Goal: Task Accomplishment & Management: Manage account settings

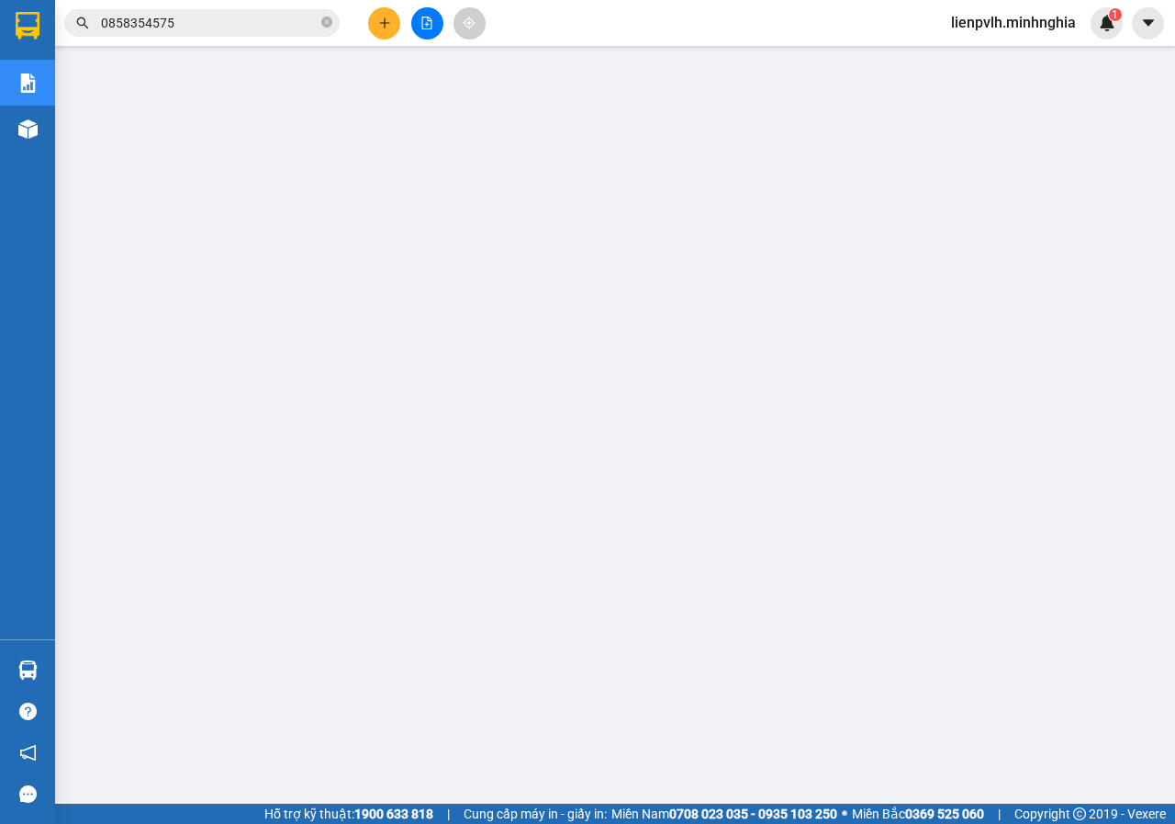
click at [266, 31] on input "0858354575" at bounding box center [209, 23] width 217 height 20
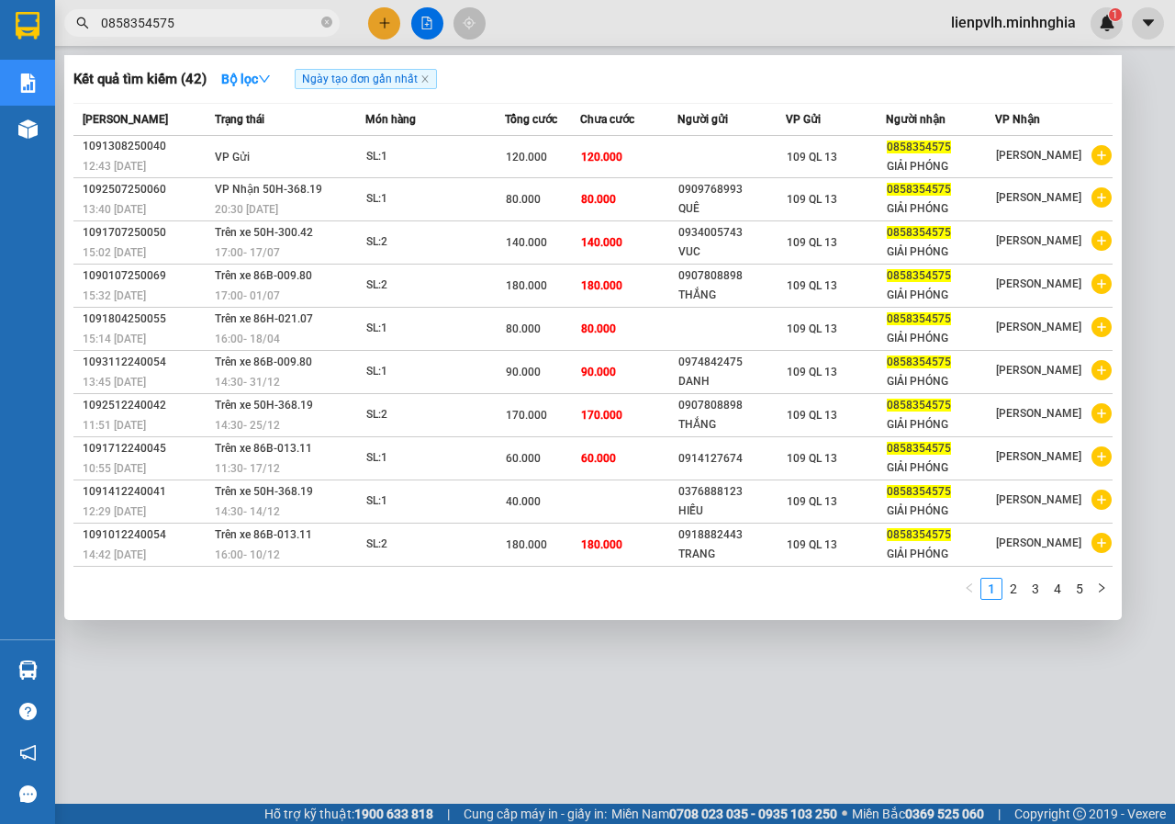
click at [266, 31] on input "0858354575" at bounding box center [209, 23] width 217 height 20
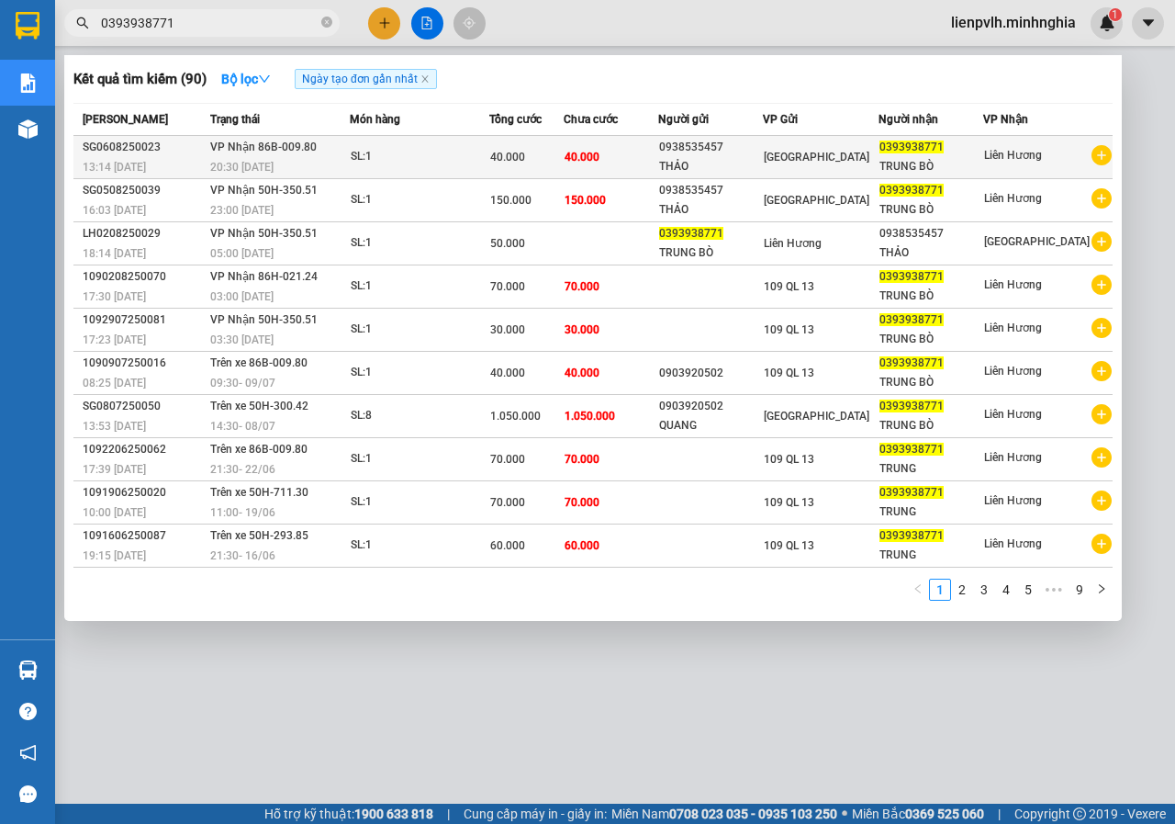
type input "0393938771"
click at [396, 163] on div "SL: 1" at bounding box center [420, 157] width 138 height 20
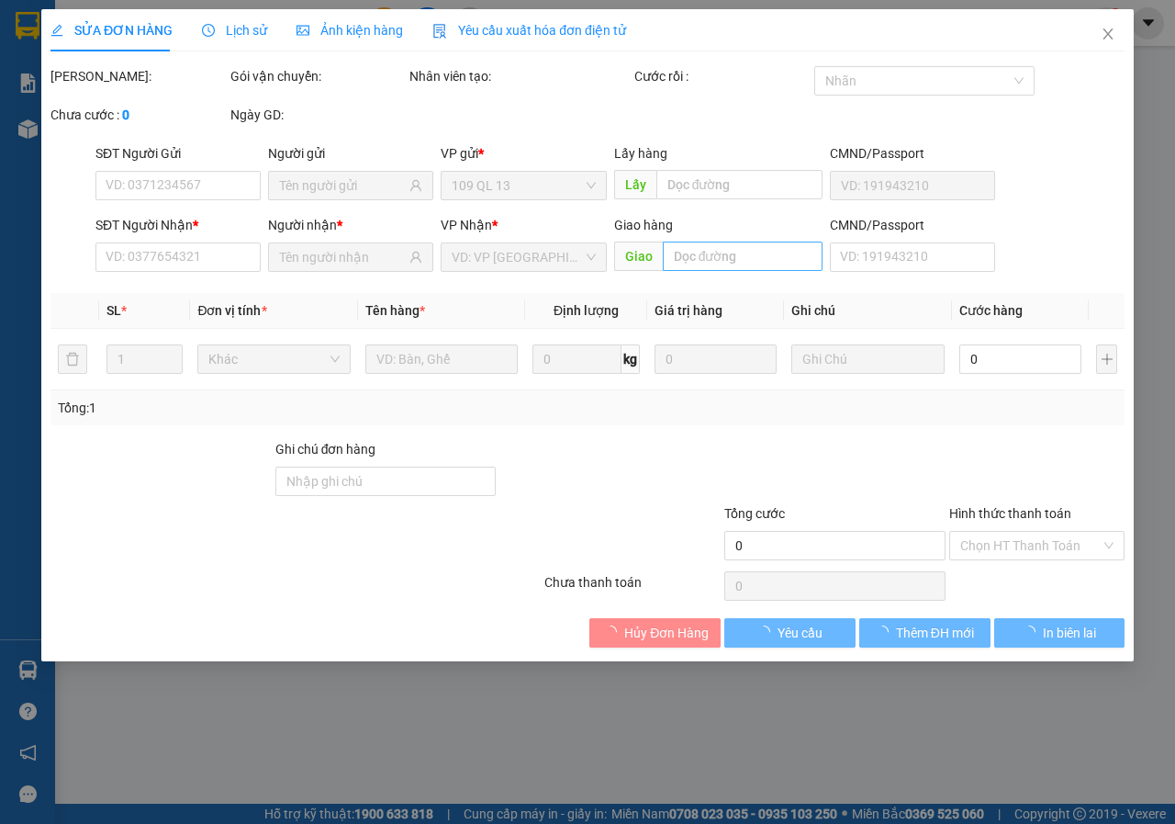
type input "0938535457"
type input "THẢO"
type input "0393938771"
type input "TRUNG BÒ"
type input "40.000"
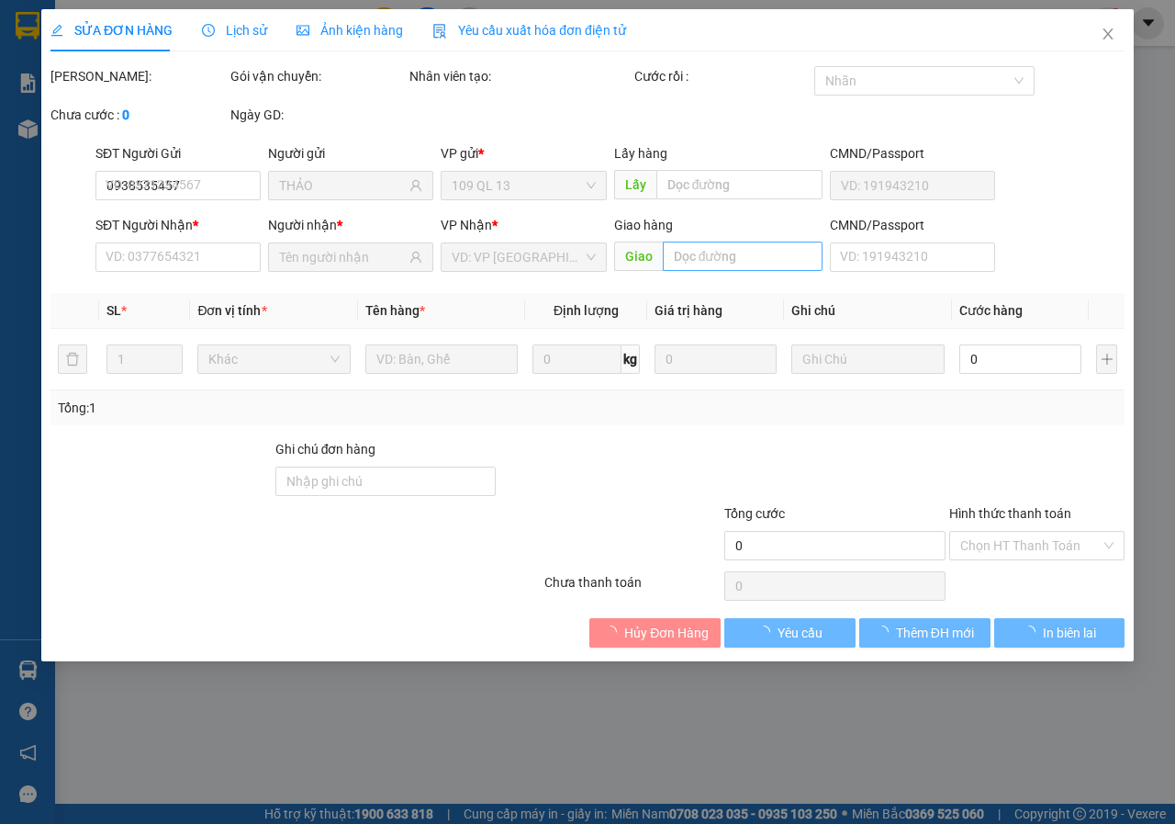
type input "40.000"
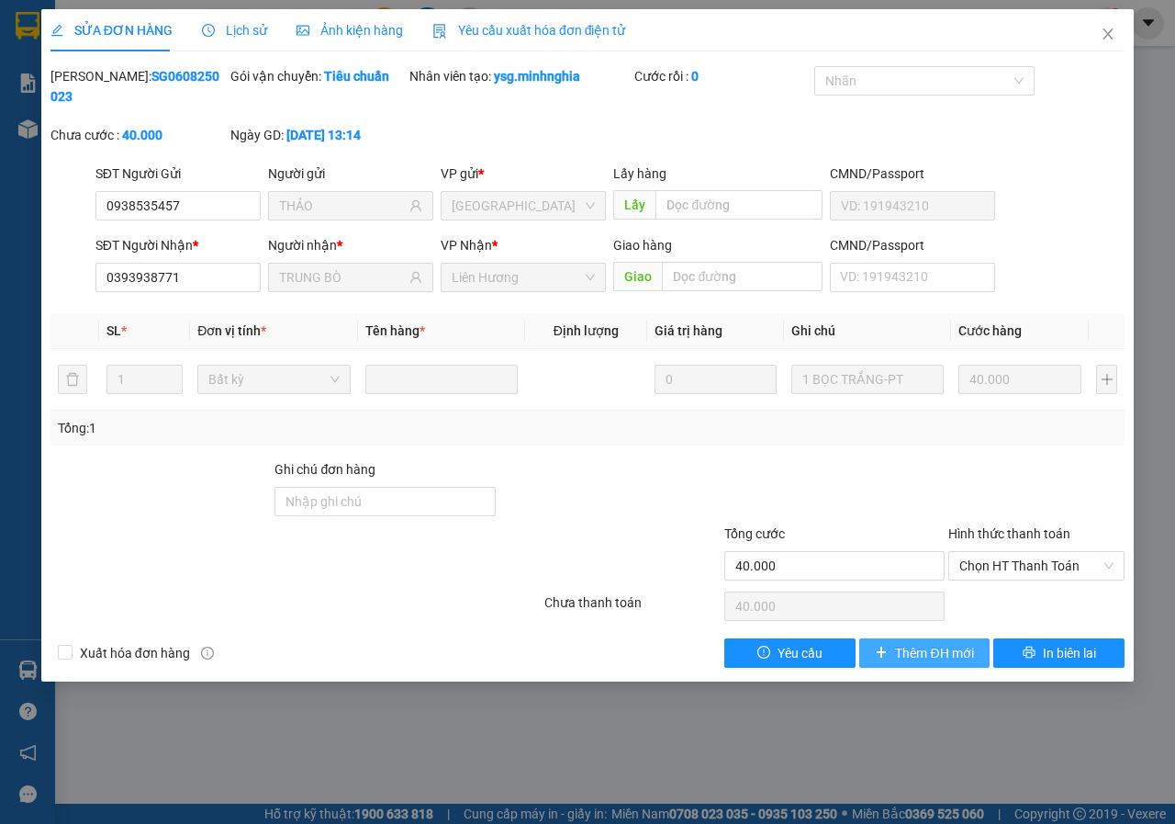
click at [939, 649] on span "Thêm ĐH mới" at bounding box center [934, 653] width 78 height 20
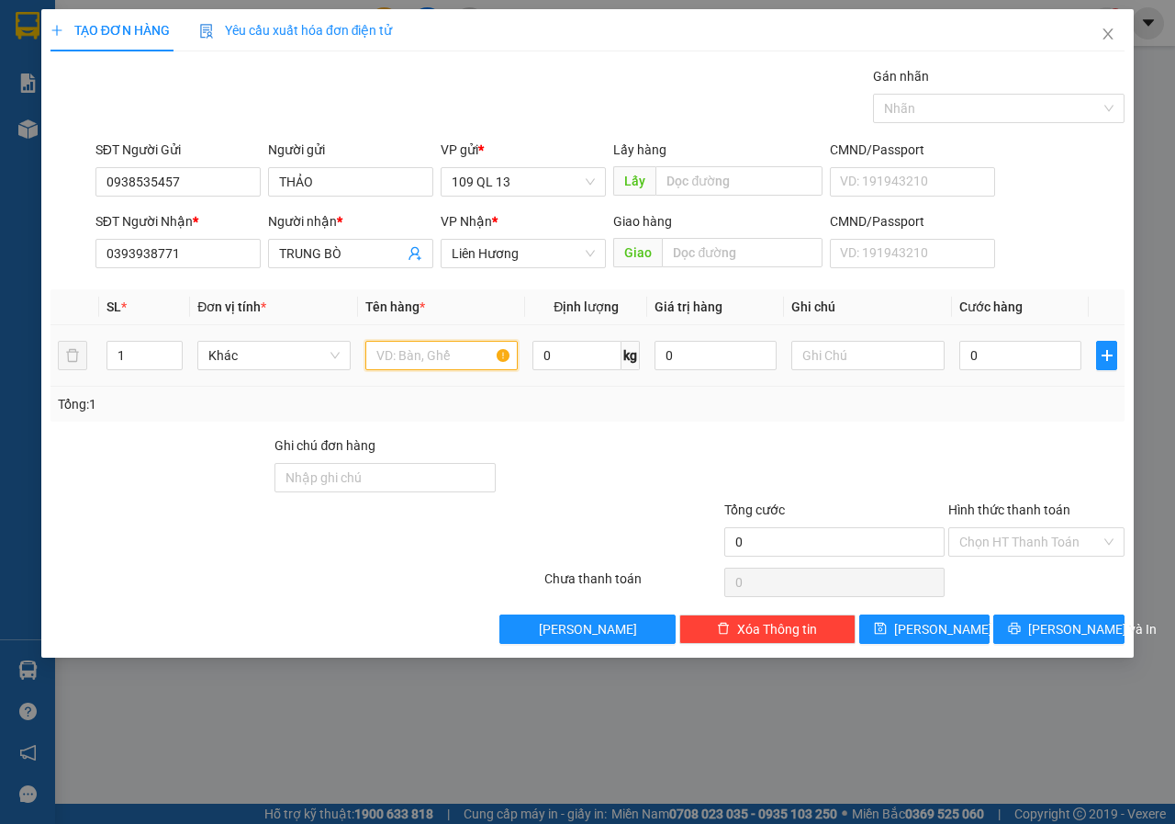
click at [438, 364] on input "text" at bounding box center [441, 355] width 153 height 29
click at [868, 364] on input "text" at bounding box center [867, 355] width 153 height 29
type input "1 TÚM TRẮNG PT"
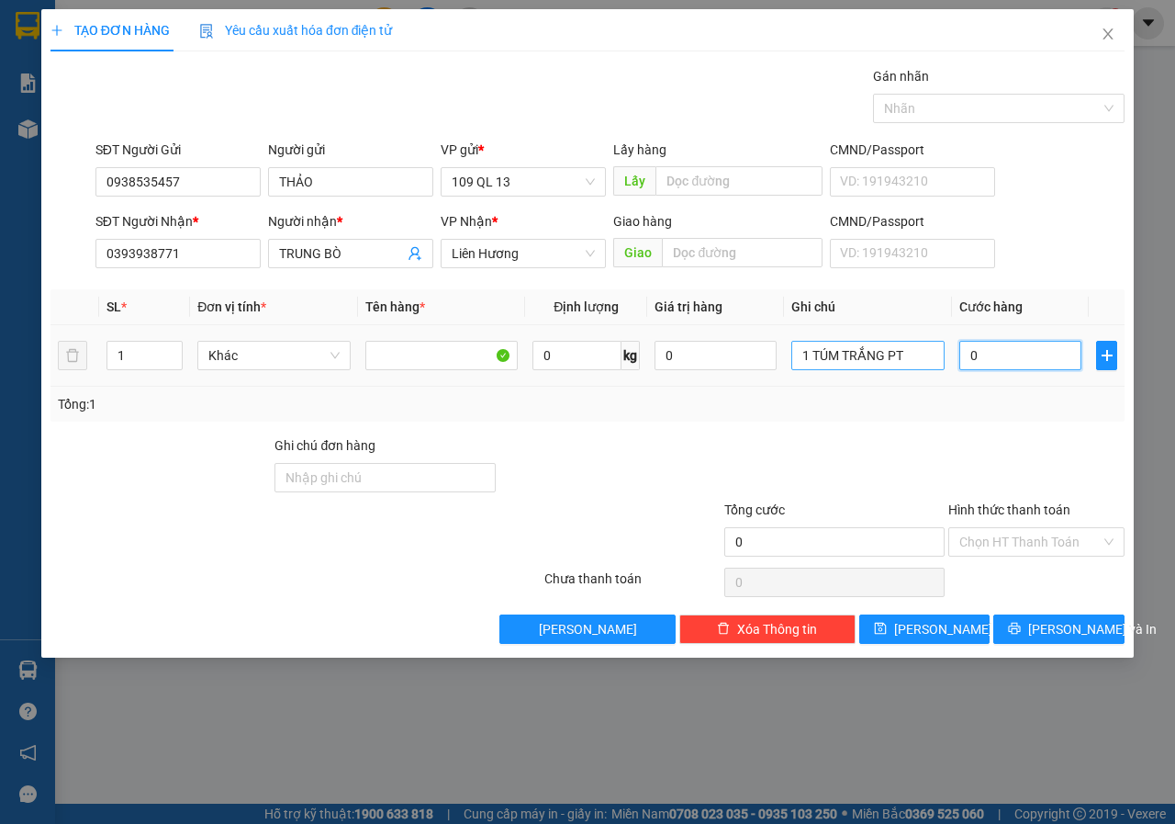
type input "6"
type input "60"
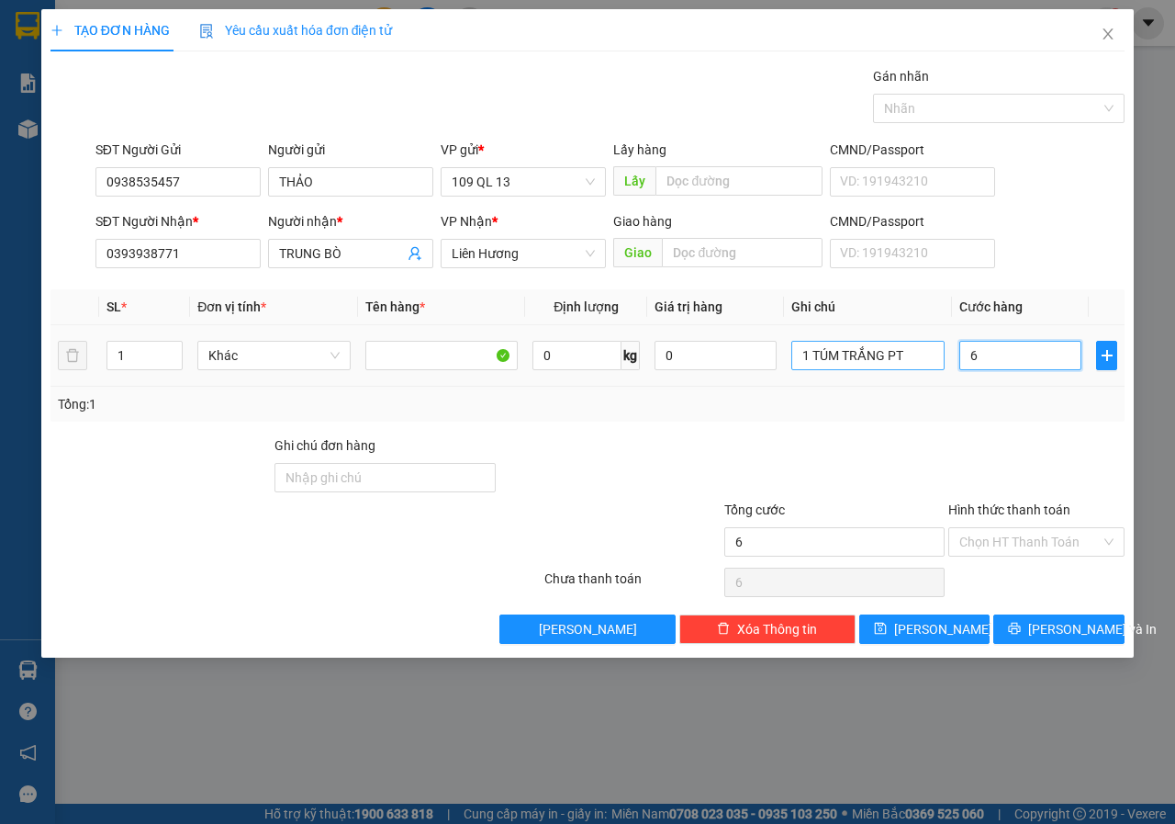
type input "60"
type input "60.000"
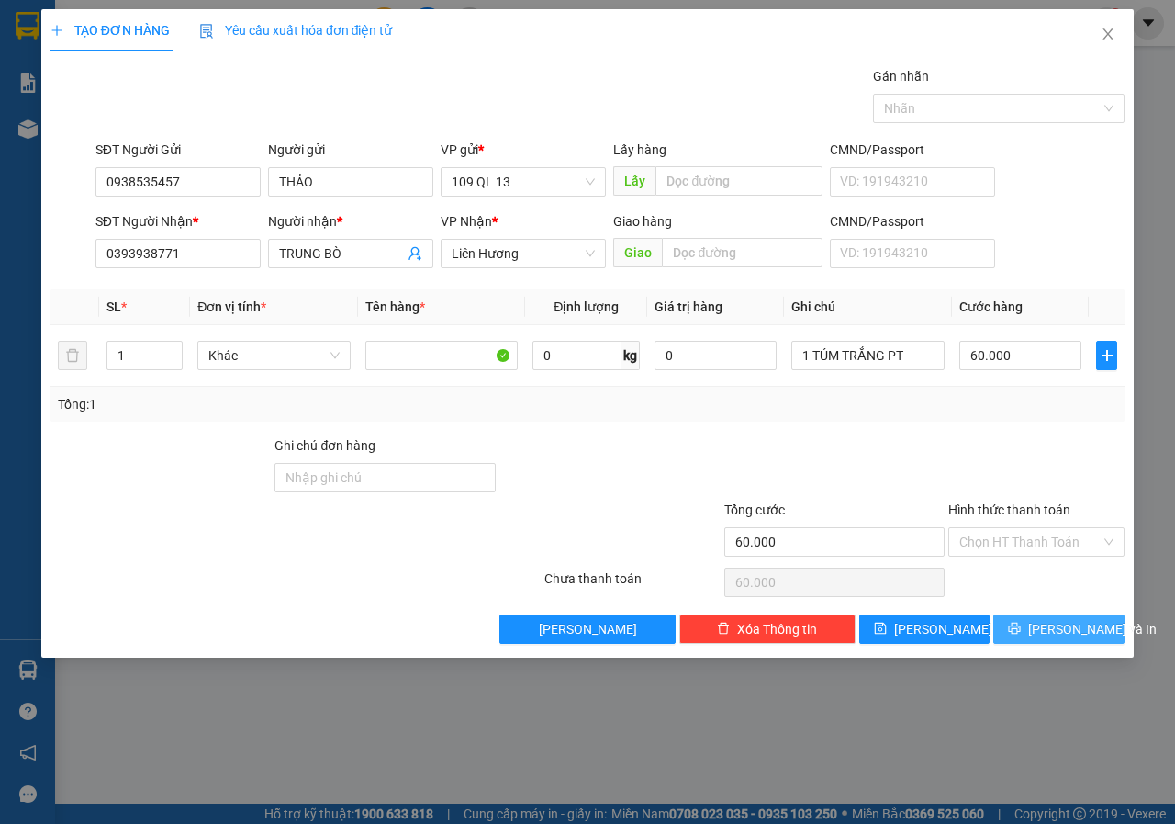
click at [1040, 636] on button "[PERSON_NAME] và In" at bounding box center [1058, 628] width 131 height 29
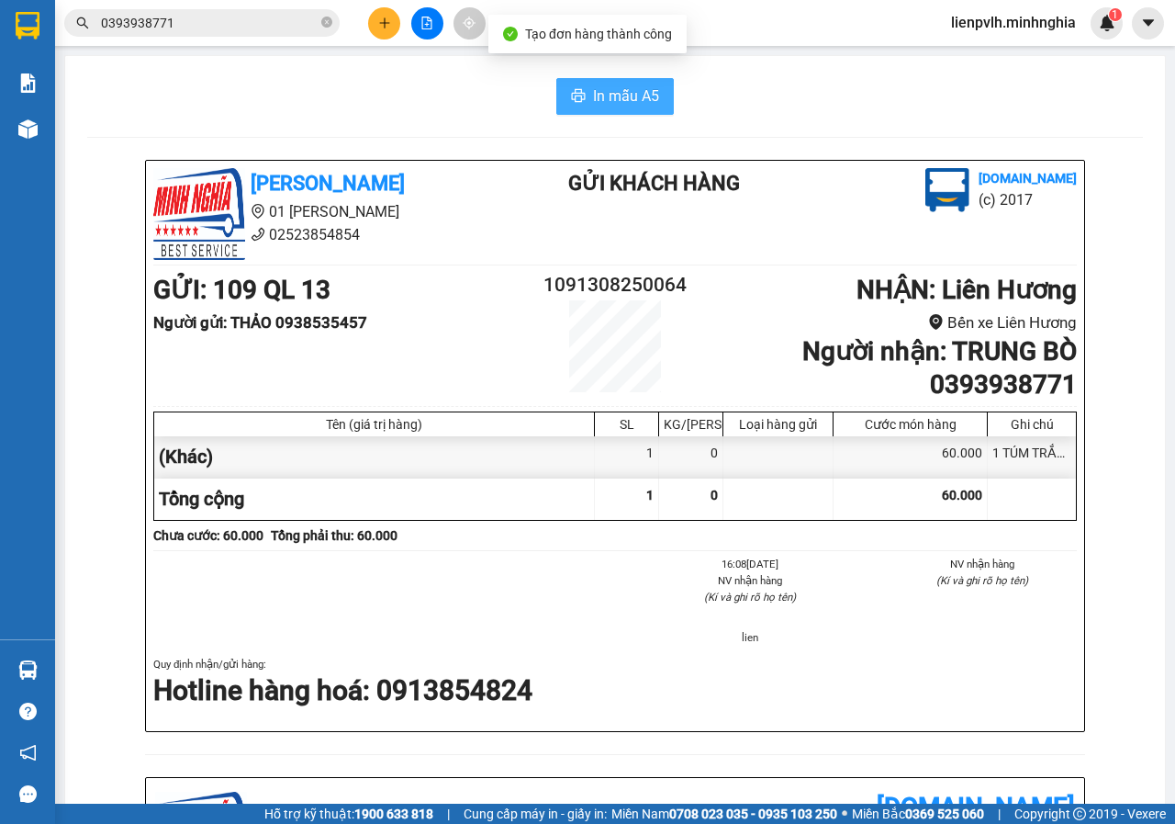
click at [599, 95] on span "In mẫu A5" at bounding box center [626, 95] width 66 height 23
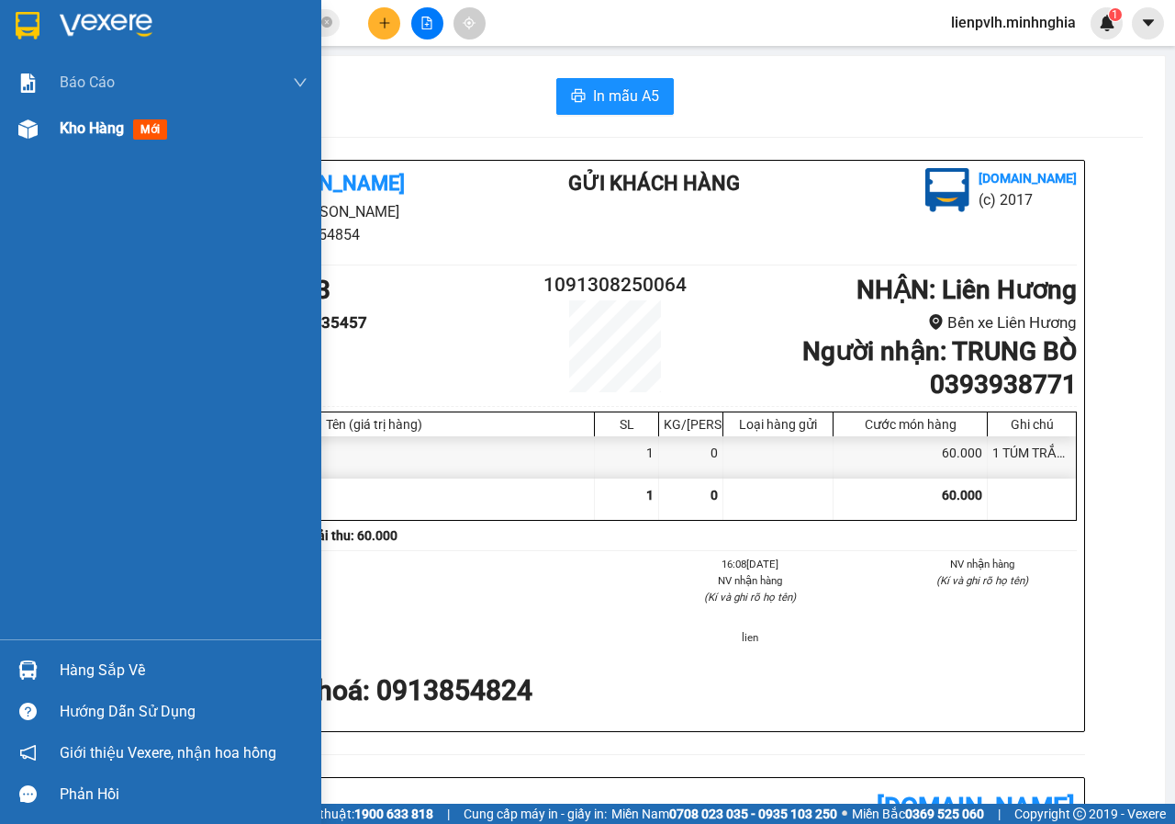
click at [110, 129] on span "Kho hàng" at bounding box center [92, 127] width 64 height 17
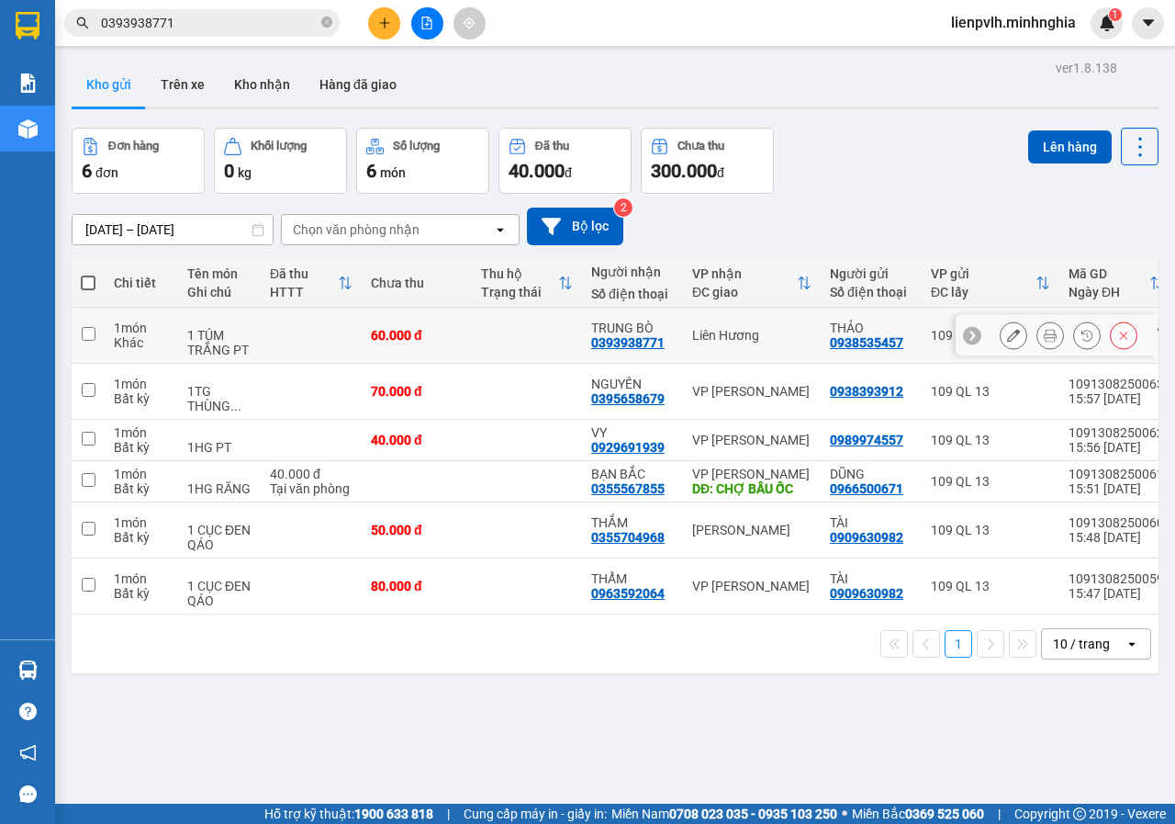
click at [1015, 339] on div at bounding box center [1069, 335] width 138 height 28
click at [1008, 339] on button at bounding box center [1014, 336] width 26 height 32
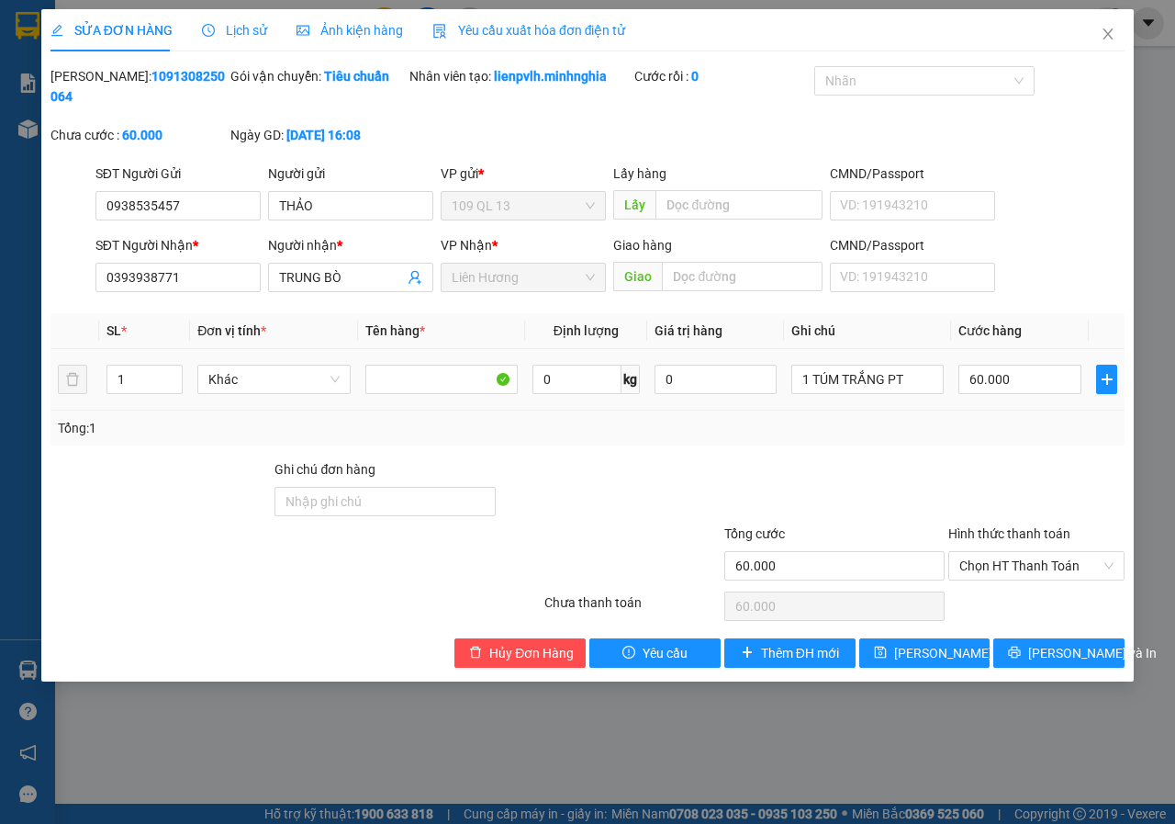
click at [1034, 395] on div "60.000" at bounding box center [1020, 379] width 123 height 37
click at [1034, 388] on input "60.000" at bounding box center [1020, 379] width 123 height 29
type input "5"
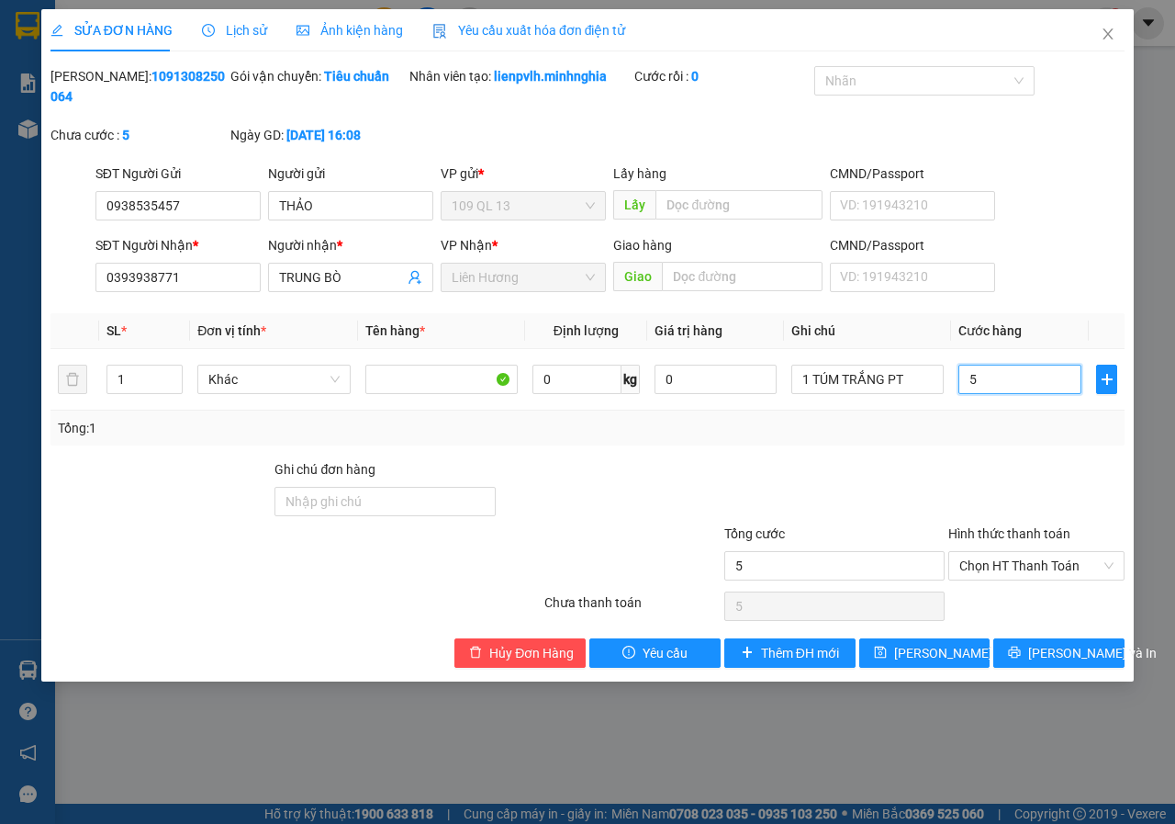
type input "50"
type input "50.000"
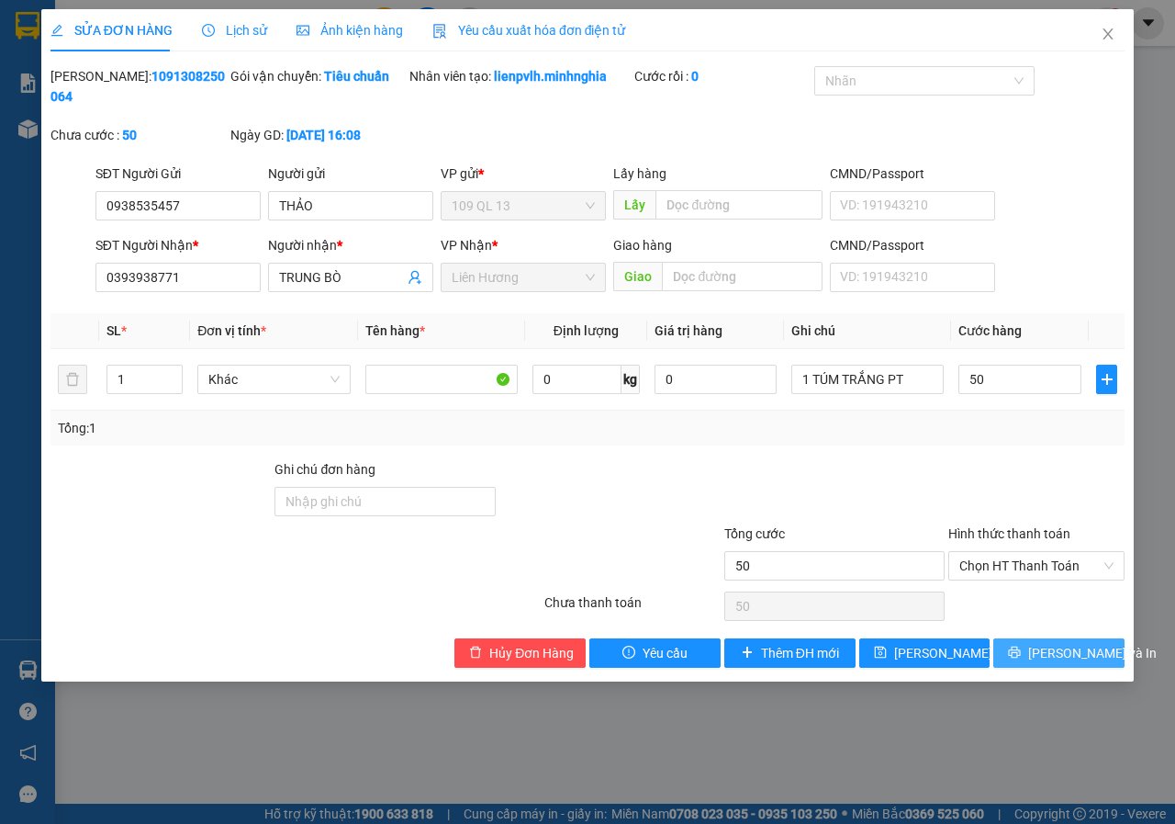
type input "50.000"
click at [1085, 656] on span "[PERSON_NAME] và In" at bounding box center [1092, 653] width 129 height 20
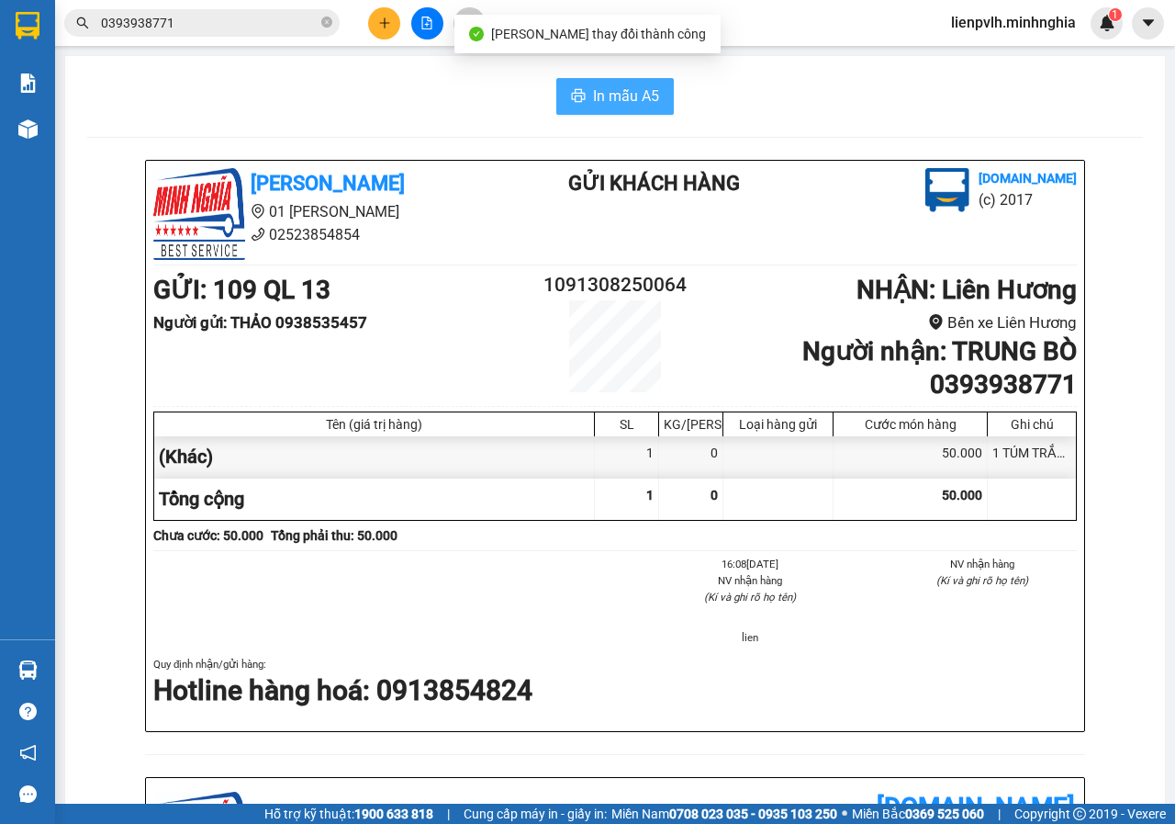
click at [575, 97] on icon "printer" at bounding box center [579, 95] width 14 height 13
click at [1174, 10] on div "lienpvlh.minhnghia 1" at bounding box center [1056, 23] width 239 height 32
drag, startPoint x: 1174, startPoint y: 10, endPoint x: 1174, endPoint y: 22, distance: 11.9
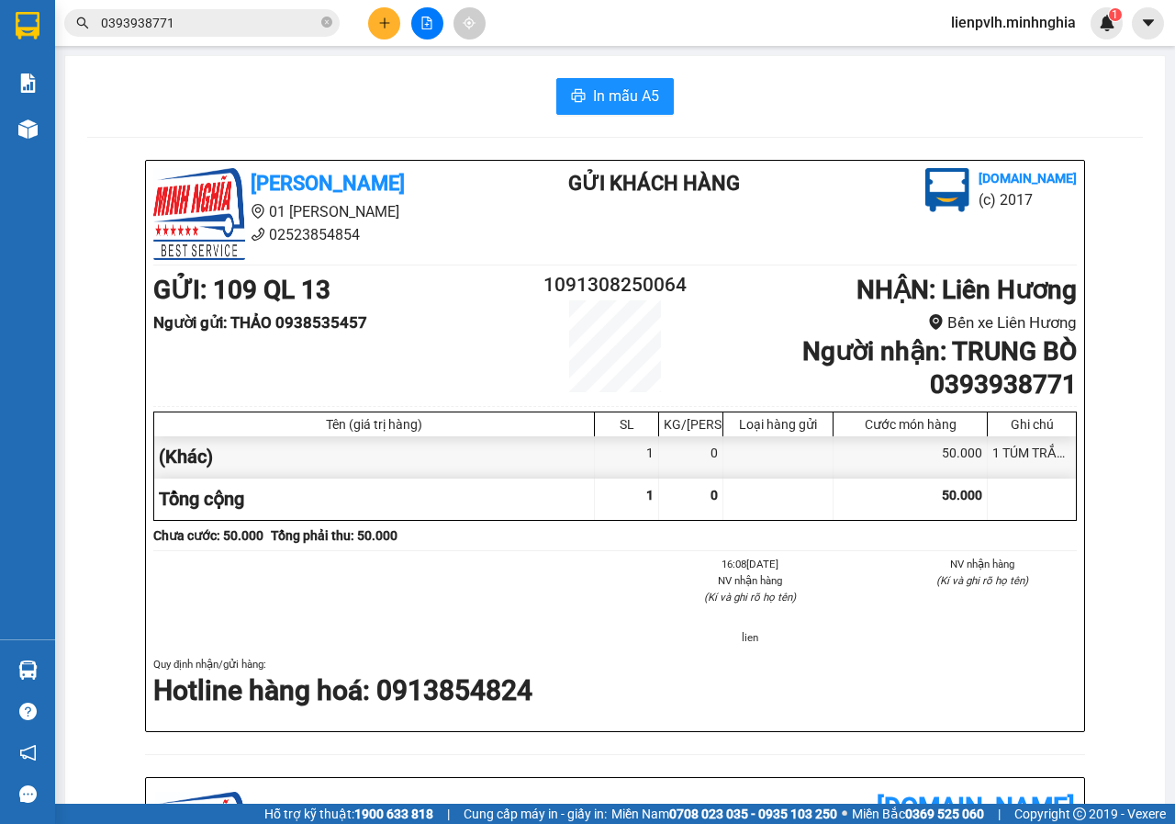
click at [1174, 22] on div "lienpvlh.minhnghia 1" at bounding box center [1056, 23] width 239 height 32
click at [1174, 24] on div "lienpvlh.minhnghia 1" at bounding box center [1056, 23] width 239 height 32
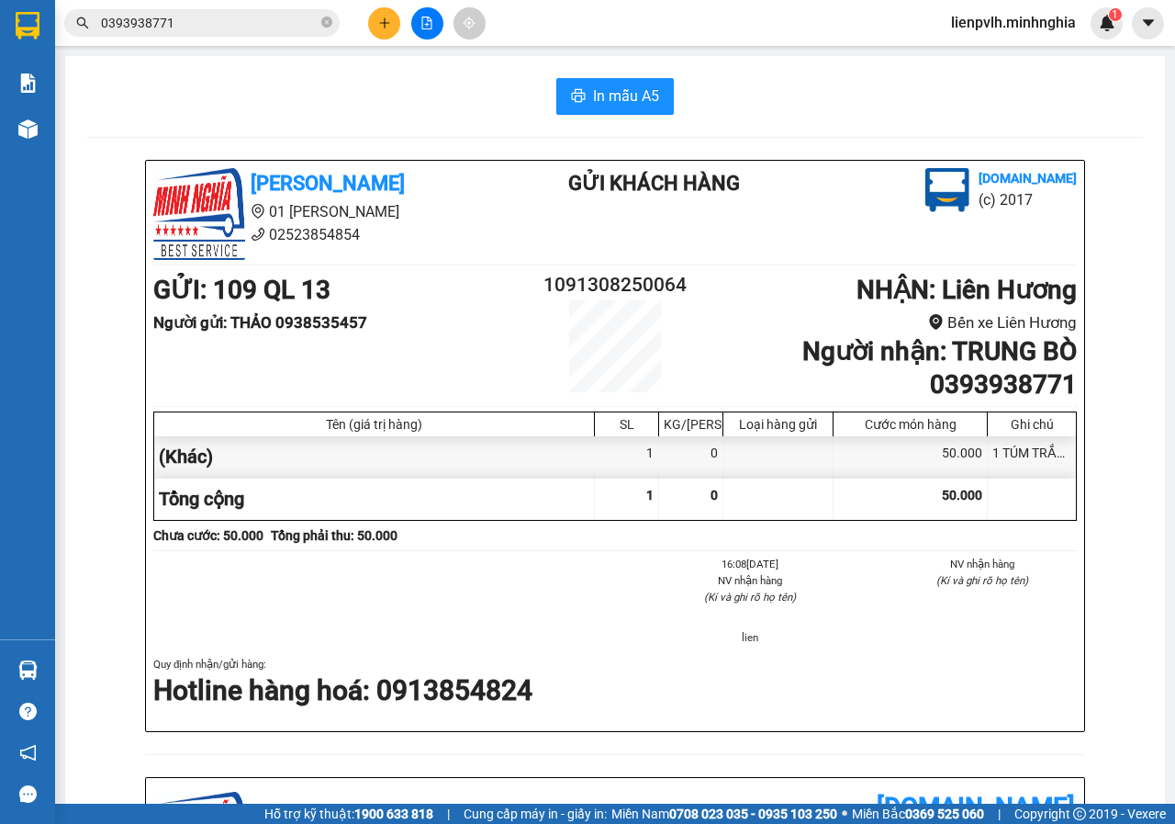
click at [1174, 24] on div "lienpvlh.minhnghia 1" at bounding box center [1056, 23] width 239 height 32
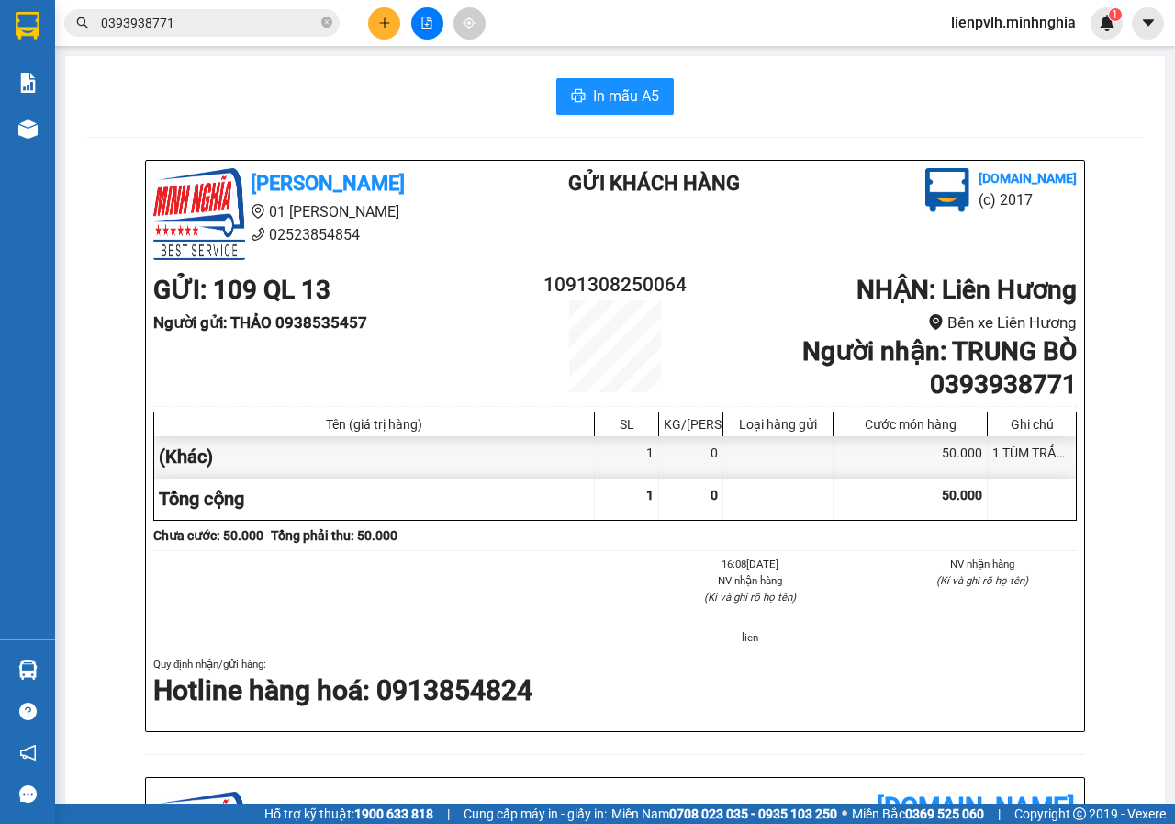
click at [1174, 24] on div "lienpvlh.minhnghia 1" at bounding box center [1056, 23] width 239 height 32
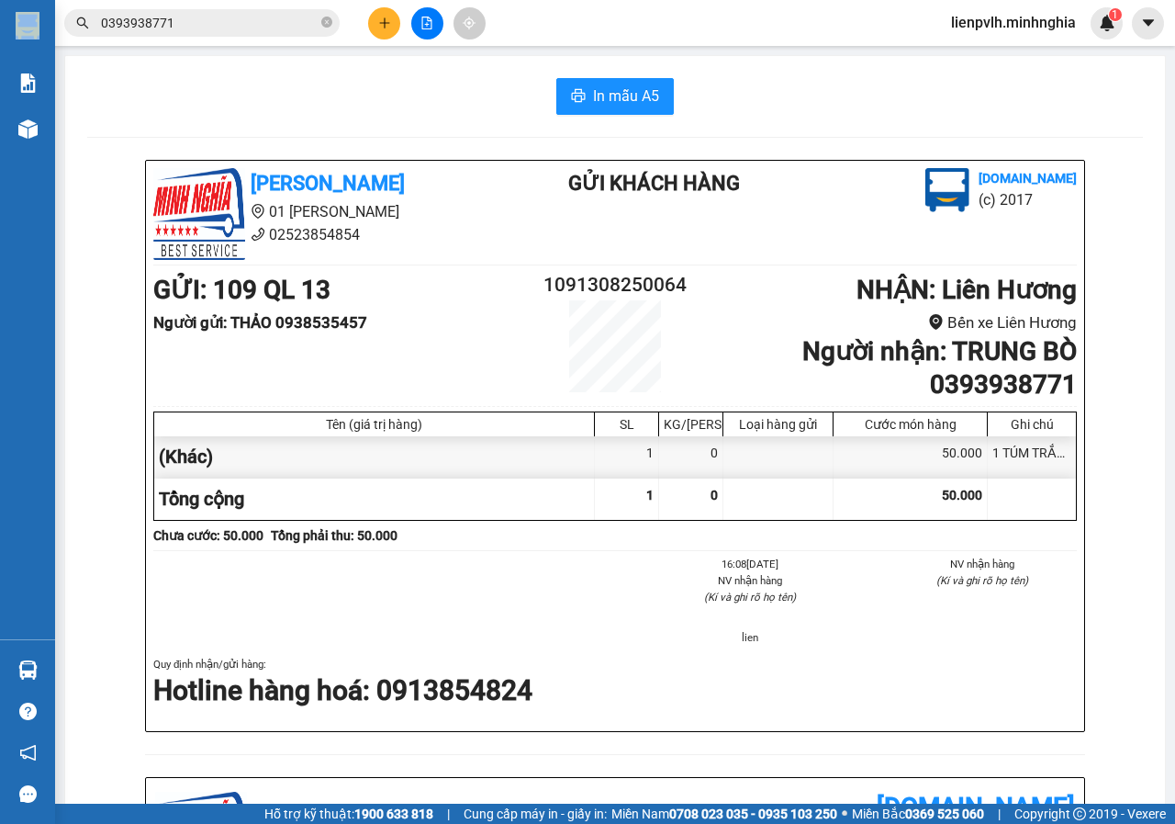
click at [1174, 24] on div "lienpvlh.minhnghia 1" at bounding box center [1056, 23] width 239 height 32
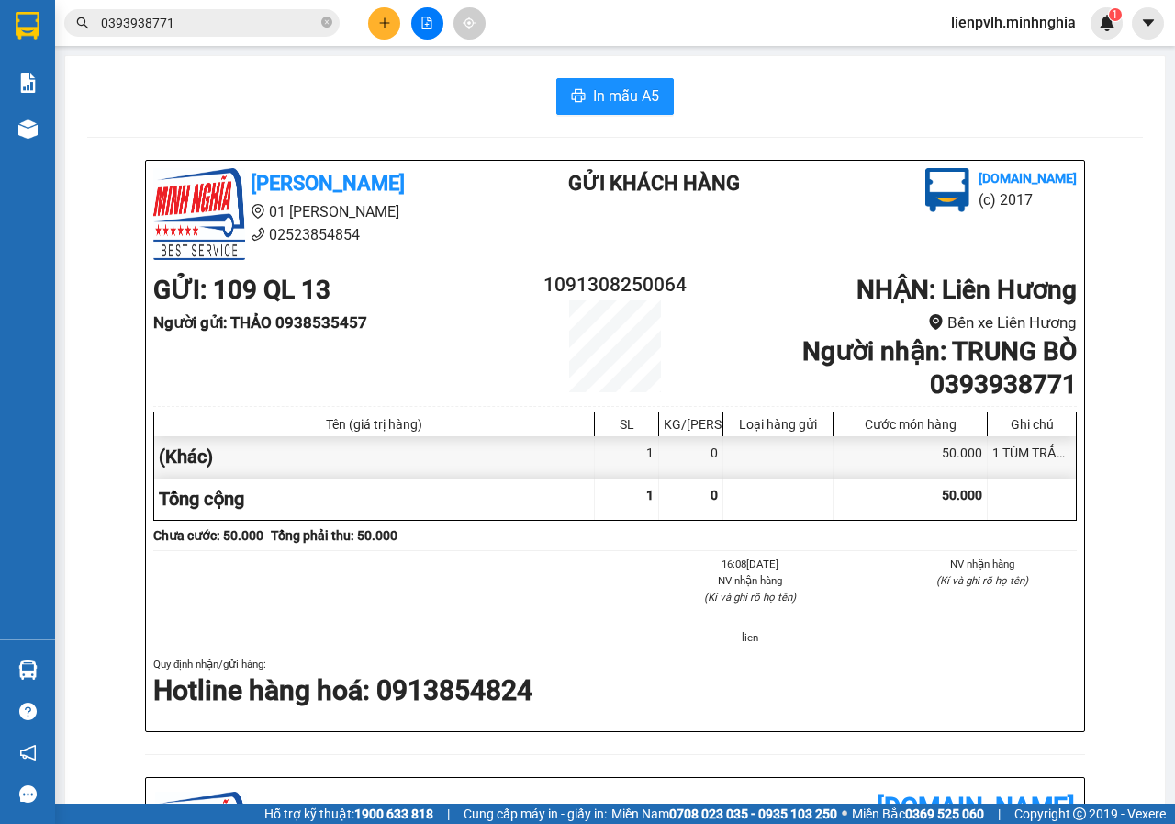
click at [1174, 24] on div "lienpvlh.minhnghia 1" at bounding box center [1056, 23] width 239 height 32
click at [1174, 25] on div "lienpvlh.minhnghia 1" at bounding box center [1056, 23] width 239 height 32
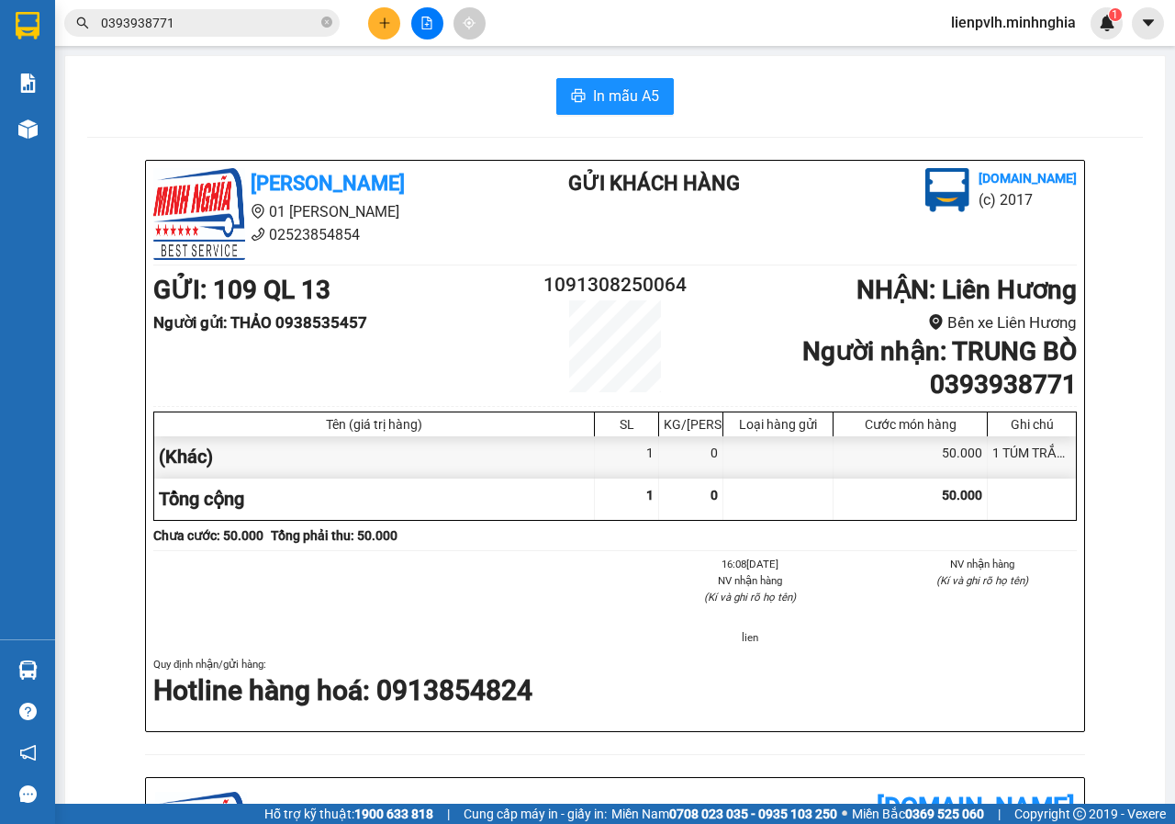
click at [1174, 25] on div "lienpvlh.minhnghia 1" at bounding box center [1056, 23] width 239 height 32
click at [1174, 27] on div "lienpvlh.minhnghia 1" at bounding box center [1056, 23] width 239 height 32
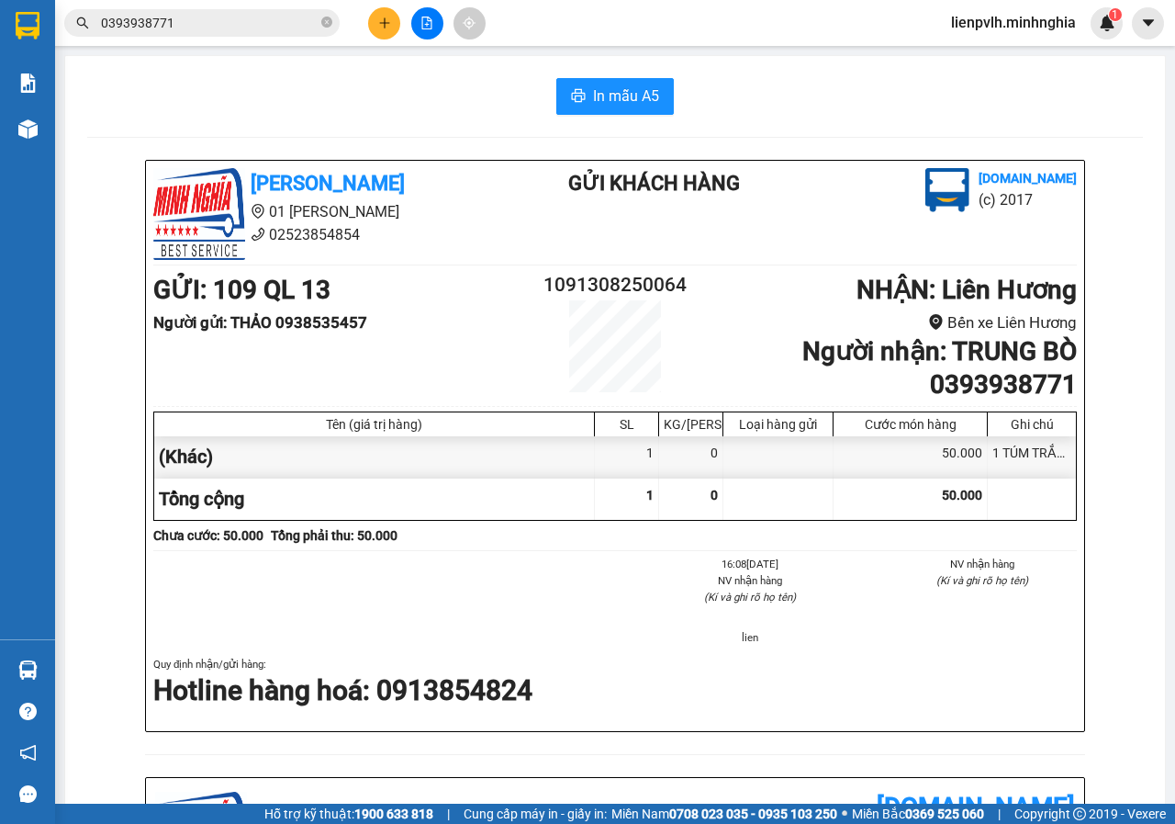
click at [1174, 29] on div "lienpvlh.minhnghia 1" at bounding box center [1056, 23] width 239 height 32
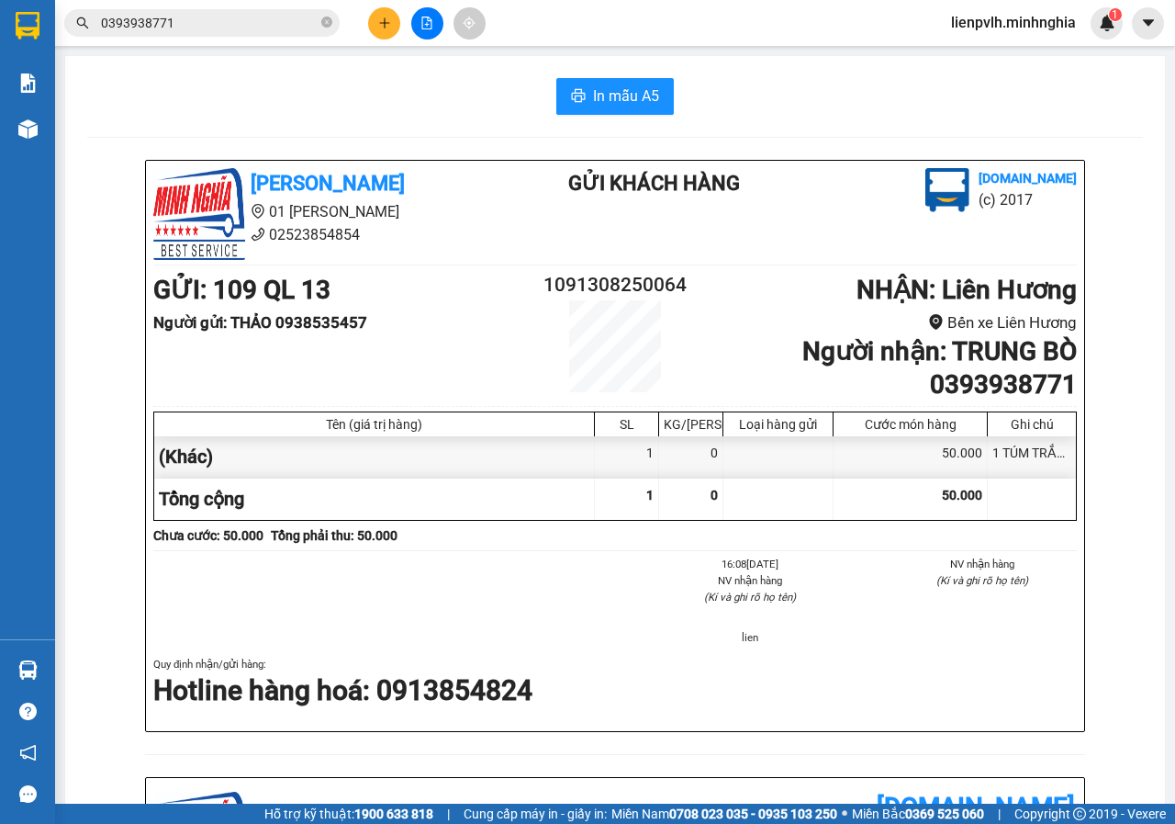
click at [1174, 32] on div "lienpvlh.minhnghia 1" at bounding box center [1056, 23] width 239 height 32
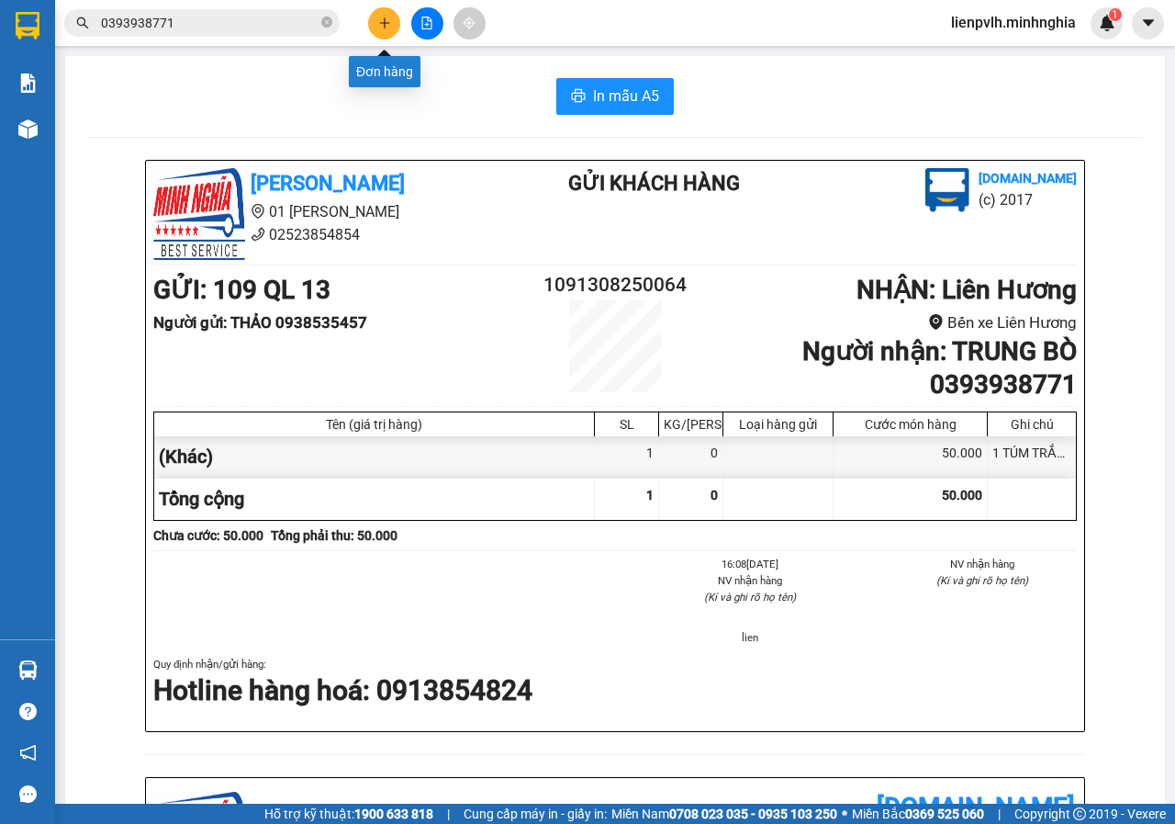
click at [387, 17] on icon "plus" at bounding box center [384, 23] width 13 height 13
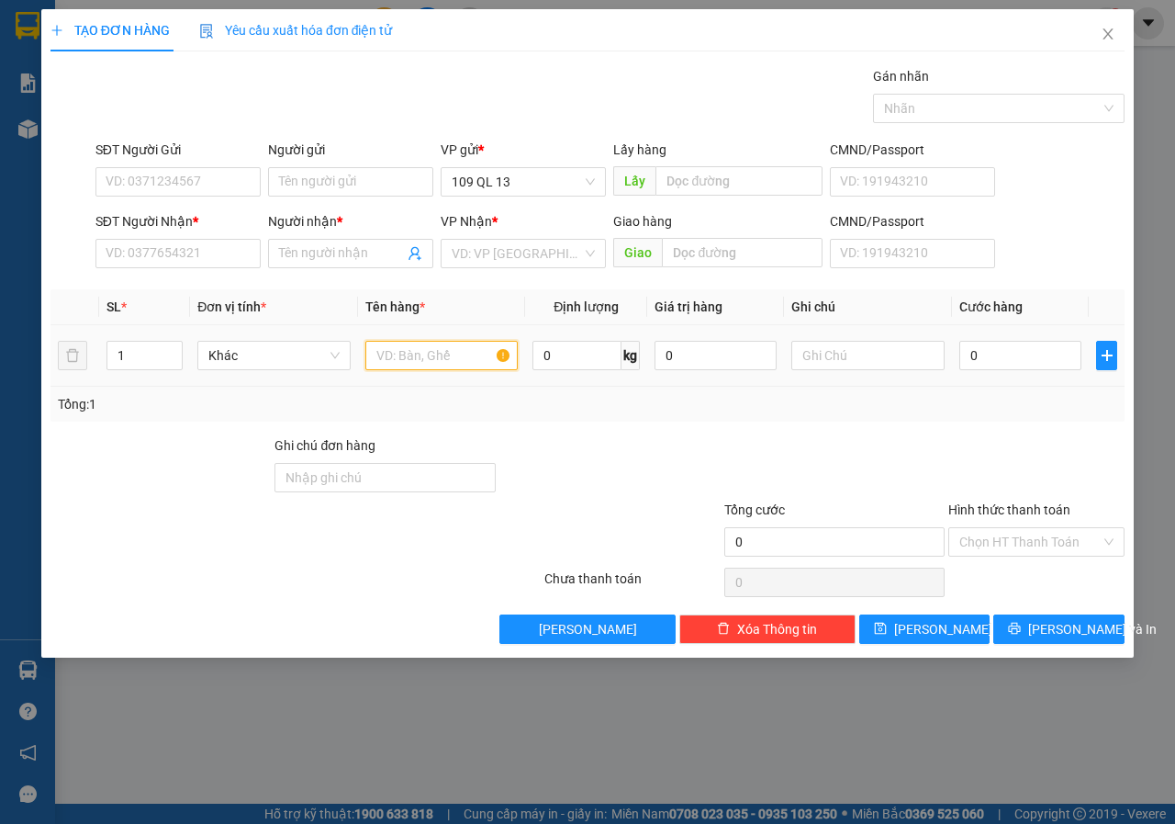
click at [405, 364] on input "text" at bounding box center [441, 355] width 153 height 29
click at [891, 354] on input "text" at bounding box center [867, 355] width 153 height 29
type input "1 HG PT"
drag, startPoint x: 89, startPoint y: 236, endPoint x: 110, endPoint y: 241, distance: 21.8
click at [91, 235] on div "SĐT Người Nhận * VD: 0377654321 Người nhận * Tên người nhận VP Nhận * VD: VP [G…" at bounding box center [588, 243] width 1078 height 64
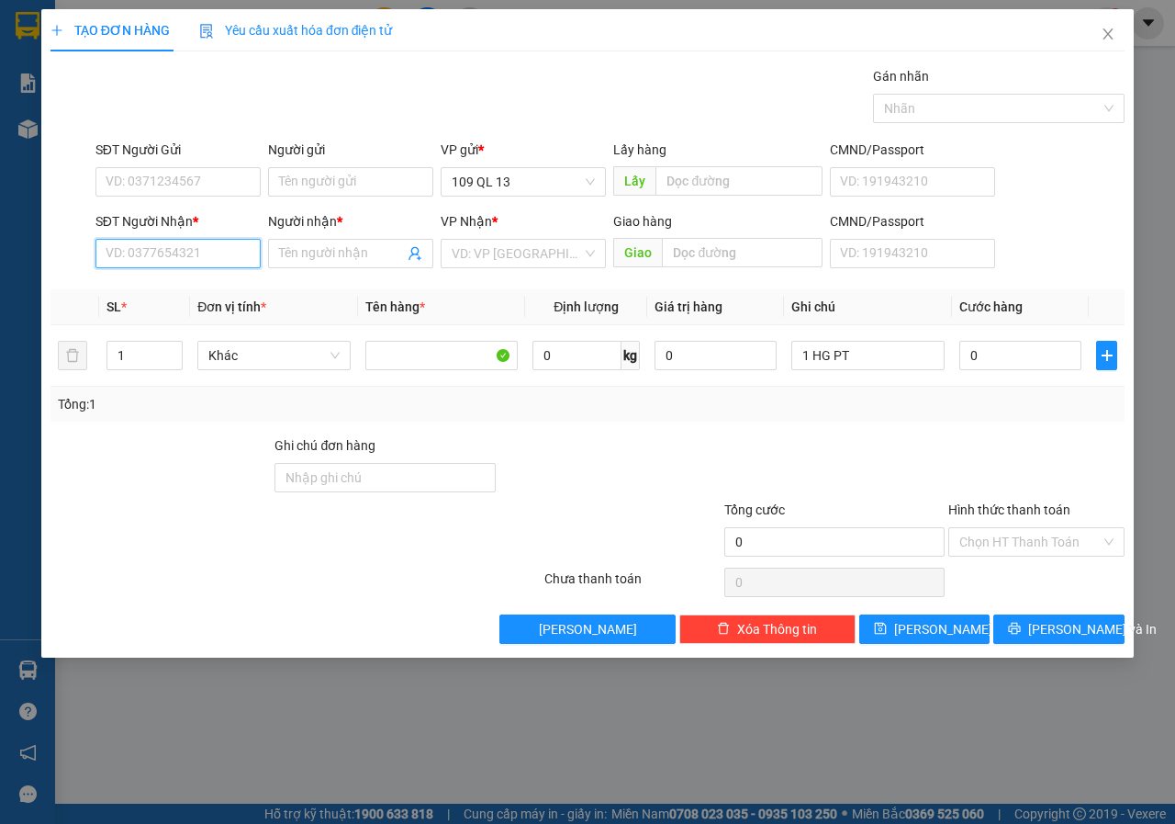
click at [116, 246] on input "SĐT Người Nhận *" at bounding box center [177, 253] width 165 height 29
type input "0395658679"
click at [187, 295] on div "0395658679 - NGUYÊN" at bounding box center [178, 290] width 143 height 20
type input "NGUYÊN"
type input "0395658679"
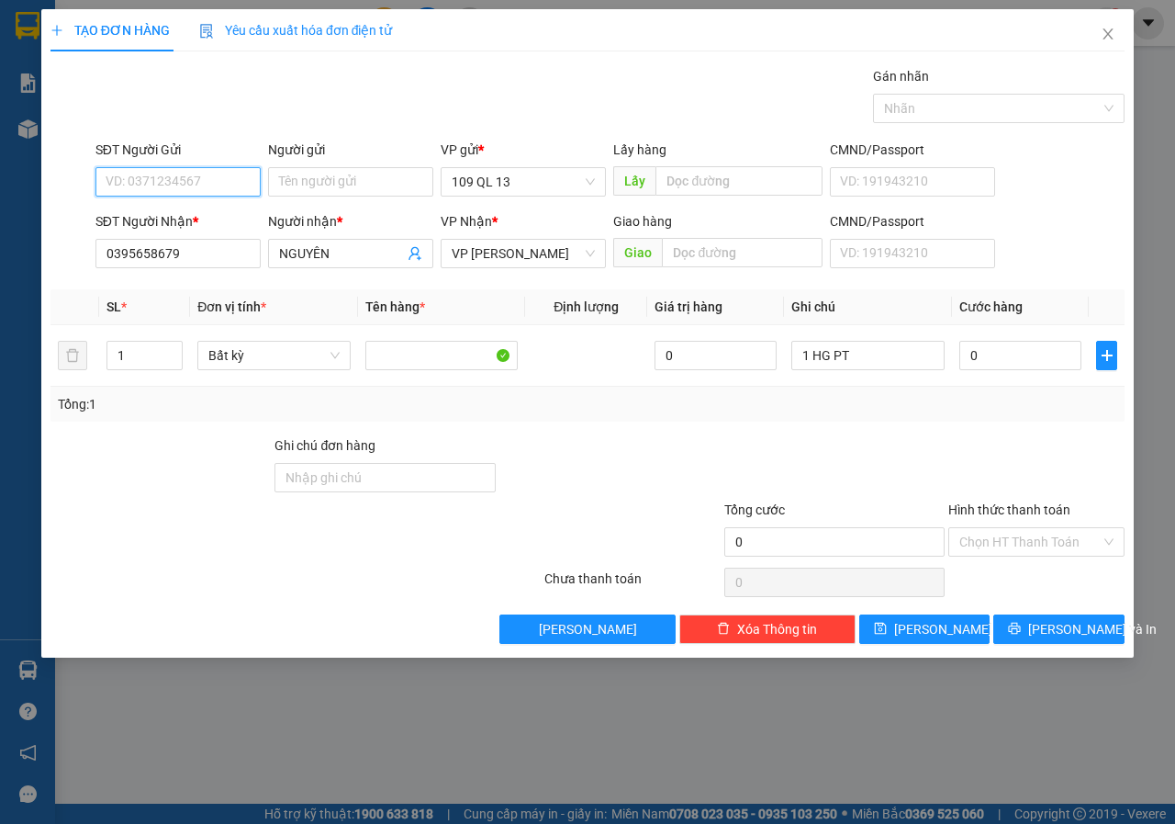
click at [128, 179] on input "SĐT Người Gửi" at bounding box center [177, 181] width 165 height 29
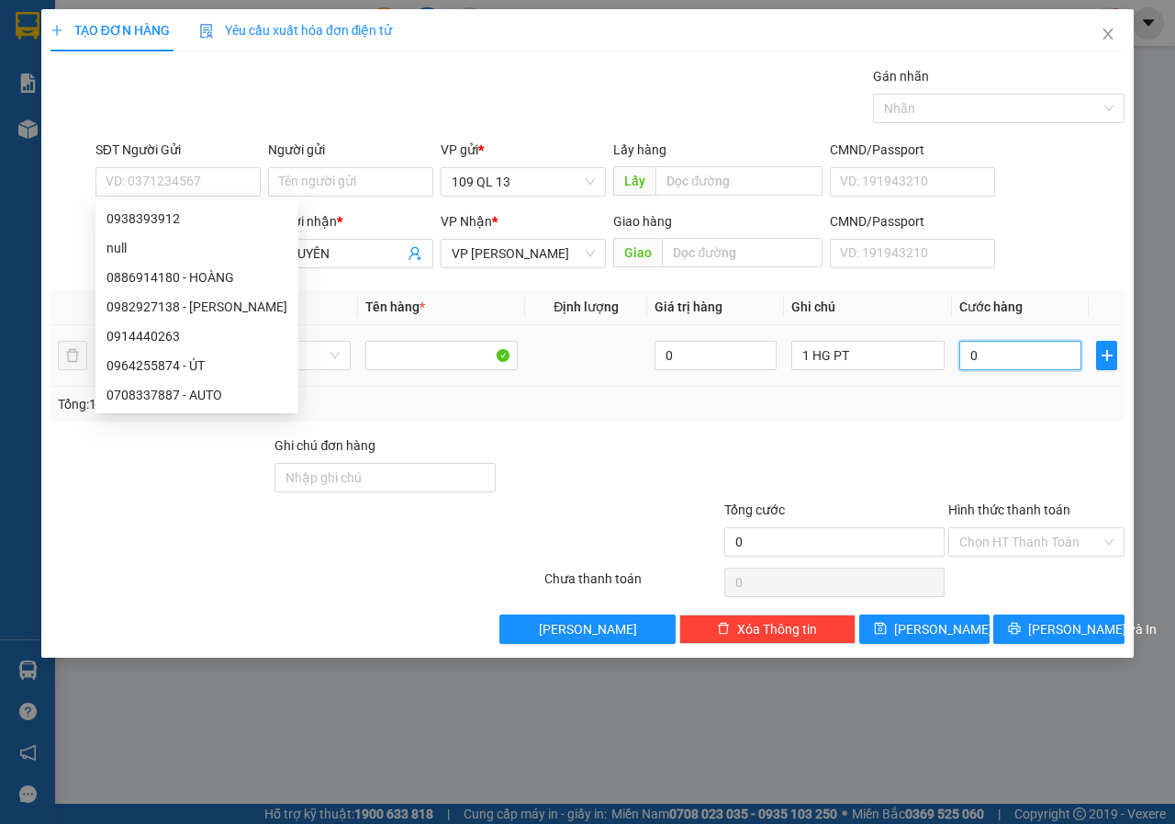
click at [959, 357] on input "0" at bounding box center [1020, 355] width 122 height 29
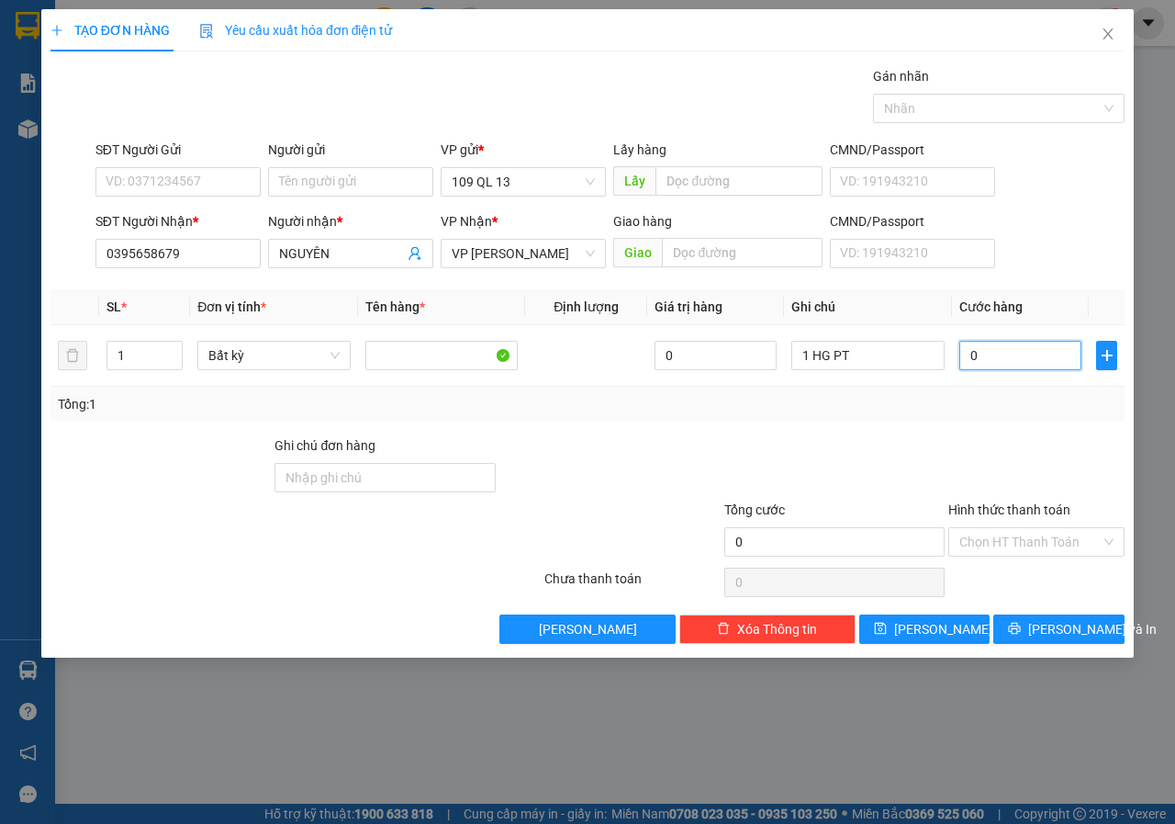
type input "04"
type input "4"
type input "040"
type input "40"
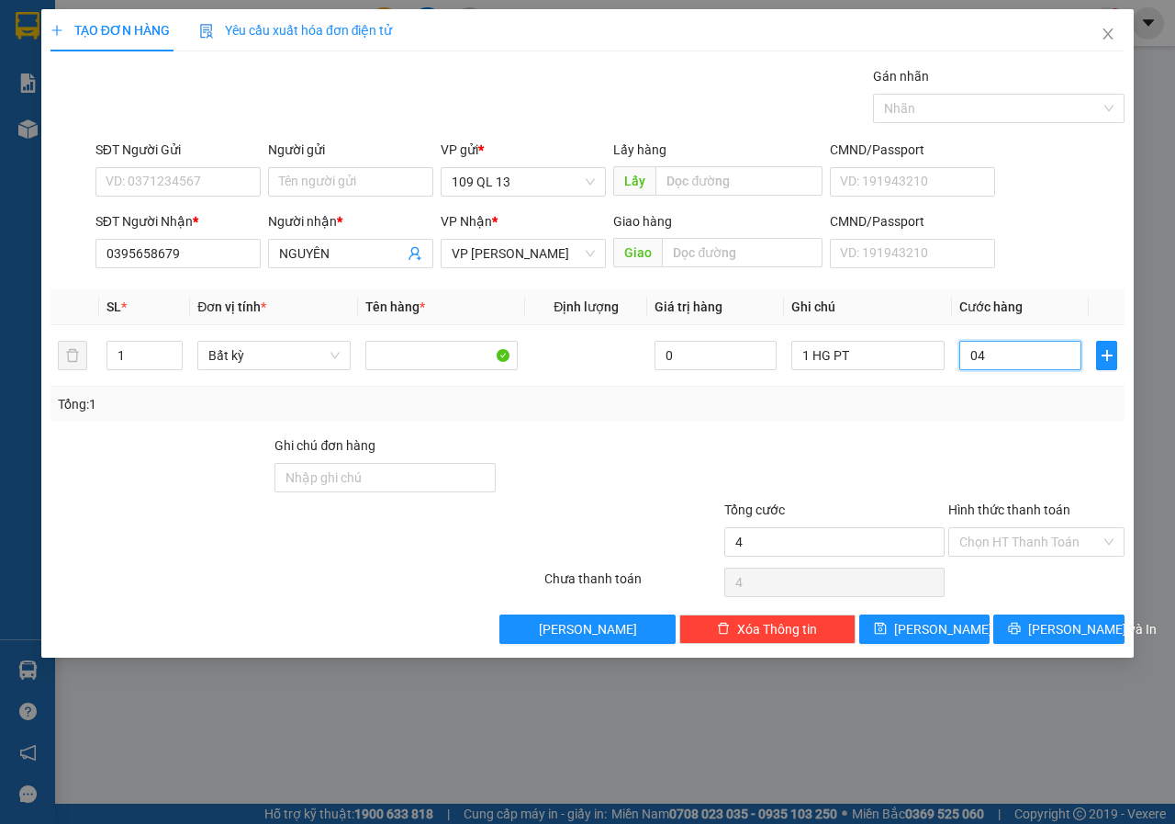
type input "40"
type input "40.000"
click at [1081, 612] on div "Transit Pickup Surcharge Ids Transit Deliver Surcharge Ids Transit Deliver Surc…" at bounding box center [587, 355] width 1074 height 578
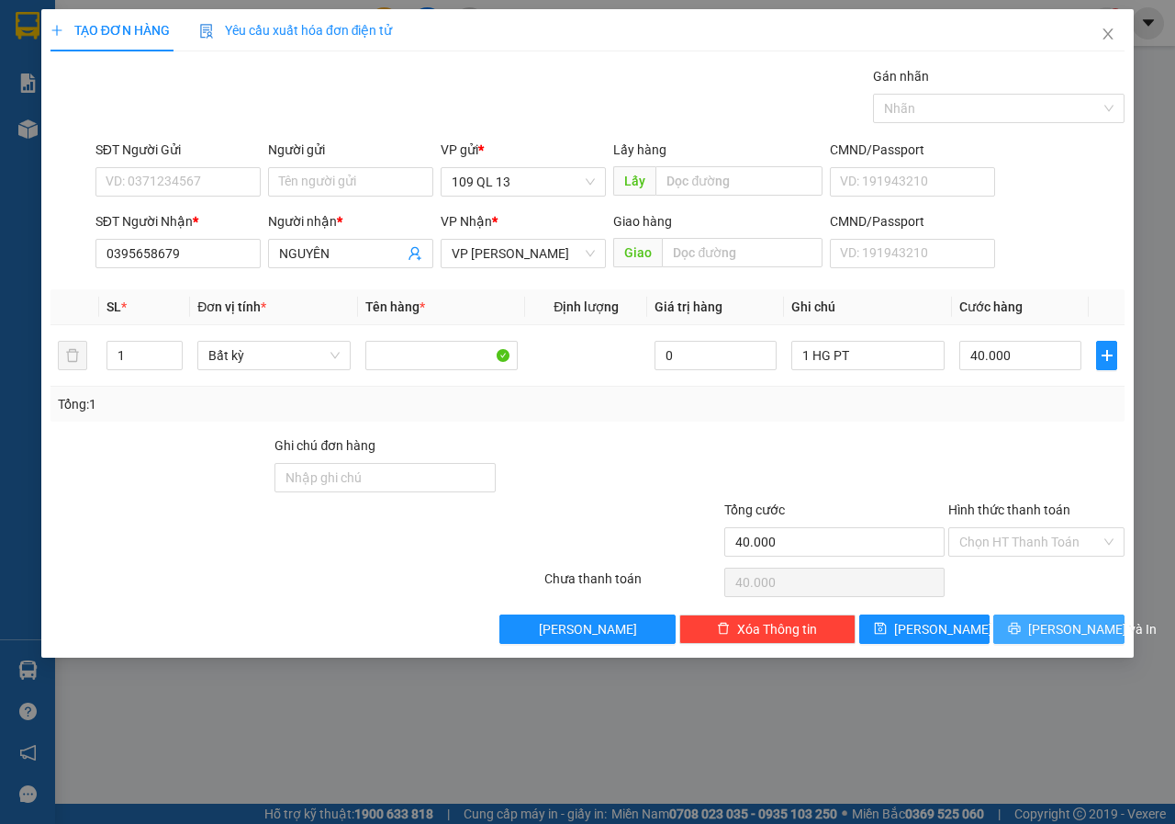
click at [1071, 629] on span "[PERSON_NAME] và In" at bounding box center [1092, 629] width 129 height 20
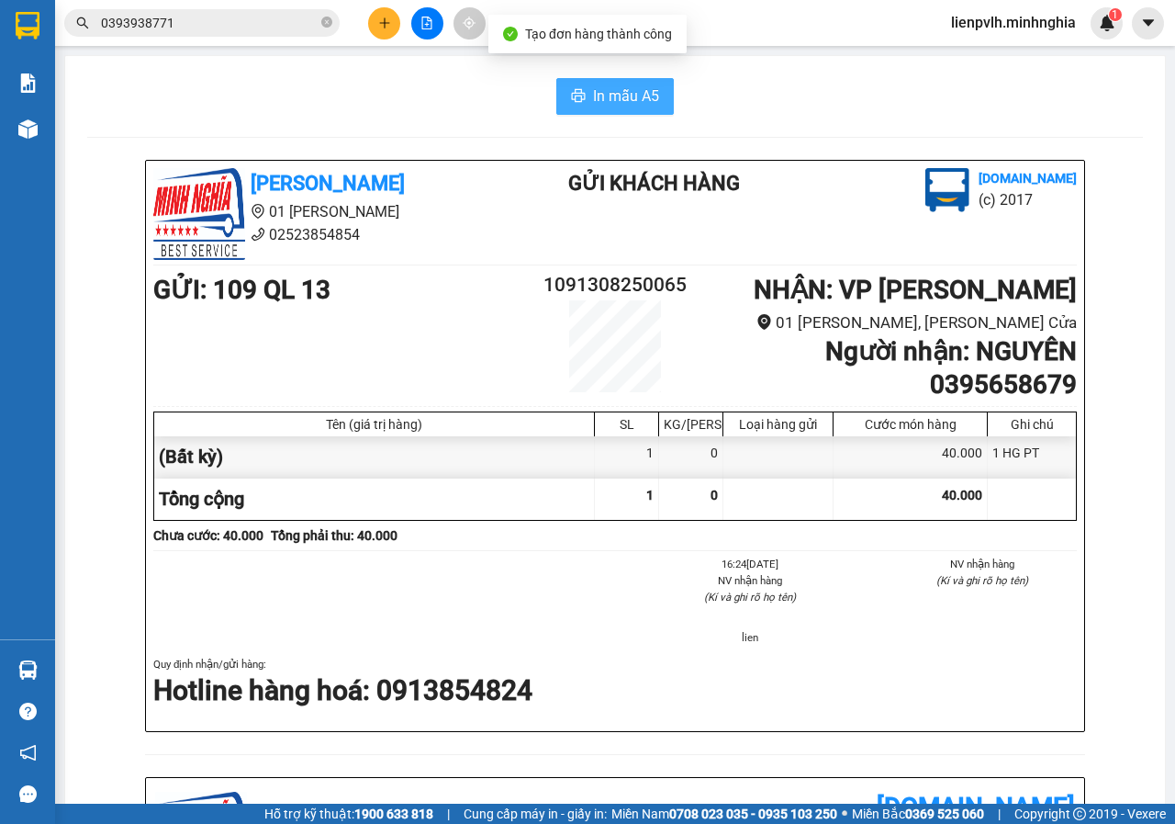
click at [655, 90] on button "In mẫu A5" at bounding box center [615, 96] width 118 height 37
click at [429, 16] on button at bounding box center [427, 23] width 32 height 32
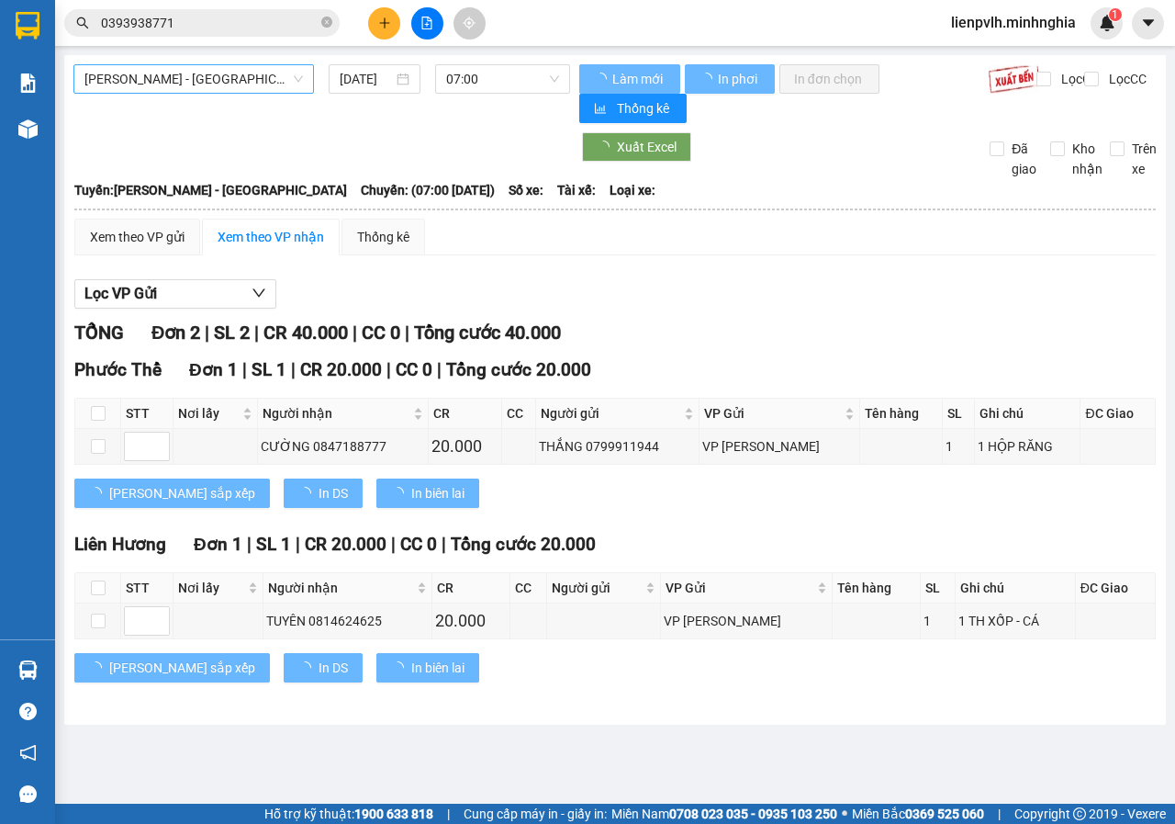
click at [170, 86] on span "[PERSON_NAME] - [GEOGRAPHIC_DATA]" at bounding box center [193, 79] width 219 height 28
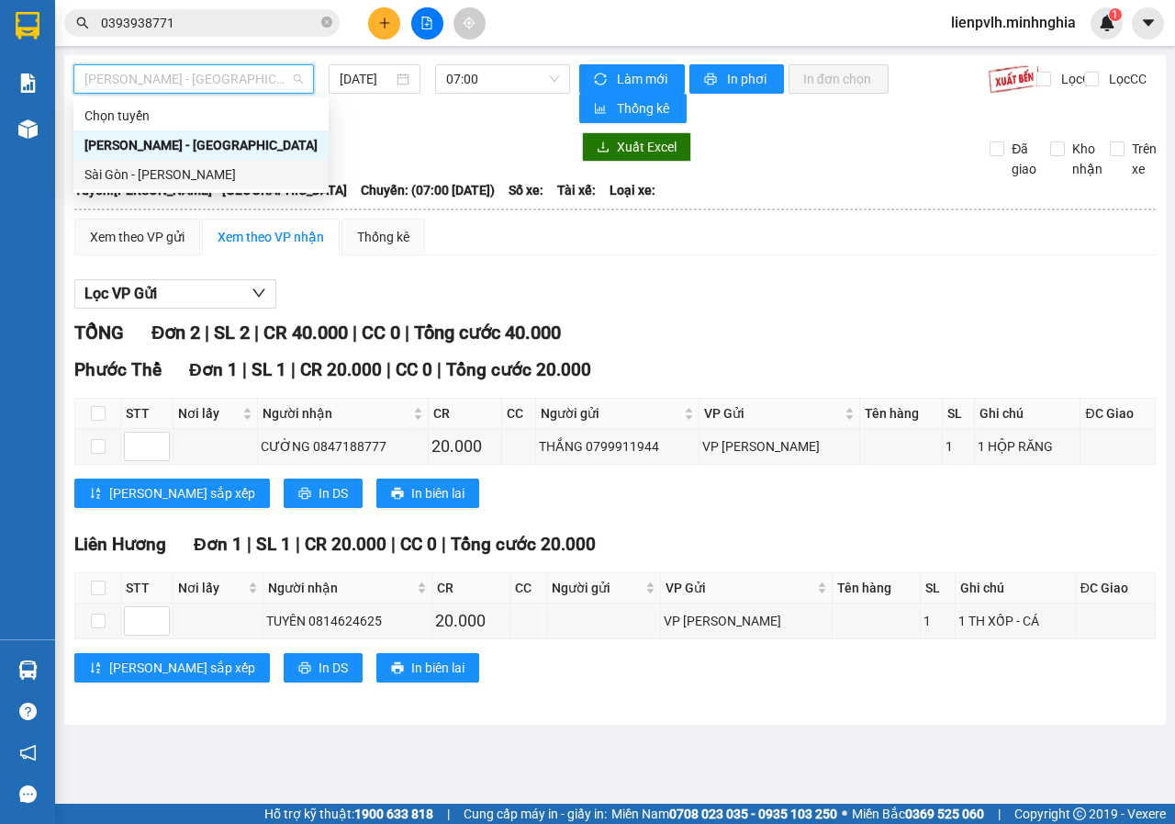
click at [158, 173] on div "Sài Gòn - [PERSON_NAME]" at bounding box center [200, 174] width 233 height 20
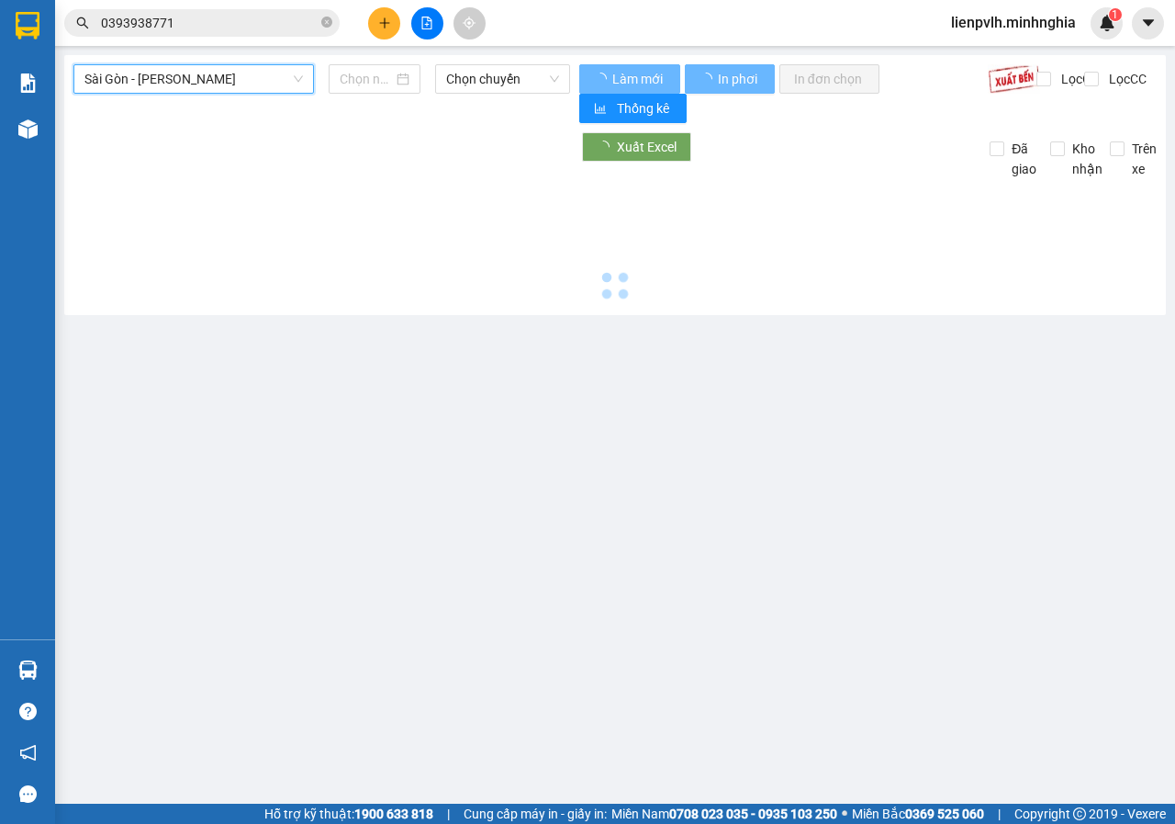
type input "[DATE]"
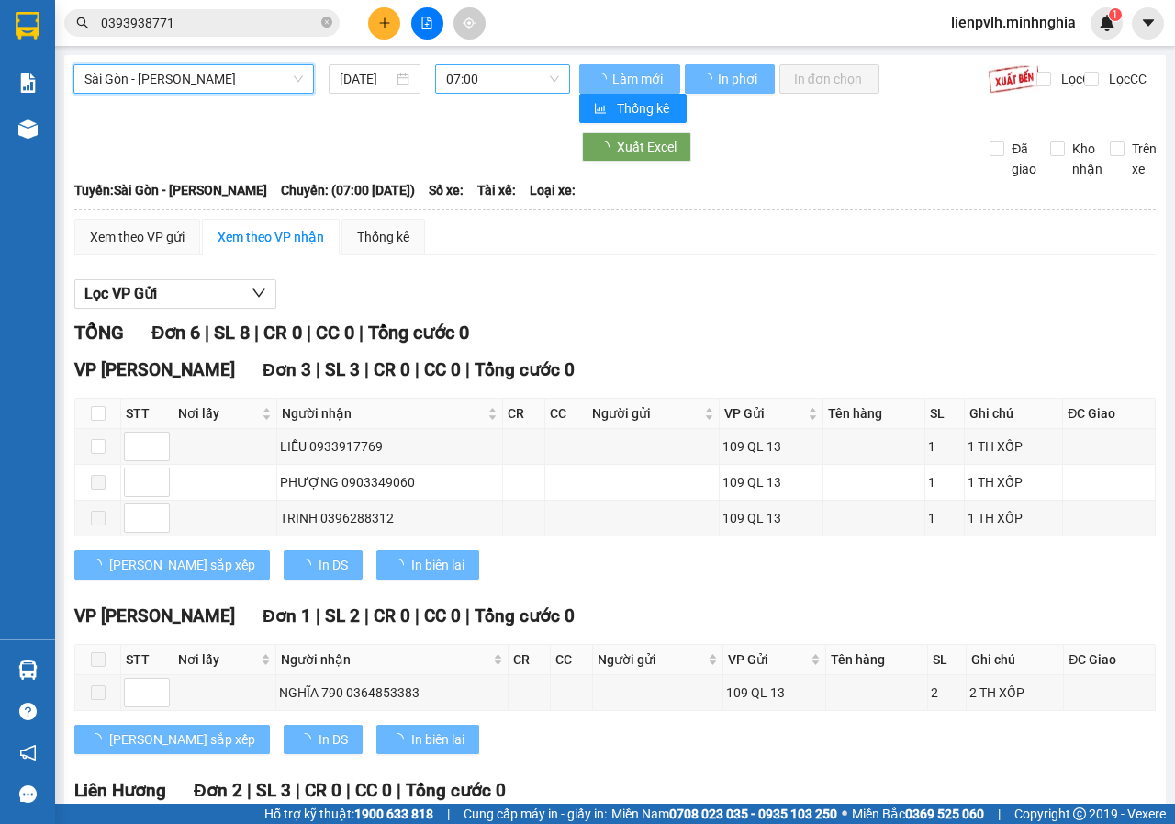
click at [518, 72] on span "07:00" at bounding box center [502, 79] width 112 height 28
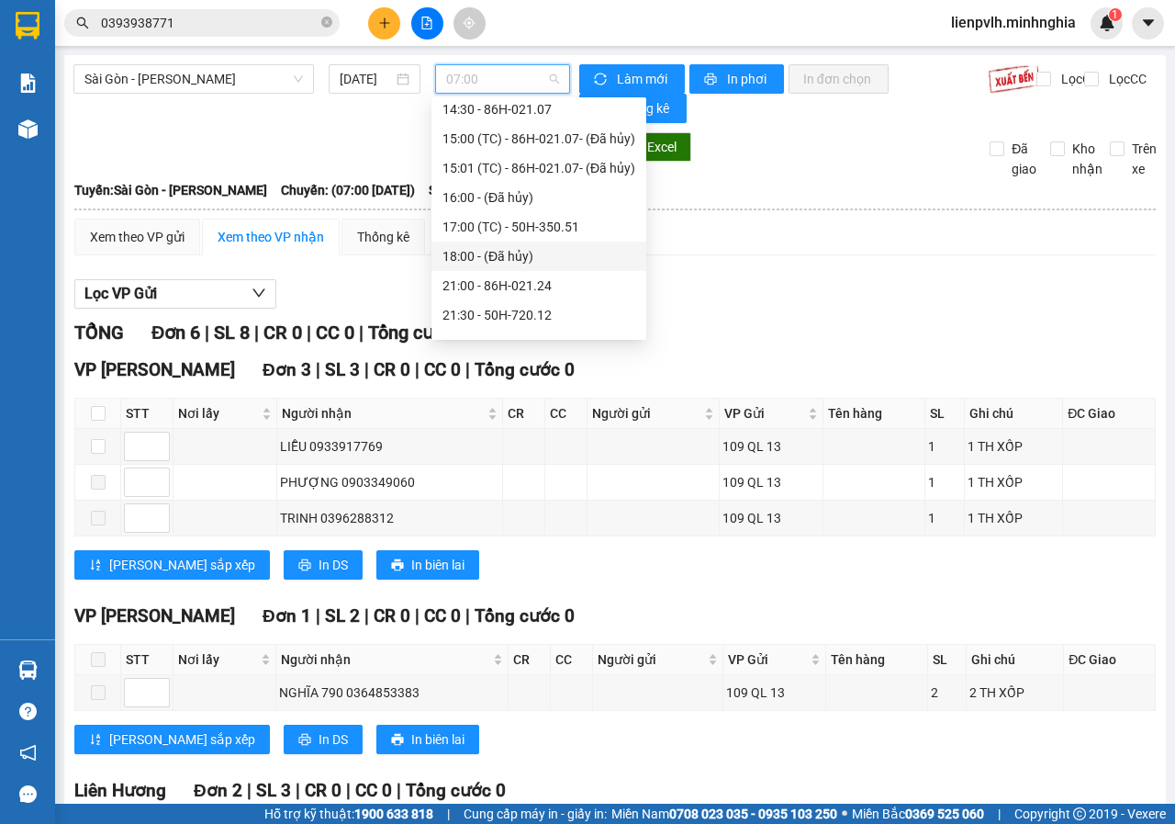
scroll to position [173, 0]
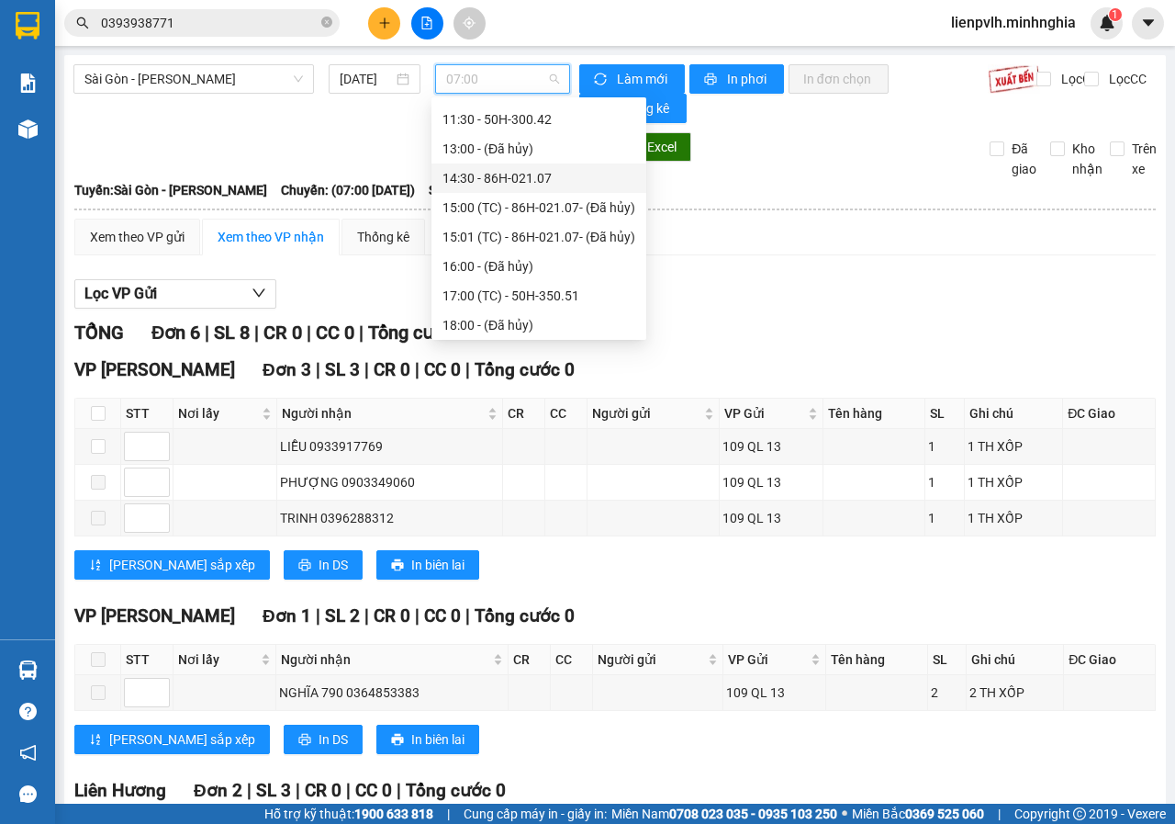
click at [489, 182] on div "14:30 - 86H-021.07" at bounding box center [539, 178] width 193 height 20
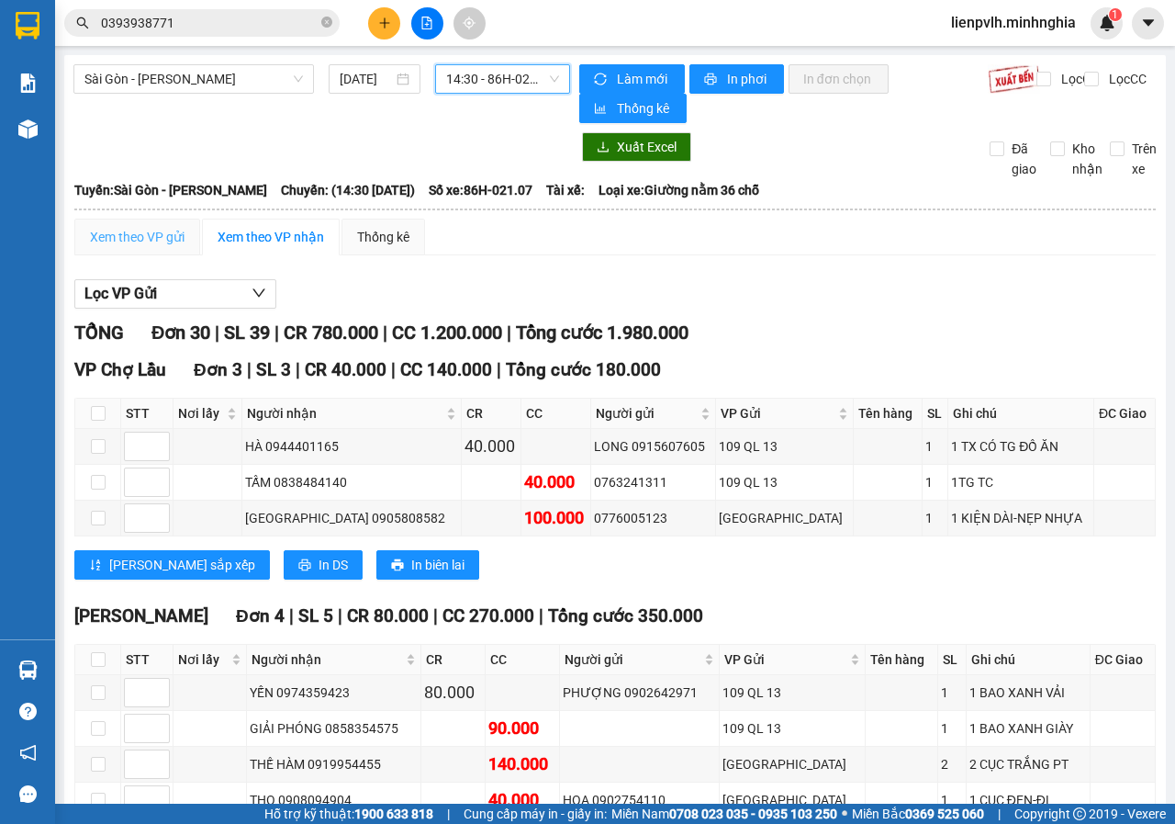
click at [144, 225] on div "Xem theo VP gửi" at bounding box center [137, 237] width 126 height 37
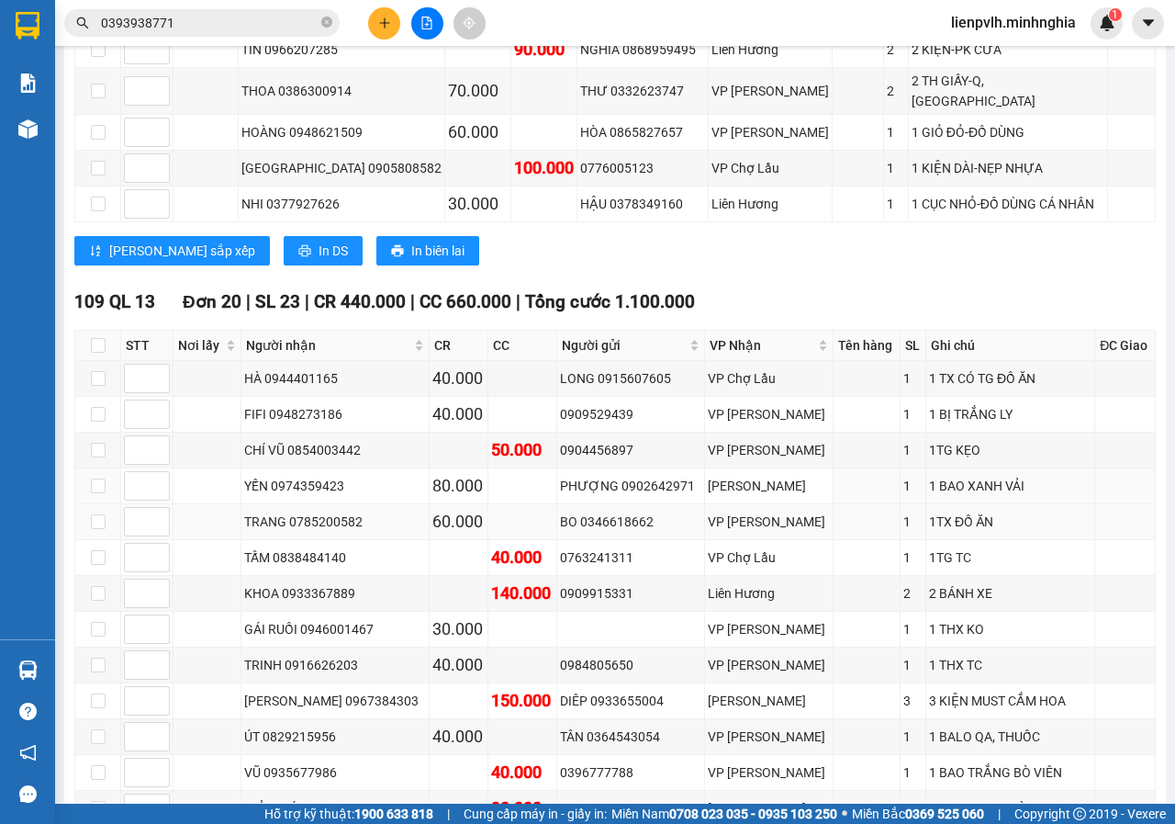
scroll to position [918, 0]
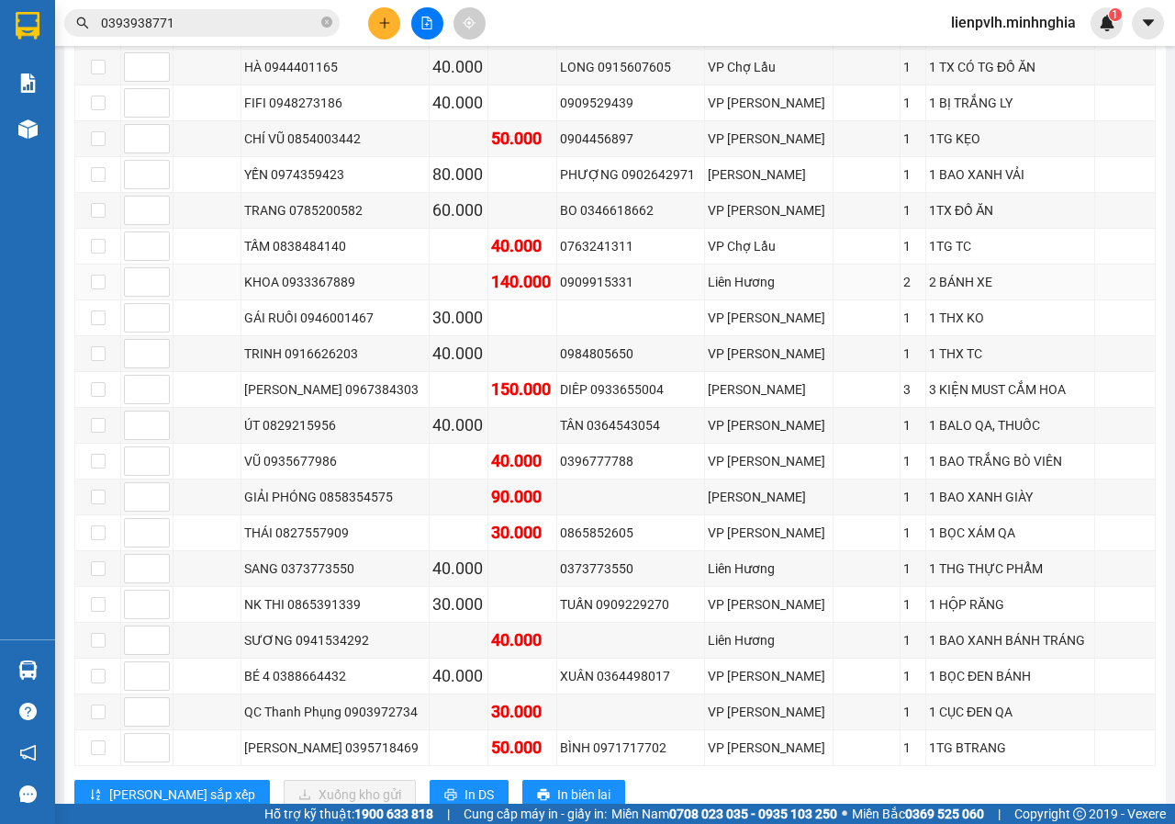
click at [110, 264] on td at bounding box center [98, 282] width 46 height 36
click at [105, 275] on input "checkbox" at bounding box center [98, 282] width 15 height 15
checkbox input "true"
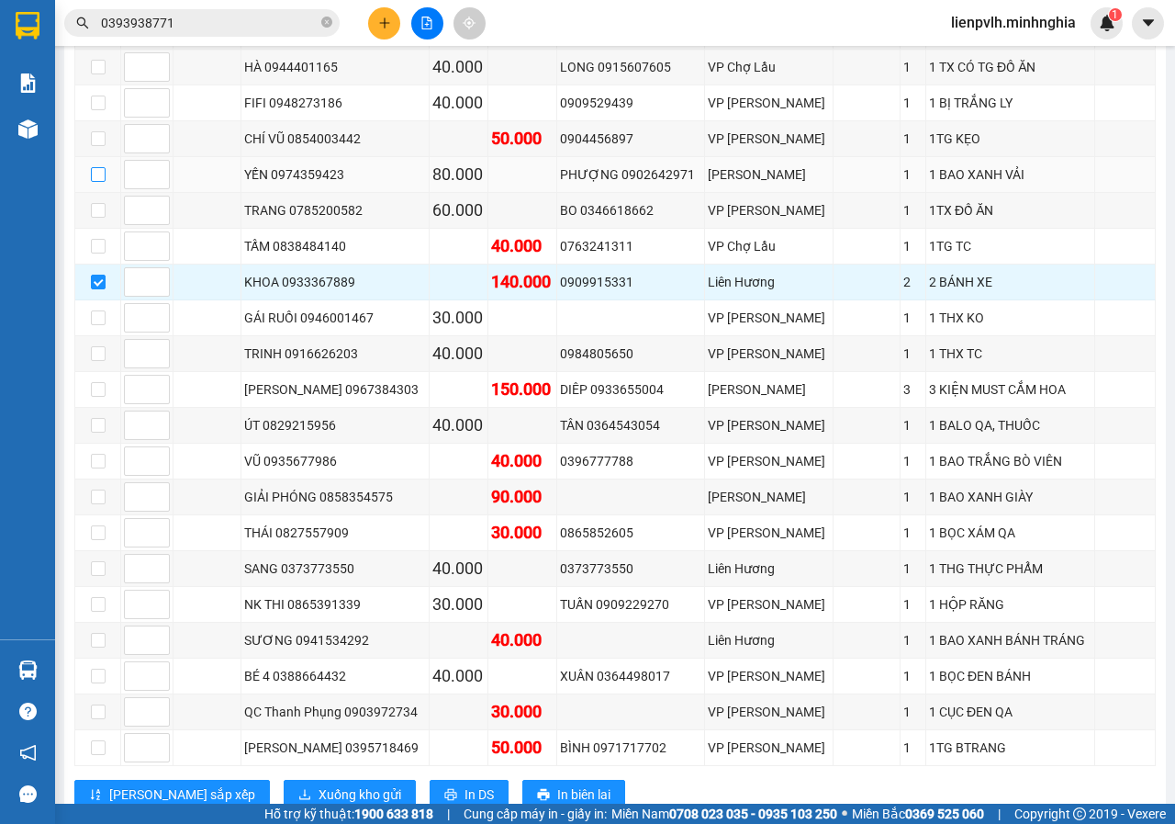
click at [95, 167] on input "checkbox" at bounding box center [98, 174] width 15 height 15
checkbox input "true"
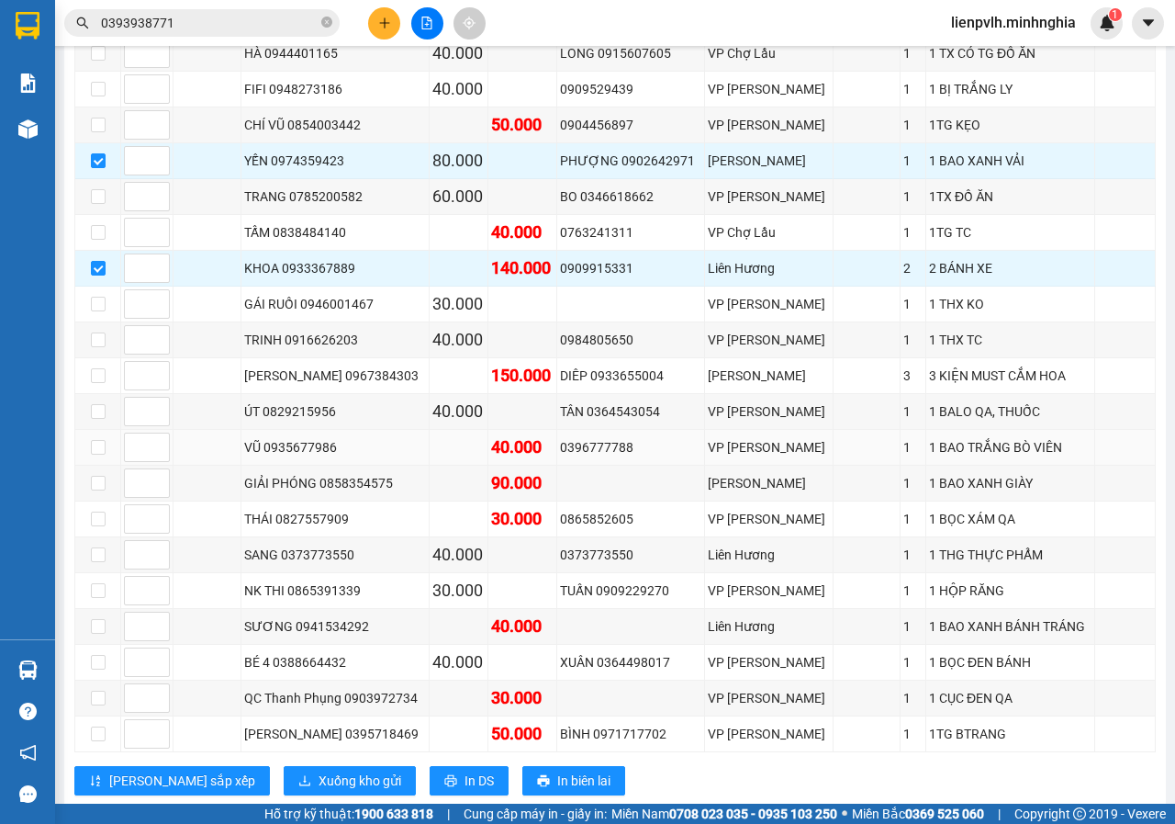
scroll to position [933, 0]
click at [319, 769] on span "Xuống kho gửi" at bounding box center [360, 779] width 83 height 20
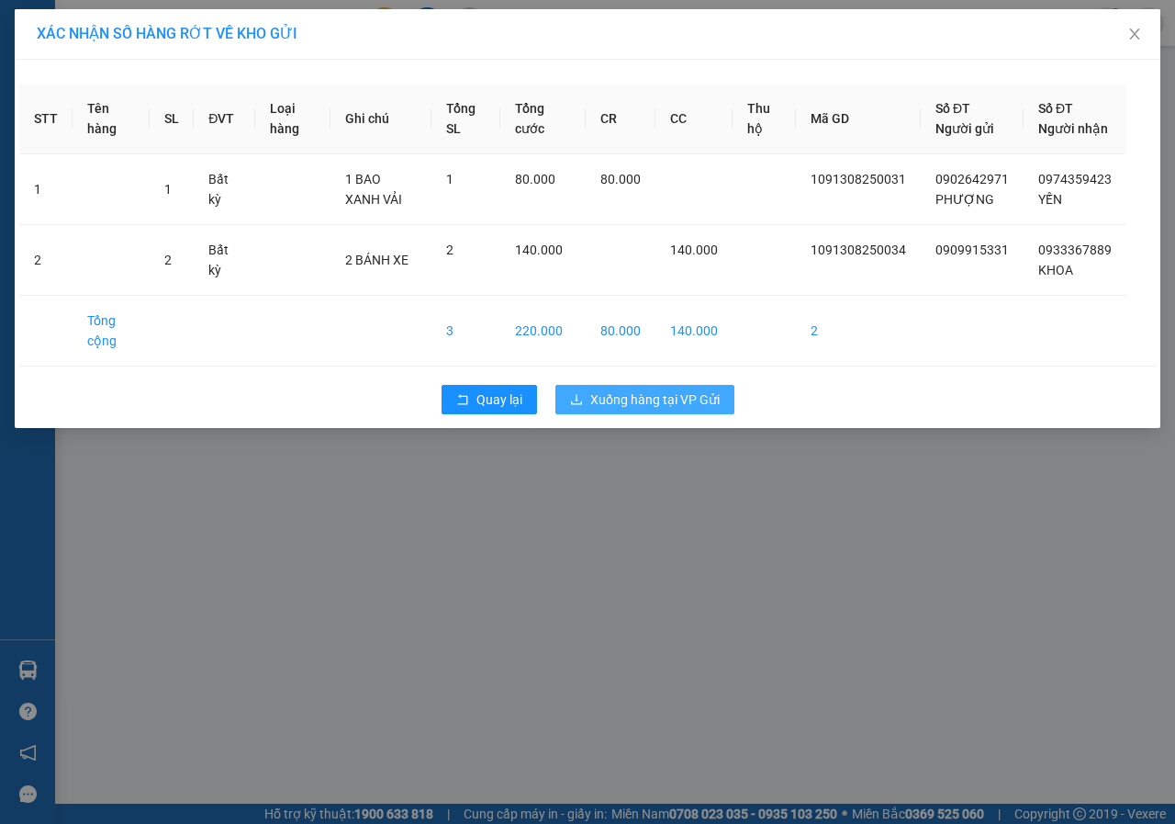
click at [650, 409] on span "Xuống hàng tại VP Gửi" at bounding box center [654, 399] width 129 height 20
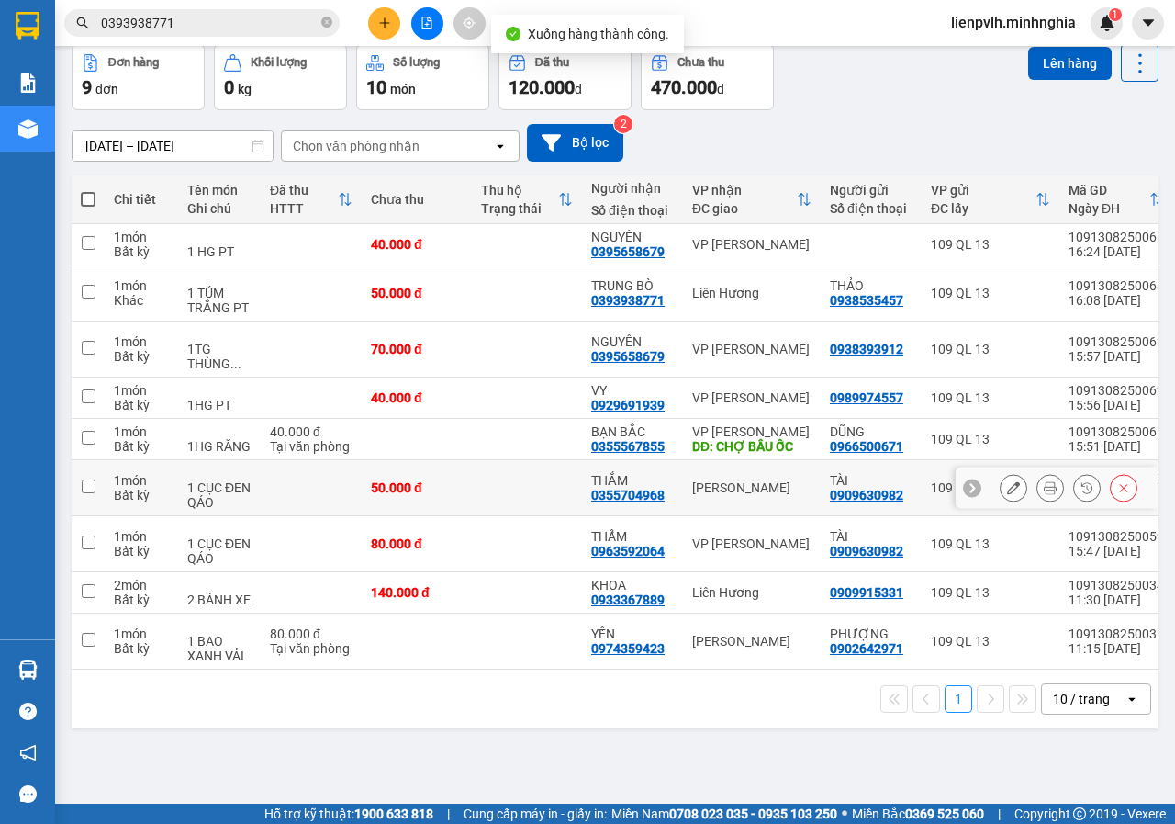
scroll to position [84, 0]
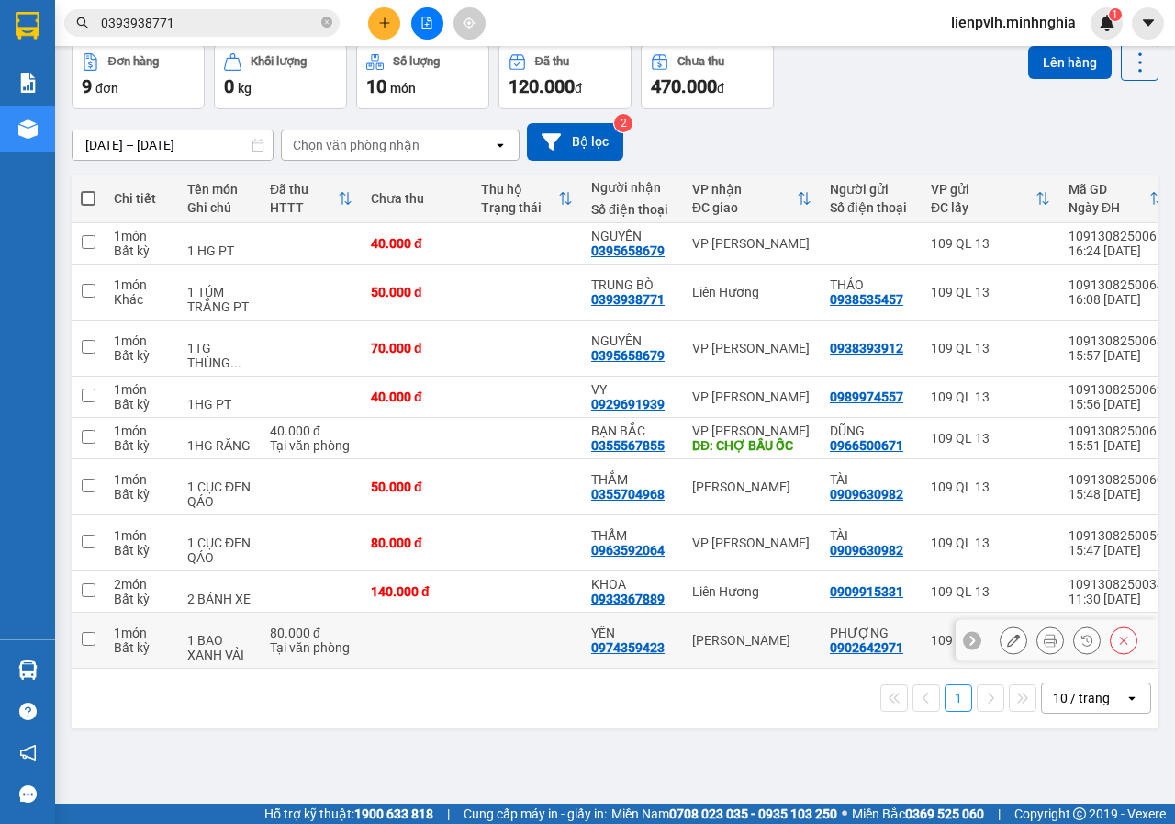
click at [478, 635] on td at bounding box center [527, 640] width 110 height 56
checkbox input "true"
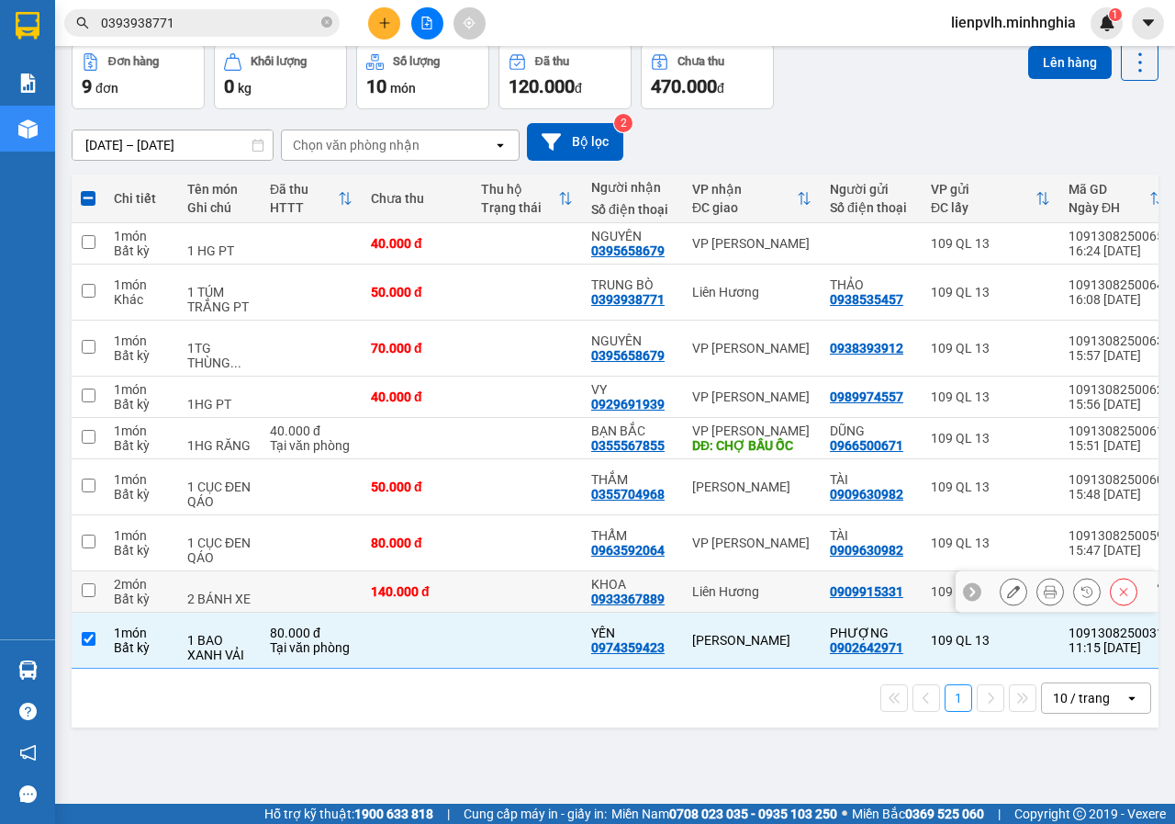
click at [295, 592] on td at bounding box center [311, 591] width 101 height 41
checkbox input "true"
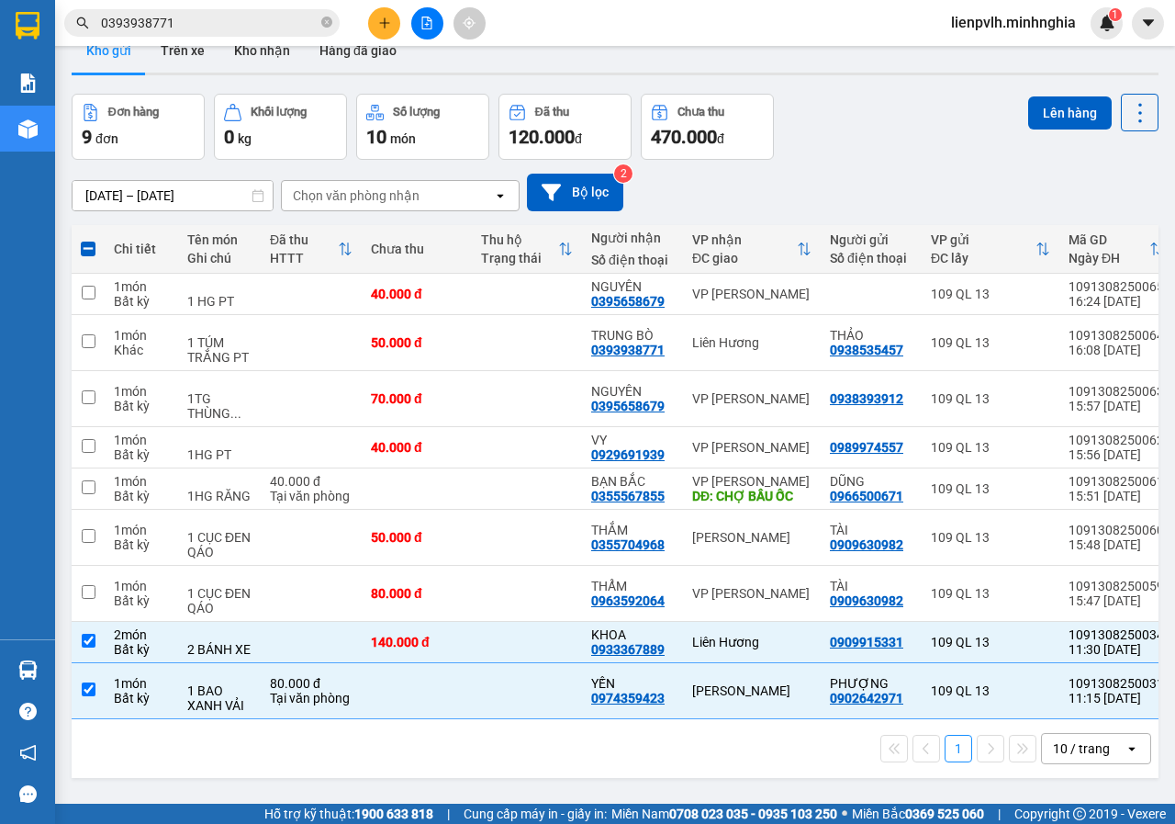
scroll to position [0, 0]
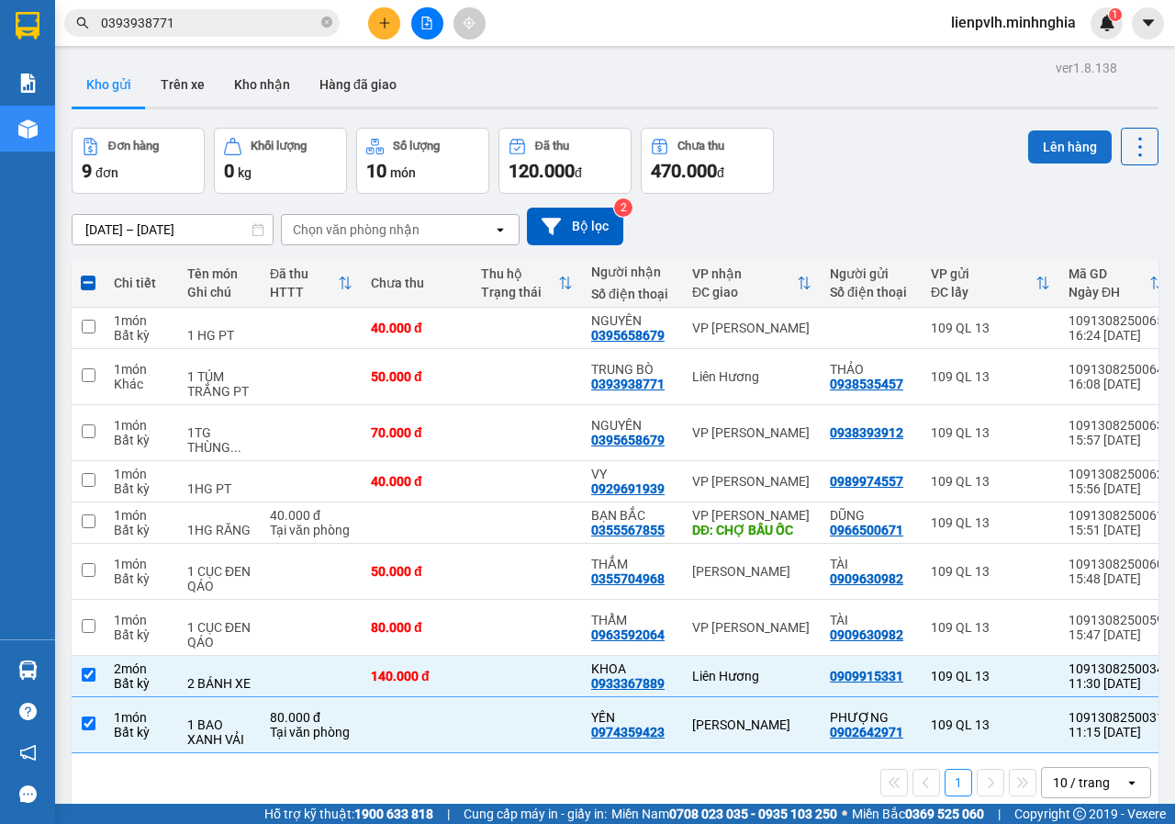
click at [1071, 148] on button "Lên hàng" at bounding box center [1070, 146] width 84 height 33
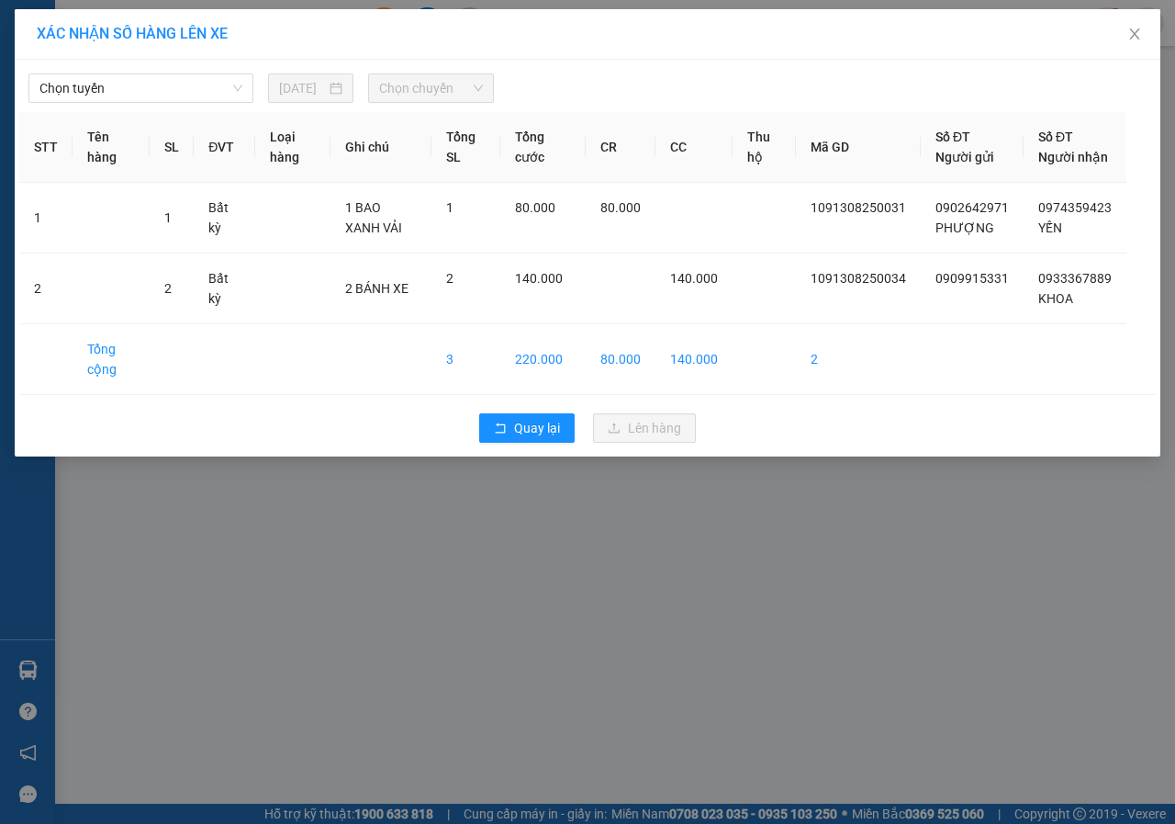
click at [123, 108] on div "Chọn tuyến [DATE] Chọn chuyến STT Tên hàng SL ĐVT Loại hàng Ghi chú Tổng SL Tổn…" at bounding box center [588, 258] width 1146 height 397
click at [131, 101] on span "Chọn tuyến" at bounding box center [140, 88] width 203 height 28
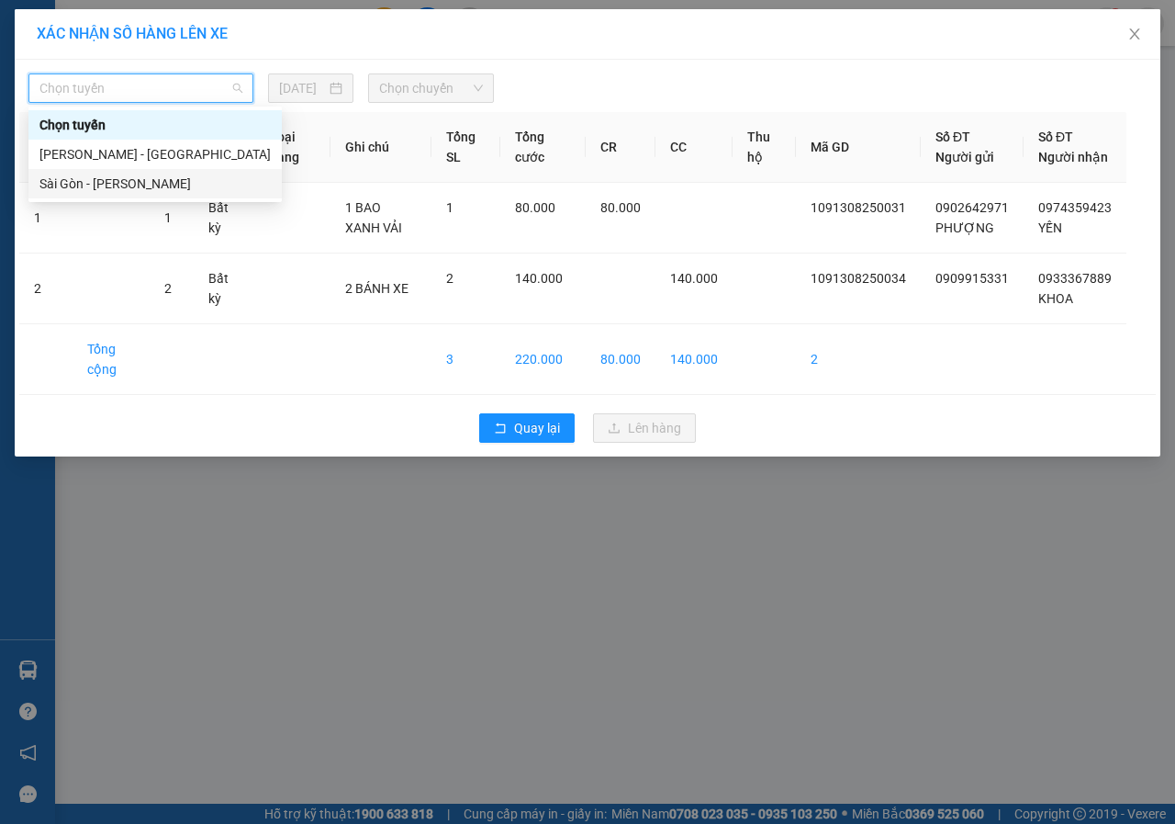
click at [125, 182] on div "Sài Gòn - [PERSON_NAME]" at bounding box center [154, 184] width 231 height 20
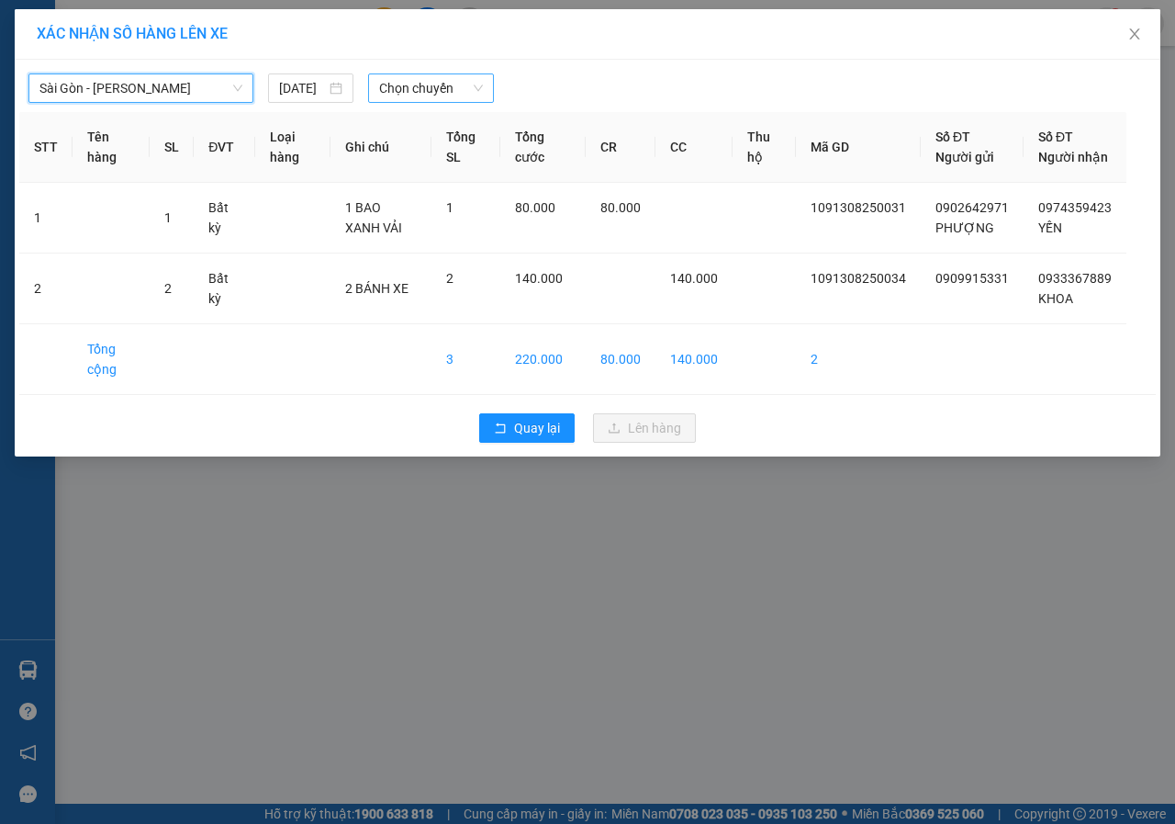
click at [430, 86] on span "Chọn chuyến" at bounding box center [430, 88] width 103 height 28
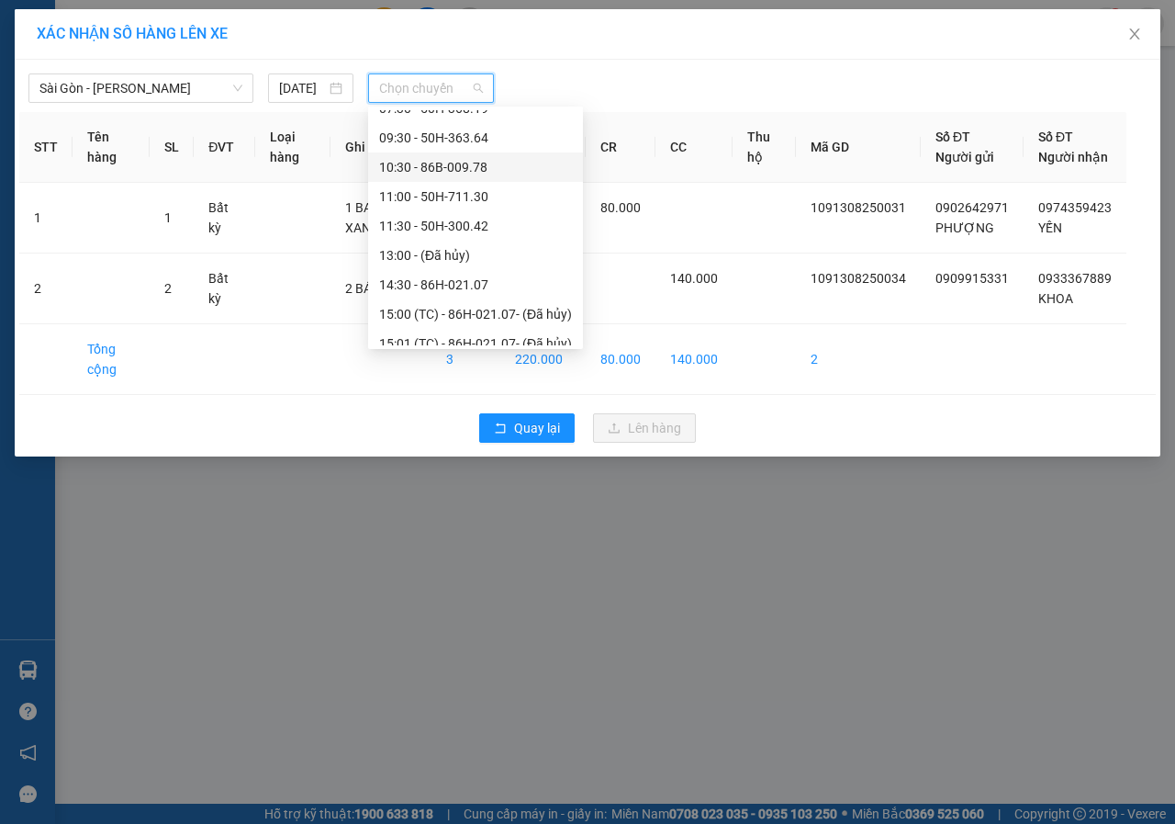
scroll to position [264, 0]
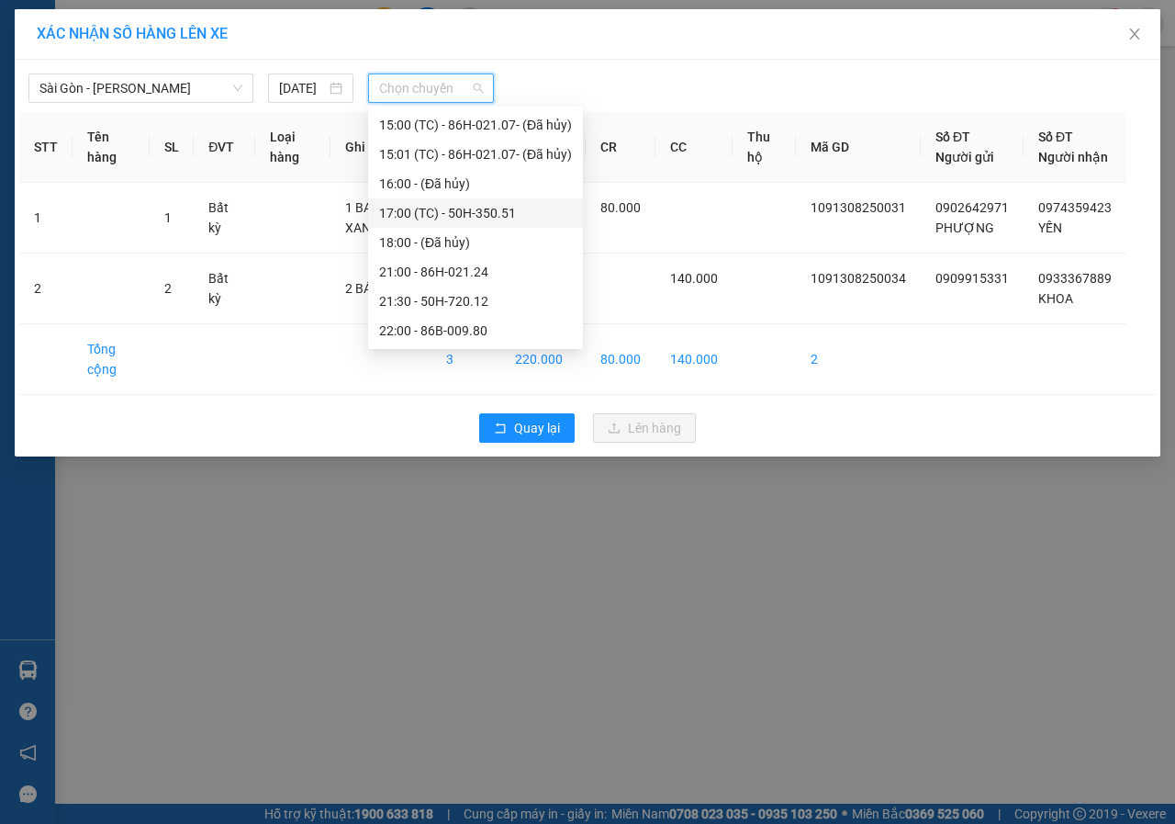
click at [401, 218] on div "17:00 (TC) - 50H-350.51" at bounding box center [475, 213] width 193 height 20
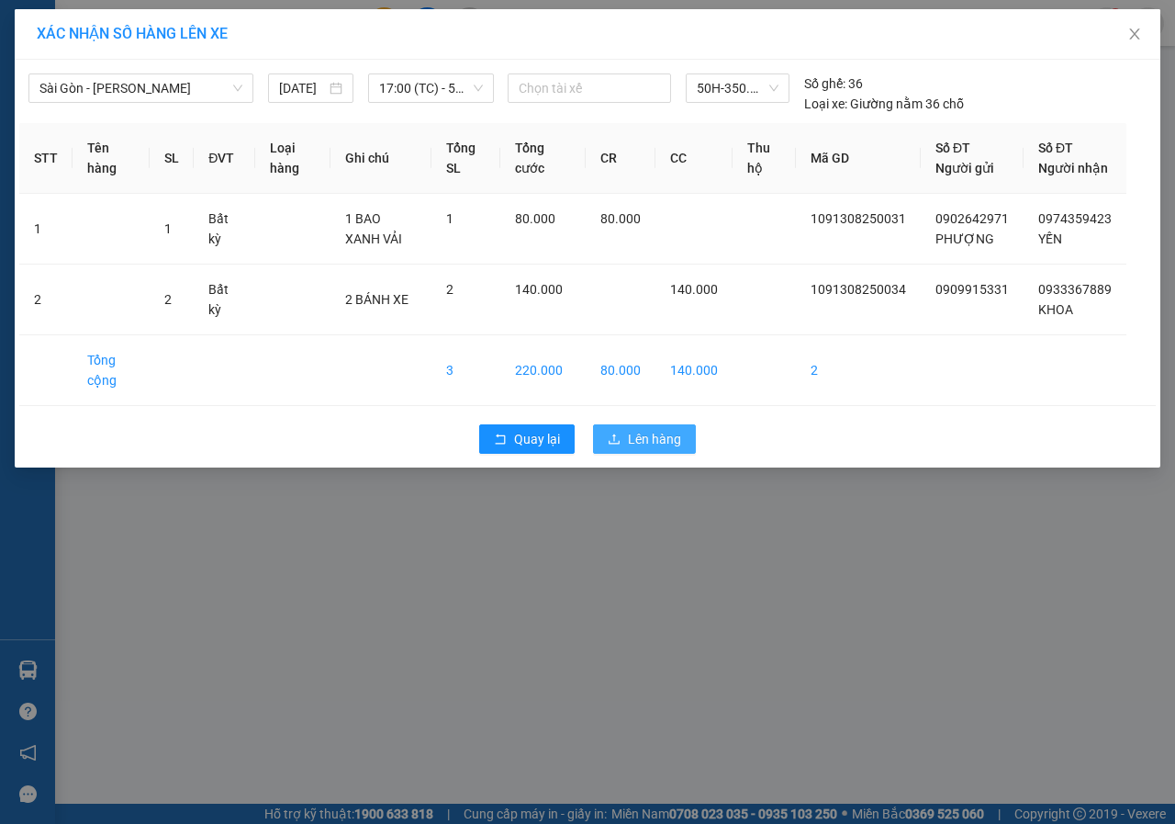
click at [648, 449] on span "Lên hàng" at bounding box center [654, 439] width 53 height 20
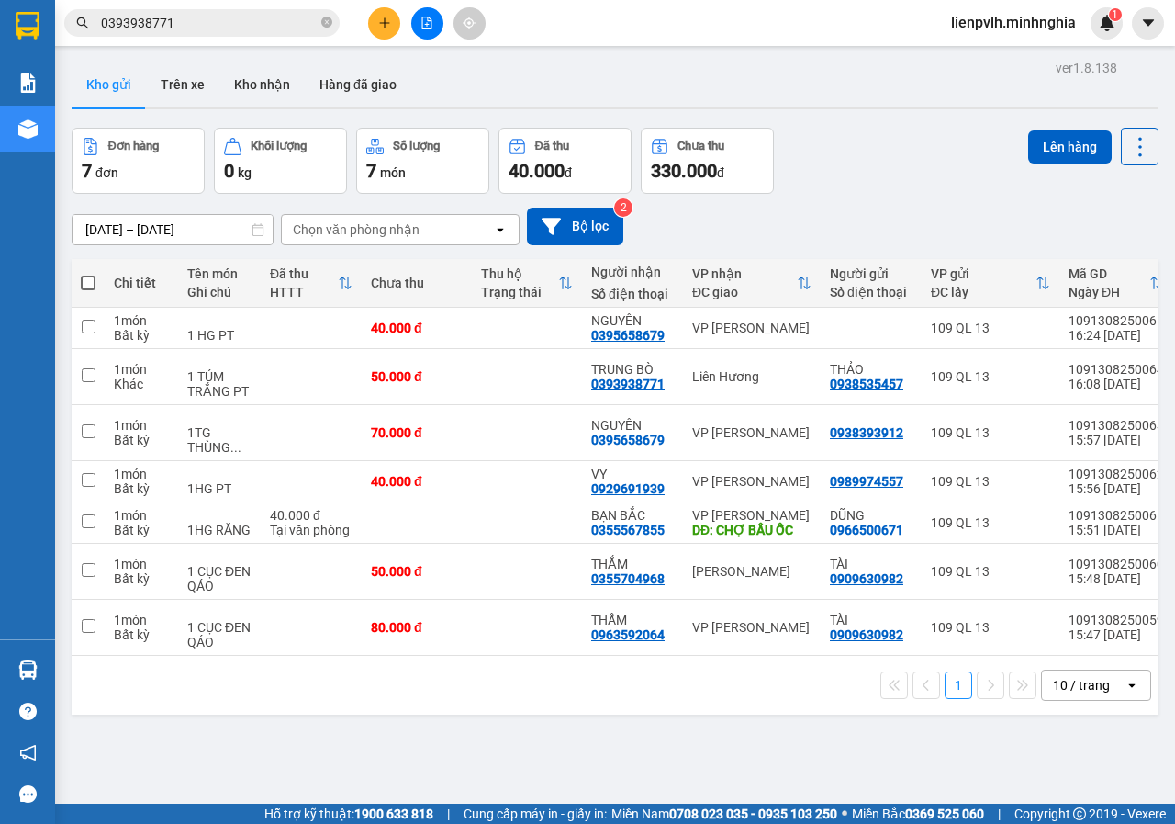
click at [378, 33] on button at bounding box center [384, 23] width 32 height 32
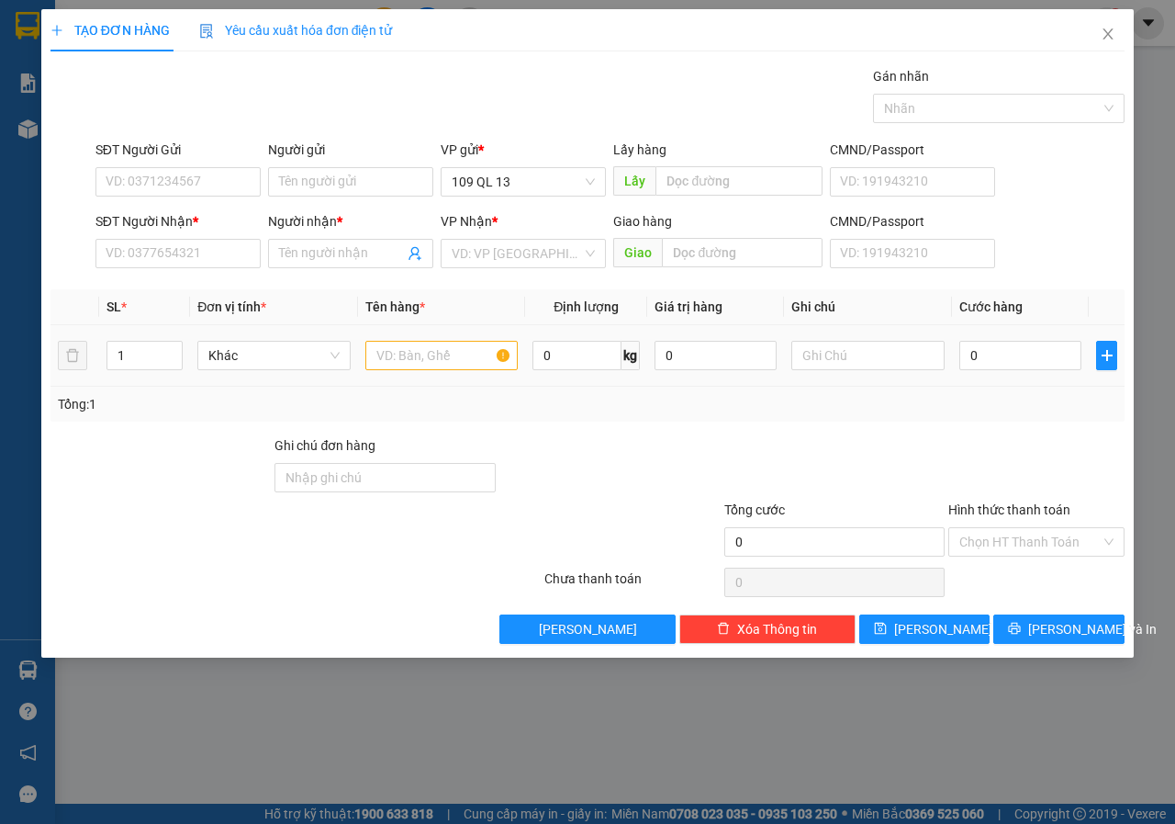
drag, startPoint x: 500, startPoint y: 400, endPoint x: 495, endPoint y: 376, distance: 25.4
click at [499, 398] on div "Tổng: 1" at bounding box center [588, 404] width 1060 height 20
click at [495, 373] on td at bounding box center [442, 356] width 168 height 62
click at [488, 365] on input "text" at bounding box center [441, 355] width 153 height 29
click at [174, 252] on input "SĐT Người Nhận *" at bounding box center [177, 253] width 165 height 29
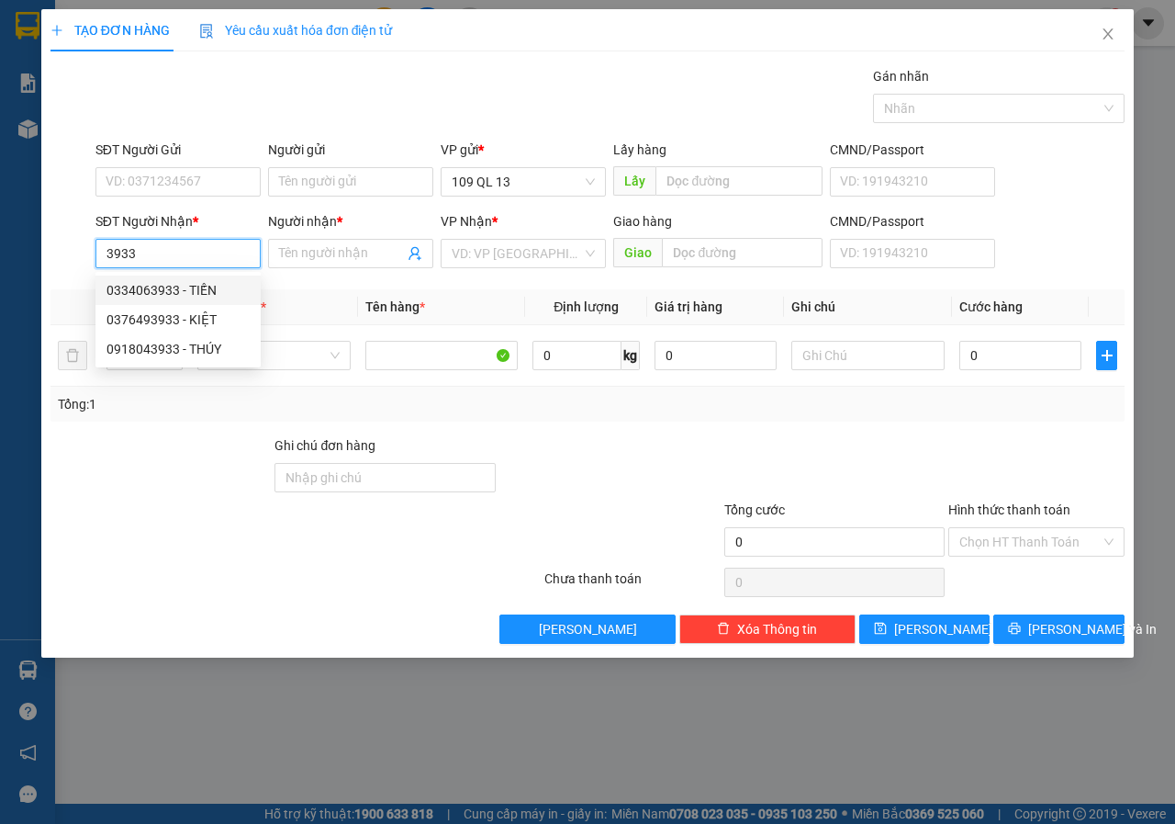
click at [165, 285] on div "0334063933 - TIẾN" at bounding box center [178, 290] width 143 height 20
type input "0334063933"
type input "TIẾN"
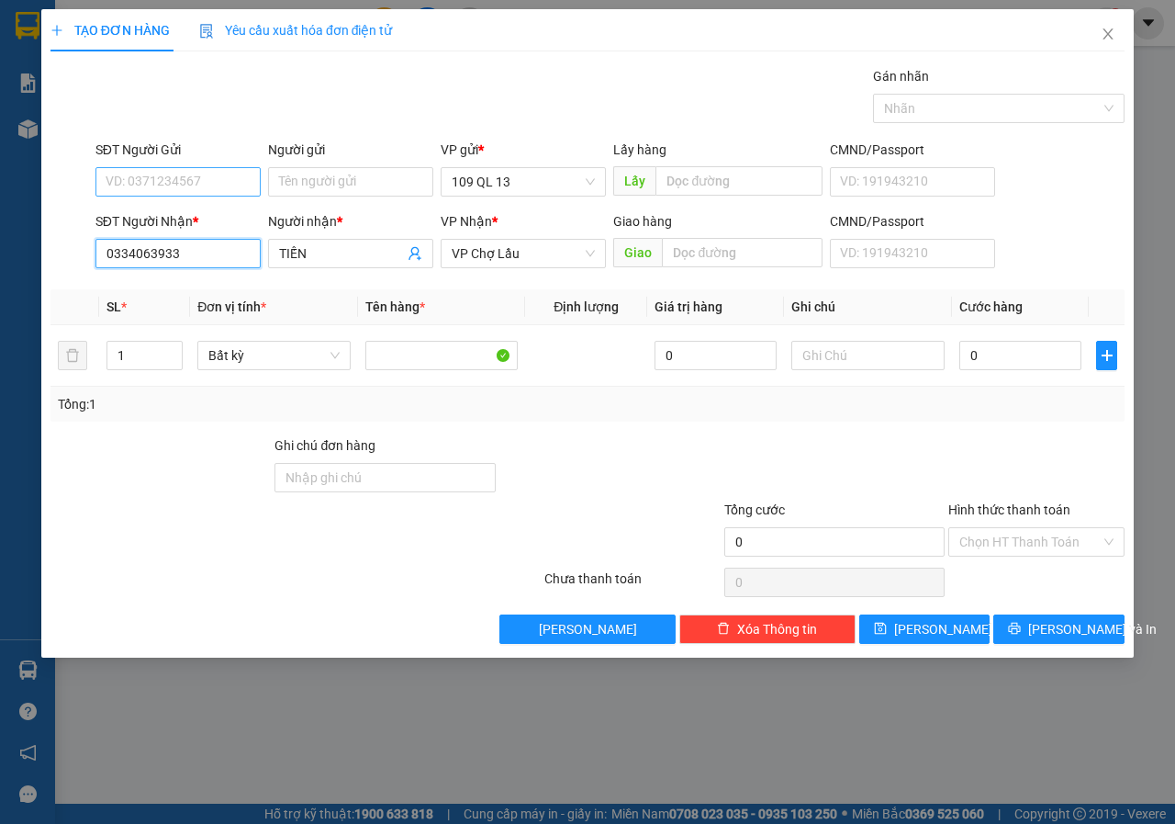
type input "0334063933"
click at [238, 184] on input "SĐT Người Gửi" at bounding box center [177, 181] width 165 height 29
type input "0934075307"
click at [340, 252] on input "TIẾN" at bounding box center [341, 253] width 125 height 20
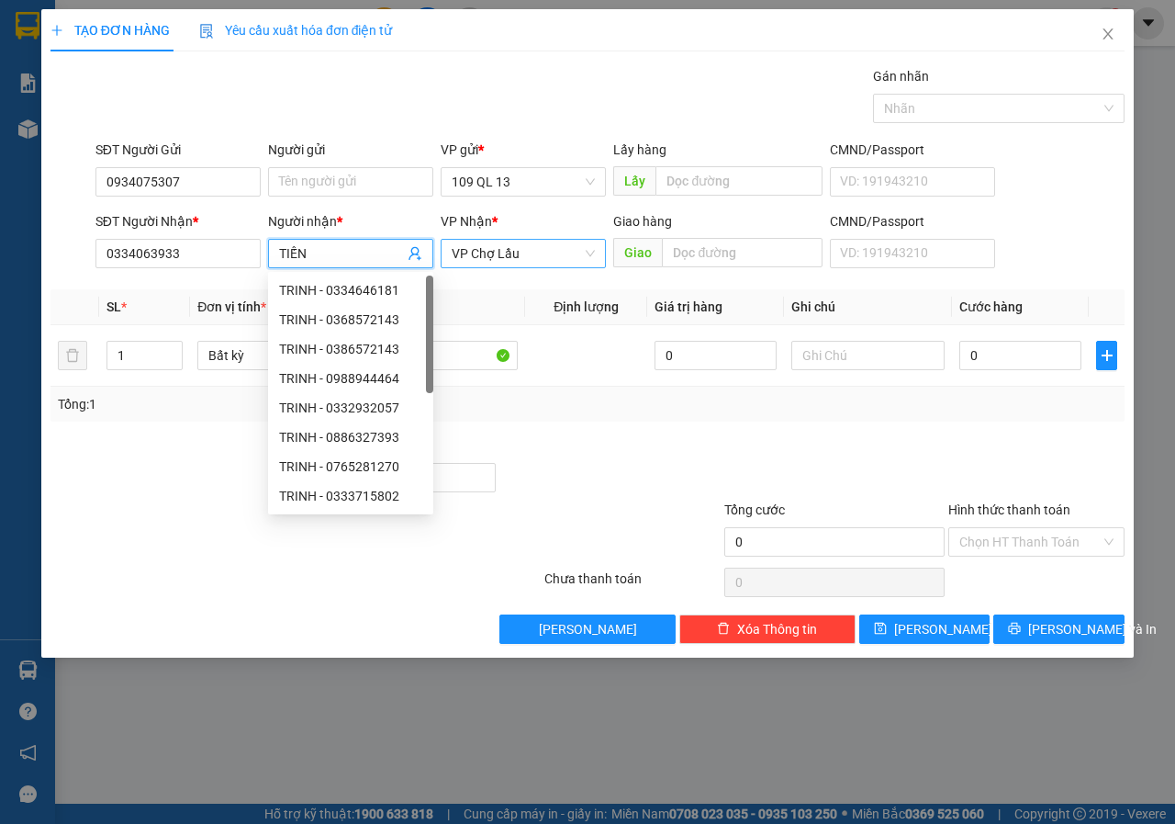
click at [513, 252] on span "VP Chợ Lầu" at bounding box center [523, 254] width 143 height 28
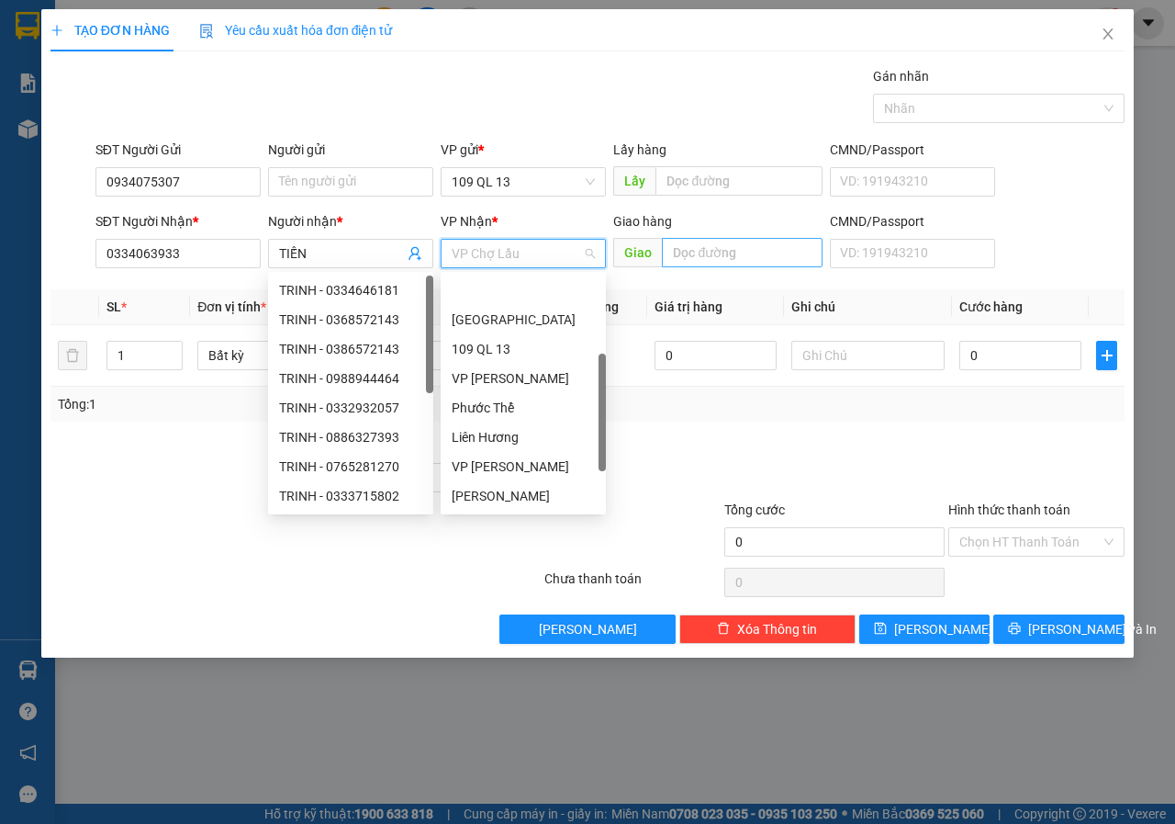
scroll to position [59, 0]
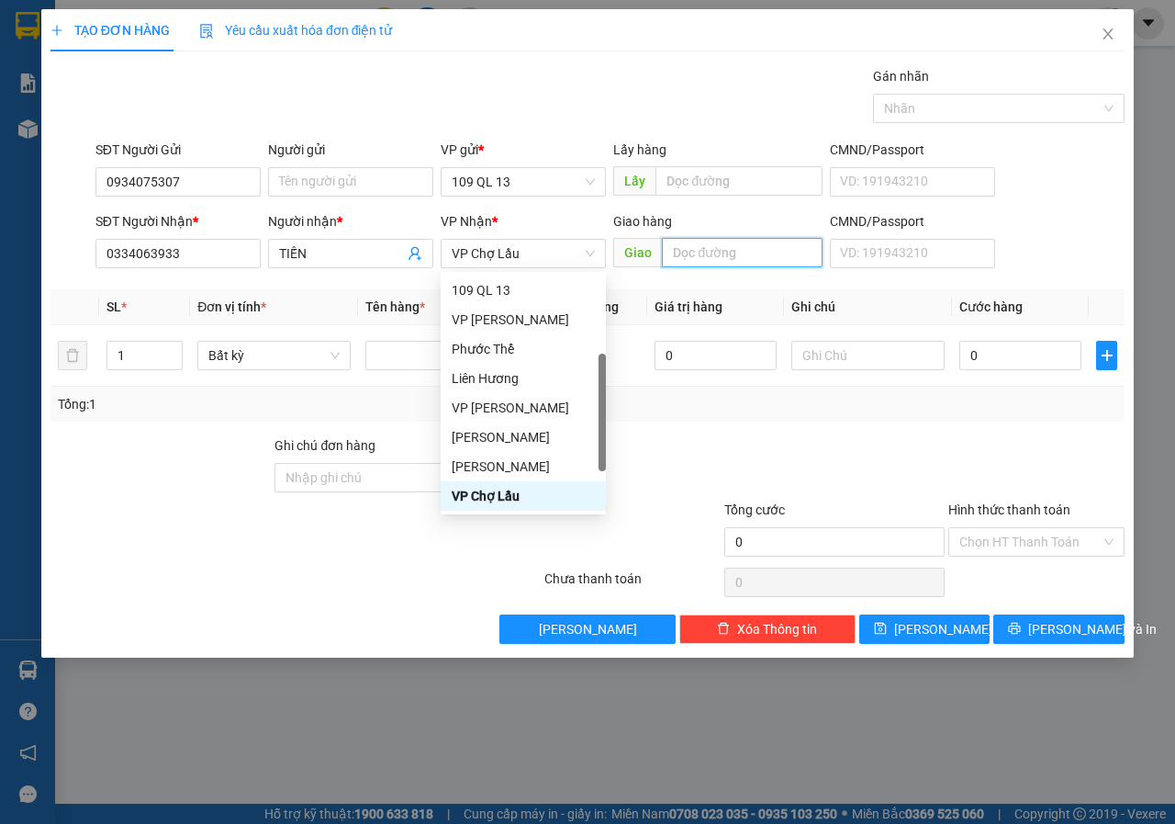
click at [715, 247] on input "text" at bounding box center [742, 252] width 160 height 29
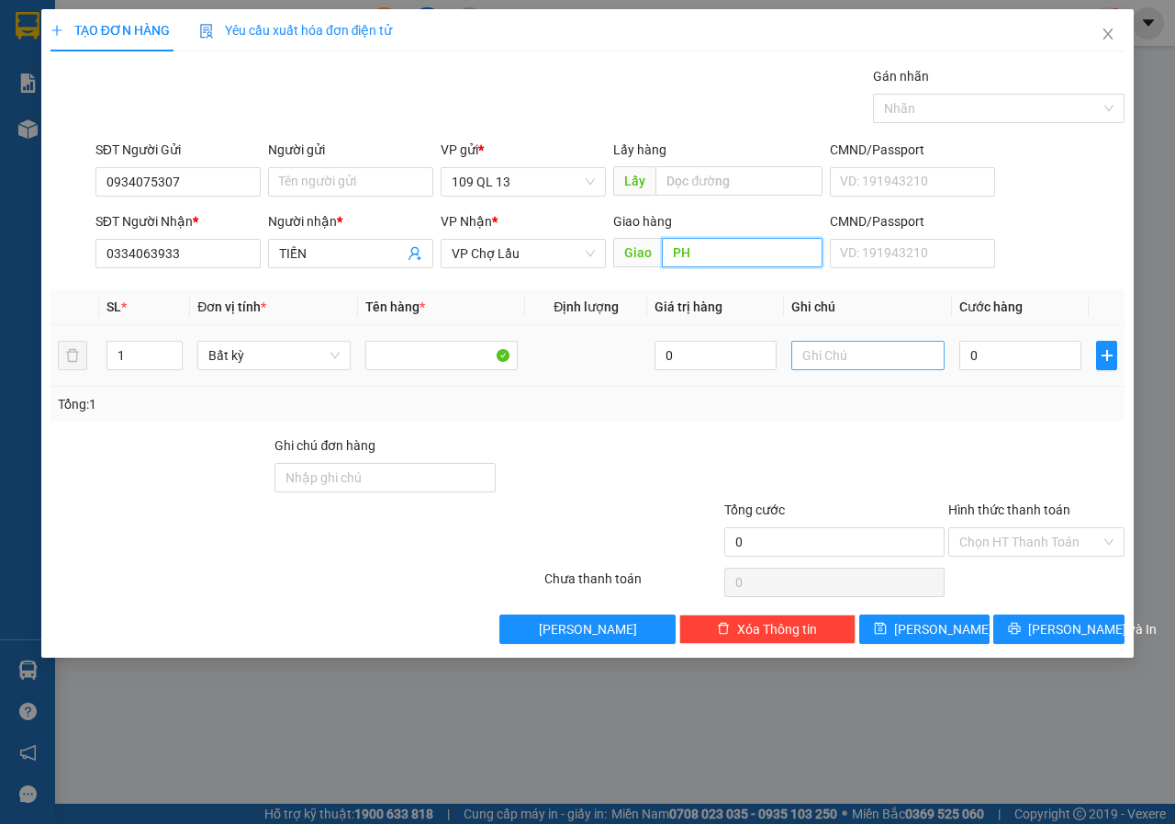
type input "P"
click at [868, 357] on input "text" at bounding box center [867, 355] width 153 height 29
type input "1 THX MÁY IN"
type input "8"
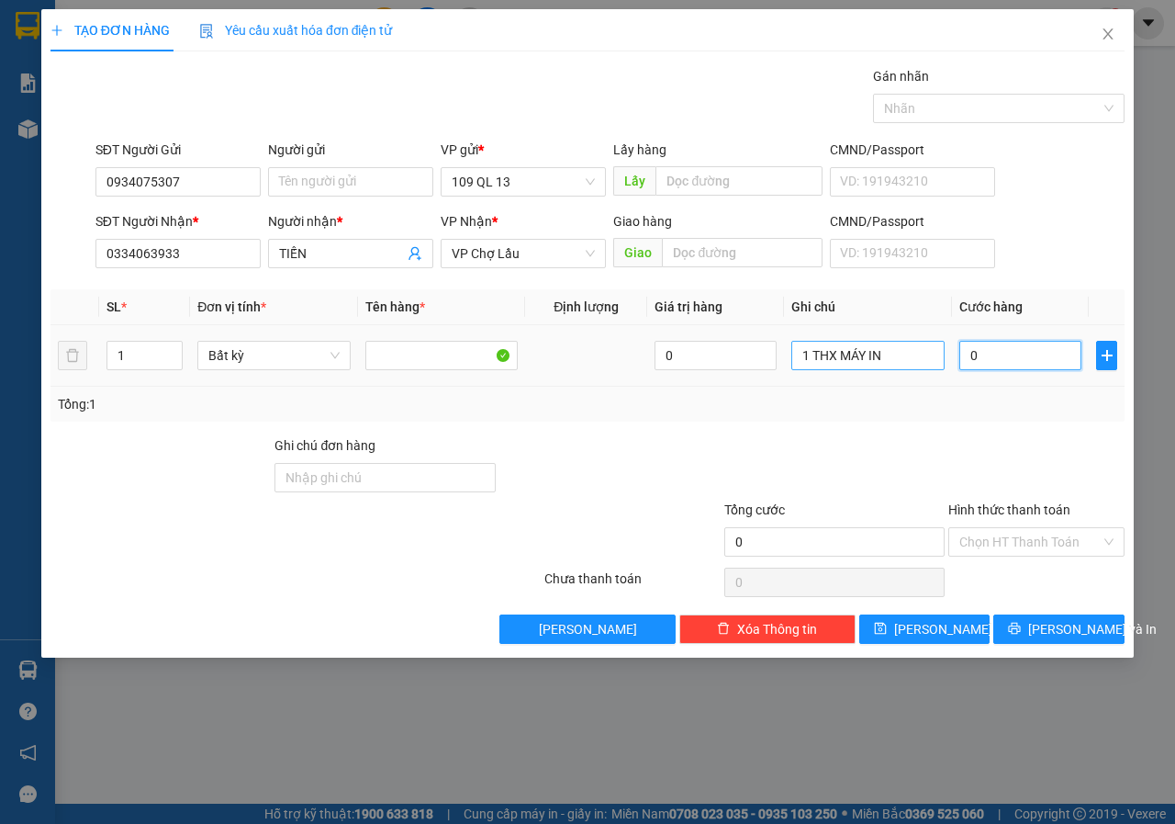
type input "8"
type input "80"
type input "80.000"
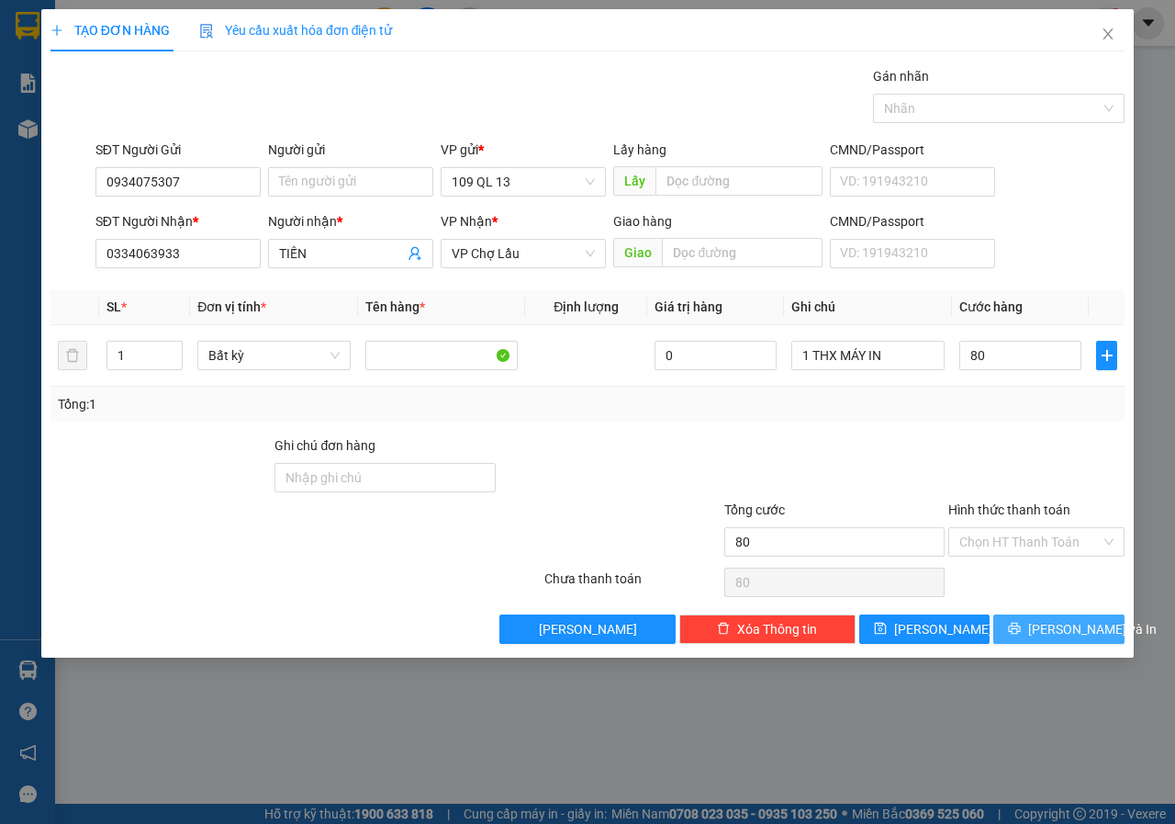
type input "80.000"
click at [1078, 630] on span "[PERSON_NAME] và In" at bounding box center [1092, 629] width 129 height 20
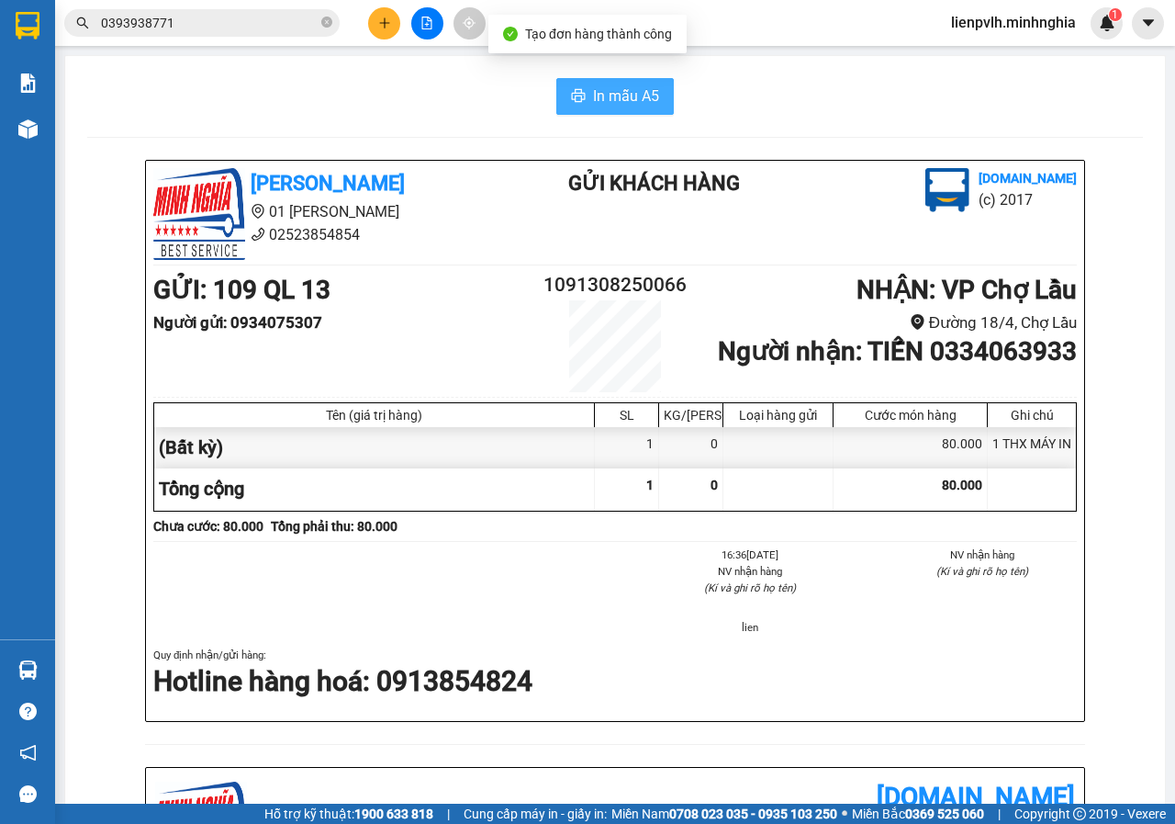
click at [596, 106] on span "In mẫu A5" at bounding box center [626, 95] width 66 height 23
click at [1121, 323] on div "[PERSON_NAME] 01 Đinh Tiên Hoàng 02523854854 Gửi khách hàng [DOMAIN_NAME] (c) 2…" at bounding box center [615, 803] width 1056 height 1286
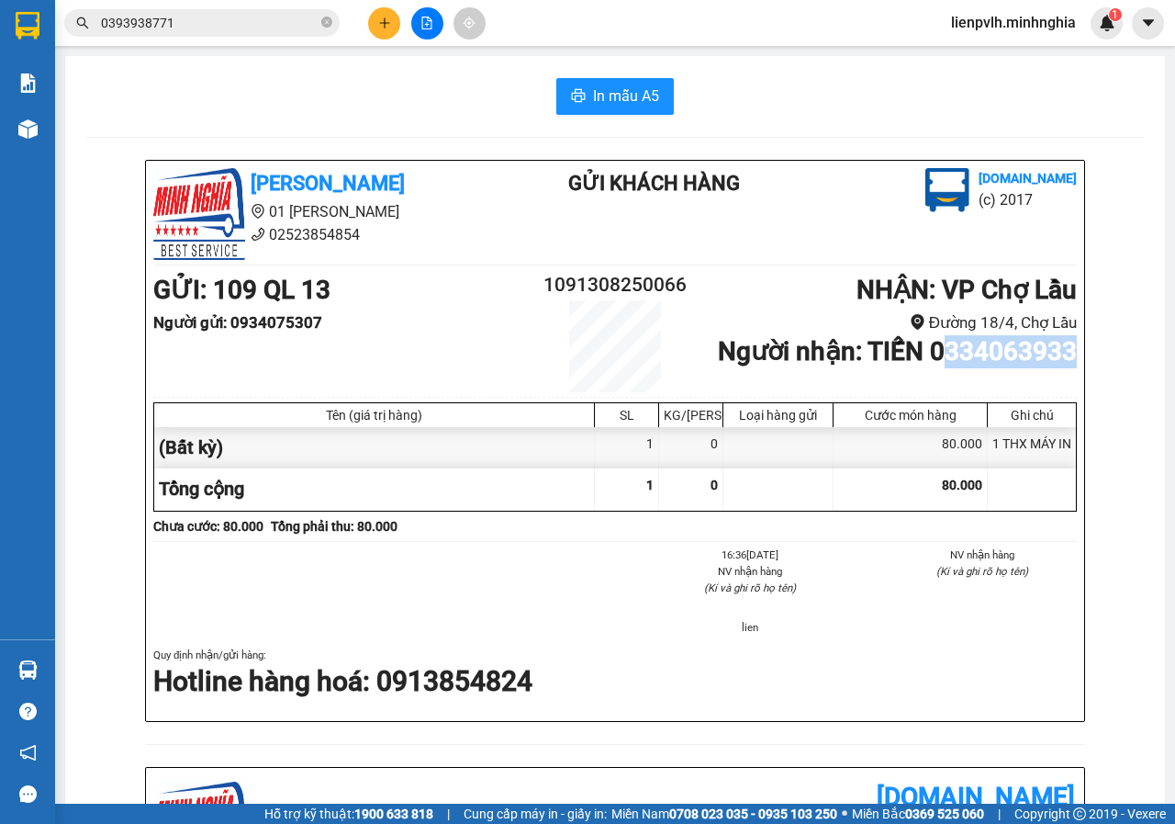
drag, startPoint x: 916, startPoint y: 353, endPoint x: 1135, endPoint y: 346, distance: 218.6
click at [1135, 346] on div "In mẫu A5 [PERSON_NAME] 01 Đinh Tiên Hoàng 02523854854 Gửi khách hàng [DOMAIN_N…" at bounding box center [615, 762] width 1100 height 1412
copy b "334063933"
click at [907, 336] on b "Người nhận : TIẾN 0334063933" at bounding box center [897, 351] width 359 height 30
drag, startPoint x: 934, startPoint y: 342, endPoint x: 1174, endPoint y: 344, distance: 240.6
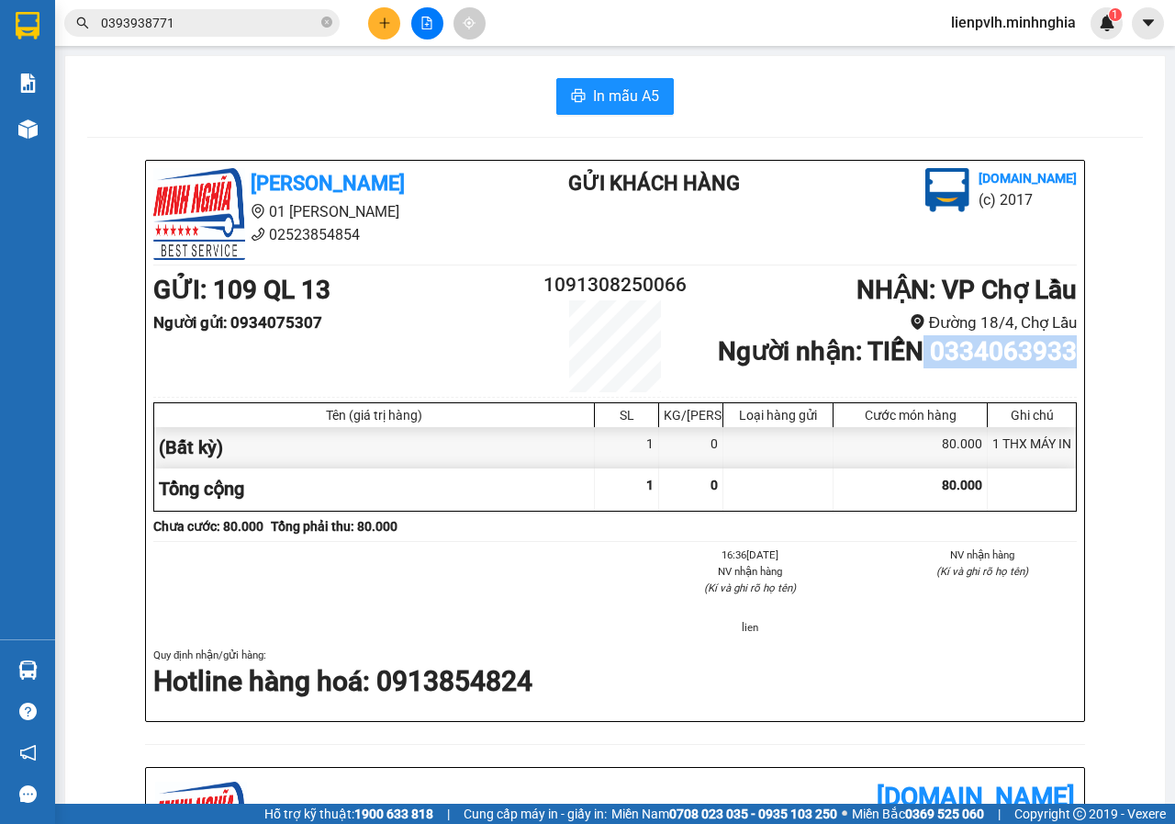
click at [1174, 344] on main "In mẫu A5 [PERSON_NAME] 01 Đinh Tiên Hoàng 02523854854 Gửi khách hàng [DOMAIN_N…" at bounding box center [587, 401] width 1175 height 803
copy b "0334063933"
click at [271, 31] on input "0393938771" at bounding box center [209, 23] width 217 height 20
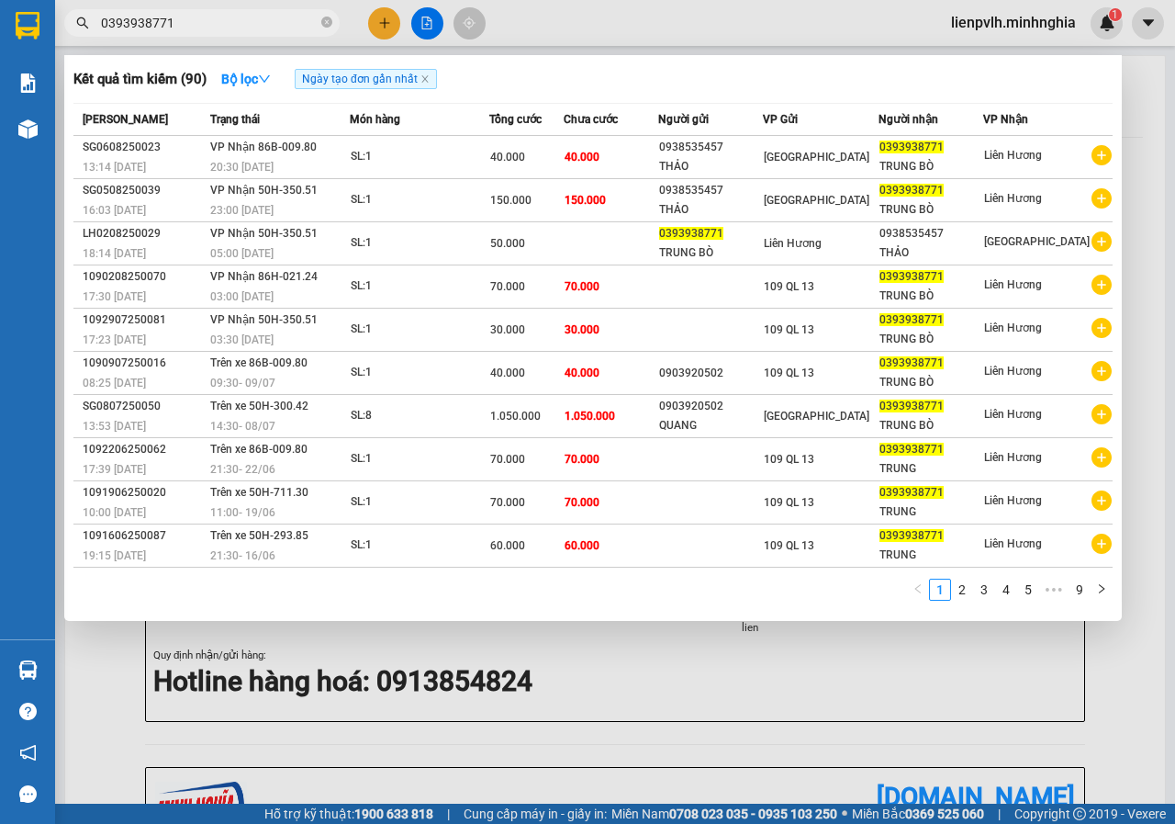
click at [271, 31] on input "0393938771" at bounding box center [209, 23] width 217 height 20
paste input "0334063933"
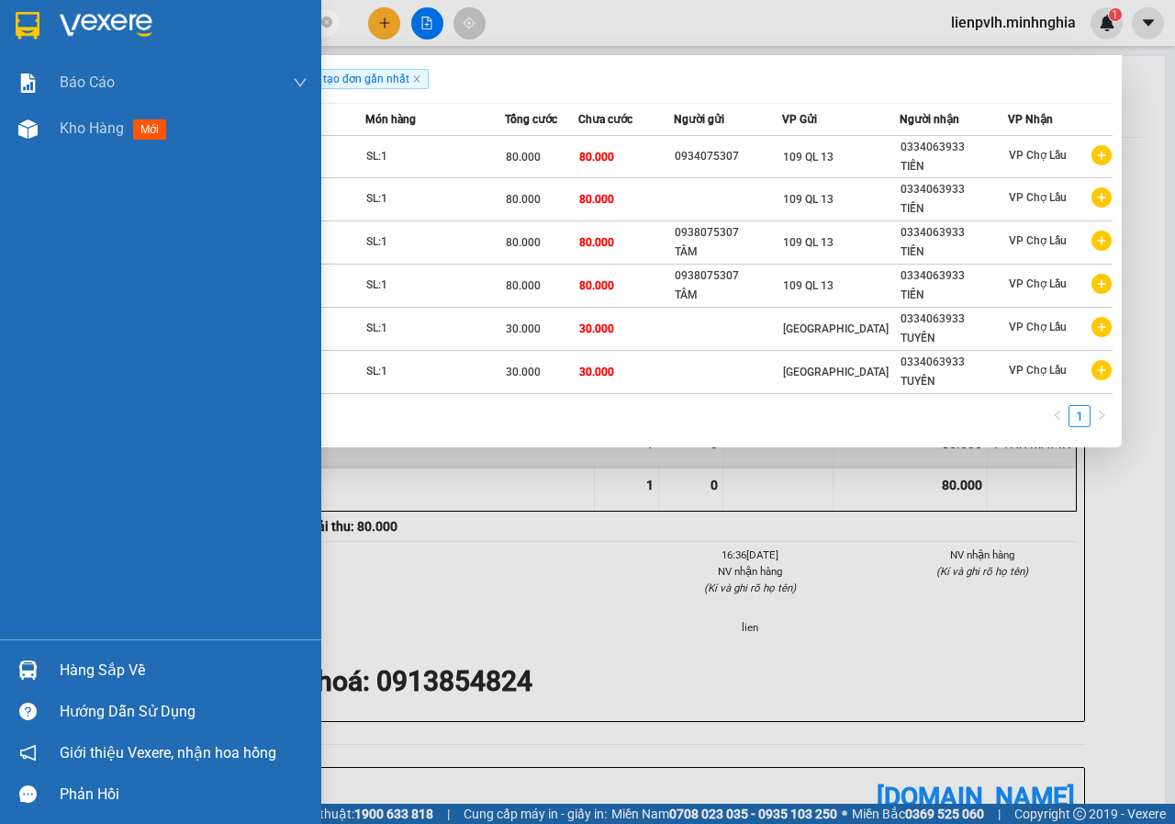
type input "0334063933"
click at [50, 172] on div "Báo cáo Báo cáo dòng tiền (nhân viên) Doanh số tạo đơn theo VP gửi (nhân viên) …" at bounding box center [160, 349] width 321 height 579
drag, startPoint x: 63, startPoint y: 145, endPoint x: 106, endPoint y: 147, distance: 42.3
click at [63, 144] on div "Kho hàng mới" at bounding box center [184, 129] width 248 height 46
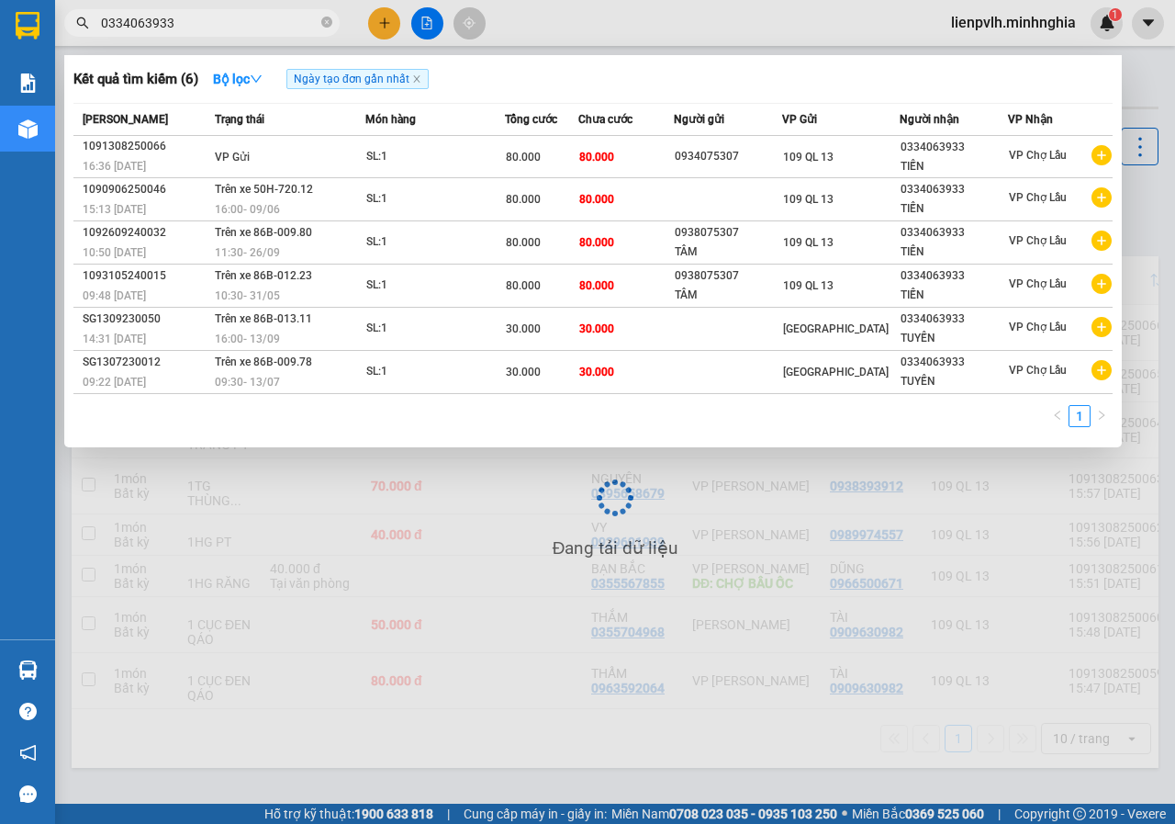
click at [634, 671] on div at bounding box center [587, 412] width 1175 height 824
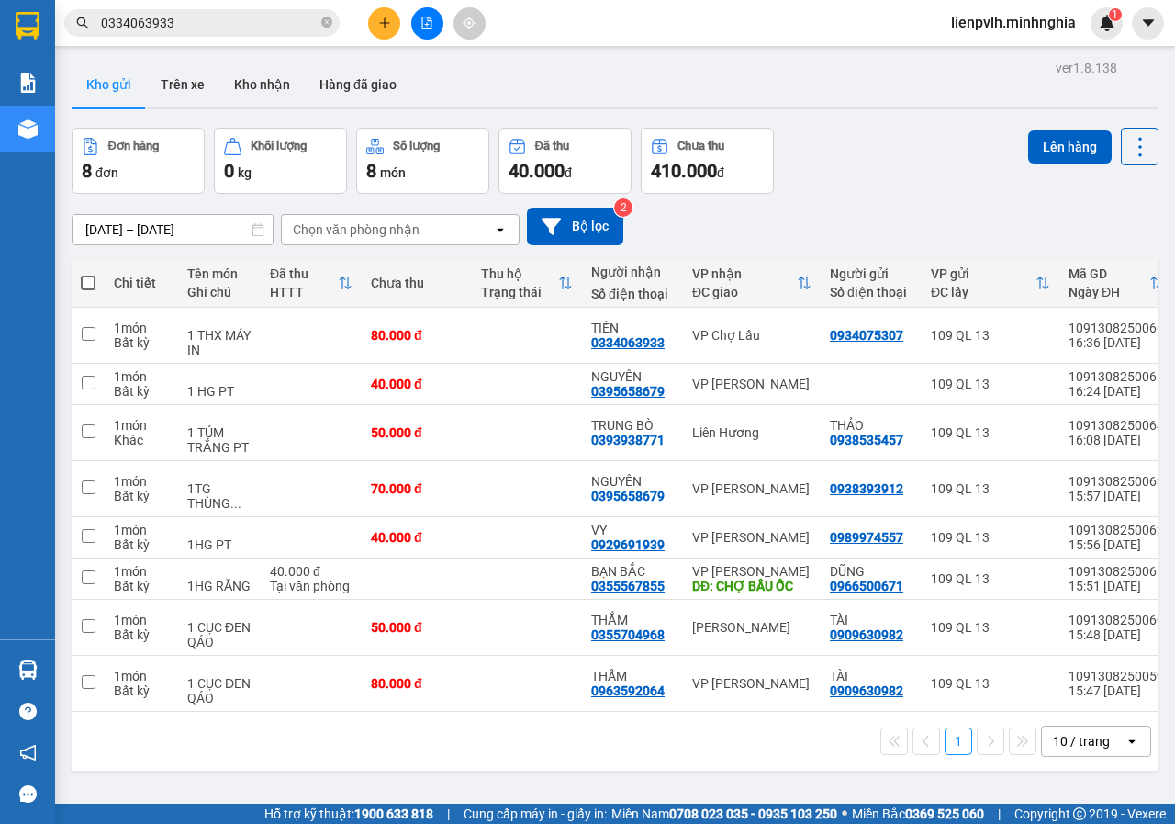
click at [80, 282] on th at bounding box center [88, 283] width 33 height 49
click at [88, 282] on span at bounding box center [88, 282] width 15 height 15
click at [88, 274] on input "checkbox" at bounding box center [88, 274] width 0 height 0
checkbox input "true"
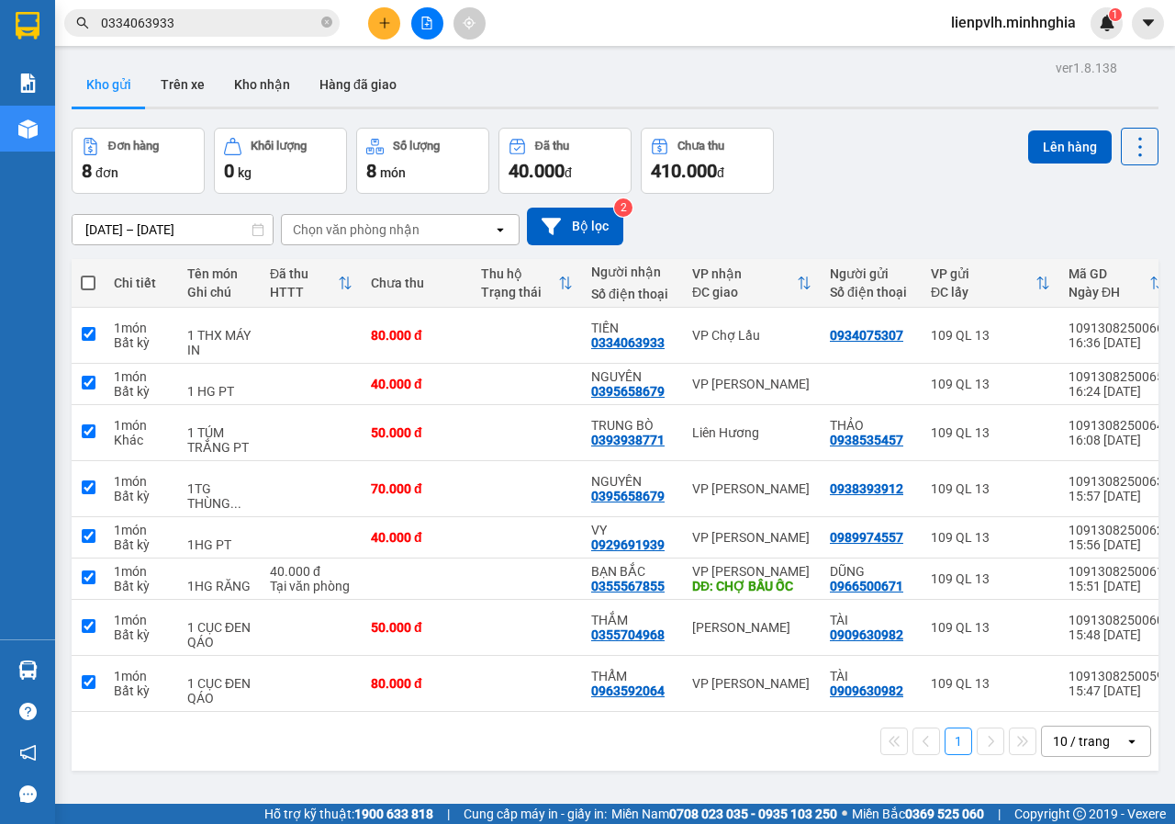
checkbox input "true"
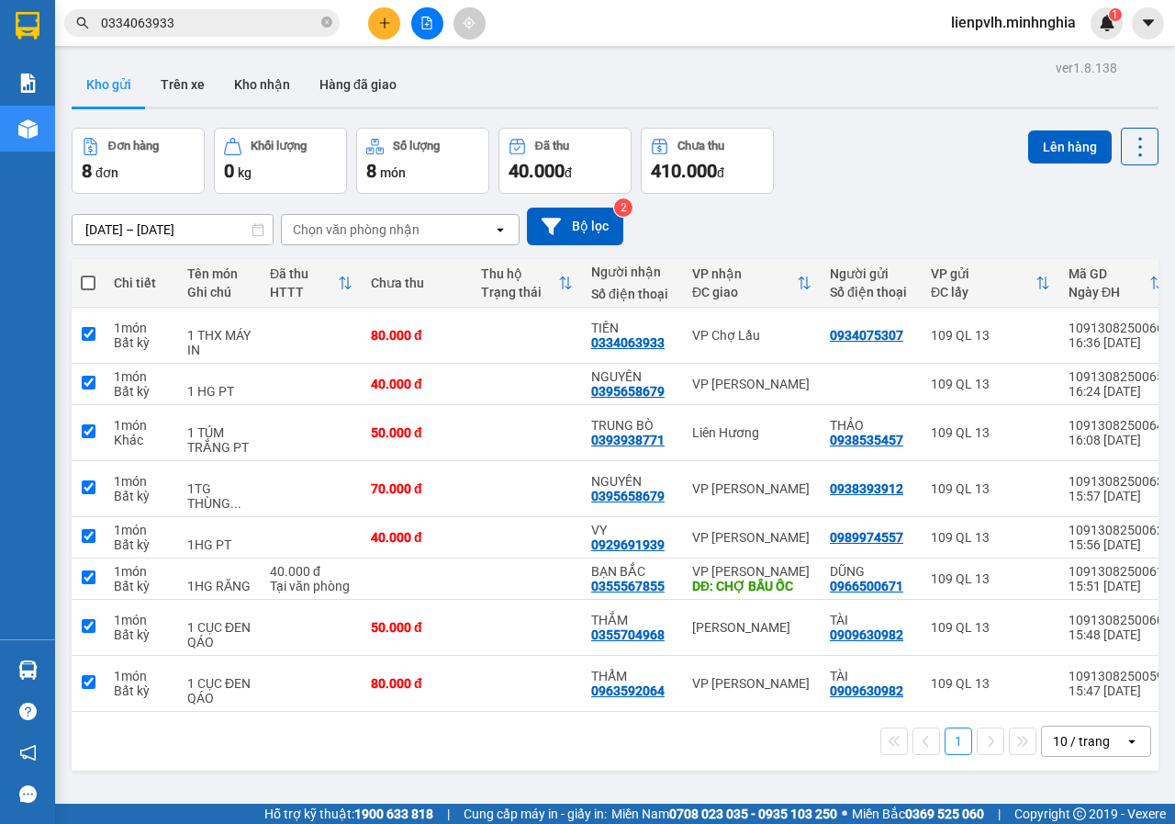
checkbox input "true"
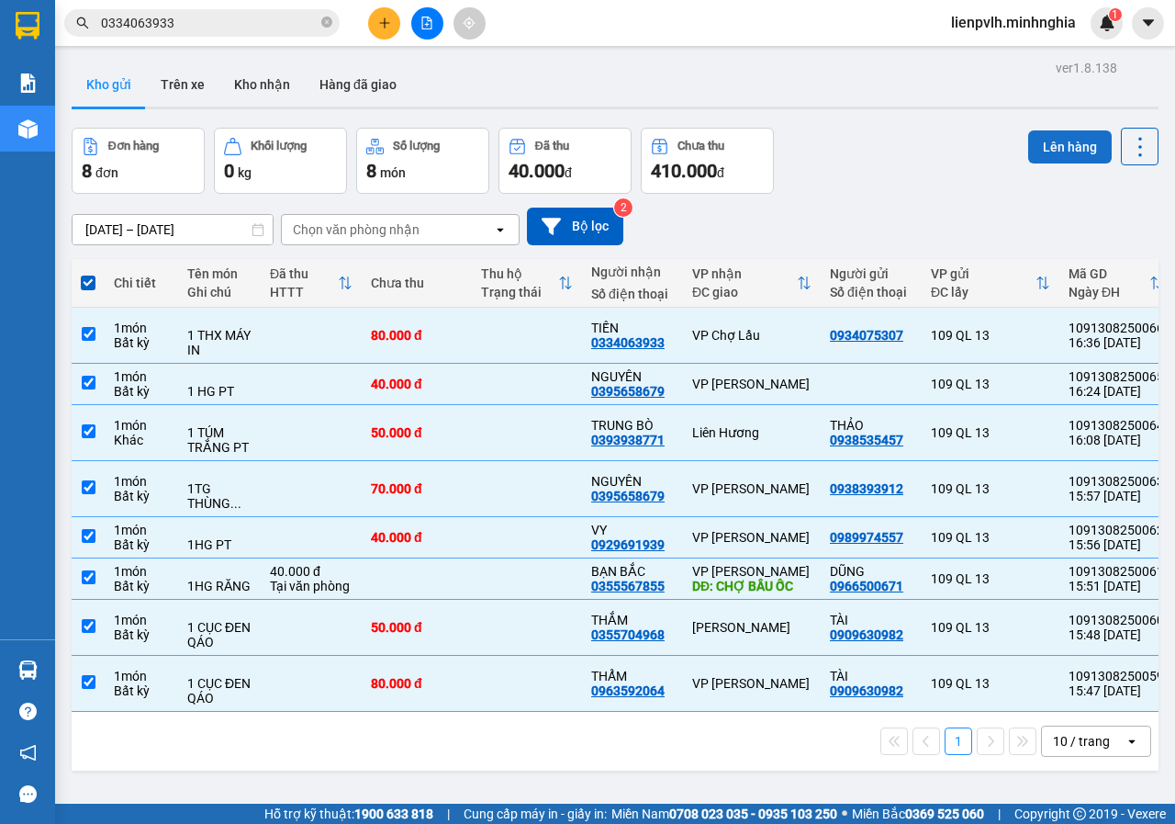
click at [1028, 136] on button "Lên hàng" at bounding box center [1070, 146] width 84 height 33
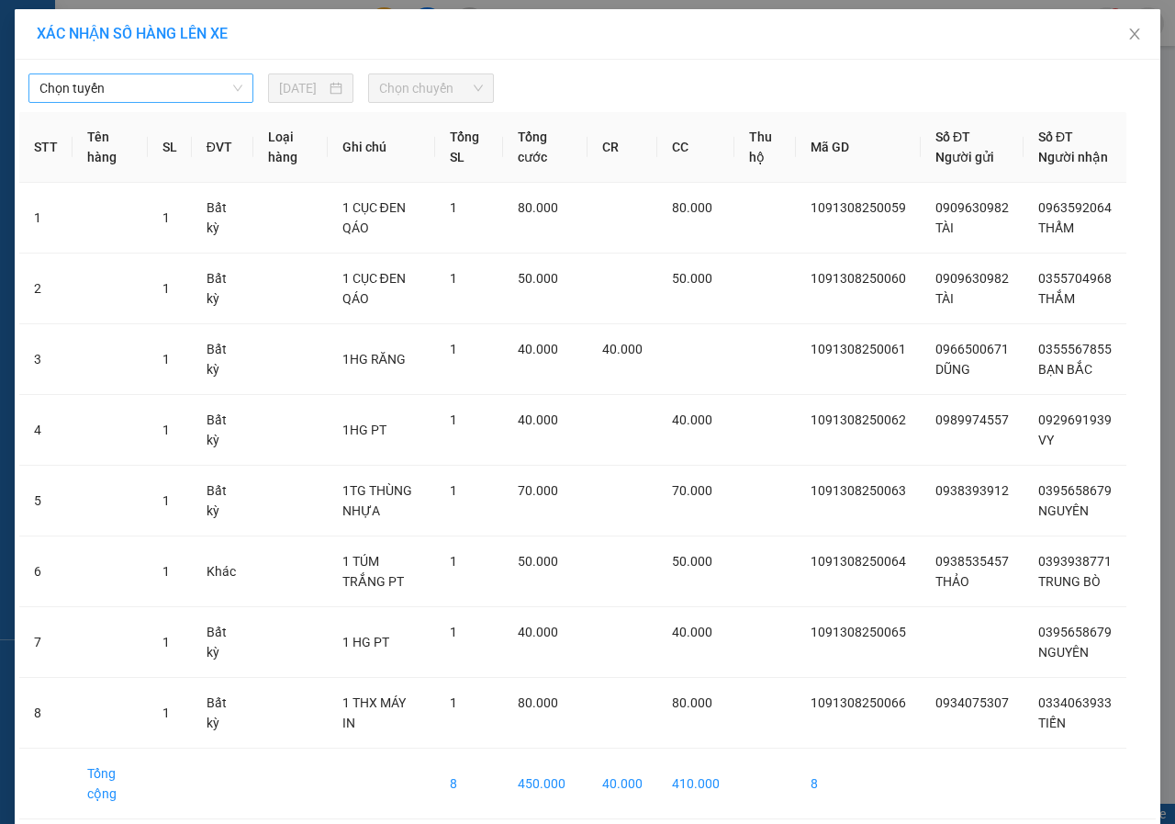
drag, startPoint x: 191, startPoint y: 92, endPoint x: 173, endPoint y: 101, distance: 20.5
click at [189, 91] on span "Chọn tuyến" at bounding box center [140, 88] width 203 height 28
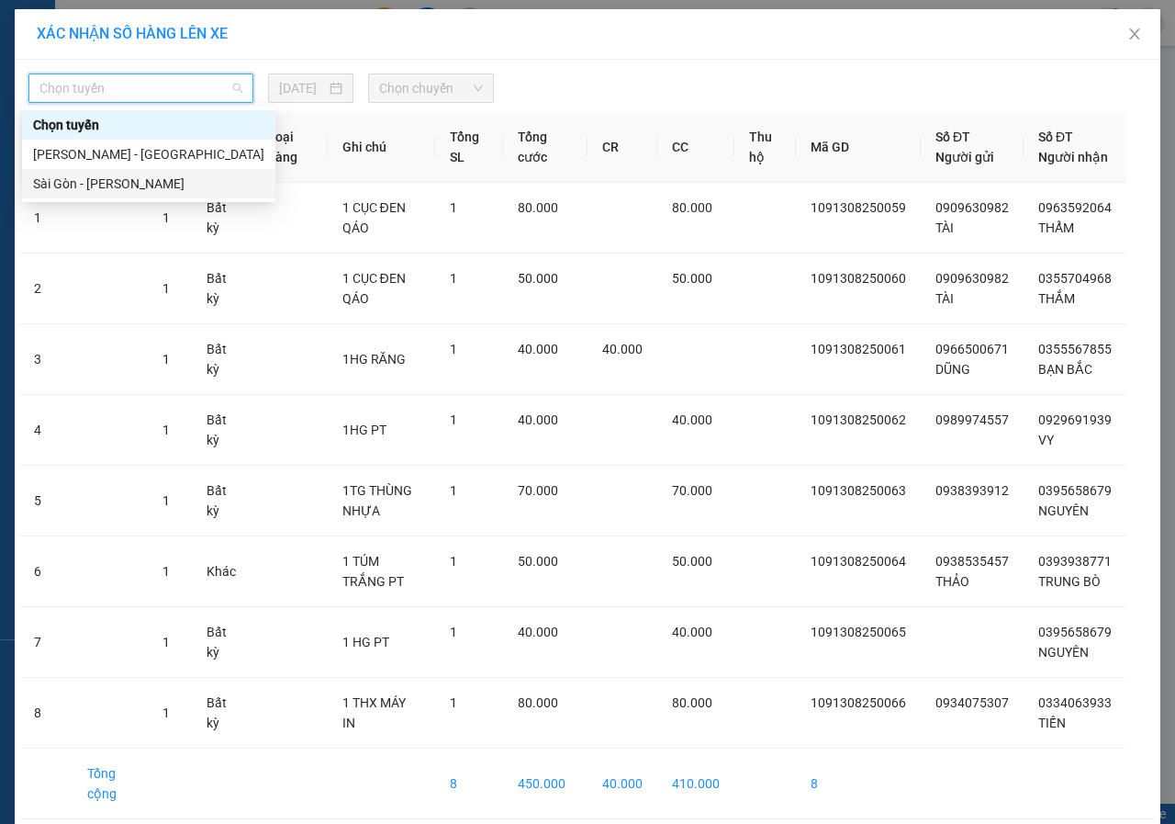
click at [100, 182] on div "Sài Gòn - [PERSON_NAME]" at bounding box center [148, 184] width 231 height 20
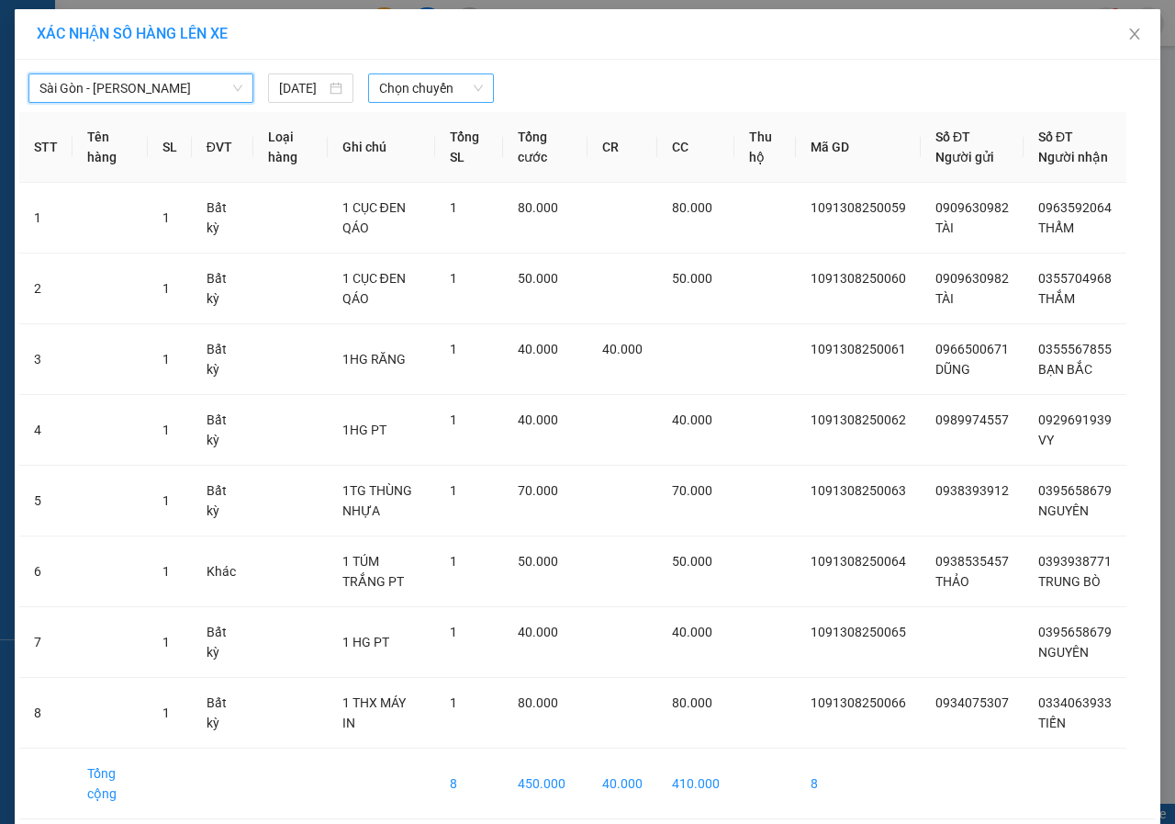
click at [473, 86] on span "Chọn chuyến" at bounding box center [430, 88] width 103 height 28
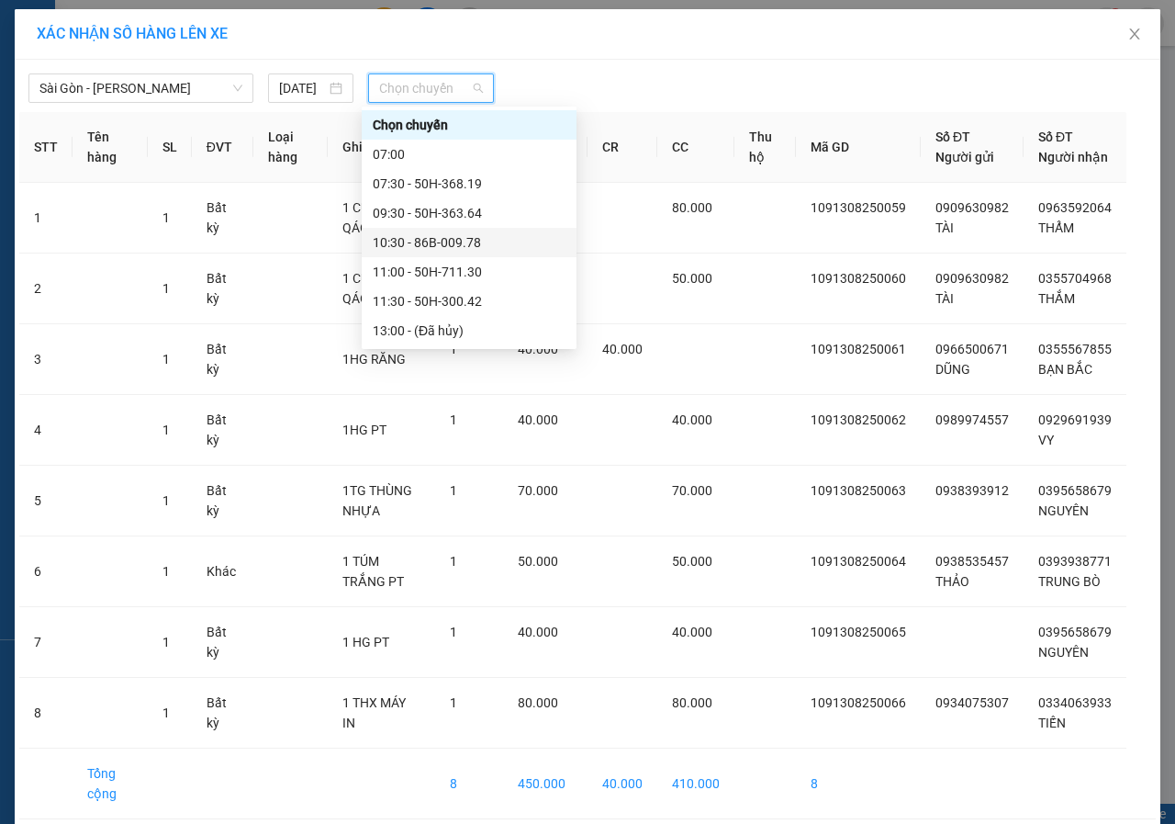
scroll to position [264, 0]
click at [464, 209] on div "17:00 (TC) - 50H-350.51" at bounding box center [469, 213] width 193 height 20
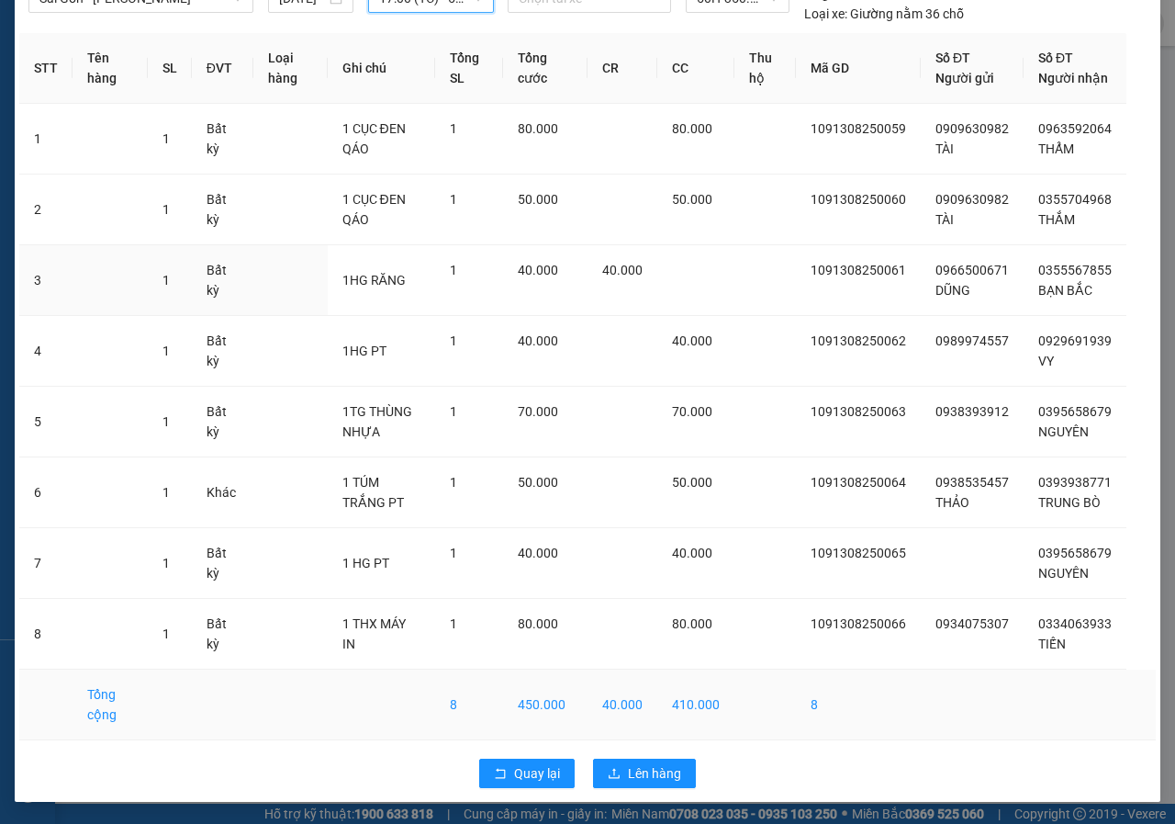
scroll to position [110, 0]
click at [669, 766] on span "Lên hàng" at bounding box center [654, 773] width 53 height 20
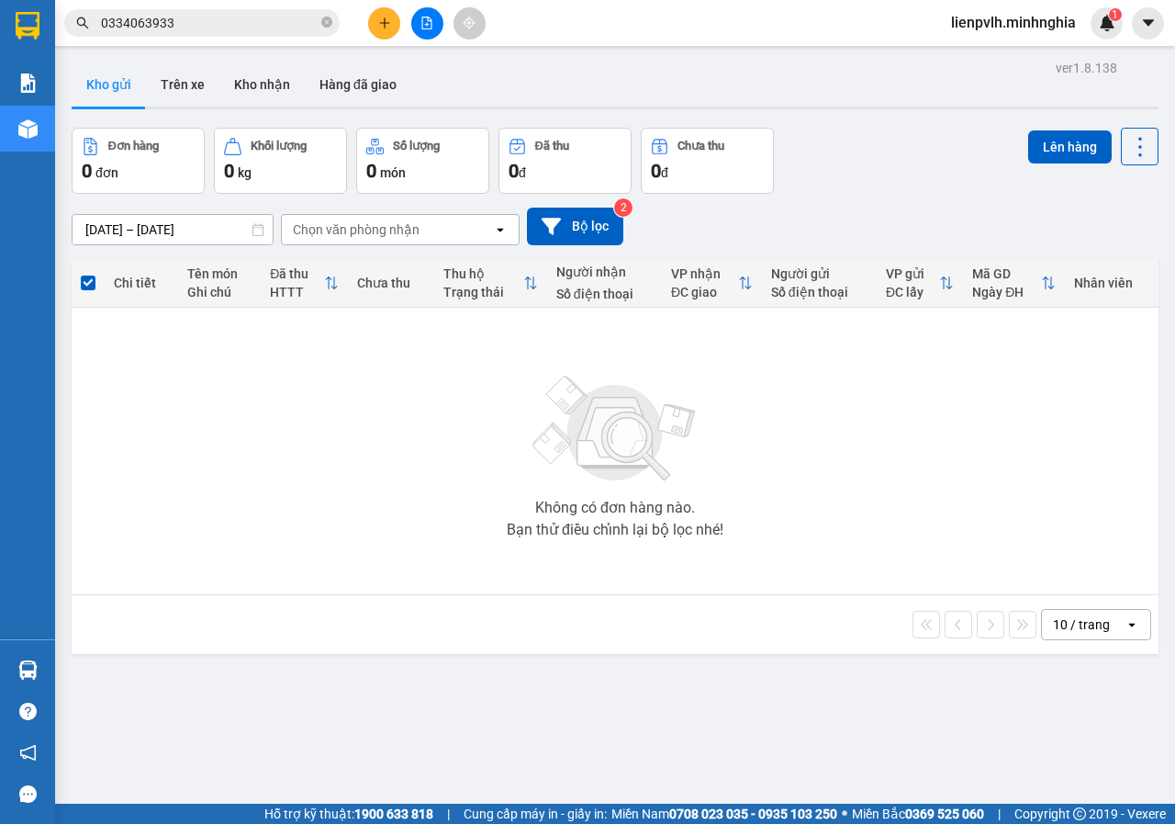
click at [423, 17] on button at bounding box center [427, 23] width 32 height 32
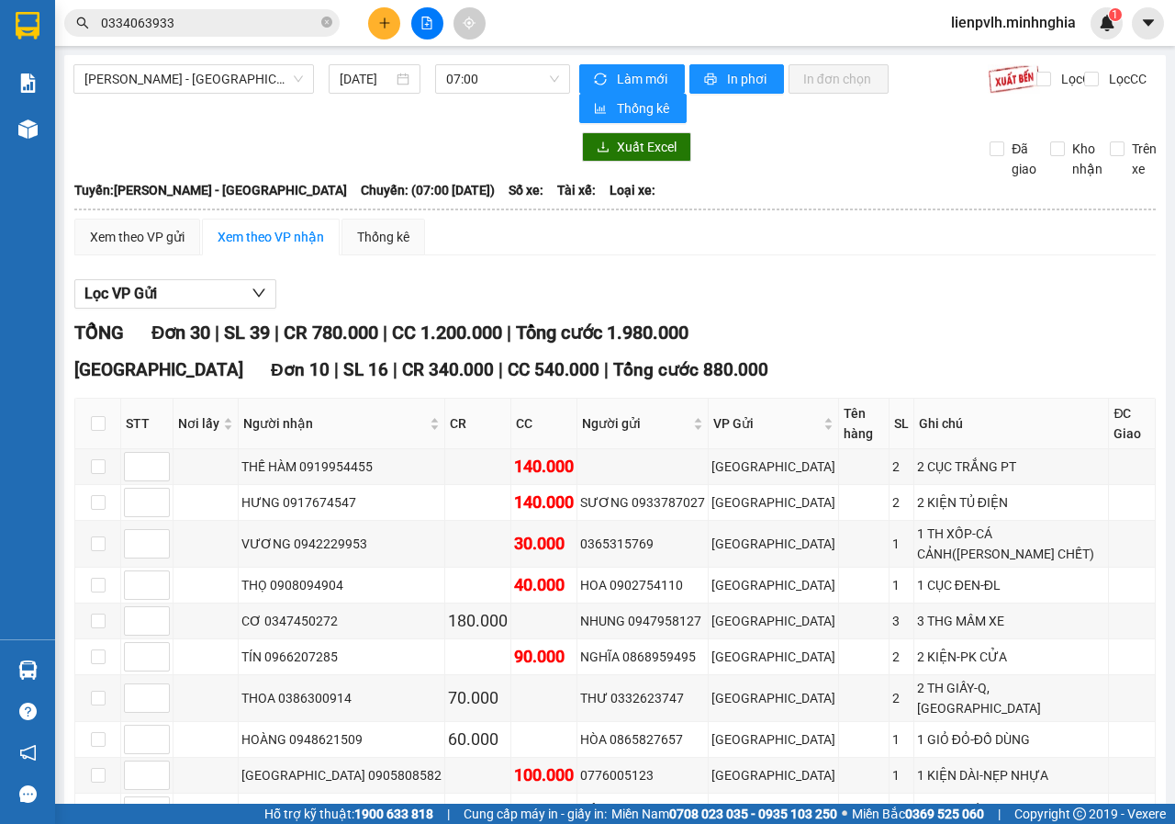
click at [165, 79] on span "[PERSON_NAME] - [GEOGRAPHIC_DATA]" at bounding box center [193, 79] width 219 height 28
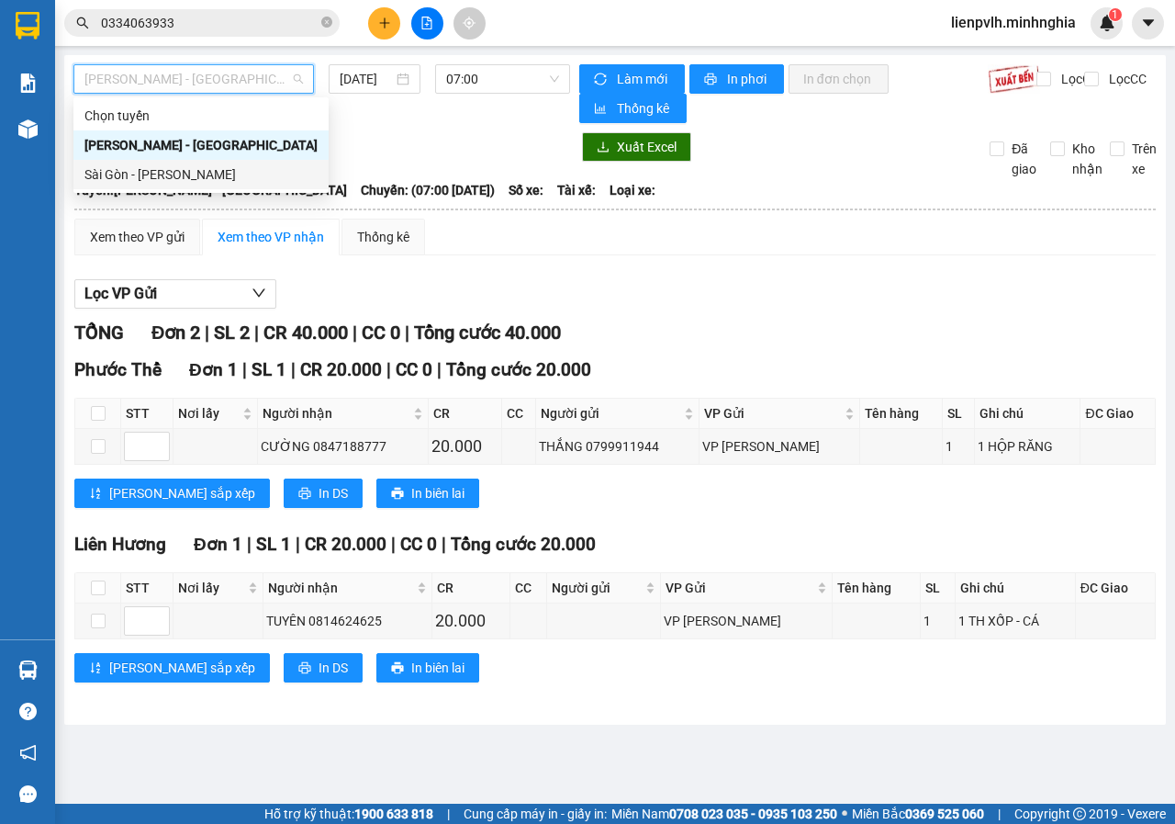
click at [187, 191] on body "Kết quả tìm kiếm ( 6 ) Bộ lọc Ngày tạo đơn gần nhất Mã ĐH Trạng thái Món hàng T…" at bounding box center [587, 412] width 1175 height 824
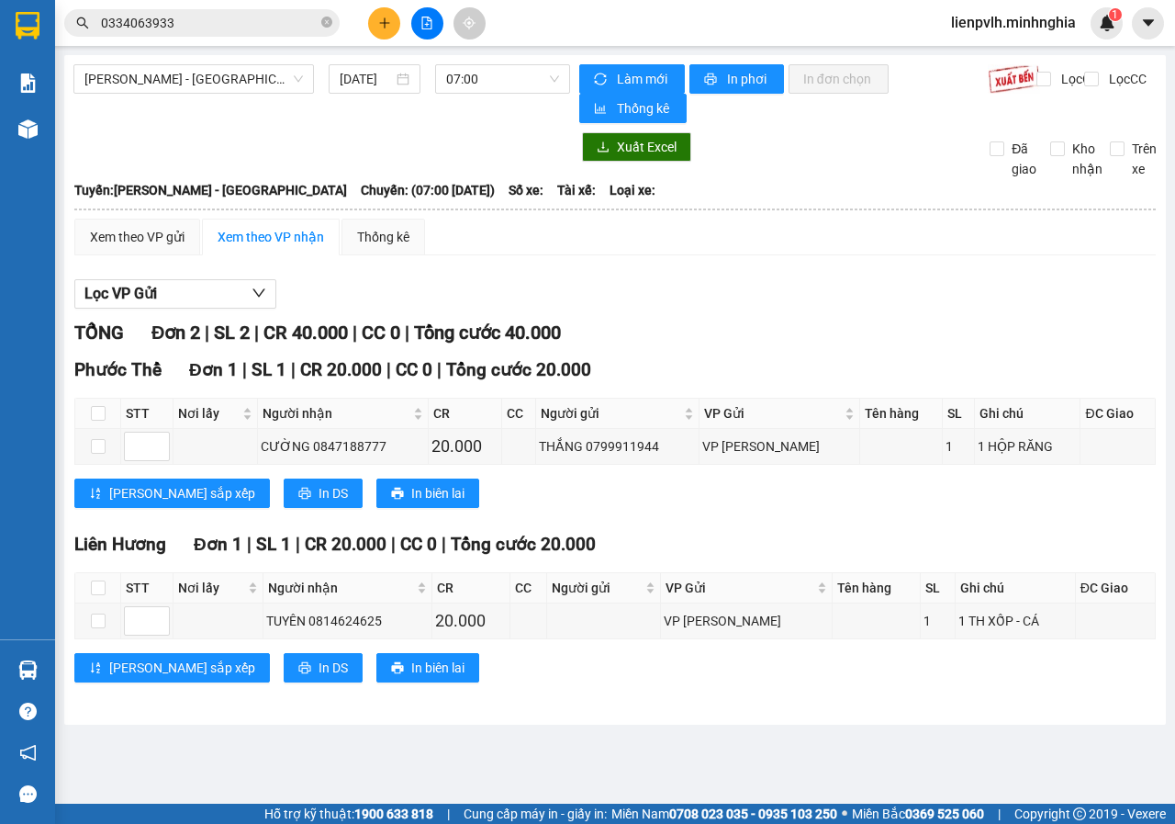
click at [188, 107] on div "[PERSON_NAME] - [GEOGRAPHIC_DATA] [DATE] 07:00" at bounding box center [321, 93] width 497 height 59
click at [204, 87] on span "[PERSON_NAME] - [GEOGRAPHIC_DATA]" at bounding box center [193, 79] width 219 height 28
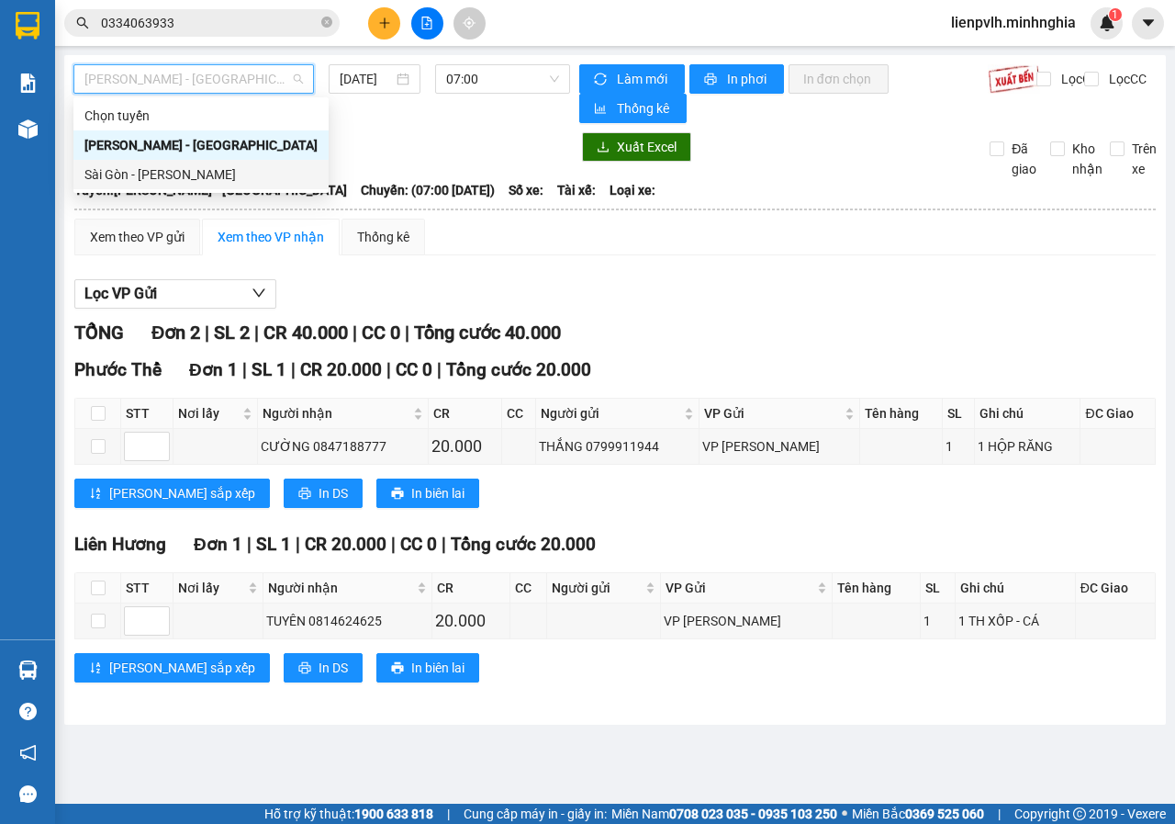
click at [180, 186] on div "Sài Gòn - [PERSON_NAME]" at bounding box center [200, 174] width 255 height 29
type input "[DATE]"
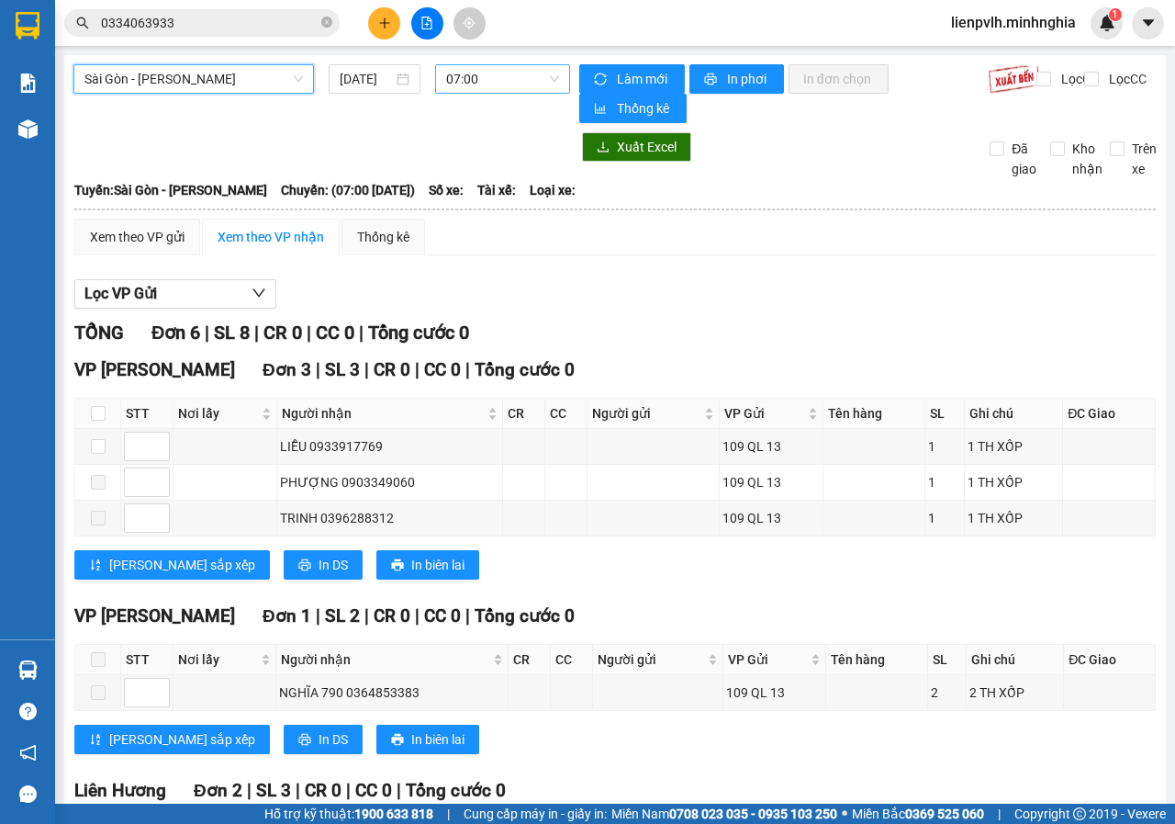
click at [522, 85] on span "07:00" at bounding box center [502, 79] width 112 height 28
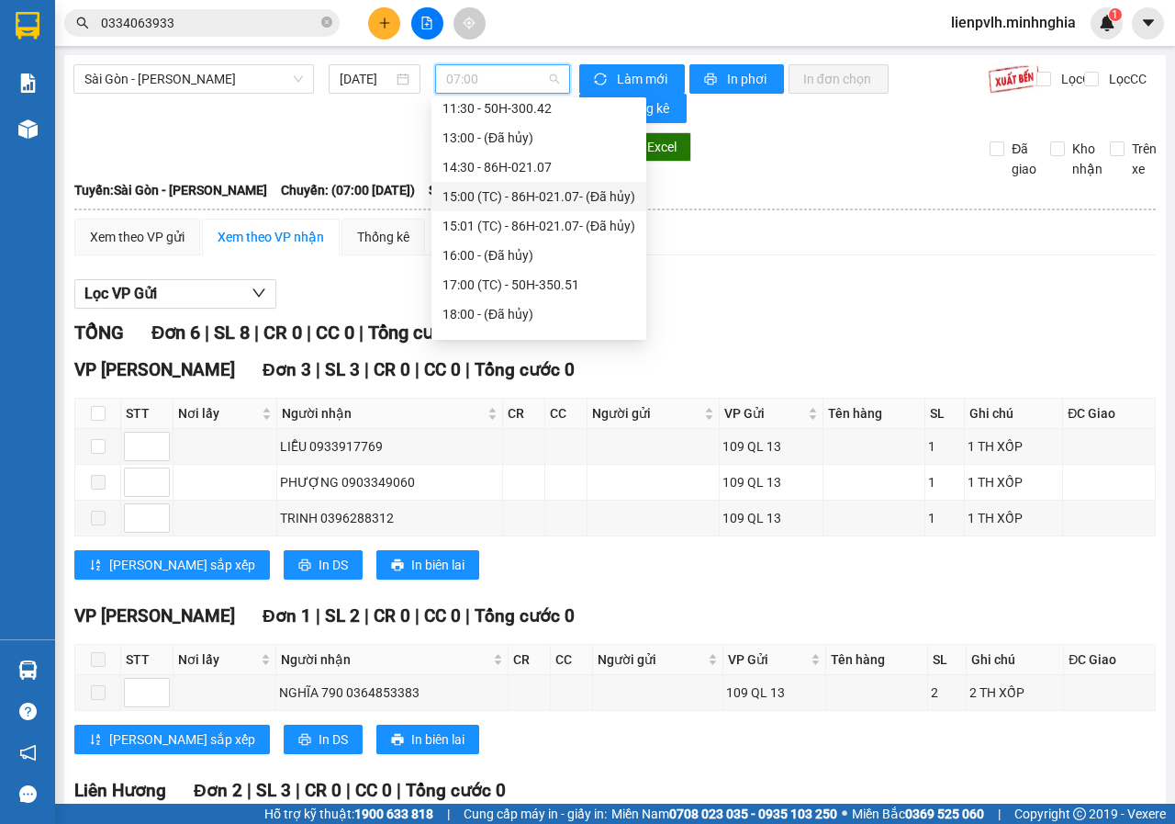
scroll to position [81, 0]
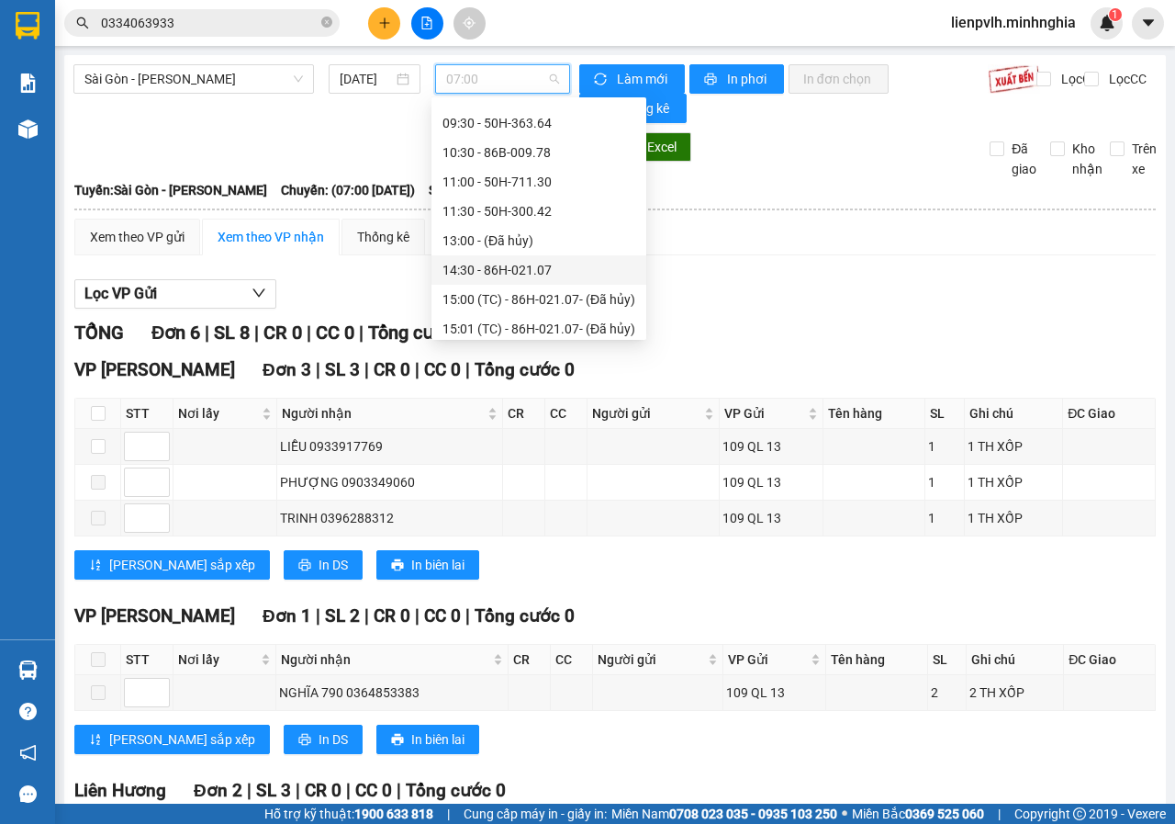
click at [504, 279] on div "14:30 - 86H-021.07" at bounding box center [539, 270] width 193 height 20
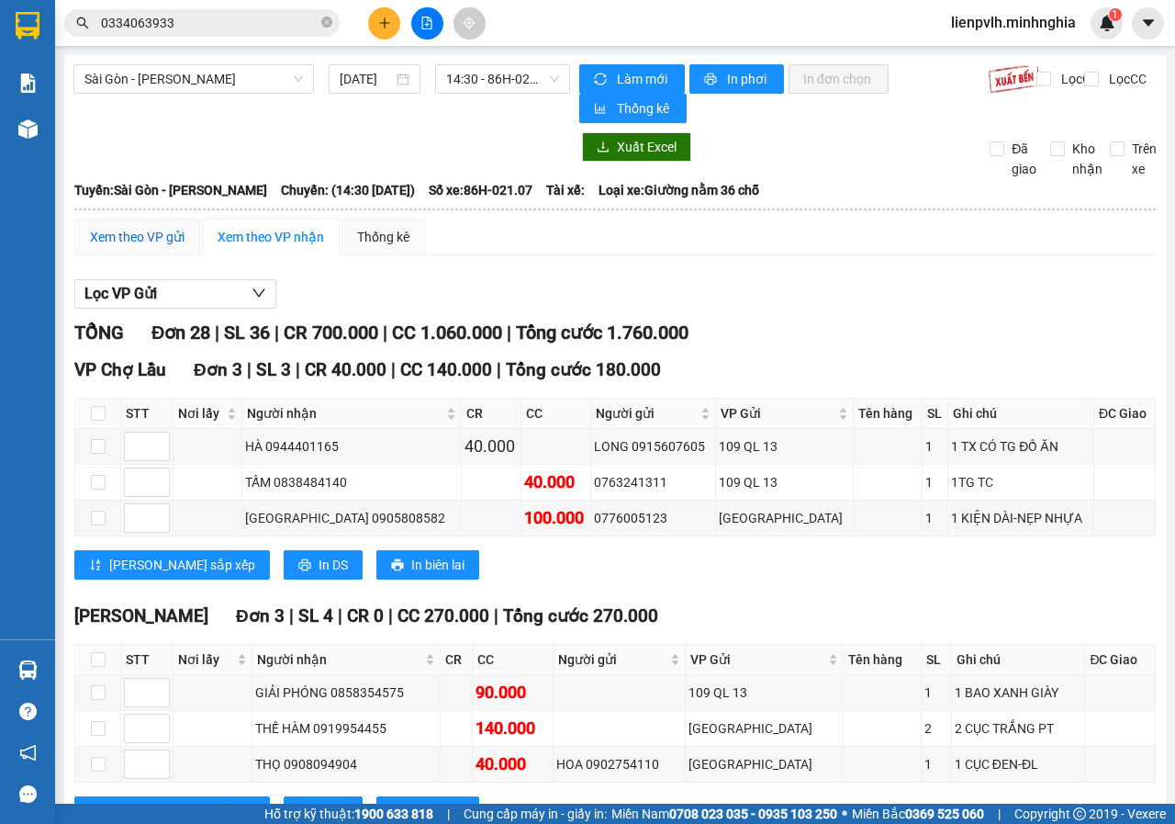
click at [162, 237] on div "Xem theo VP gửi" at bounding box center [137, 237] width 95 height 20
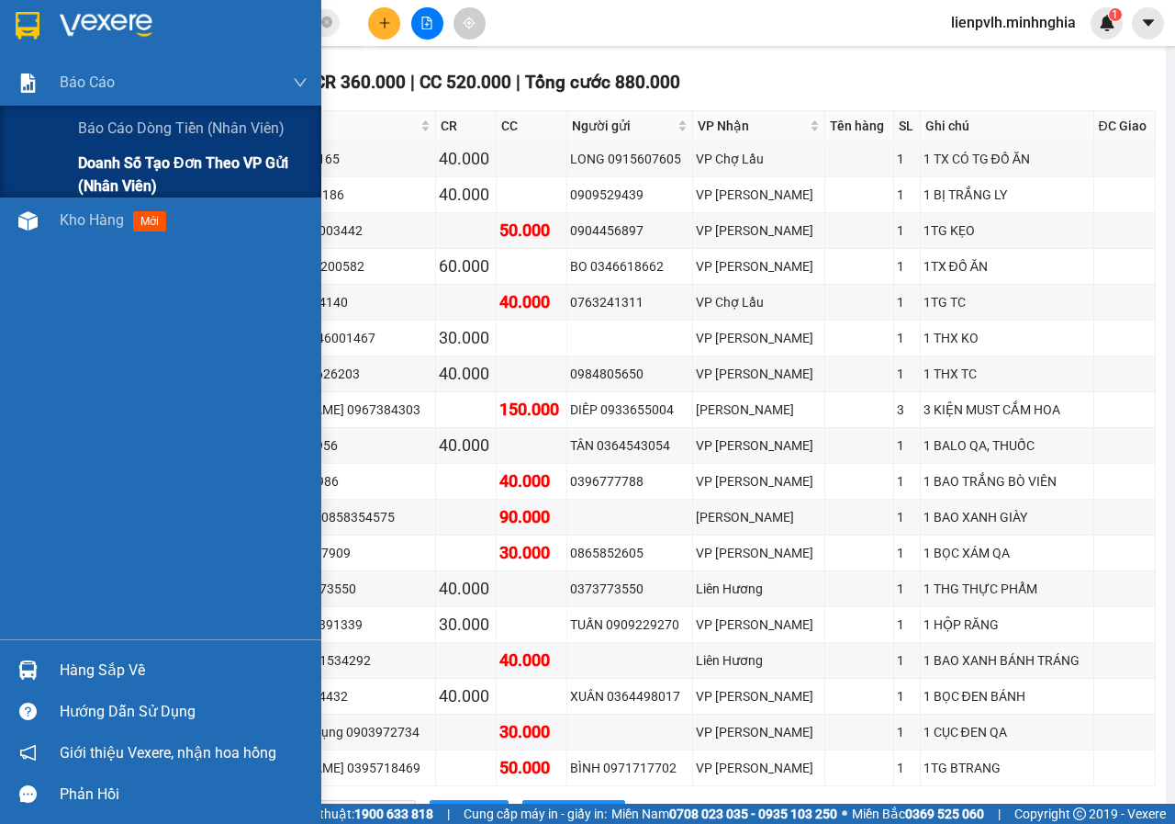
scroll to position [745, 0]
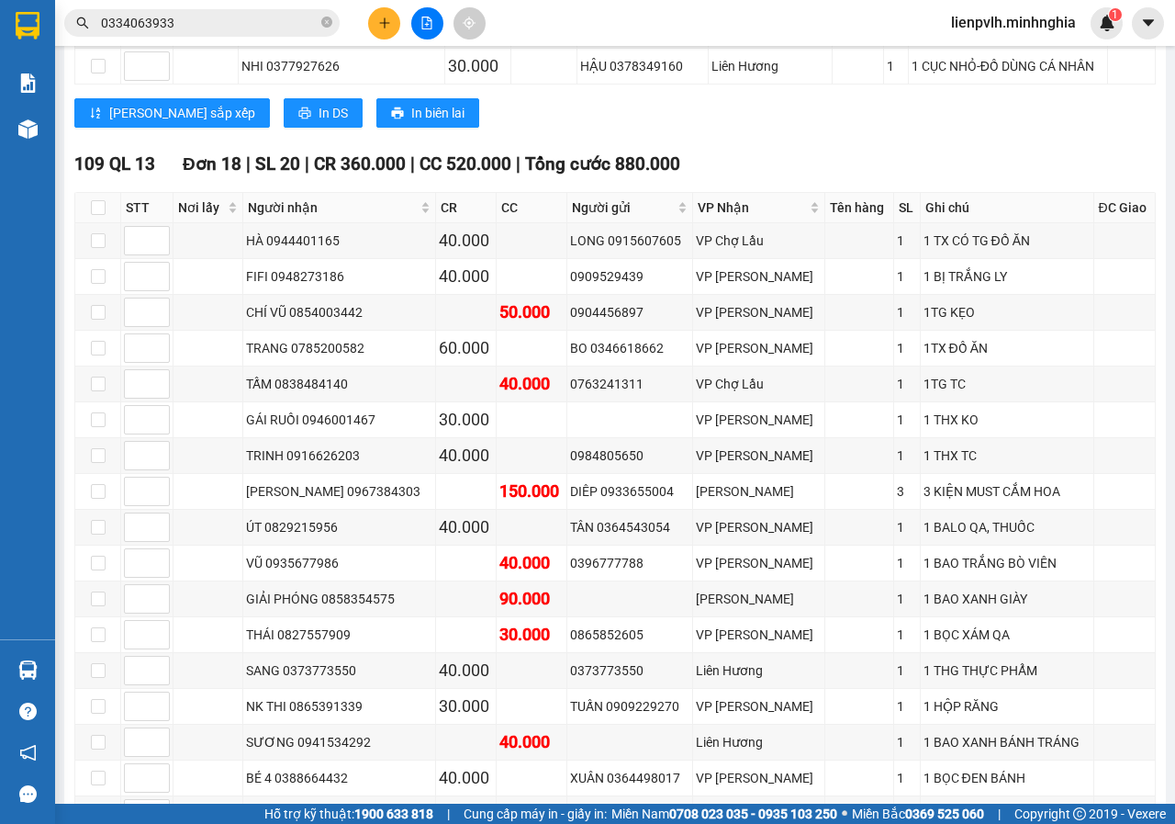
click at [382, 15] on button at bounding box center [384, 23] width 32 height 32
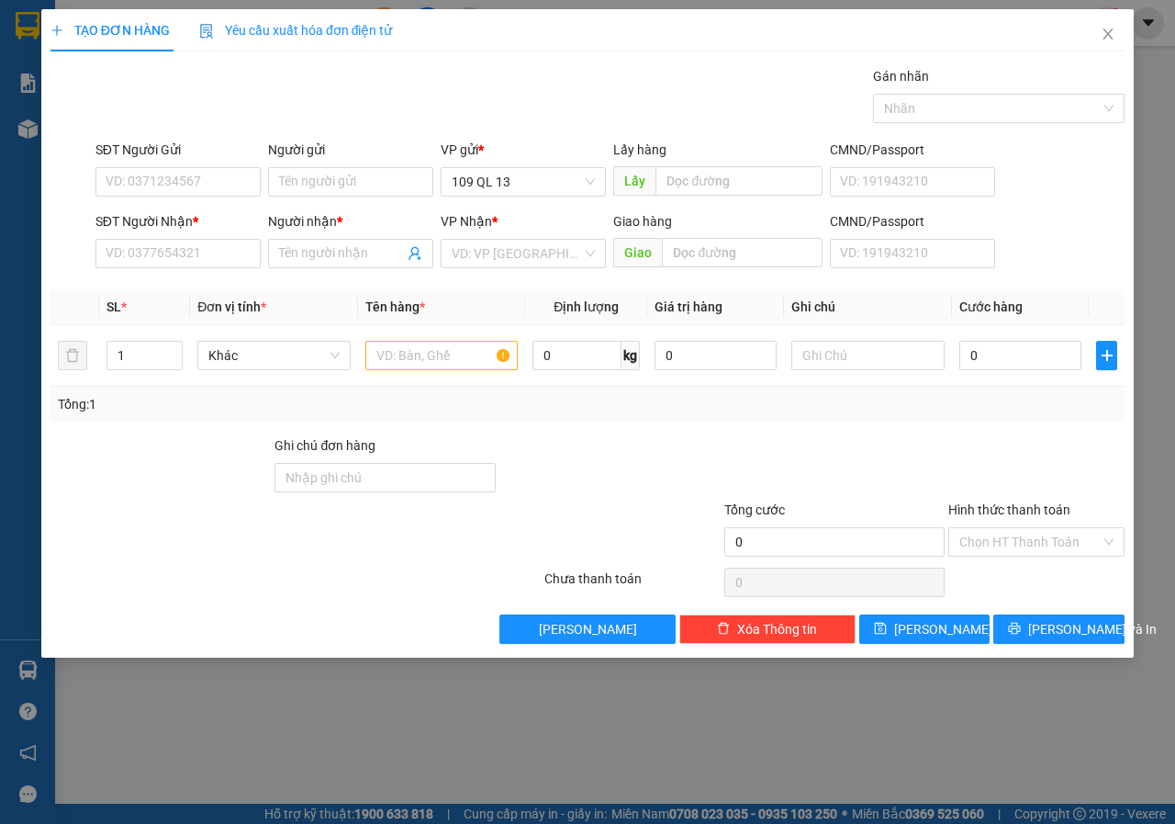
click at [221, 233] on div "SĐT Người Nhận *" at bounding box center [177, 225] width 165 height 28
click at [217, 247] on input "SĐT Người Nhận *" at bounding box center [177, 253] width 165 height 29
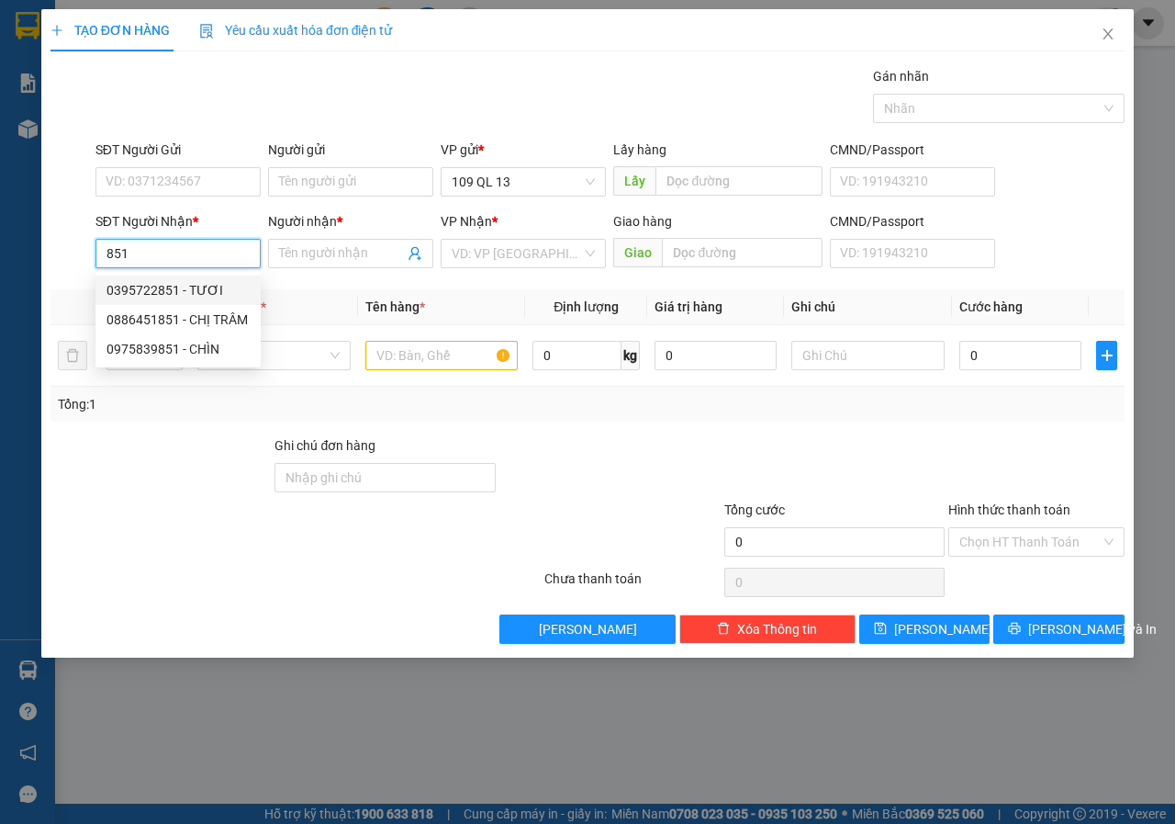
click at [175, 259] on input "851" at bounding box center [177, 253] width 165 height 29
type input "8"
drag, startPoint x: 193, startPoint y: 318, endPoint x: 457, endPoint y: 332, distance: 264.8
click at [193, 319] on div "0798900581 - NHƯ [PERSON_NAME]" at bounding box center [213, 319] width 213 height 20
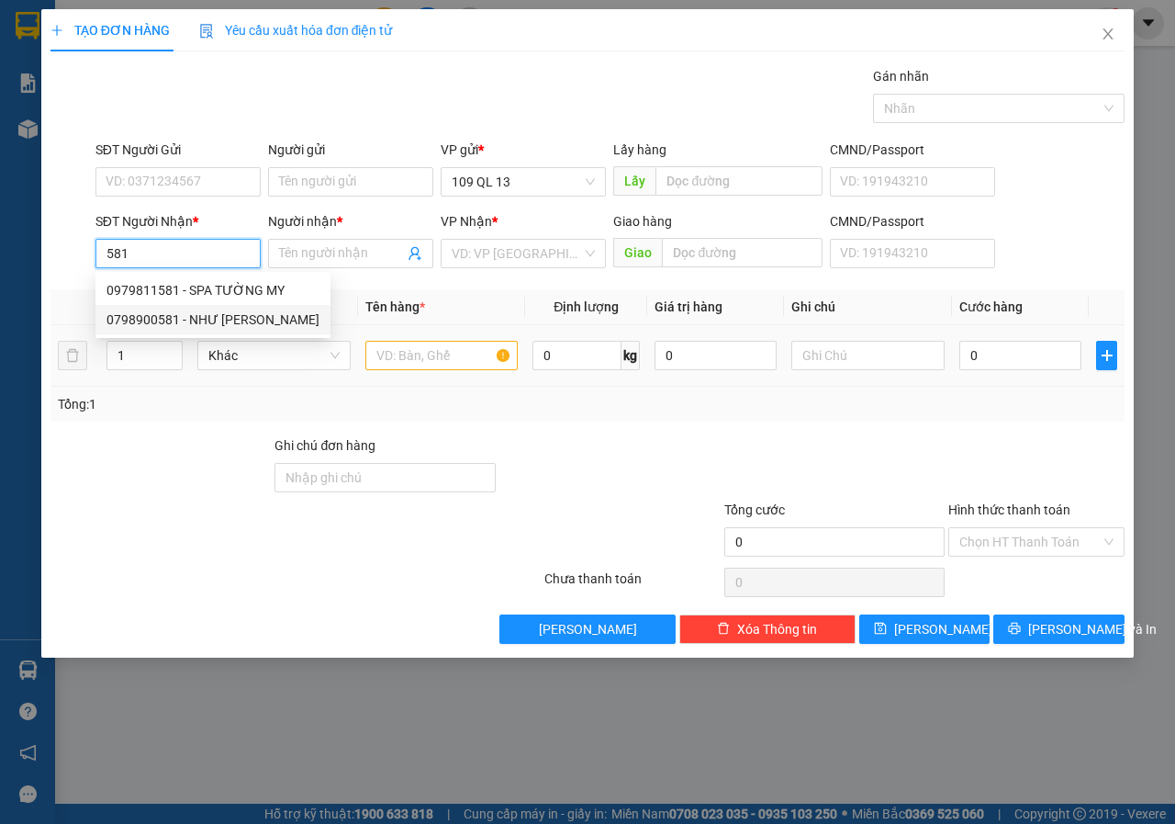
type input "0798900581"
type input "NHƯ HUỲNH"
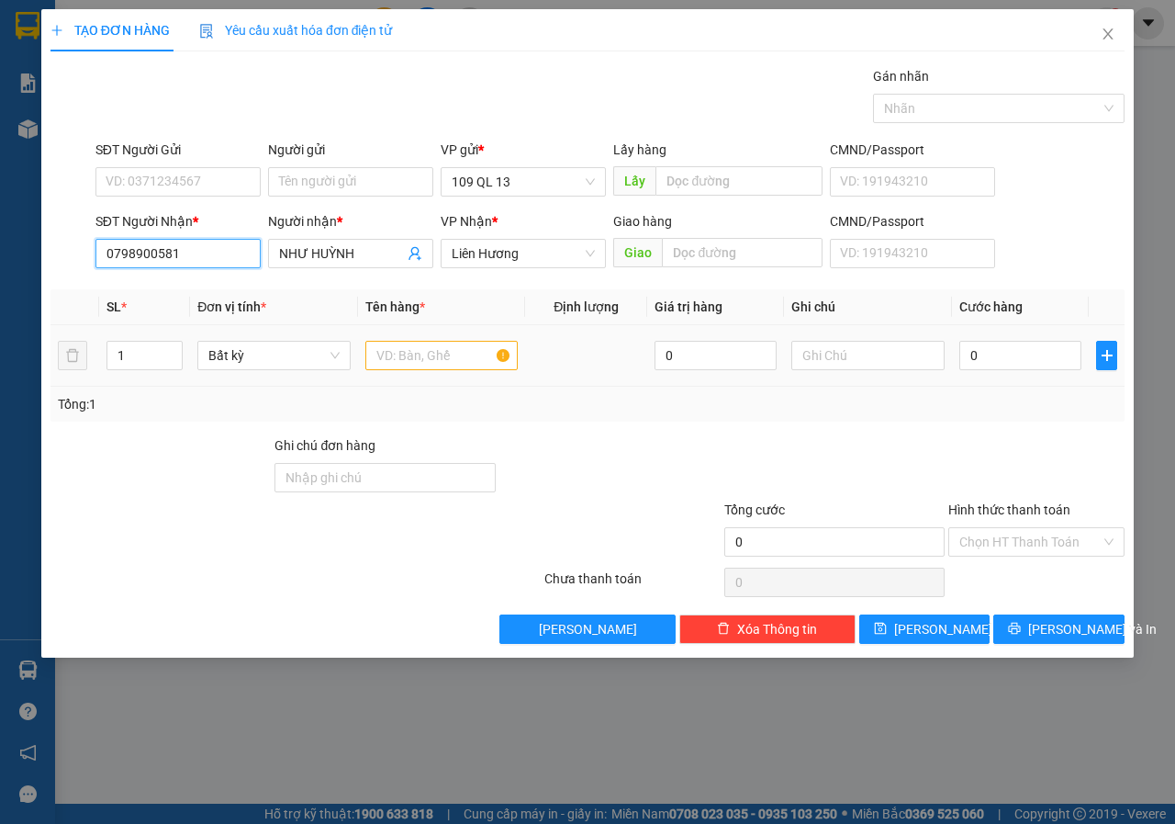
type input "0798900581"
click at [435, 353] on input "text" at bounding box center [441, 355] width 153 height 29
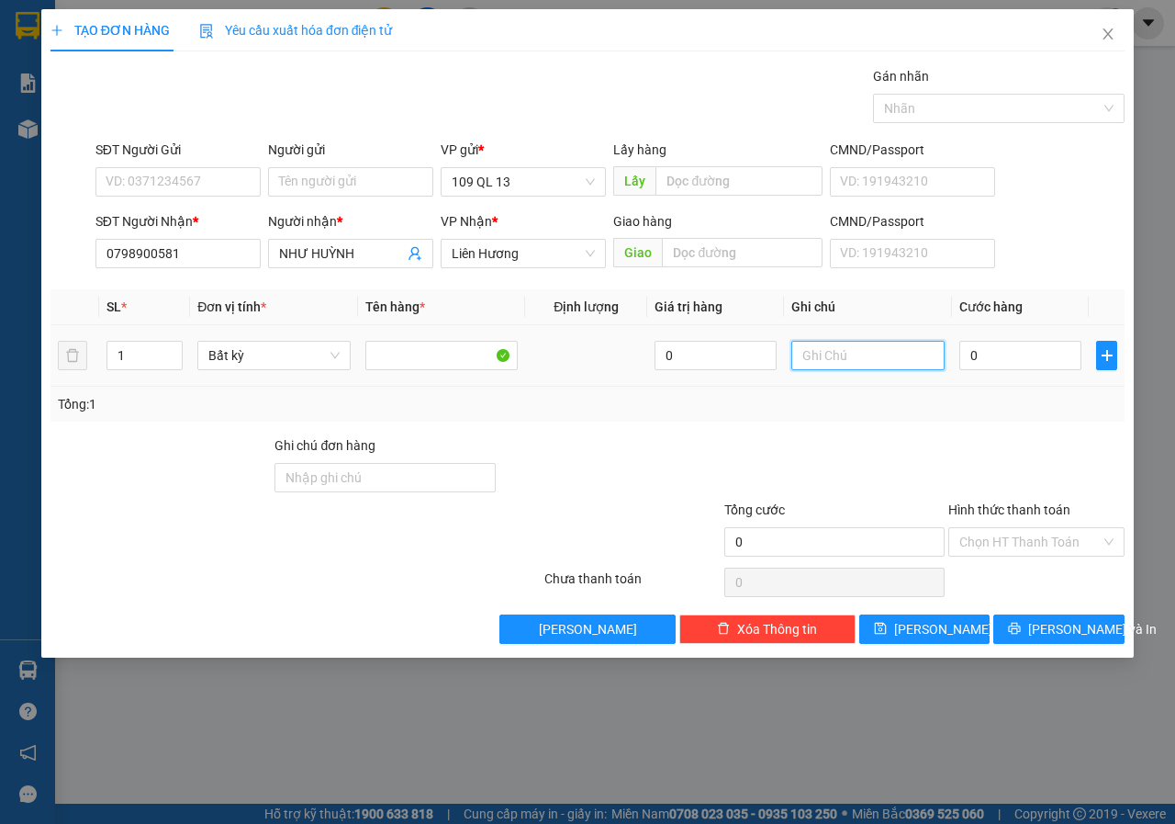
click at [838, 353] on input "text" at bounding box center [867, 355] width 153 height 29
type input "1 BAO XANH BÁNH TRÁNG"
type input "4"
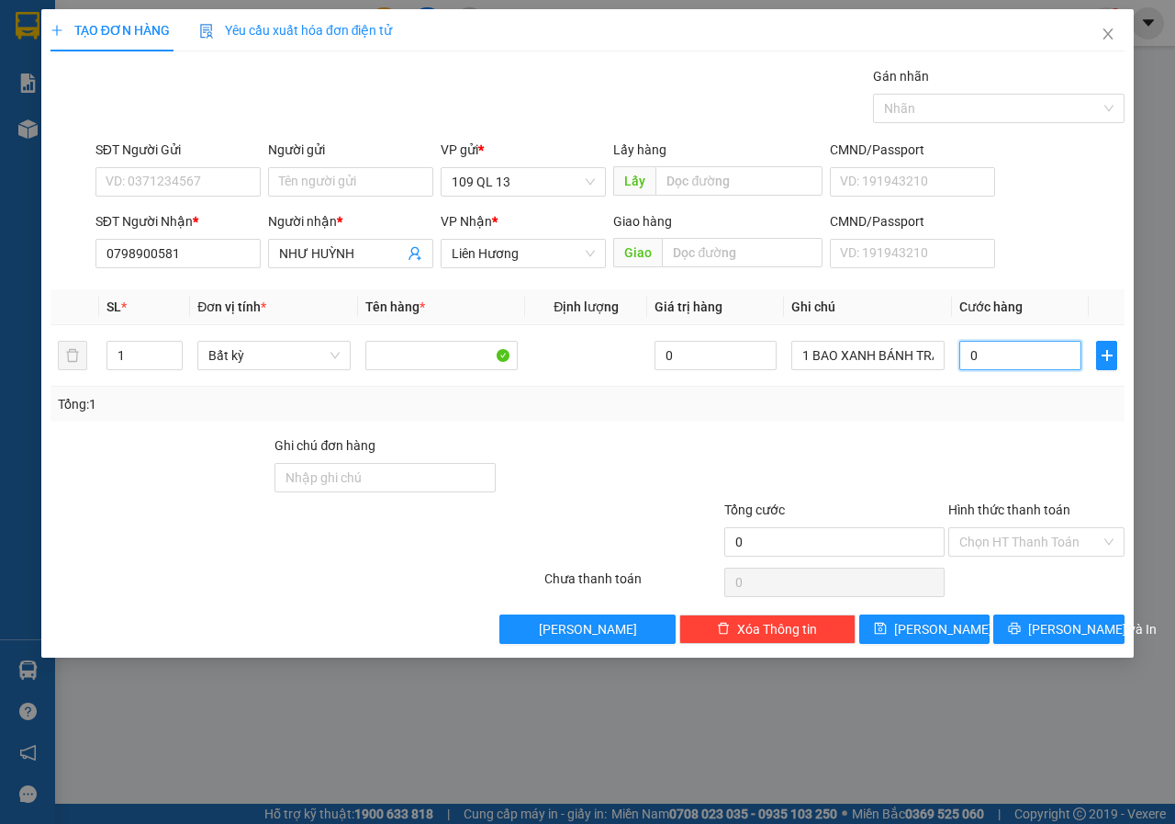
type input "4"
type input "40"
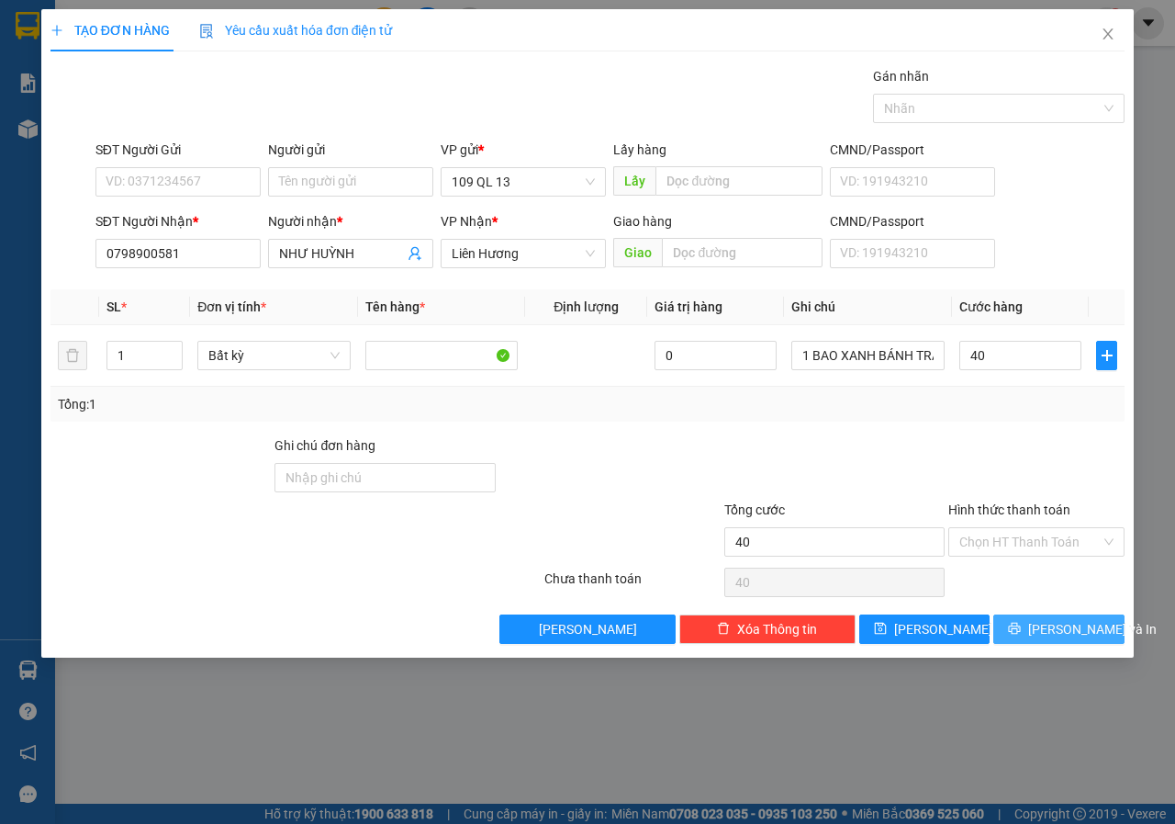
type input "40.000"
click at [1065, 641] on button "[PERSON_NAME] và In" at bounding box center [1058, 628] width 131 height 29
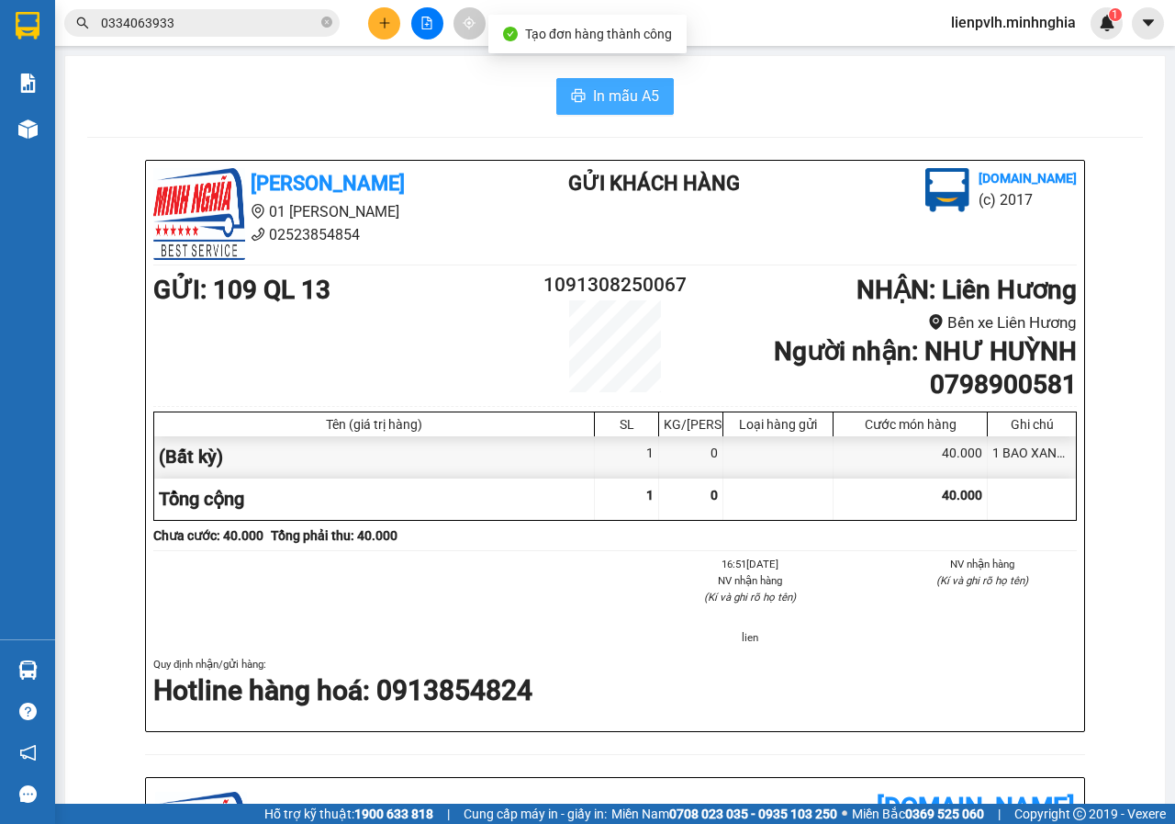
click at [604, 106] on span "In mẫu A5" at bounding box center [626, 95] width 66 height 23
click at [385, 28] on icon "plus" at bounding box center [384, 23] width 13 height 13
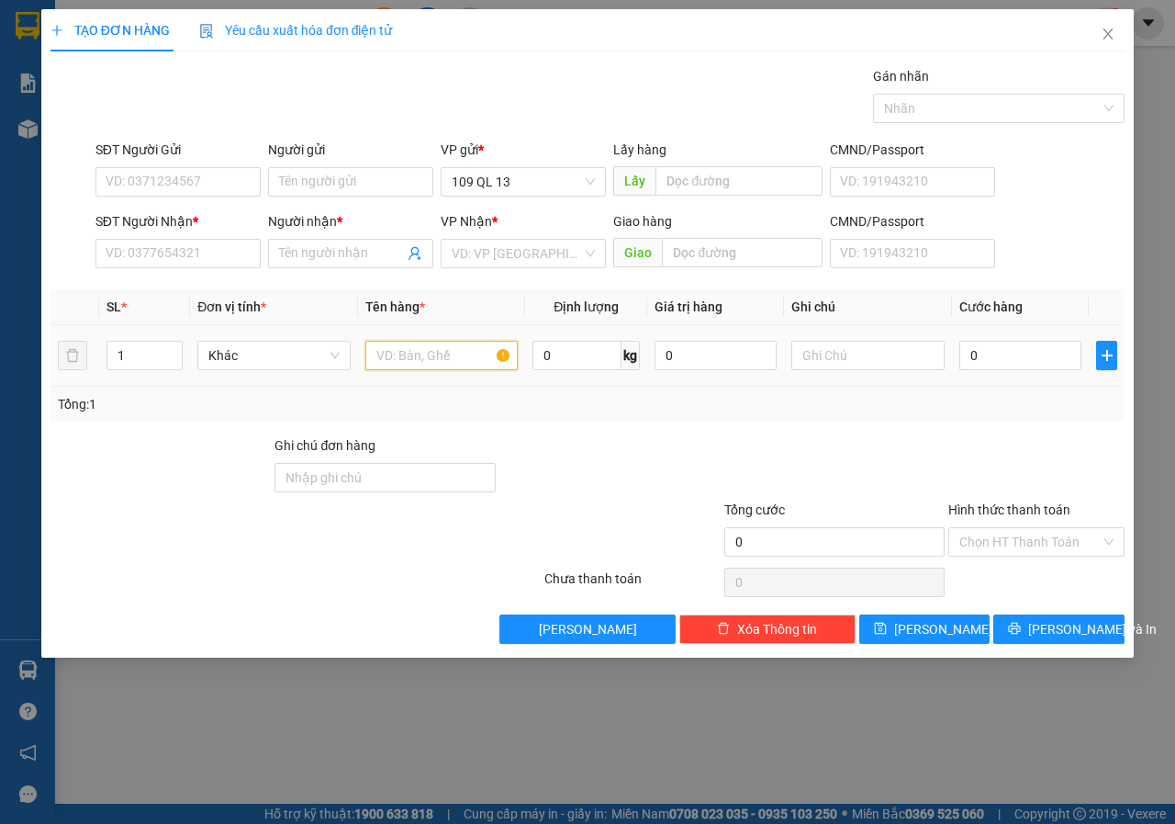
click at [441, 356] on input "text" at bounding box center [441, 355] width 153 height 29
click at [190, 255] on input "SĐT Người Nhận *" at bounding box center [177, 253] width 165 height 29
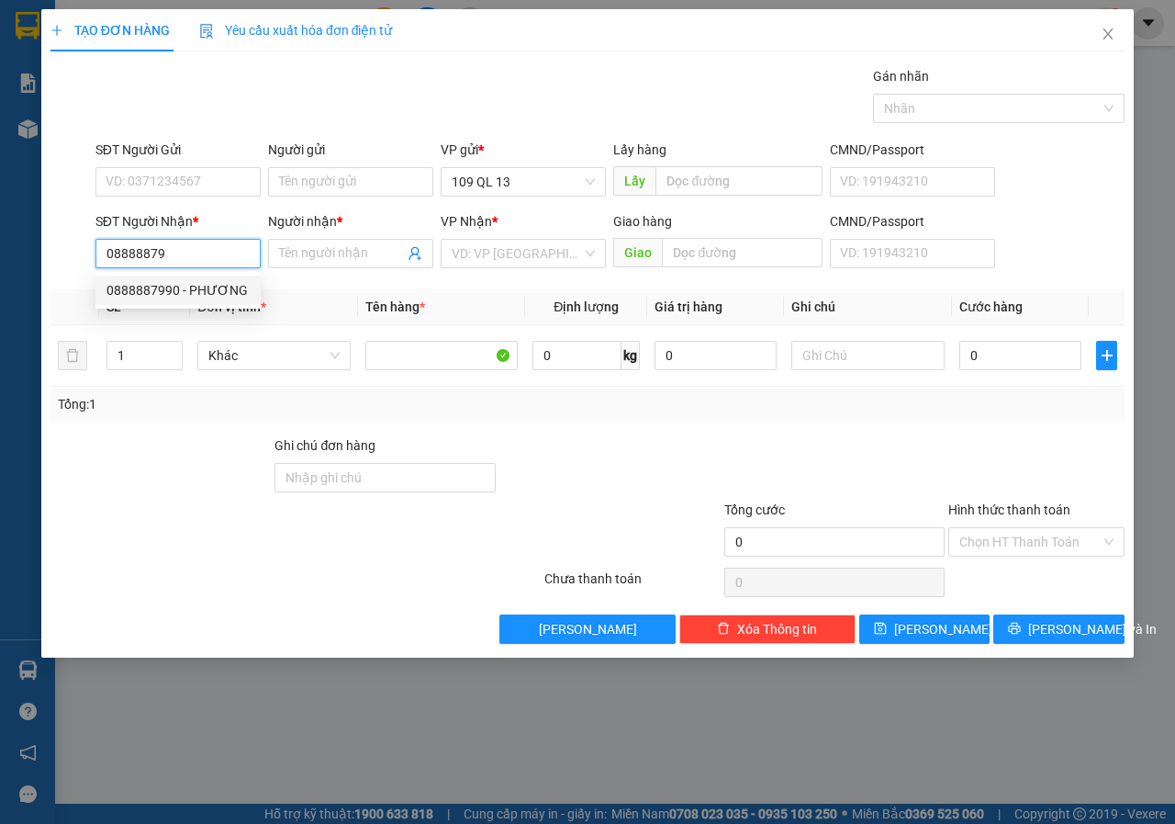
drag, startPoint x: 196, startPoint y: 282, endPoint x: 241, endPoint y: 282, distance: 45.9
click at [196, 282] on div "0888887990 - PHƯƠNG" at bounding box center [178, 290] width 143 height 20
type input "0888887990"
type input "PHƯƠNG"
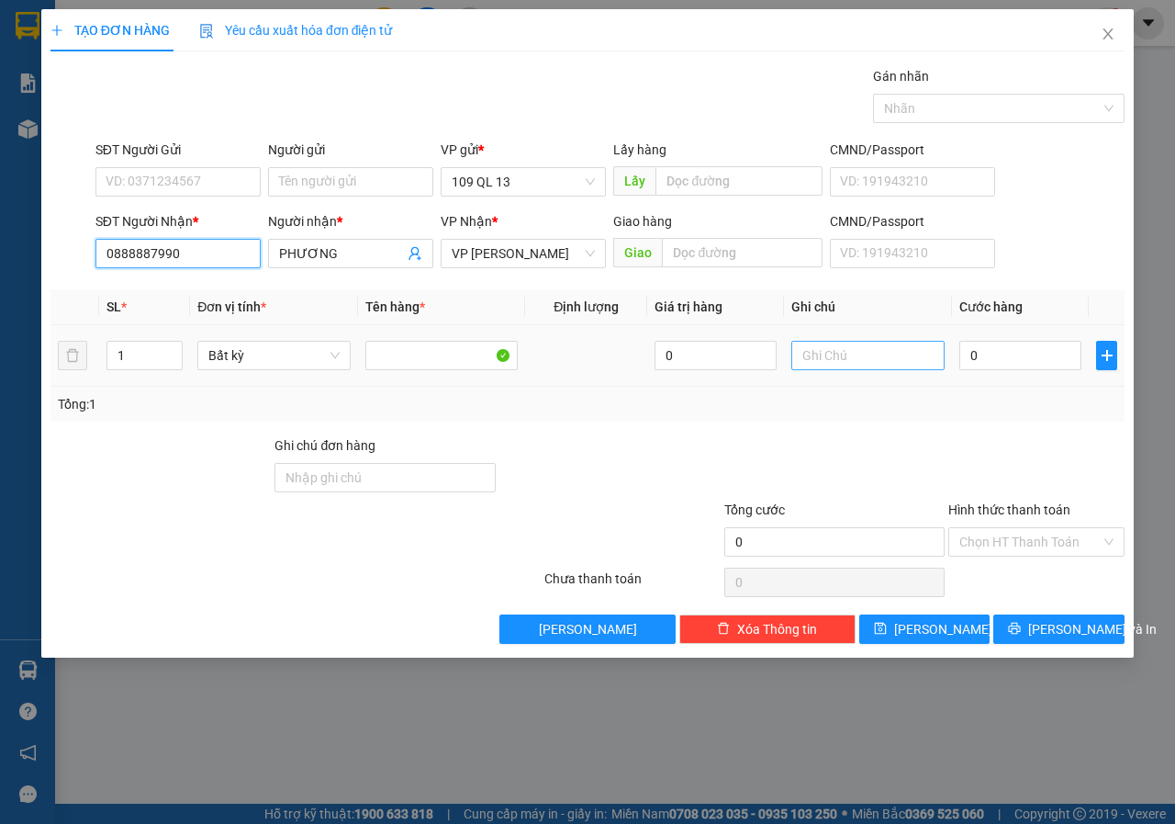
type input "0888887990"
click at [853, 358] on input "text" at bounding box center [867, 355] width 153 height 29
type input "1 THG LK"
type input "4"
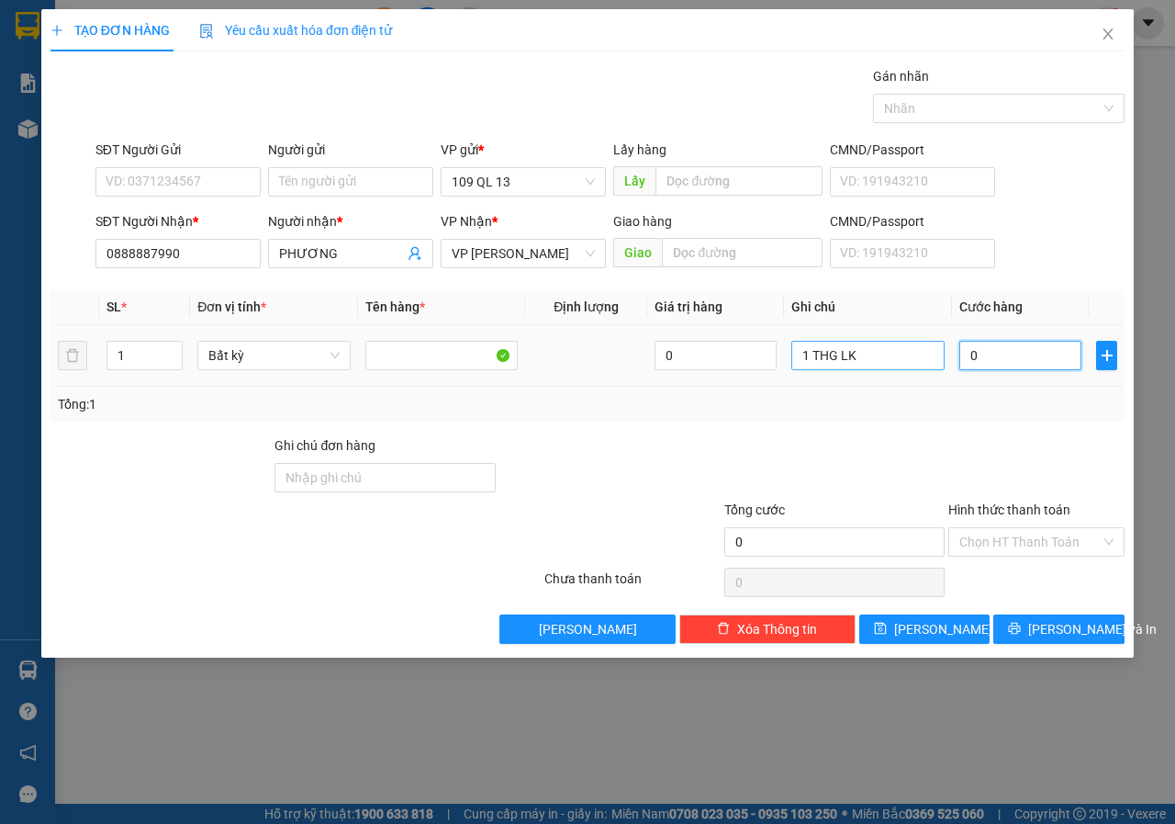
type input "4"
type input "40"
type input "40.000"
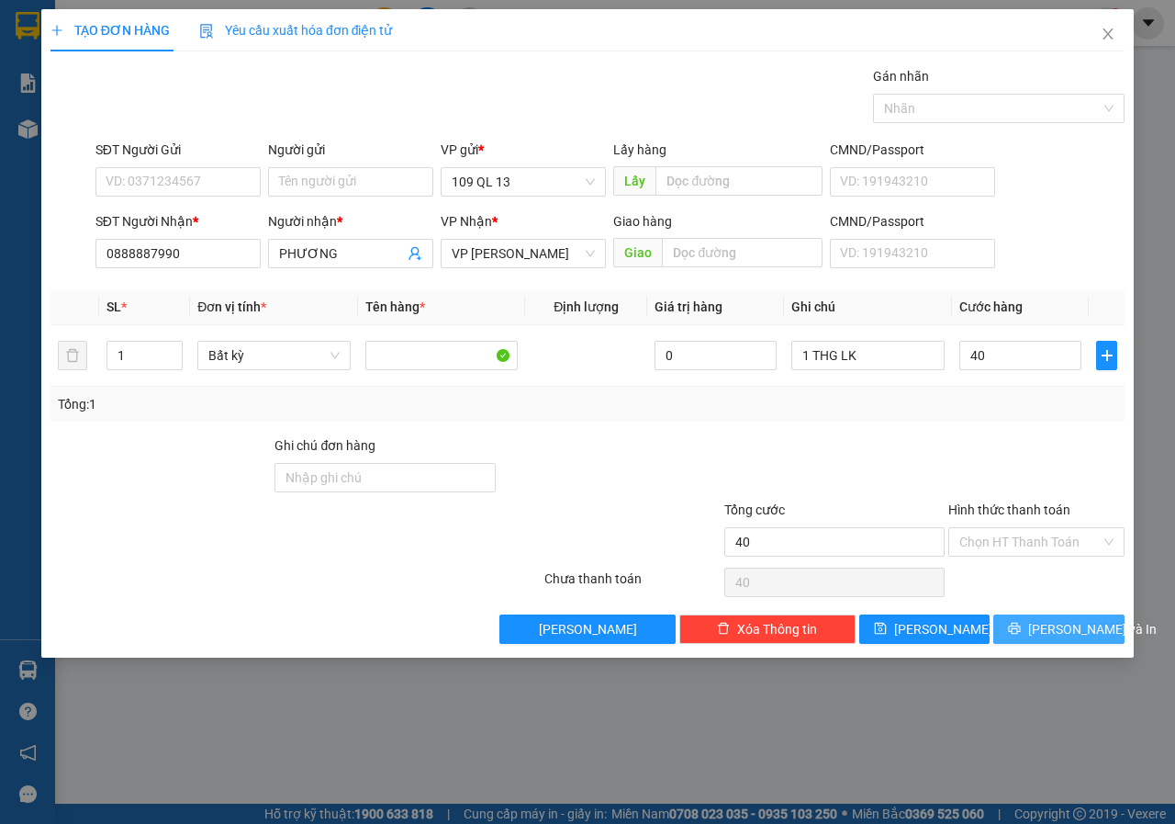
type input "40.000"
click at [1078, 616] on button "[PERSON_NAME] và In" at bounding box center [1058, 628] width 131 height 29
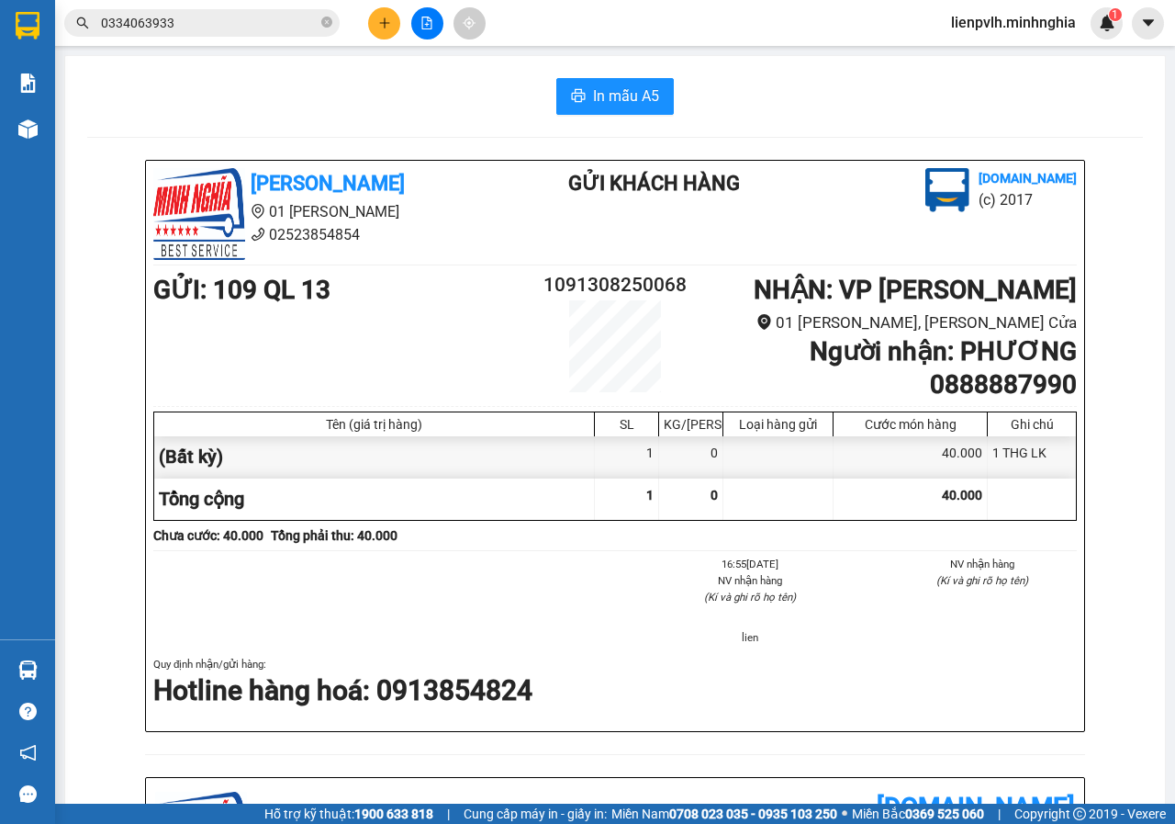
click at [581, 73] on div "In mẫu A5 [PERSON_NAME] 01 Đinh Tiên Hoàng 02523854854 Gửi khách hàng [DOMAIN_N…" at bounding box center [615, 752] width 1100 height 1392
click at [577, 88] on button "In mẫu A5" at bounding box center [615, 96] width 118 height 37
click at [356, 26] on div "0334063933" at bounding box center [179, 23] width 358 height 28
click at [373, 28] on button at bounding box center [384, 23] width 32 height 32
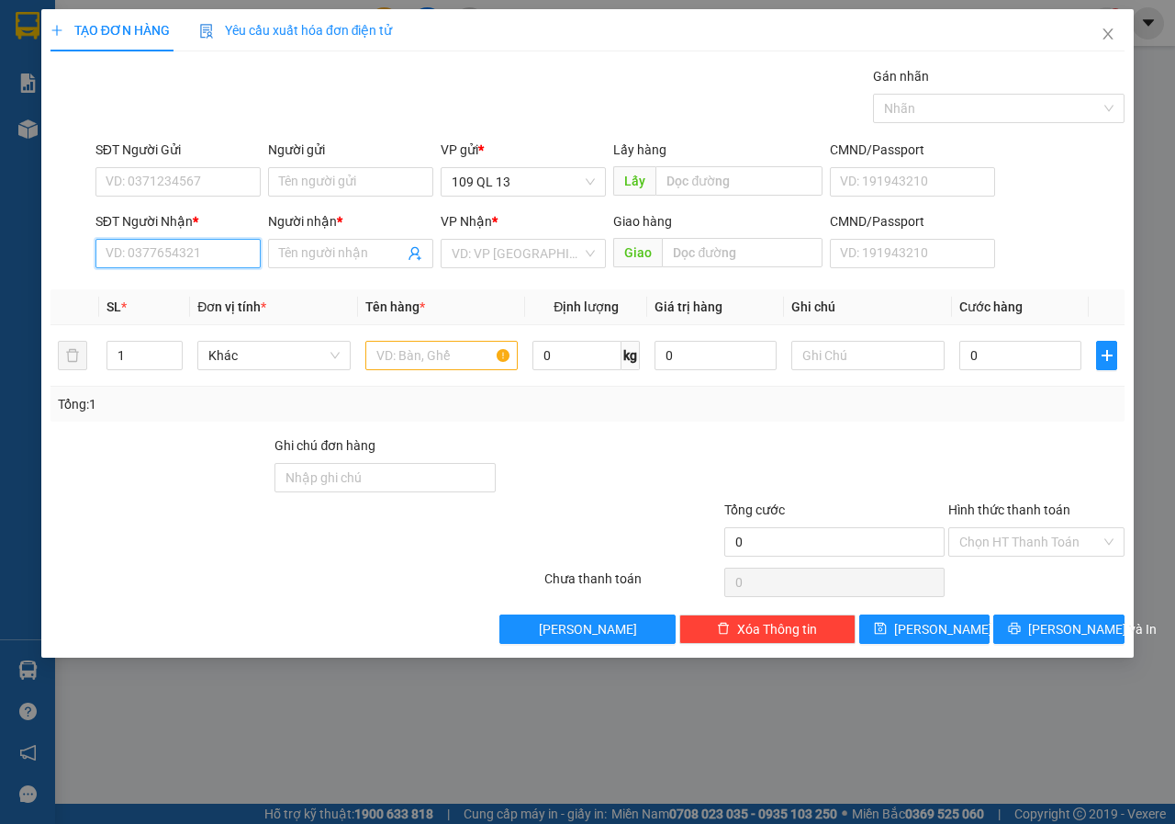
click at [213, 247] on input "SĐT Người Nhận *" at bounding box center [177, 253] width 165 height 29
type input "0342126265"
click at [347, 238] on div "Người nhận *" at bounding box center [350, 225] width 165 height 28
click at [338, 243] on input "Người nhận *" at bounding box center [341, 253] width 125 height 20
type input "QUANG"
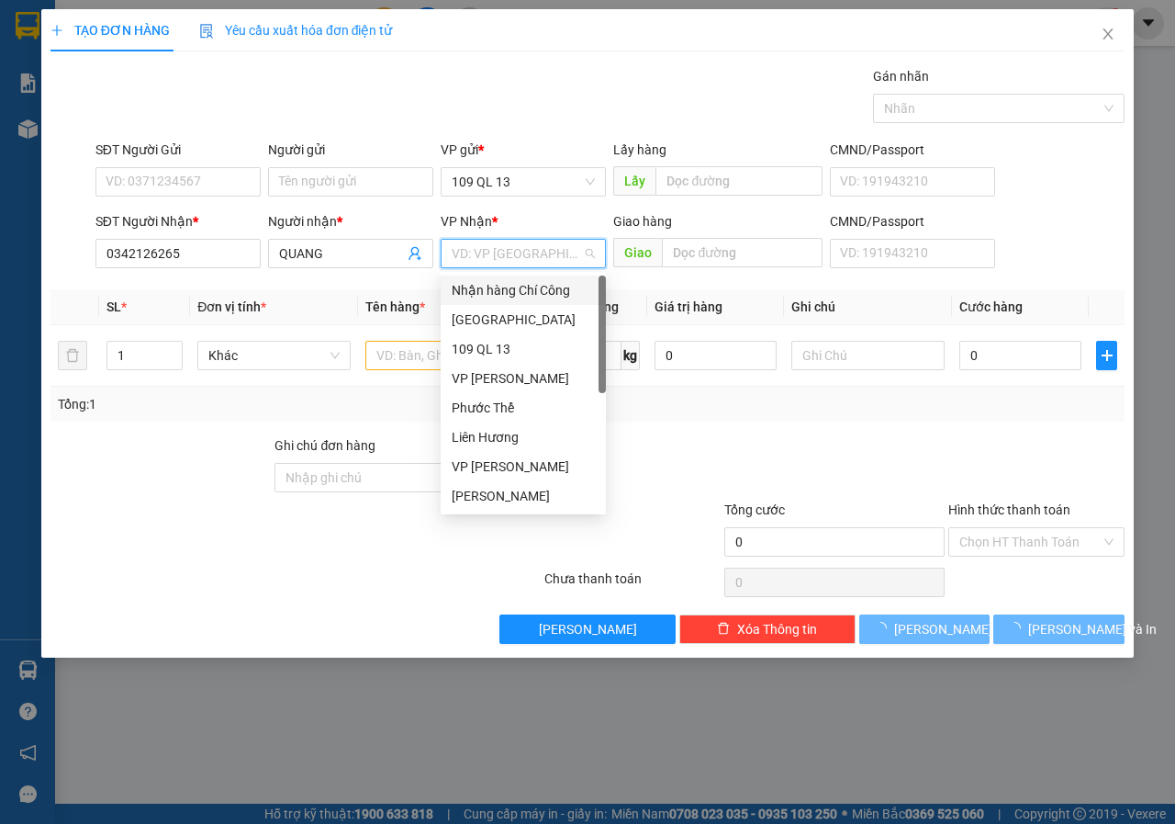
type input "L"
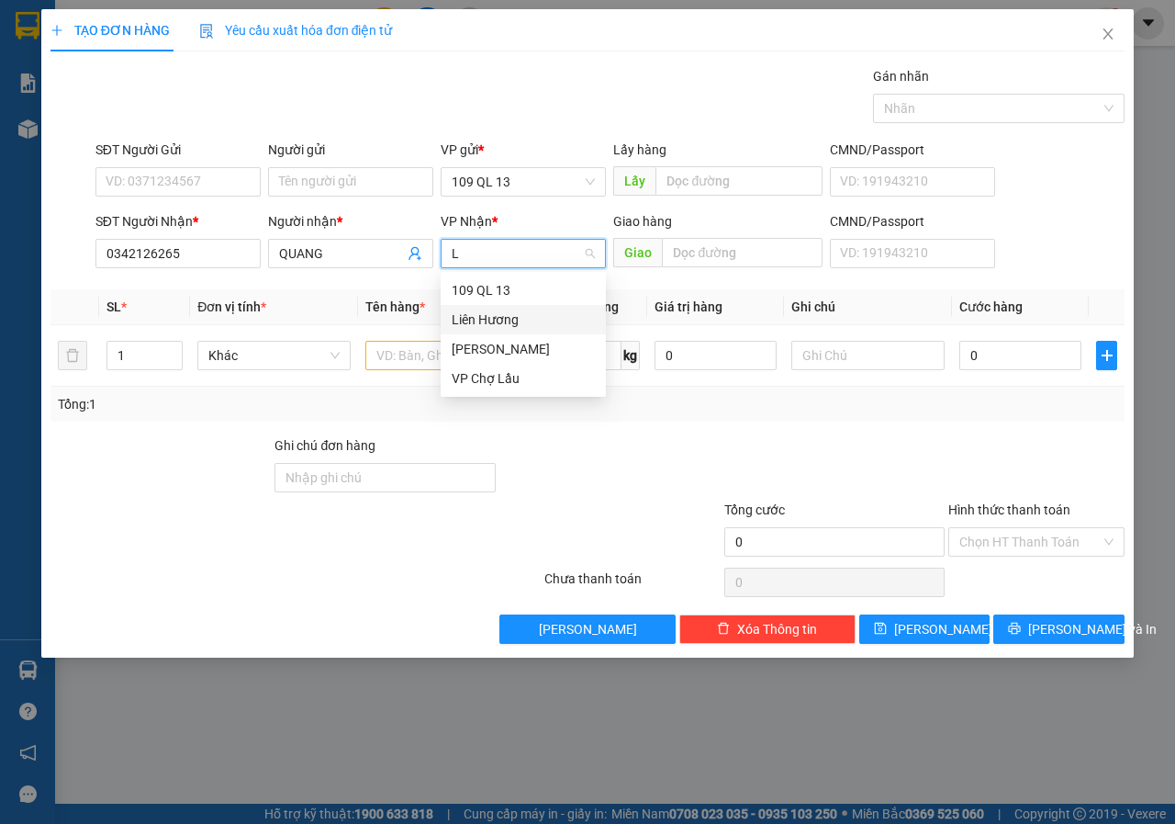
click at [489, 321] on div "Liên Hương" at bounding box center [523, 319] width 143 height 20
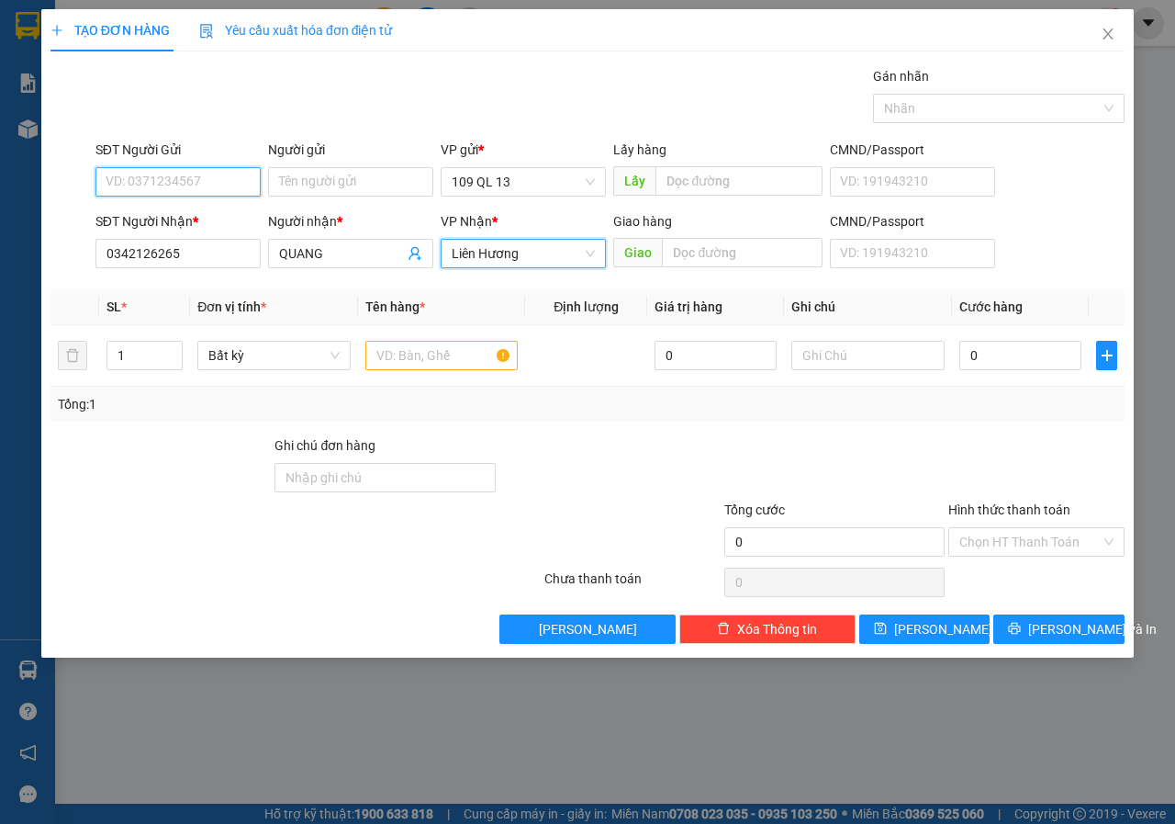
drag, startPoint x: 158, startPoint y: 177, endPoint x: 146, endPoint y: 181, distance: 12.5
click at [159, 178] on input "SĐT Người Gửi" at bounding box center [177, 181] width 165 height 29
type input "0327343921"
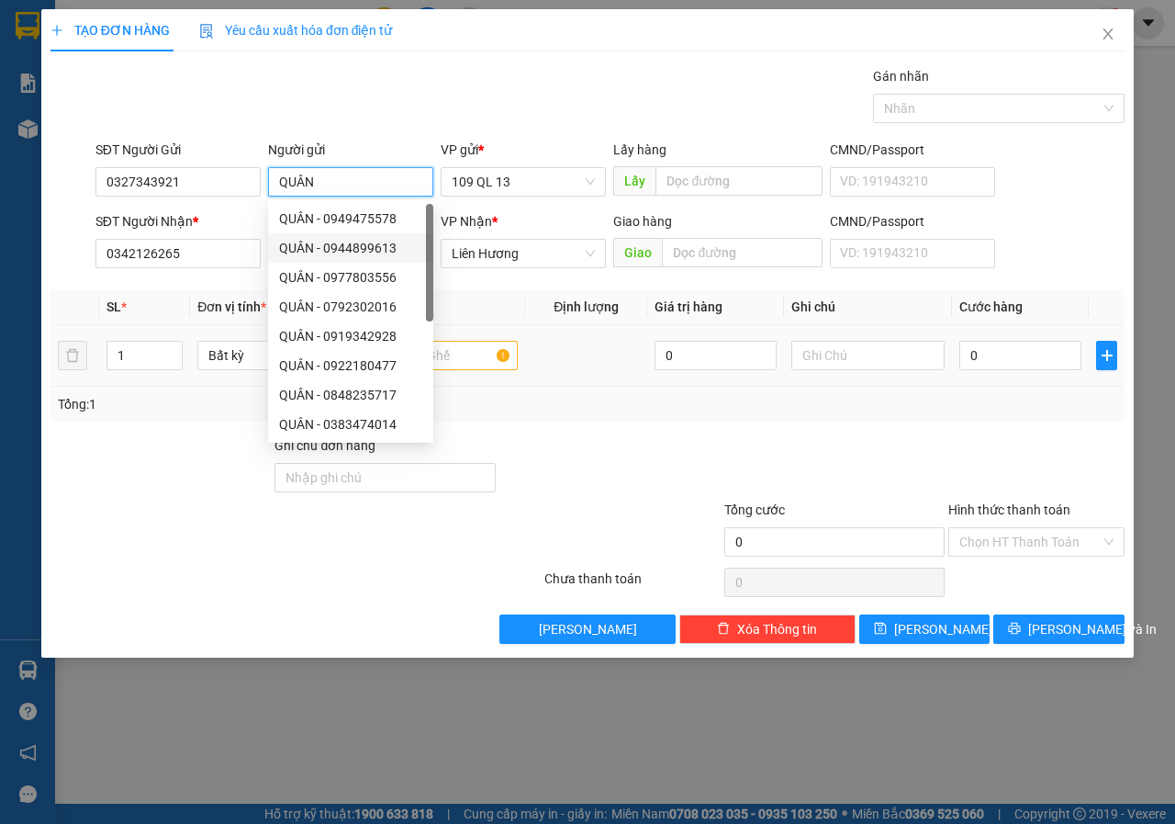
type input "QUÂN"
click at [450, 362] on input "text" at bounding box center [441, 355] width 153 height 29
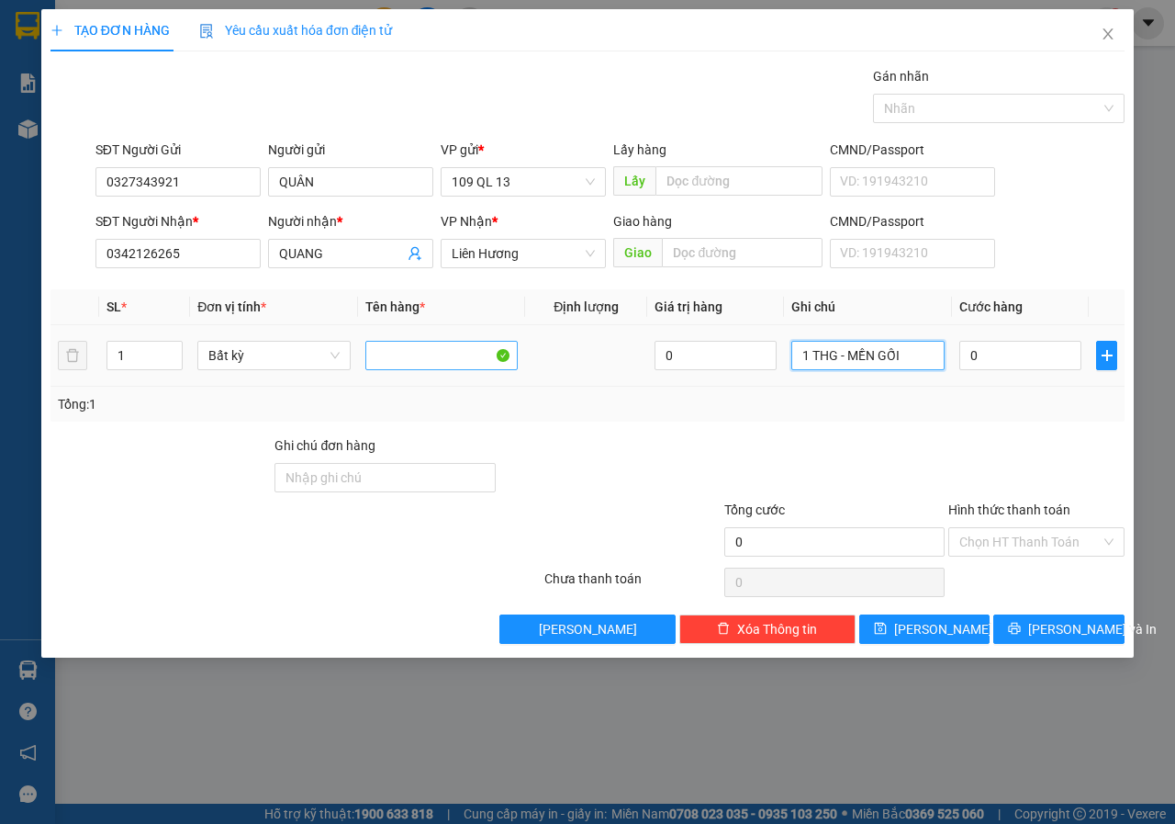
type input "1 THG - MỀN GỐI"
type input "5"
type input "50"
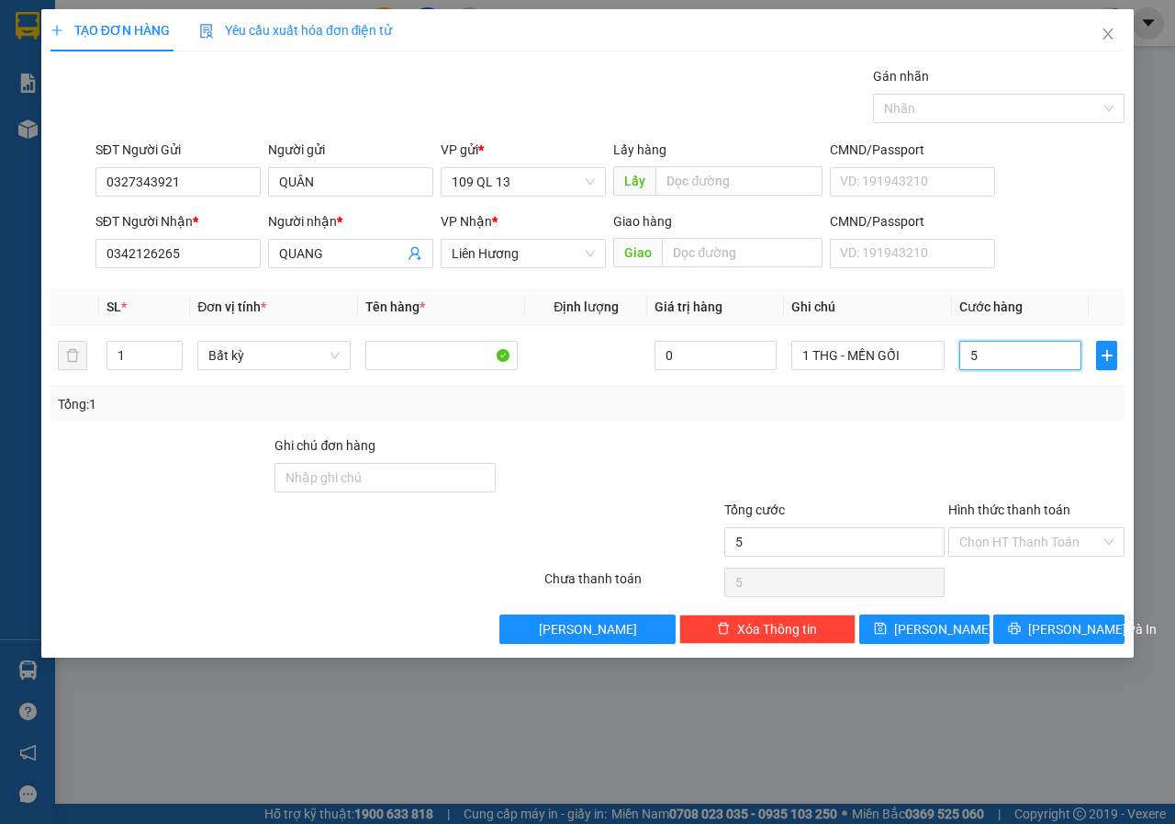
type input "50"
type input "50.000"
click at [996, 544] on input "Hình thức thanh toán" at bounding box center [1029, 542] width 141 height 28
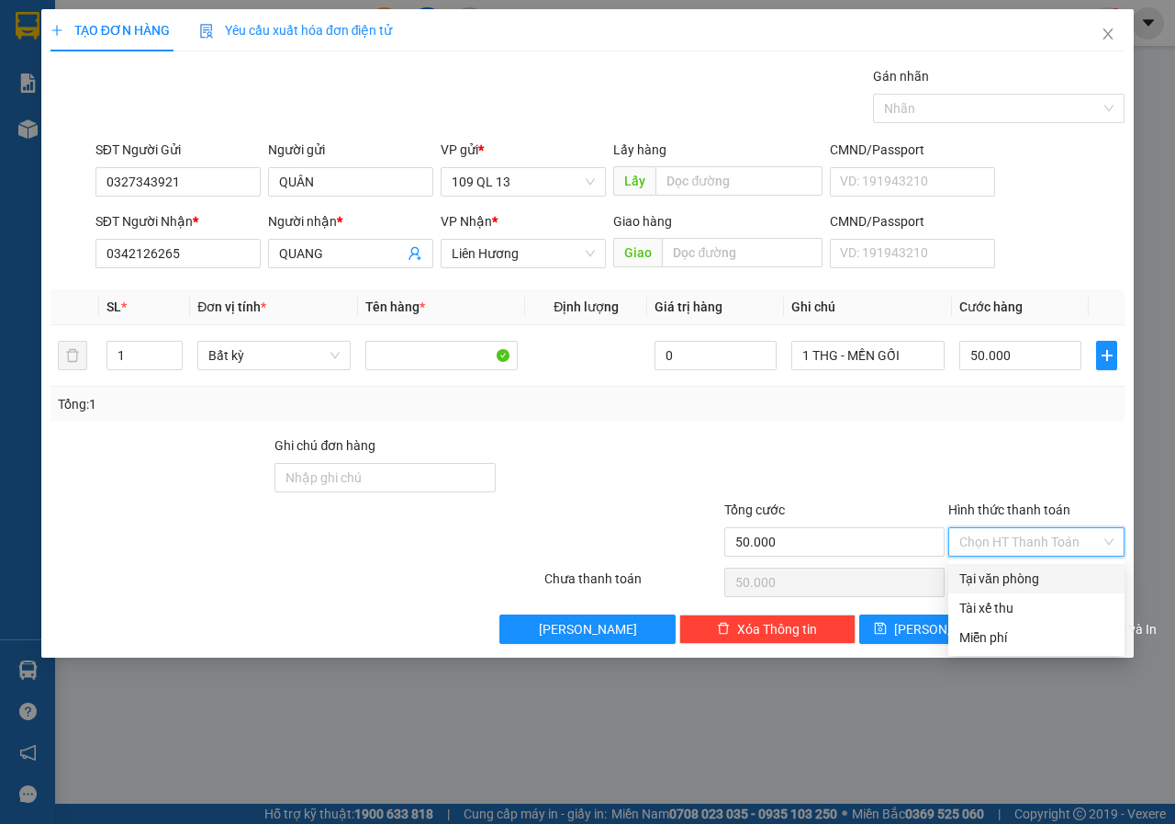
click at [1020, 580] on div "Tại văn phòng" at bounding box center [1036, 578] width 154 height 20
type input "0"
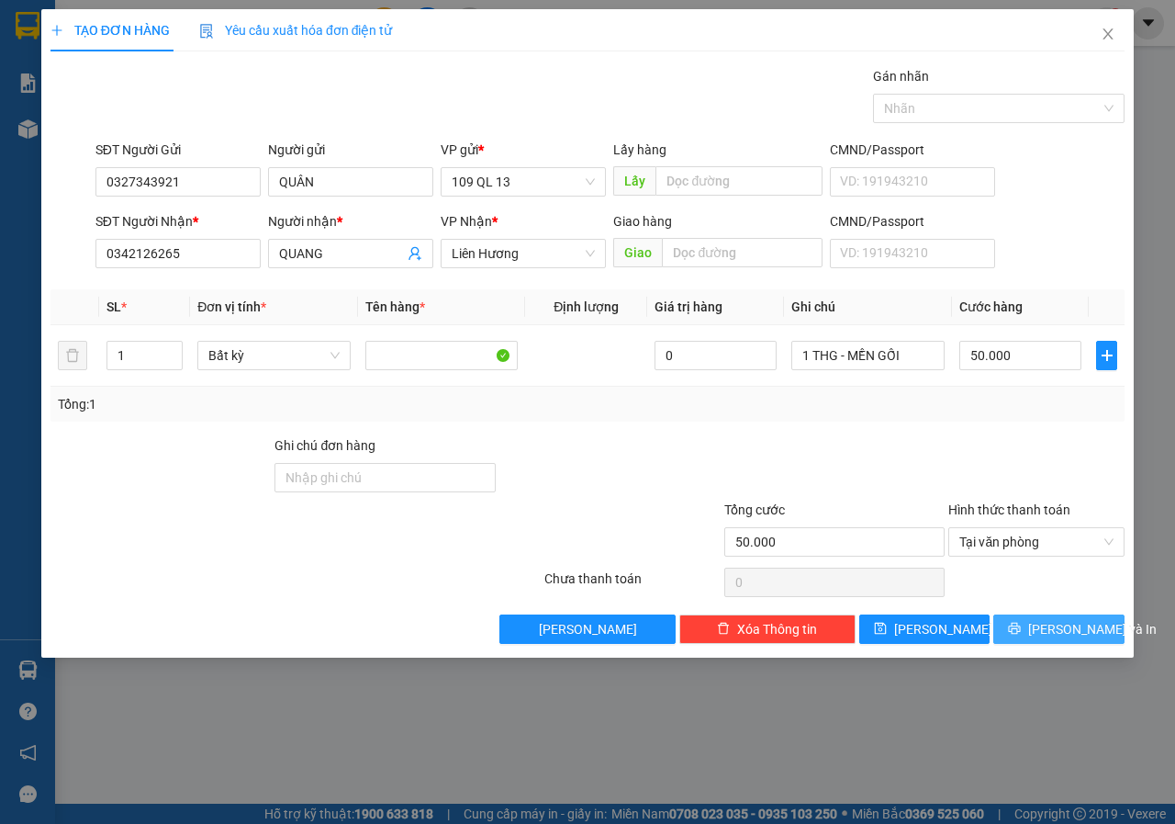
click at [1049, 642] on button "[PERSON_NAME] và In" at bounding box center [1058, 628] width 131 height 29
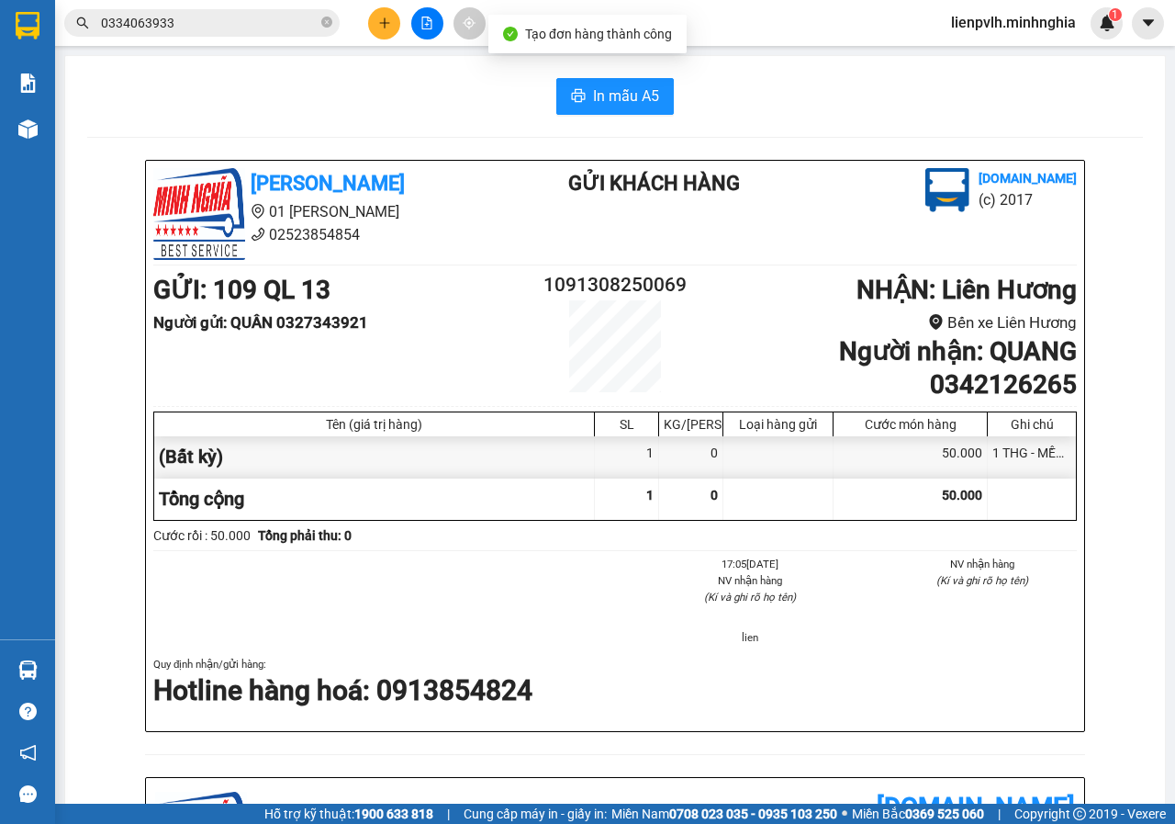
click at [618, 117] on div "In mẫu A5 [PERSON_NAME] 01 Đinh Tiên Hoàng 02523854854 Gửi khách hàng [DOMAIN_N…" at bounding box center [615, 767] width 1100 height 1422
click at [617, 92] on span "In mẫu A5" at bounding box center [626, 95] width 66 height 23
click at [389, 10] on button at bounding box center [384, 23] width 32 height 32
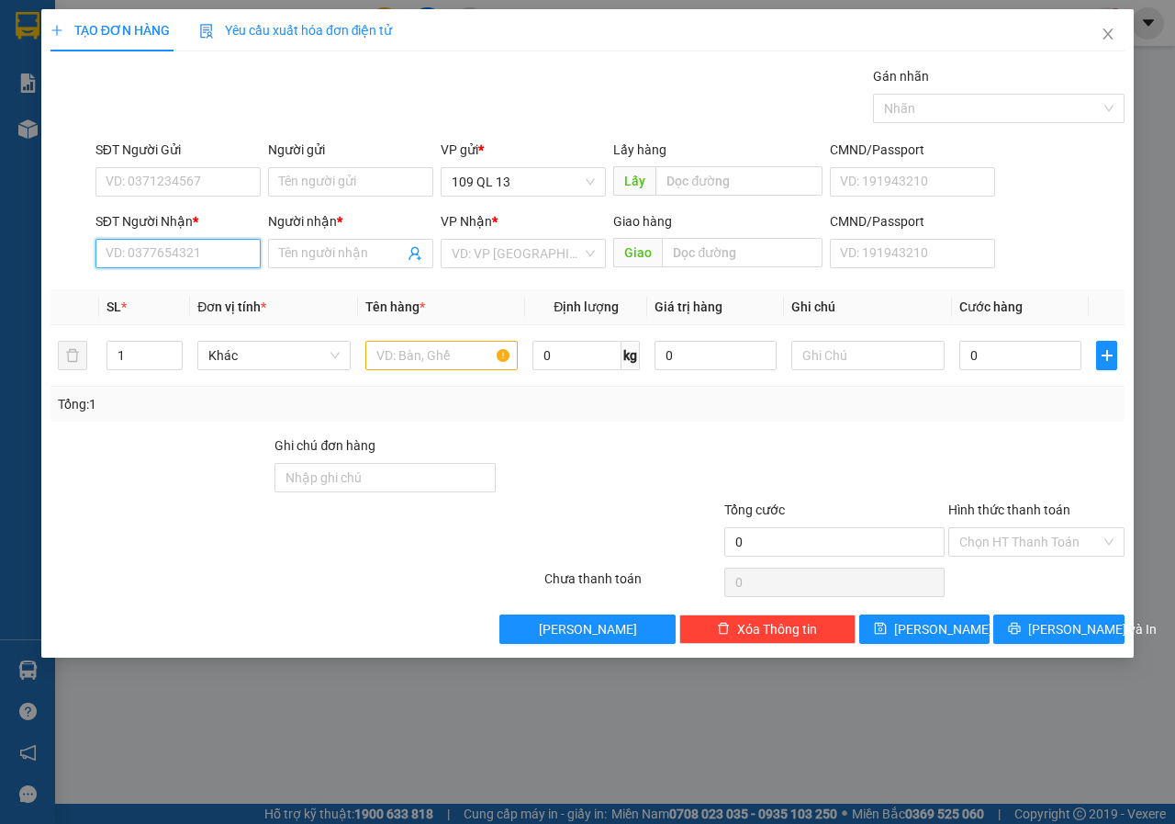
click at [241, 246] on input "SĐT Người Nhận *" at bounding box center [177, 253] width 165 height 29
type input "0347923216"
click at [324, 253] on input "Người nhận *" at bounding box center [341, 253] width 125 height 20
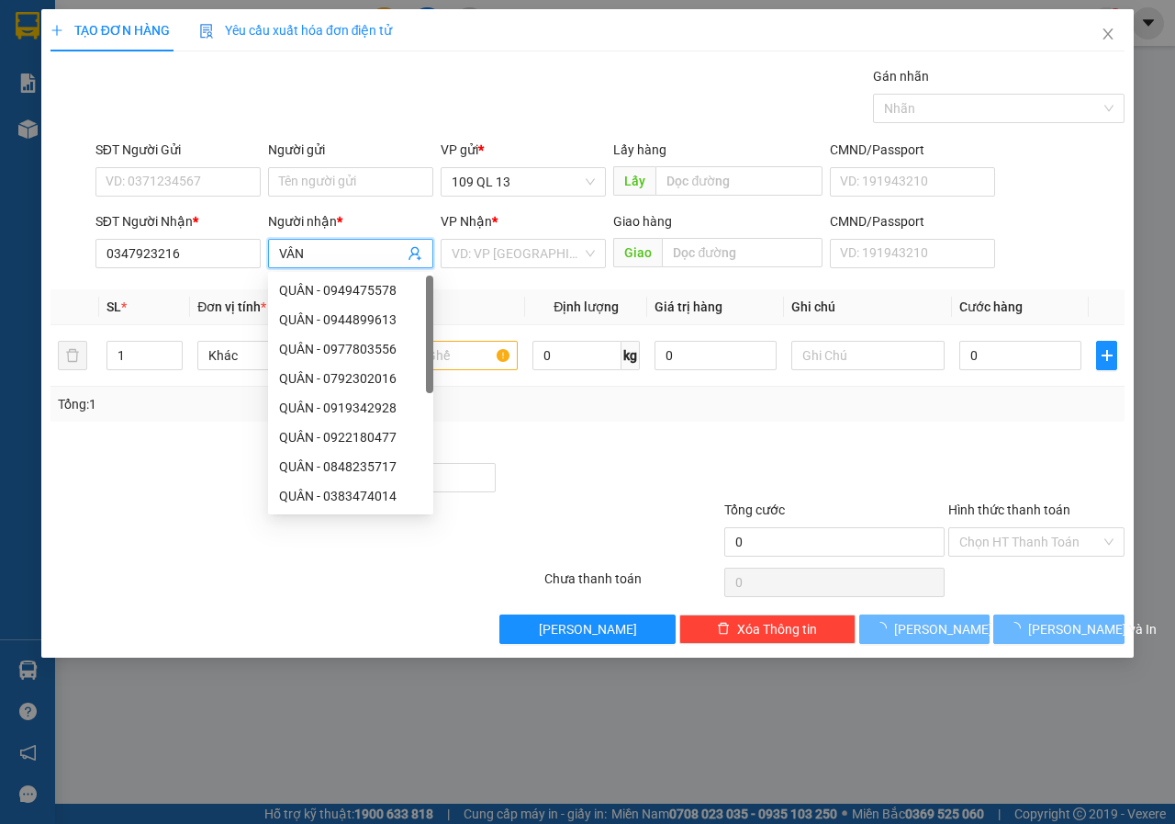
type input "VÂN"
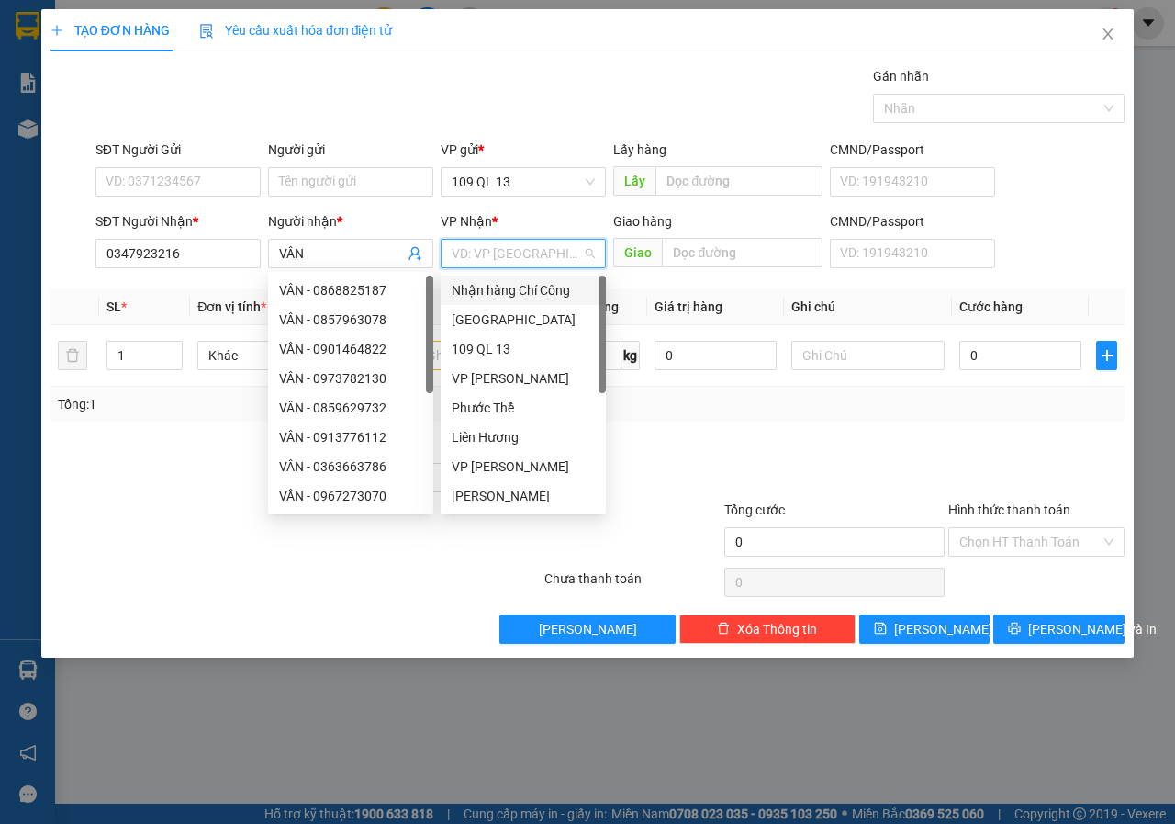
type input "C"
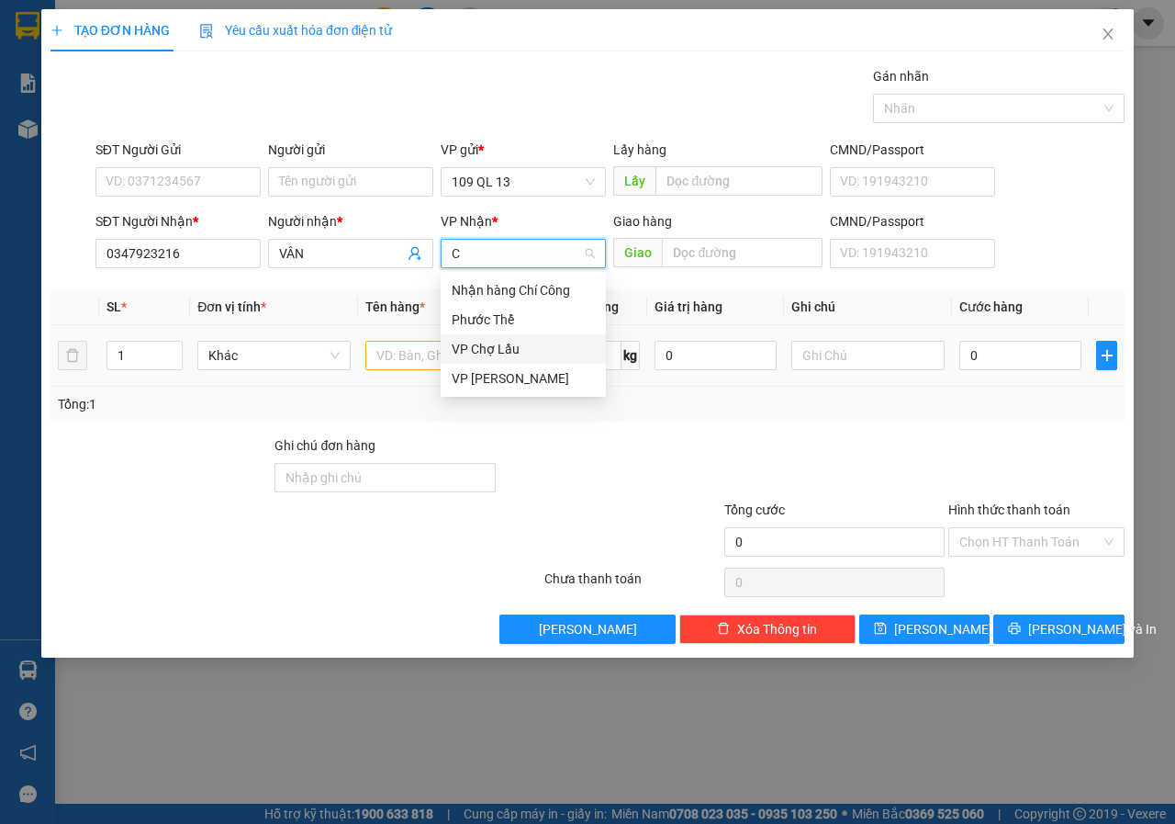
click at [517, 347] on div "VP Chợ Lầu" at bounding box center [523, 349] width 143 height 20
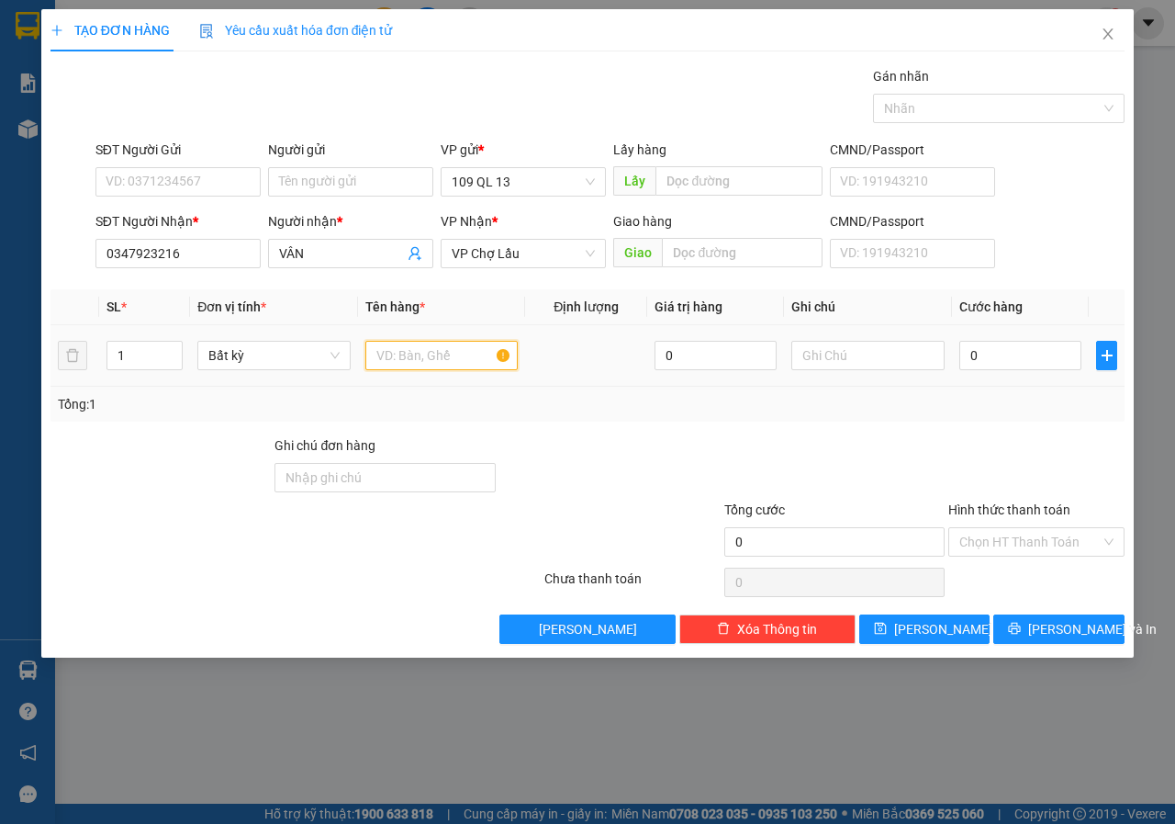
click at [413, 353] on input "text" at bounding box center [441, 355] width 153 height 29
click at [168, 193] on input "SĐT Người Gửi" at bounding box center [177, 181] width 165 height 29
type input "0523261282"
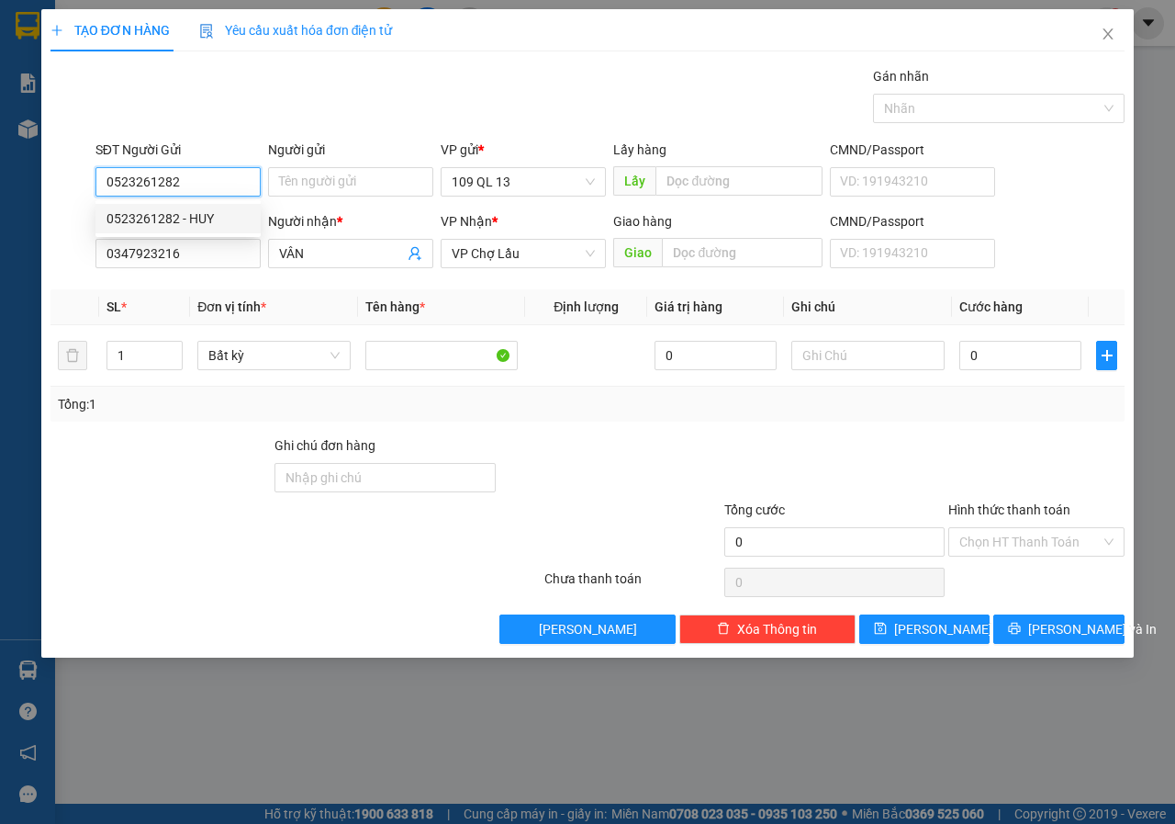
click at [174, 221] on div "0523261282 - HUY" at bounding box center [178, 218] width 143 height 20
type input "HUY"
type input "0523261282"
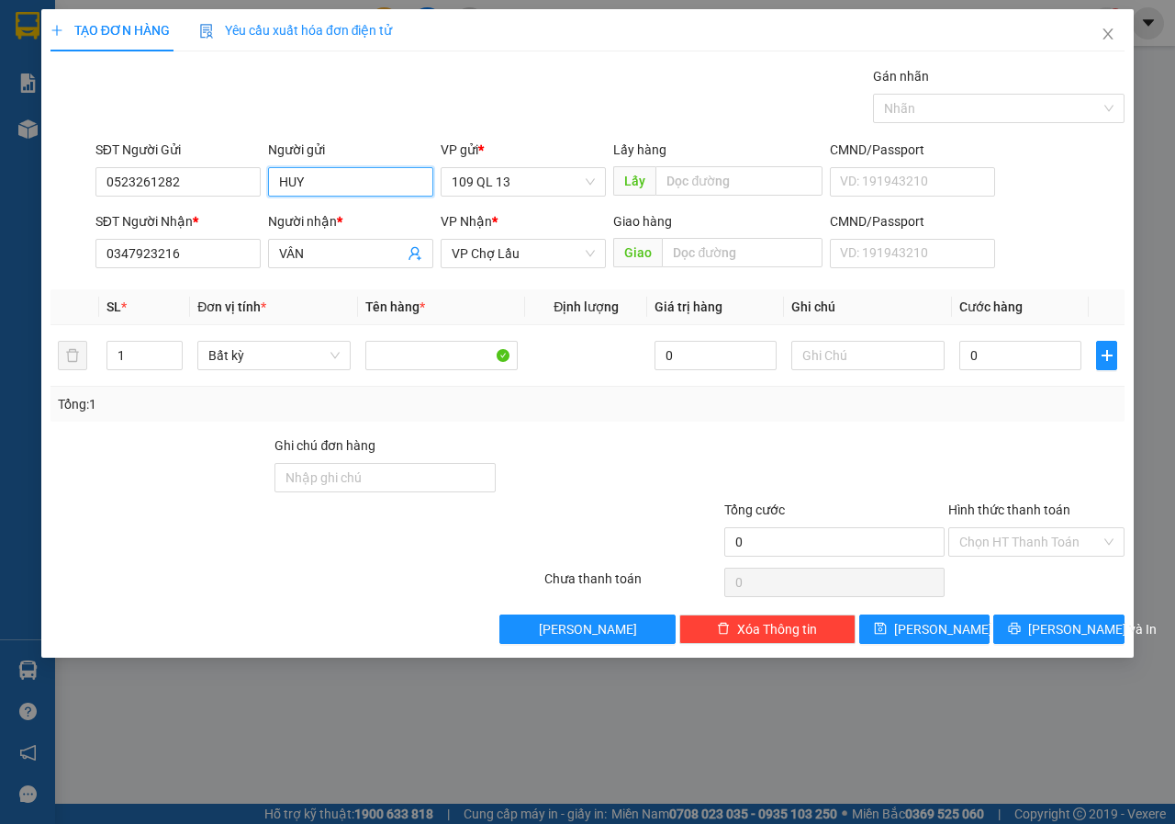
click at [329, 194] on input "HUY" at bounding box center [350, 181] width 165 height 29
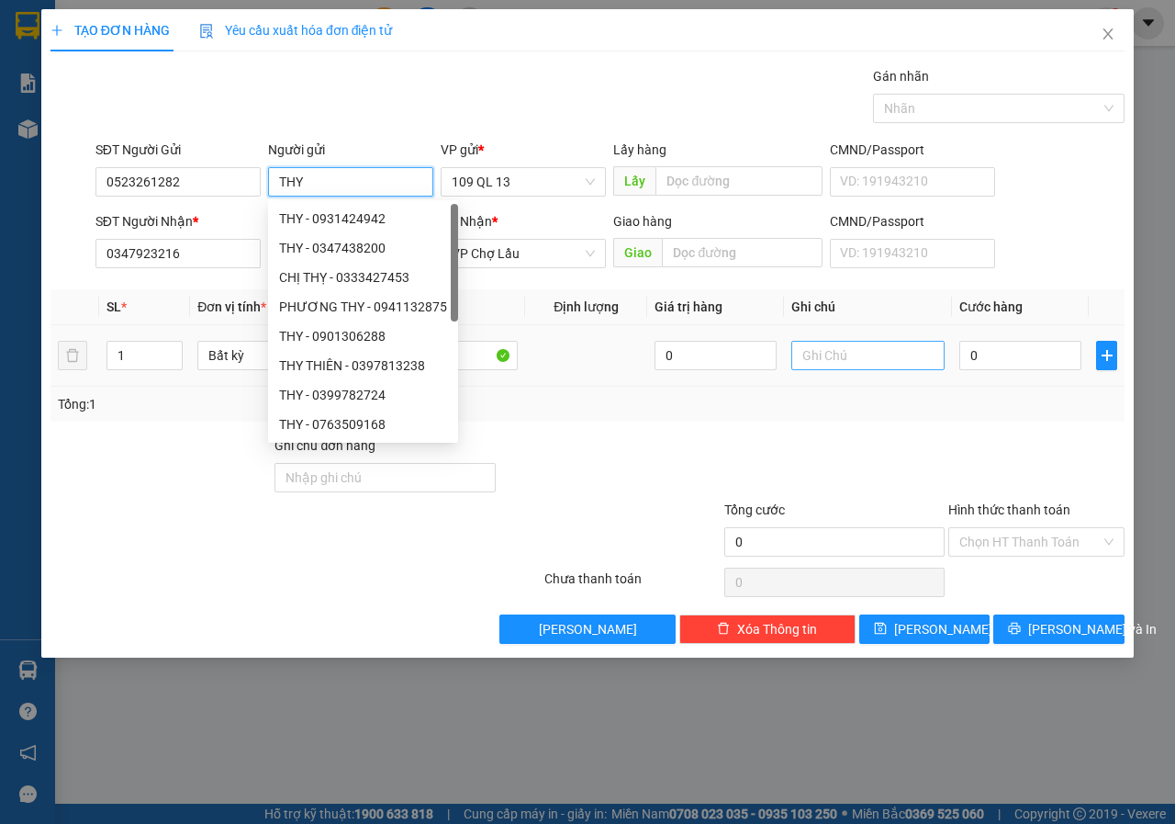
type input "THY"
click at [848, 361] on input "text" at bounding box center [867, 355] width 153 height 29
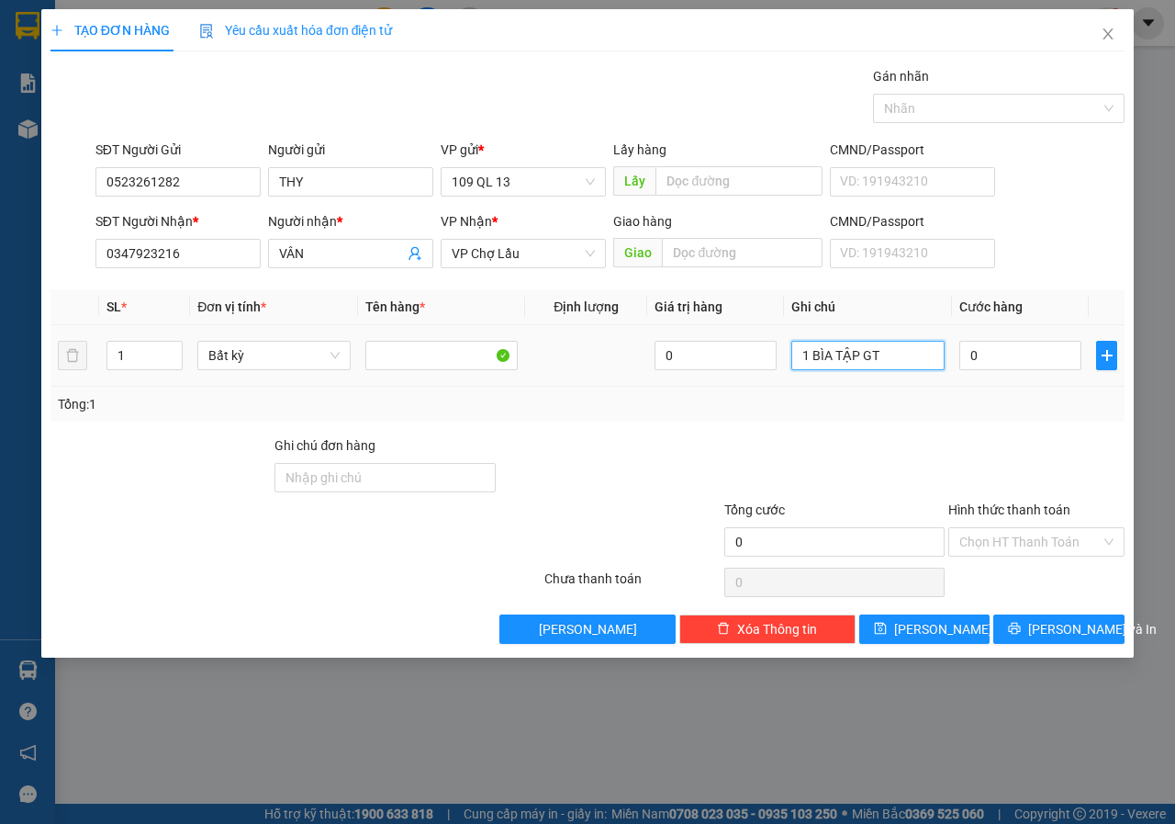
type input "1 BÌA TẬP GT"
type input "3"
type input "30"
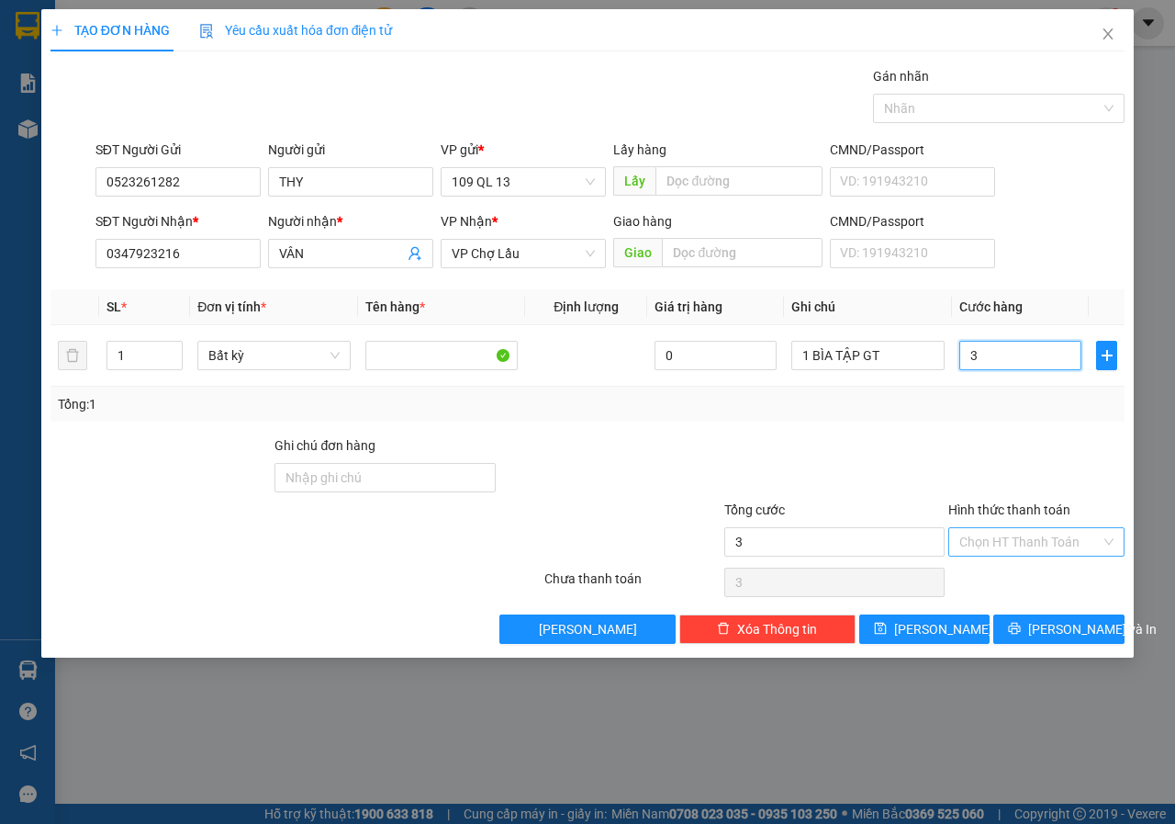
type input "30"
type input "30.000"
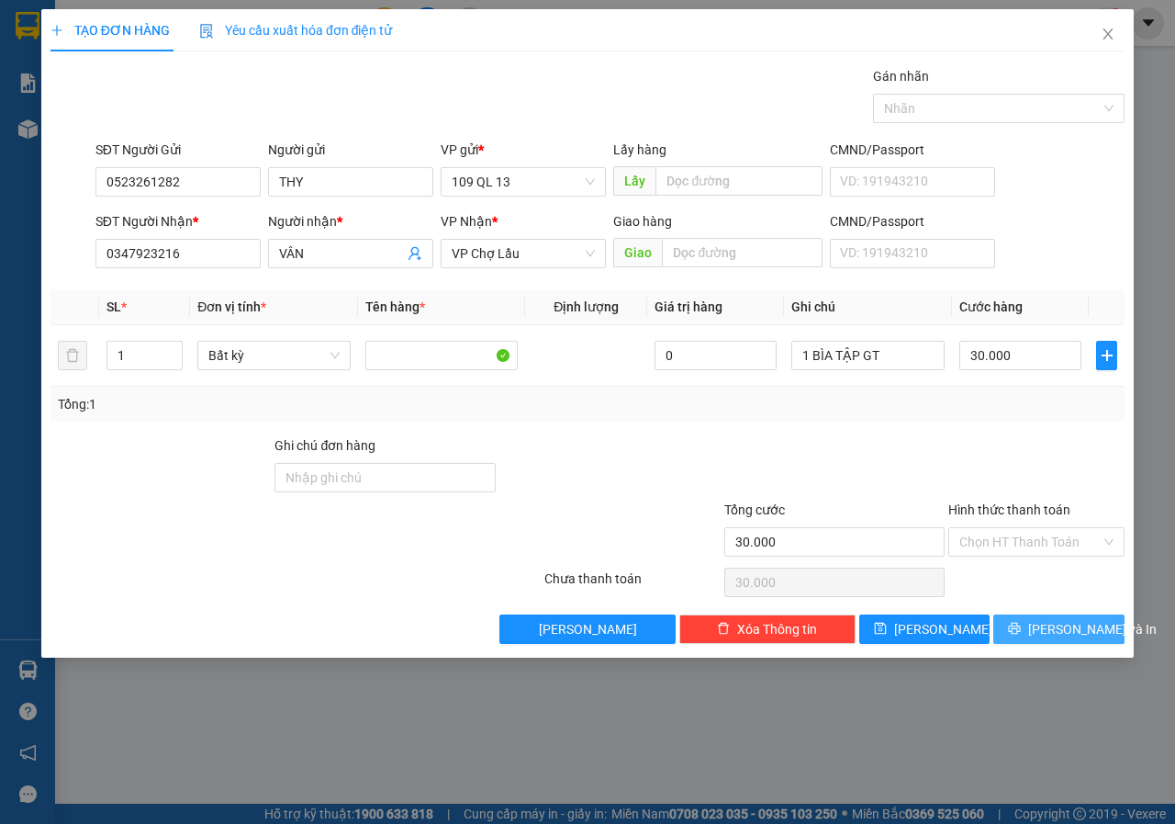
click at [1080, 620] on span "[PERSON_NAME] và In" at bounding box center [1092, 629] width 129 height 20
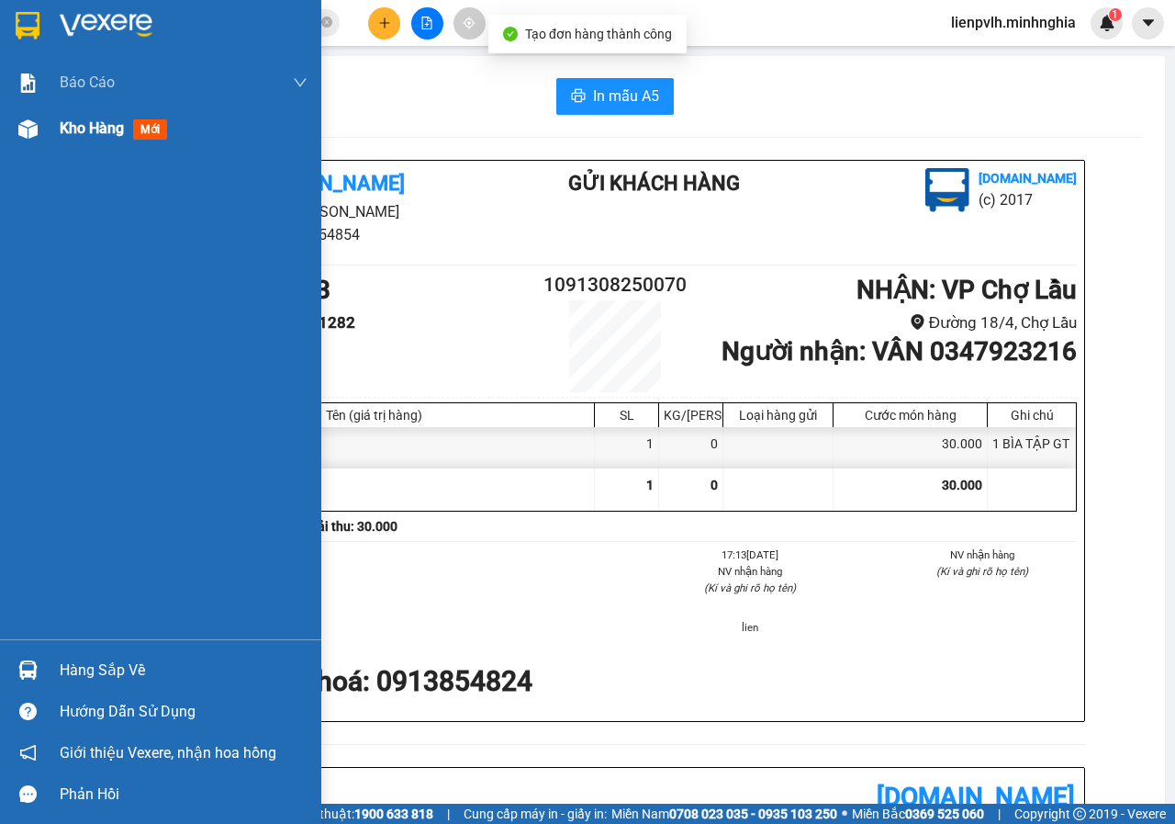
click at [16, 130] on div at bounding box center [28, 129] width 32 height 32
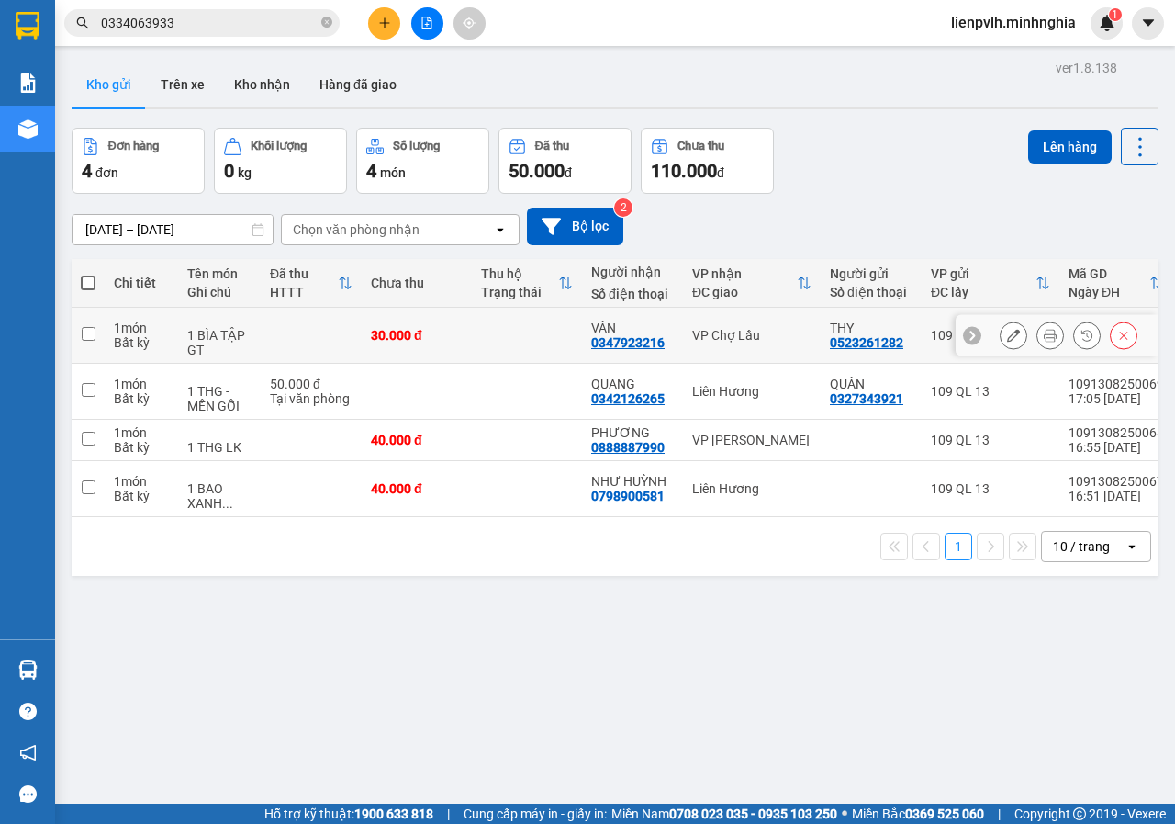
click at [1009, 336] on button at bounding box center [1014, 336] width 26 height 32
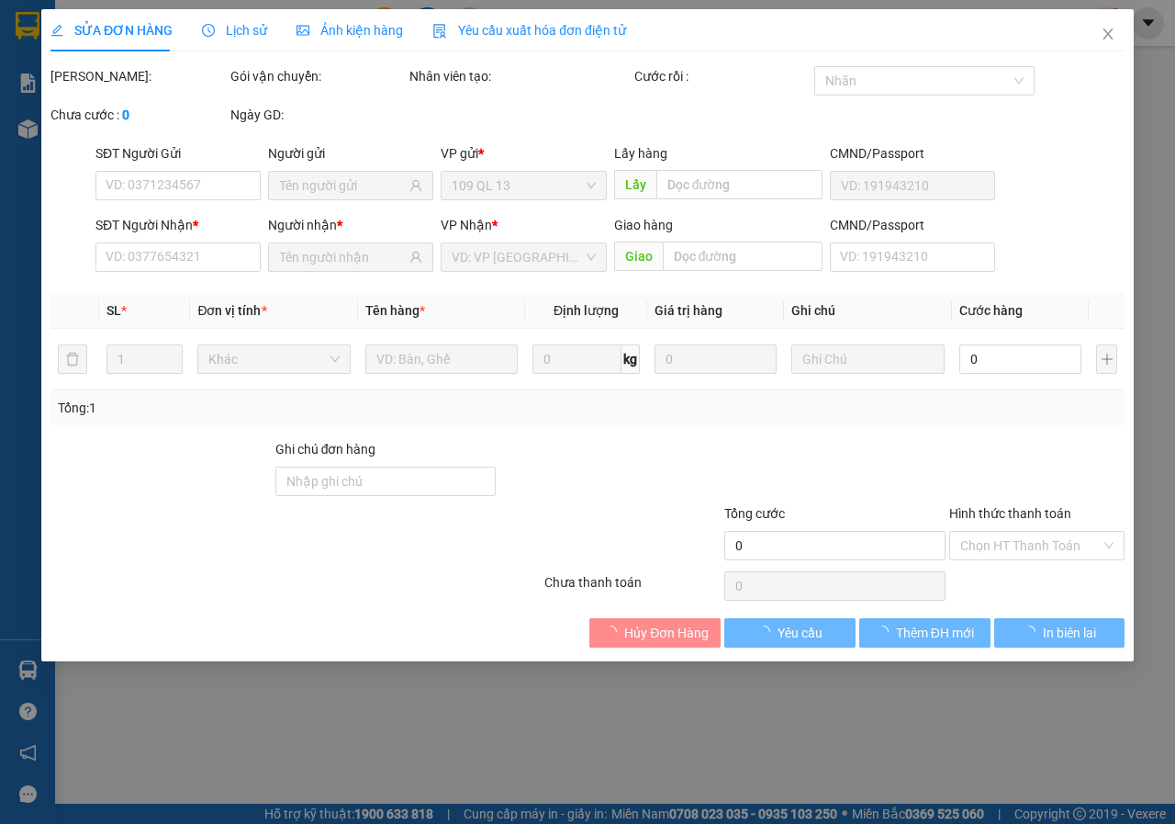
type input "0523261282"
type input "0347923216"
type input "30.000"
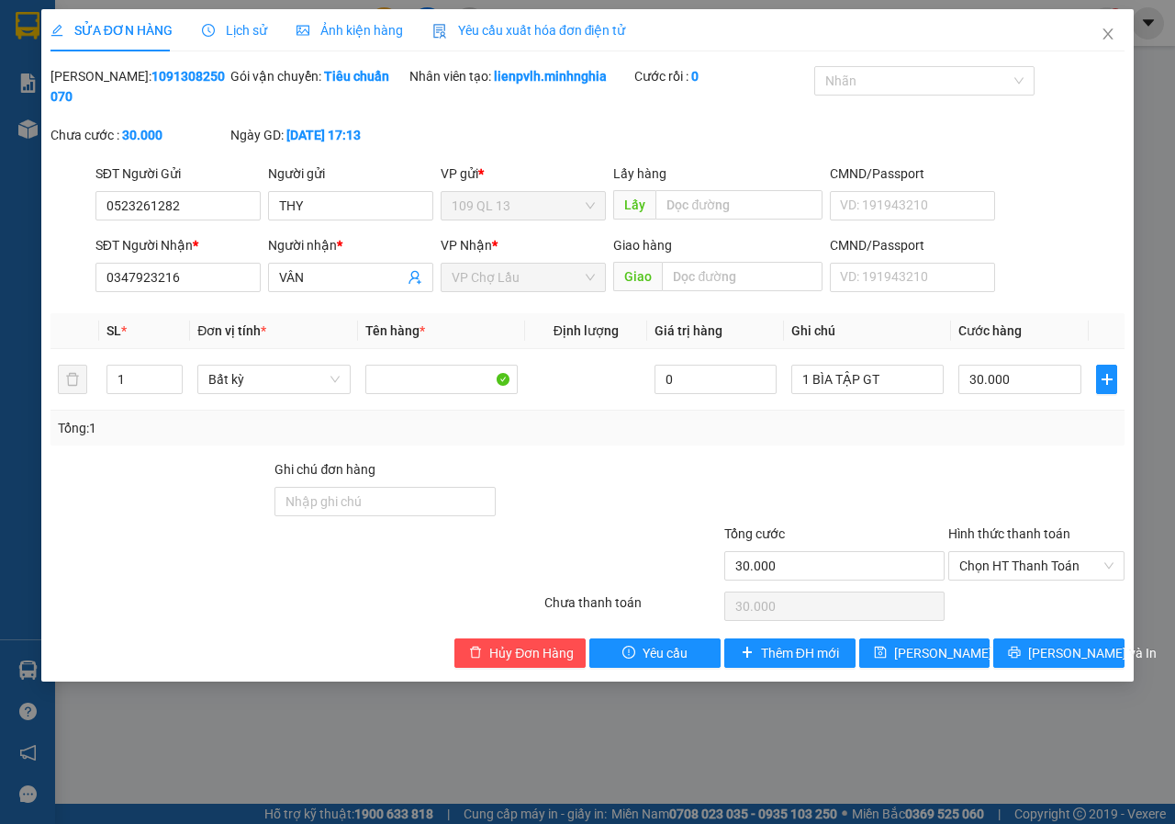
drag, startPoint x: 1009, startPoint y: 336, endPoint x: 1084, endPoint y: 315, distance: 78.2
click at [1091, 316] on th at bounding box center [1107, 331] width 36 height 36
click at [1014, 566] on span "Chọn HT Thanh Toán" at bounding box center [1036, 566] width 154 height 28
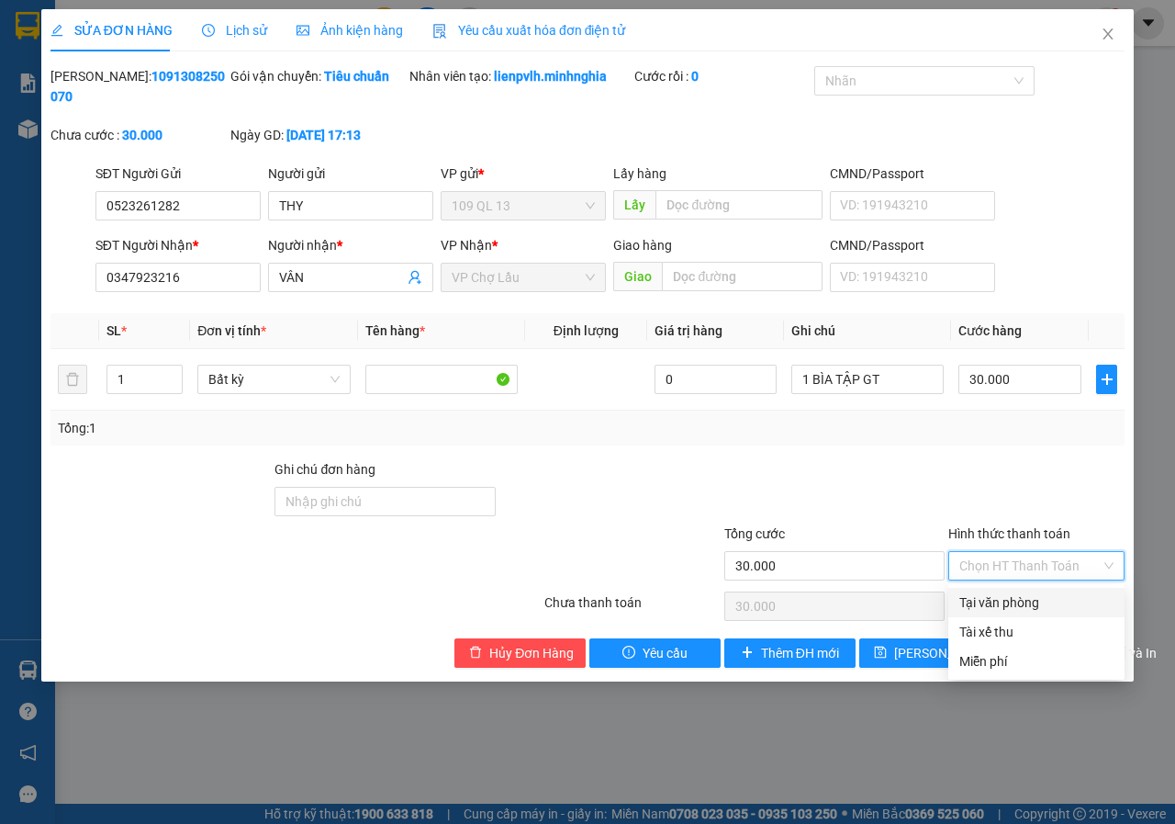
click at [1022, 600] on div "Tại văn phòng" at bounding box center [1036, 602] width 154 height 20
type input "0"
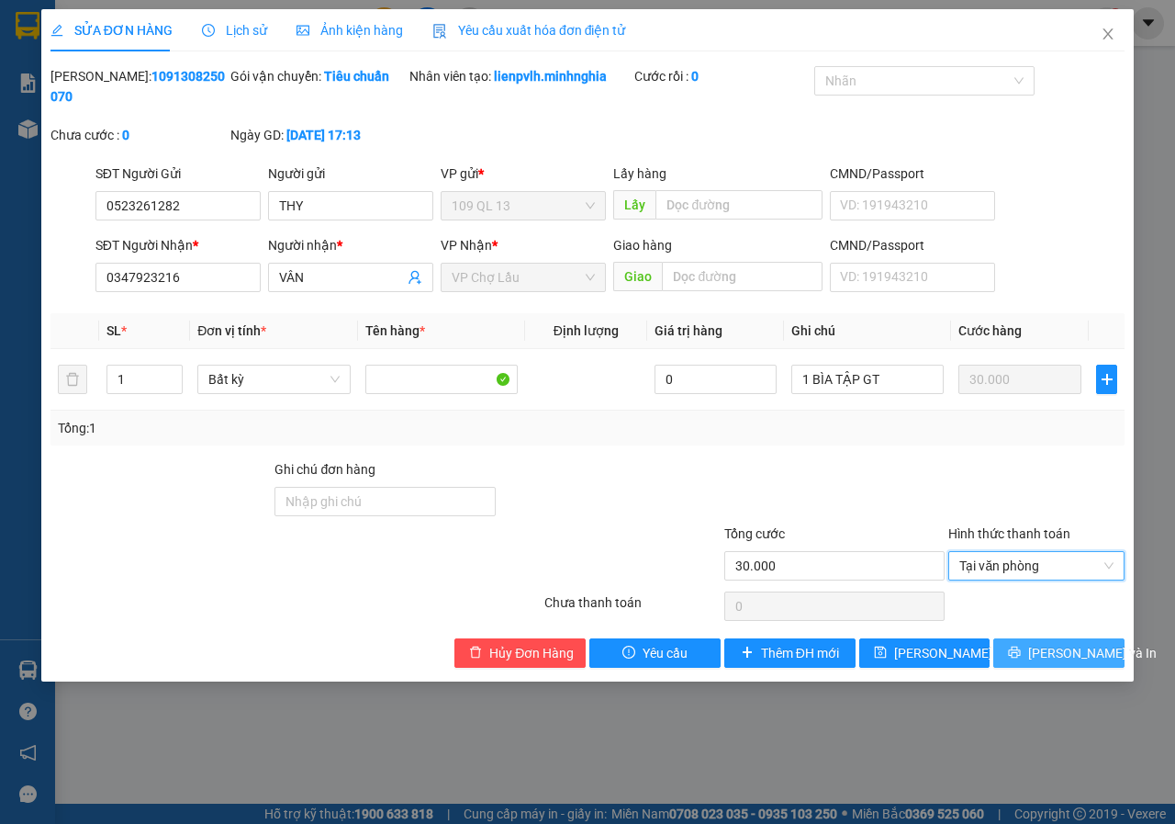
click at [1059, 653] on span "[PERSON_NAME] và In" at bounding box center [1092, 653] width 129 height 20
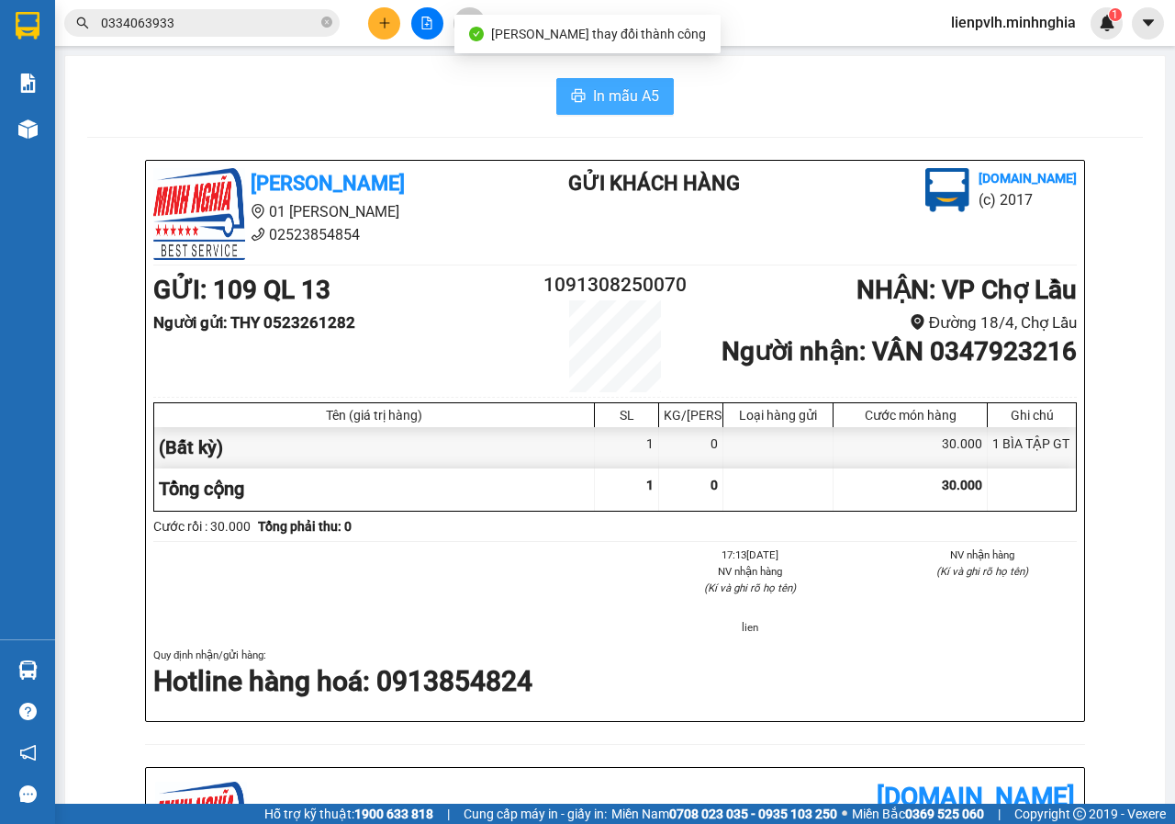
click at [650, 84] on button "In mẫu A5" at bounding box center [615, 96] width 118 height 37
click at [420, 31] on button at bounding box center [427, 23] width 32 height 32
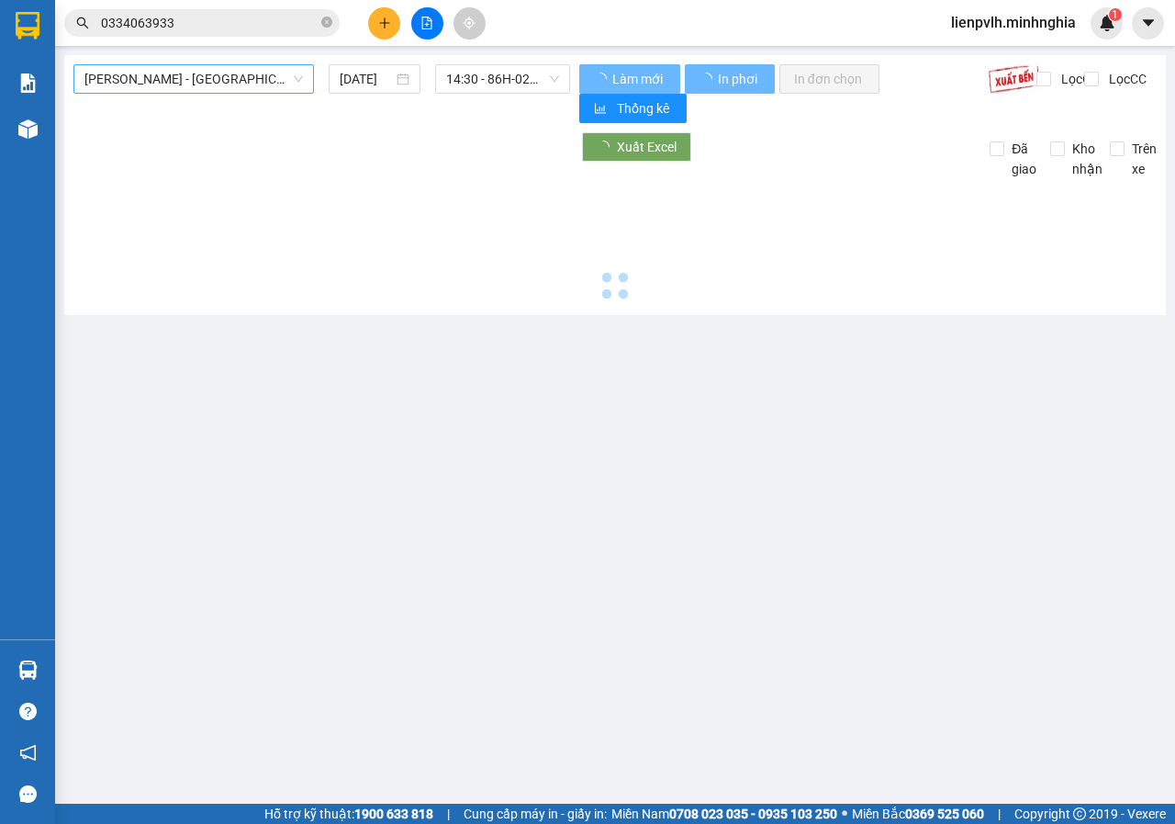
click at [255, 86] on span "[PERSON_NAME] - [GEOGRAPHIC_DATA]" at bounding box center [193, 79] width 219 height 28
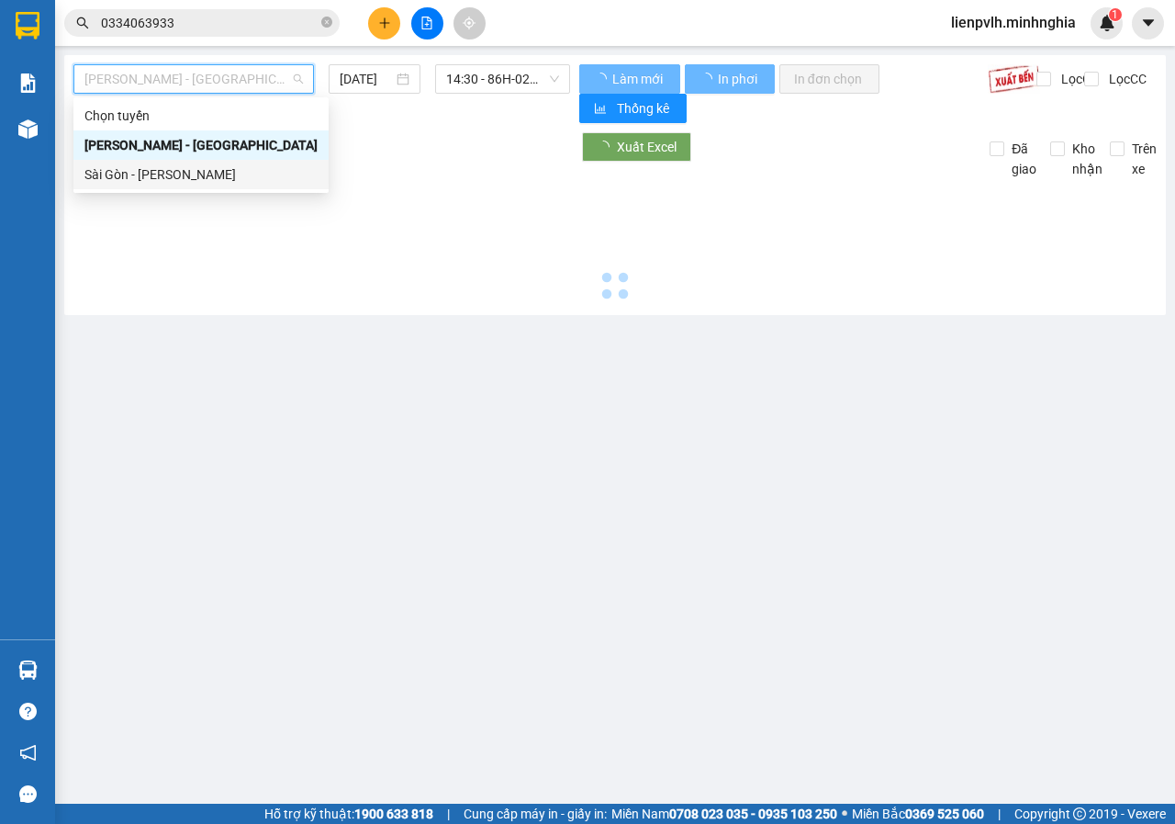
click at [163, 182] on div "Sài Gòn - [PERSON_NAME]" at bounding box center [200, 174] width 233 height 20
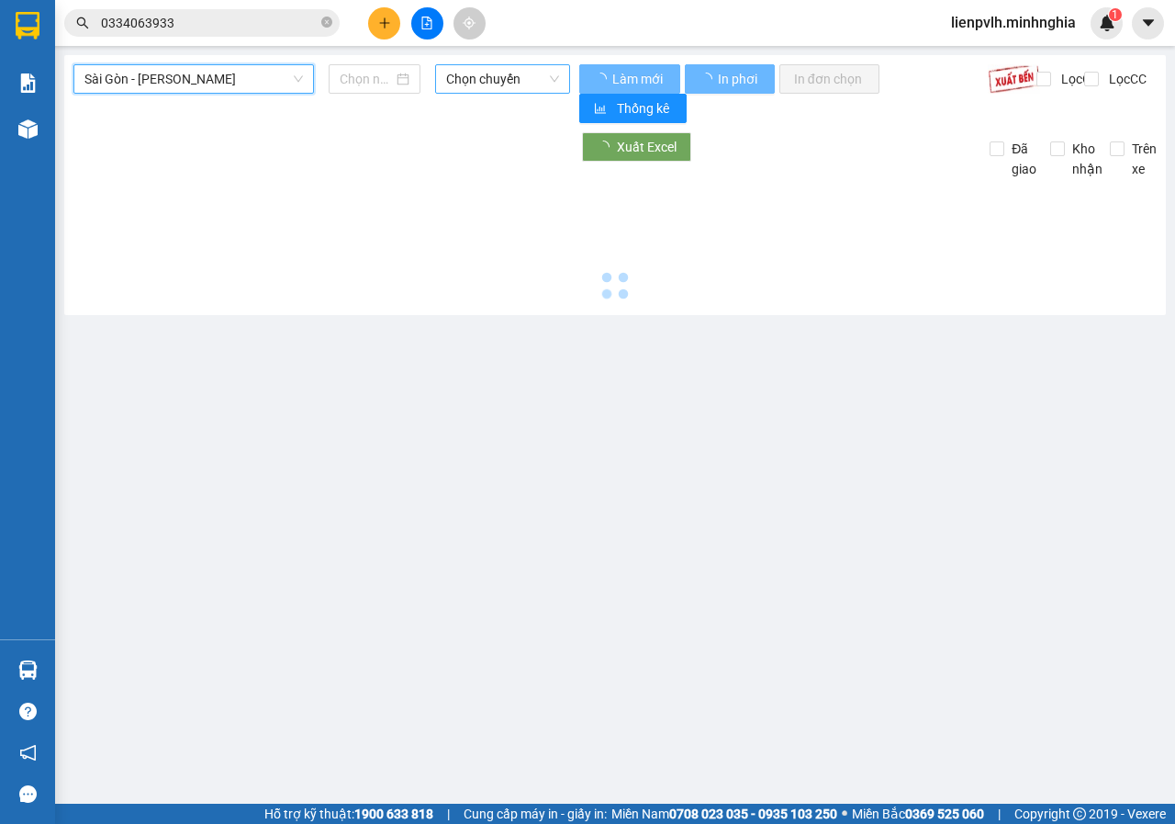
type input "[DATE]"
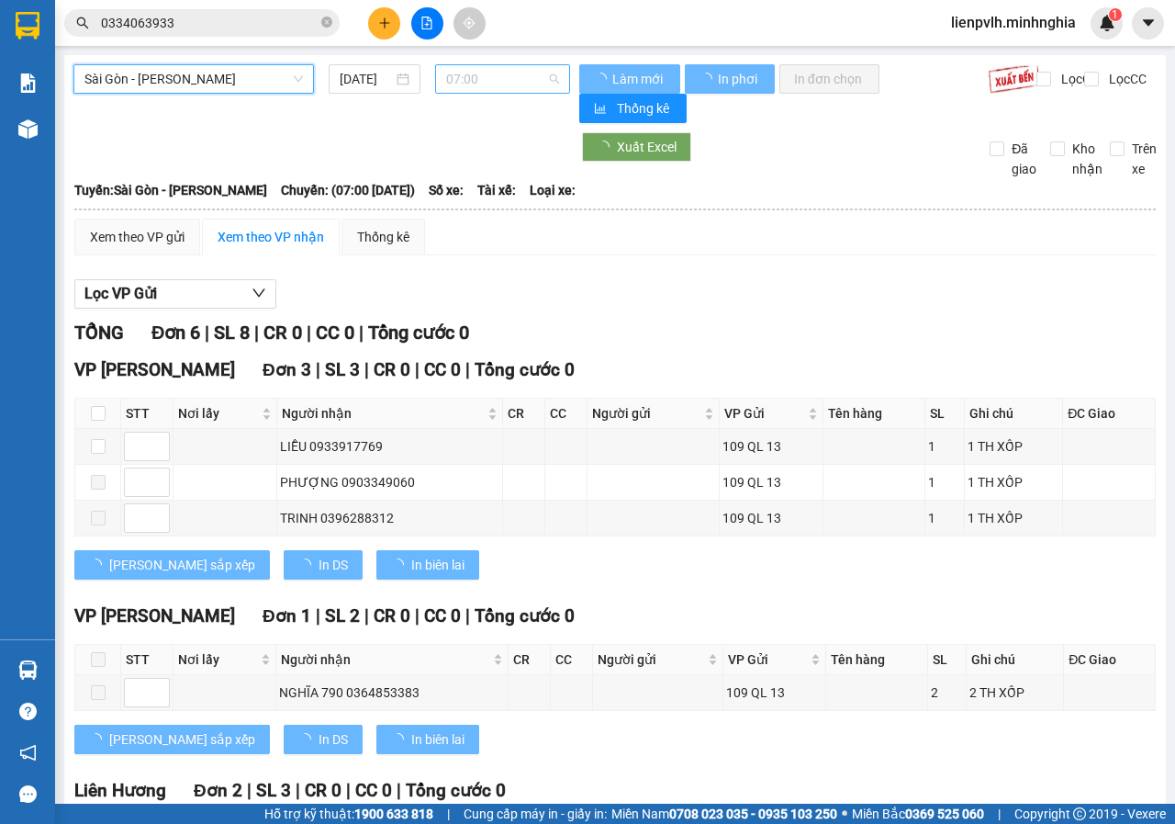
click at [507, 74] on span "07:00" at bounding box center [502, 79] width 112 height 28
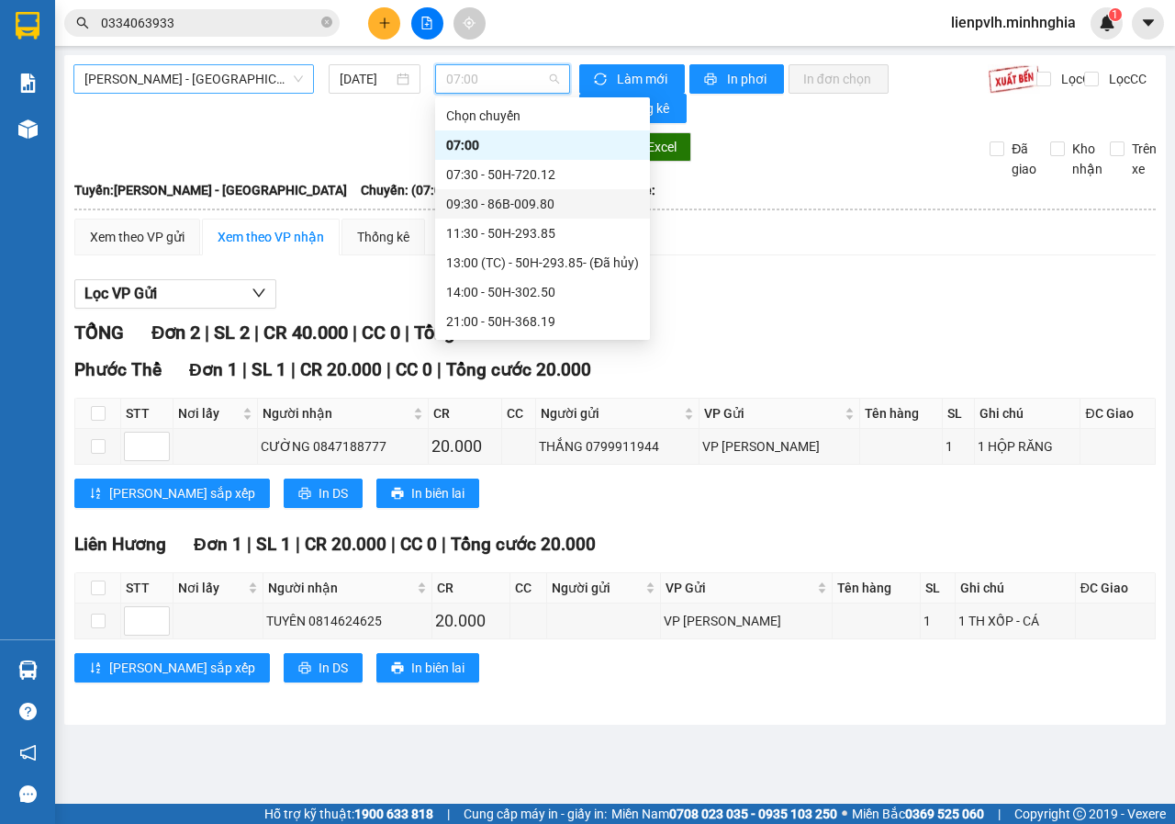
click at [184, 75] on span "[PERSON_NAME] - [GEOGRAPHIC_DATA]" at bounding box center [193, 79] width 219 height 28
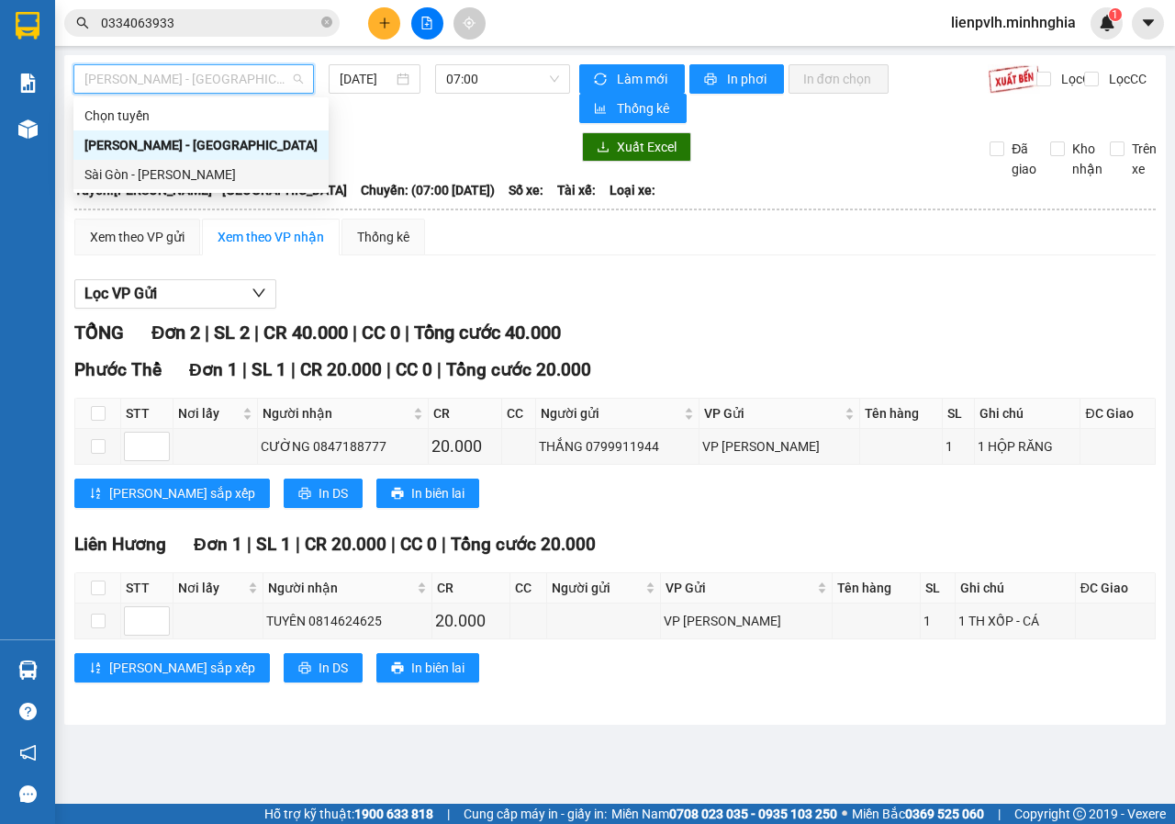
click at [181, 166] on div "Sài Gòn - [PERSON_NAME]" at bounding box center [200, 174] width 233 height 20
type input "[DATE]"
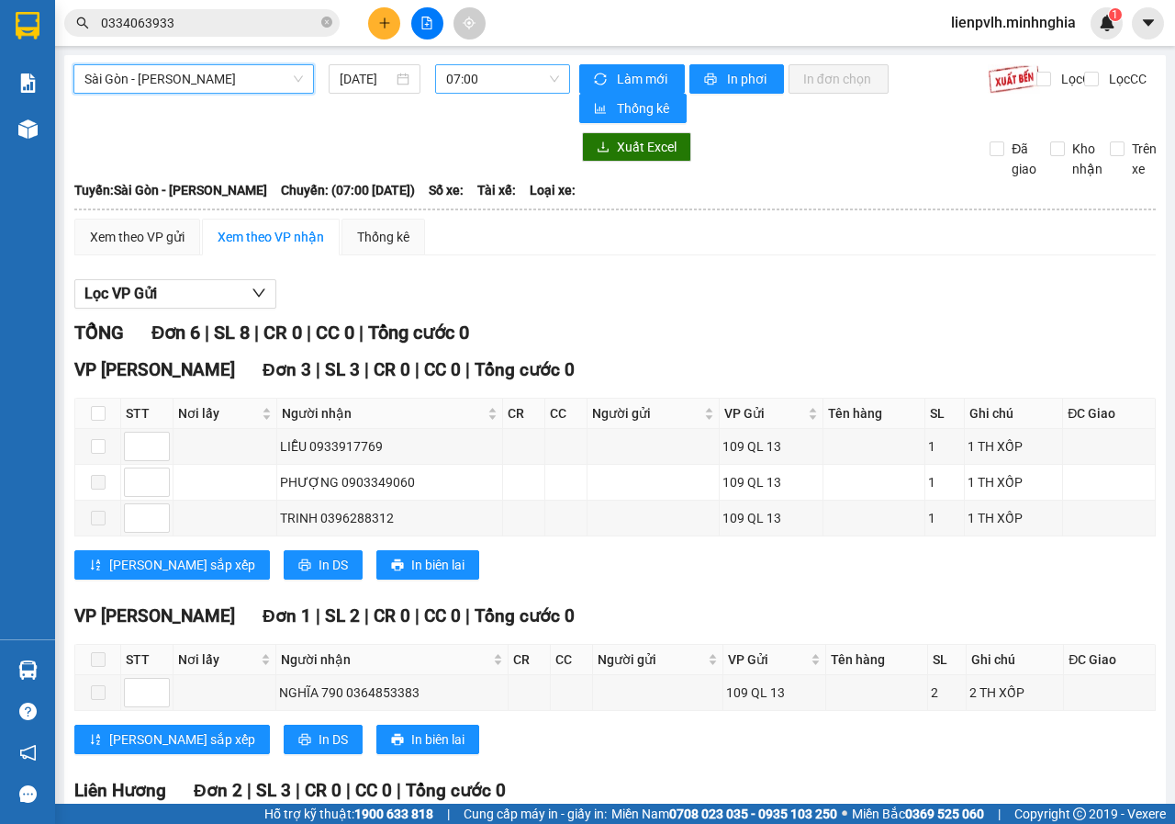
click at [560, 81] on div "07:00" at bounding box center [502, 78] width 134 height 29
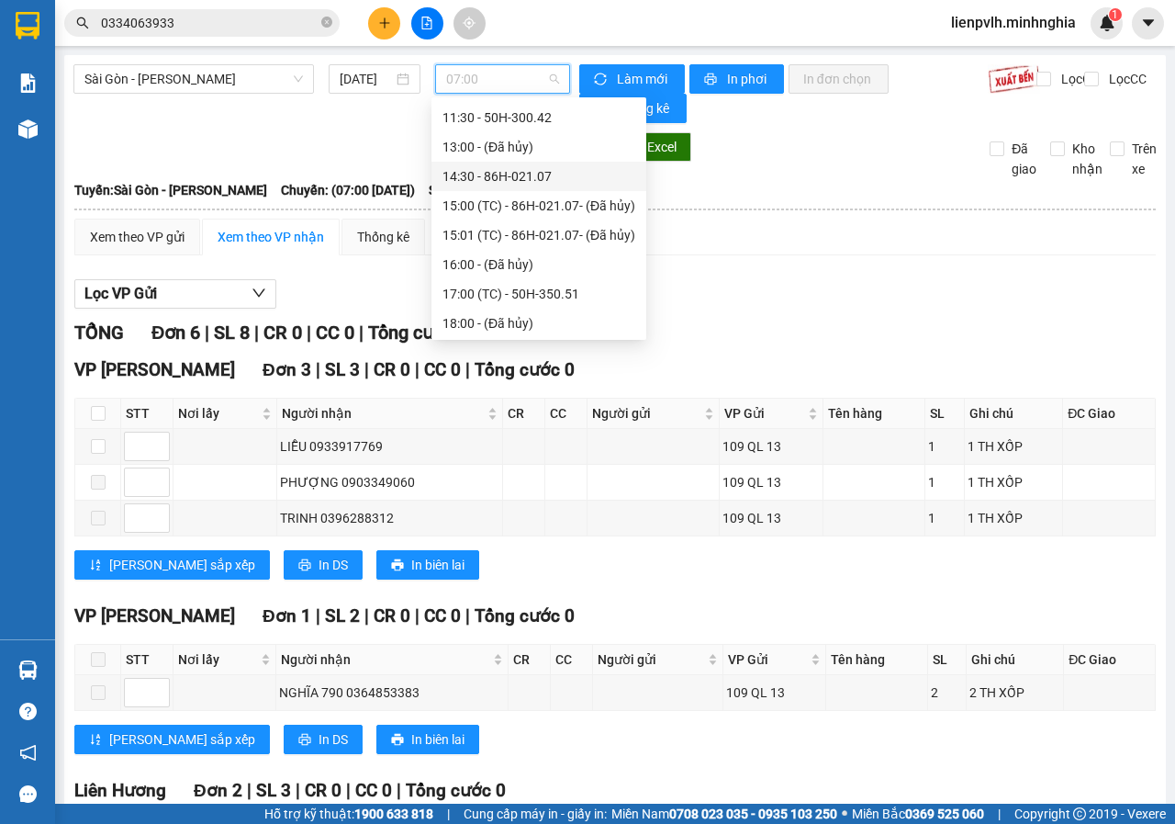
scroll to position [264, 0]
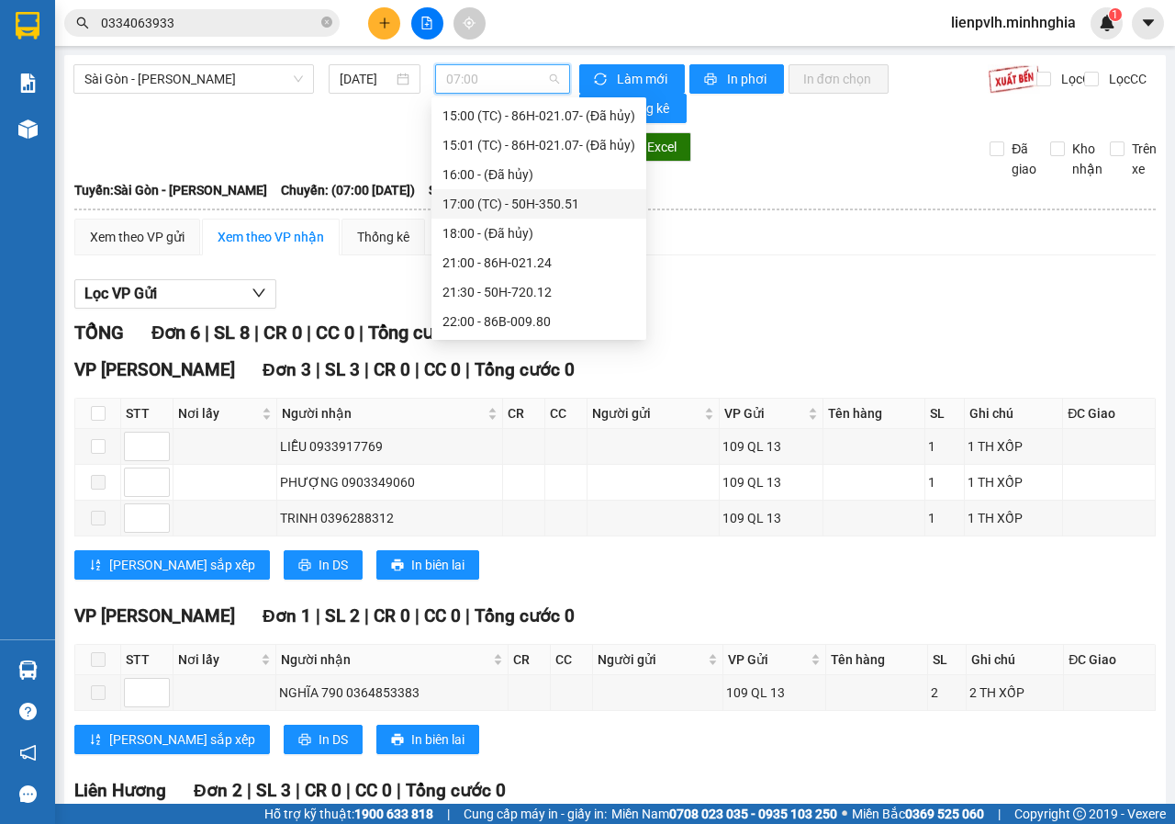
click at [485, 202] on div "17:00 (TC) - 50H-350.51" at bounding box center [539, 204] width 193 height 20
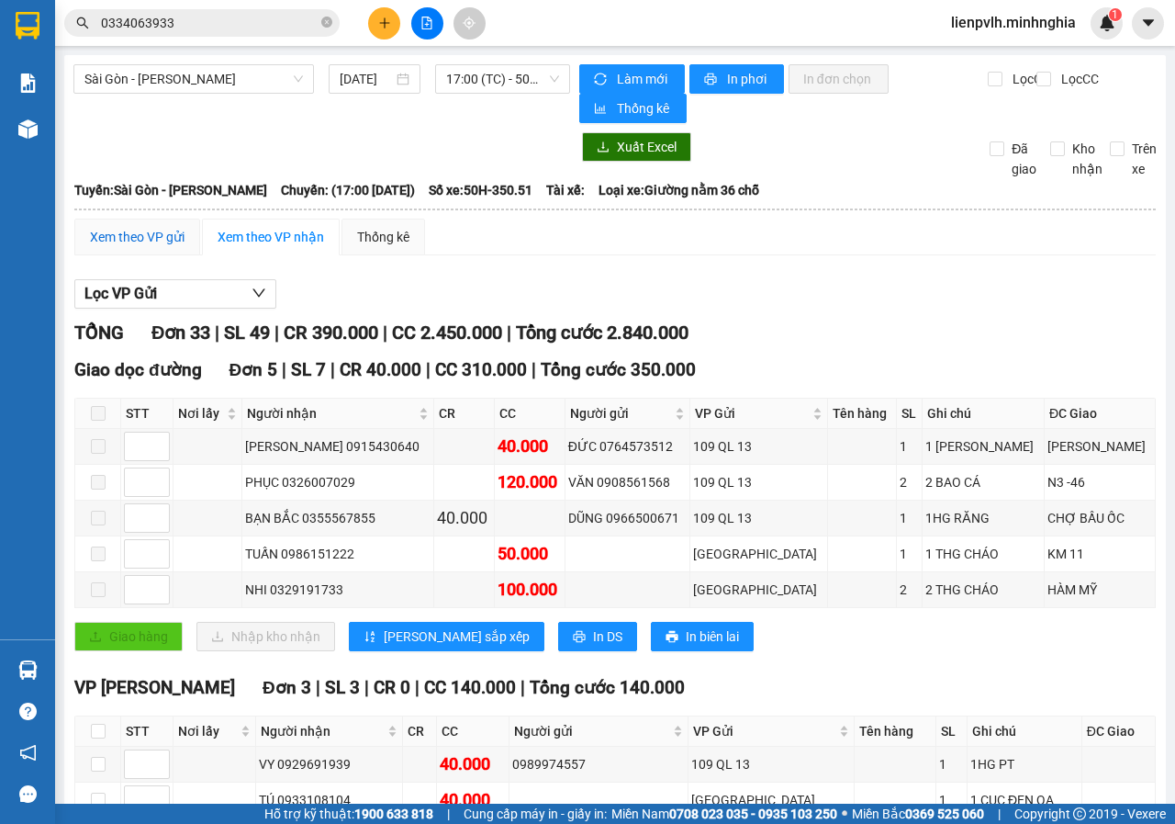
click at [141, 230] on div "Xem theo VP gửi" at bounding box center [137, 237] width 95 height 20
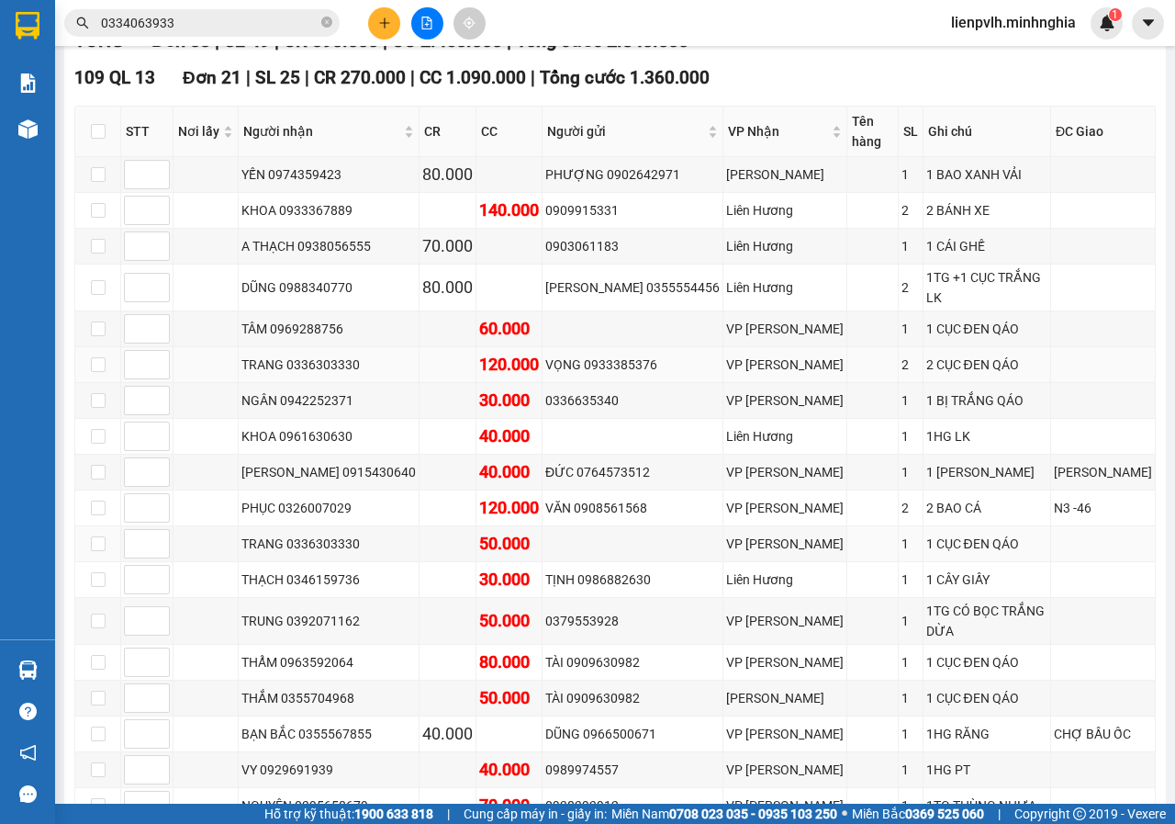
scroll to position [275, 0]
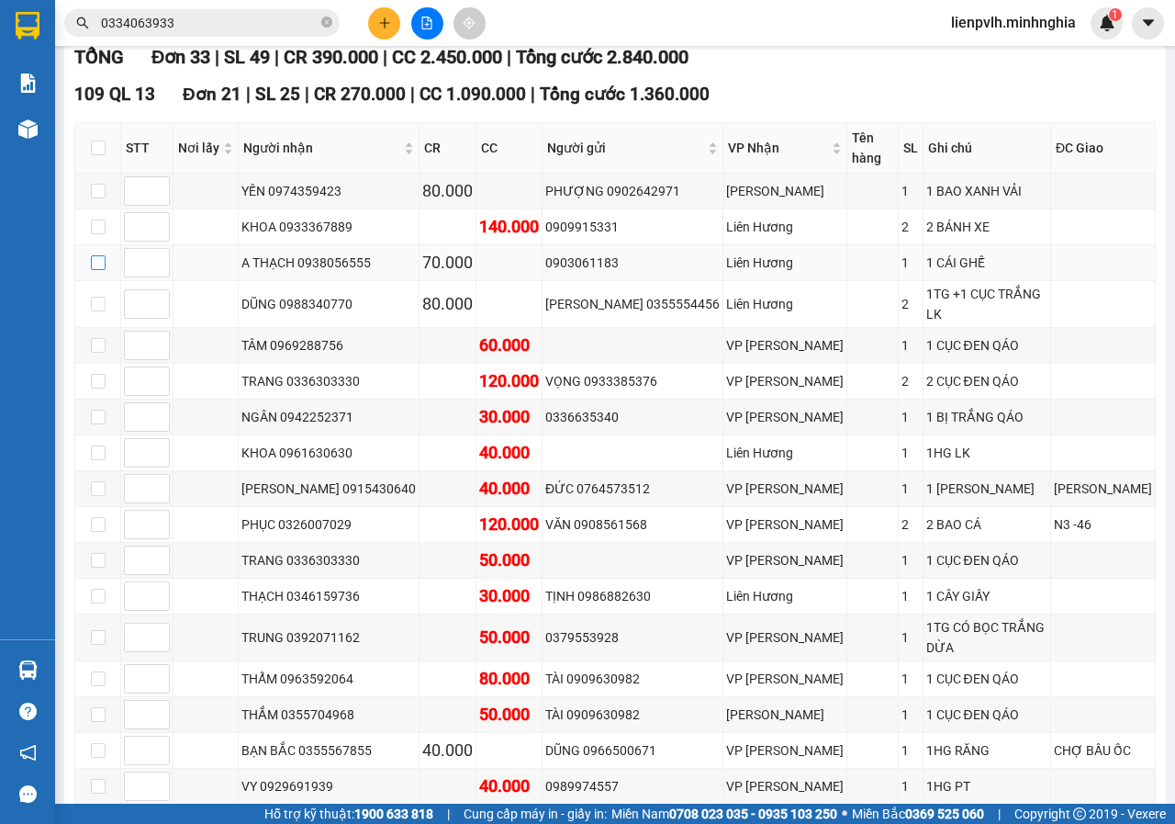
click at [95, 255] on input "checkbox" at bounding box center [98, 262] width 15 height 15
checkbox input "true"
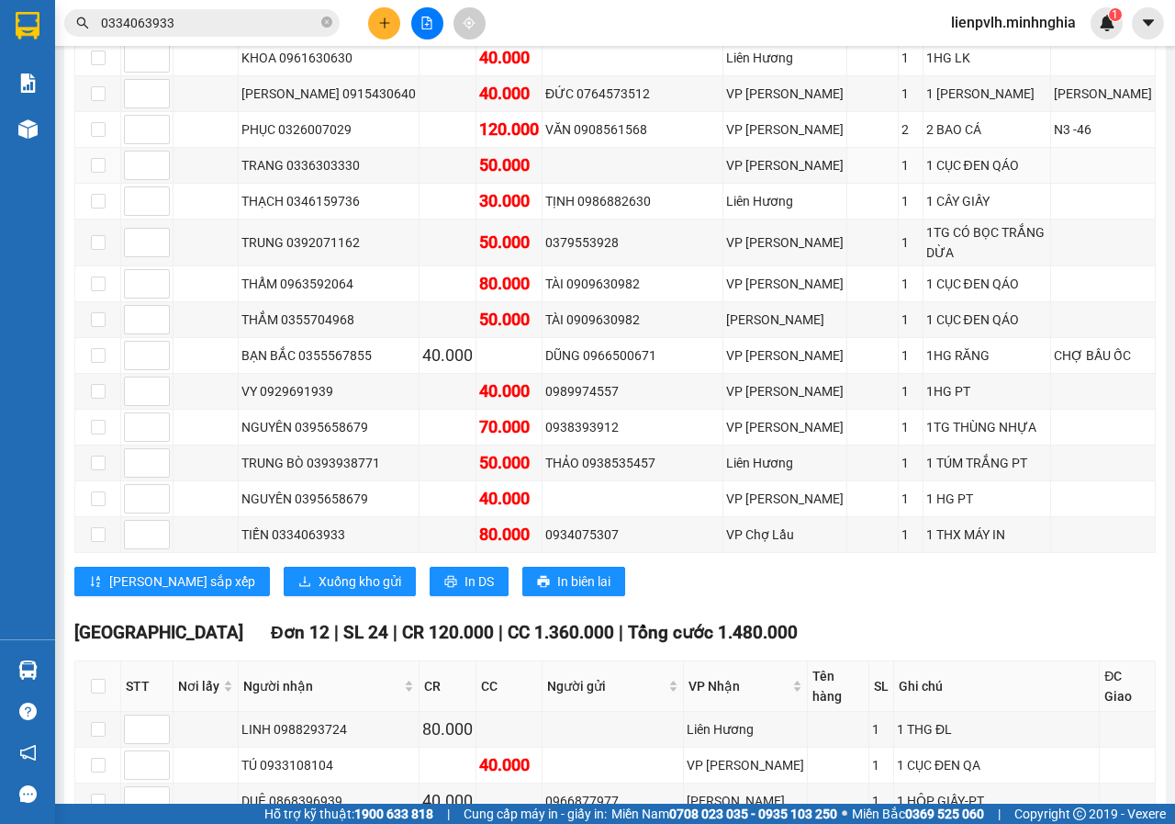
scroll to position [1010, 0]
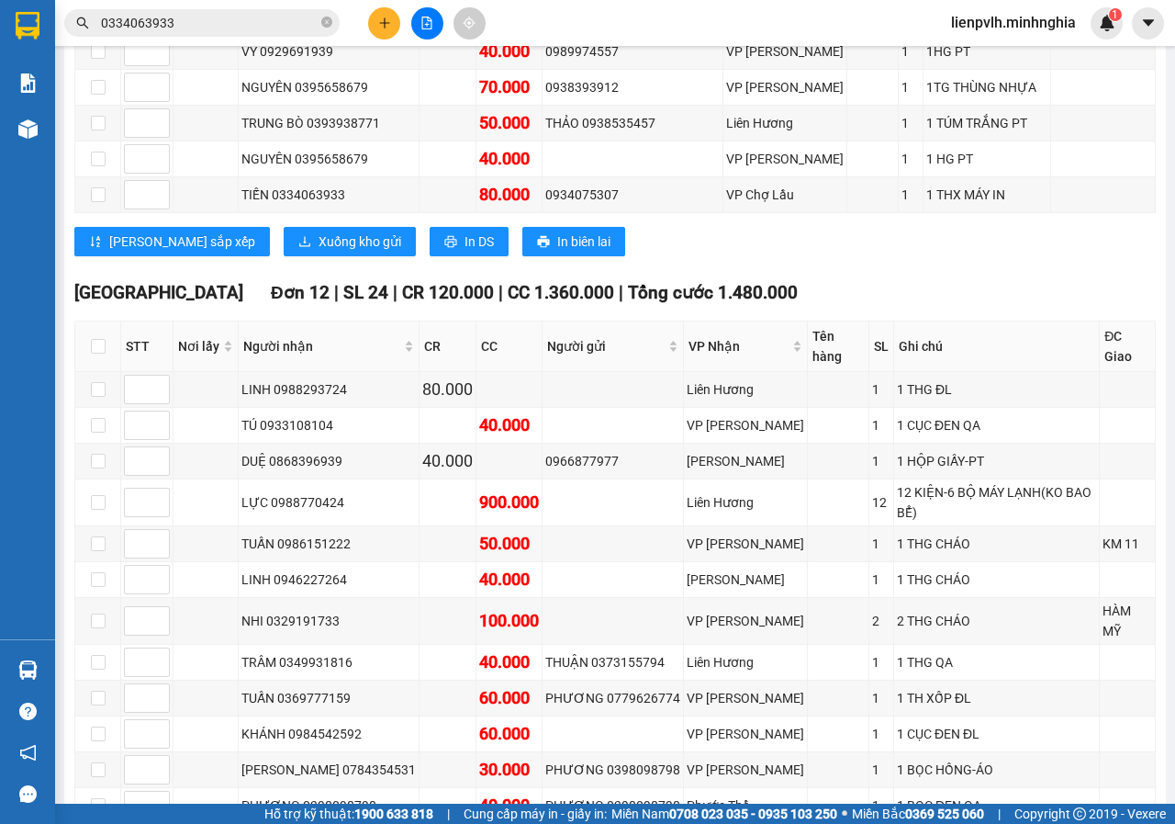
click at [284, 227] on button "Xuống kho gửi" at bounding box center [350, 241] width 132 height 29
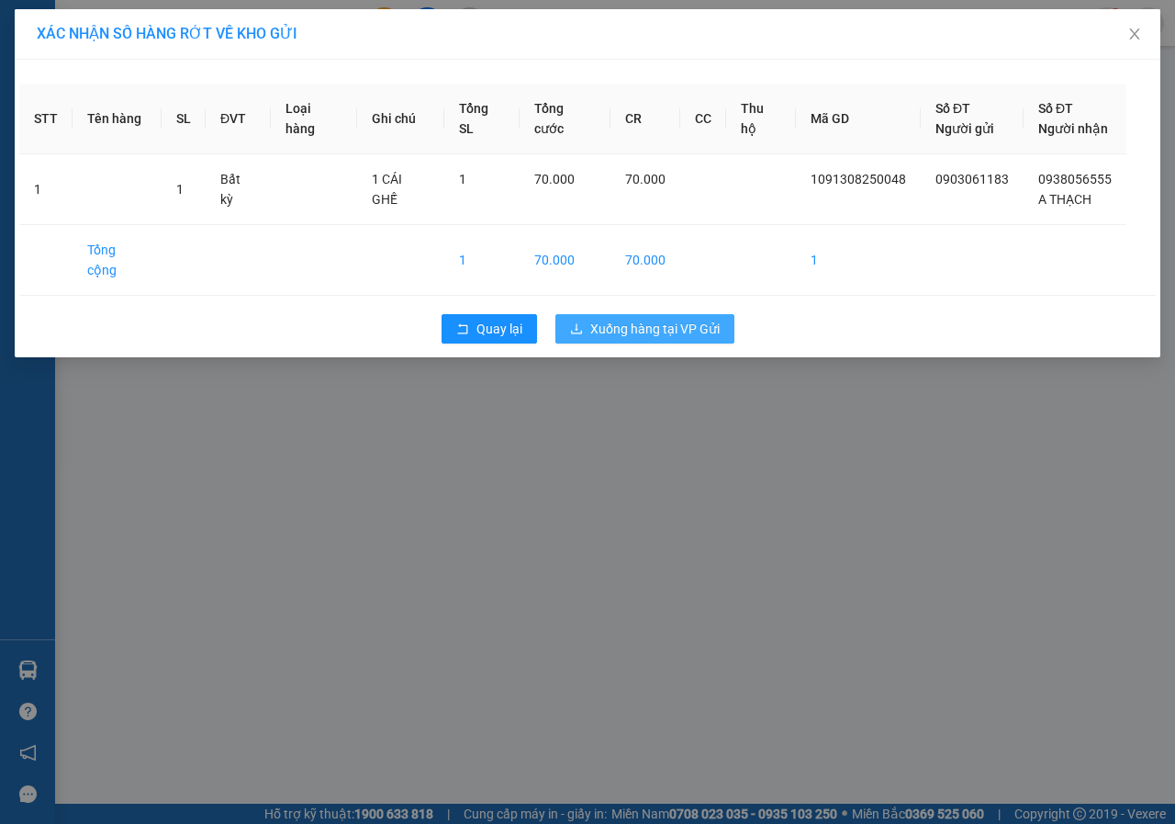
click at [638, 314] on button "Xuống hàng tại VP Gửi" at bounding box center [644, 328] width 179 height 29
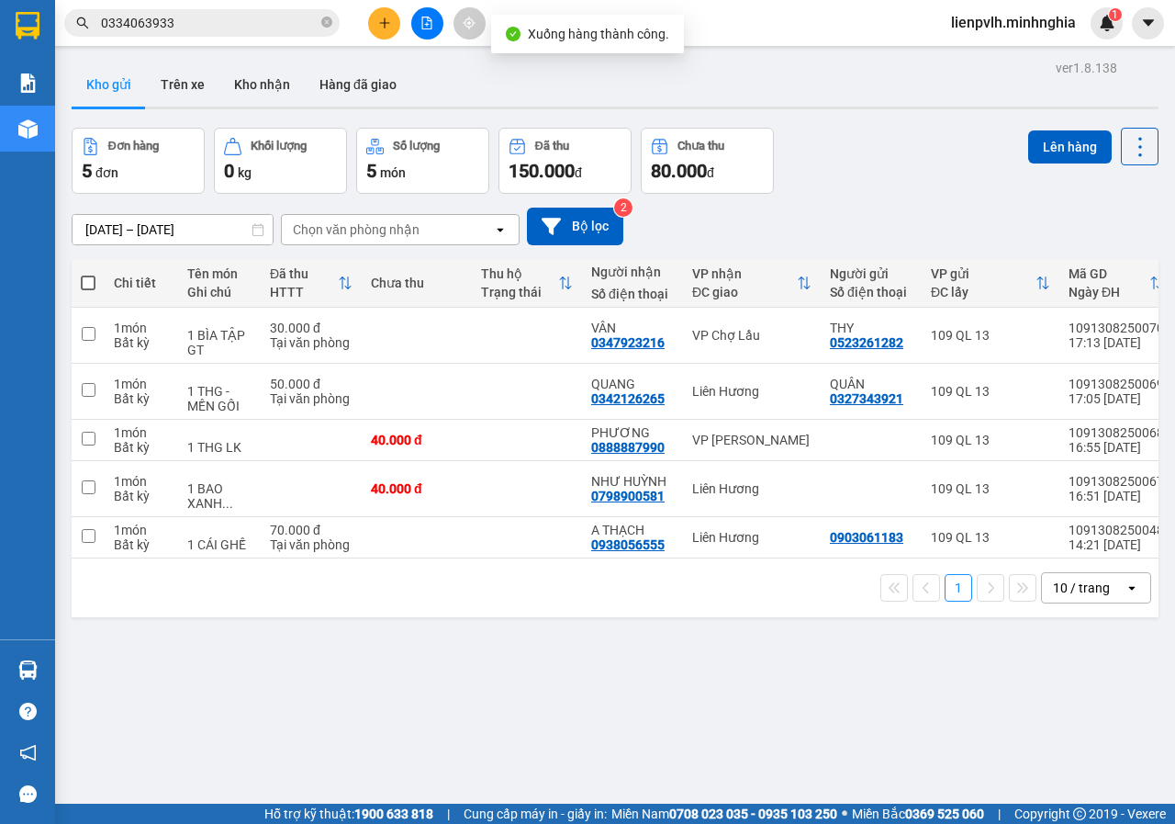
click at [746, 545] on td "Liên Hương" at bounding box center [752, 537] width 138 height 41
checkbox input "true"
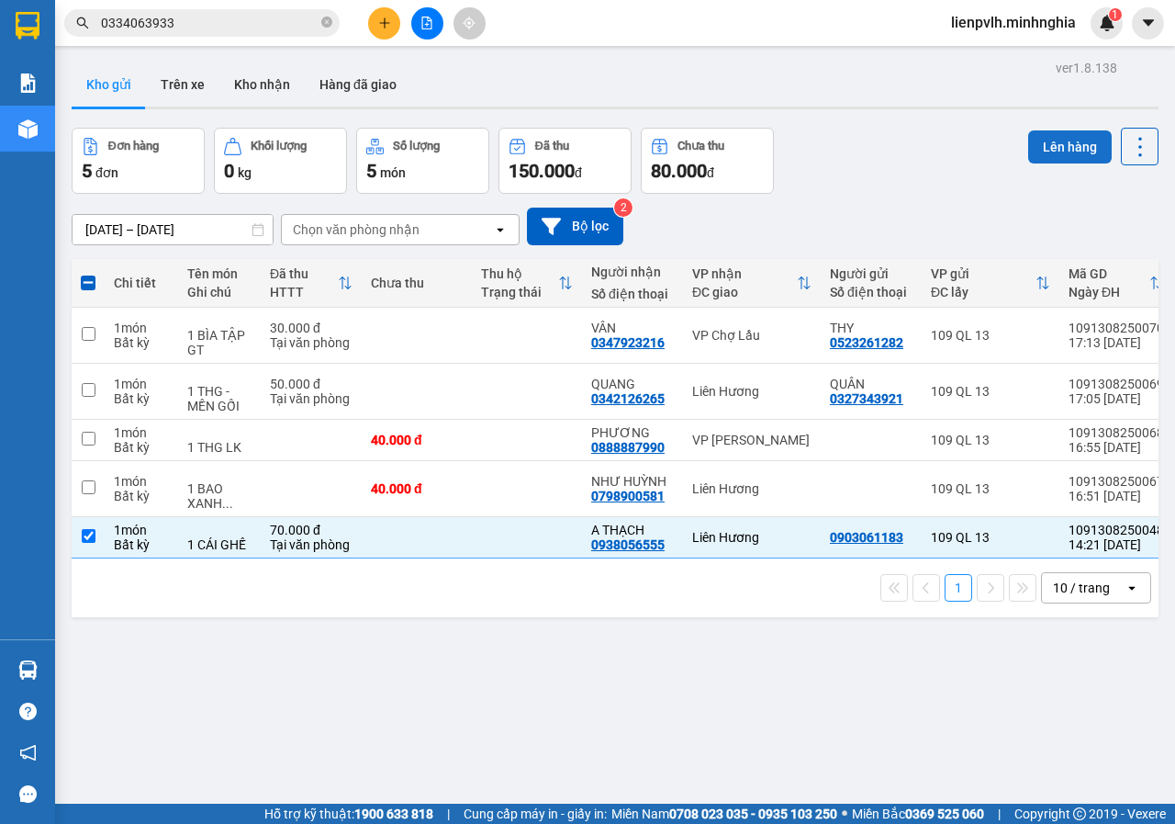
click at [1042, 148] on button "Lên hàng" at bounding box center [1070, 146] width 84 height 33
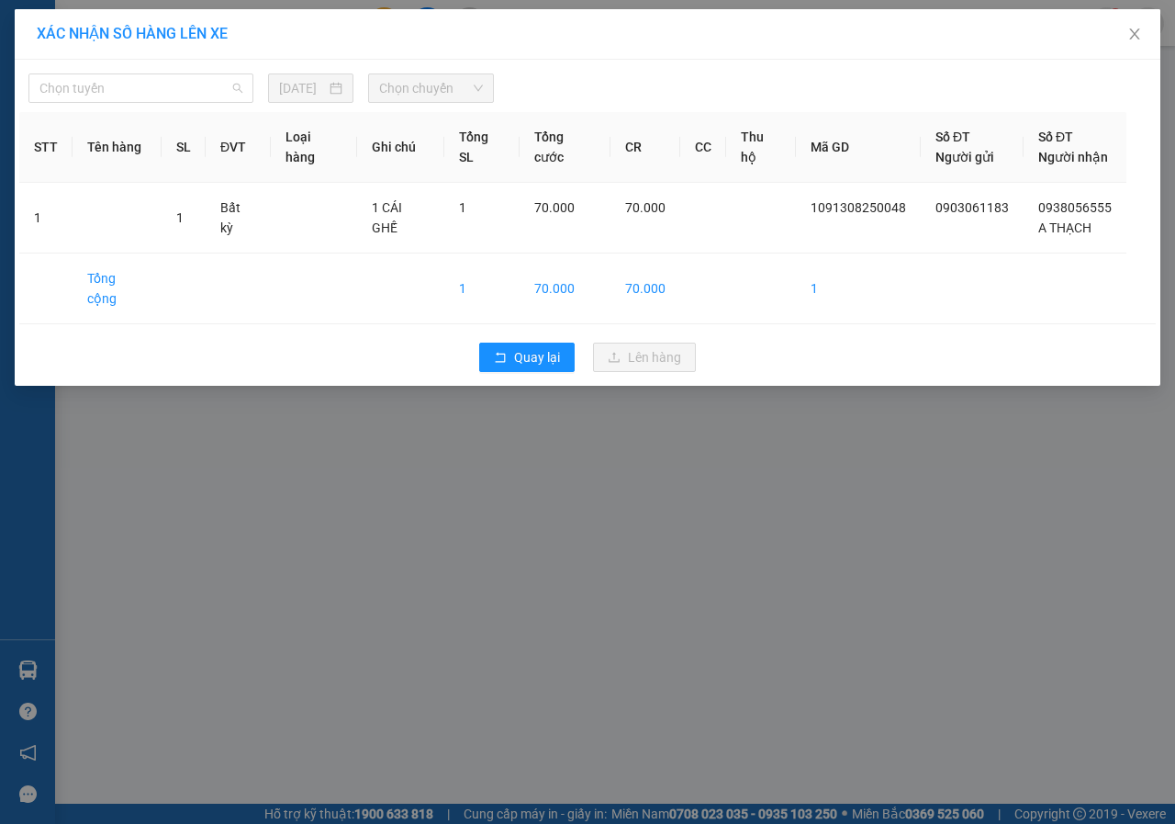
drag, startPoint x: 105, startPoint y: 87, endPoint x: 109, endPoint y: 105, distance: 18.0
click at [107, 87] on span "Chọn tuyến" at bounding box center [140, 88] width 203 height 28
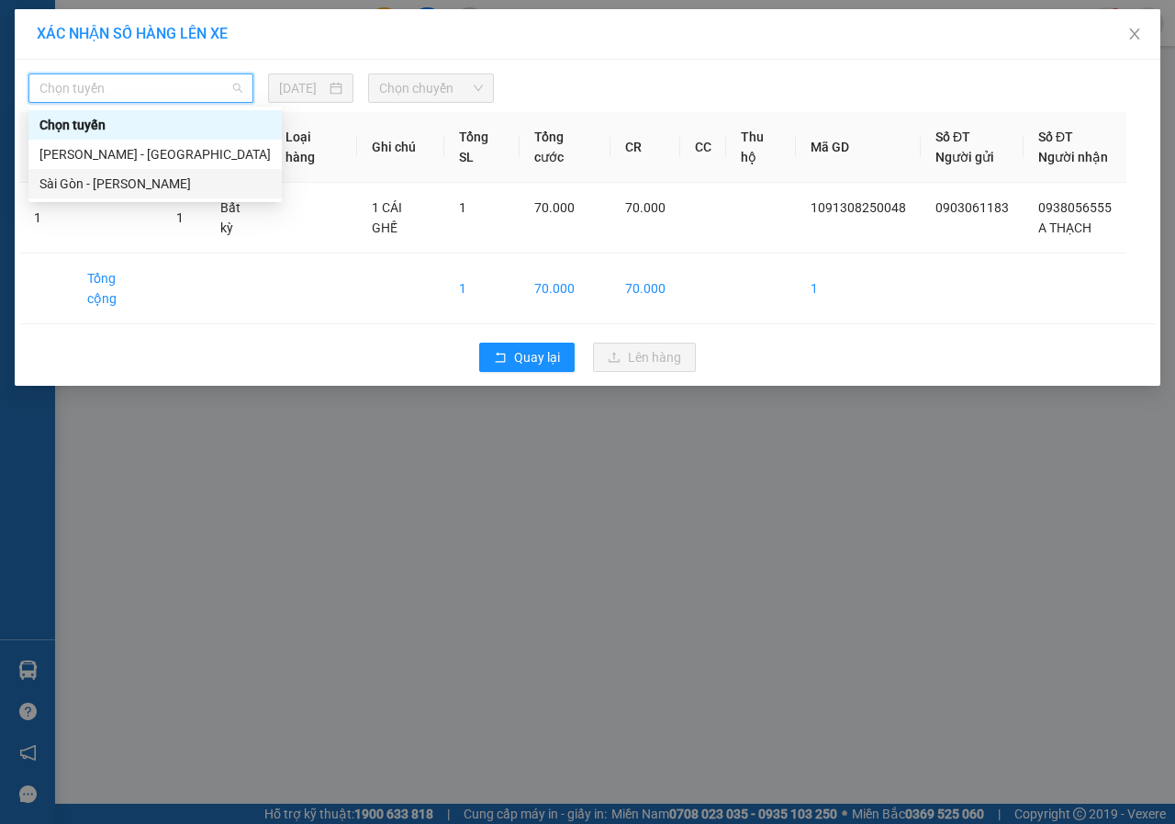
click at [120, 196] on div "Sài Gòn - [PERSON_NAME]" at bounding box center [154, 183] width 253 height 29
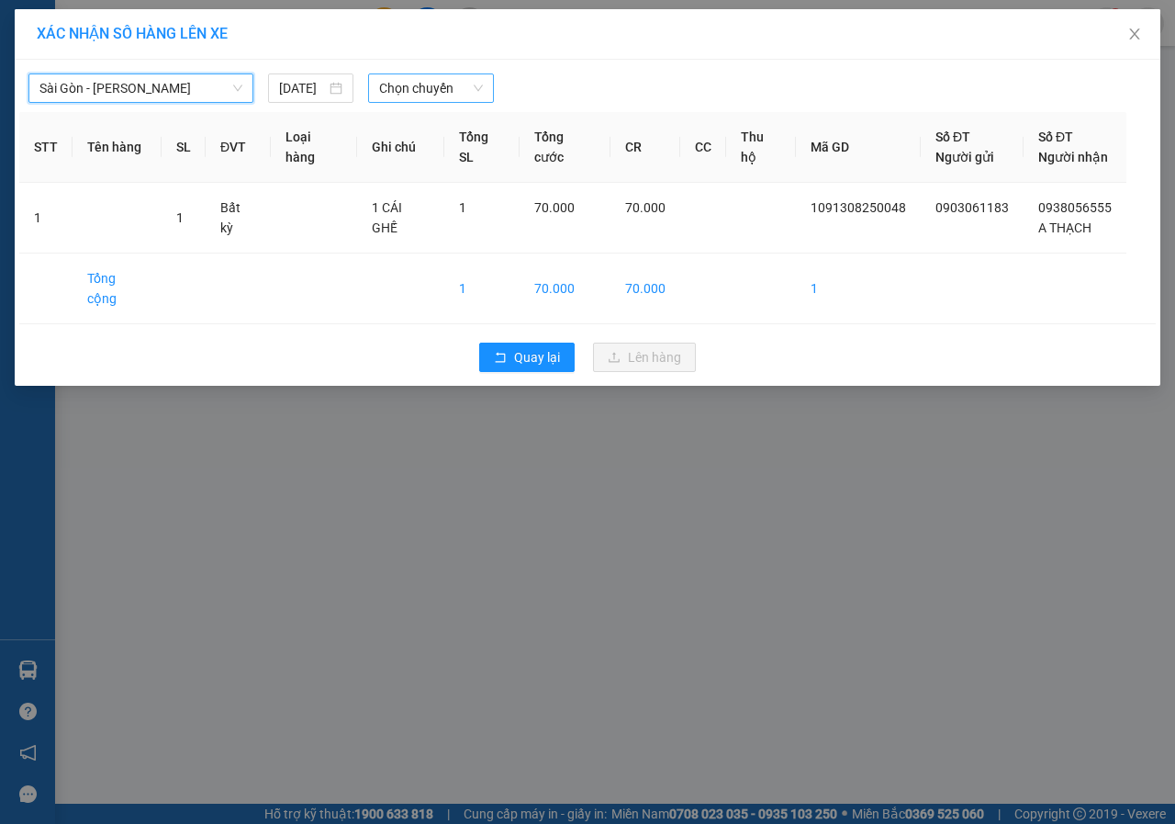
click at [452, 95] on span "Chọn chuyến" at bounding box center [430, 88] width 103 height 28
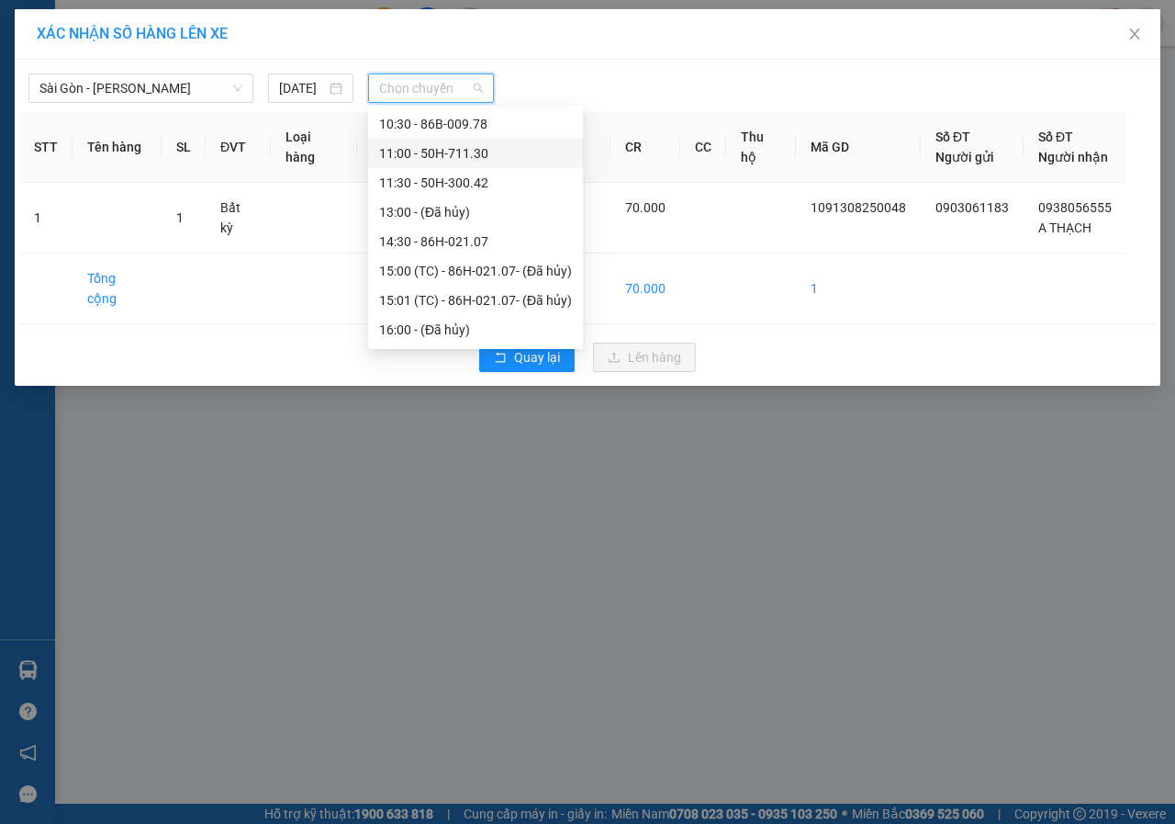
scroll to position [264, 0]
click at [455, 272] on div "21:00 - 86H-021.24" at bounding box center [475, 272] width 193 height 20
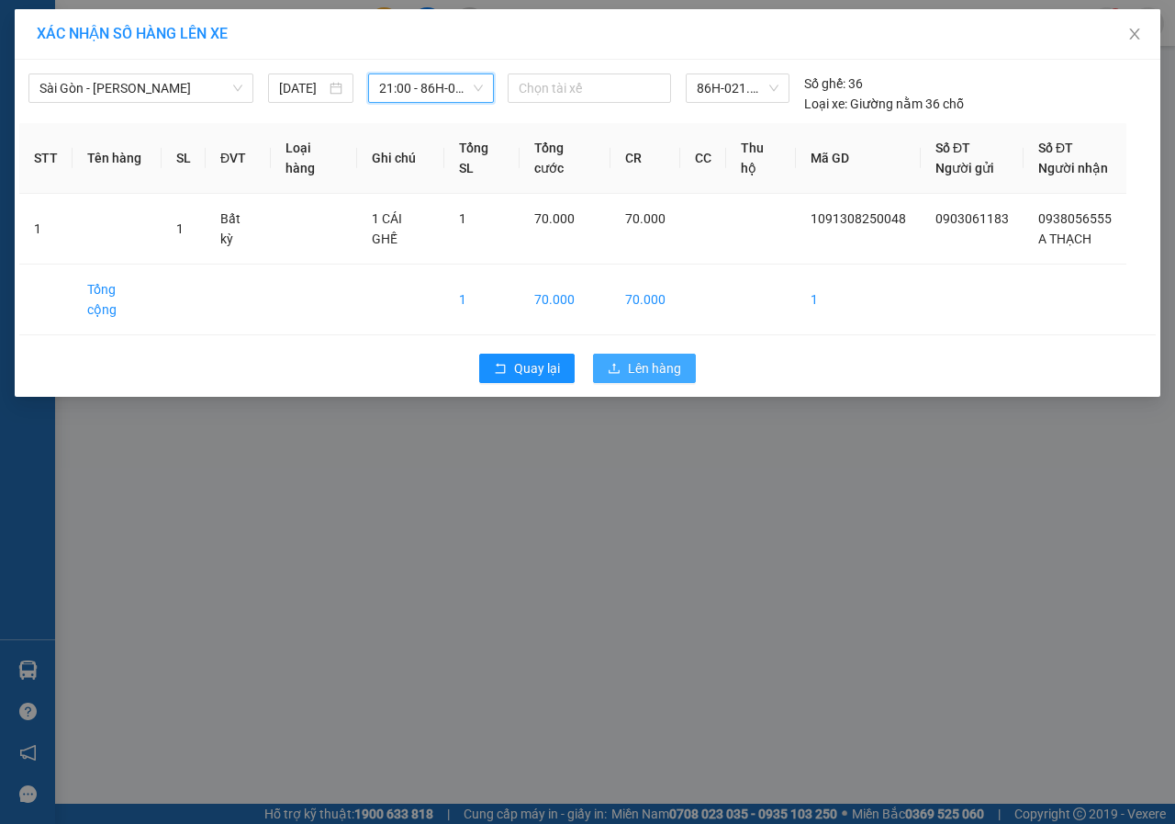
click at [694, 356] on button "Lên hàng" at bounding box center [644, 367] width 103 height 29
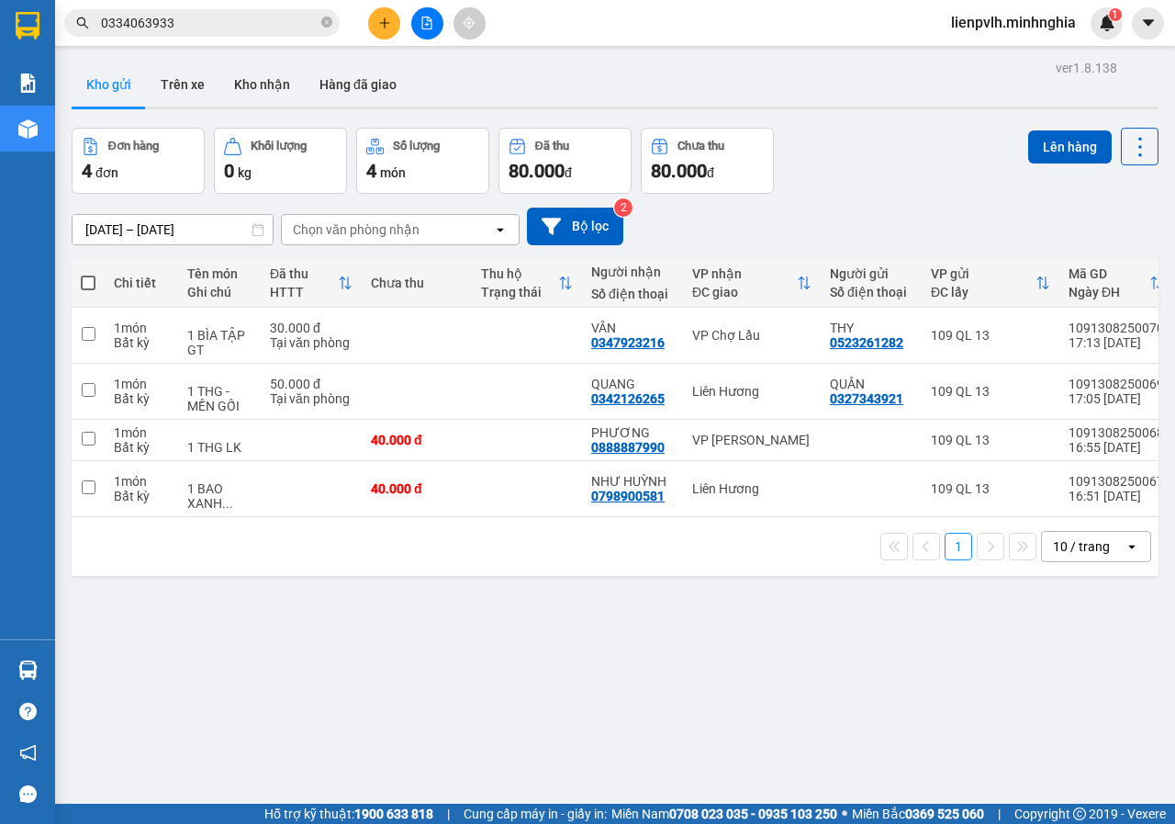
click at [396, 28] on button at bounding box center [384, 23] width 32 height 32
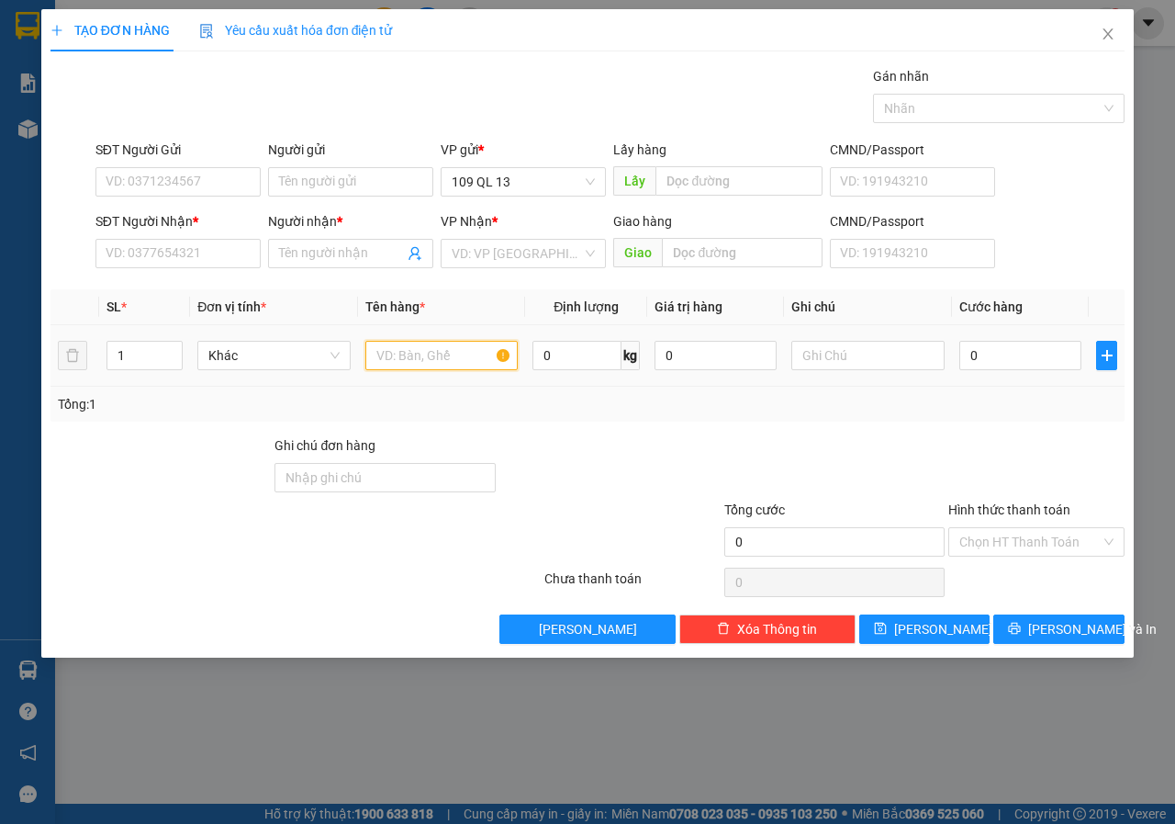
click at [465, 365] on input "text" at bounding box center [441, 355] width 153 height 29
click at [121, 256] on input "SĐT Người Nhận *" at bounding box center [177, 253] width 165 height 29
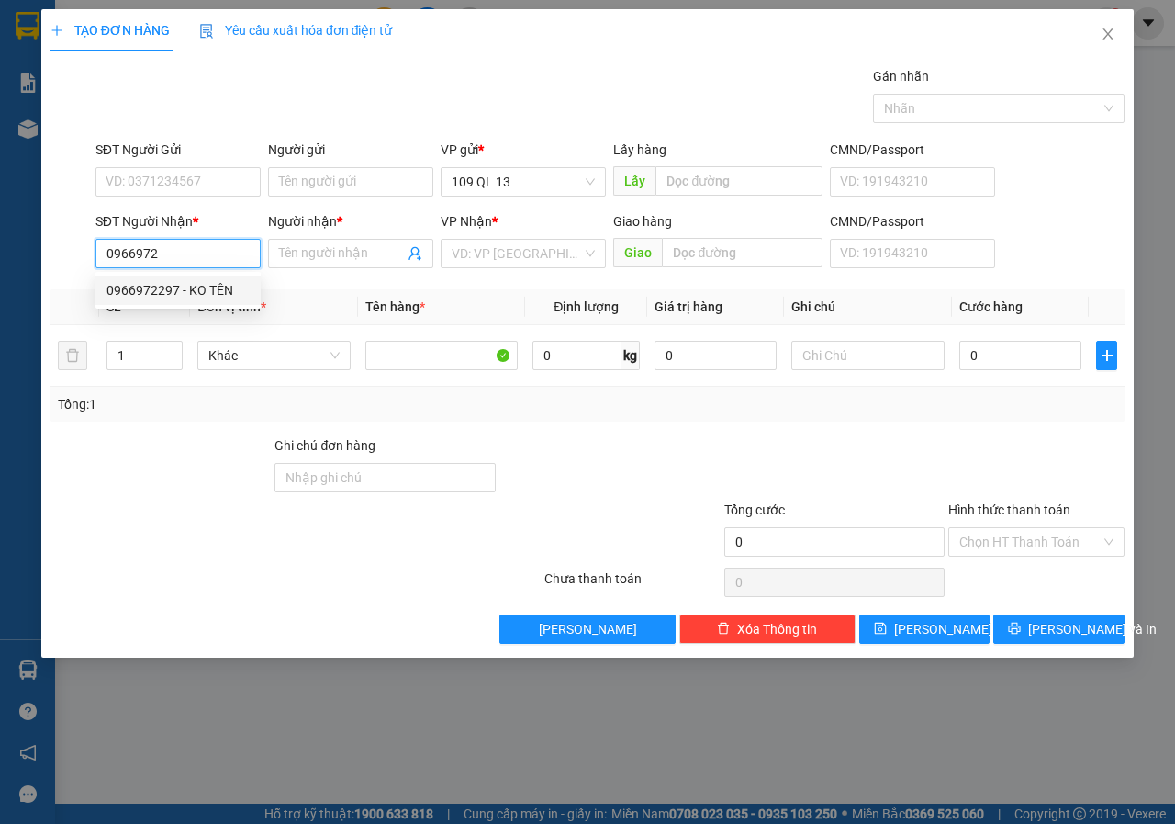
click at [241, 291] on div "0966972297 - KO TÊN" at bounding box center [178, 290] width 143 height 20
type input "0966972297"
type input "KO TÊN"
type input "KM 32"
type input "0966972297"
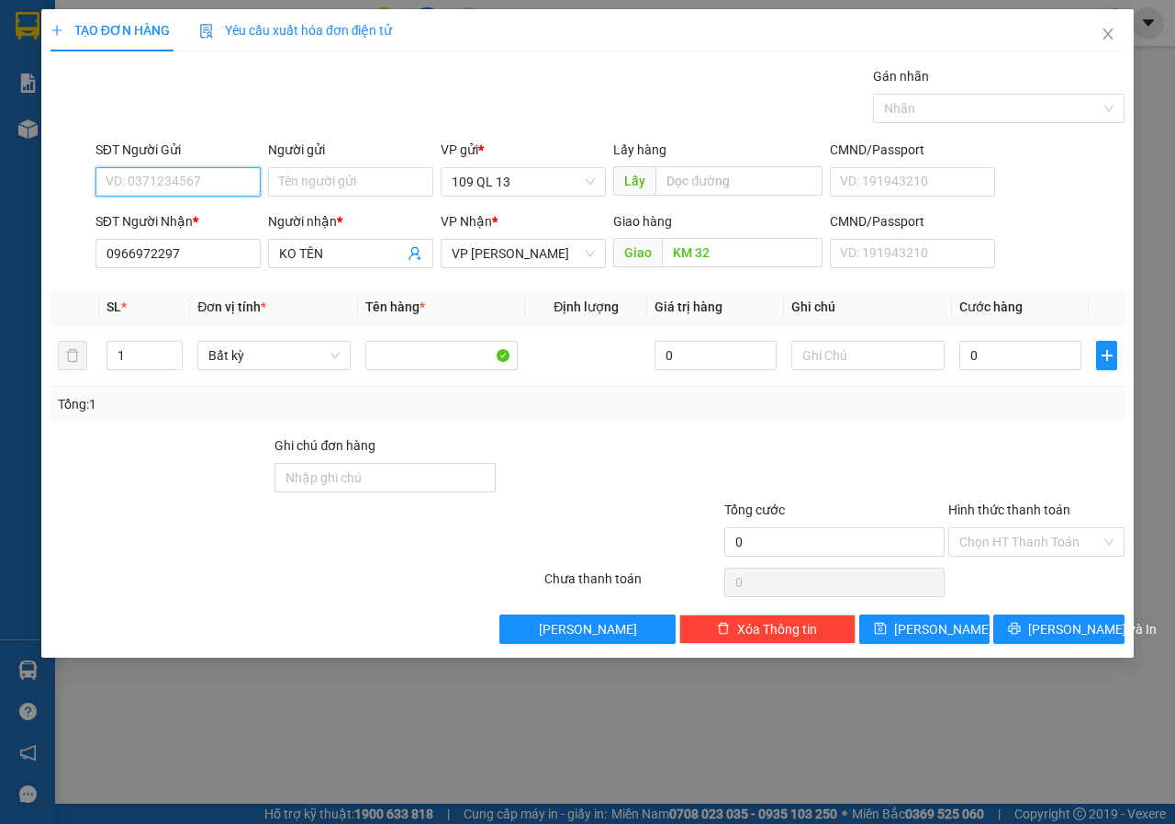
click at [219, 172] on input "SĐT Người Gửi" at bounding box center [177, 181] width 165 height 29
click at [198, 218] on div "0934355933 - LUÂN" at bounding box center [178, 218] width 143 height 20
type input "0934355933"
type input "LUÂN"
type input "2"
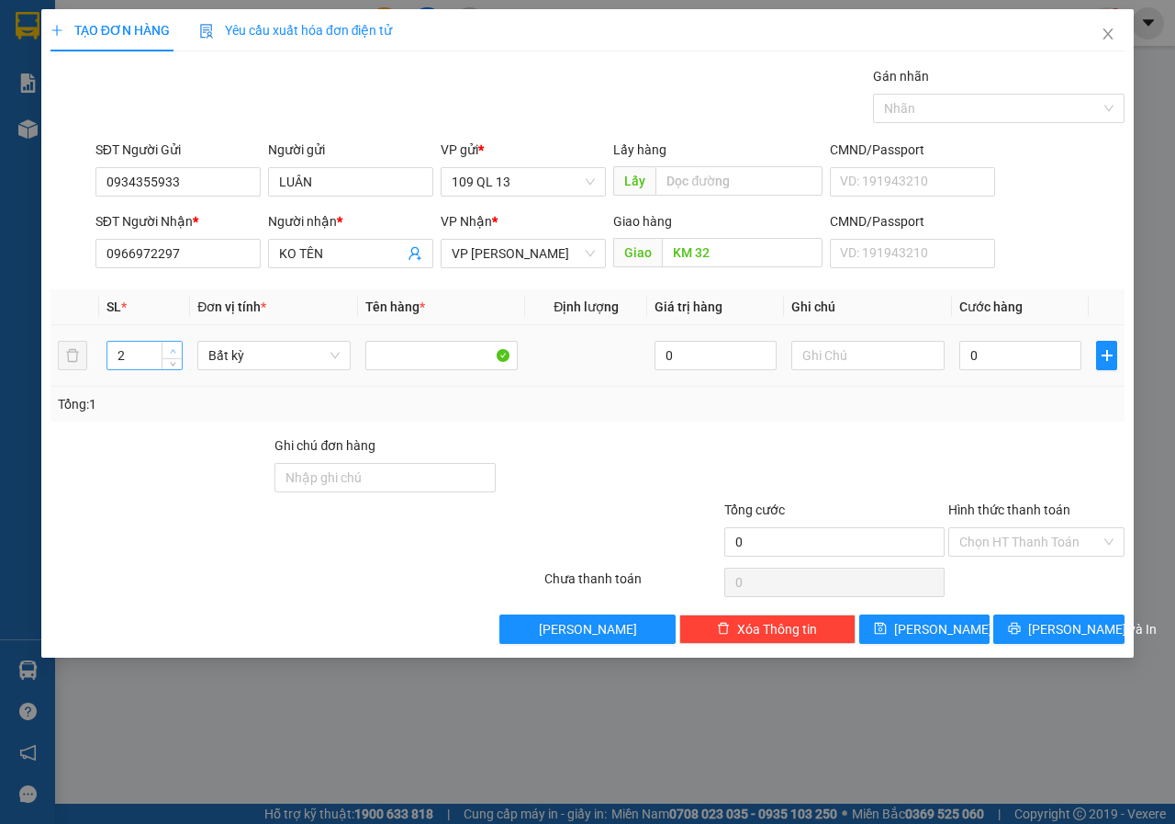
click at [167, 347] on span "up" at bounding box center [172, 350] width 11 height 11
click at [930, 361] on input "text" at bounding box center [867, 355] width 153 height 29
type input "2 CAN NƯỚC TẨY RỬA"
type input "9"
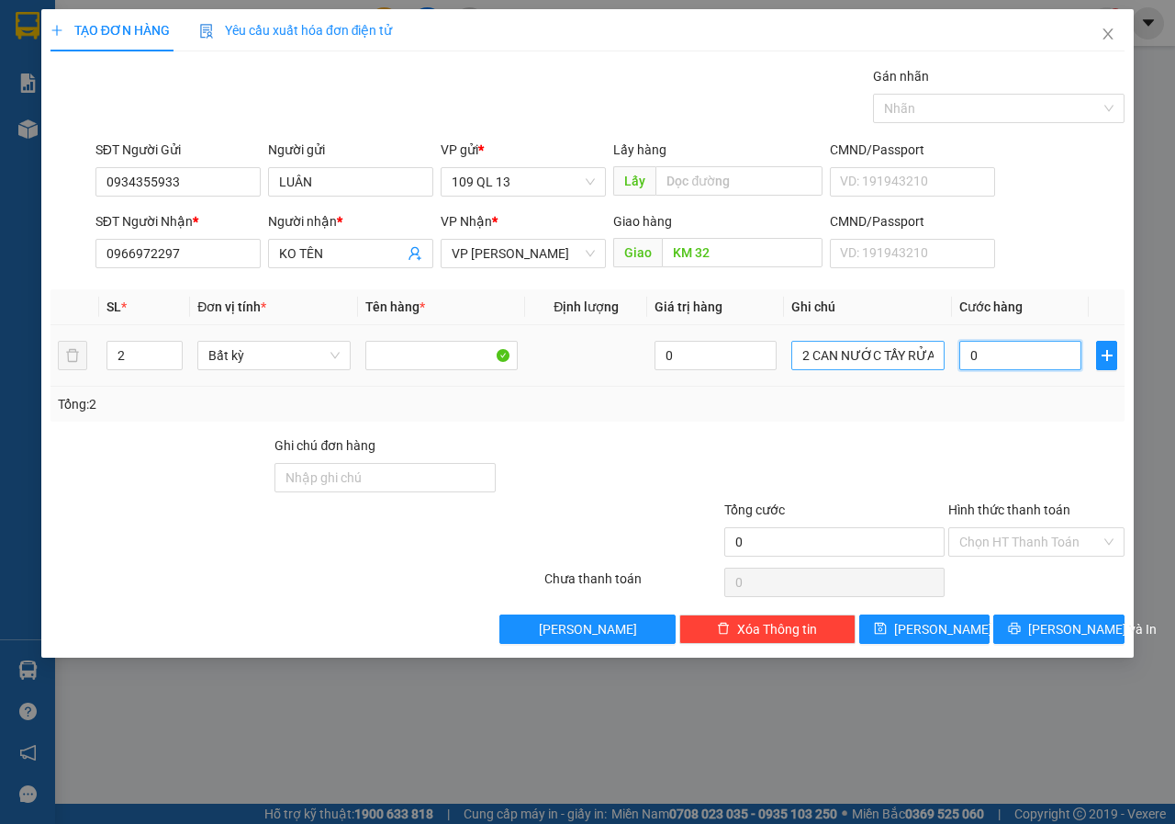
type input "9"
type input "90"
type input "90.000"
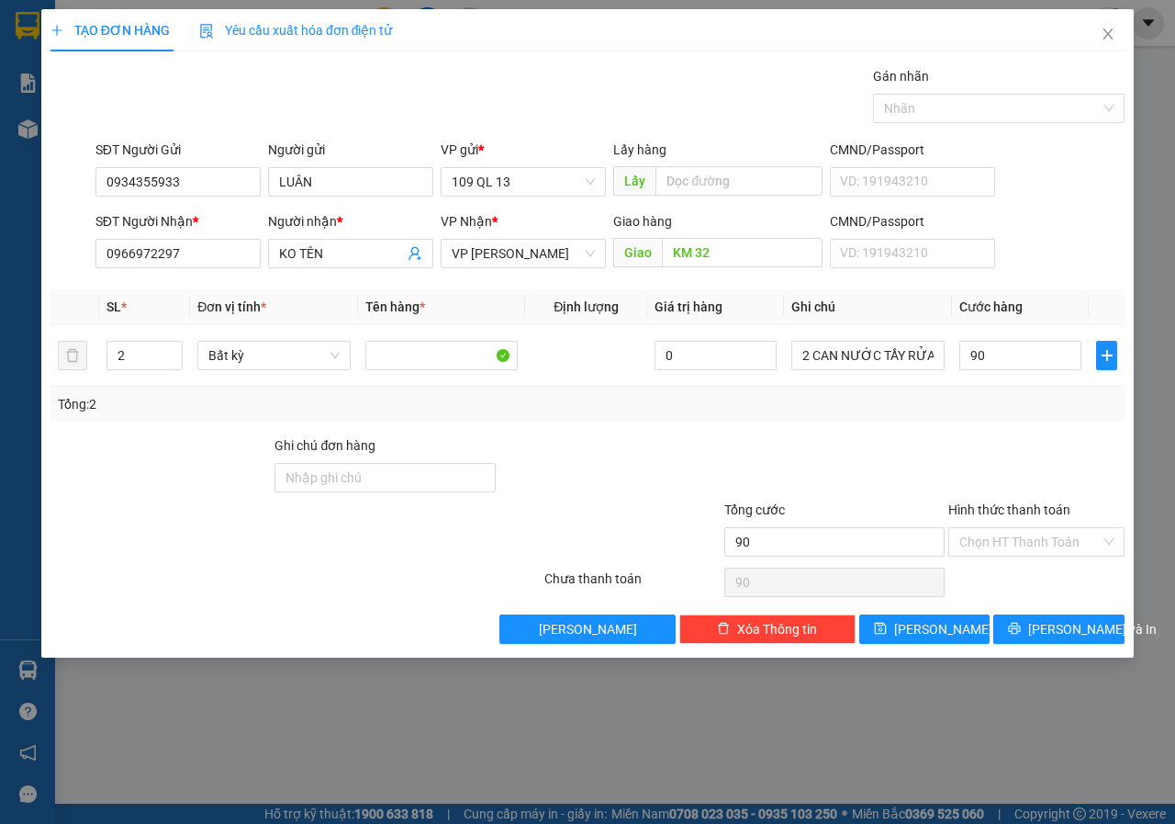
type input "90.000"
click at [1043, 286] on div "Transit Pickup Surcharge Ids Transit Deliver Surcharge Ids Transit Deliver Surc…" at bounding box center [587, 355] width 1074 height 578
click at [1045, 535] on input "Hình thức thanh toán" at bounding box center [1029, 542] width 141 height 28
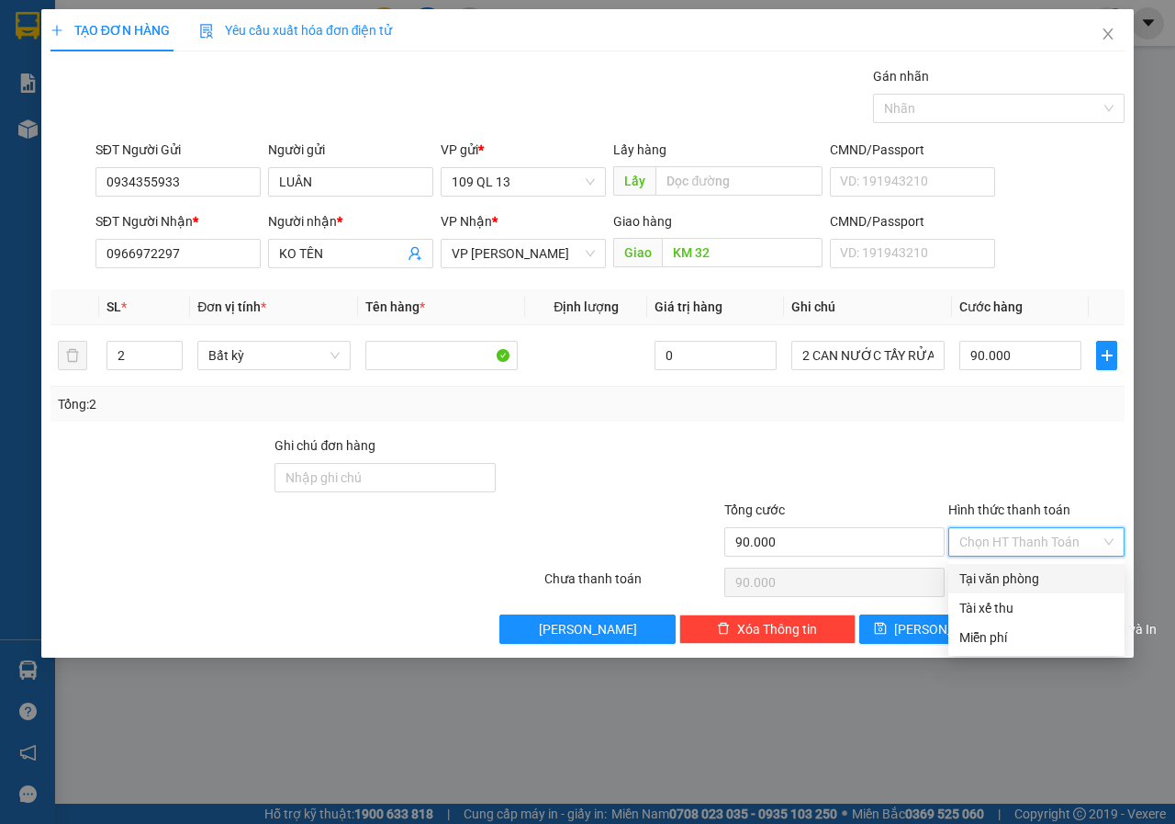
click at [1035, 576] on div "Tại văn phòng" at bounding box center [1036, 578] width 154 height 20
type input "0"
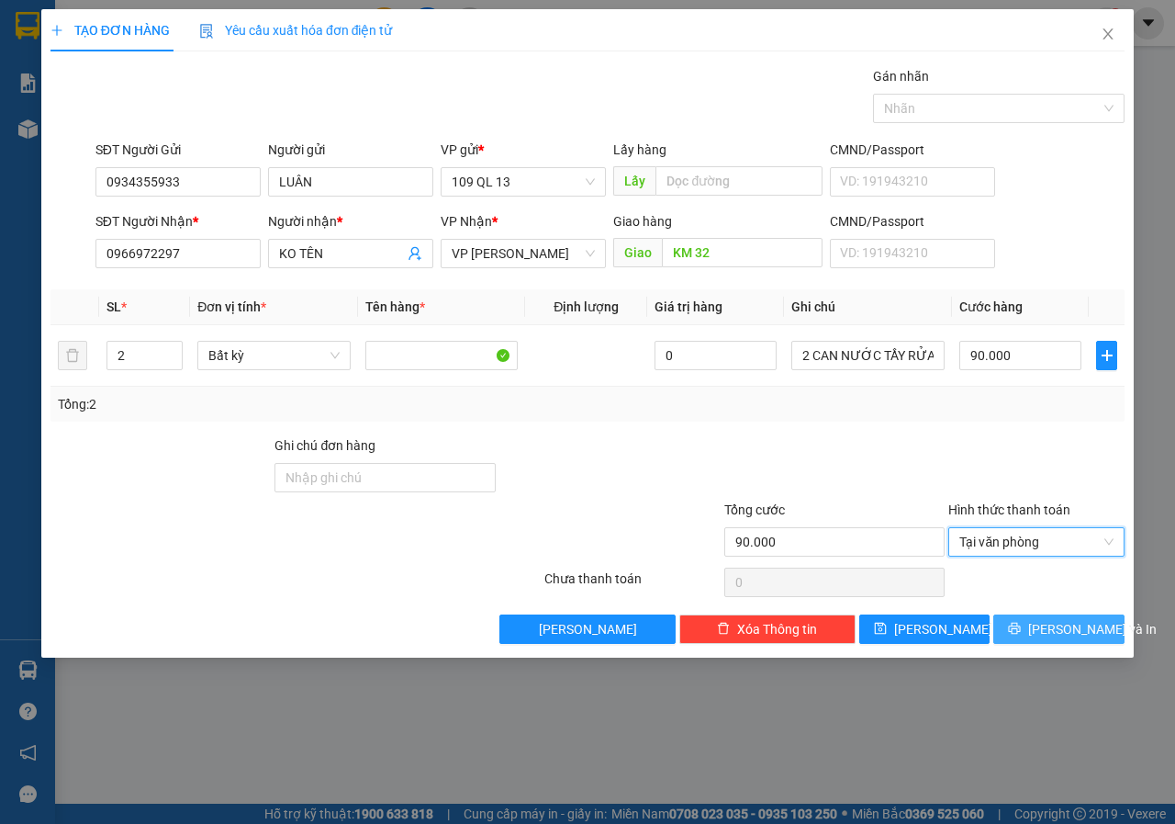
click at [1103, 634] on button "[PERSON_NAME] và In" at bounding box center [1058, 628] width 131 height 29
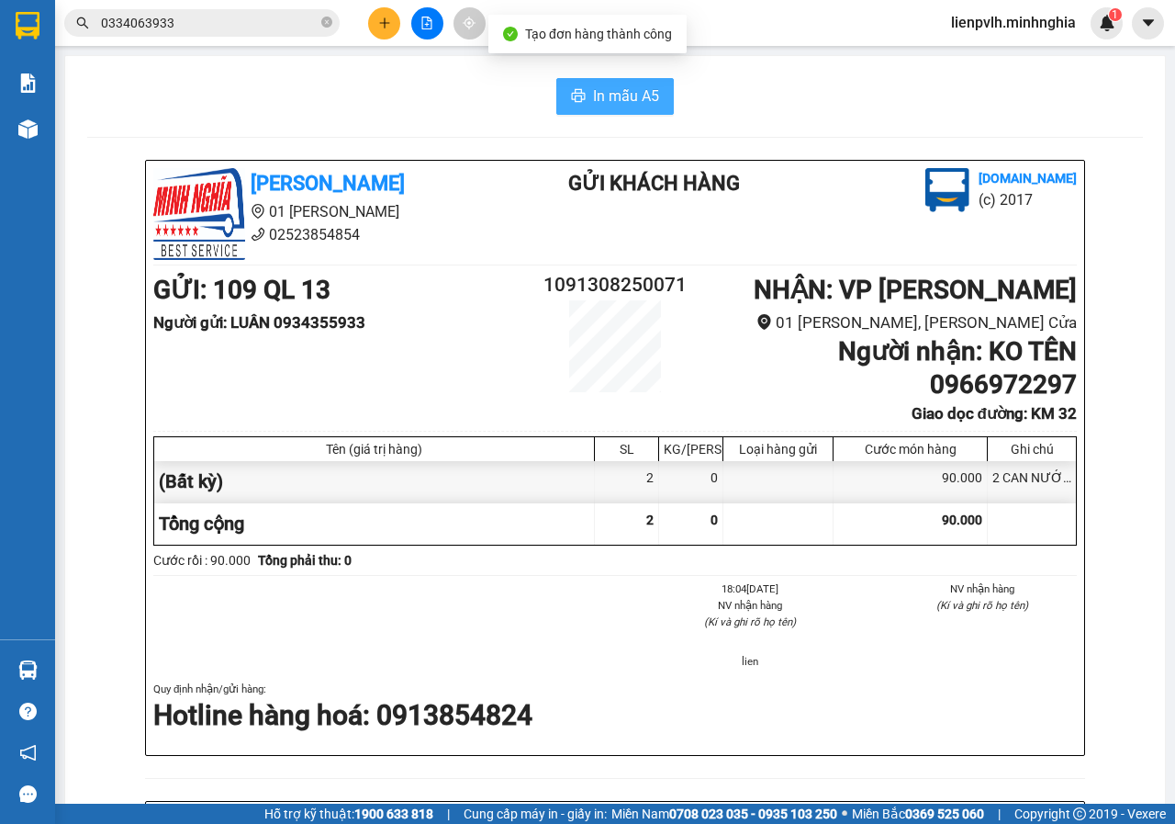
click at [584, 95] on button "In mẫu A5" at bounding box center [615, 96] width 118 height 37
click at [390, 25] on icon "plus" at bounding box center [384, 23] width 13 height 13
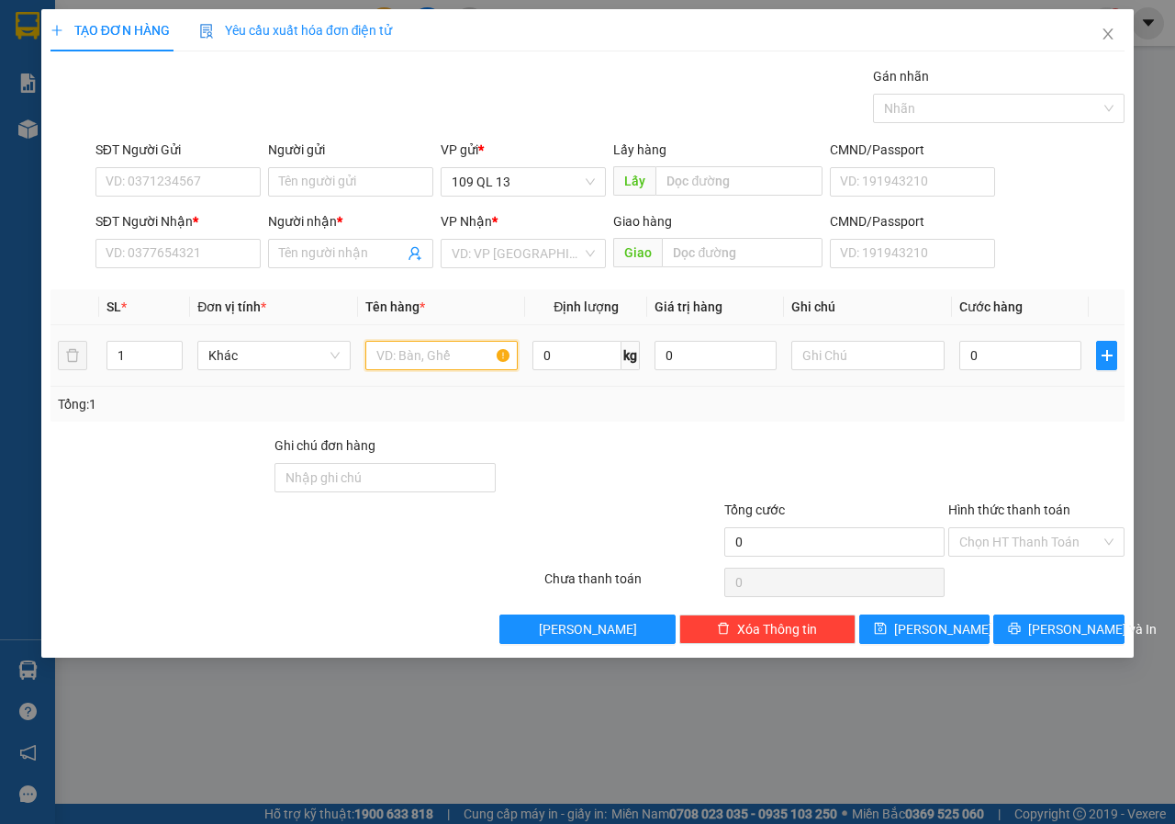
click at [436, 349] on input "text" at bounding box center [441, 355] width 153 height 29
click at [851, 361] on input "text" at bounding box center [867, 355] width 153 height 29
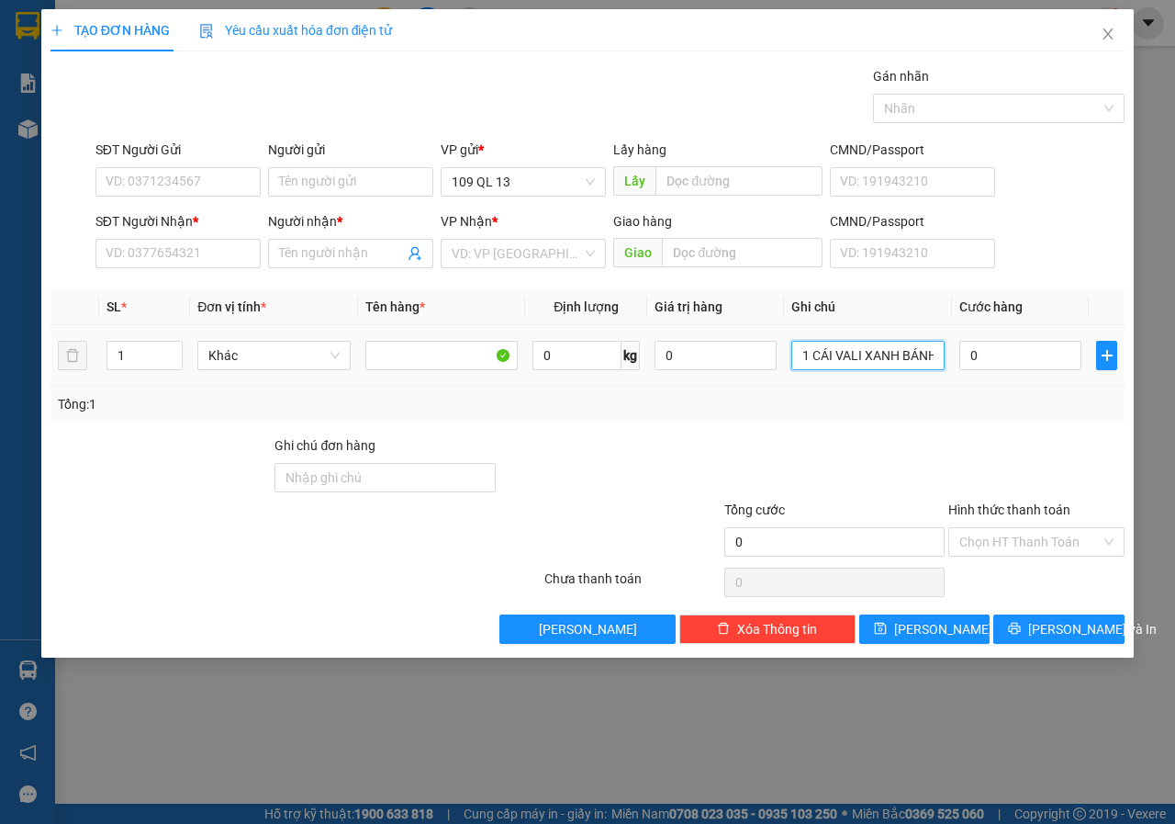
scroll to position [0, 4]
type input "1 CÁI VALI XANH BÁNH"
click at [174, 250] on input "SĐT Người Nhận *" at bounding box center [177, 253] width 165 height 29
click at [998, 368] on input "0" at bounding box center [1020, 355] width 122 height 29
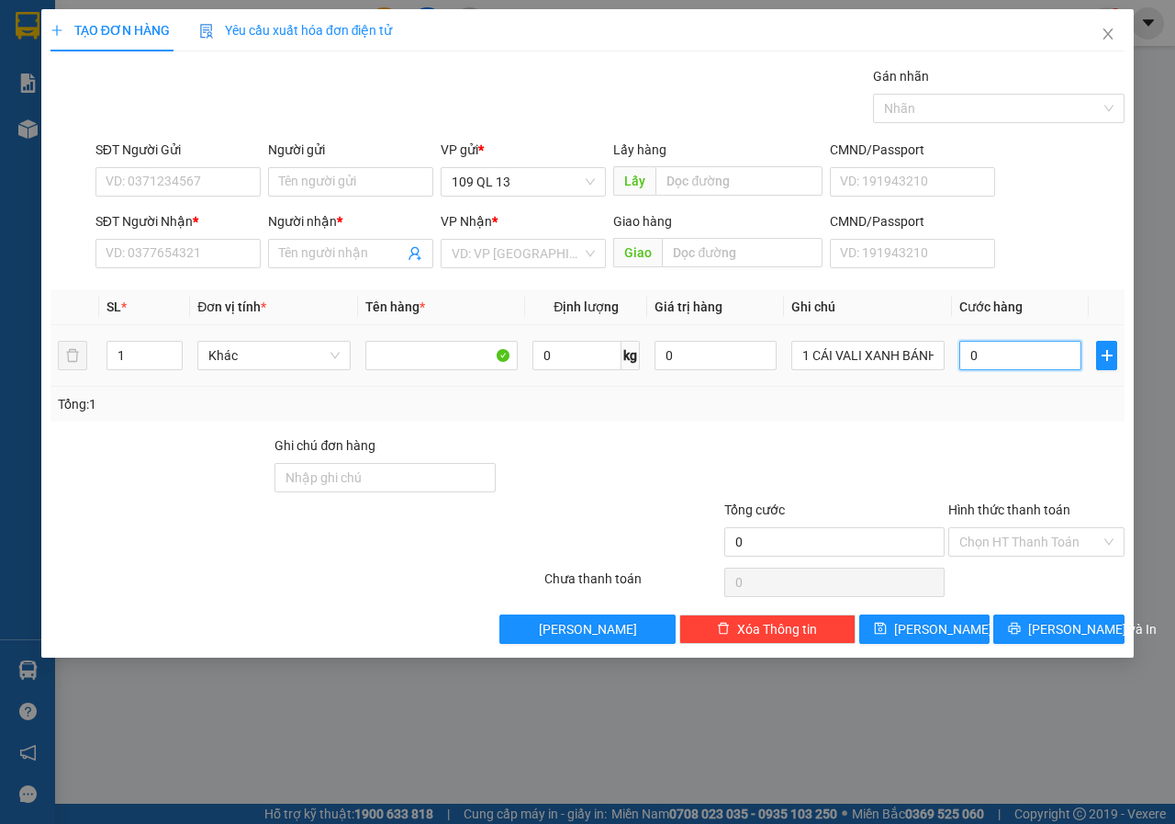
type input "6"
type input "60"
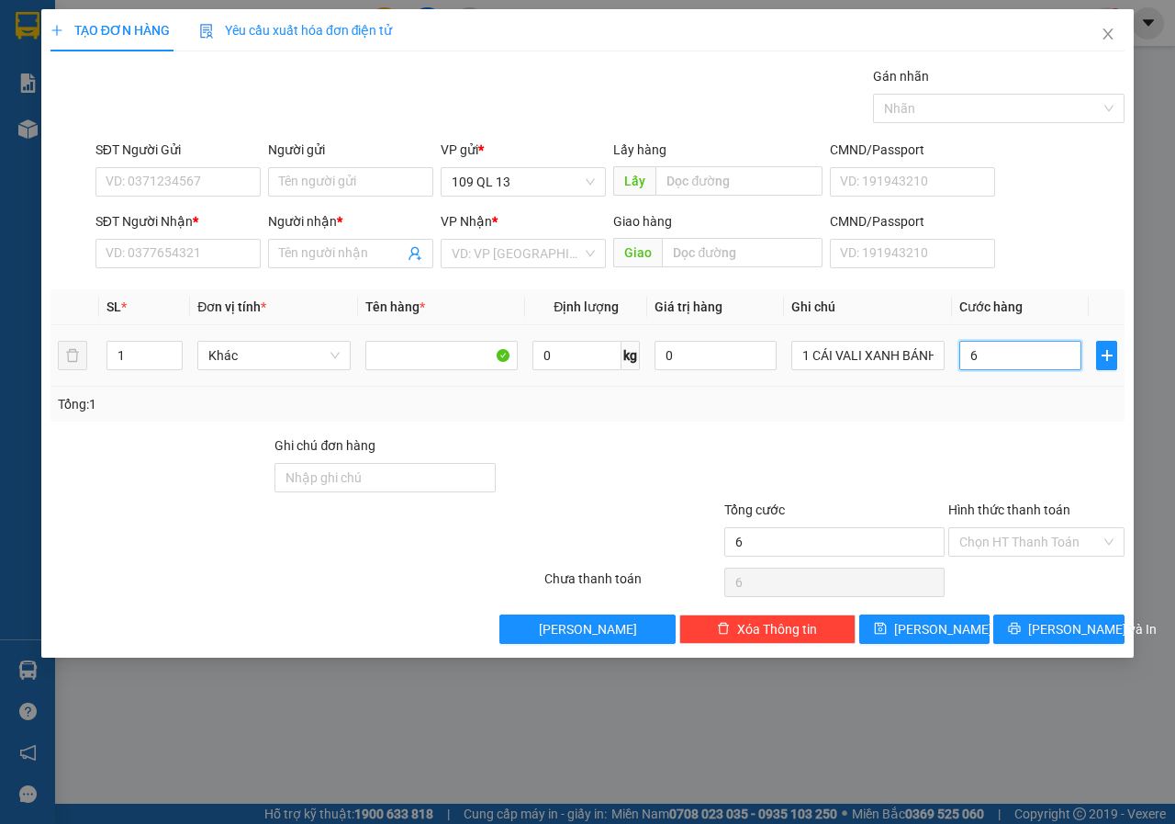
type input "60"
type input "600"
type input "6.007"
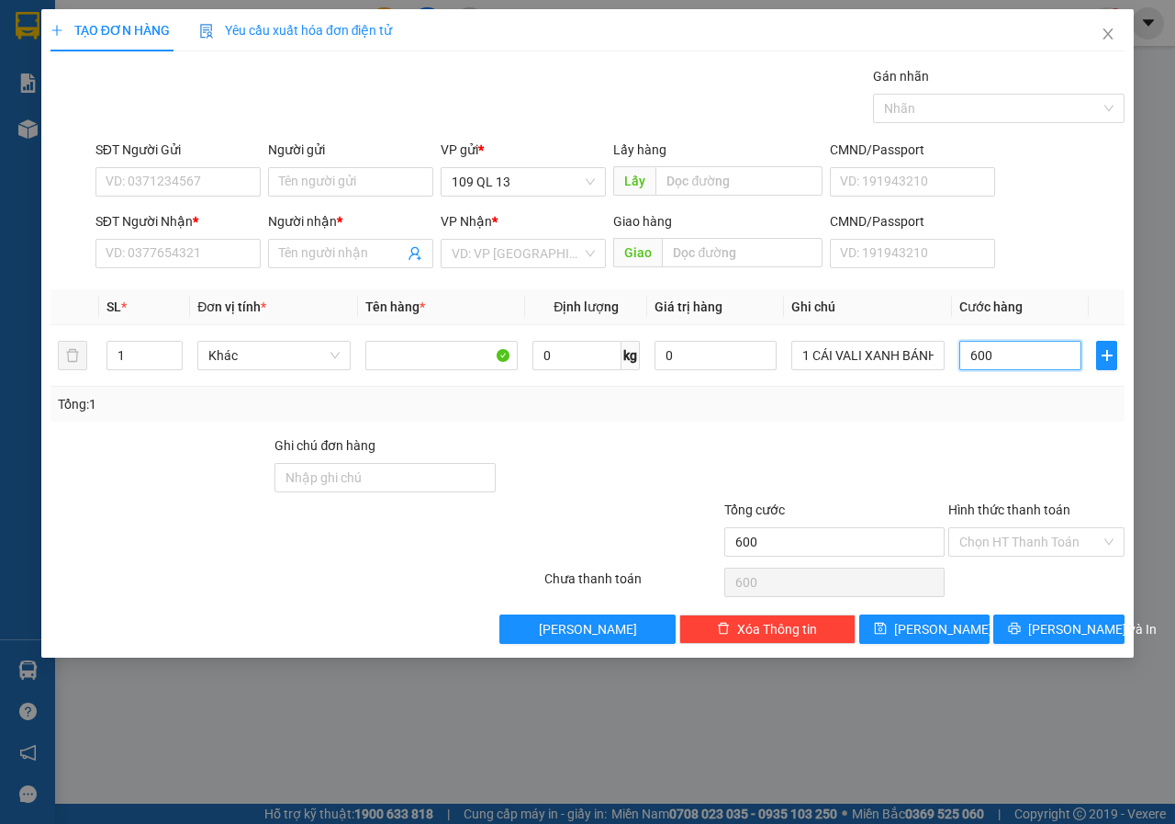
type input "6.007"
type input "60.078"
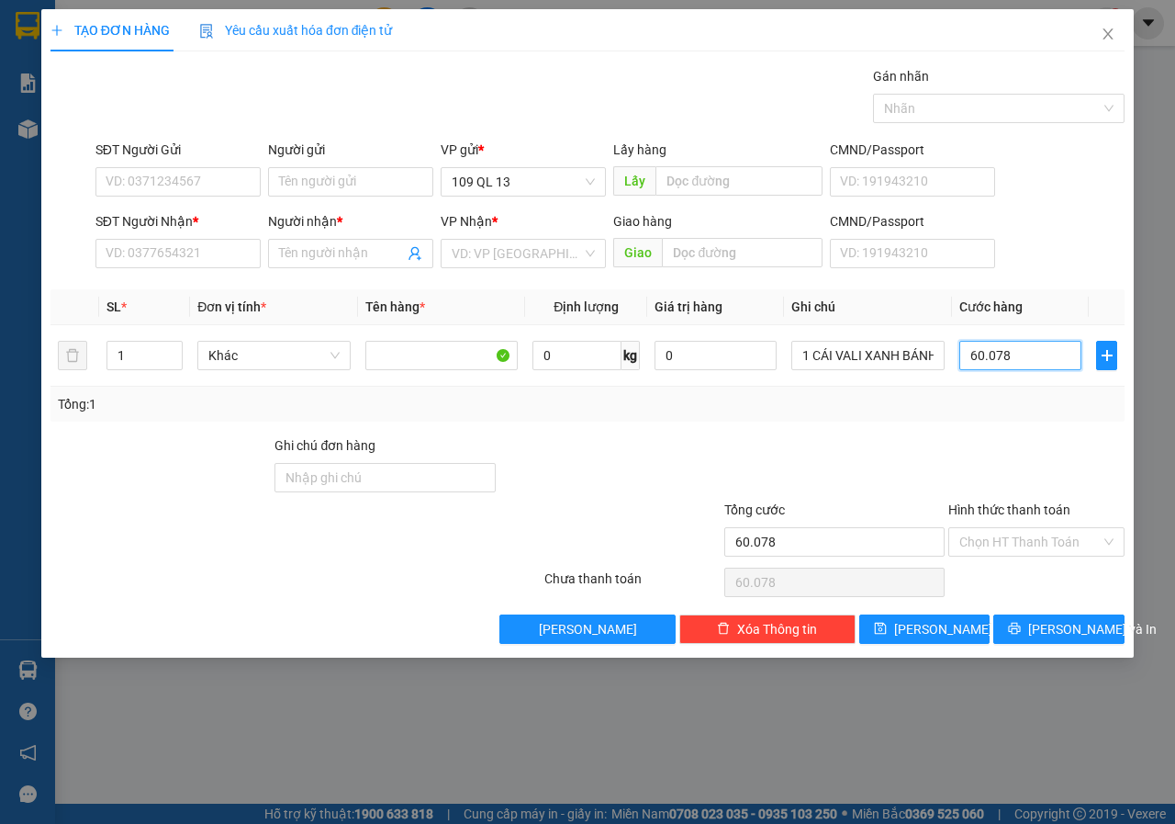
type input "6.007"
type input "600"
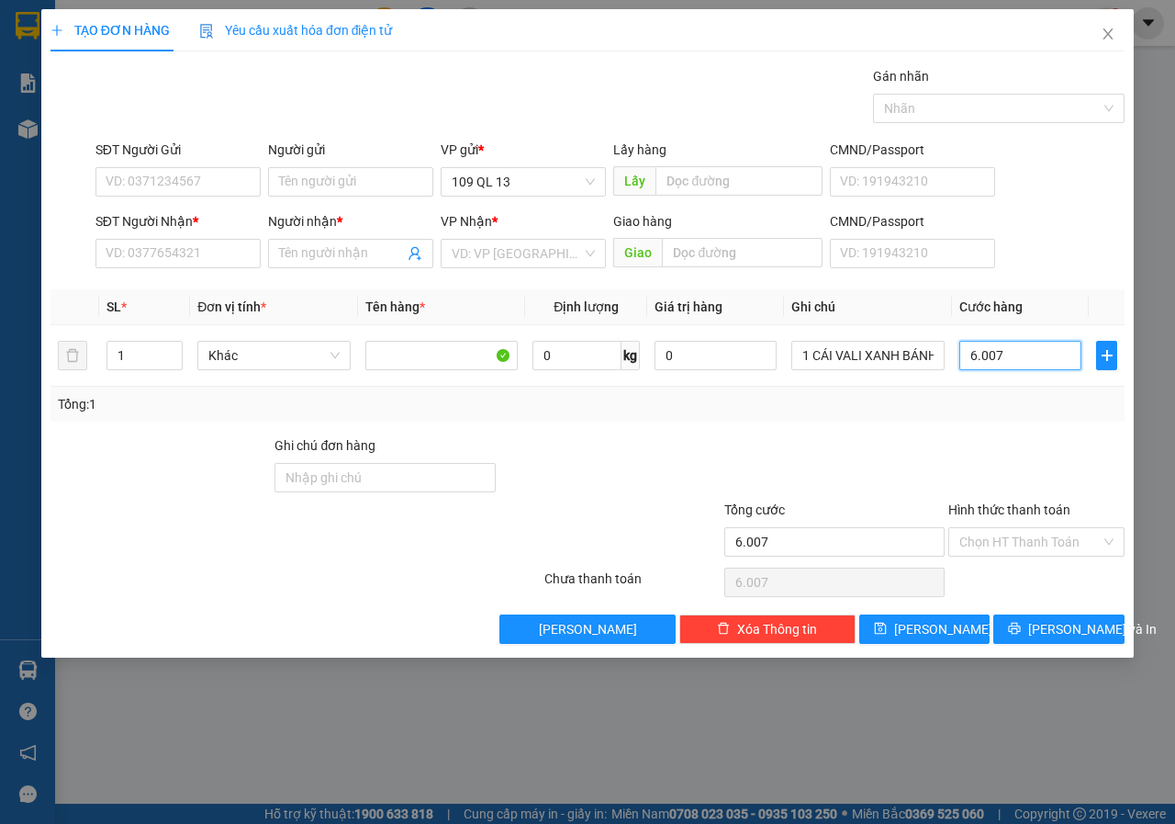
type input "600"
type input "60"
type input "60.000"
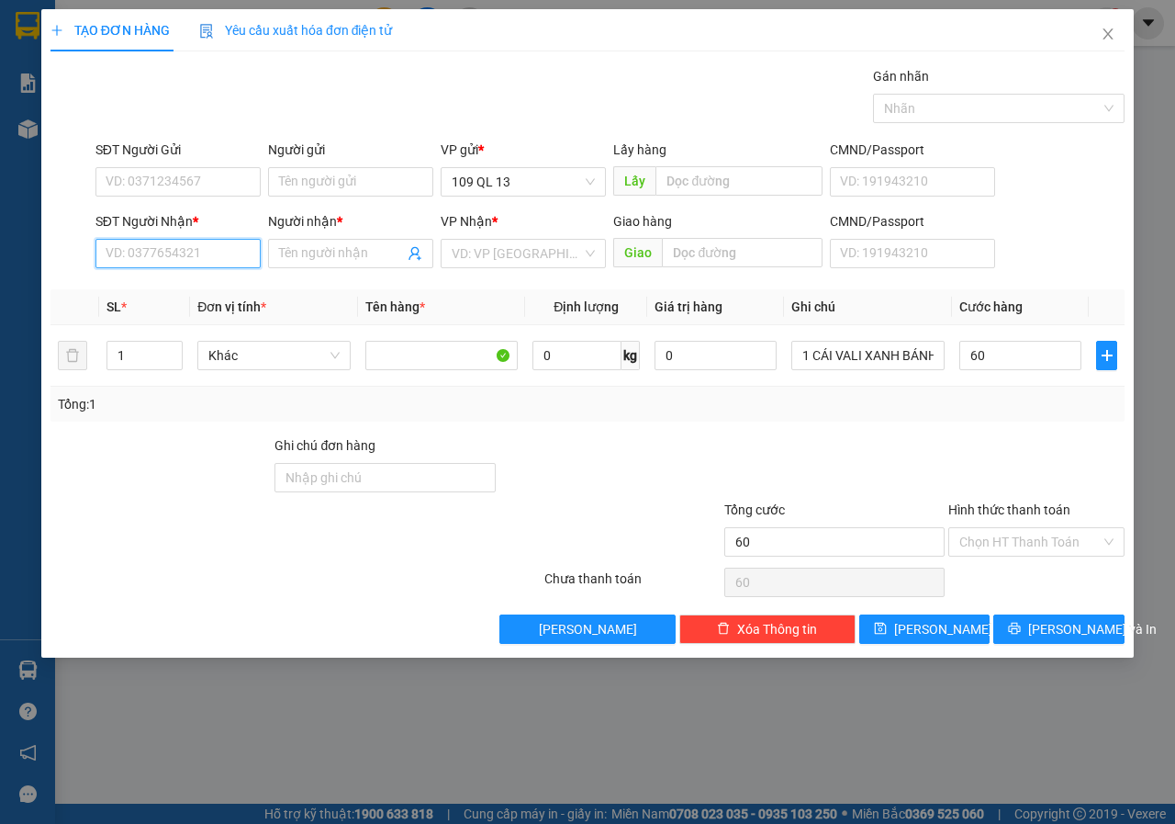
type input "60.000"
click at [191, 264] on input "SĐT Người Nhận *" at bounding box center [177, 253] width 165 height 29
type input "0784880600"
click at [159, 282] on div "0784880600 - THANH" at bounding box center [178, 290] width 143 height 20
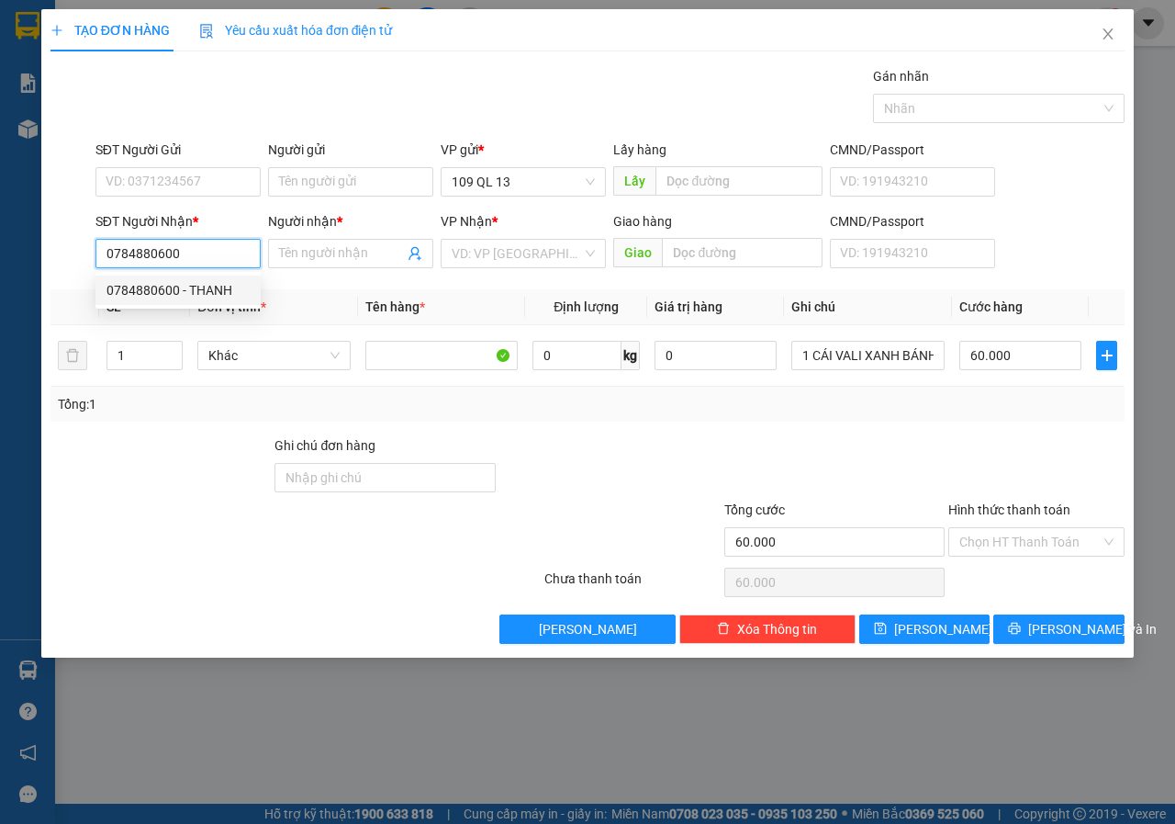
type input "THANH"
type input "0784880600"
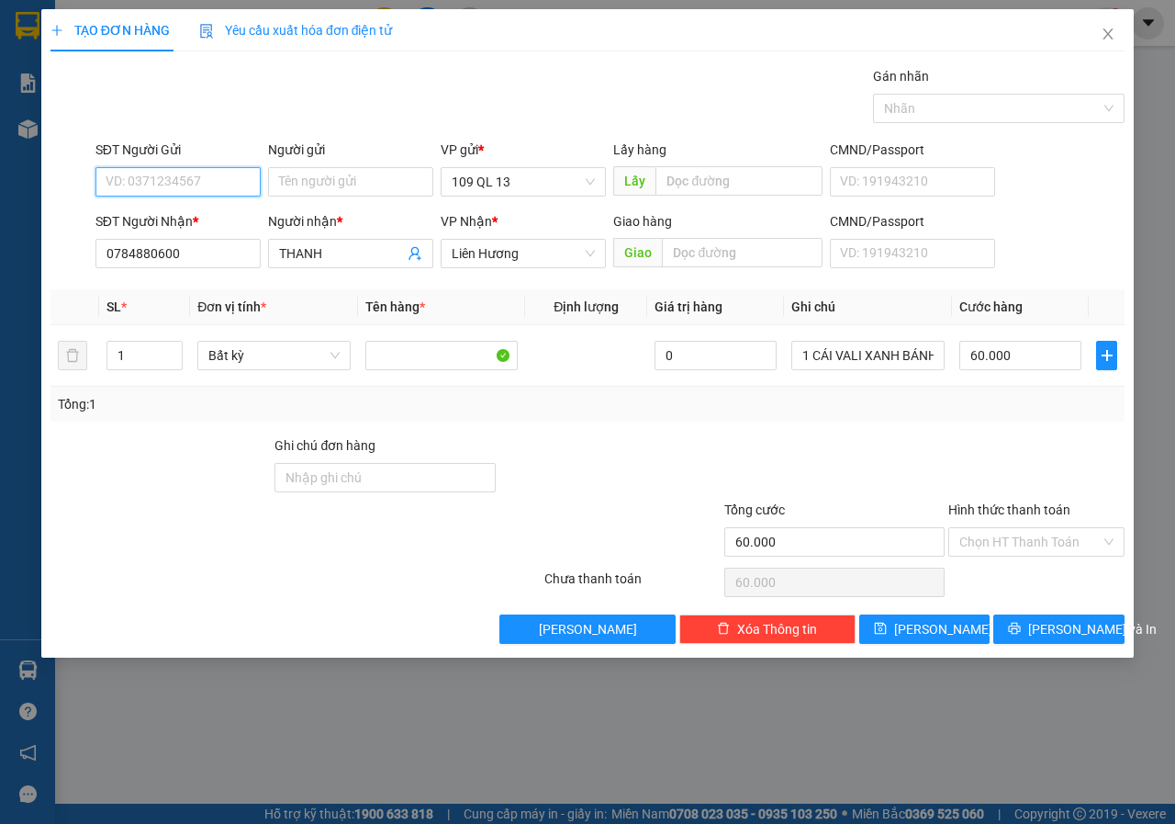
click at [240, 187] on input "SĐT Người Gửi" at bounding box center [177, 181] width 165 height 29
click at [238, 217] on div "0798222760 - KHANH" at bounding box center [178, 218] width 143 height 20
type input "0798222760"
type input "KHANH"
click at [1011, 359] on input "60.000" at bounding box center [1020, 355] width 122 height 29
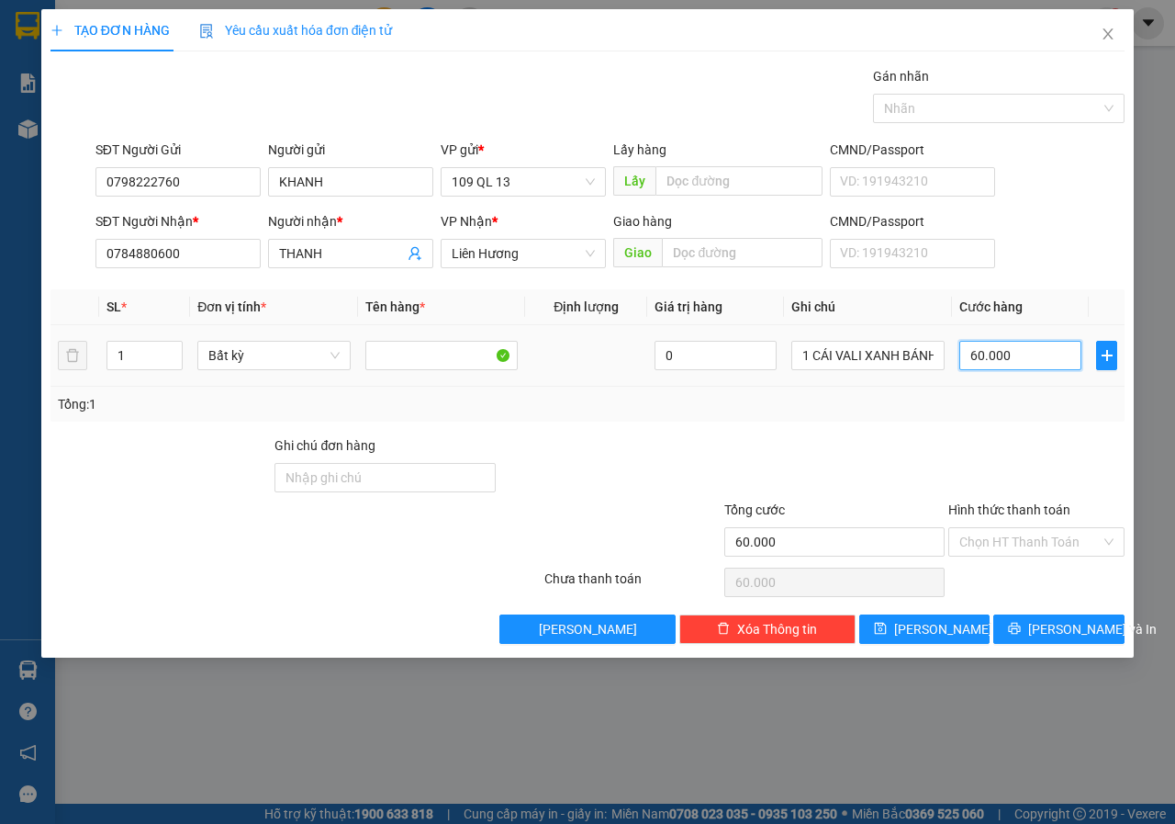
type input "5"
click at [1062, 645] on div "TẠO ĐƠN HÀNG Yêu cầu xuất hóa đơn điện tử Transit Pickup Surcharge Ids Transit …" at bounding box center [587, 333] width 1093 height 648
click at [1099, 622] on button "[PERSON_NAME] và In" at bounding box center [1058, 628] width 131 height 29
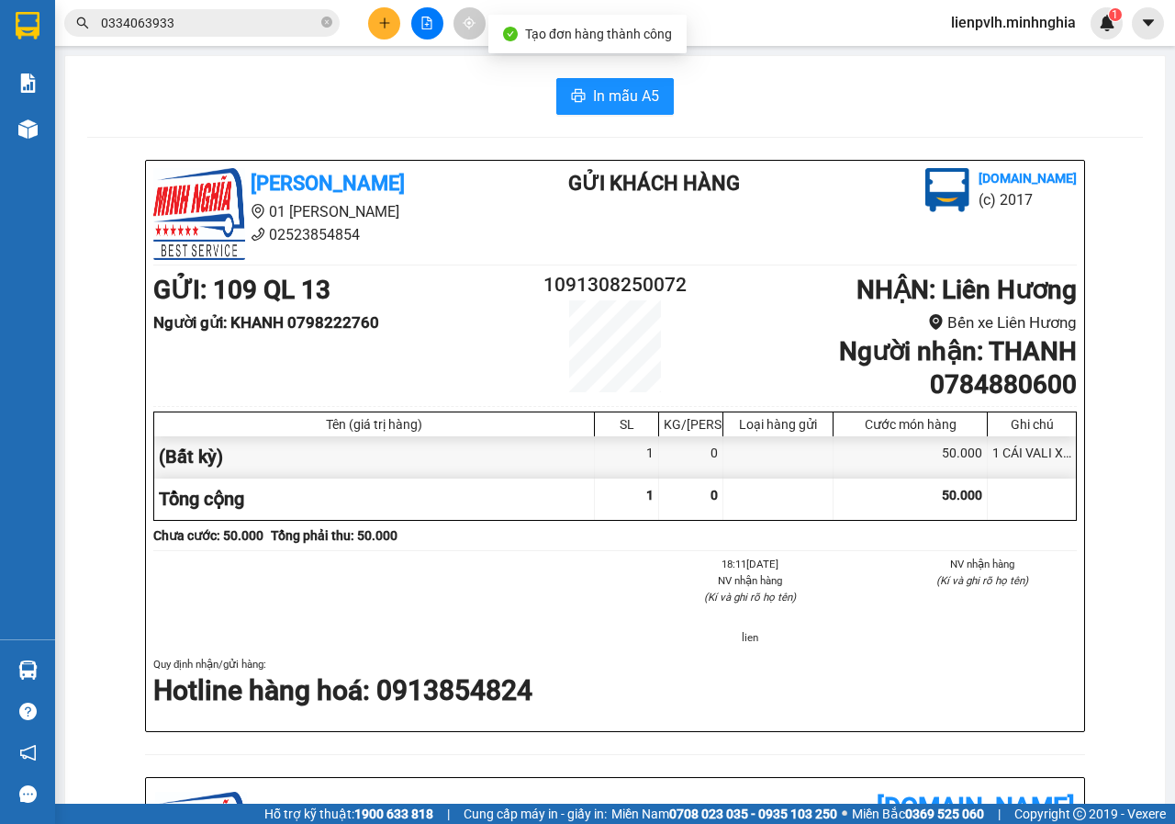
click at [592, 68] on div "In mẫu A5 [PERSON_NAME] 01 Đinh Tiên Hoàng 02523854854 Gửi khách hàng [DOMAIN_N…" at bounding box center [615, 767] width 1100 height 1422
click at [595, 85] on button "In mẫu A5" at bounding box center [615, 96] width 118 height 37
click at [595, 72] on div "In mẫu A5 [PERSON_NAME] 01 Đinh Tiên Hoàng 02523854854 Gửi khách hàng [DOMAIN_N…" at bounding box center [615, 767] width 1100 height 1422
click at [599, 118] on div "In mẫu A5 [PERSON_NAME] 01 Đinh Tiên Hoàng 02523854854 Gửi khách hàng [DOMAIN_N…" at bounding box center [615, 767] width 1100 height 1422
click at [604, 105] on span "In mẫu A5" at bounding box center [626, 95] width 66 height 23
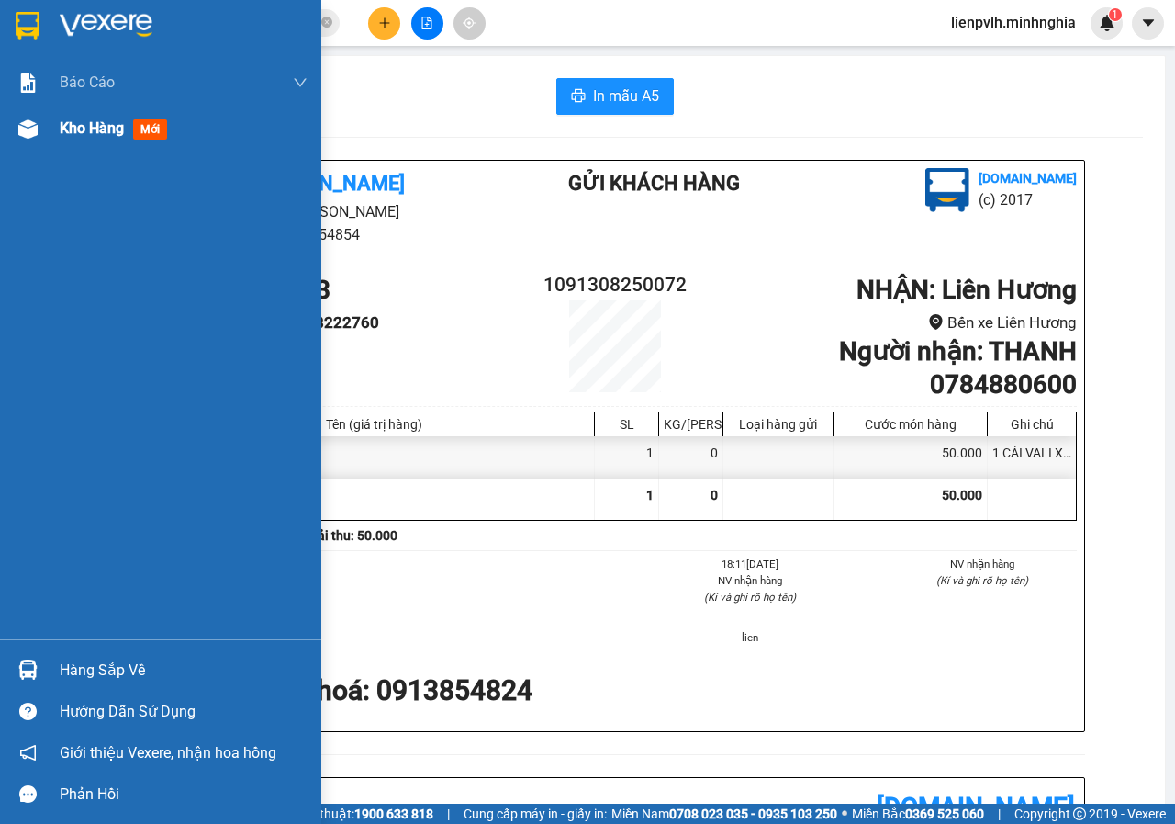
click at [48, 130] on div "Kho hàng mới" at bounding box center [160, 129] width 321 height 46
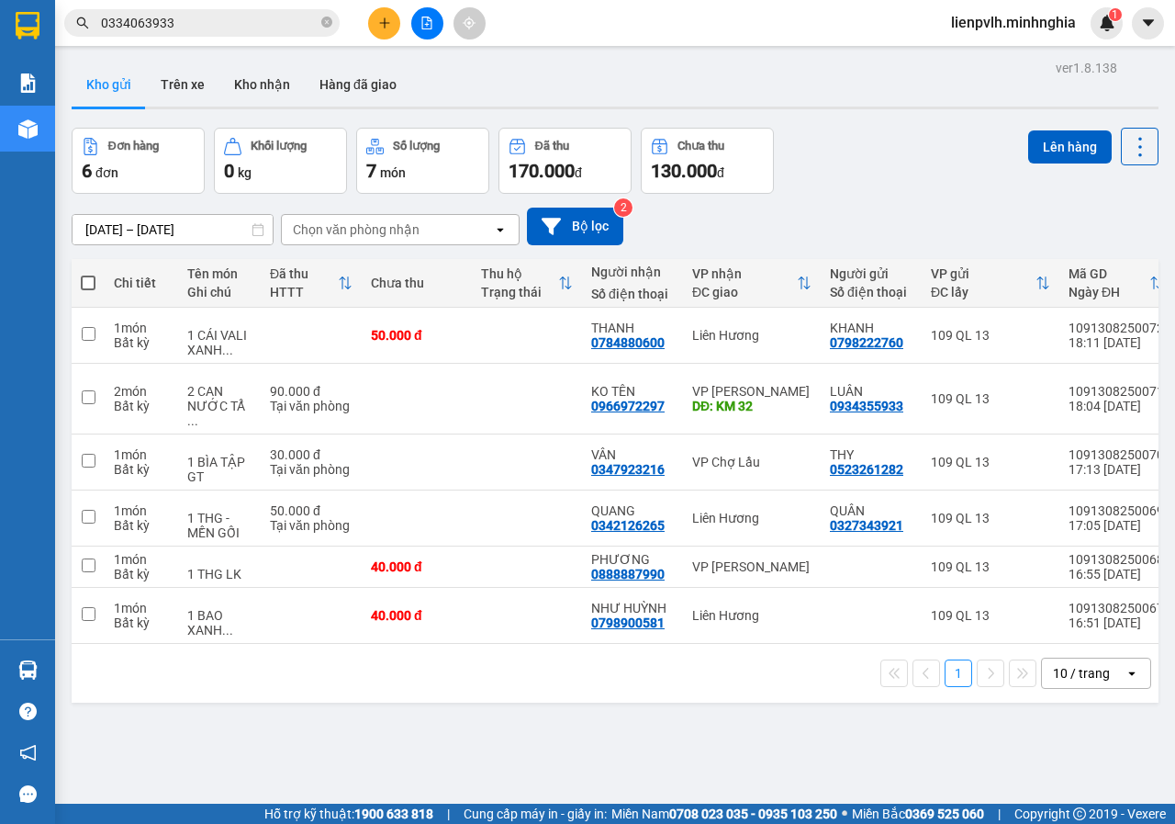
click at [86, 279] on span at bounding box center [88, 282] width 15 height 15
click at [88, 274] on input "checkbox" at bounding box center [88, 274] width 0 height 0
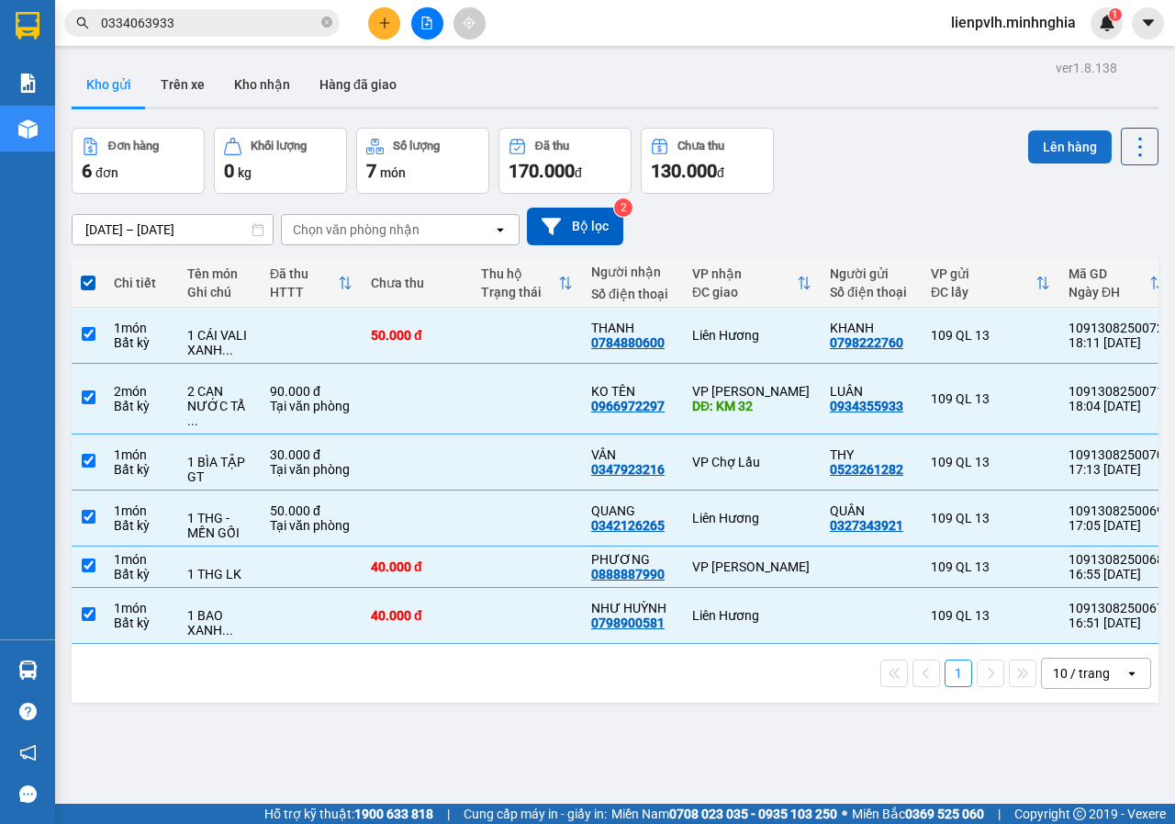
click at [1072, 159] on button "Lên hàng" at bounding box center [1070, 146] width 84 height 33
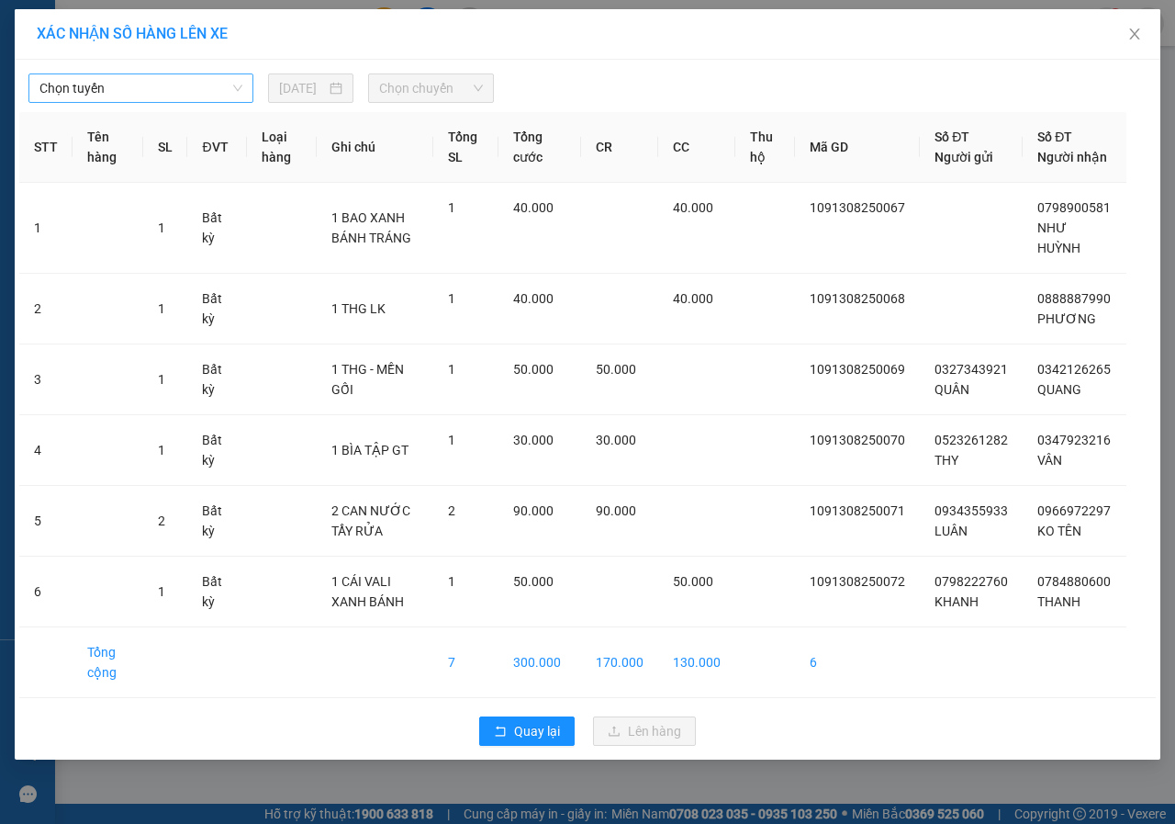
drag, startPoint x: 118, startPoint y: 78, endPoint x: 125, endPoint y: 96, distance: 19.5
click at [120, 78] on span "Chọn tuyến" at bounding box center [140, 88] width 203 height 28
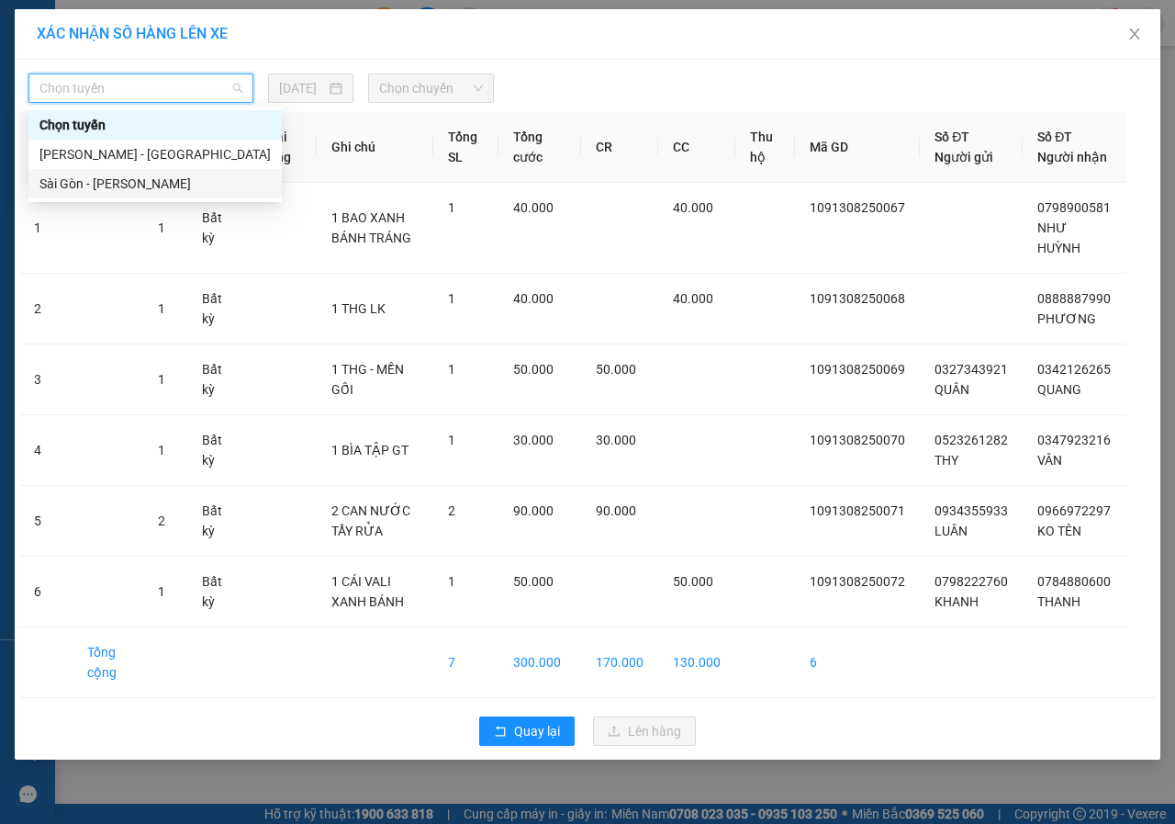
click at [107, 173] on div "Sài Gòn - [PERSON_NAME]" at bounding box center [154, 183] width 253 height 29
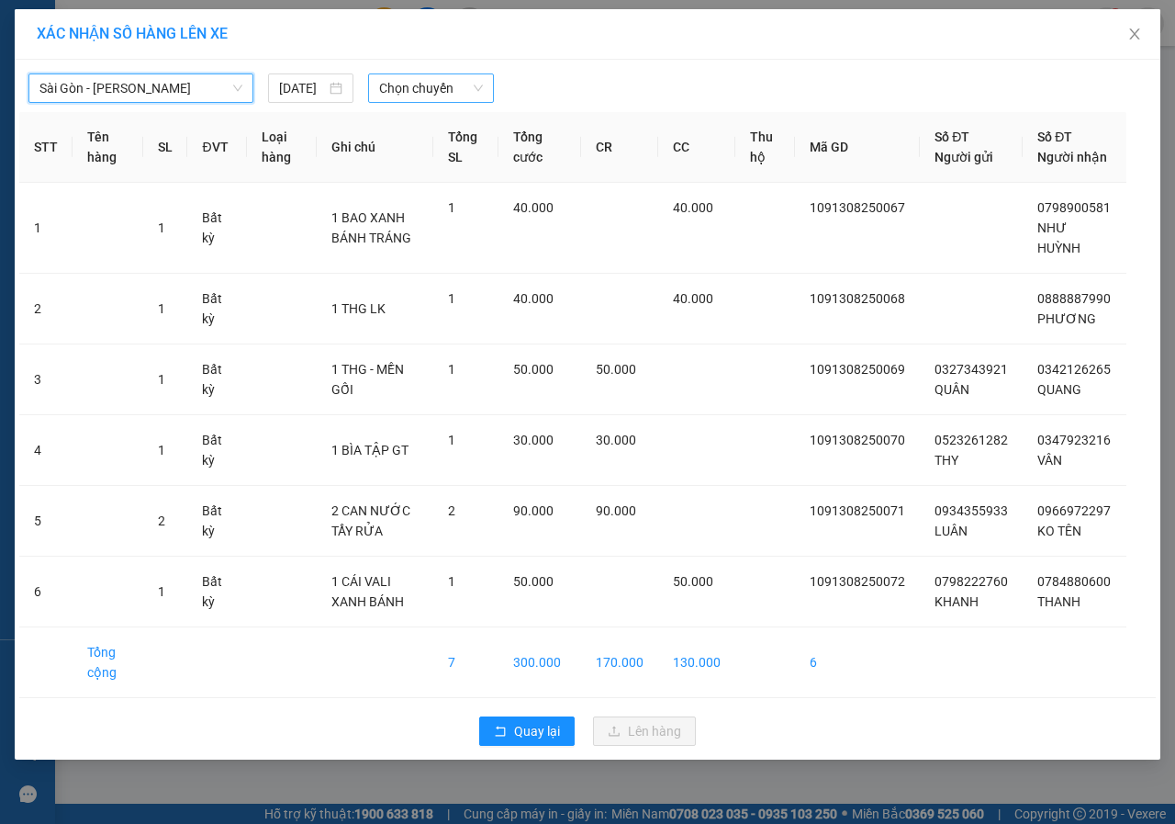
click at [450, 85] on span "Chọn chuyến" at bounding box center [430, 88] width 103 height 28
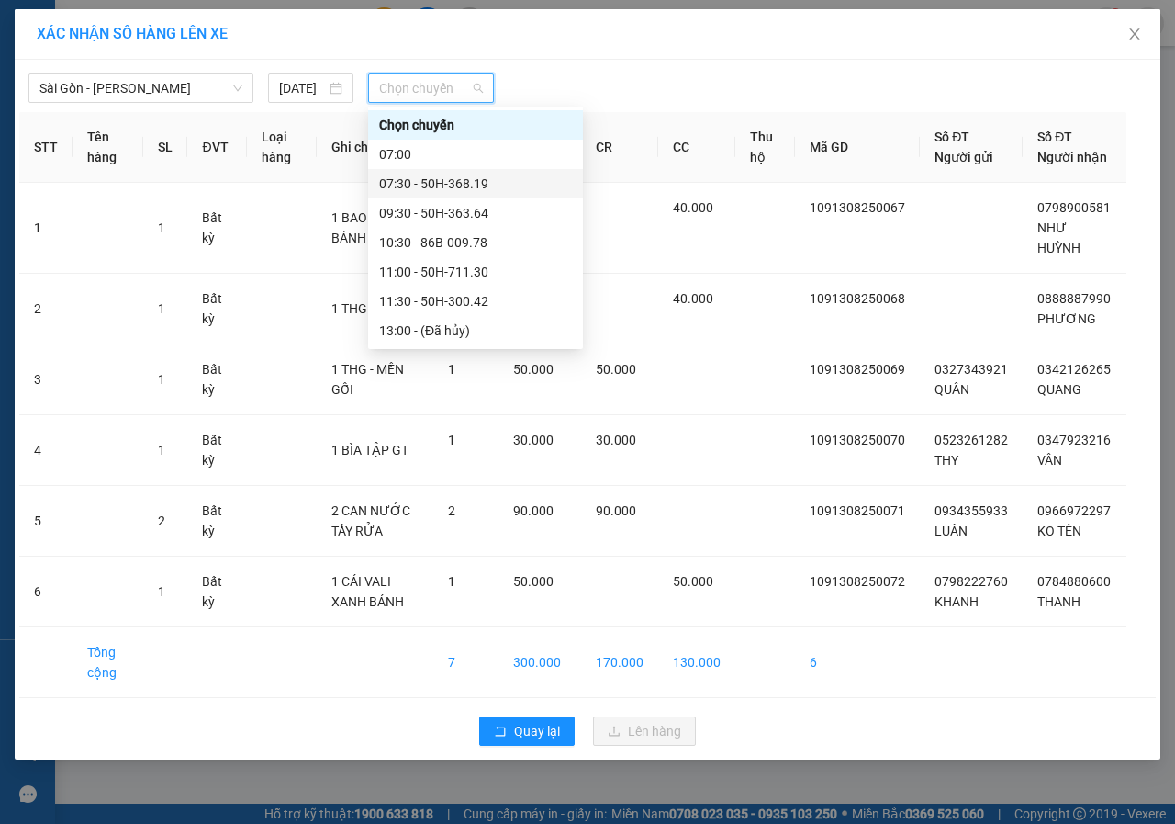
scroll to position [264, 0]
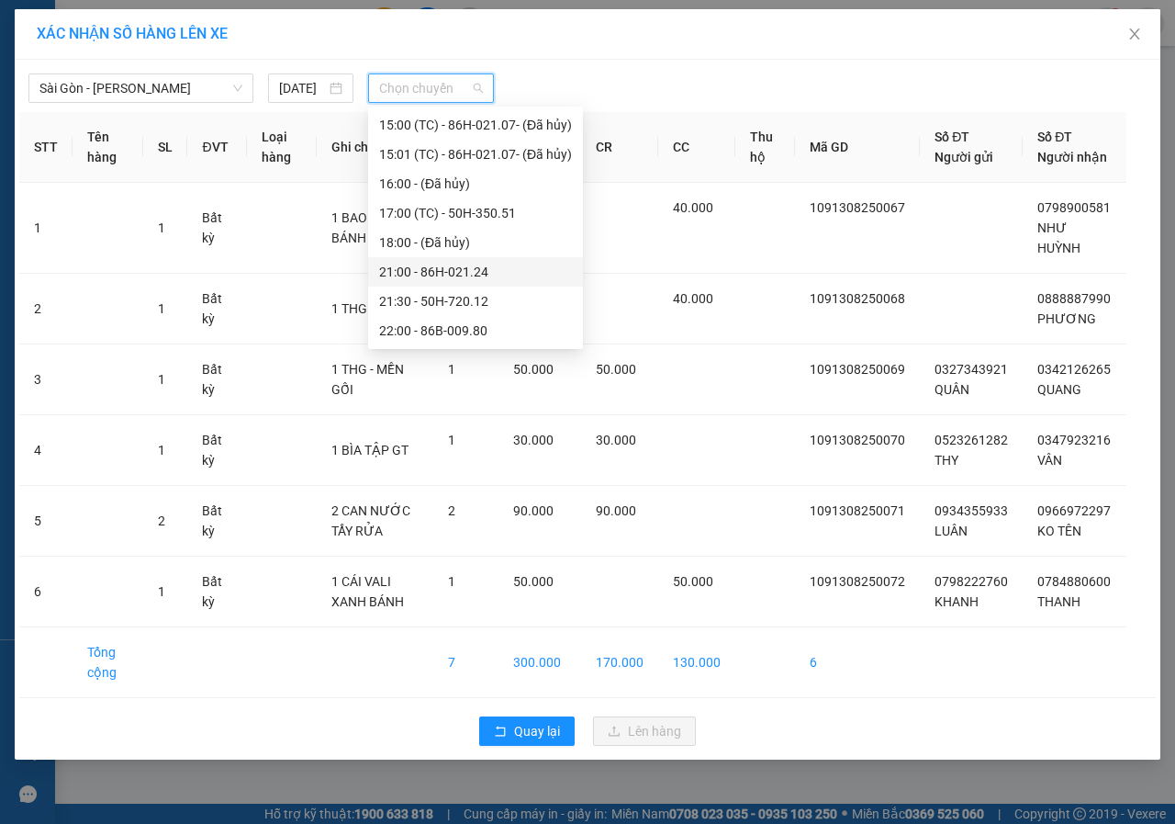
click at [438, 262] on div "21:00 - 86H-021.24" at bounding box center [475, 272] width 193 height 20
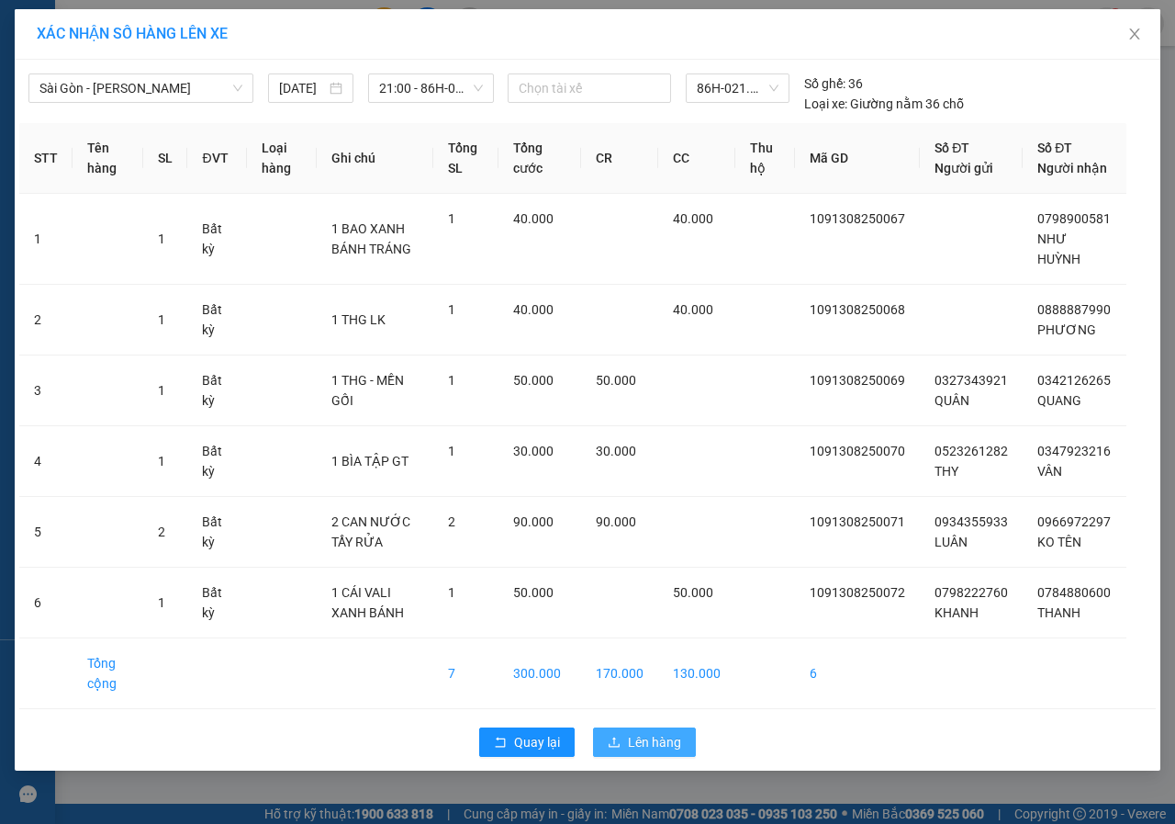
click at [656, 750] on span "Lên hàng" at bounding box center [654, 742] width 53 height 20
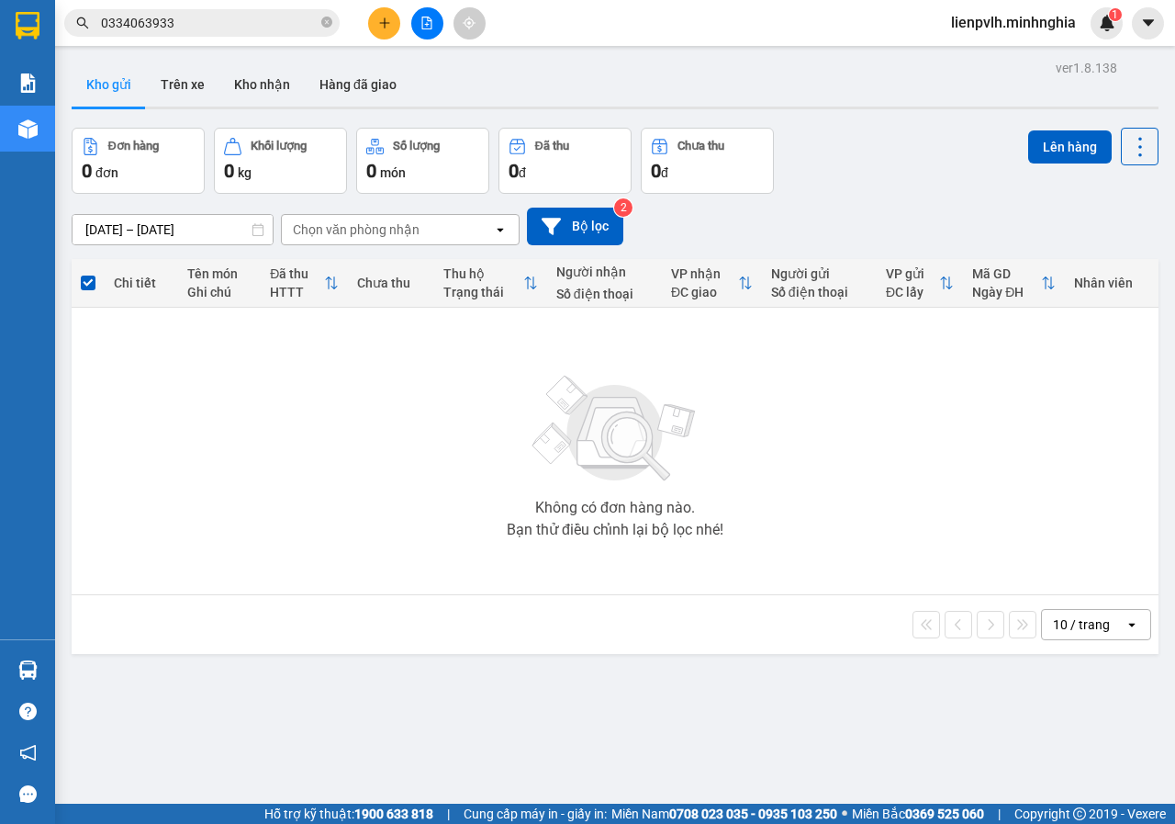
click at [393, 18] on button at bounding box center [384, 23] width 32 height 32
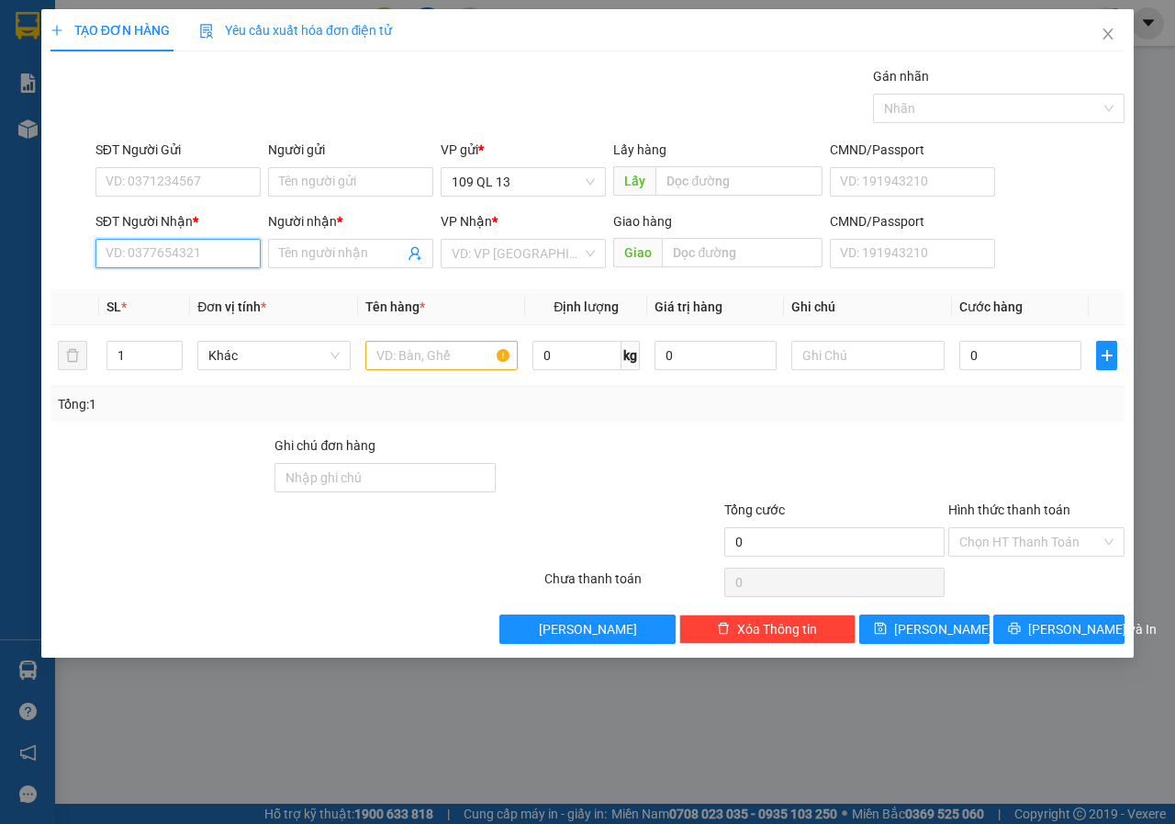
click at [185, 262] on input "SĐT Người Nhận *" at bounding box center [177, 253] width 165 height 29
click at [217, 286] on div "0332788344 - PHỤNG" at bounding box center [178, 290] width 143 height 20
click at [481, 355] on input "text" at bounding box center [441, 355] width 153 height 29
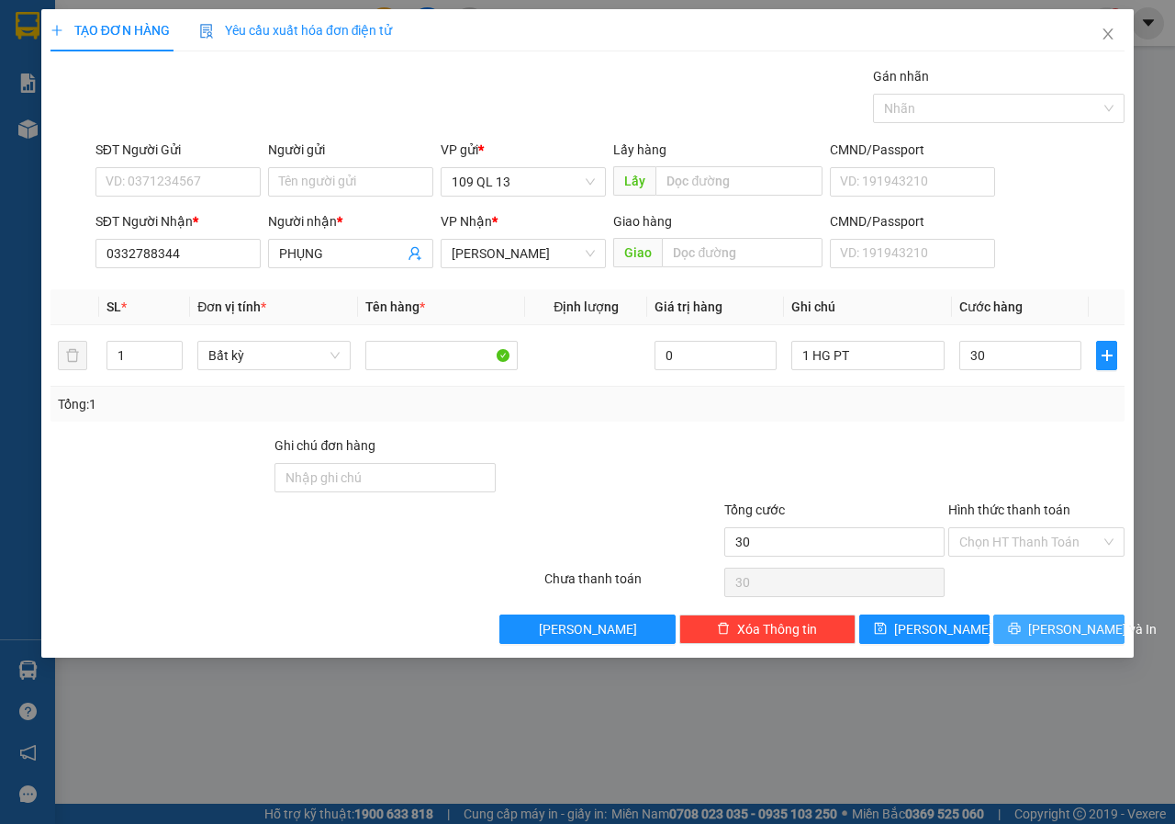
click at [1060, 619] on span "[PERSON_NAME] và In" at bounding box center [1092, 629] width 129 height 20
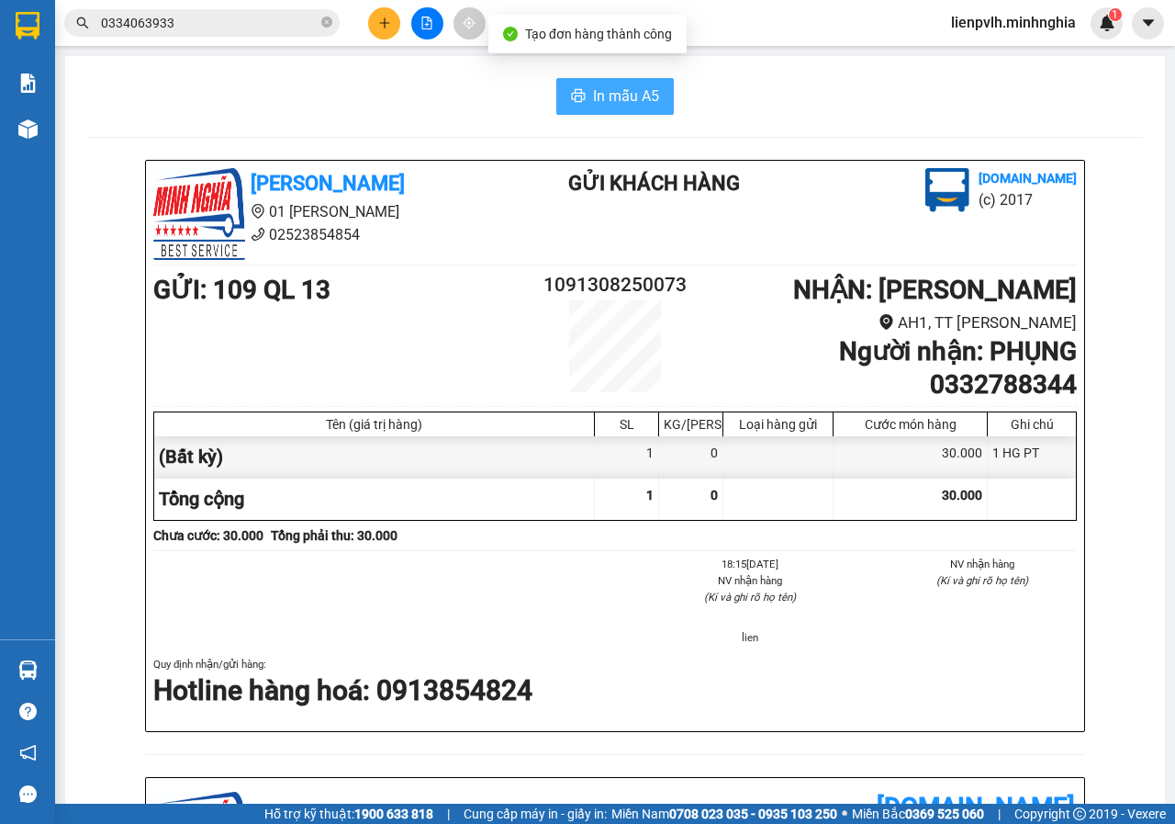
click at [630, 95] on span "In mẫu A5" at bounding box center [626, 95] width 66 height 23
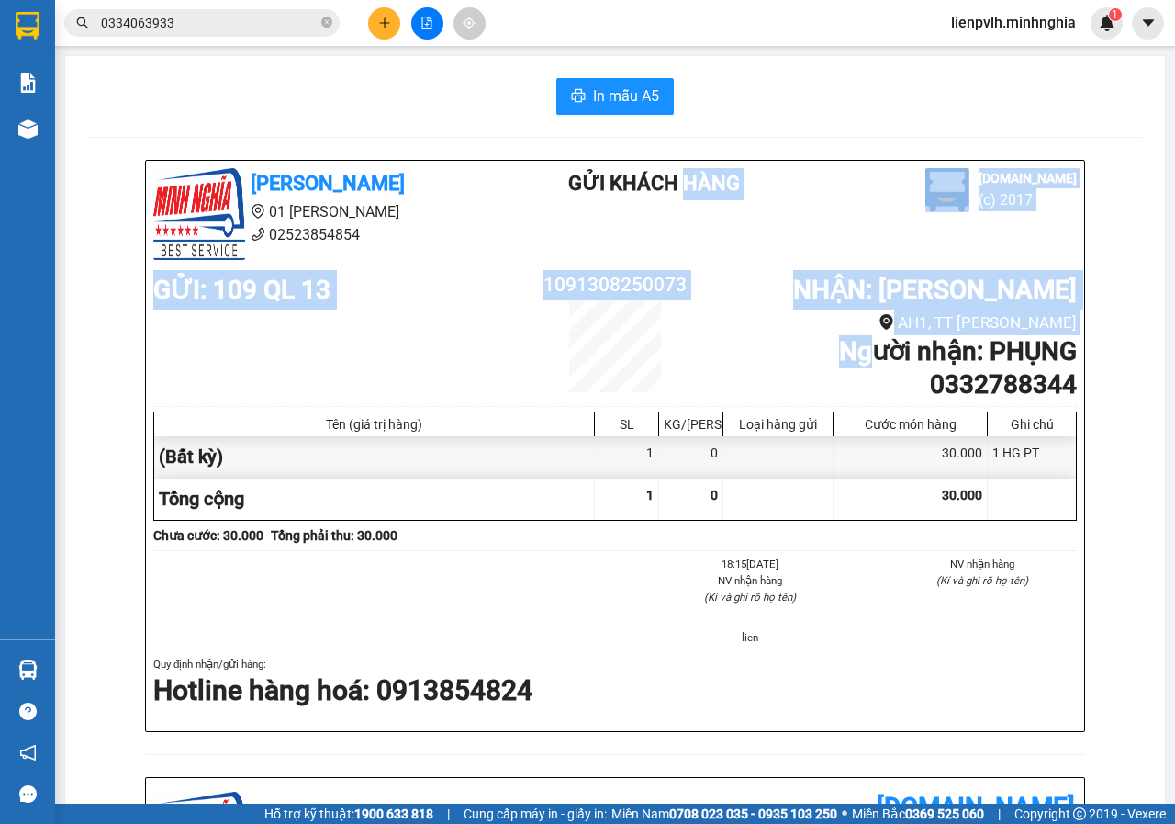
click at [815, 207] on div "[DOMAIN_NAME] (c) 2017" at bounding box center [945, 196] width 272 height 56
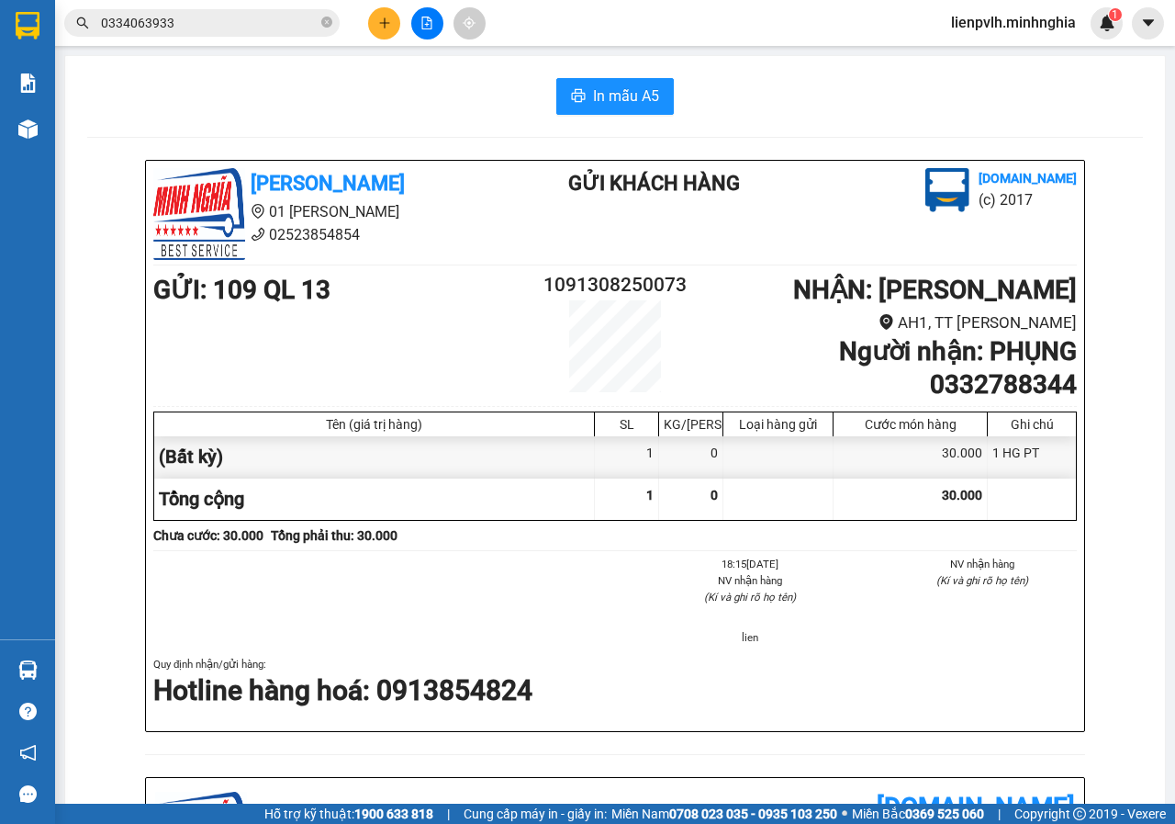
click at [388, 26] on icon "plus" at bounding box center [384, 23] width 13 height 13
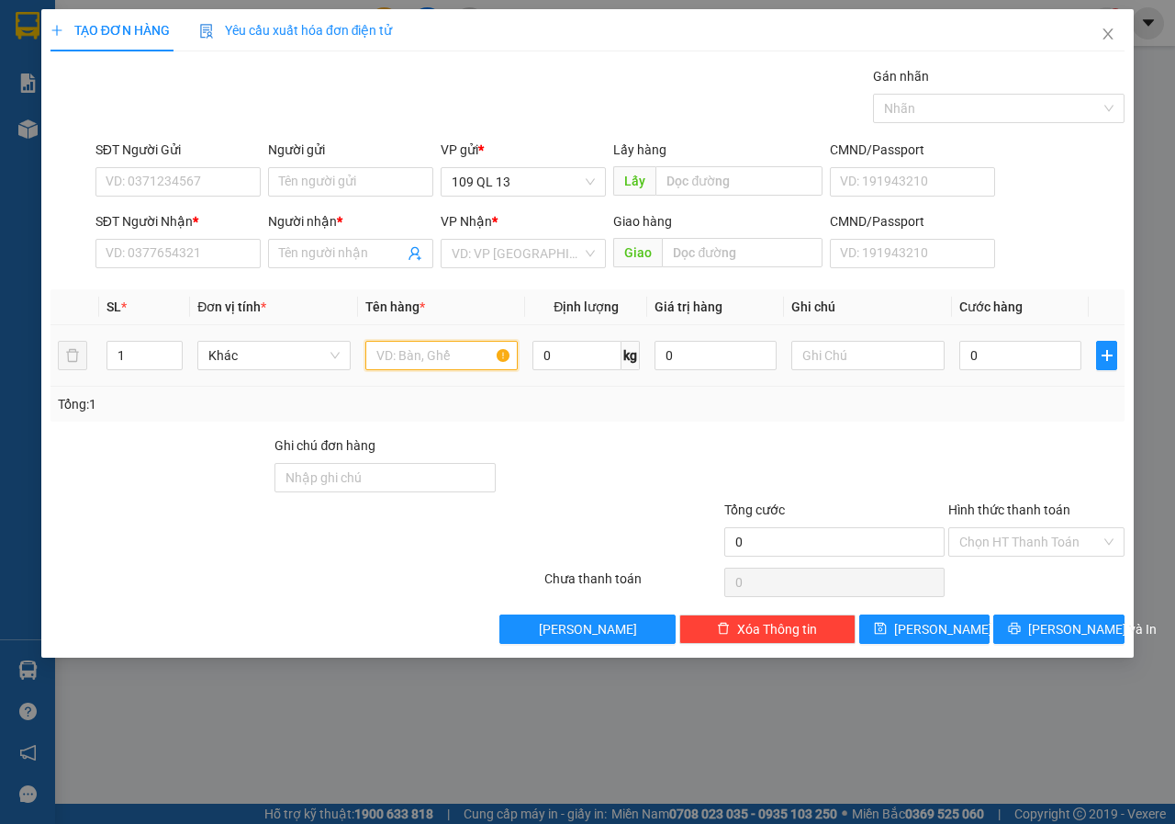
click at [427, 345] on input "text" at bounding box center [441, 355] width 153 height 29
click at [106, 259] on input "SĐT Người Nhận *" at bounding box center [177, 253] width 165 height 29
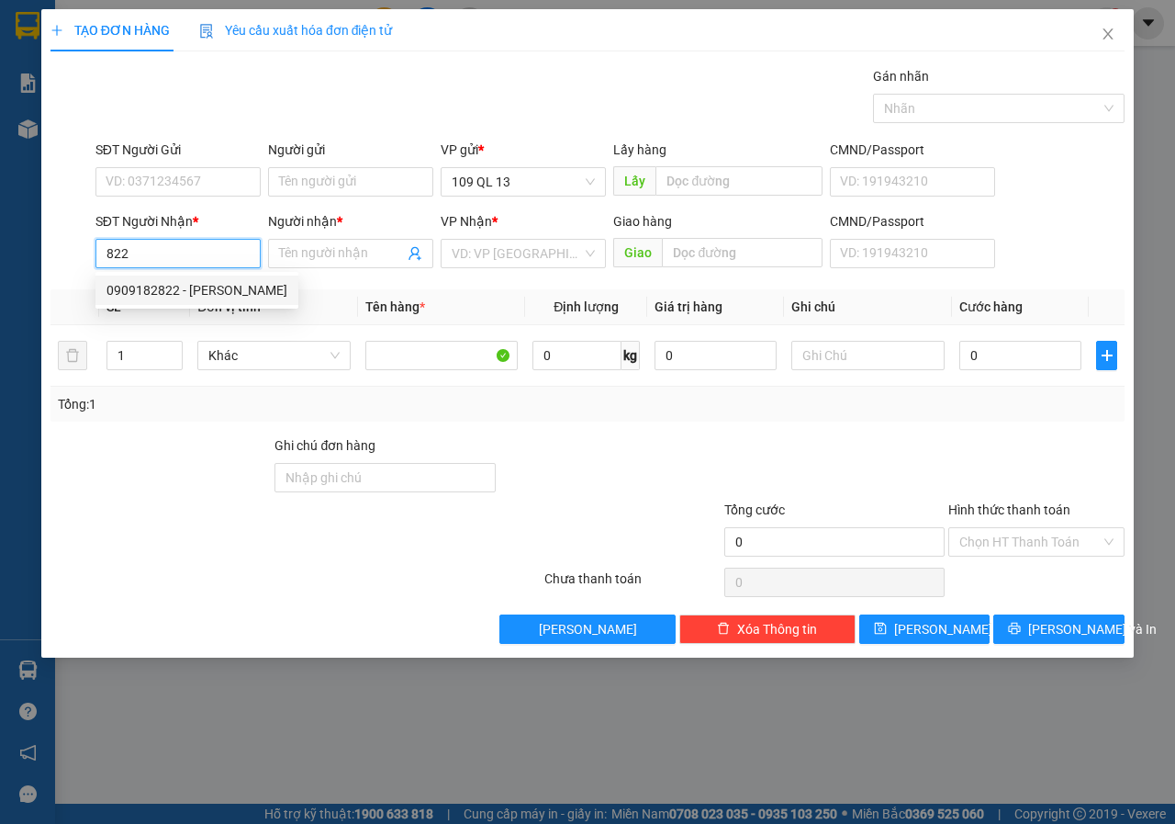
click at [190, 282] on div "0909182822 - [PERSON_NAME]" at bounding box center [197, 290] width 181 height 20
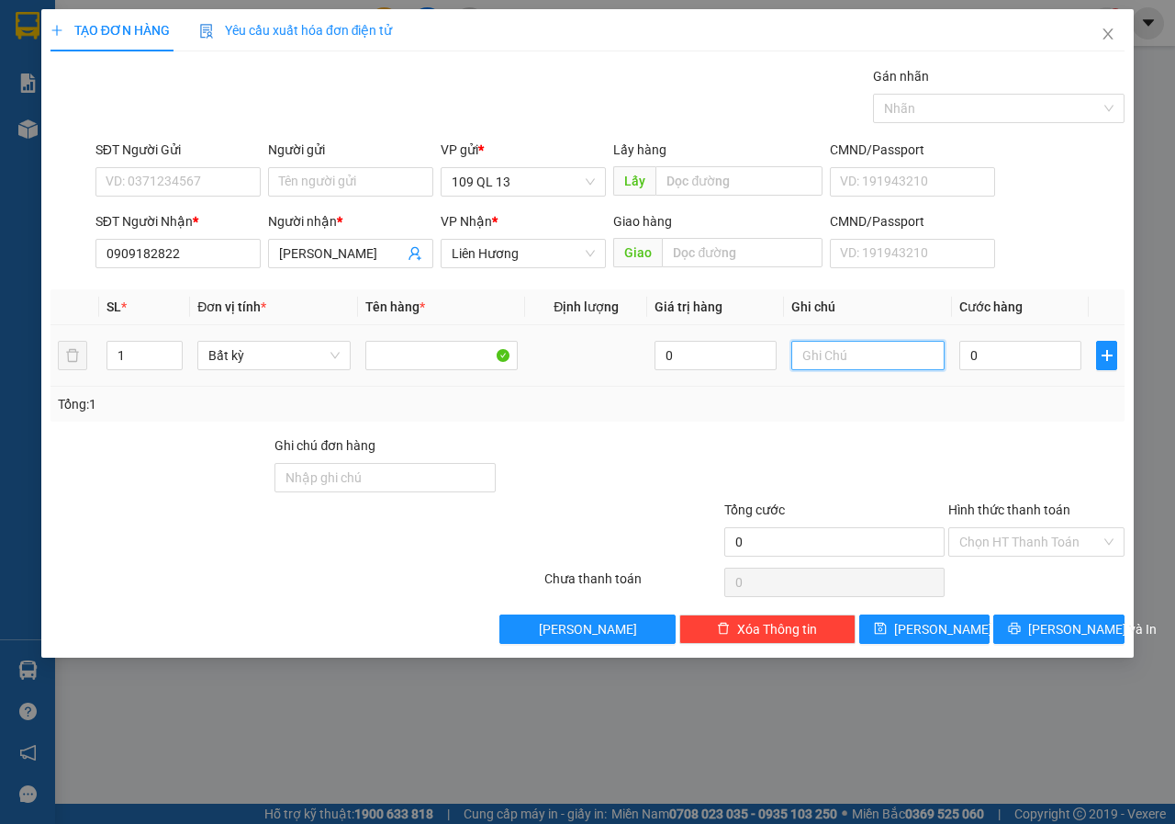
click at [864, 368] on input "text" at bounding box center [867, 355] width 153 height 29
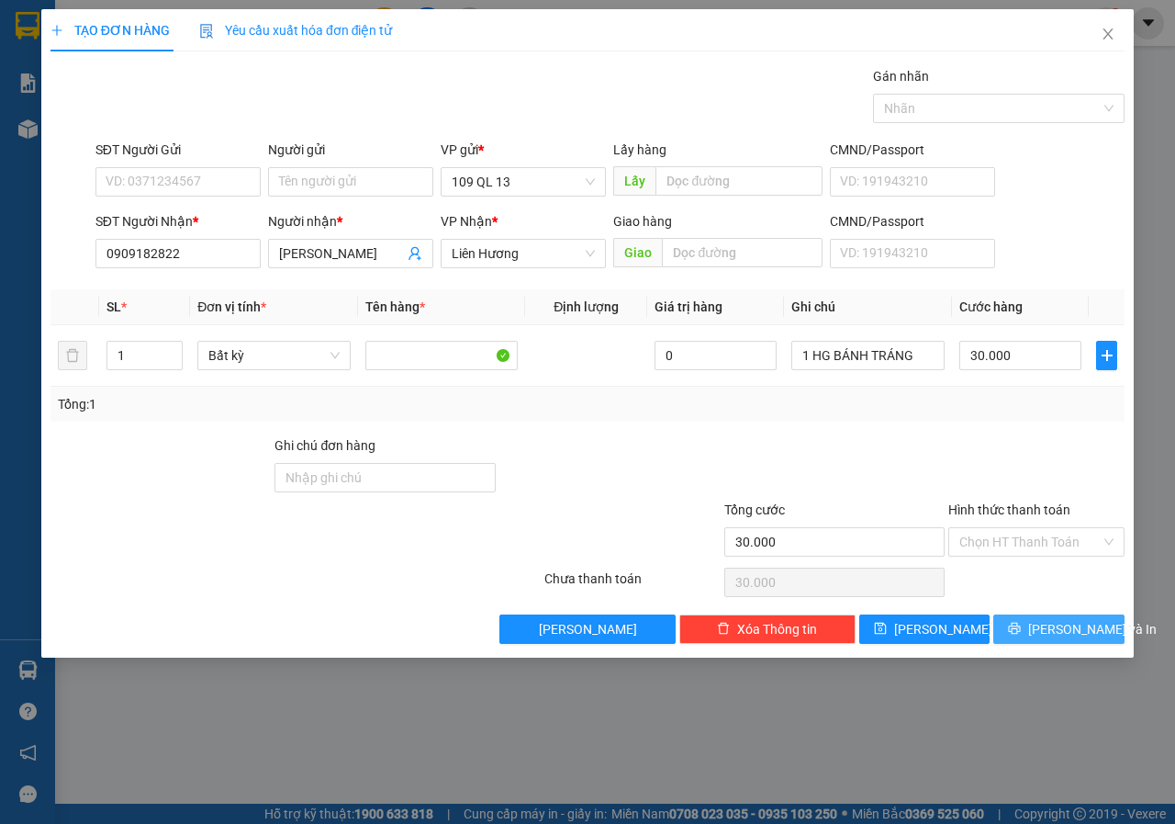
click at [1084, 630] on span "[PERSON_NAME] và In" at bounding box center [1092, 629] width 129 height 20
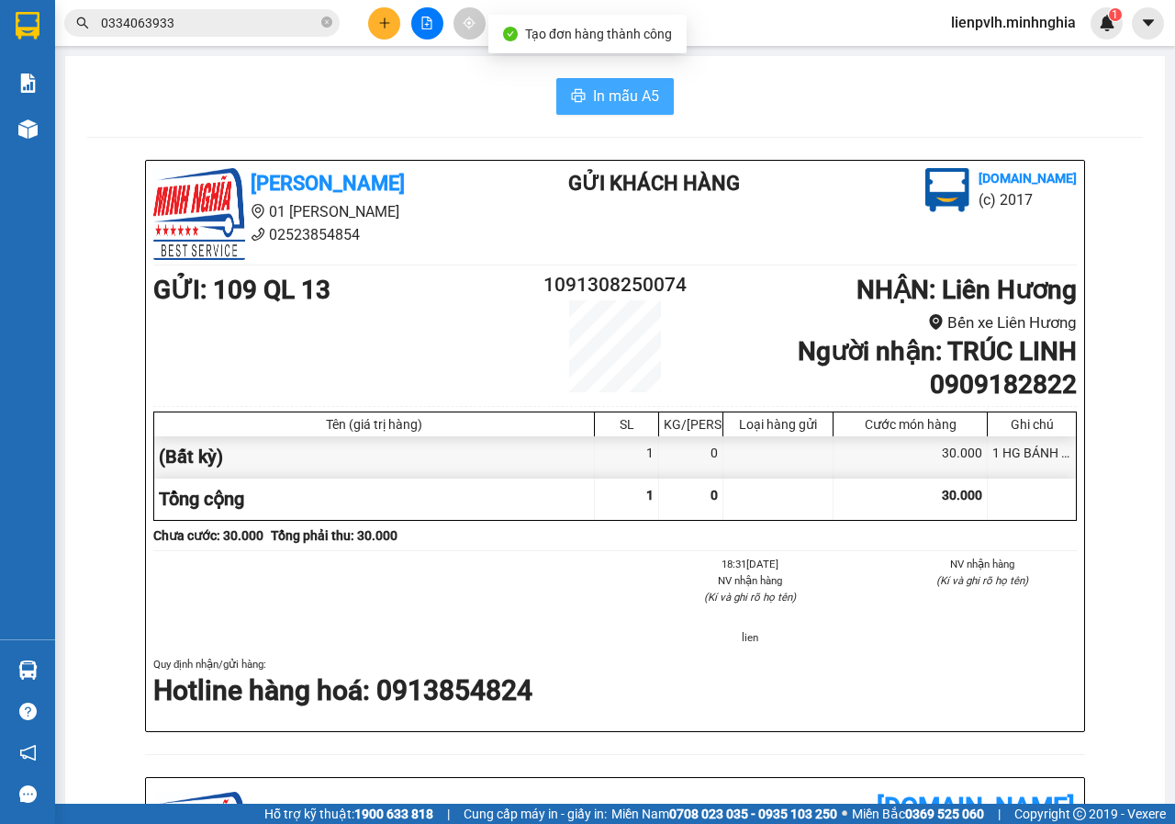
click at [574, 94] on icon "printer" at bounding box center [578, 95] width 15 height 15
click at [383, 28] on icon "plus" at bounding box center [384, 23] width 13 height 13
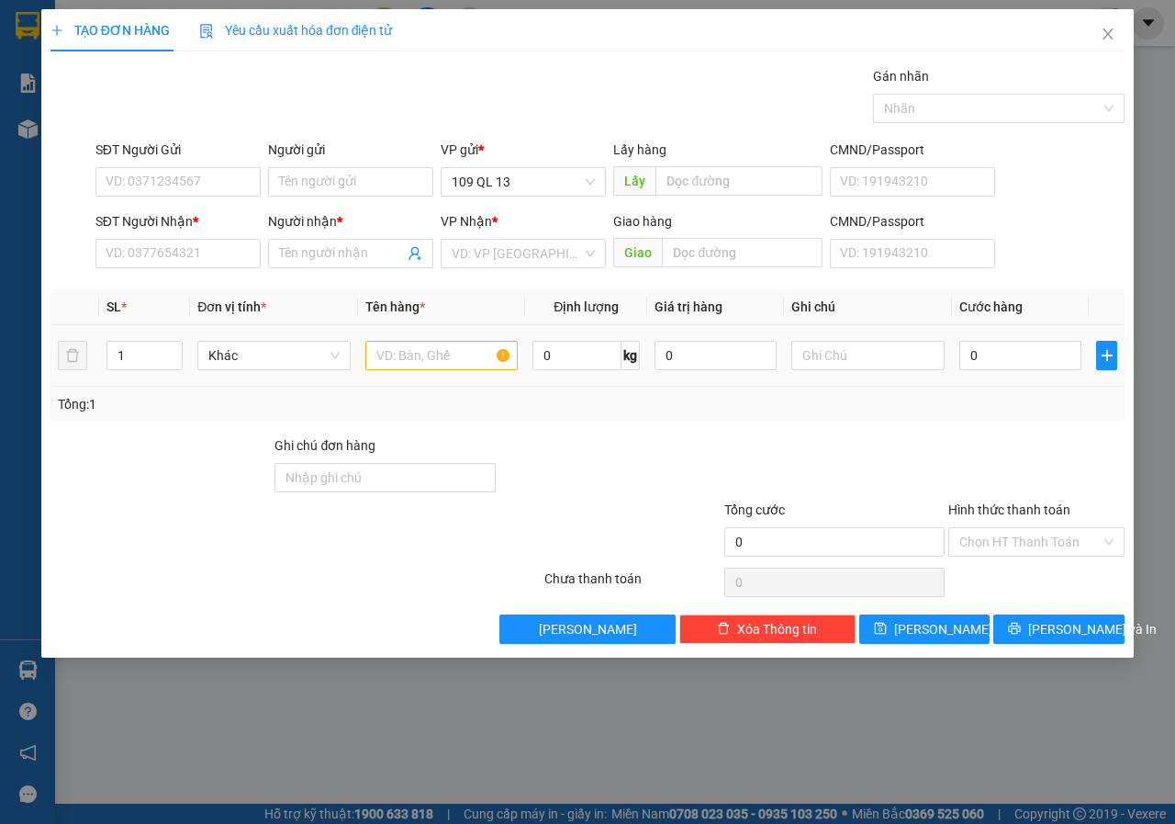
click at [472, 376] on td at bounding box center [442, 356] width 168 height 62
click at [474, 360] on input "text" at bounding box center [441, 355] width 153 height 29
click at [154, 262] on input "SĐT Người Nhận *" at bounding box center [177, 253] width 165 height 29
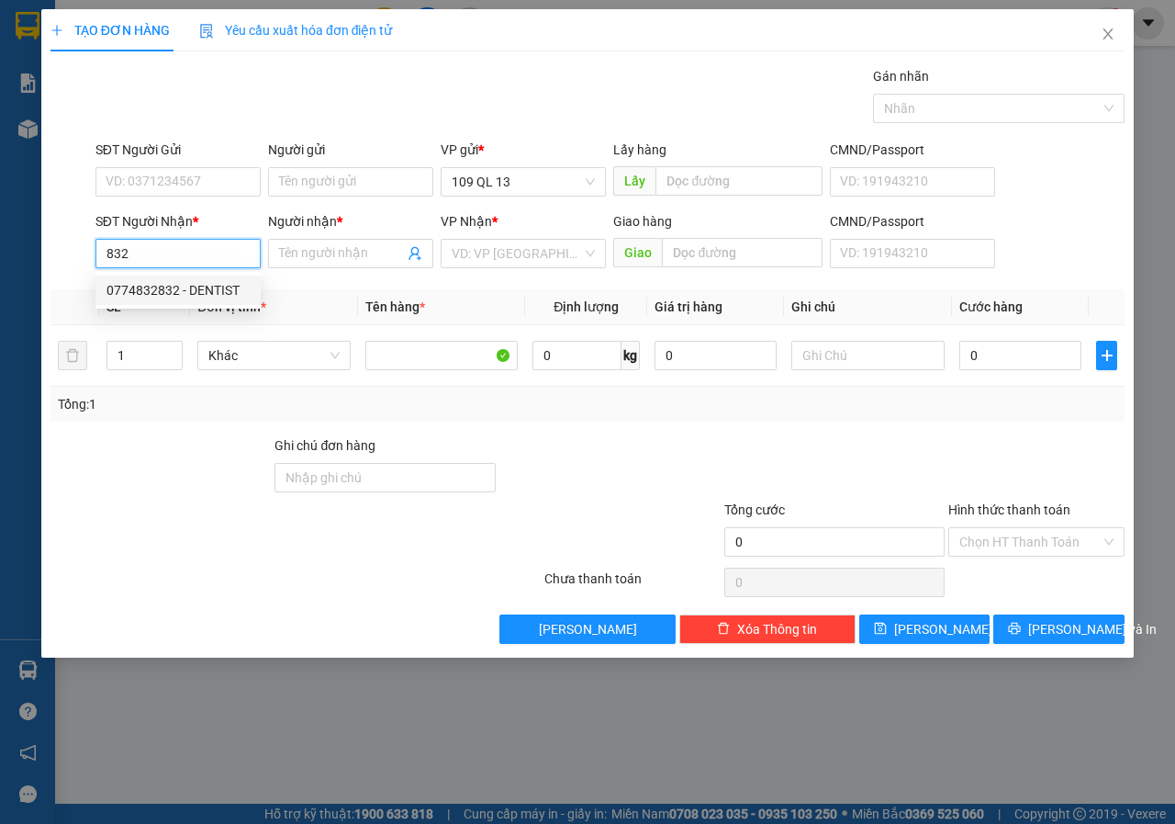
click at [238, 296] on div "0774832832 - DENTIST" at bounding box center [178, 290] width 143 height 20
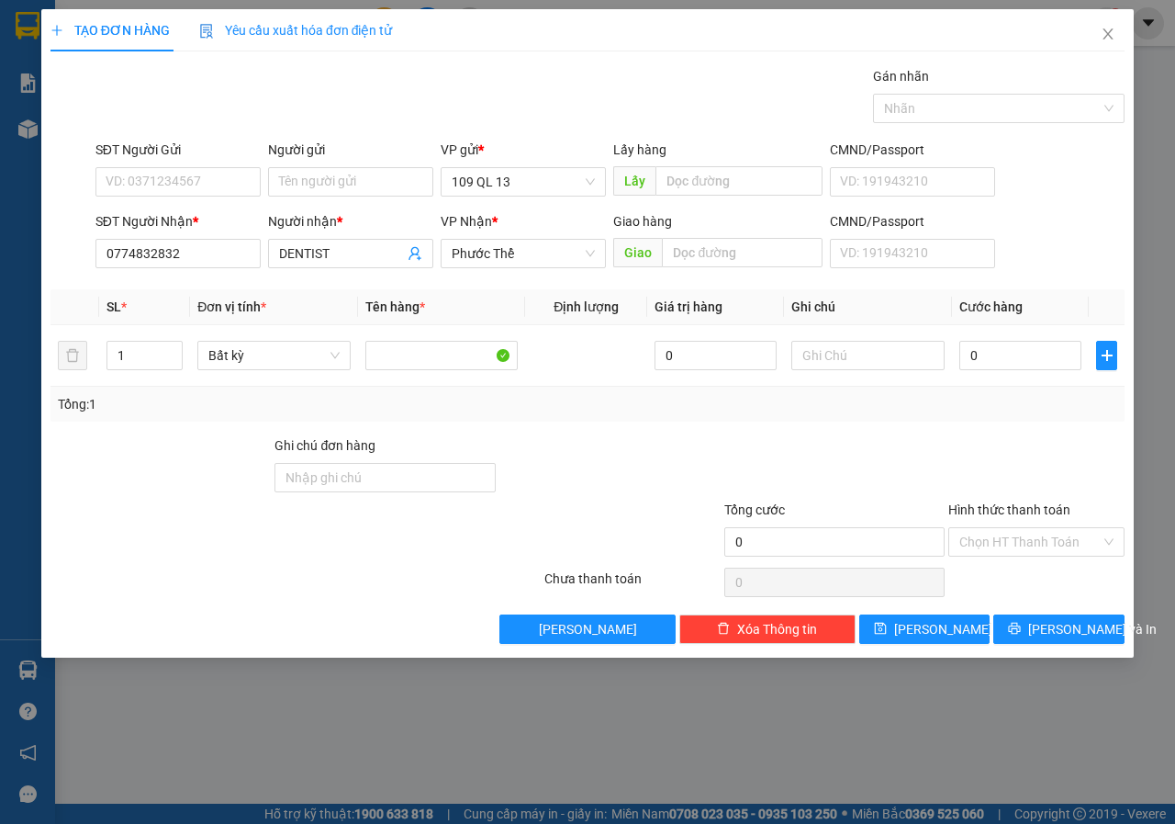
click at [203, 201] on div "SĐT Người Gửi VD: 0371234567" at bounding box center [177, 172] width 165 height 64
click at [203, 186] on input "SĐT Người Gửi" at bounding box center [177, 181] width 165 height 29
click at [212, 215] on div "0906897659 - LAB DK" at bounding box center [178, 218] width 143 height 20
click at [874, 351] on input "text" at bounding box center [867, 355] width 153 height 29
click at [1076, 541] on input "Hình thức thanh toán" at bounding box center [1029, 542] width 141 height 28
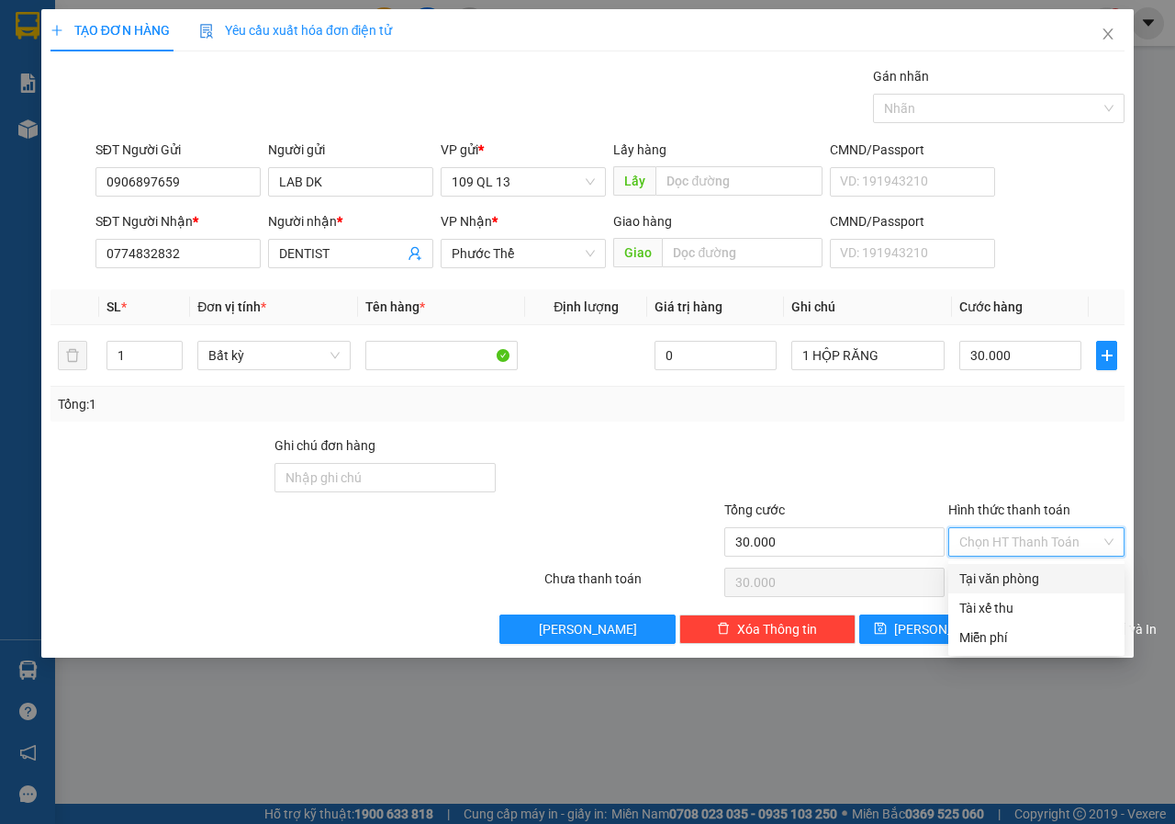
click at [1049, 579] on div "Tại văn phòng" at bounding box center [1036, 578] width 154 height 20
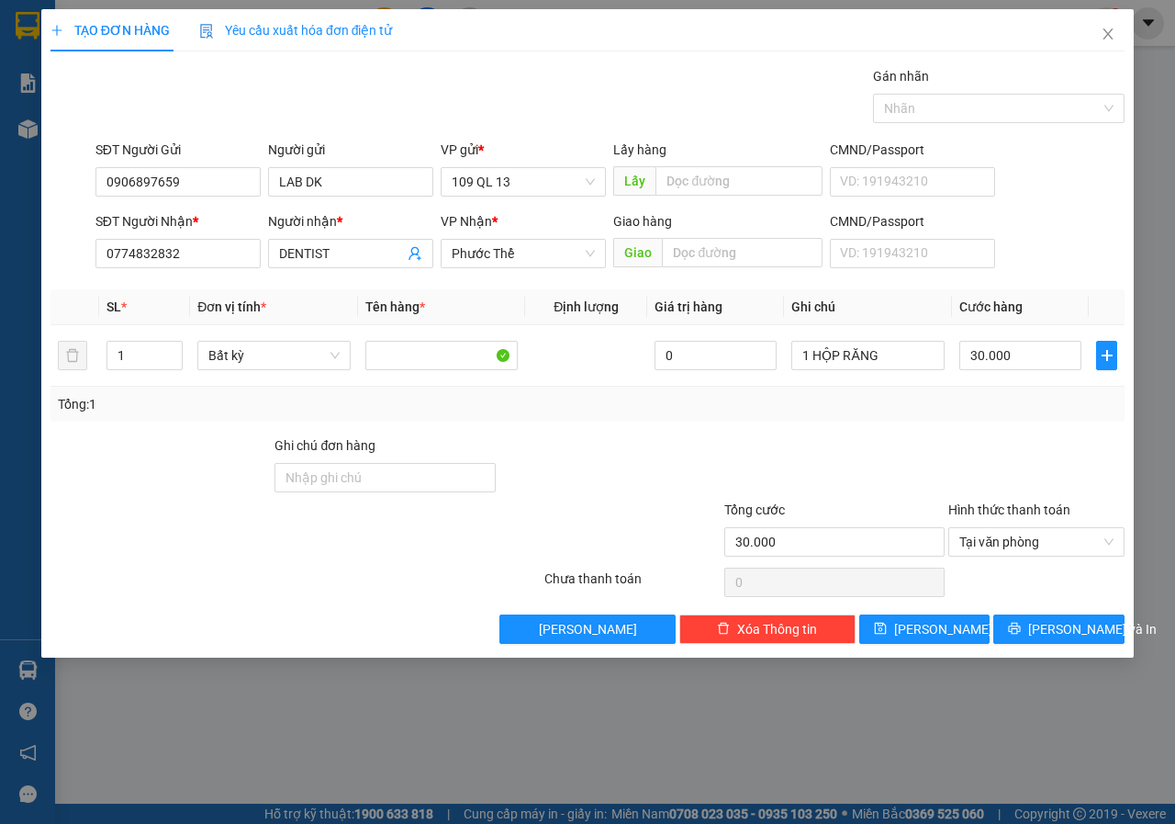
click at [1085, 598] on div at bounding box center [1037, 582] width 180 height 37
click at [1091, 626] on span "[PERSON_NAME] và In" at bounding box center [1092, 629] width 129 height 20
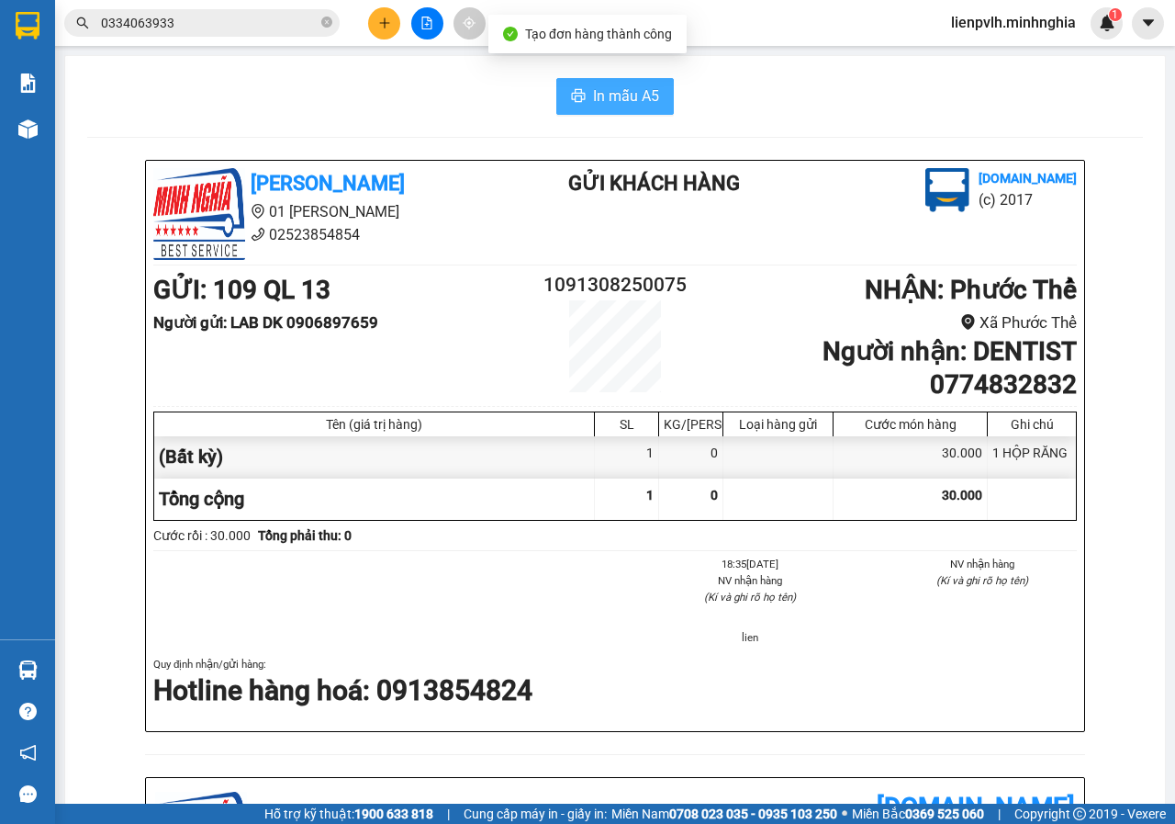
click at [616, 84] on span "In mẫu A5" at bounding box center [626, 95] width 66 height 23
click at [369, 25] on button at bounding box center [384, 23] width 32 height 32
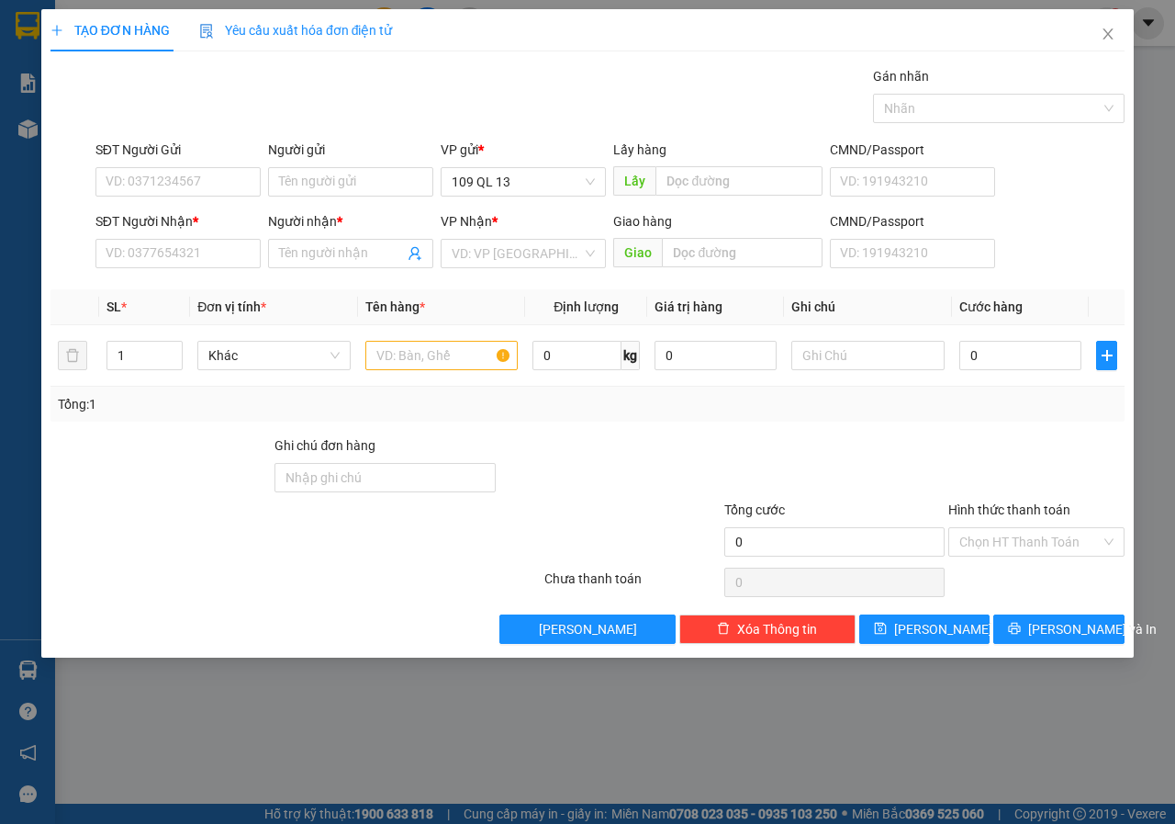
click at [215, 279] on div "Transit Pickup Surcharge Ids Transit Deliver Surcharge Ids Transit Deliver Surc…" at bounding box center [587, 355] width 1074 height 578
click at [215, 273] on div "SĐT Người Nhận * VD: 0377654321" at bounding box center [177, 243] width 165 height 64
click at [215, 266] on input "SĐT Người Nhận *" at bounding box center [177, 253] width 165 height 29
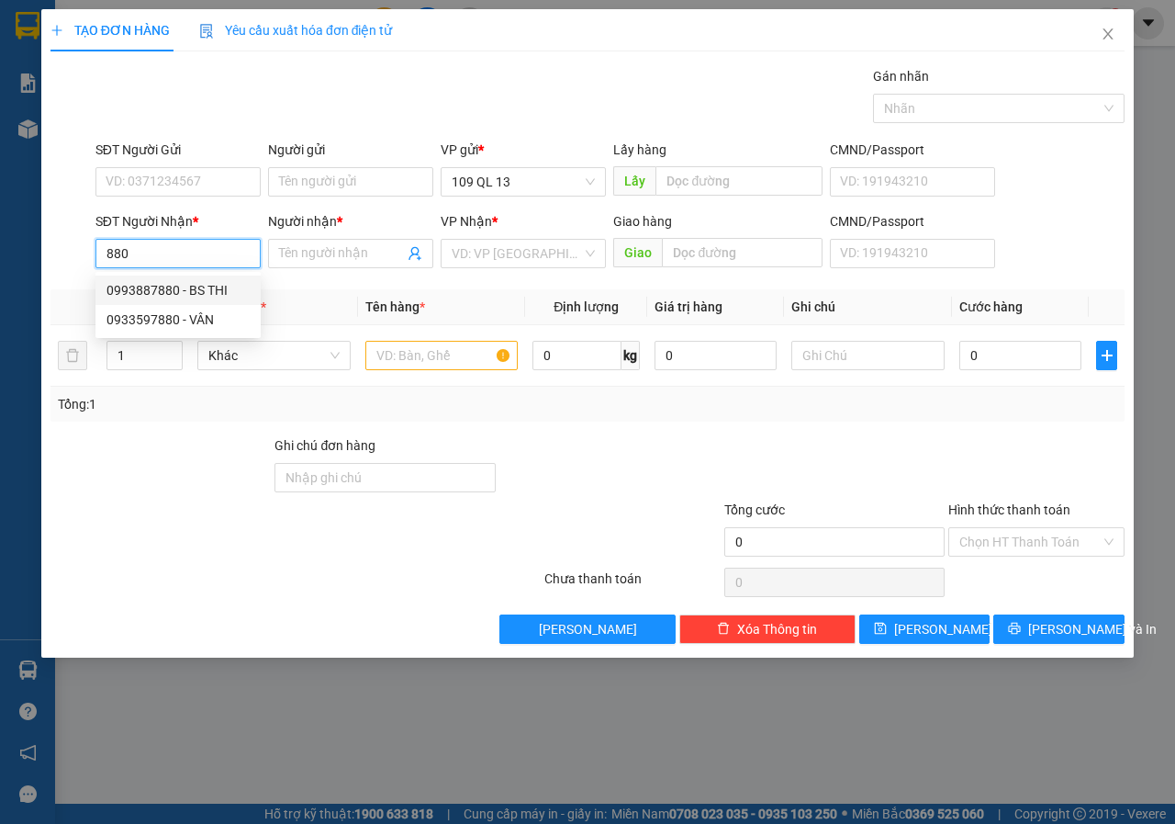
click at [227, 286] on div "0993887880 - BS THI" at bounding box center [178, 290] width 143 height 20
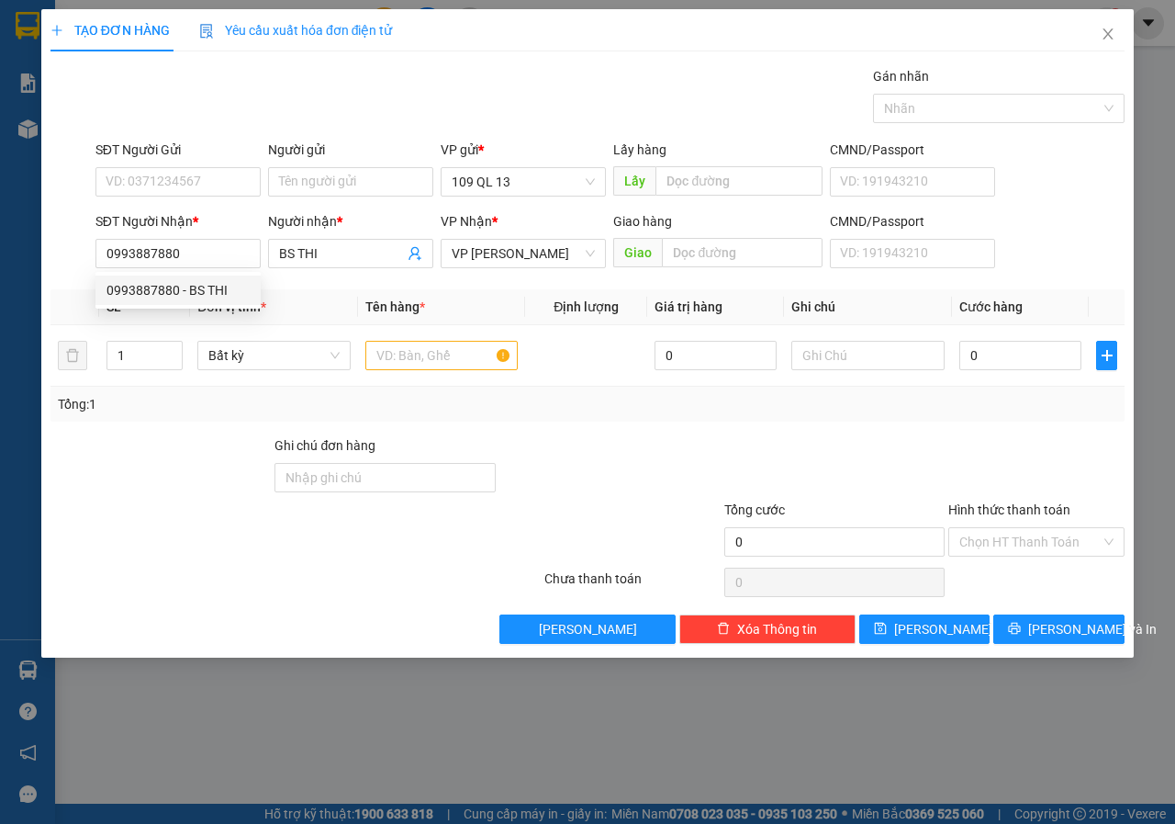
click at [244, 163] on div "SĐT Người Gửi" at bounding box center [177, 154] width 165 height 28
click at [232, 178] on input "SĐT Người Gửi" at bounding box center [177, 181] width 165 height 29
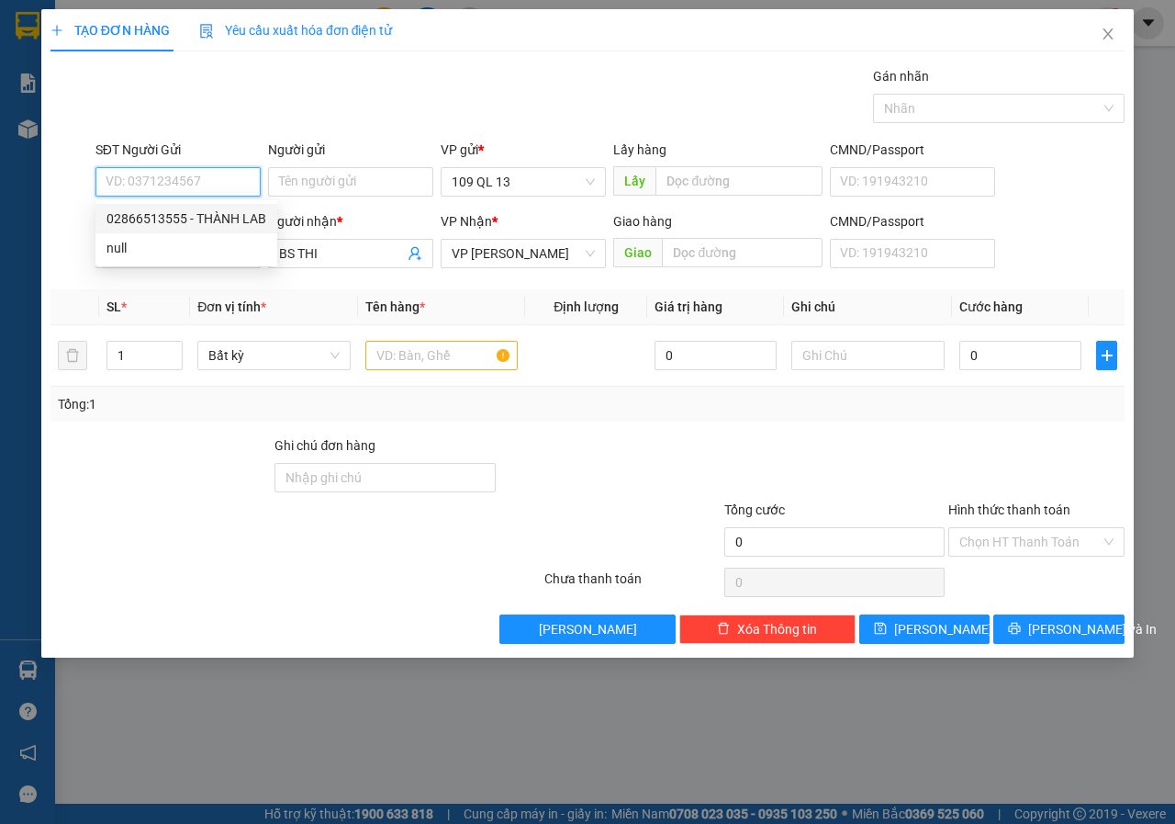
click at [230, 209] on div "02866513555 - THÀNH LAB" at bounding box center [187, 218] width 160 height 20
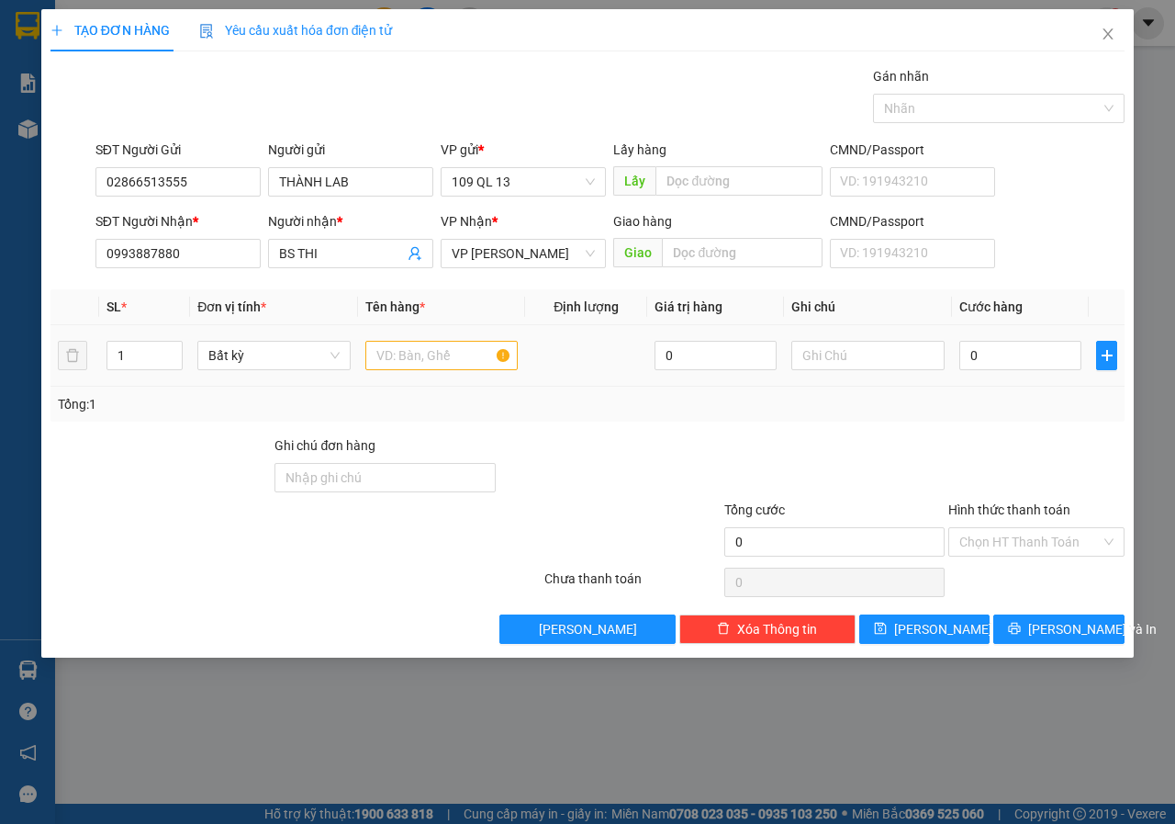
click at [407, 331] on td at bounding box center [442, 356] width 168 height 62
click at [406, 342] on input "text" at bounding box center [441, 355] width 153 height 29
click at [885, 351] on input "text" at bounding box center [867, 355] width 153 height 29
click at [1060, 539] on input "Hình thức thanh toán" at bounding box center [1029, 542] width 141 height 28
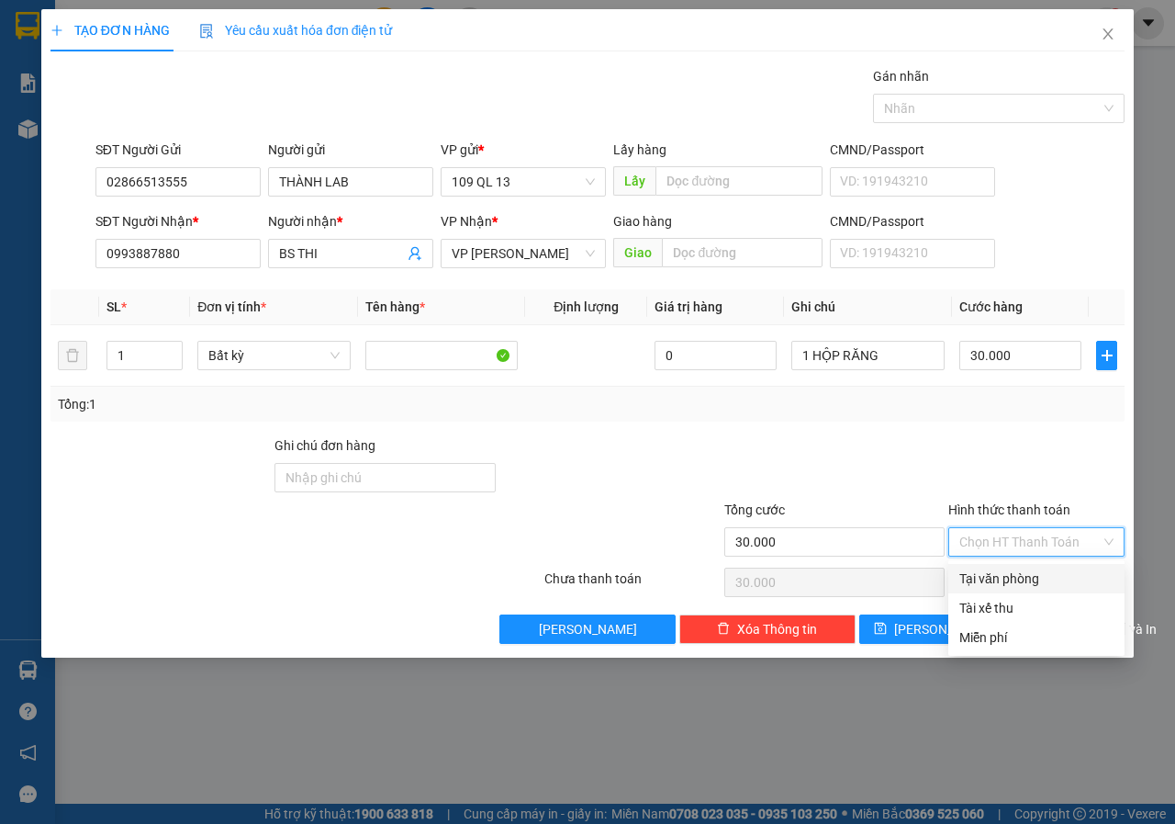
click at [1033, 566] on div "Tại văn phòng" at bounding box center [1036, 578] width 176 height 29
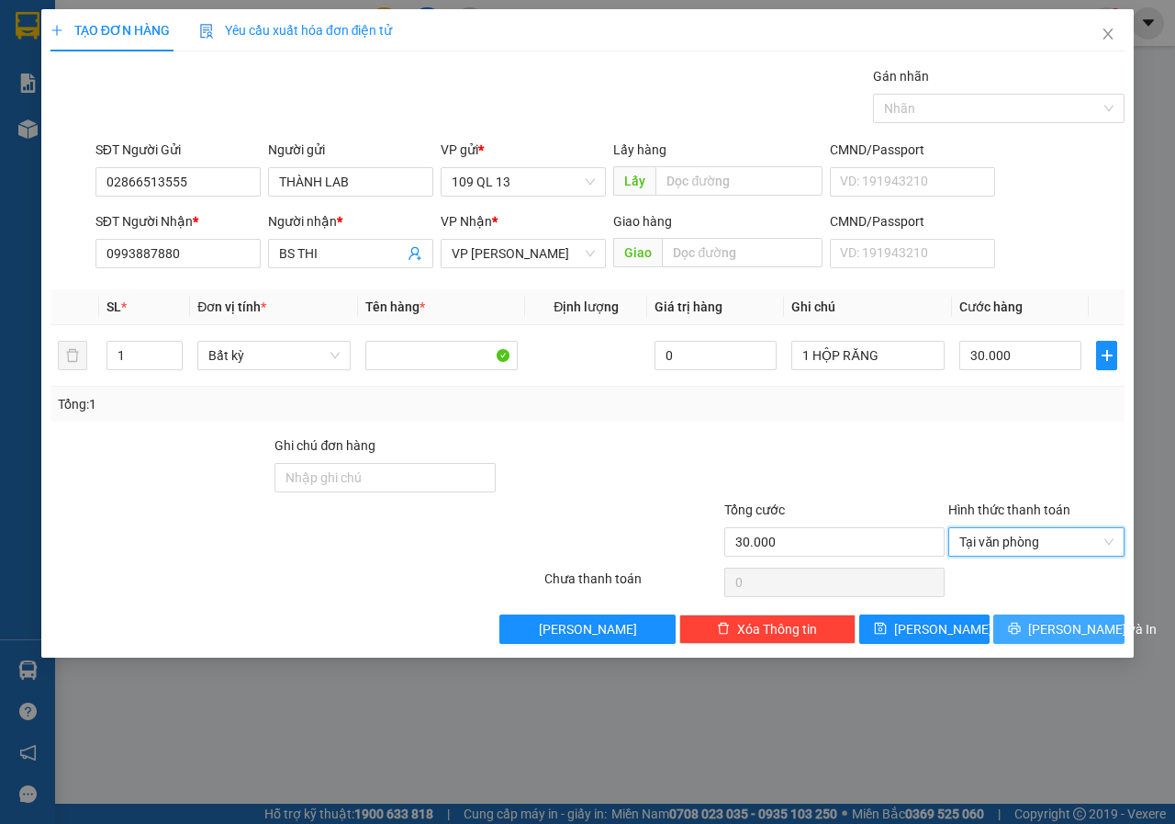
click at [1050, 625] on span "[PERSON_NAME] và In" at bounding box center [1092, 629] width 129 height 20
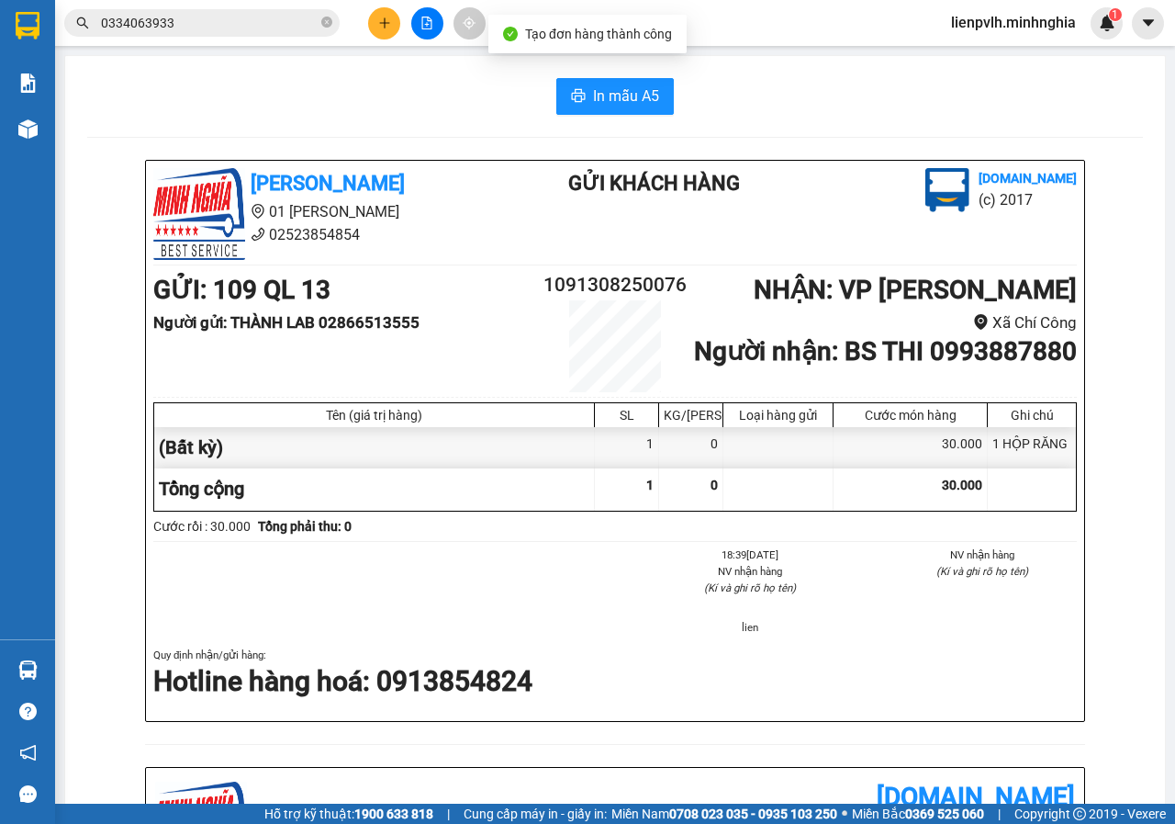
click at [622, 71] on div "In mẫu A5 [PERSON_NAME] 01 Đinh Tiên Hoàng 02523854854 Gửi khách hàng [DOMAIN_N…" at bounding box center [615, 762] width 1100 height 1412
click at [624, 99] on span "In mẫu A5" at bounding box center [626, 95] width 66 height 23
click at [373, 21] on button at bounding box center [384, 23] width 32 height 32
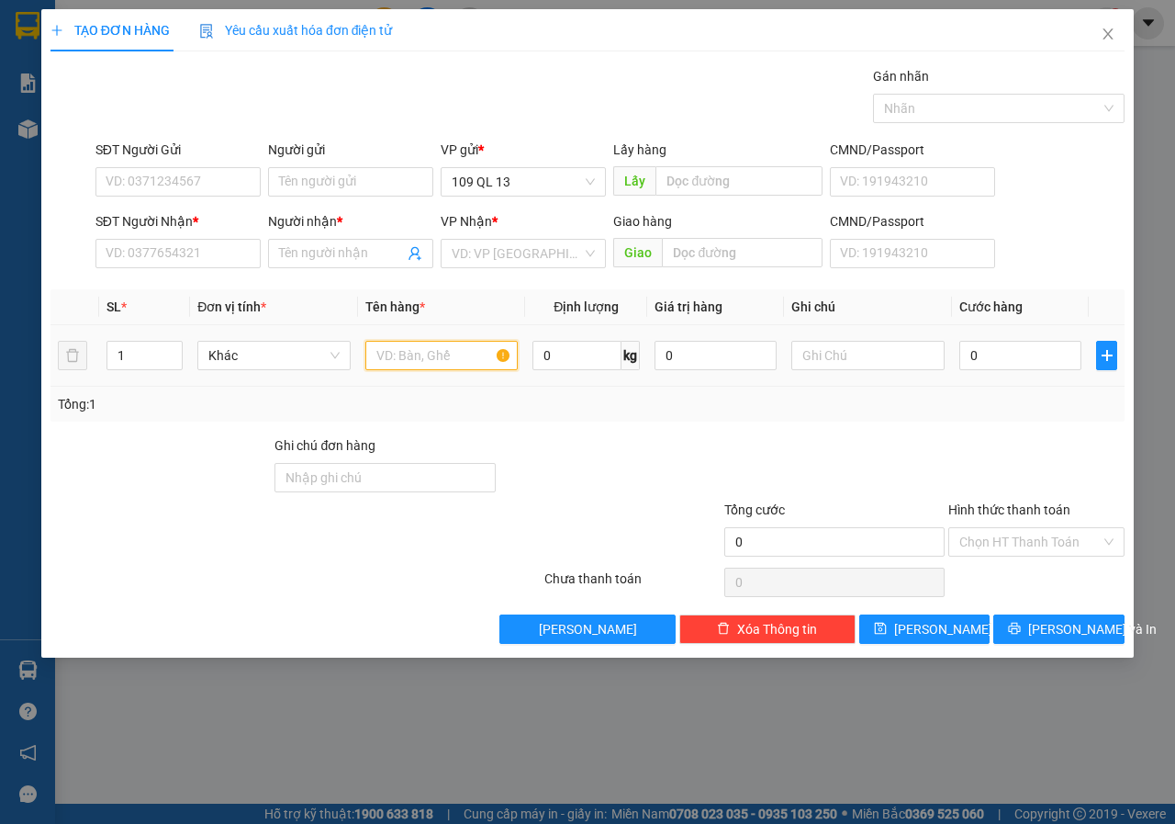
click at [454, 352] on input "text" at bounding box center [441, 355] width 153 height 29
click at [242, 253] on input "SĐT Người Nhận *" at bounding box center [177, 253] width 165 height 29
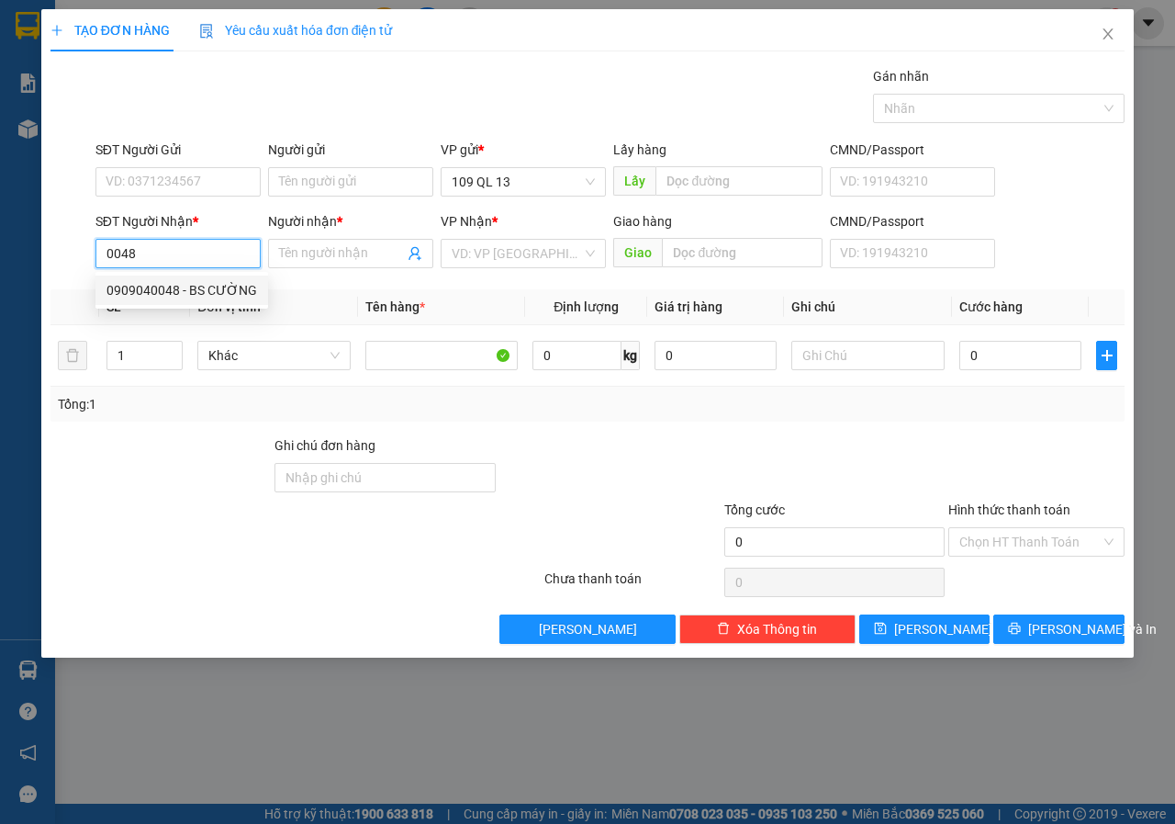
click at [174, 294] on div "0909040048 - BS CƯỜNG" at bounding box center [182, 290] width 151 height 20
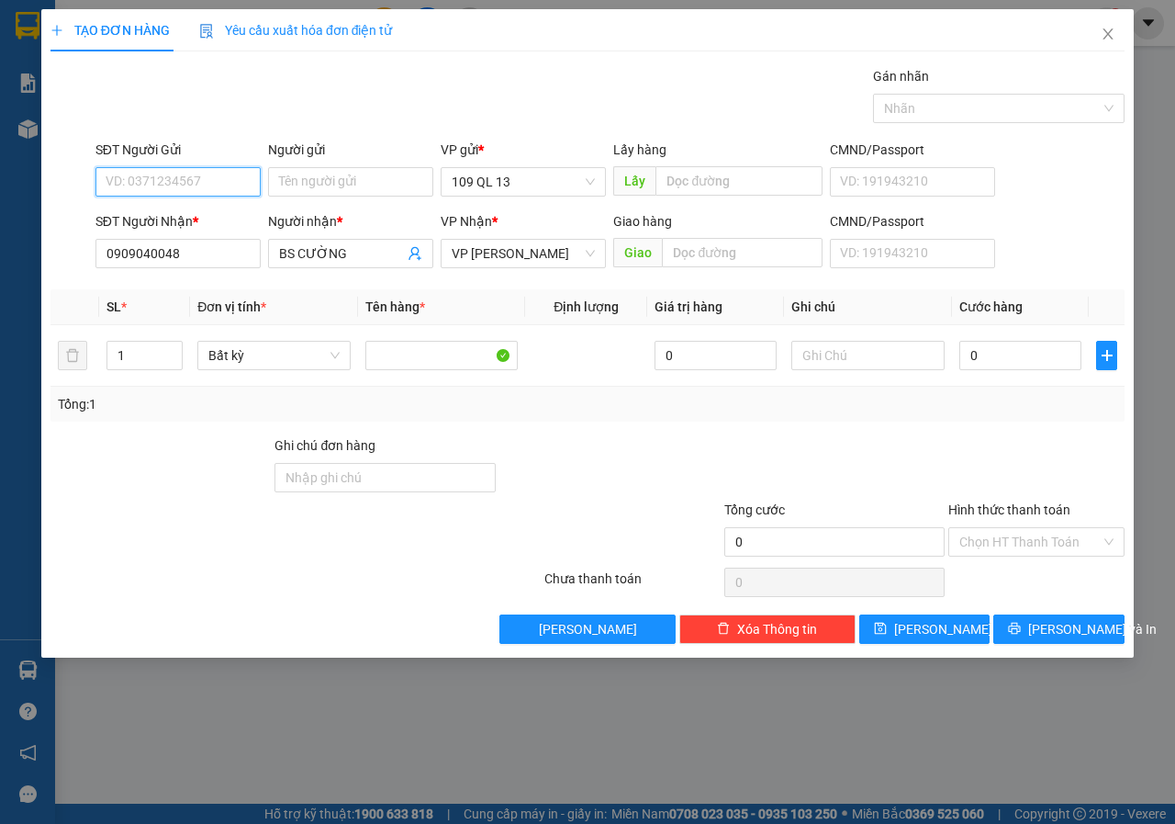
click at [219, 183] on input "SĐT Người Gửi" at bounding box center [177, 181] width 165 height 29
click at [209, 211] on div "0913129199 - LAB [PERSON_NAME]" at bounding box center [210, 218] width 207 height 20
click at [902, 381] on td at bounding box center [868, 356] width 168 height 62
click at [892, 368] on input "text" at bounding box center [867, 355] width 153 height 29
click at [1051, 538] on input "Hình thức thanh toán" at bounding box center [1029, 542] width 141 height 28
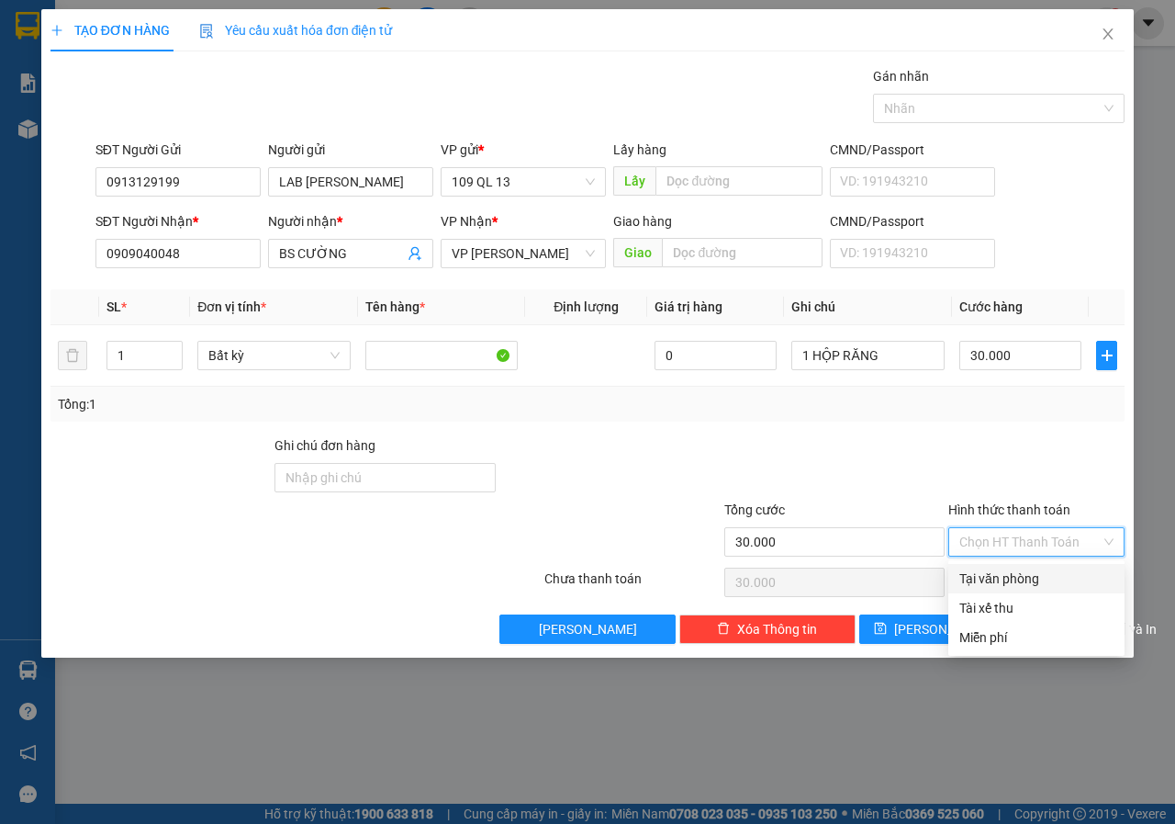
click at [1041, 565] on div "Tại văn phòng" at bounding box center [1036, 578] width 176 height 29
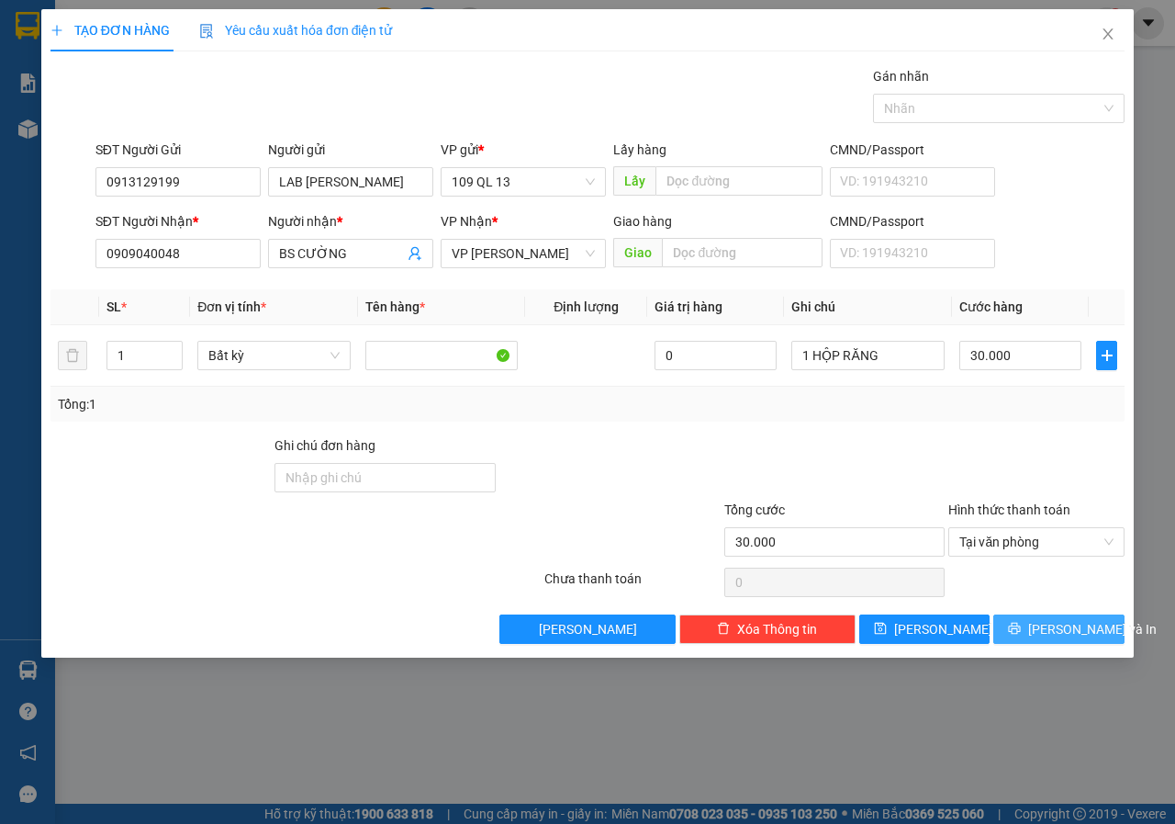
click at [1076, 624] on span "[PERSON_NAME] và In" at bounding box center [1092, 629] width 129 height 20
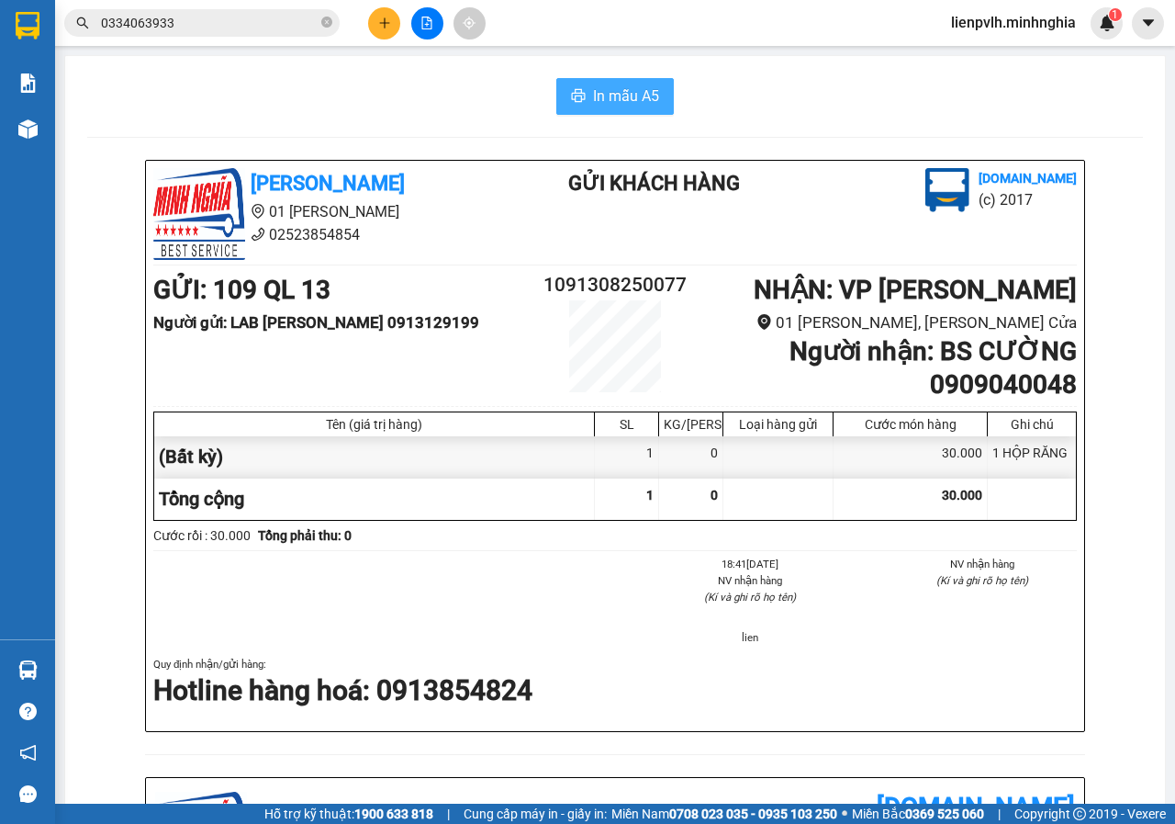
click at [609, 106] on span "In mẫu A5" at bounding box center [626, 95] width 66 height 23
click at [375, 32] on button at bounding box center [384, 23] width 32 height 32
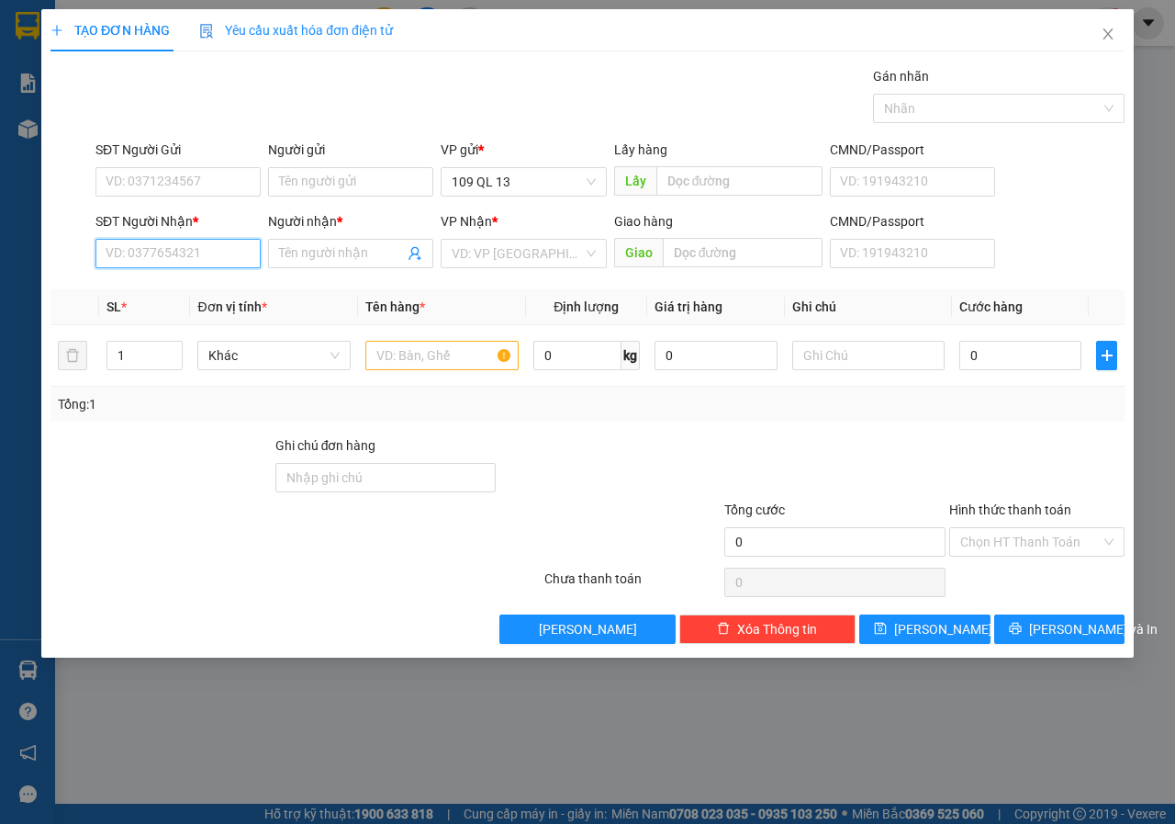
click at [200, 257] on input "SĐT Người Nhận *" at bounding box center [177, 253] width 165 height 29
click at [319, 257] on input "Người nhận *" at bounding box center [341, 253] width 125 height 20
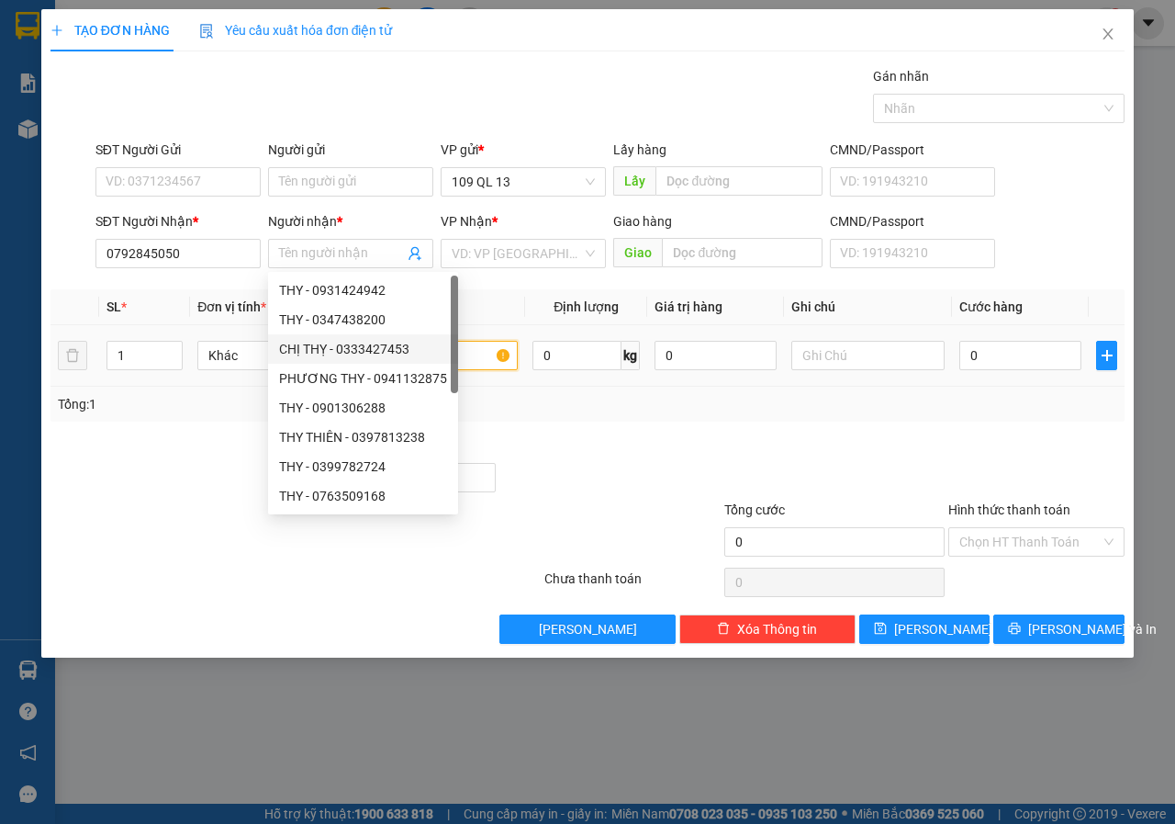
click at [480, 354] on input "text" at bounding box center [441, 355] width 153 height 29
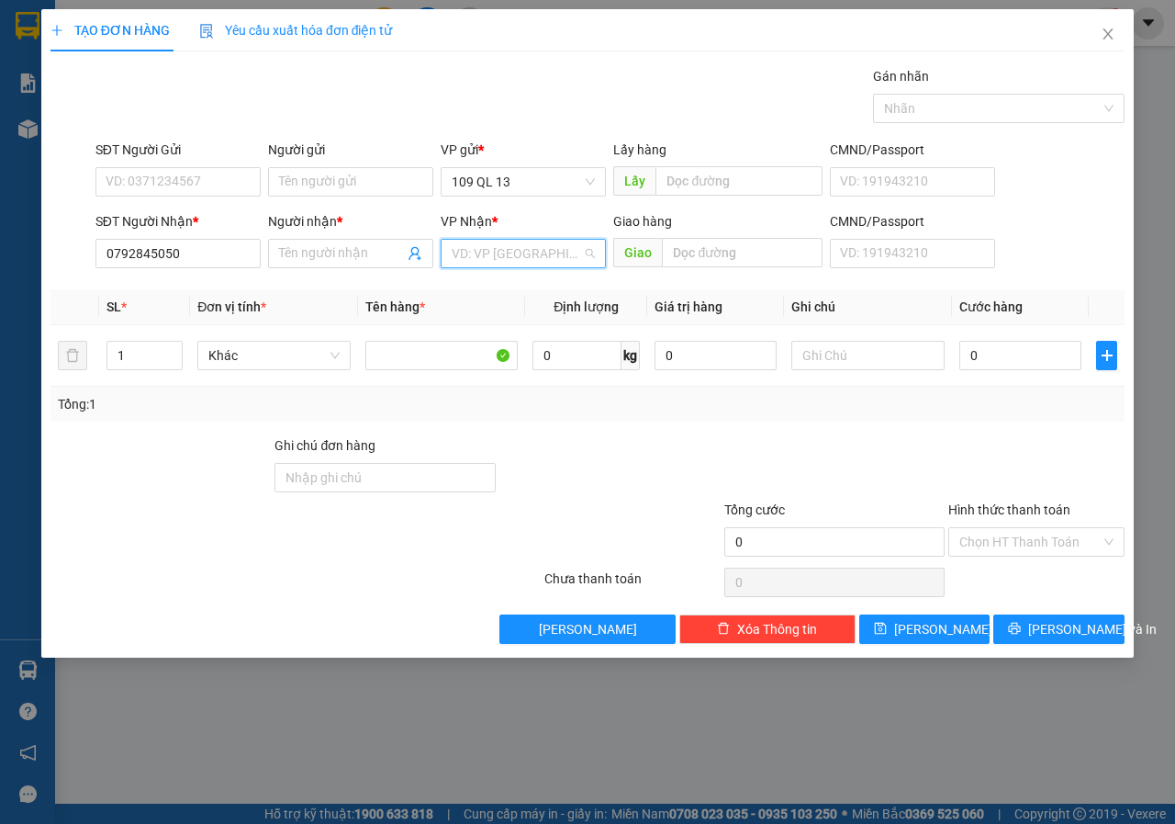
click at [490, 262] on input "search" at bounding box center [517, 254] width 130 height 28
click at [499, 313] on div "Liên Hương" at bounding box center [523, 319] width 143 height 20
click at [375, 254] on input "Người nhận *" at bounding box center [341, 253] width 125 height 20
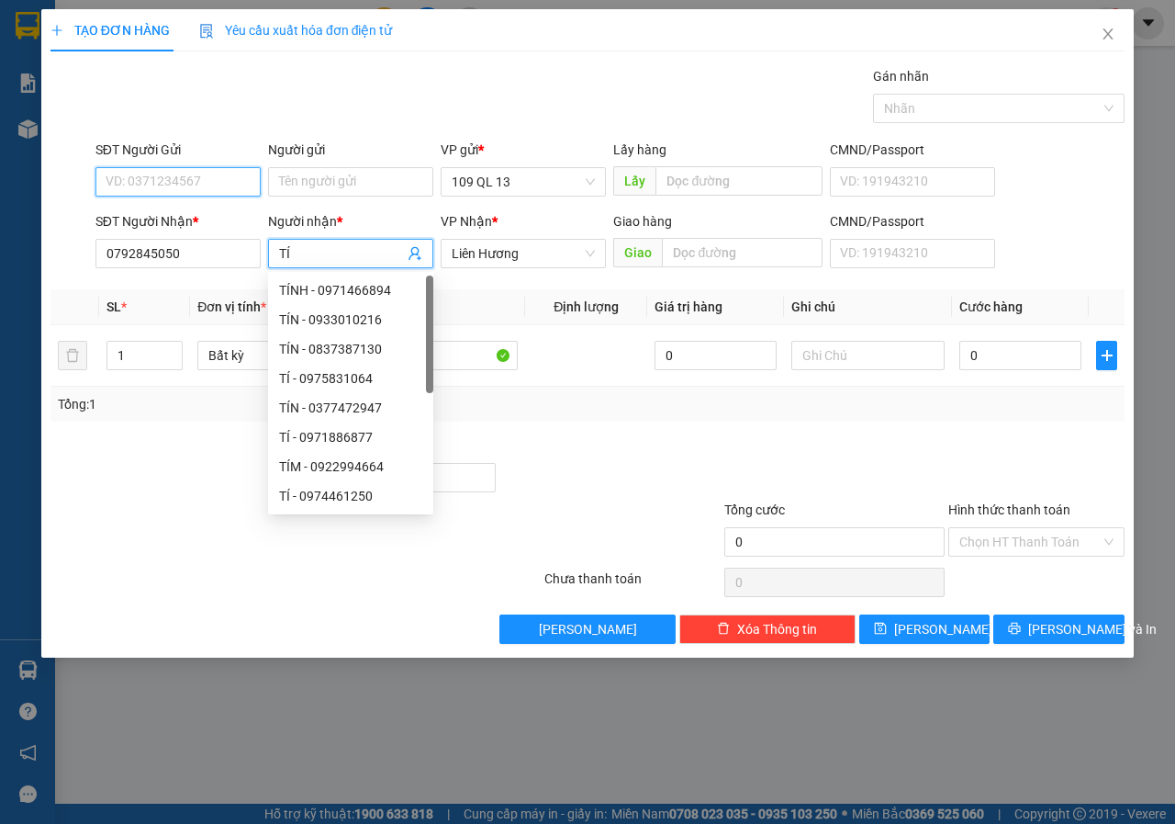
click at [227, 186] on input "SĐT Người Gửi" at bounding box center [177, 181] width 165 height 29
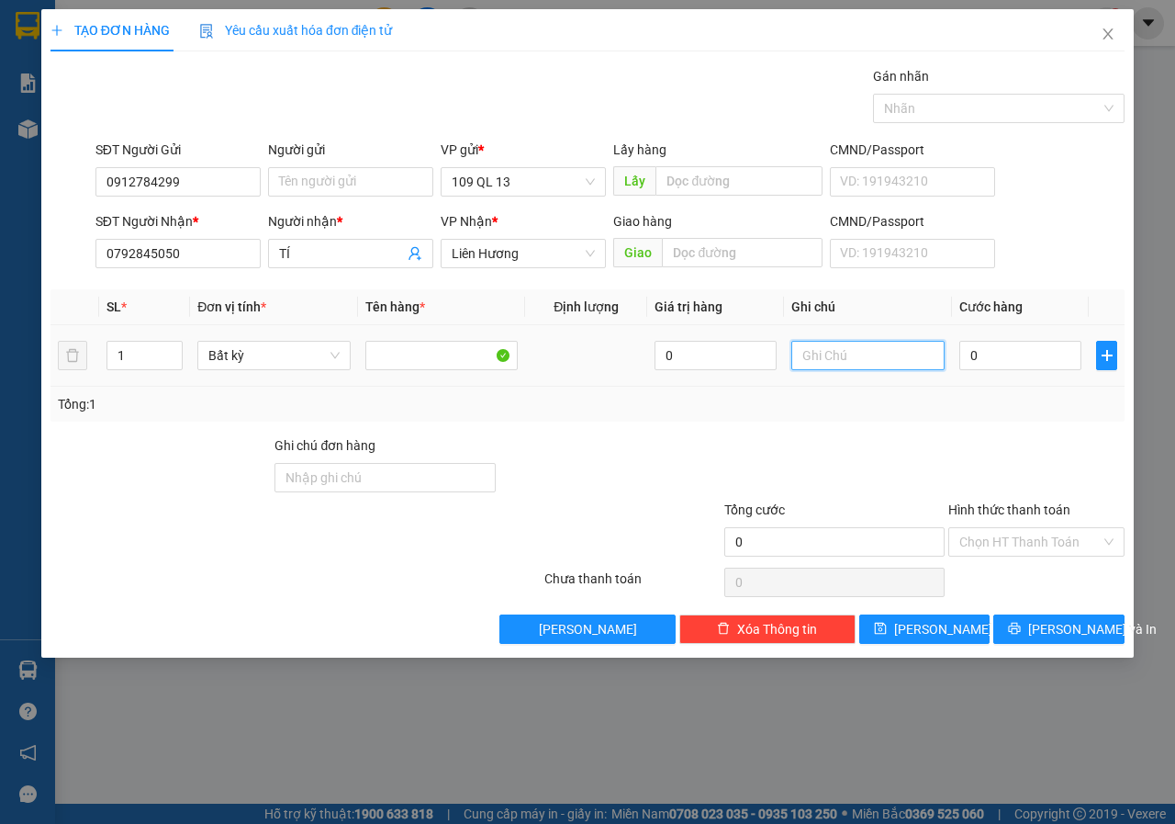
click at [793, 355] on input "text" at bounding box center [867, 355] width 153 height 29
click at [1004, 527] on div "Chọn HT Thanh Toán" at bounding box center [1036, 541] width 176 height 29
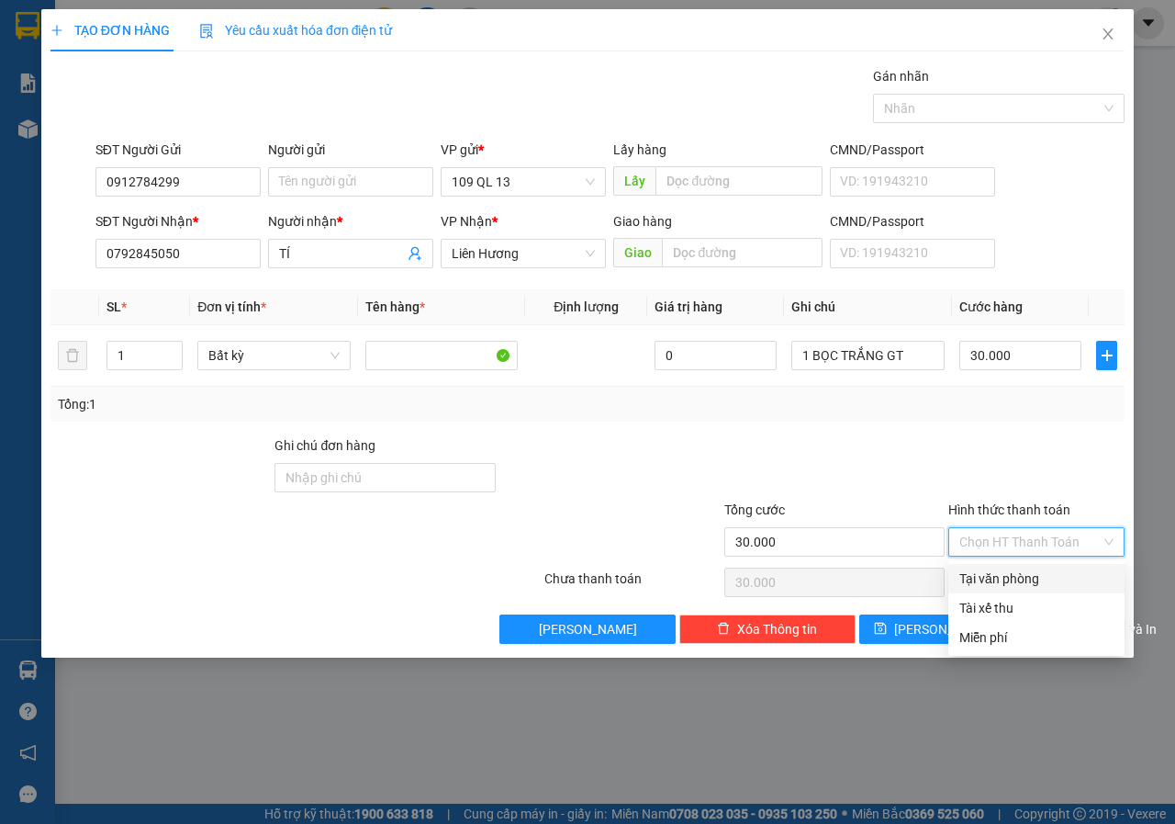
click at [979, 573] on div "Tại văn phòng" at bounding box center [1036, 578] width 154 height 20
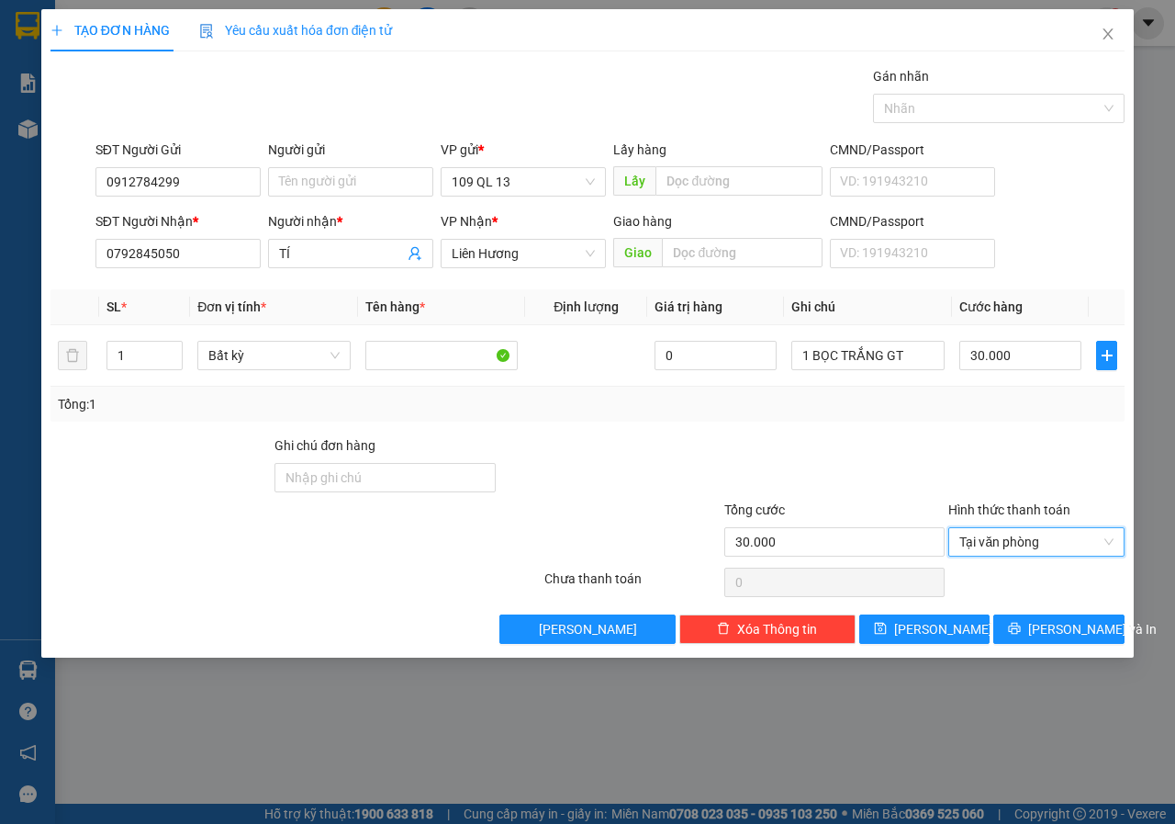
click at [1065, 644] on div "TẠO ĐƠN HÀNG Yêu cầu xuất hóa đơn điện tử Transit Pickup Surcharge Ids Transit …" at bounding box center [587, 333] width 1093 height 648
click at [1066, 629] on span "[PERSON_NAME] và In" at bounding box center [1092, 629] width 129 height 20
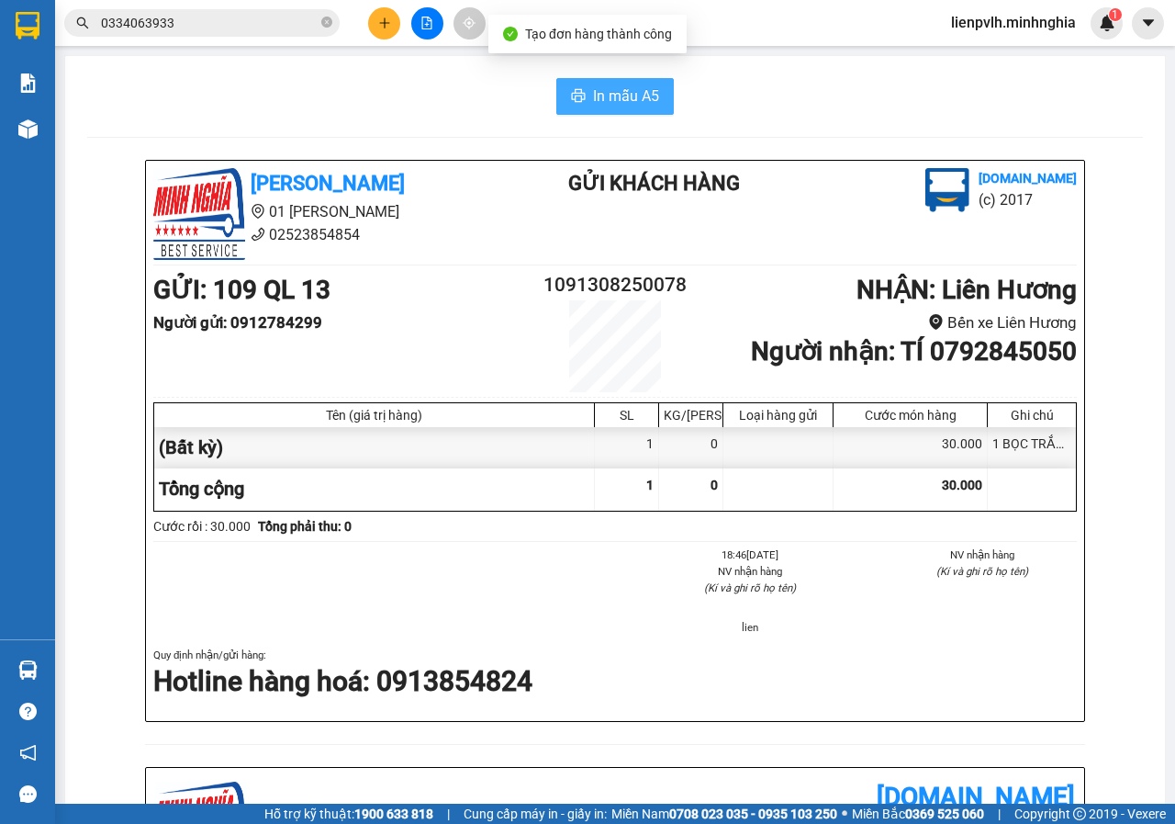
click at [619, 109] on button "In mẫu A5" at bounding box center [615, 96] width 118 height 37
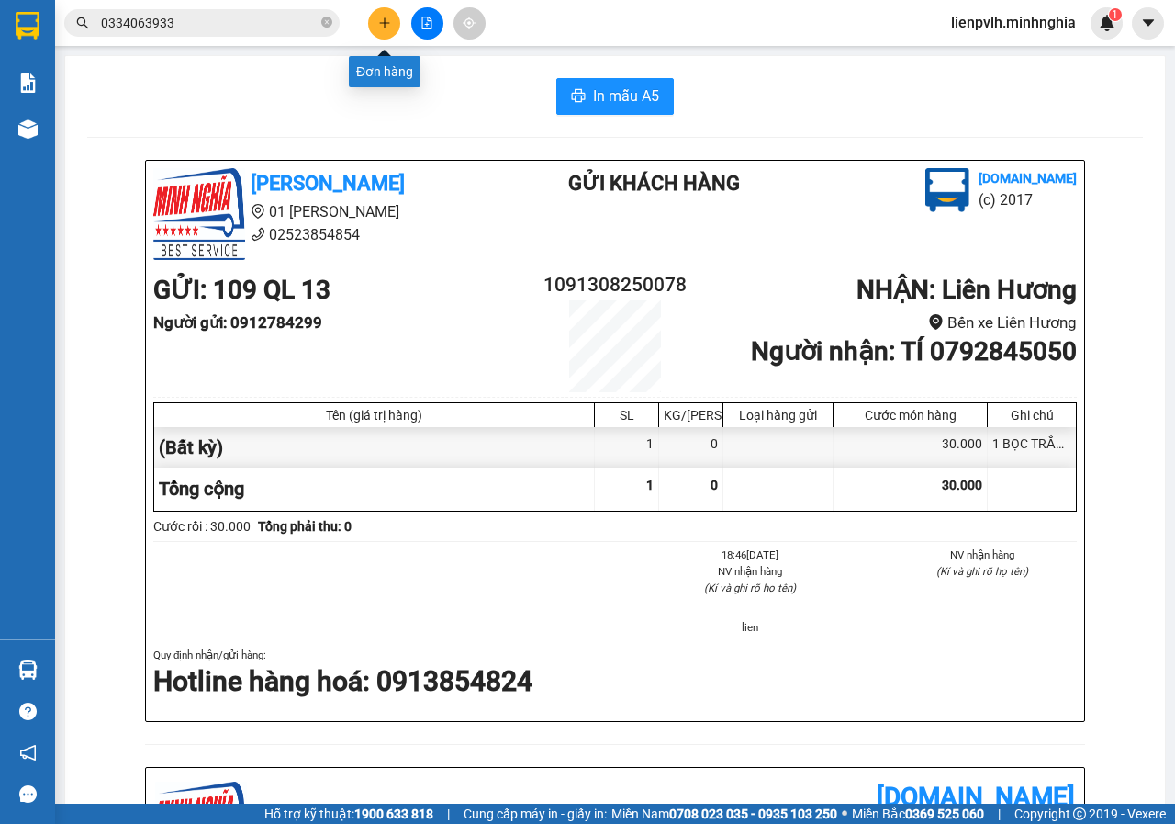
click at [390, 32] on button at bounding box center [384, 23] width 32 height 32
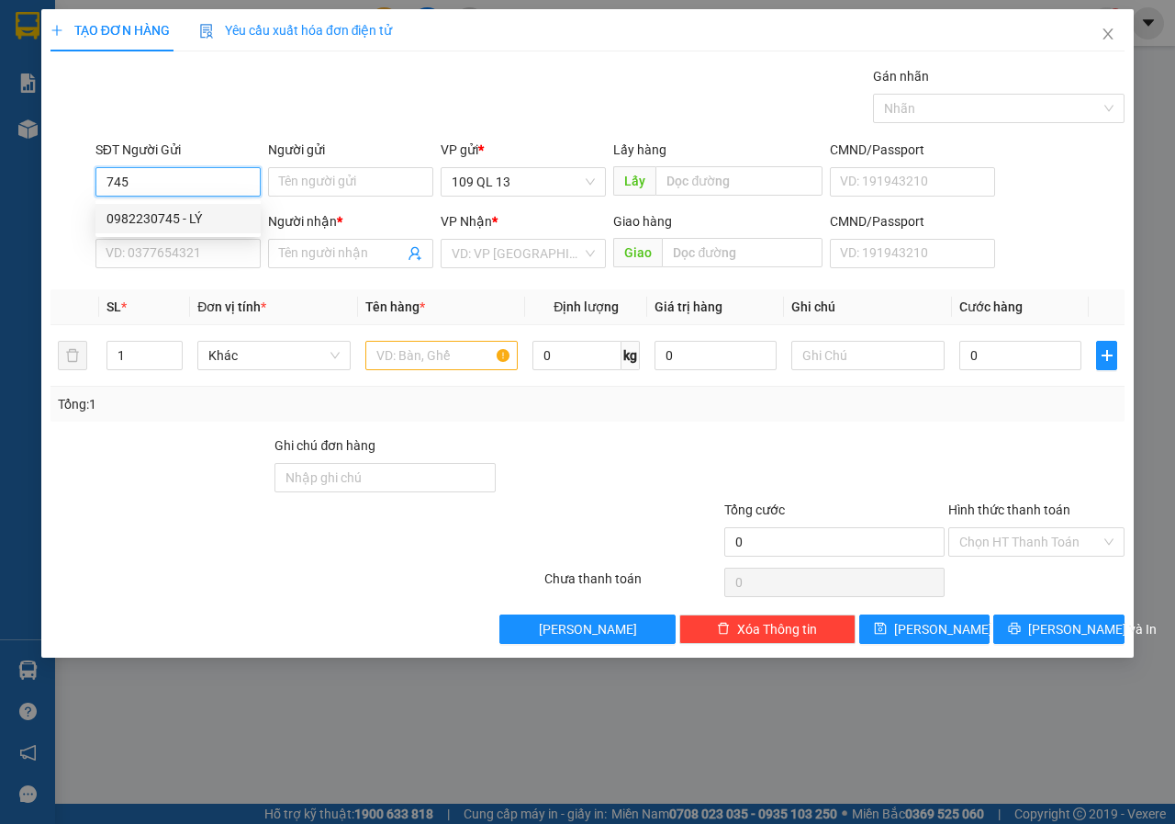
click at [140, 218] on div "0982230745 - LÝ" at bounding box center [178, 218] width 143 height 20
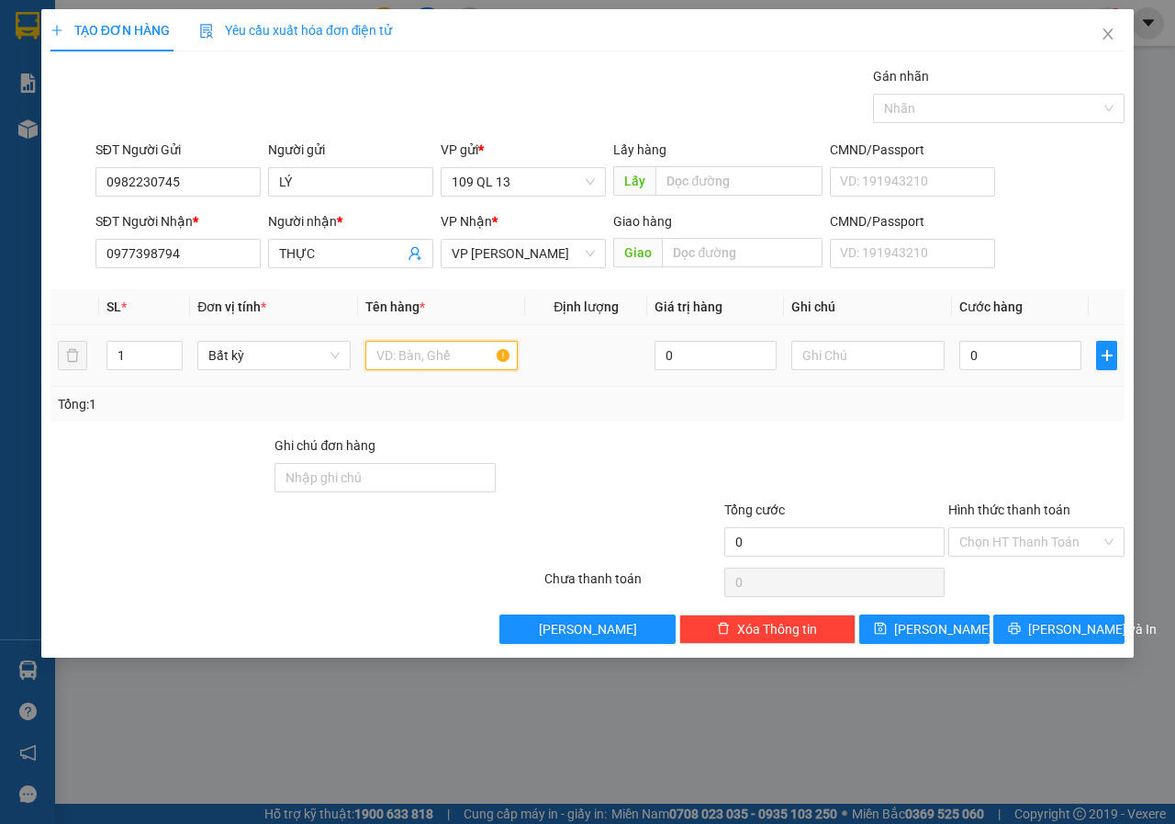
click at [428, 360] on input "text" at bounding box center [441, 355] width 153 height 29
click at [871, 364] on input "text" at bounding box center [867, 355] width 153 height 29
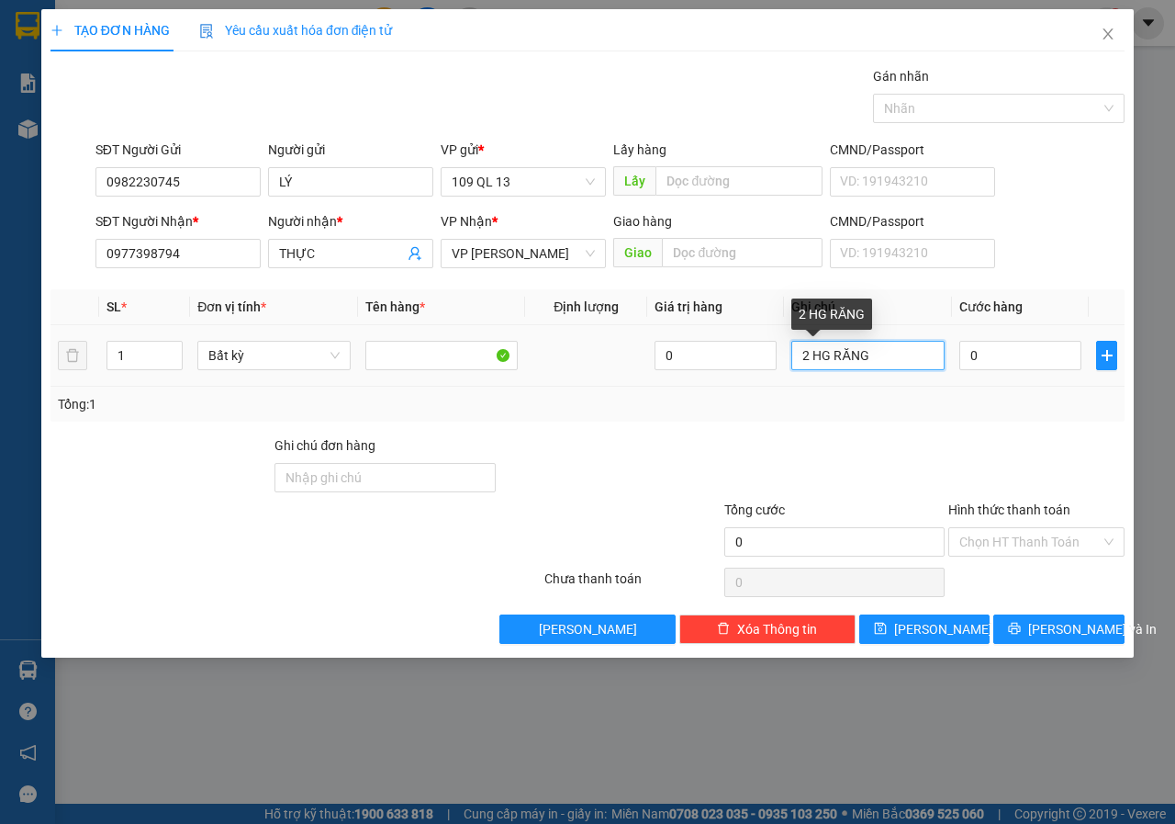
drag, startPoint x: 806, startPoint y: 363, endPoint x: 745, endPoint y: 372, distance: 62.2
click at [745, 372] on tr "1 Bất kỳ 0 2 HG RĂNG 0" at bounding box center [587, 356] width 1074 height 62
click at [978, 357] on input "0" at bounding box center [1020, 355] width 122 height 29
click at [1025, 557] on div "Hình thức thanh toán Chọn HT Thanh Toán" at bounding box center [1036, 531] width 176 height 64
click at [1027, 540] on input "Hình thức thanh toán" at bounding box center [1029, 542] width 141 height 28
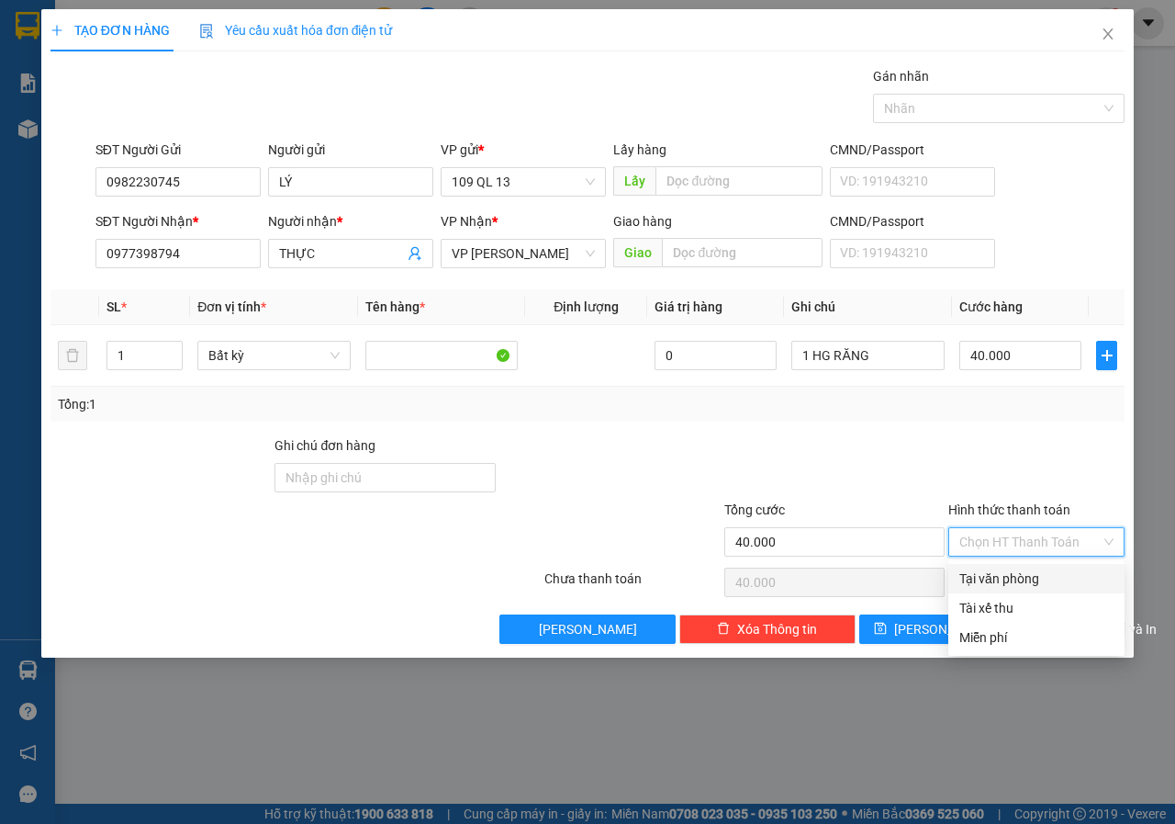
click at [1020, 567] on div "Tại văn phòng" at bounding box center [1036, 578] width 176 height 29
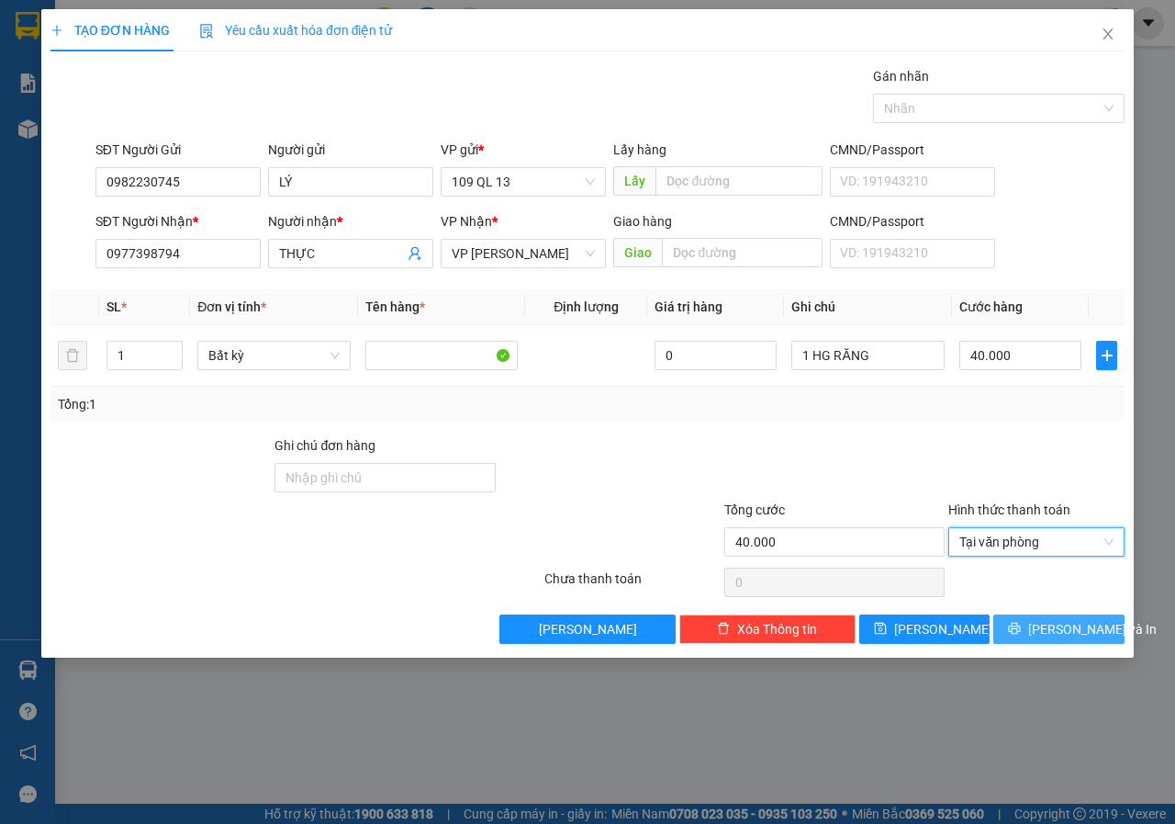
click at [1055, 636] on span "[PERSON_NAME] và In" at bounding box center [1092, 629] width 129 height 20
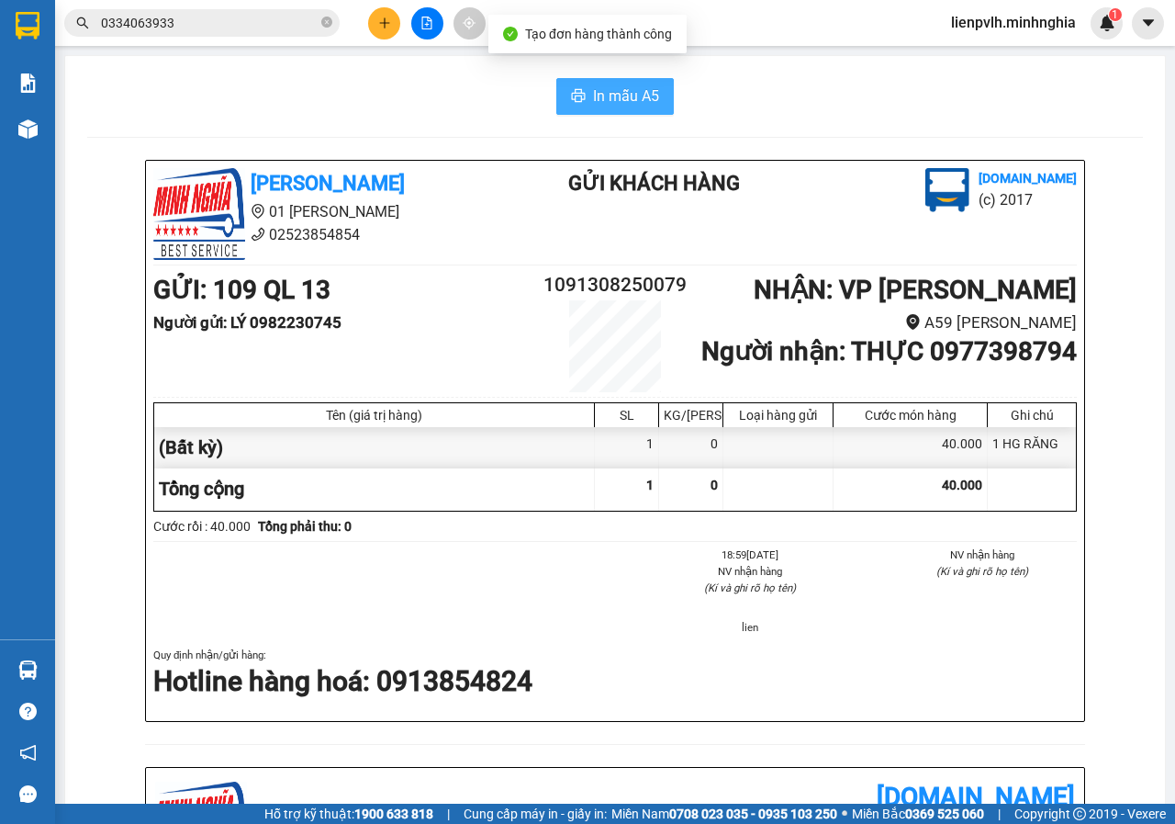
click at [611, 95] on span "In mẫu A5" at bounding box center [626, 95] width 66 height 23
click at [387, 28] on icon "plus" at bounding box center [384, 23] width 13 height 13
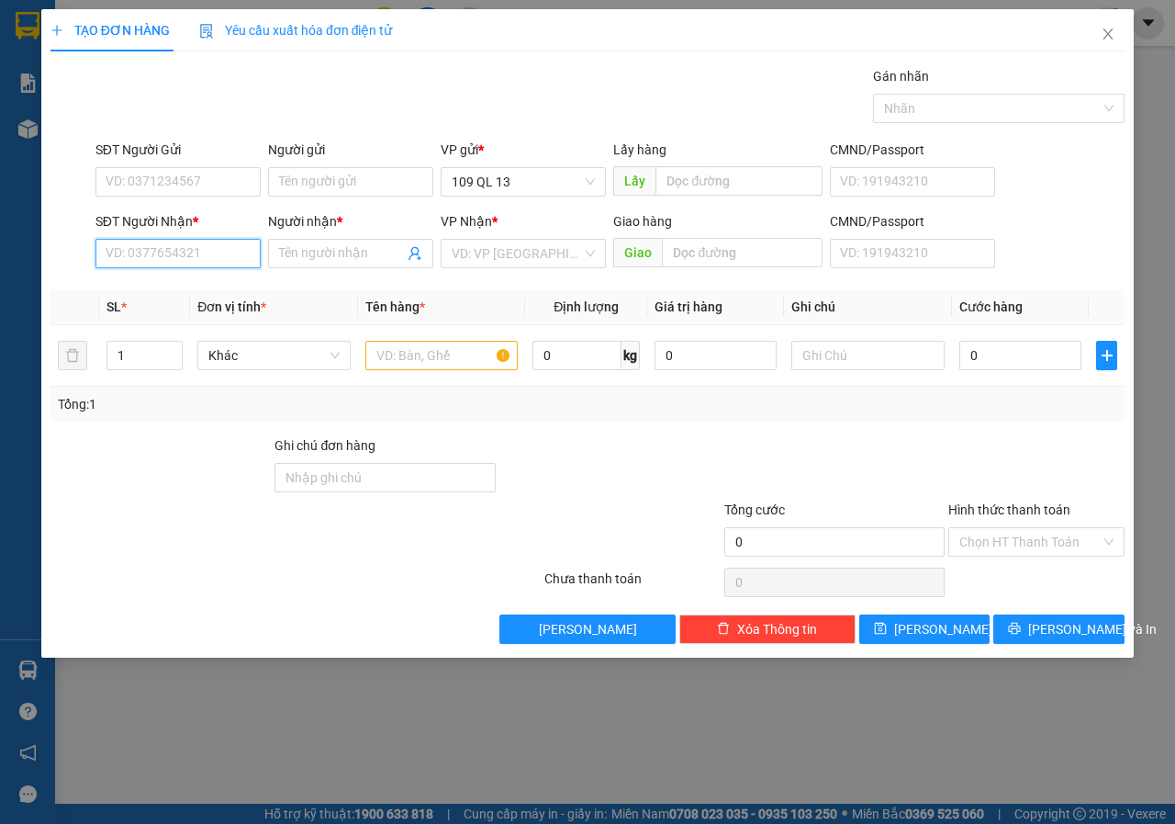
click at [151, 245] on input "SĐT Người Nhận *" at bounding box center [177, 253] width 165 height 29
click at [179, 292] on div "0355567855 - BẠN BẮC" at bounding box center [178, 290] width 143 height 20
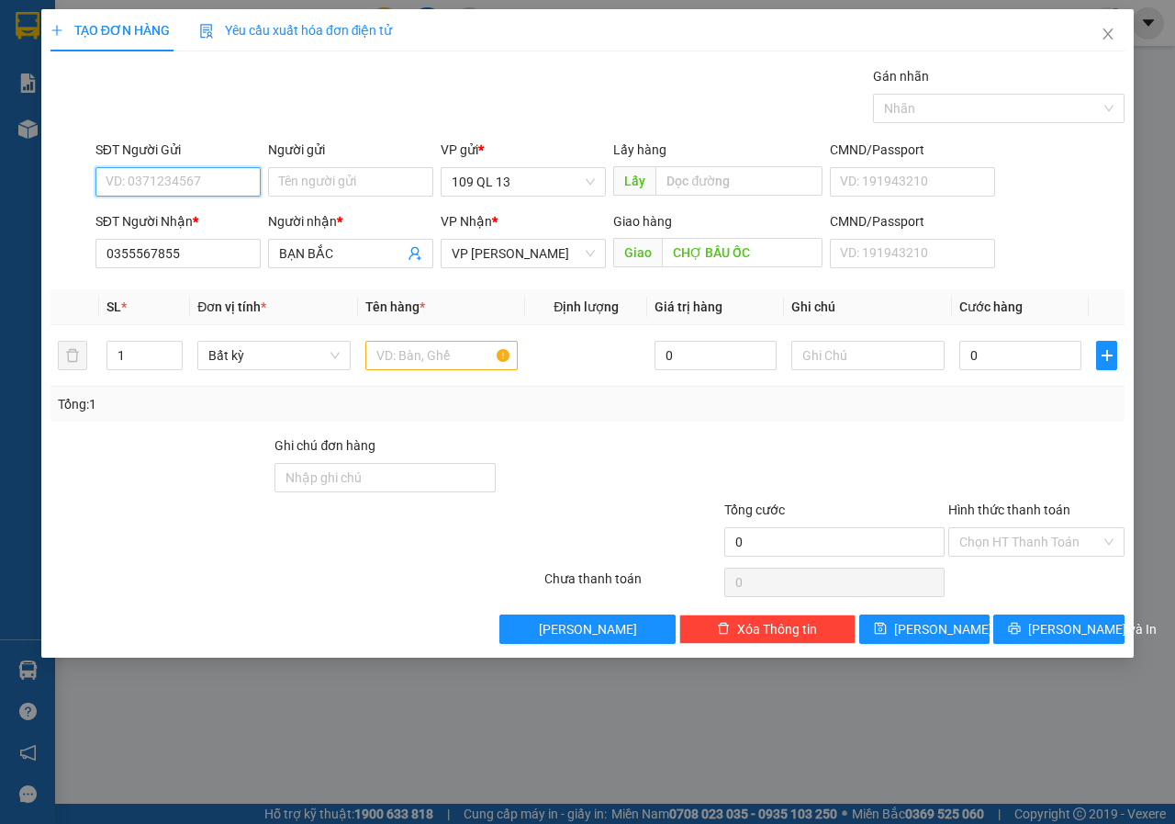
click at [226, 184] on input "SĐT Người Gửi" at bounding box center [177, 181] width 165 height 29
click at [234, 255] on div "0971047245 - BẠN BA" at bounding box center [178, 248] width 143 height 20
click at [450, 342] on input "text" at bounding box center [441, 355] width 153 height 29
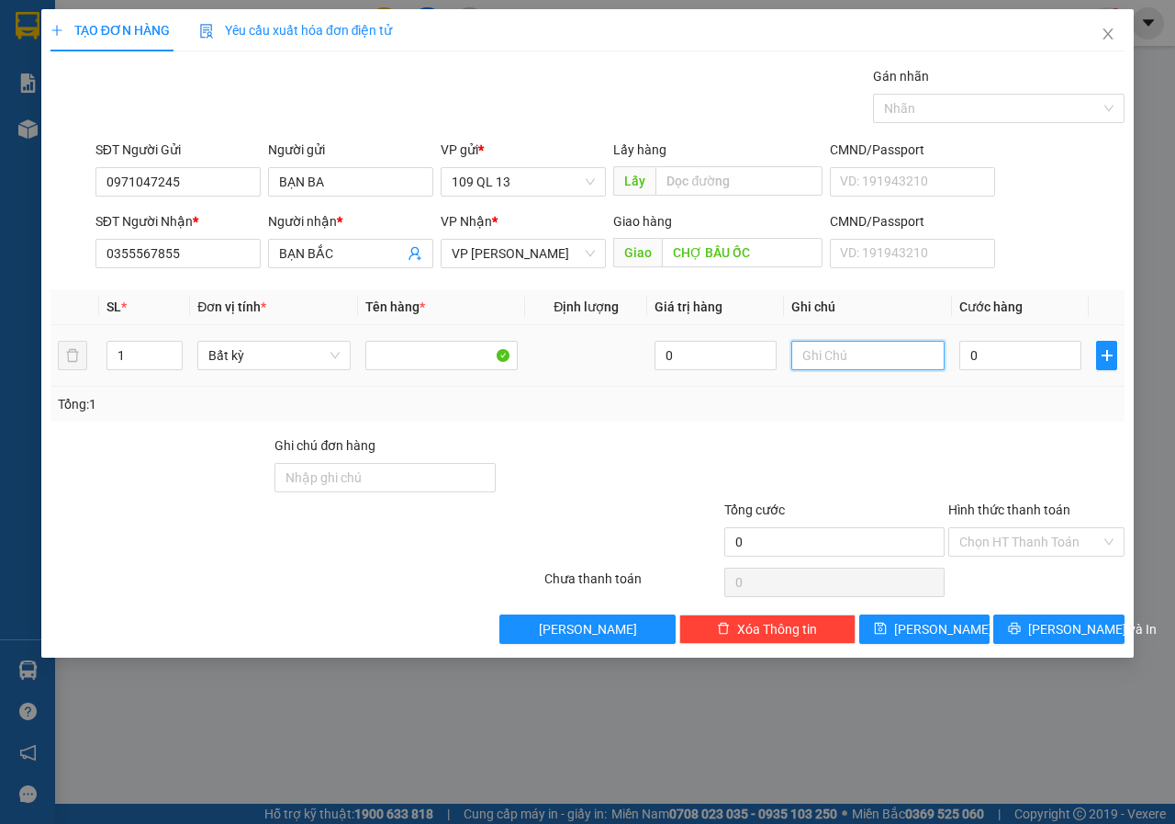
click at [889, 357] on input "text" at bounding box center [867, 355] width 153 height 29
click at [1005, 531] on input "Hình thức thanh toán" at bounding box center [1029, 542] width 141 height 28
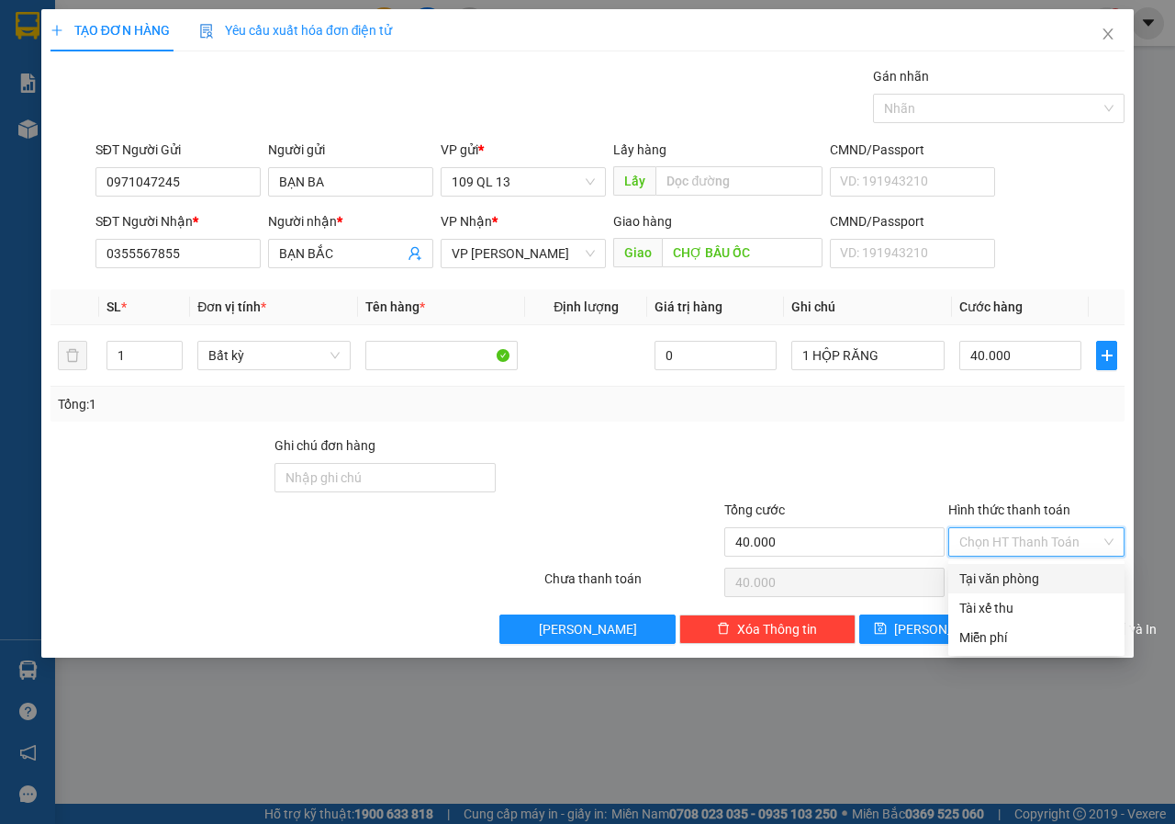
click at [1005, 572] on div "Tại văn phòng" at bounding box center [1036, 578] width 154 height 20
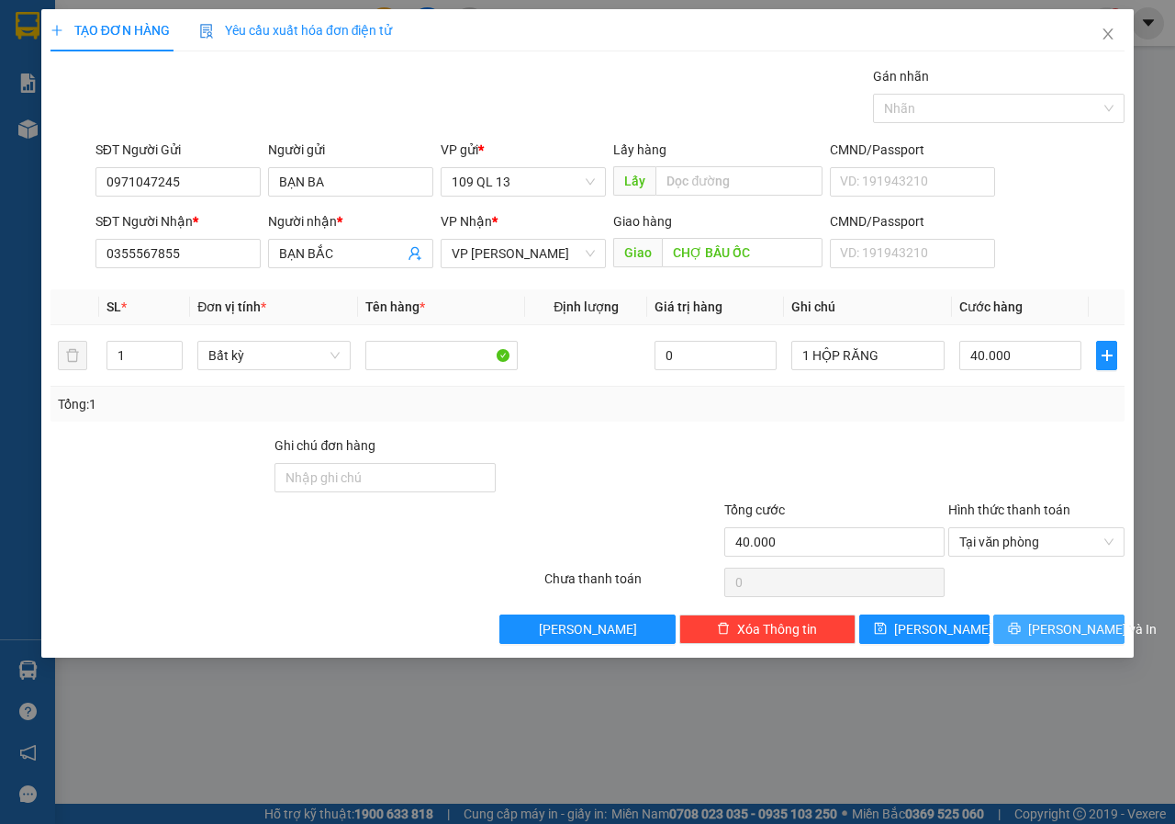
click at [1060, 643] on button "[PERSON_NAME] và In" at bounding box center [1058, 628] width 131 height 29
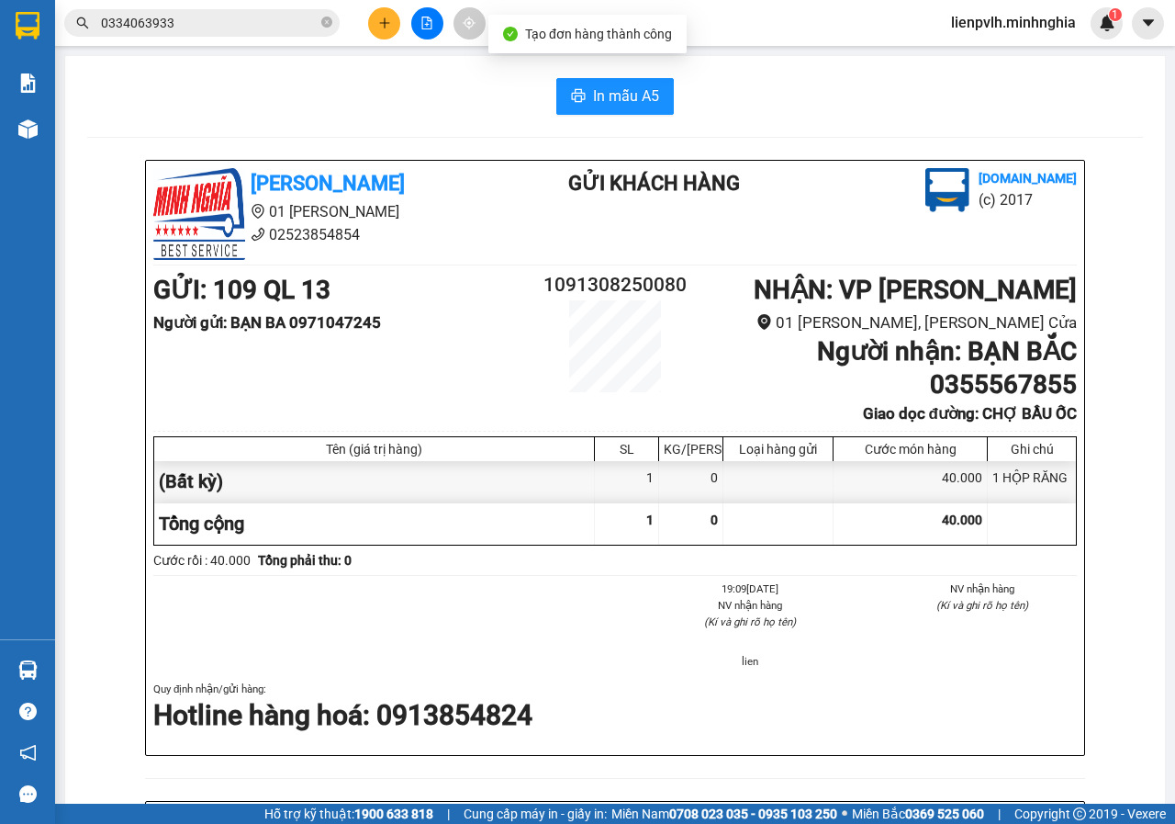
click at [622, 130] on div "In mẫu A5 [PERSON_NAME] 01 Đinh Tiên Hoàng 02523854854 Gửi khách hàng [DOMAIN_N…" at bounding box center [615, 779] width 1100 height 1446
click at [610, 70] on div "In mẫu A5 [PERSON_NAME] 01 Đinh Tiên Hoàng 02523854854 Gửi khách hàng [DOMAIN_N…" at bounding box center [615, 779] width 1100 height 1446
click at [623, 83] on button "In mẫu A5" at bounding box center [615, 96] width 118 height 37
click at [53, 126] on div "Kho hàng mới" at bounding box center [27, 129] width 55 height 46
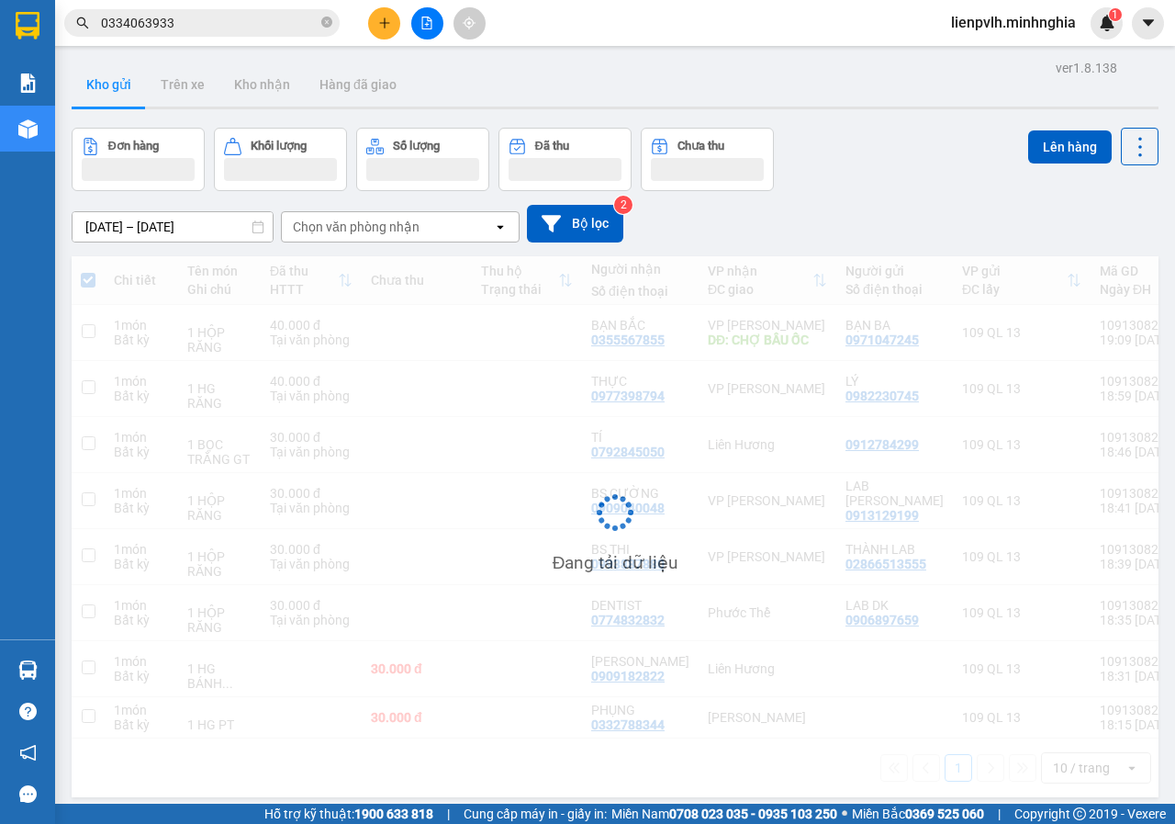
scroll to position [84, 0]
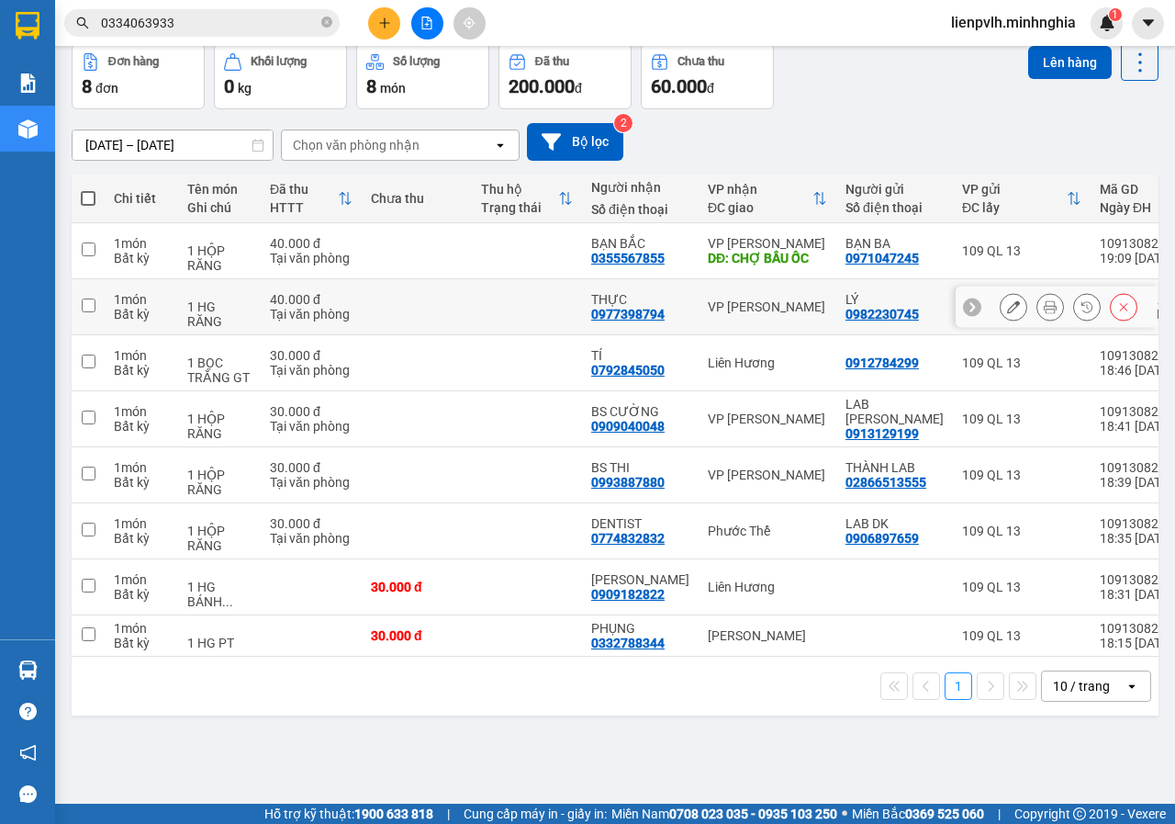
click at [765, 319] on td "VP [PERSON_NAME]" at bounding box center [768, 307] width 138 height 56
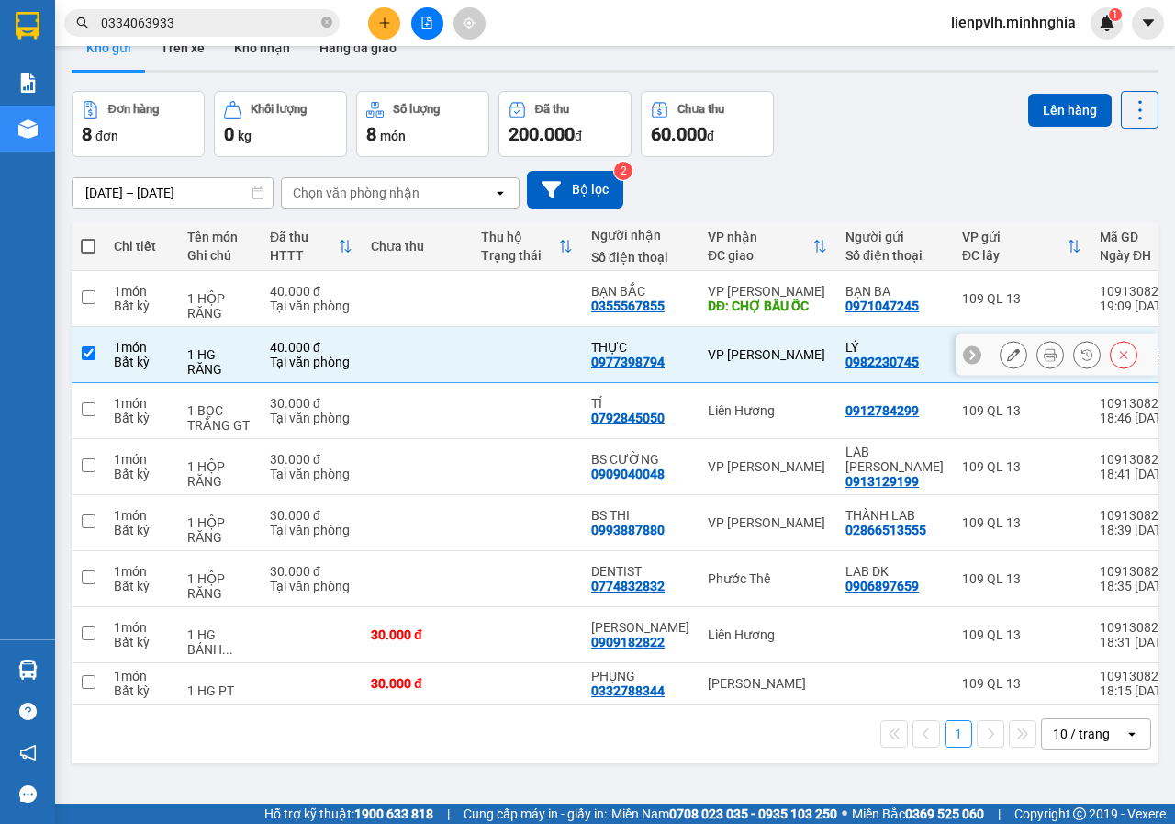
scroll to position [0, 0]
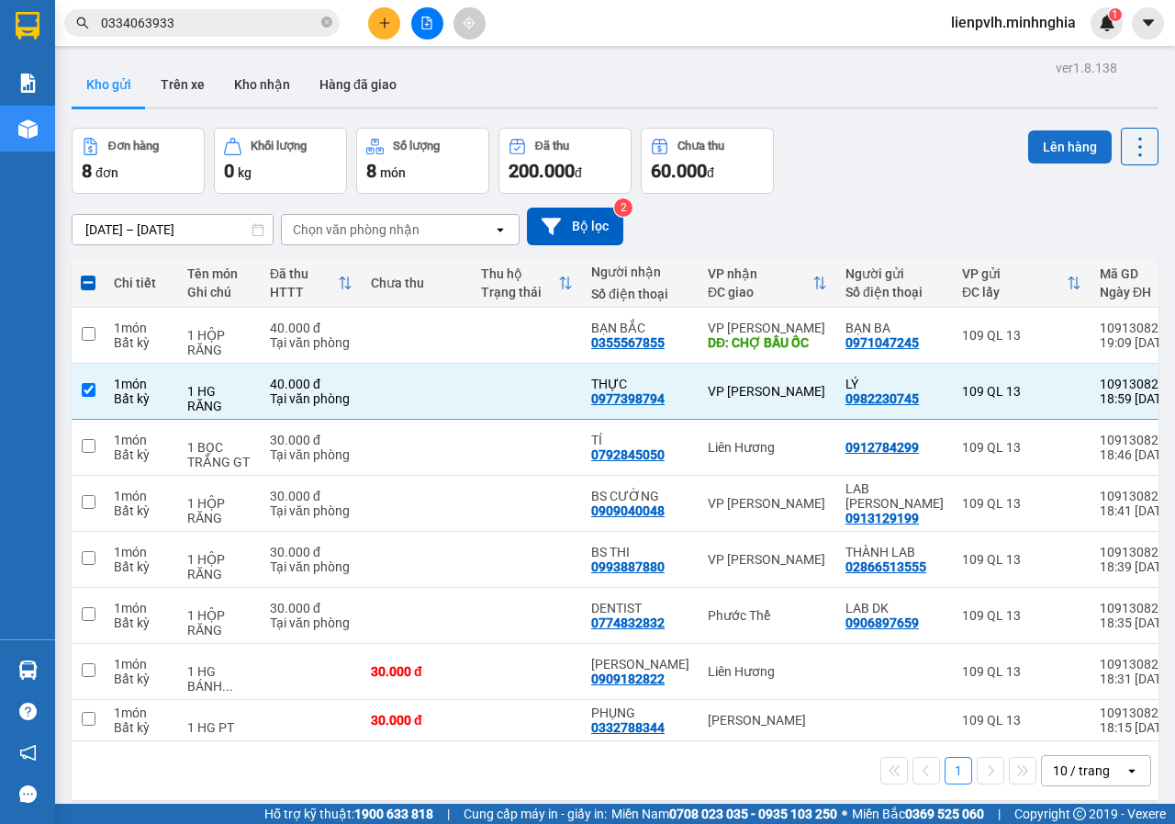
click at [1043, 130] on button "Lên hàng" at bounding box center [1070, 146] width 84 height 33
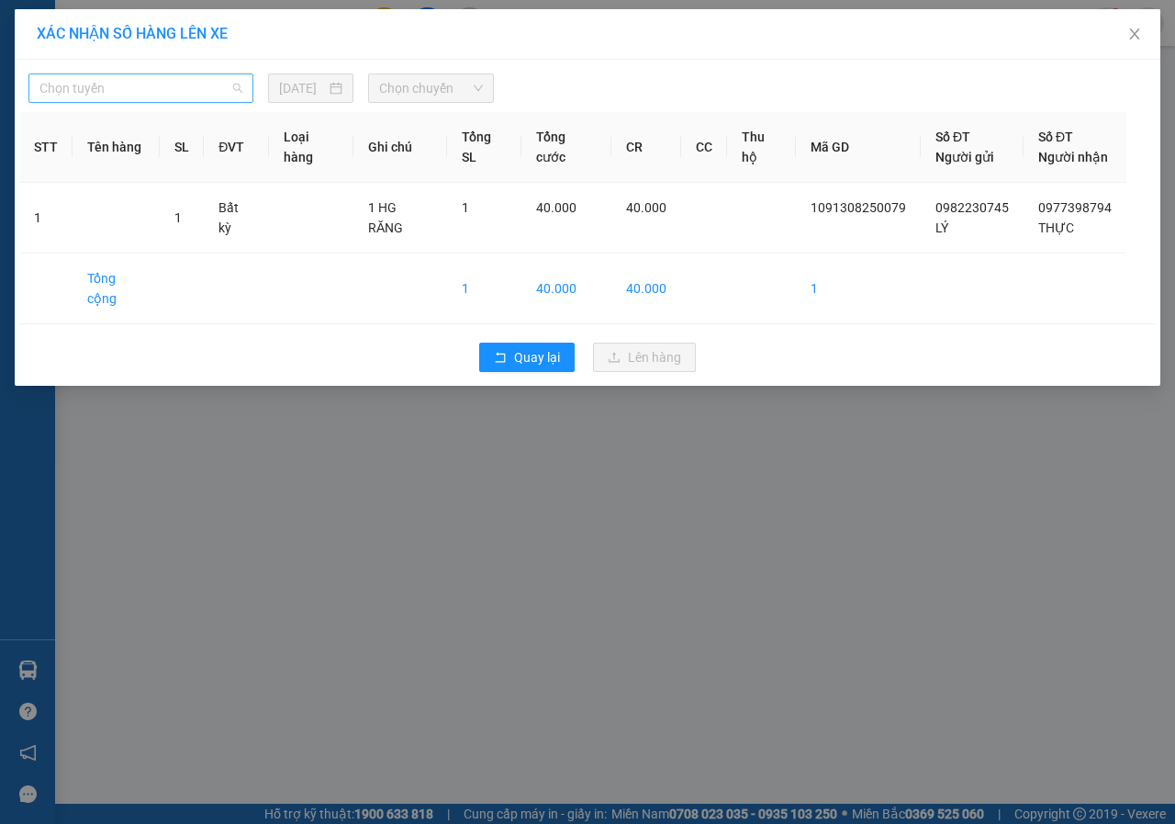
drag, startPoint x: 212, startPoint y: 89, endPoint x: 145, endPoint y: 146, distance: 87.9
click at [212, 88] on span "Chọn tuyến" at bounding box center [140, 88] width 203 height 28
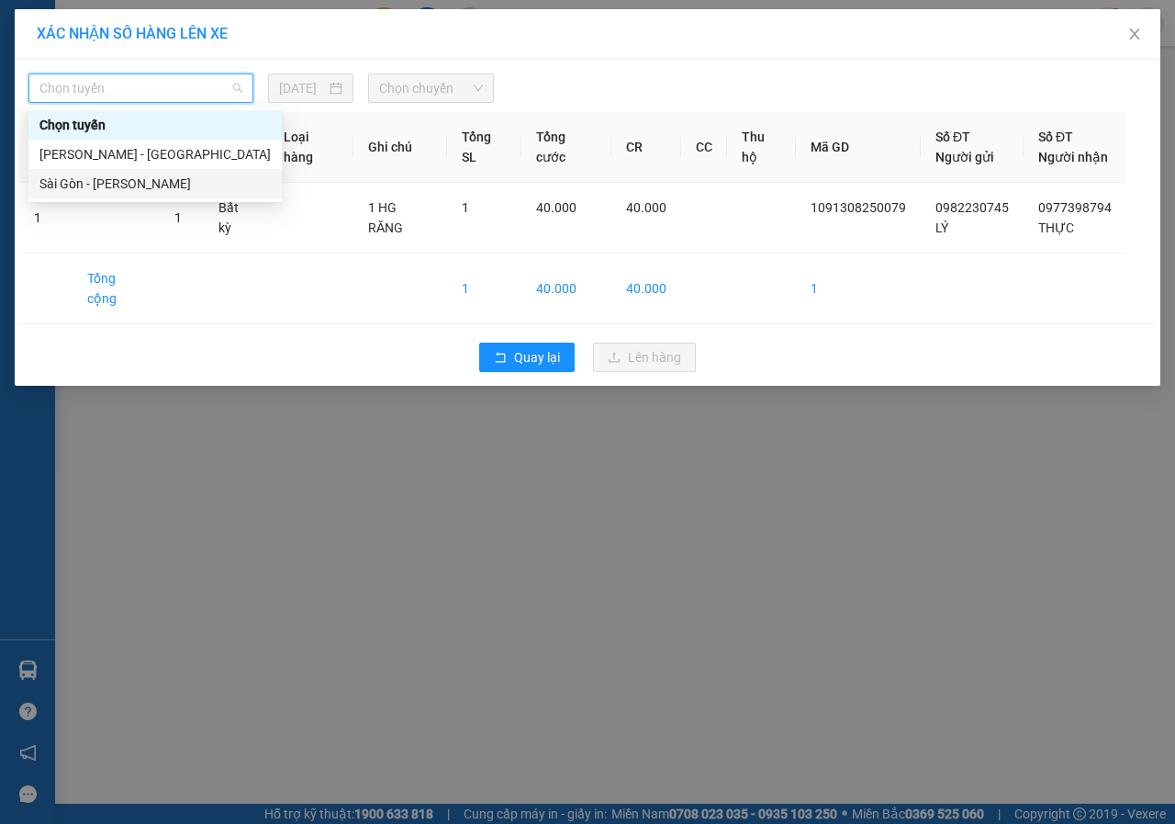
click at [102, 182] on div "Sài Gòn - [PERSON_NAME]" at bounding box center [154, 184] width 231 height 20
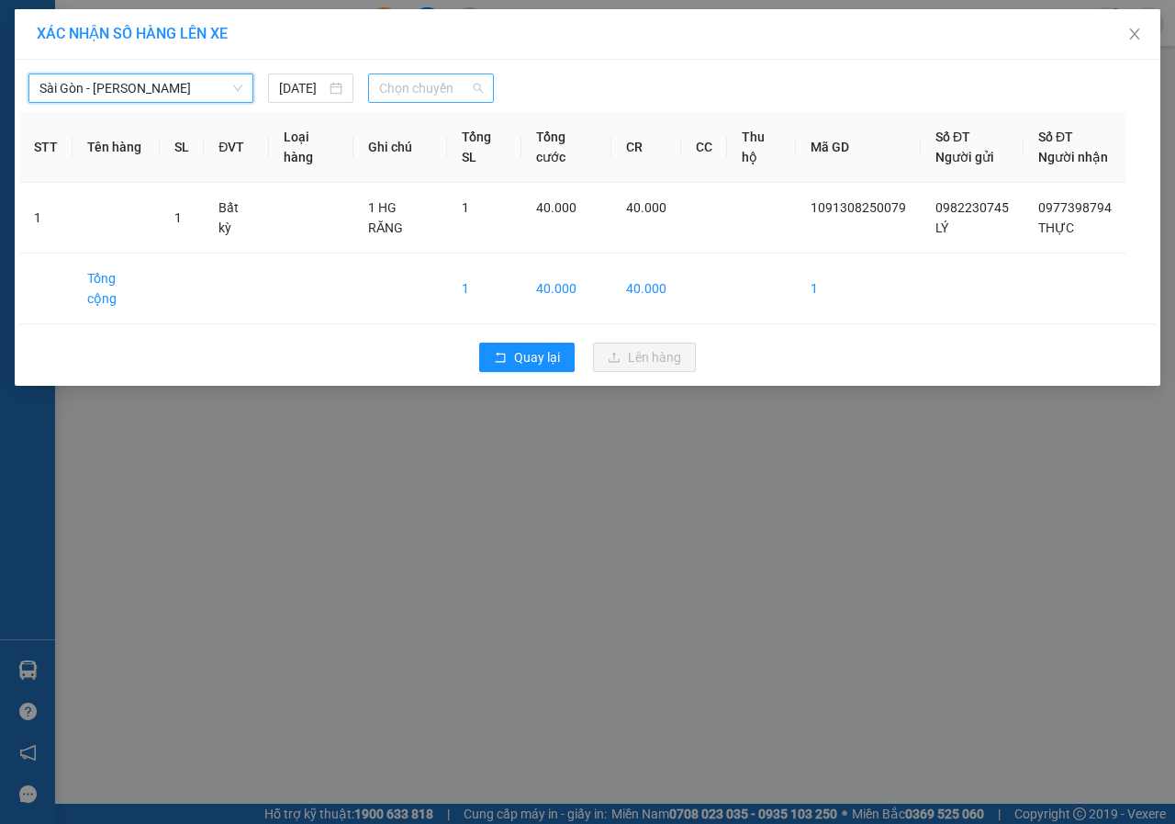
click at [421, 83] on span "Chọn chuyến" at bounding box center [430, 88] width 103 height 28
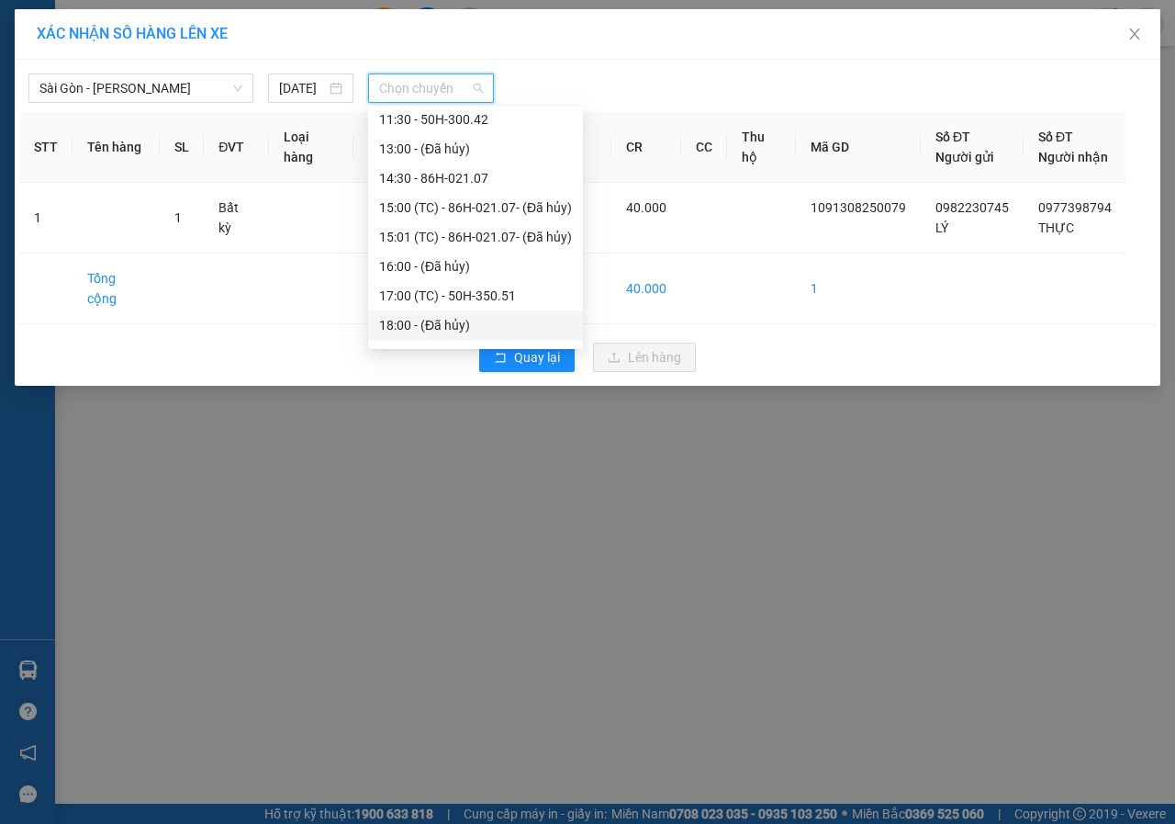
scroll to position [264, 0]
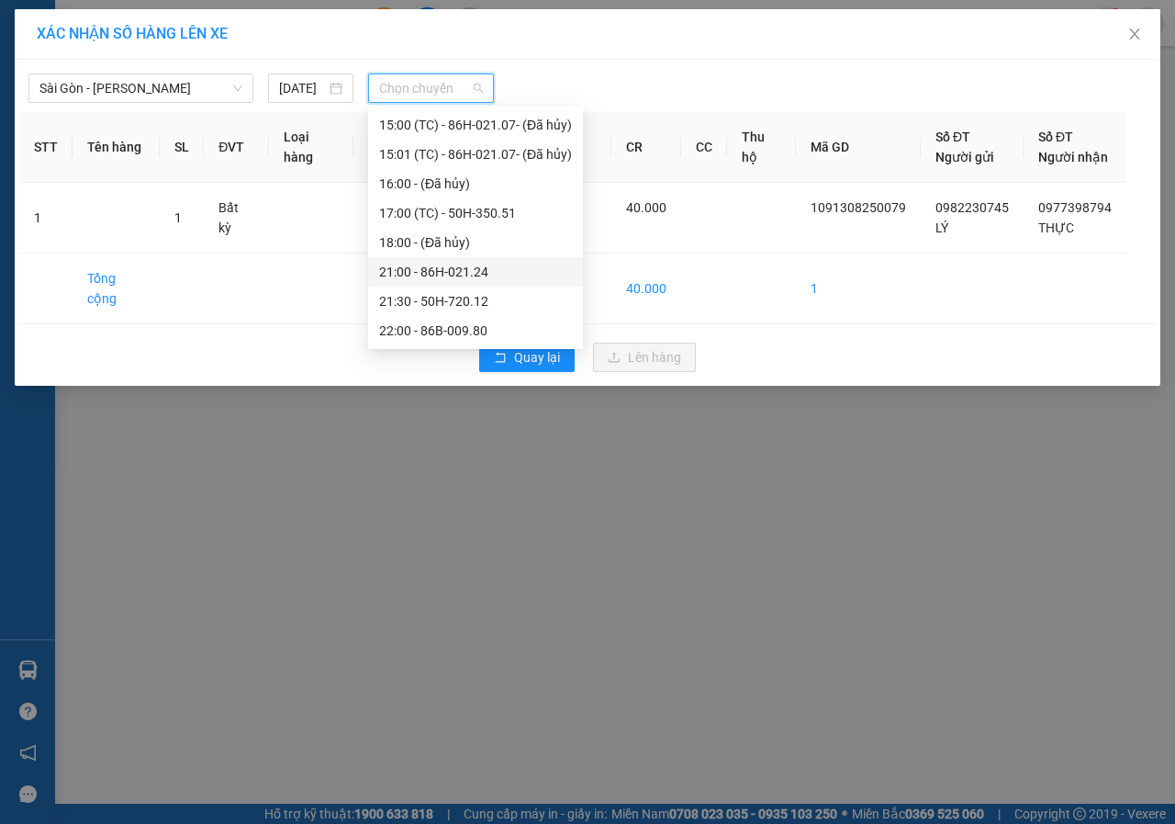
click at [436, 262] on div "21:00 - 86H-021.24" at bounding box center [475, 272] width 193 height 20
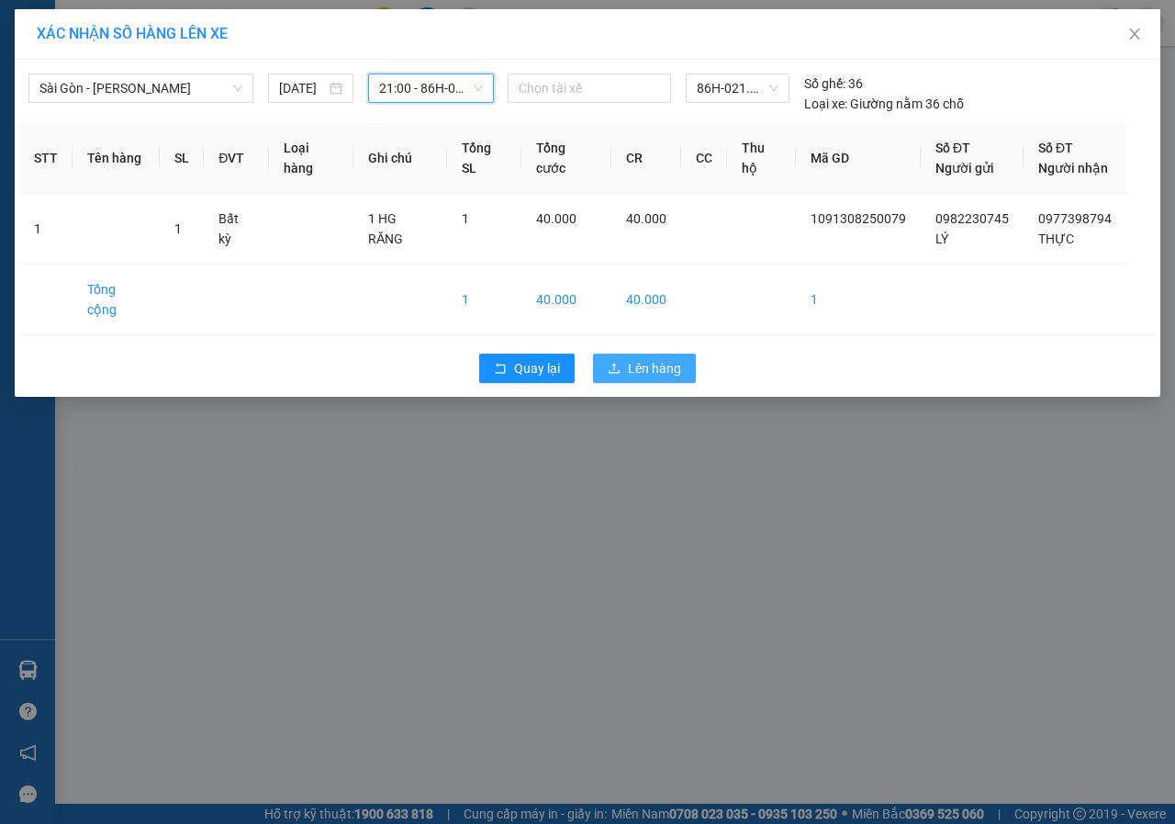
click at [631, 358] on span "Lên hàng" at bounding box center [654, 368] width 53 height 20
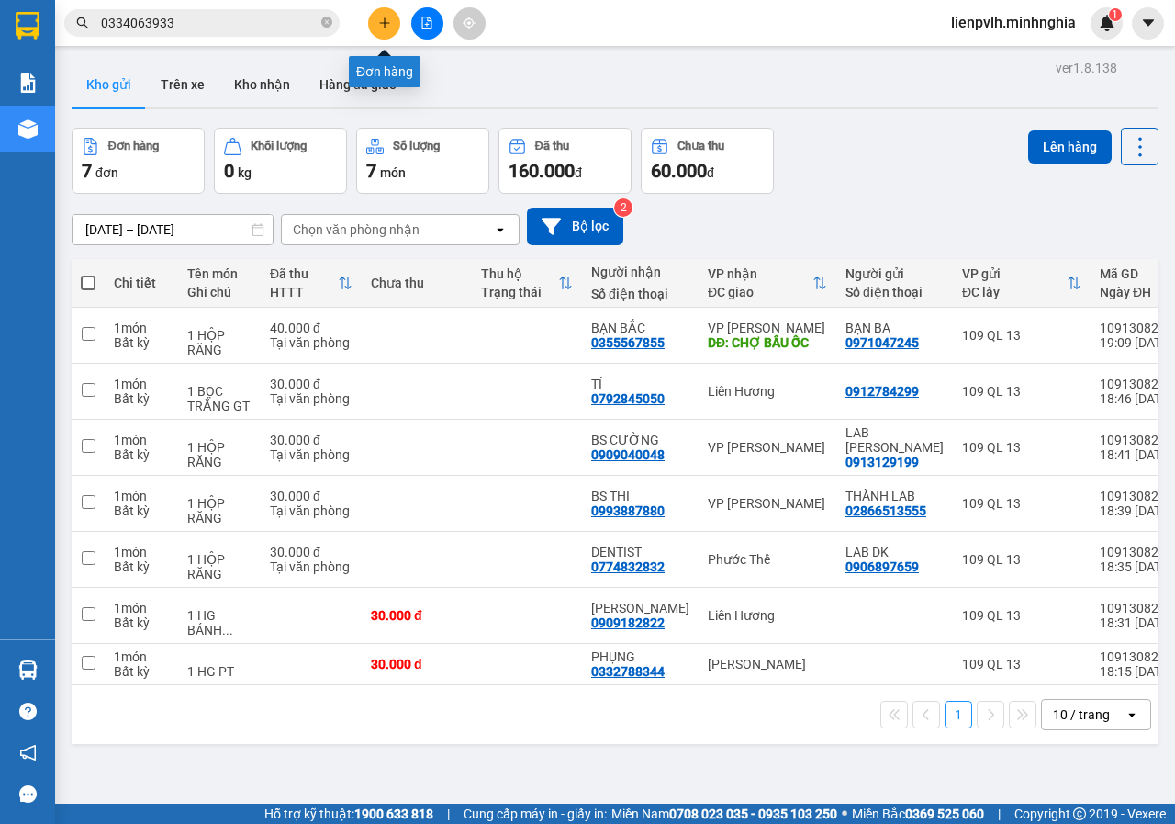
click at [393, 29] on button at bounding box center [384, 23] width 32 height 32
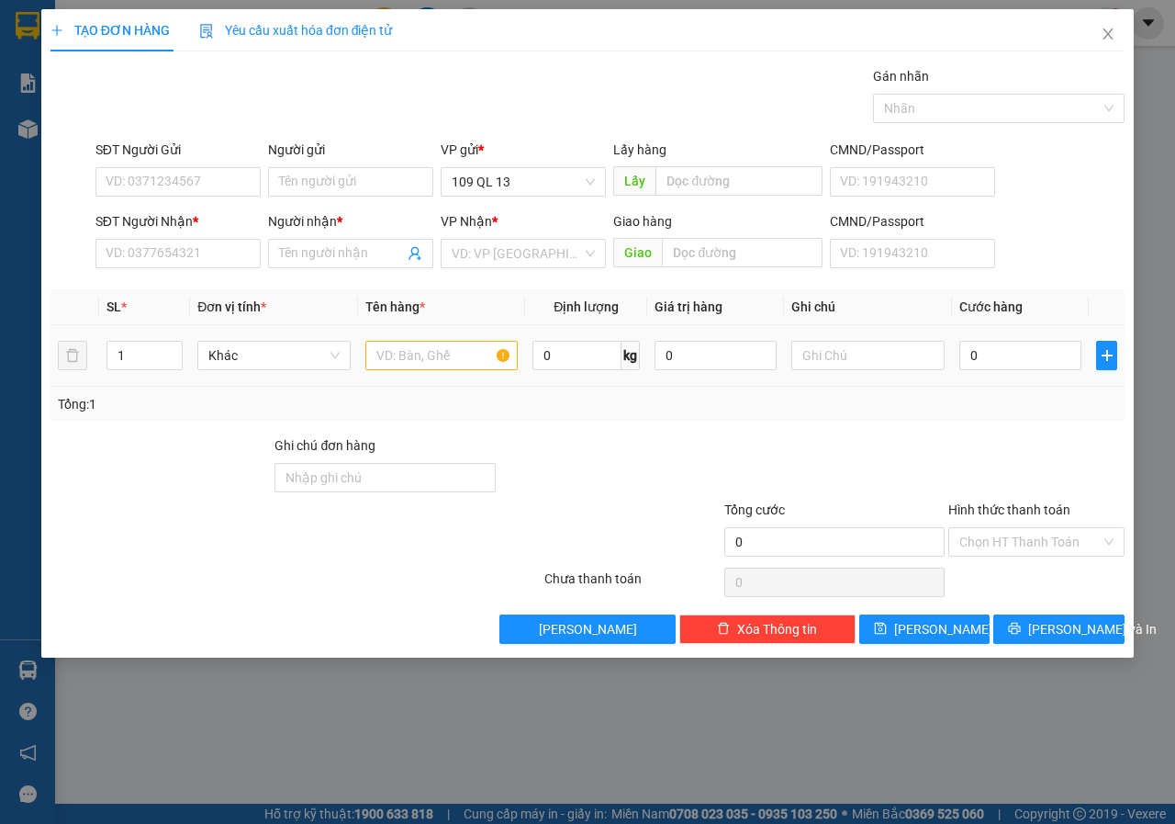
click at [460, 330] on td at bounding box center [442, 356] width 168 height 62
click at [460, 348] on input "text" at bounding box center [441, 355] width 153 height 29
click at [839, 362] on input "text" at bounding box center [867, 355] width 153 height 29
click at [131, 254] on input "SĐT Người Nhận *" at bounding box center [177, 253] width 165 height 29
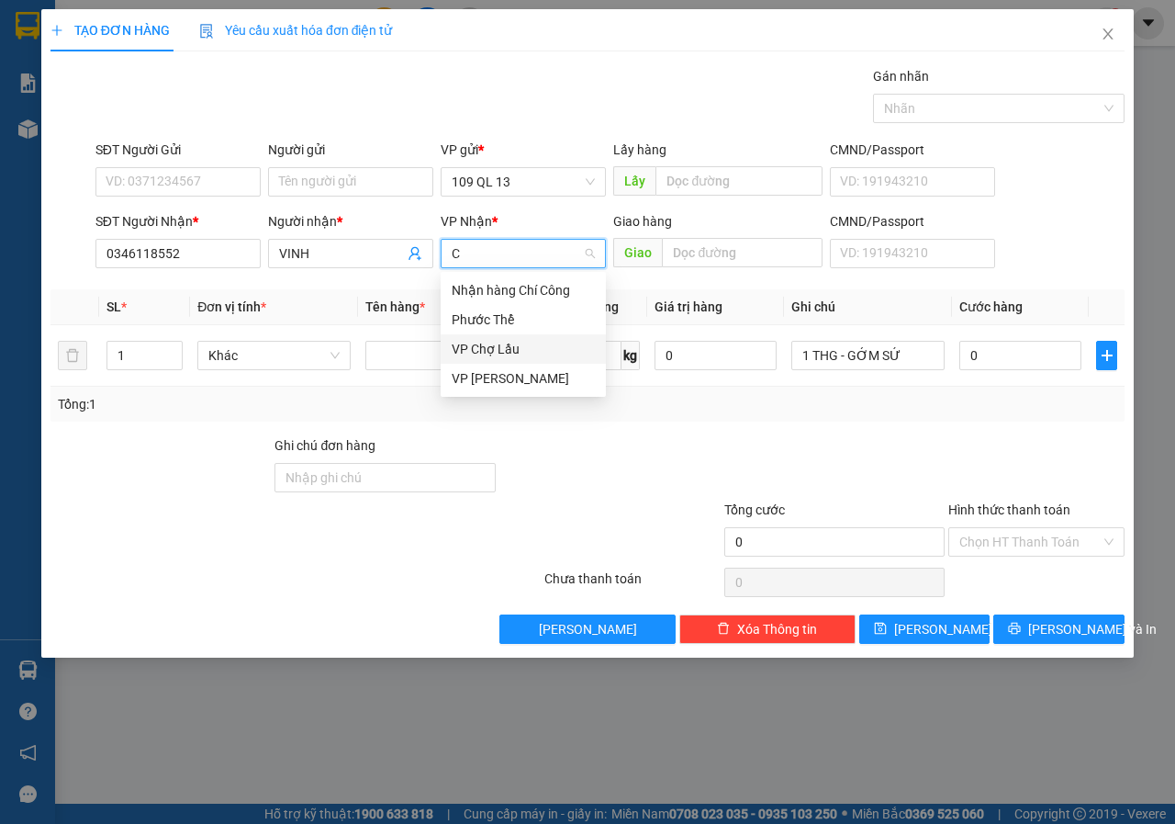
click at [515, 345] on div "VP Chợ Lầu" at bounding box center [523, 349] width 143 height 20
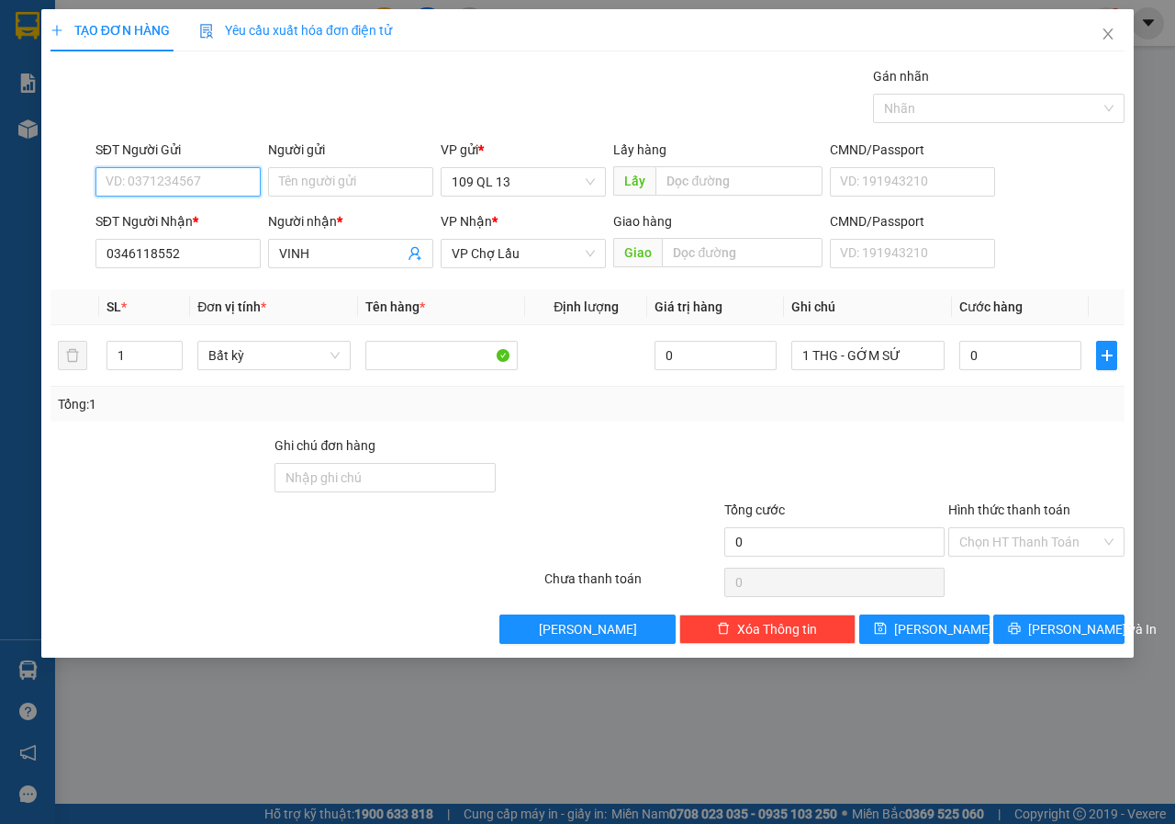
click at [191, 180] on input "SĐT Người Gửi" at bounding box center [177, 181] width 165 height 29
drag, startPoint x: 379, startPoint y: 364, endPoint x: 416, endPoint y: 345, distance: 41.1
click at [385, 361] on input "text" at bounding box center [441, 355] width 153 height 29
click at [1026, 354] on input "0" at bounding box center [1020, 355] width 122 height 29
click at [956, 358] on td "0" at bounding box center [1020, 356] width 137 height 62
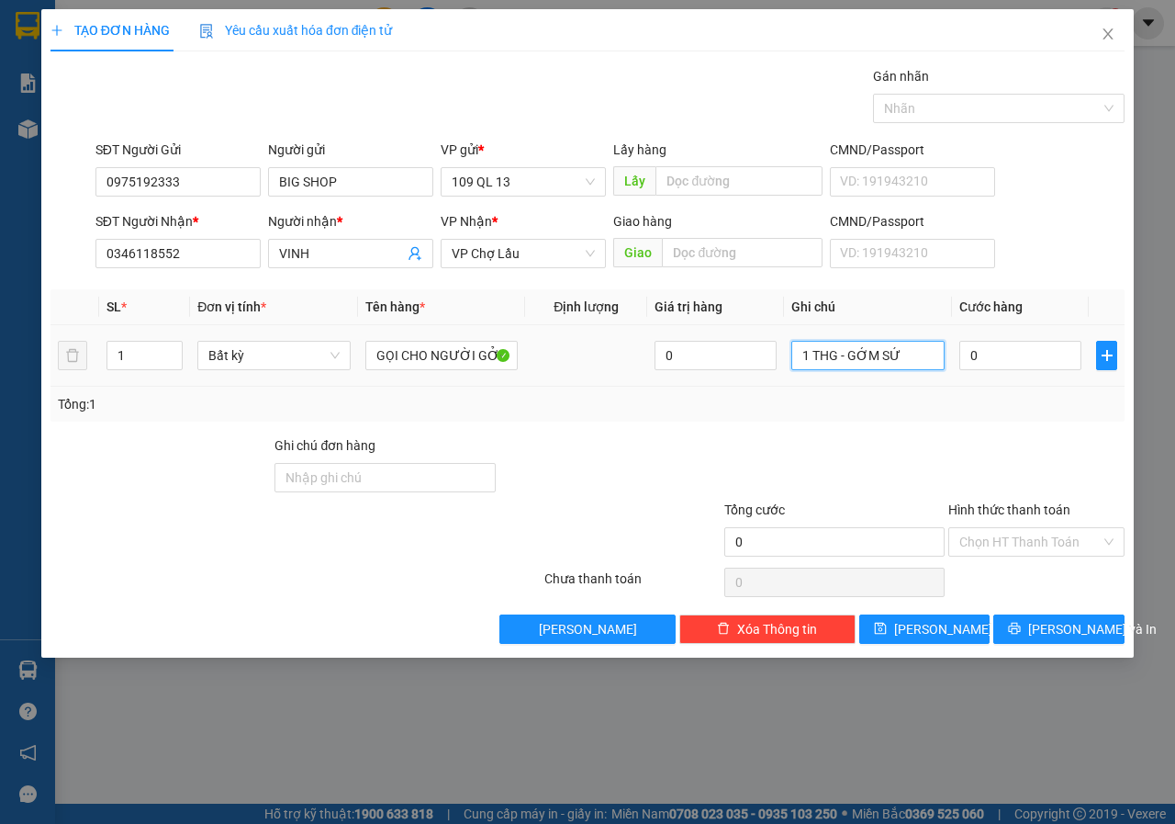
click at [902, 358] on input "1 THG - GỚM SỨ" at bounding box center [867, 355] width 153 height 29
click at [1085, 633] on span "[PERSON_NAME] và In" at bounding box center [1092, 629] width 129 height 20
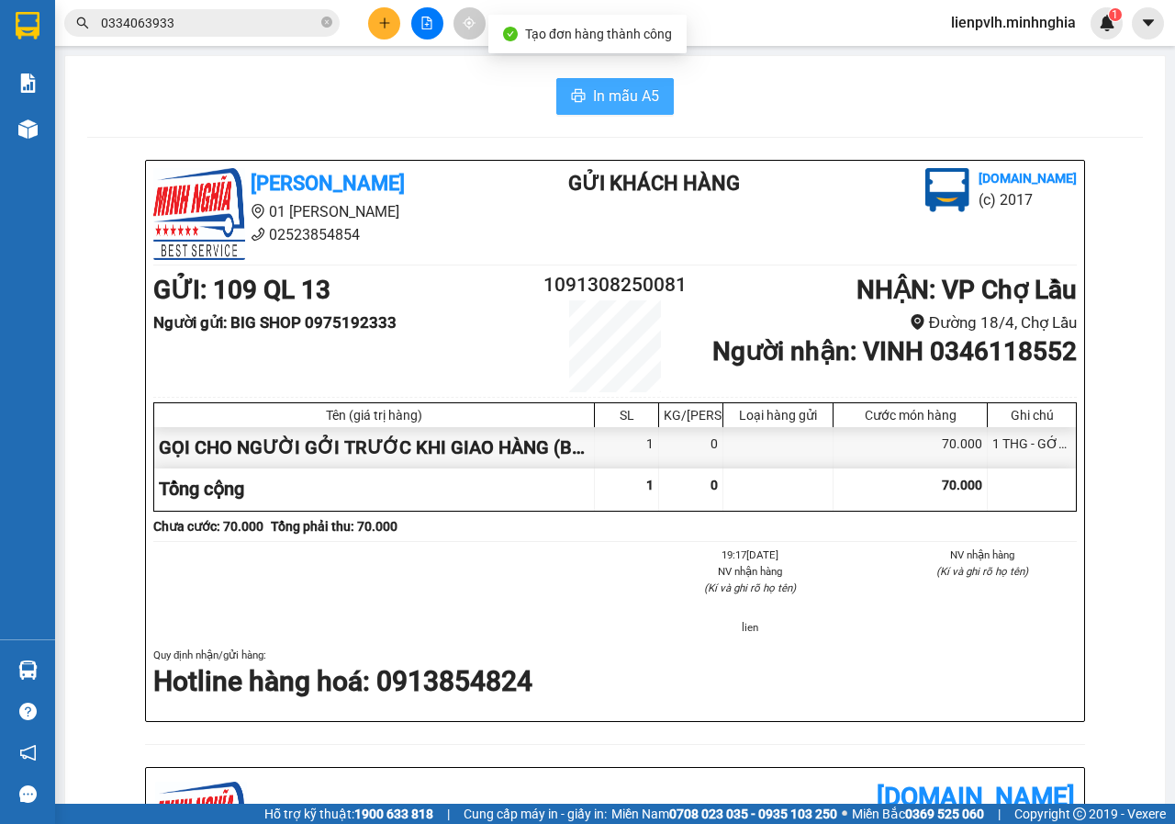
click at [581, 96] on button "In mẫu A5" at bounding box center [615, 96] width 118 height 37
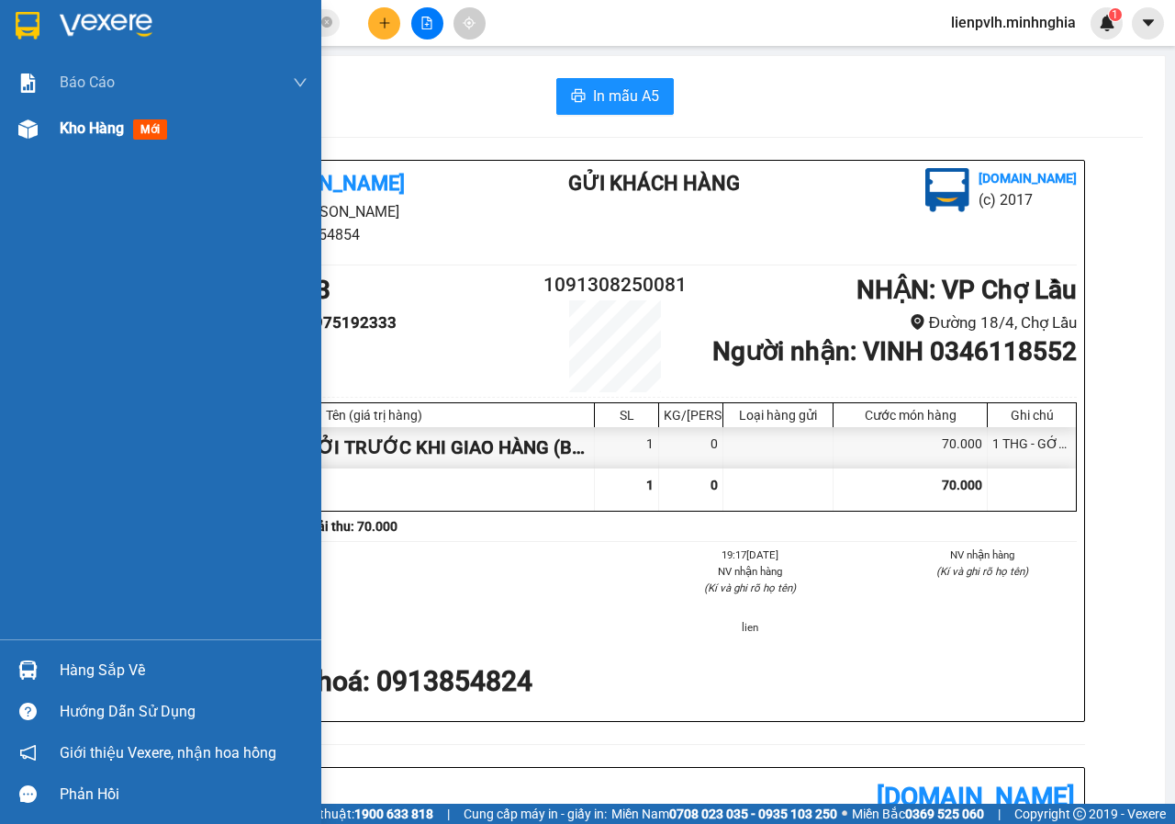
click at [30, 119] on img at bounding box center [27, 128] width 19 height 19
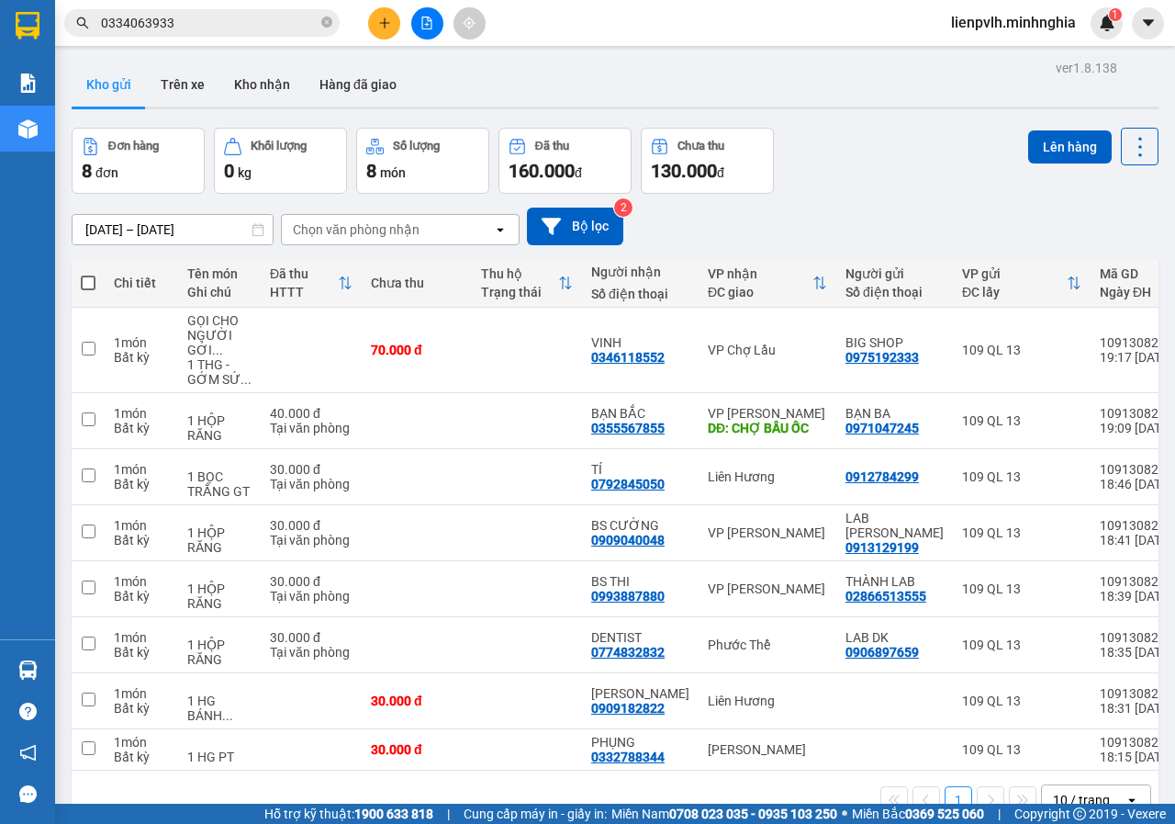
click at [879, 179] on div "Đơn hàng 8 đơn Khối lượng 0 kg Số lượng 8 món Đã thu 160.000 đ Chưa thu 130.000…" at bounding box center [615, 161] width 1087 height 66
click at [434, 30] on button at bounding box center [427, 23] width 32 height 32
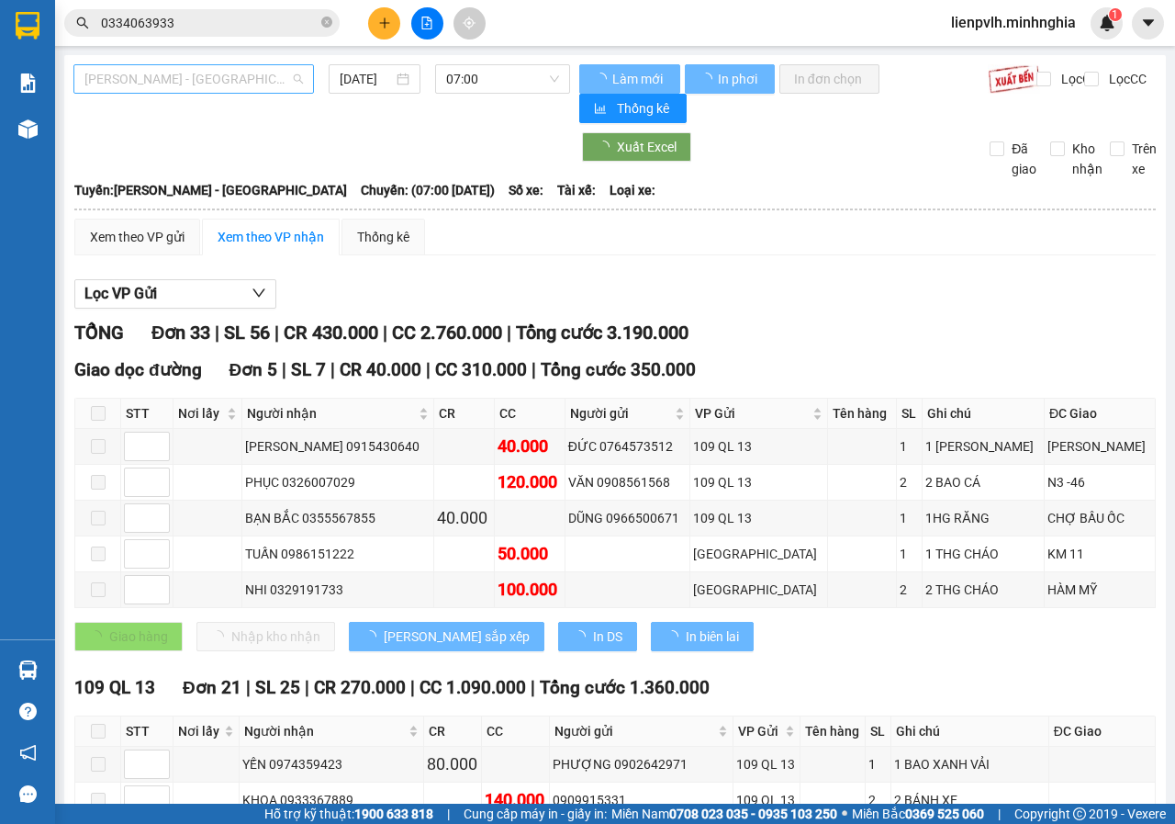
click at [155, 84] on span "[PERSON_NAME] - [GEOGRAPHIC_DATA]" at bounding box center [193, 79] width 219 height 28
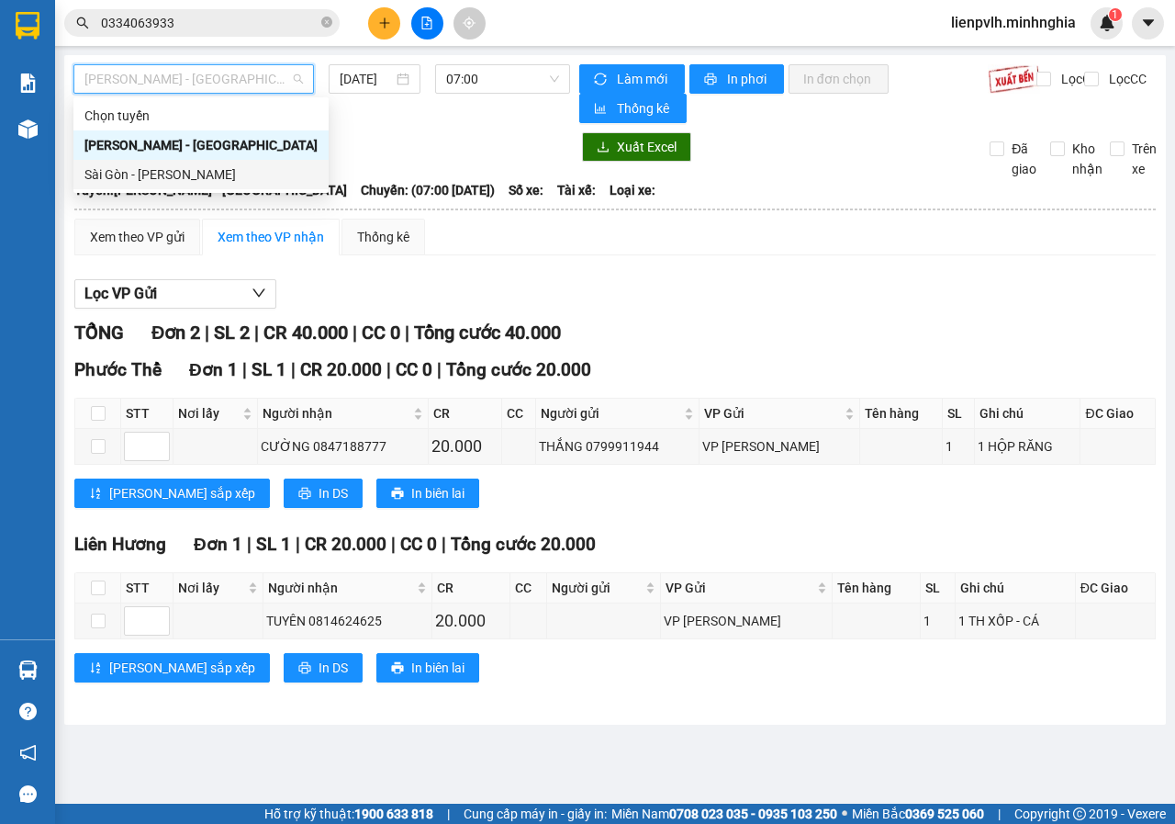
click at [148, 177] on div "Sài Gòn - [PERSON_NAME]" at bounding box center [200, 174] width 233 height 20
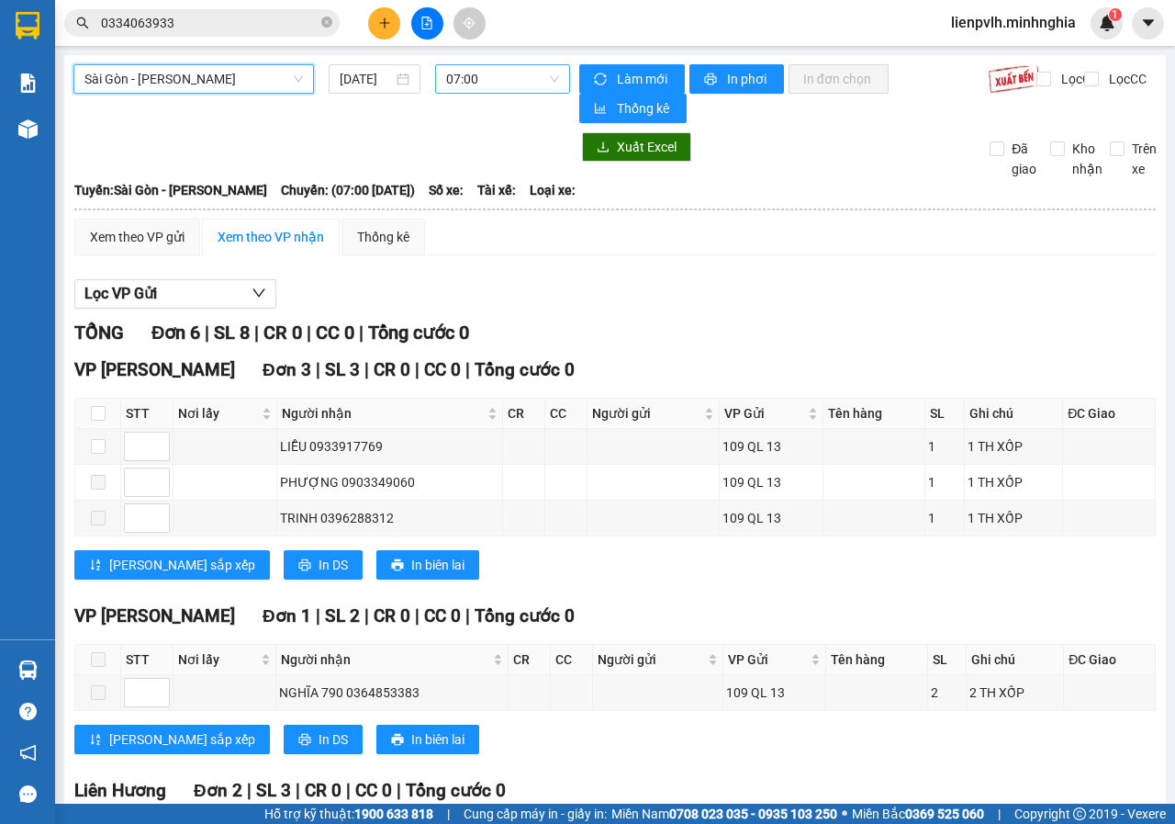
click at [477, 86] on span "07:00" at bounding box center [502, 79] width 112 height 28
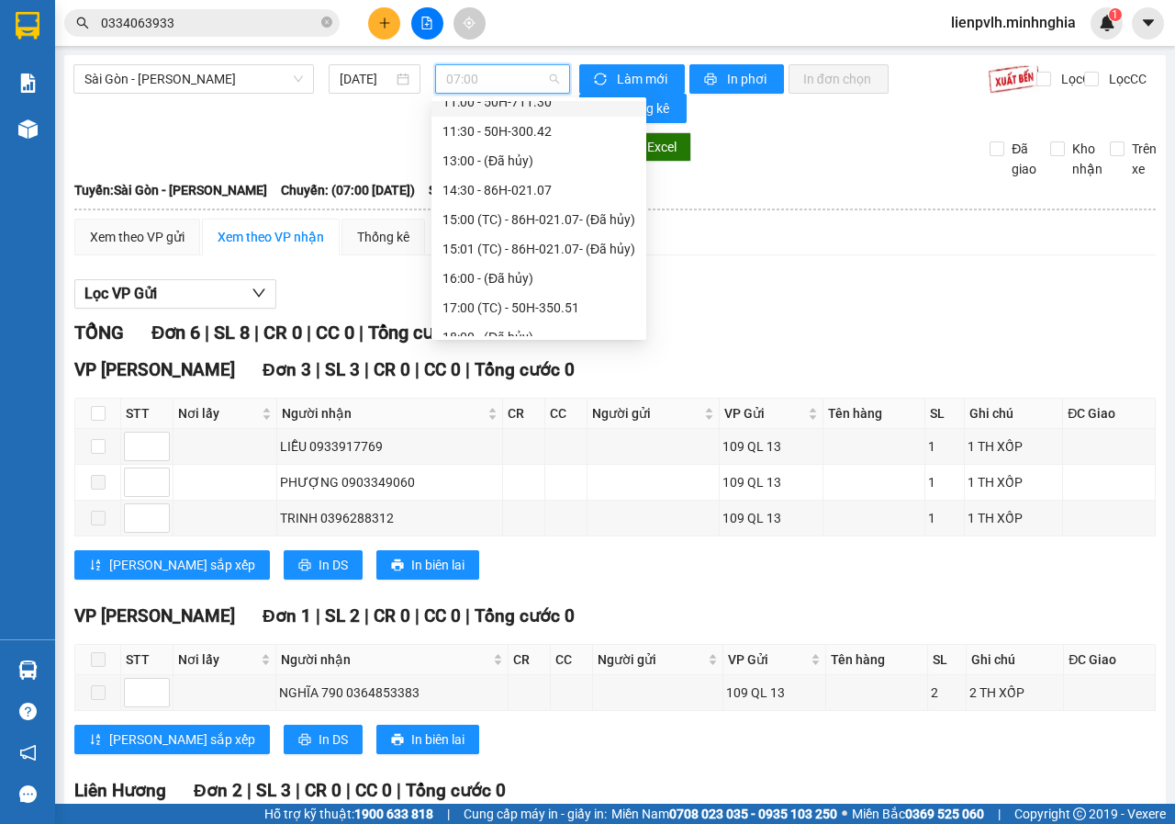
scroll to position [264, 0]
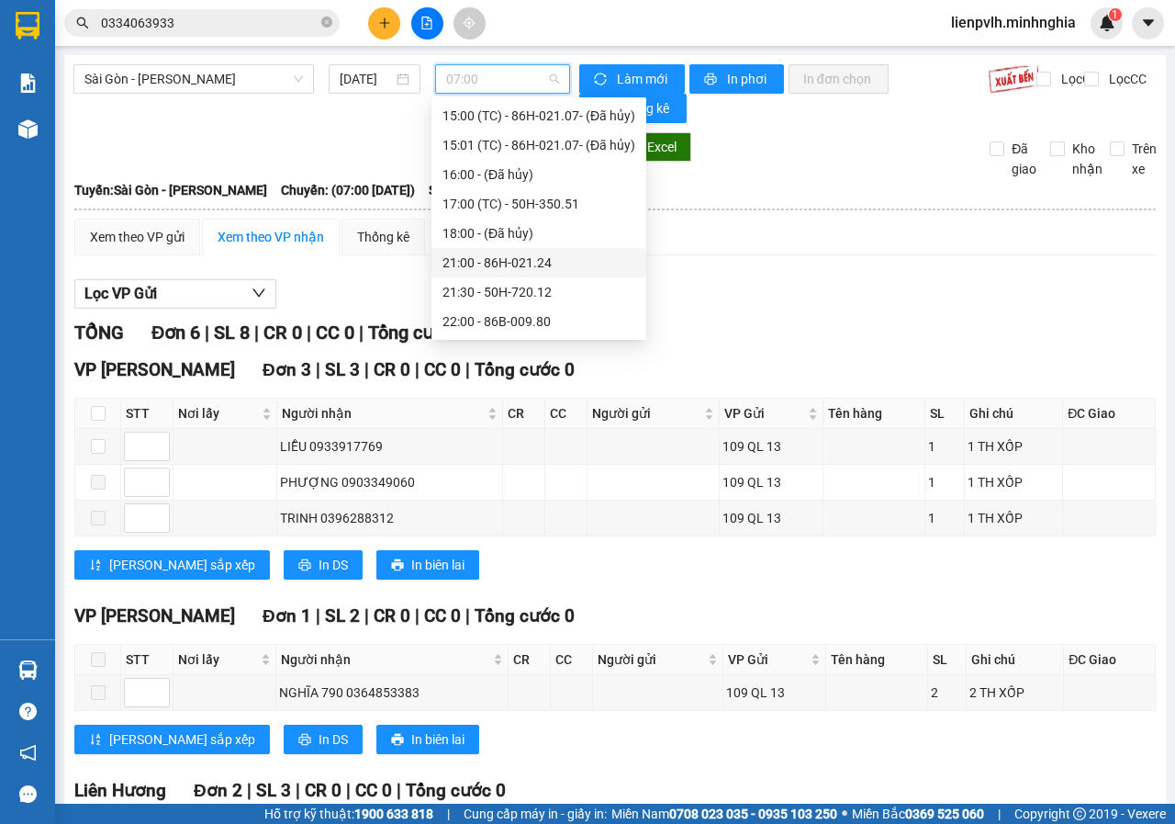
click at [468, 261] on div "21:00 - 86H-021.24" at bounding box center [539, 262] width 193 height 20
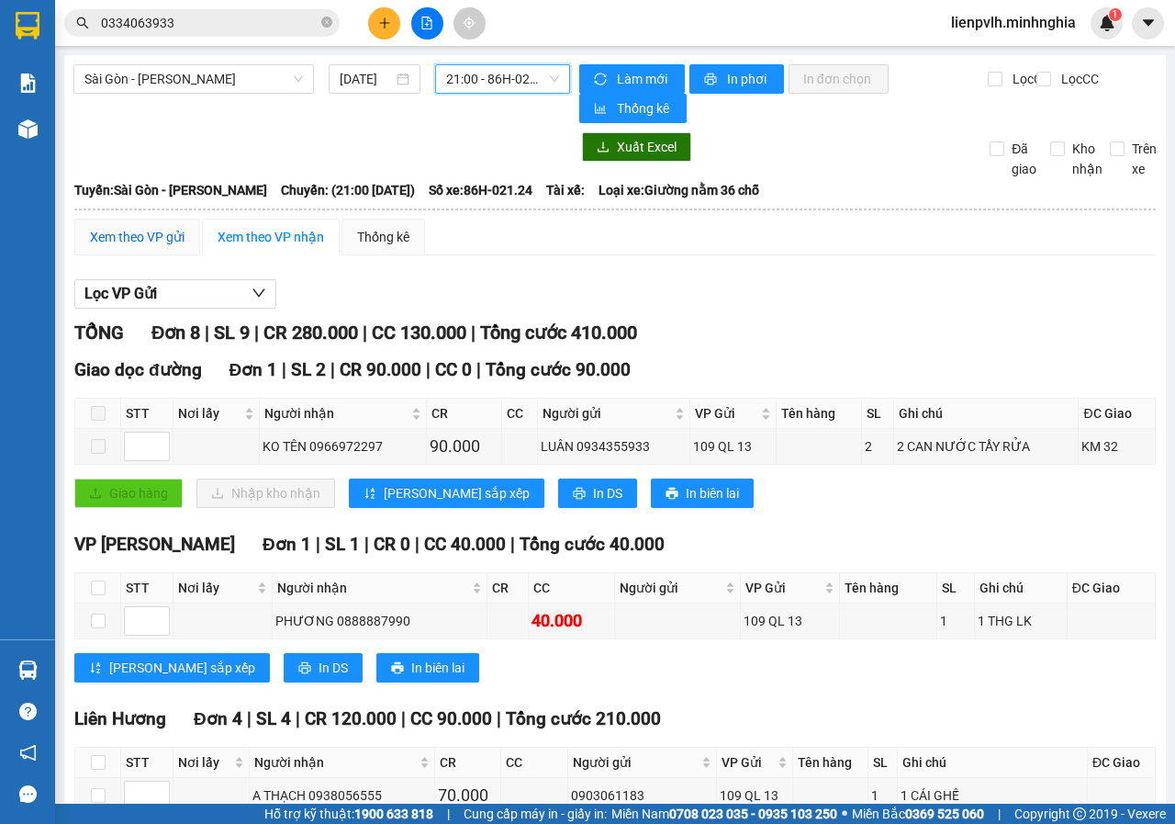
click at [171, 236] on div "Xem theo VP gửi" at bounding box center [137, 237] width 95 height 20
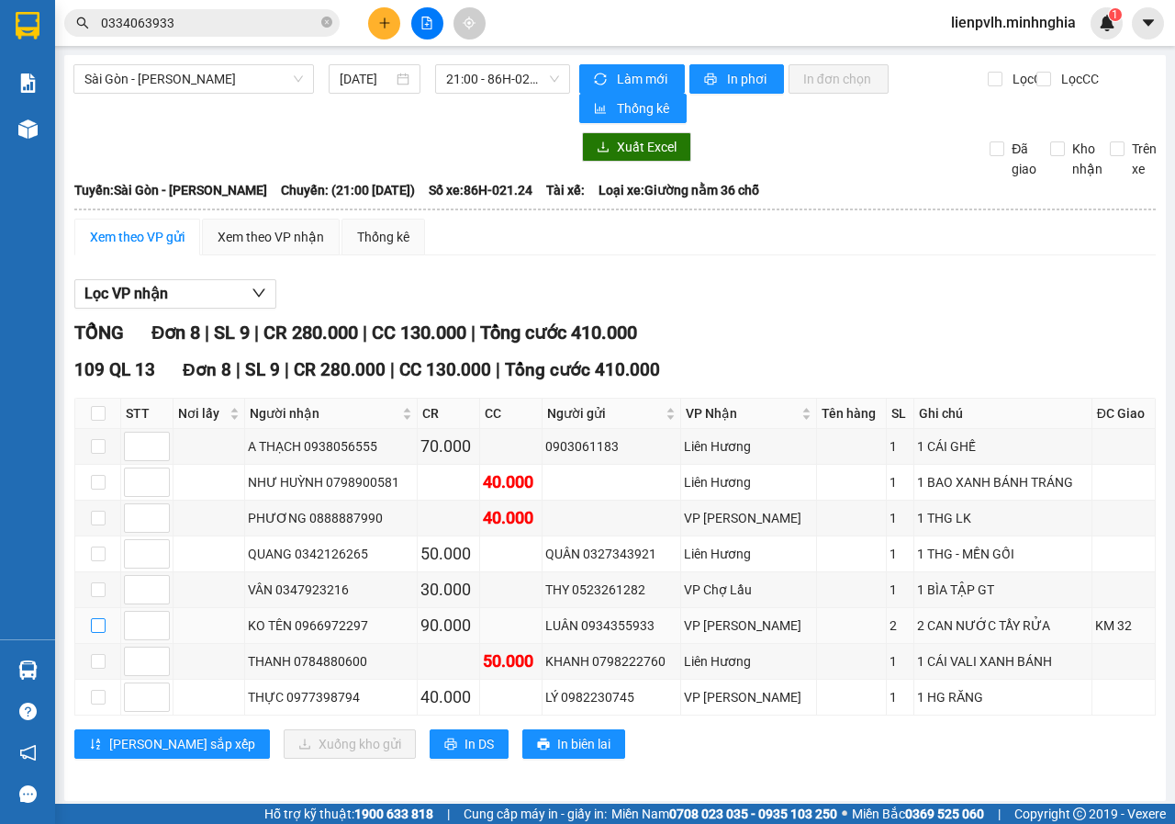
click at [93, 626] on input "checkbox" at bounding box center [98, 625] width 15 height 15
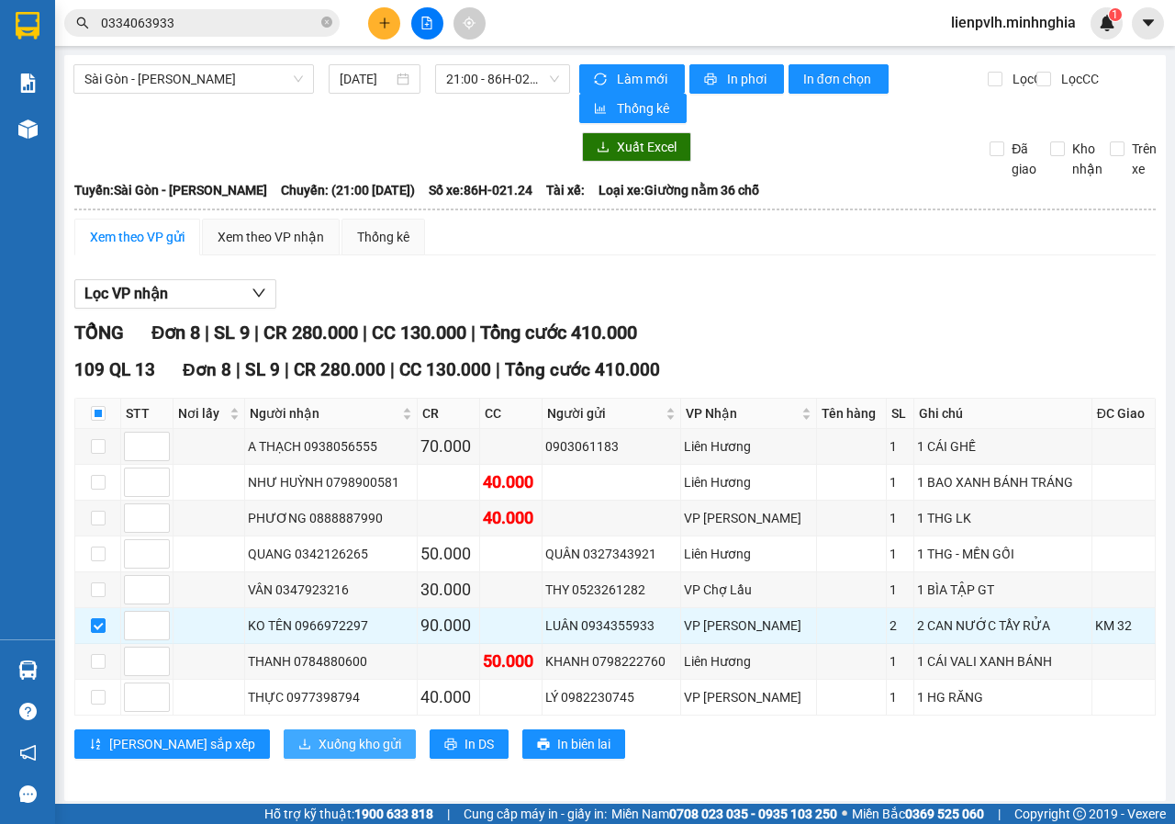
click at [319, 748] on span "Xuống kho gửi" at bounding box center [360, 744] width 83 height 20
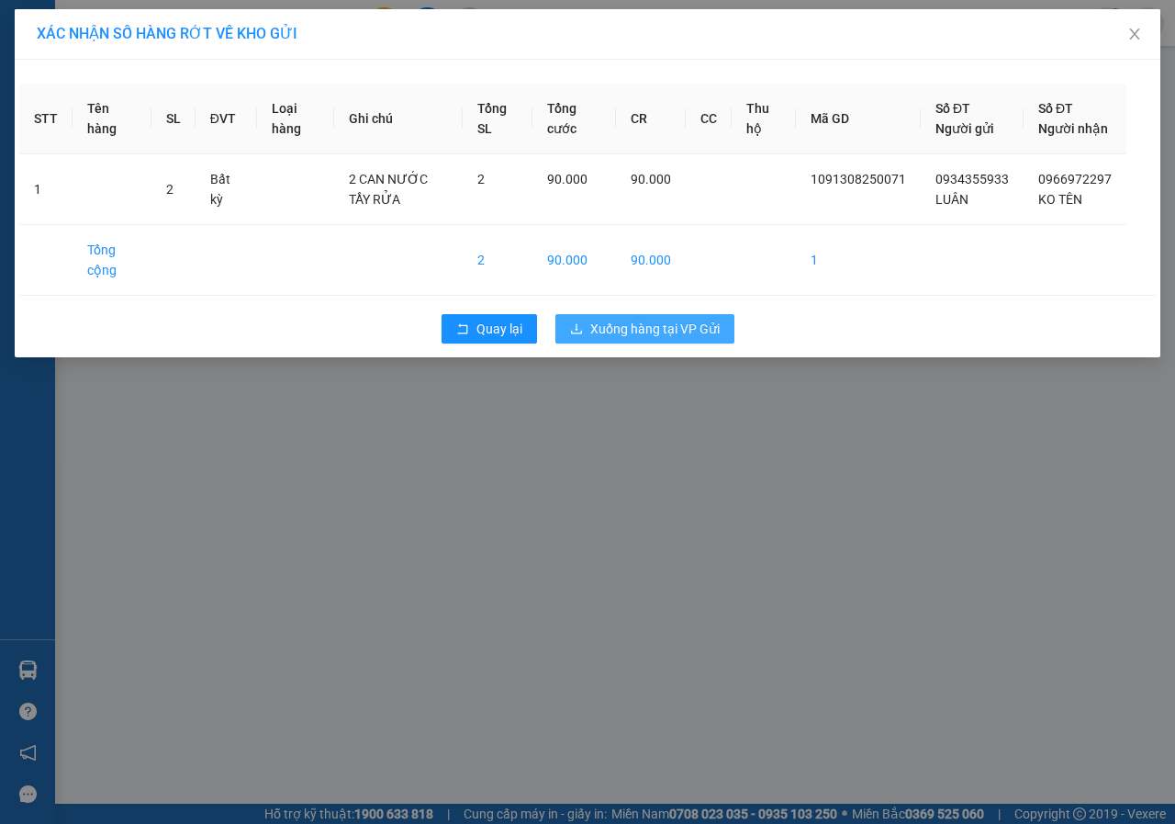
click at [709, 339] on span "Xuống hàng tại VP Gửi" at bounding box center [654, 329] width 129 height 20
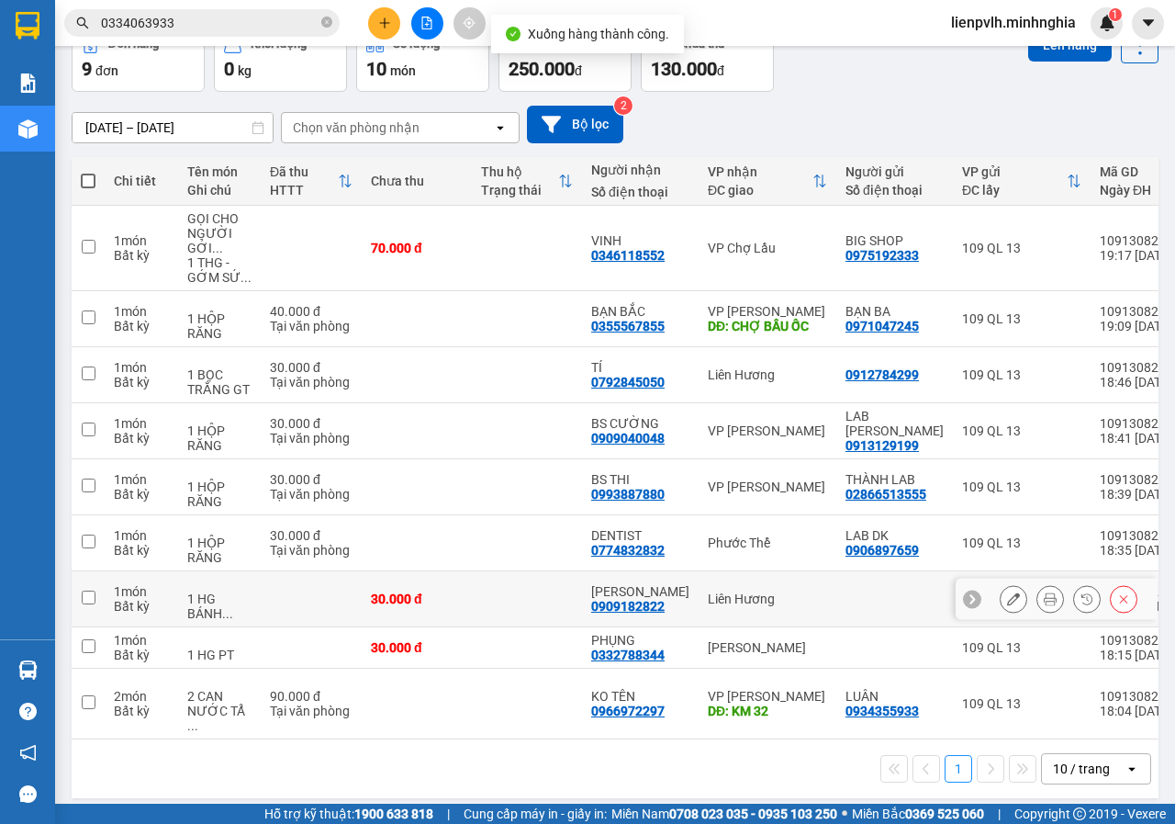
scroll to position [106, 0]
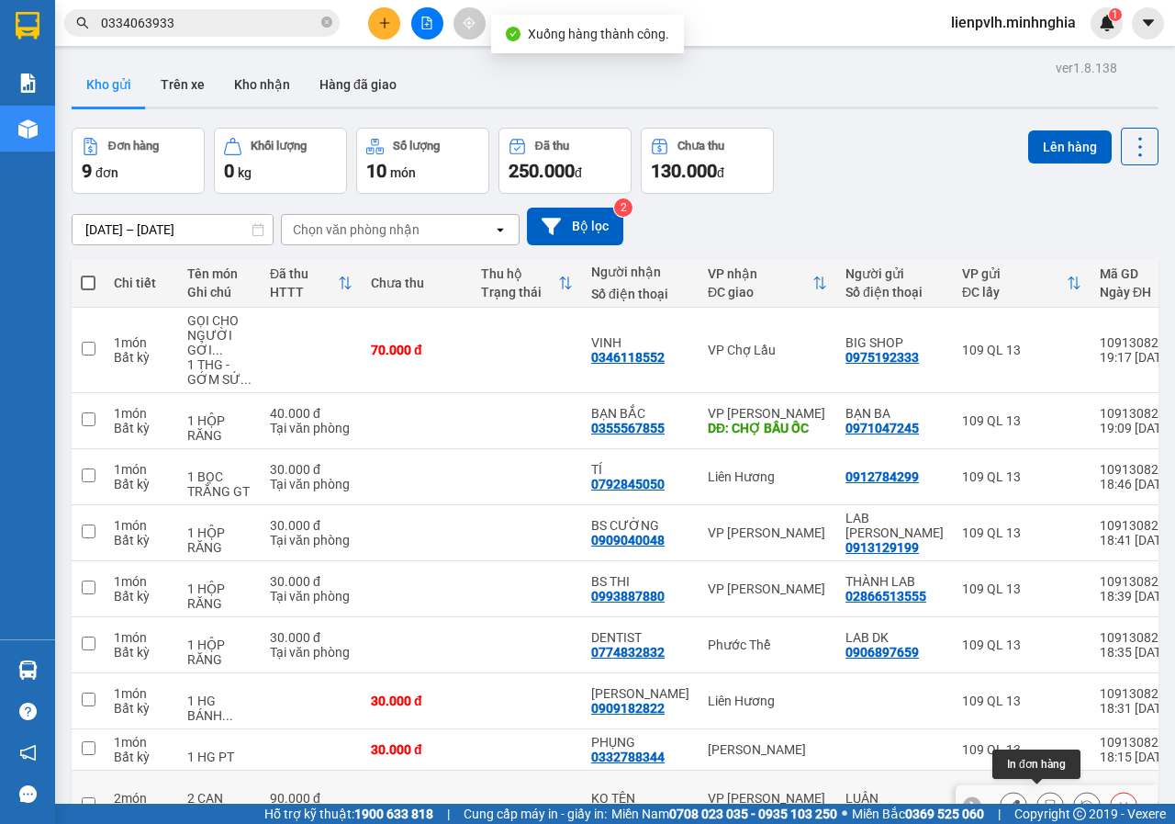
scroll to position [106, 0]
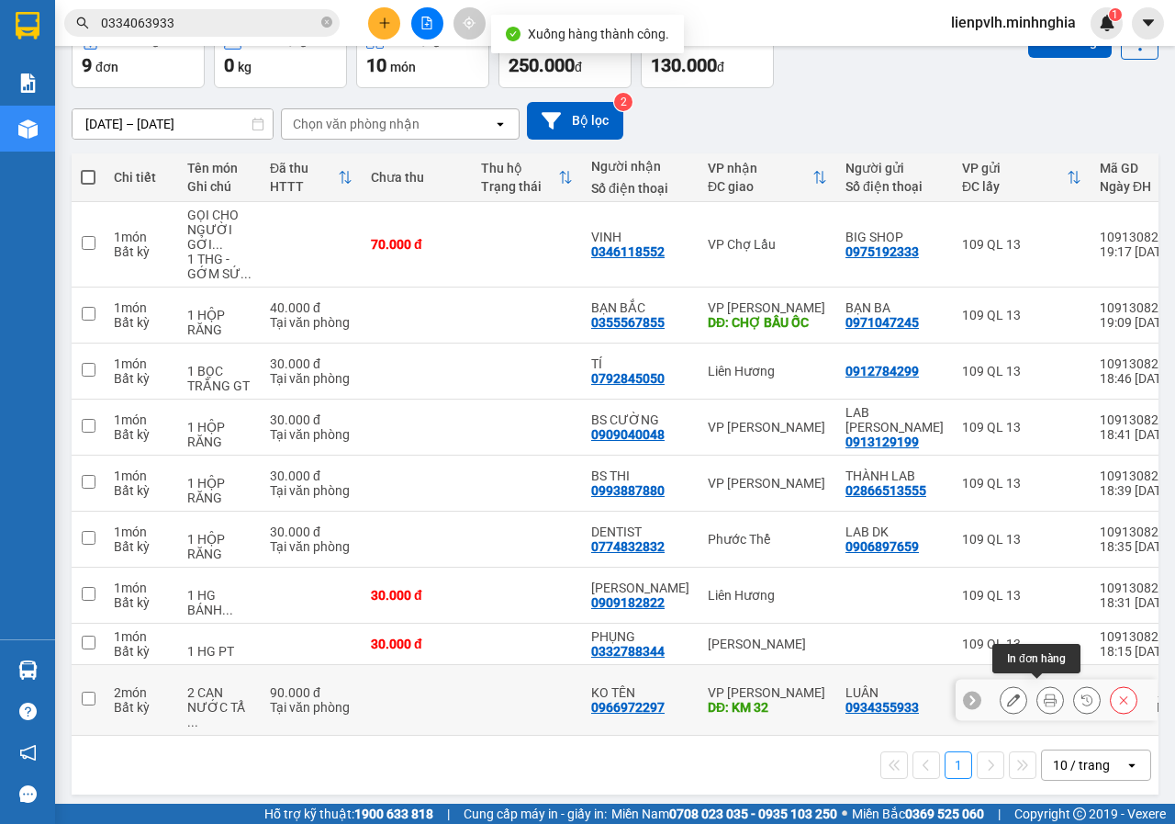
click at [1002, 700] on button at bounding box center [1014, 700] width 26 height 32
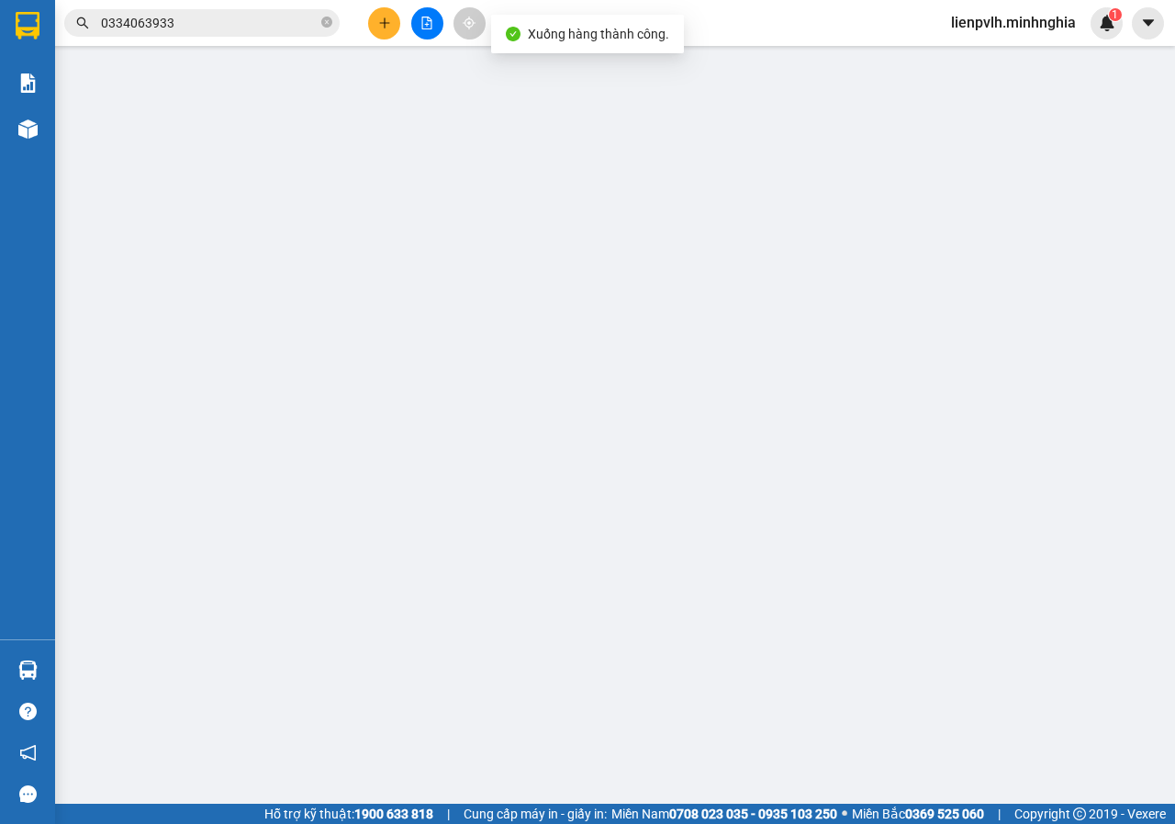
type input "0934355933"
type input "0966972297"
type input "KM 32"
type input "90.000"
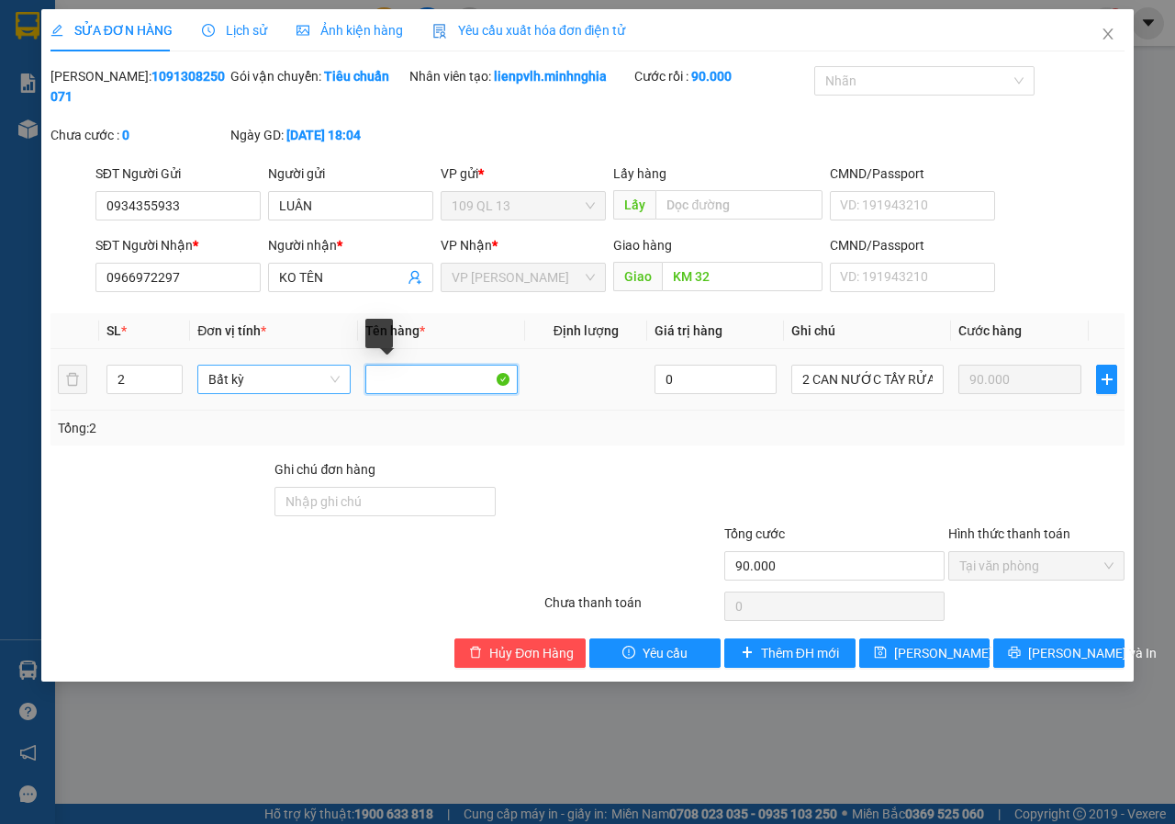
drag, startPoint x: 259, startPoint y: 372, endPoint x: 216, endPoint y: 372, distance: 43.2
click at [216, 372] on tr "2 Bất kỳ 0 2 CAN NƯỚC TẨY RỬA 90.000" at bounding box center [587, 380] width 1074 height 62
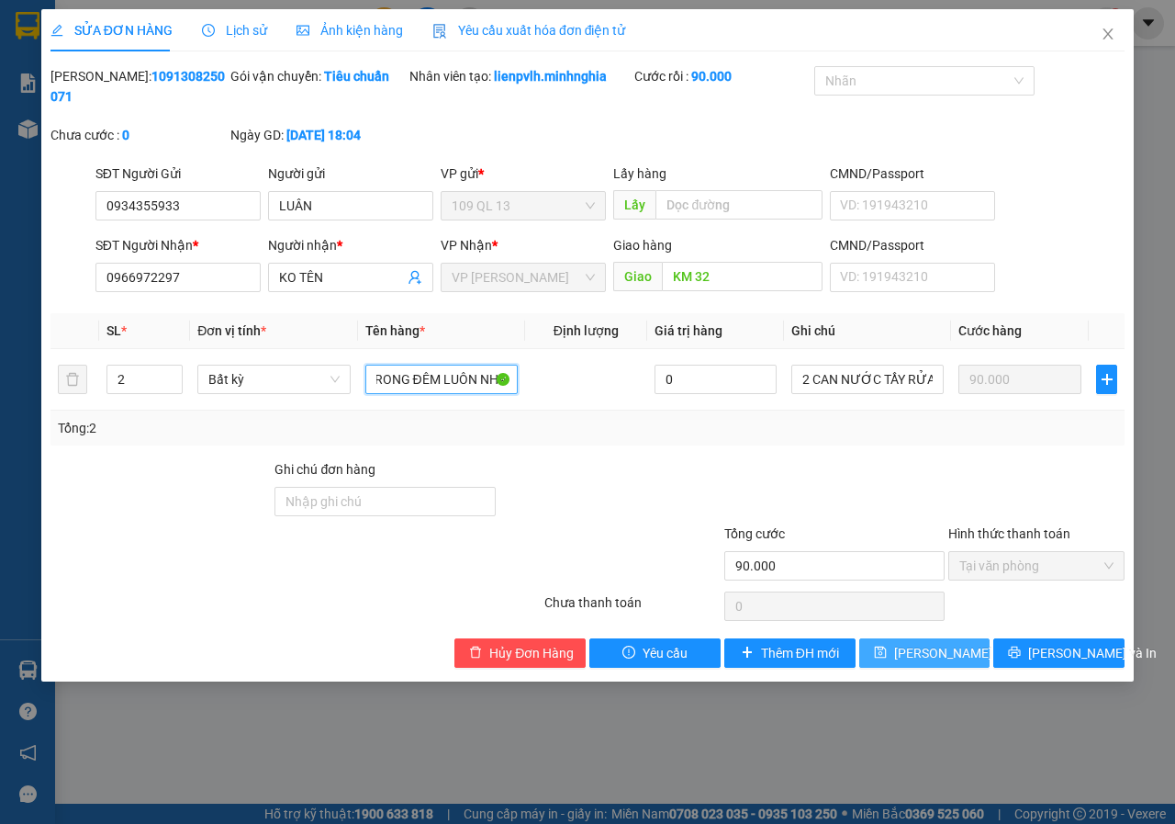
type input "GIAO TRONG ĐÊM LUÔN NHA"
click at [933, 664] on button "[PERSON_NAME] thay đổi" at bounding box center [924, 652] width 131 height 29
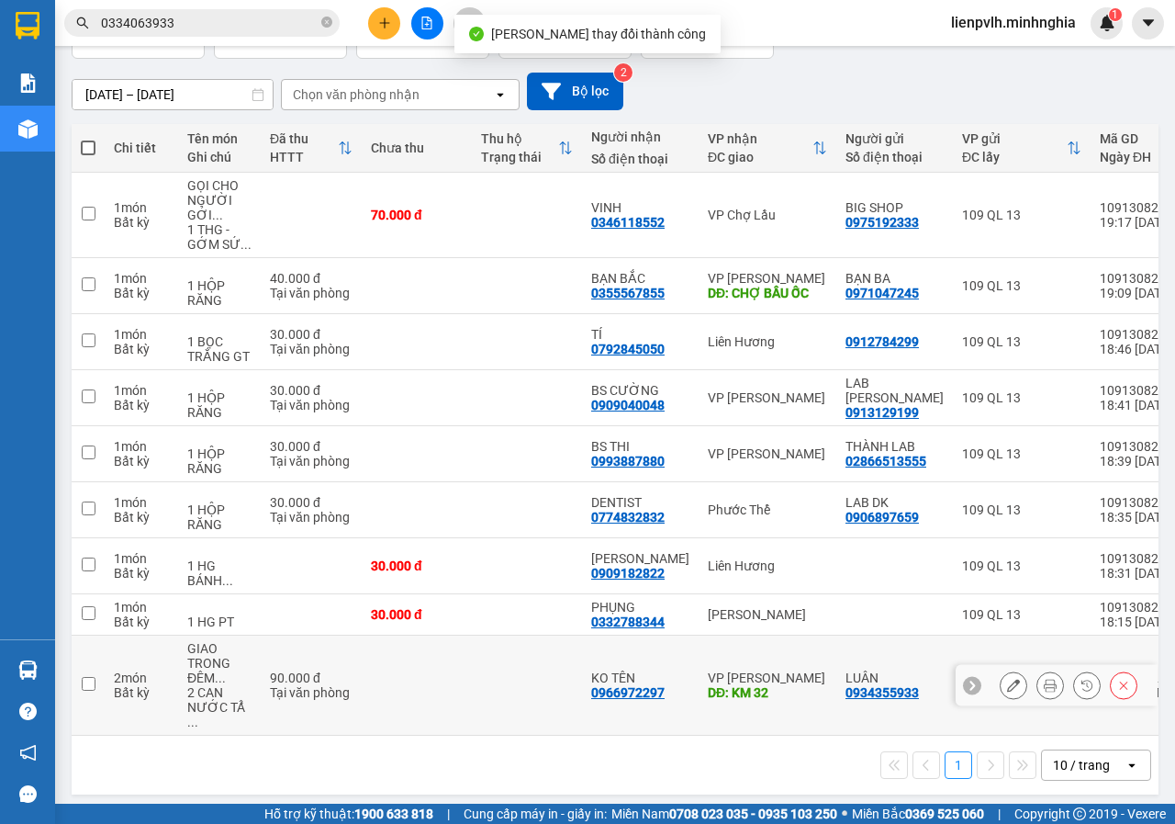
click at [408, 673] on td at bounding box center [417, 685] width 110 height 100
checkbox input "true"
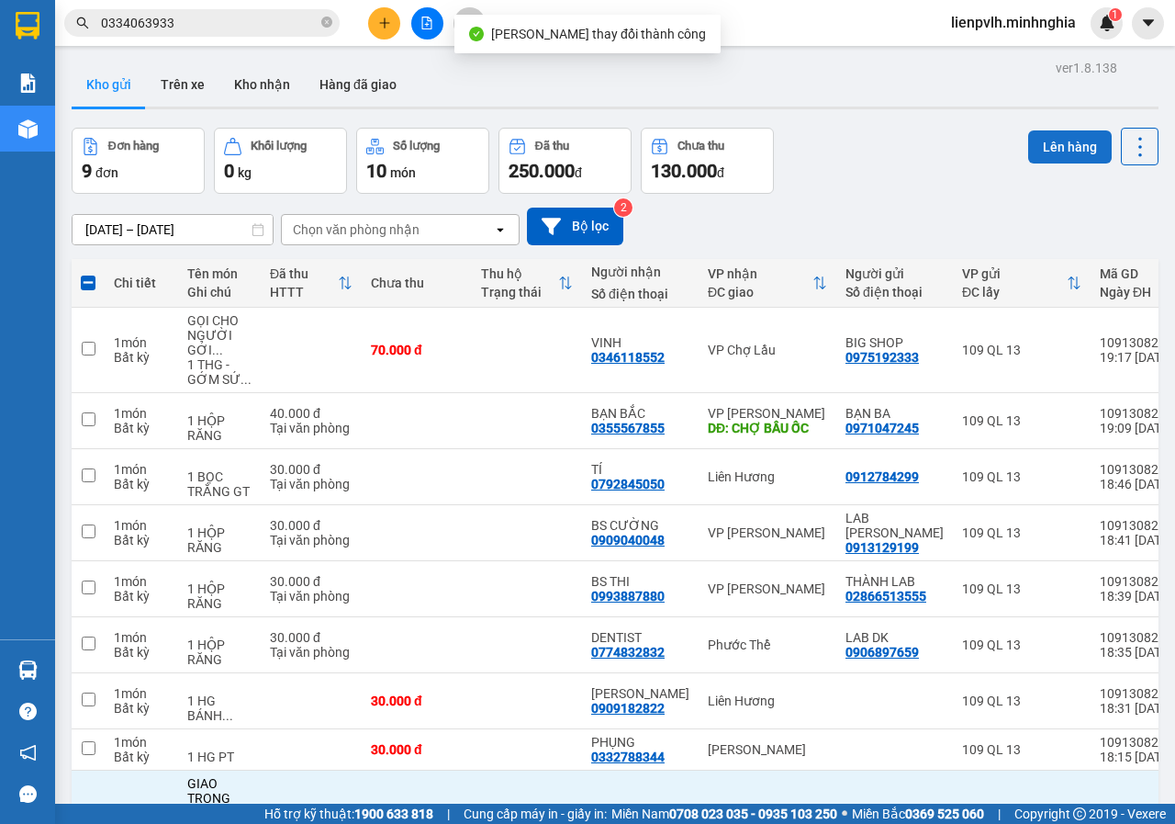
click at [1037, 144] on button "Lên hàng" at bounding box center [1070, 146] width 84 height 33
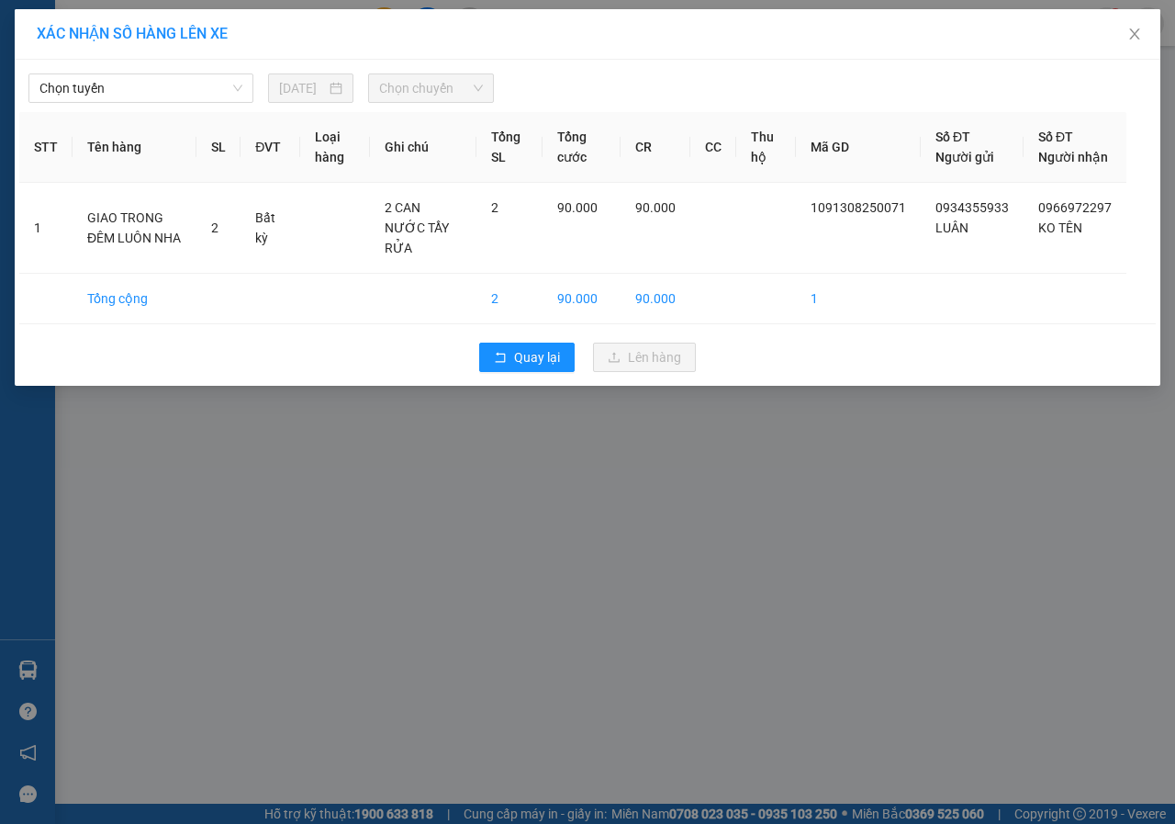
click at [186, 100] on span "Chọn tuyến" at bounding box center [140, 88] width 203 height 28
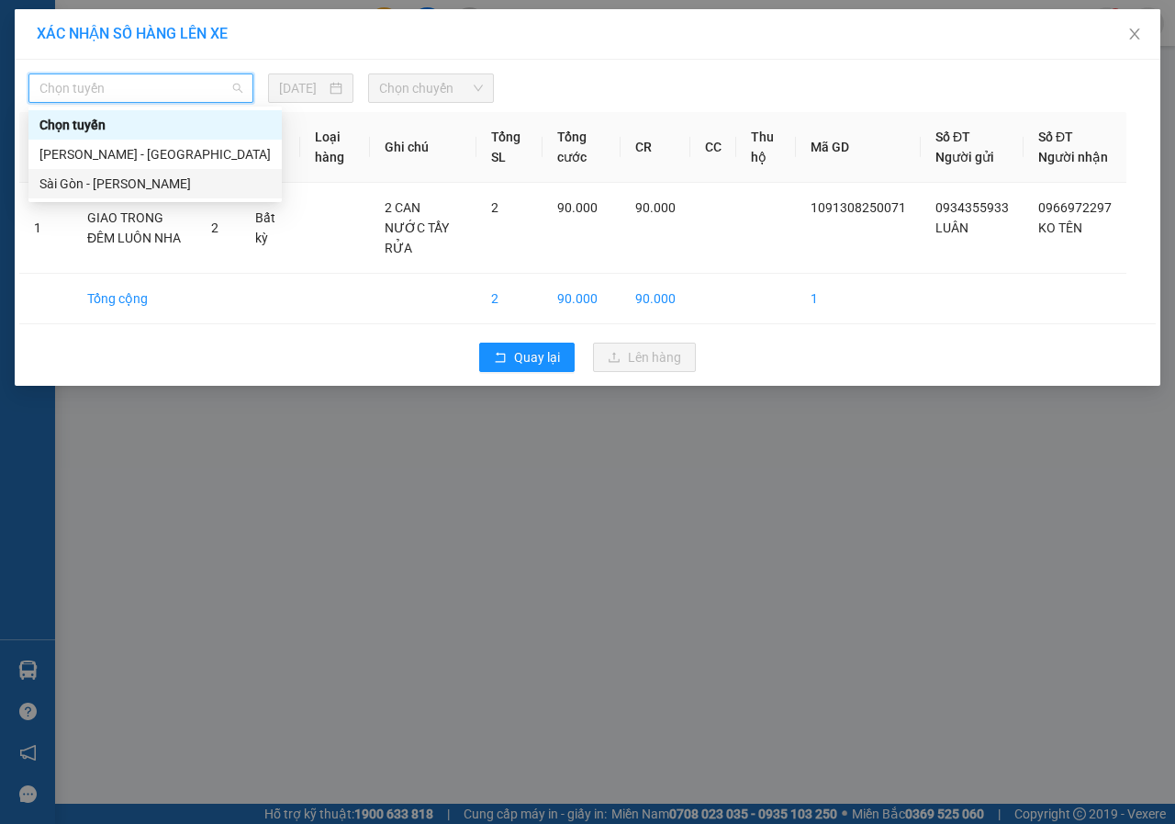
click at [102, 185] on div "Sài Gòn - [PERSON_NAME]" at bounding box center [154, 184] width 231 height 20
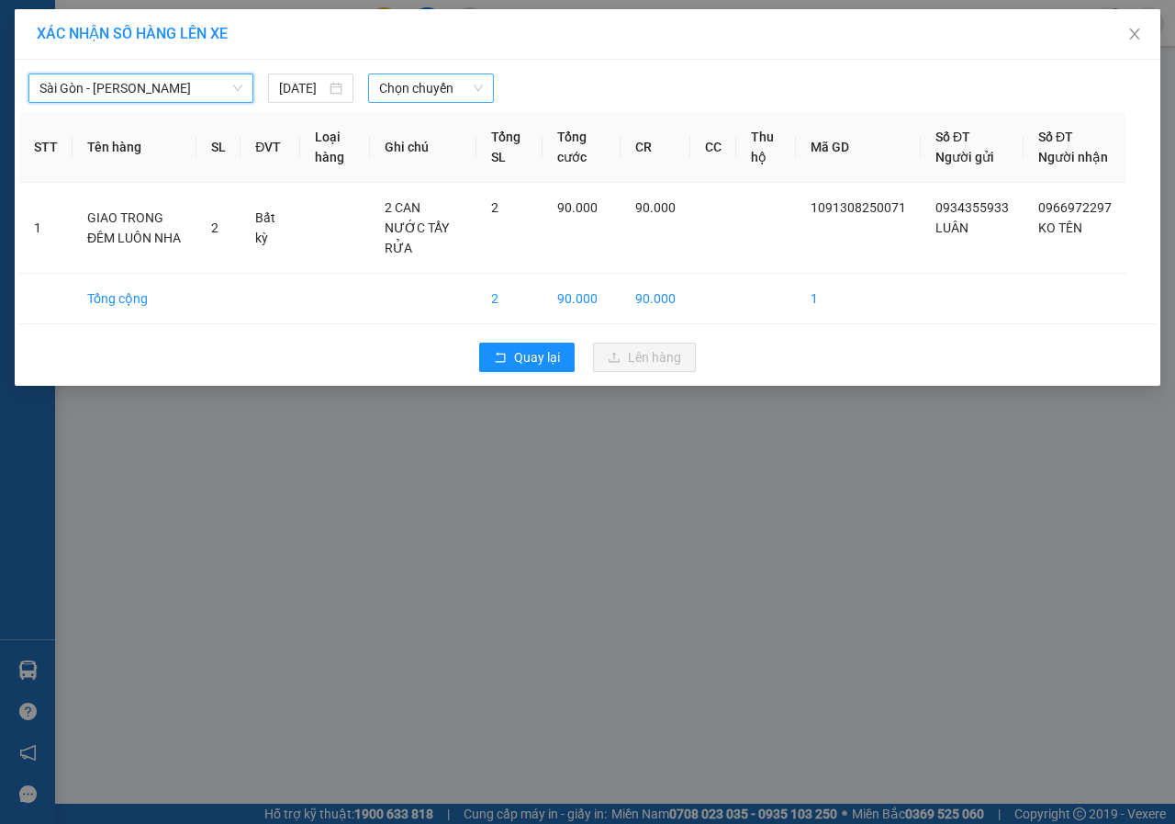
click at [425, 96] on span "Chọn chuyến" at bounding box center [430, 88] width 103 height 28
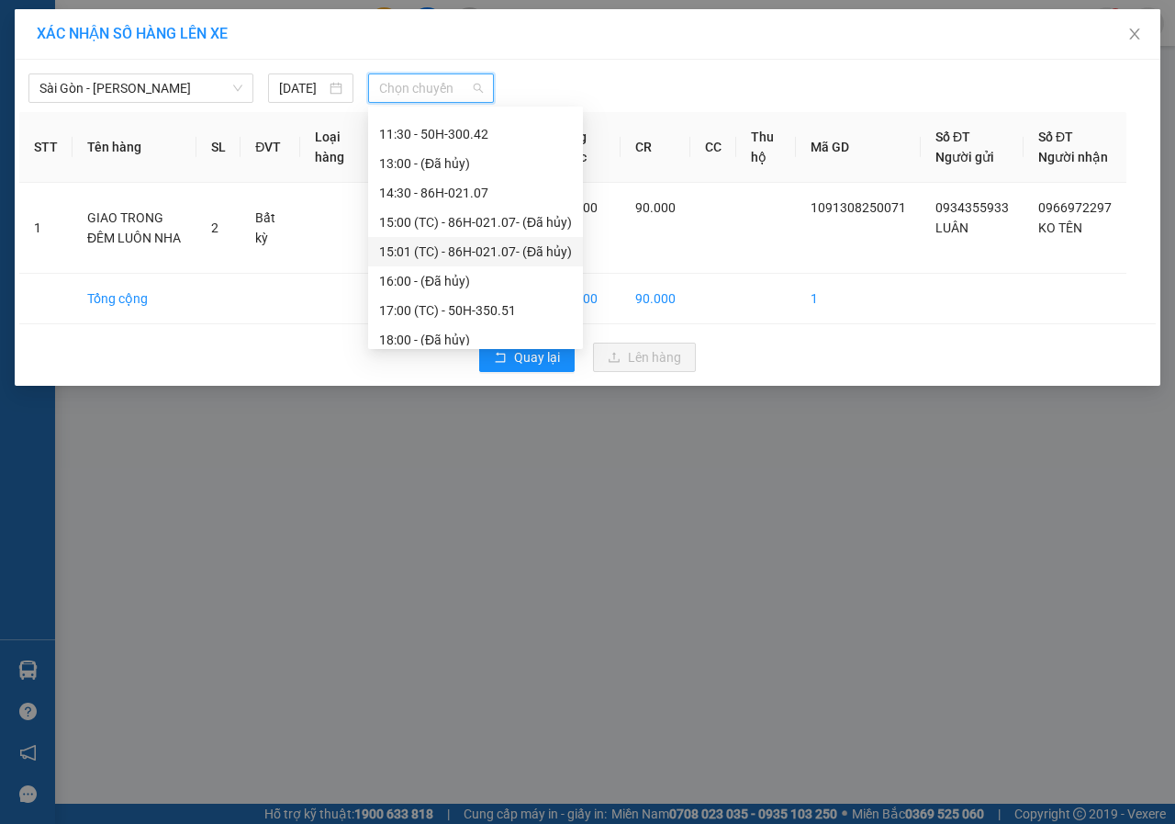
scroll to position [264, 0]
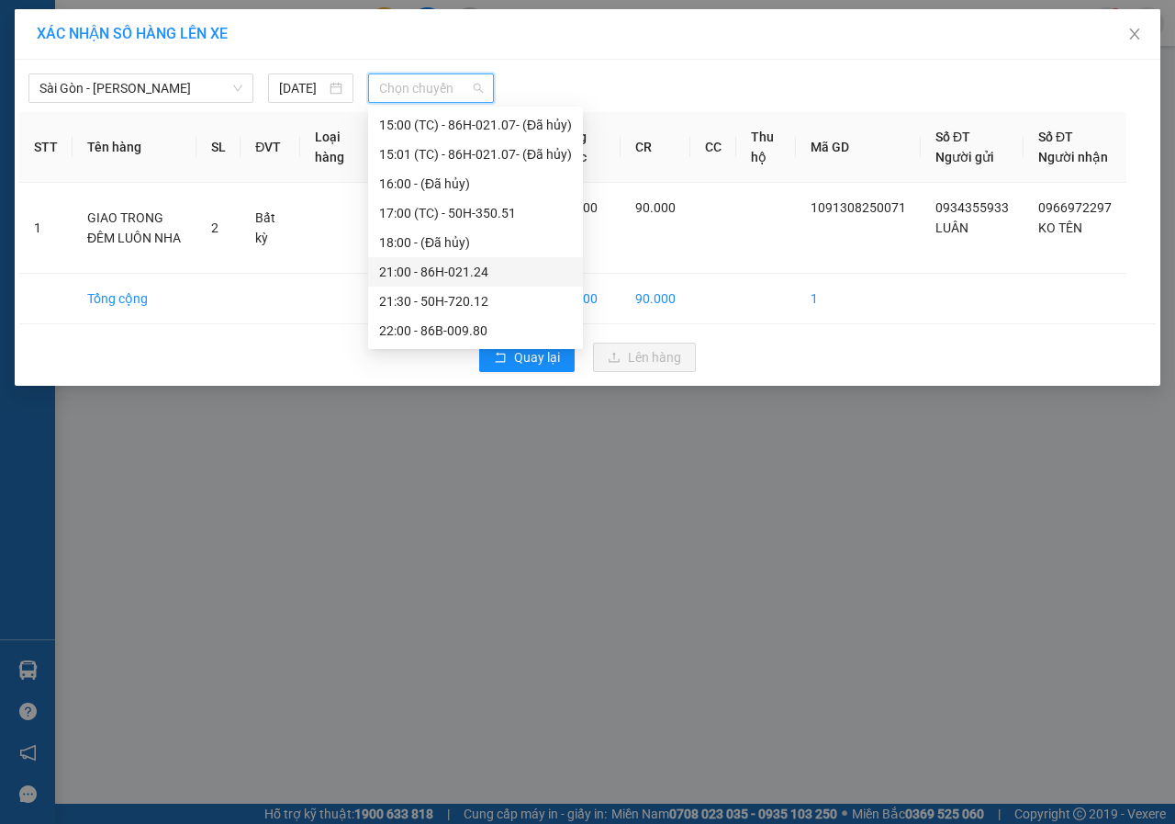
click at [421, 275] on div "21:00 - 86H-021.24" at bounding box center [475, 272] width 193 height 20
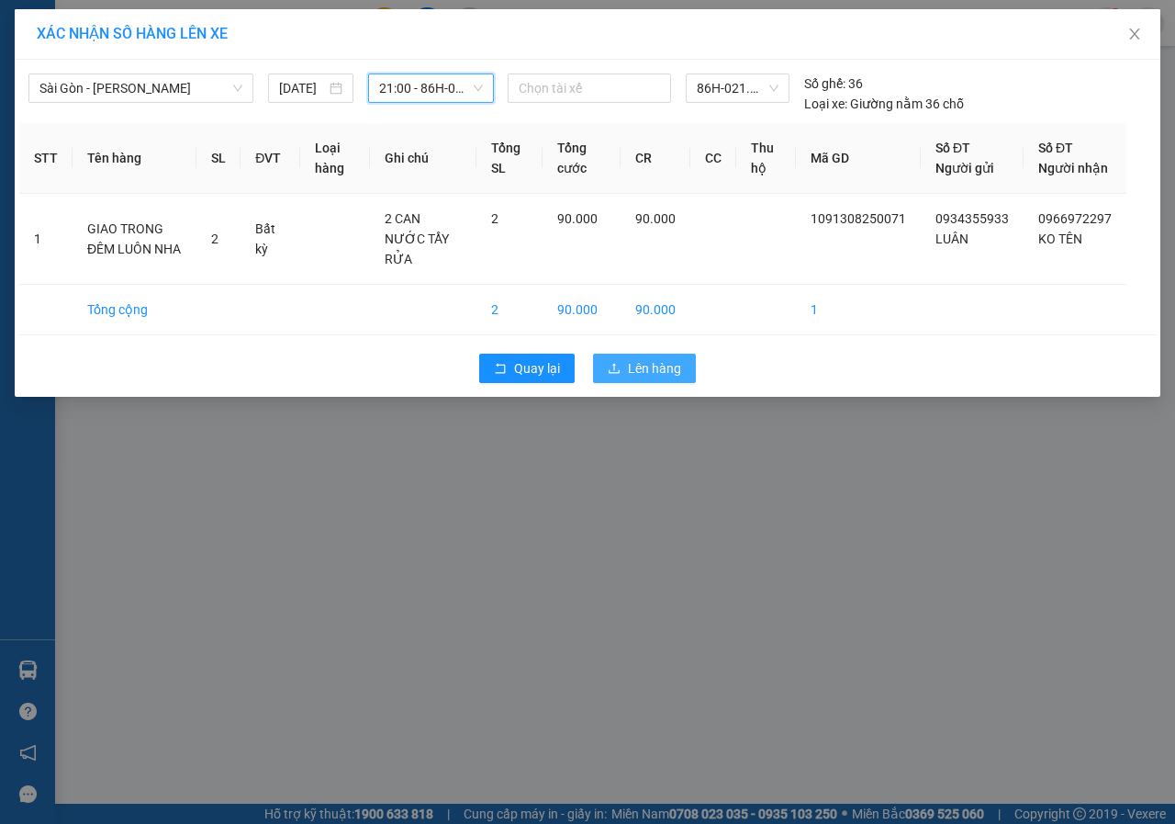
click at [636, 365] on span "Lên hàng" at bounding box center [654, 368] width 53 height 20
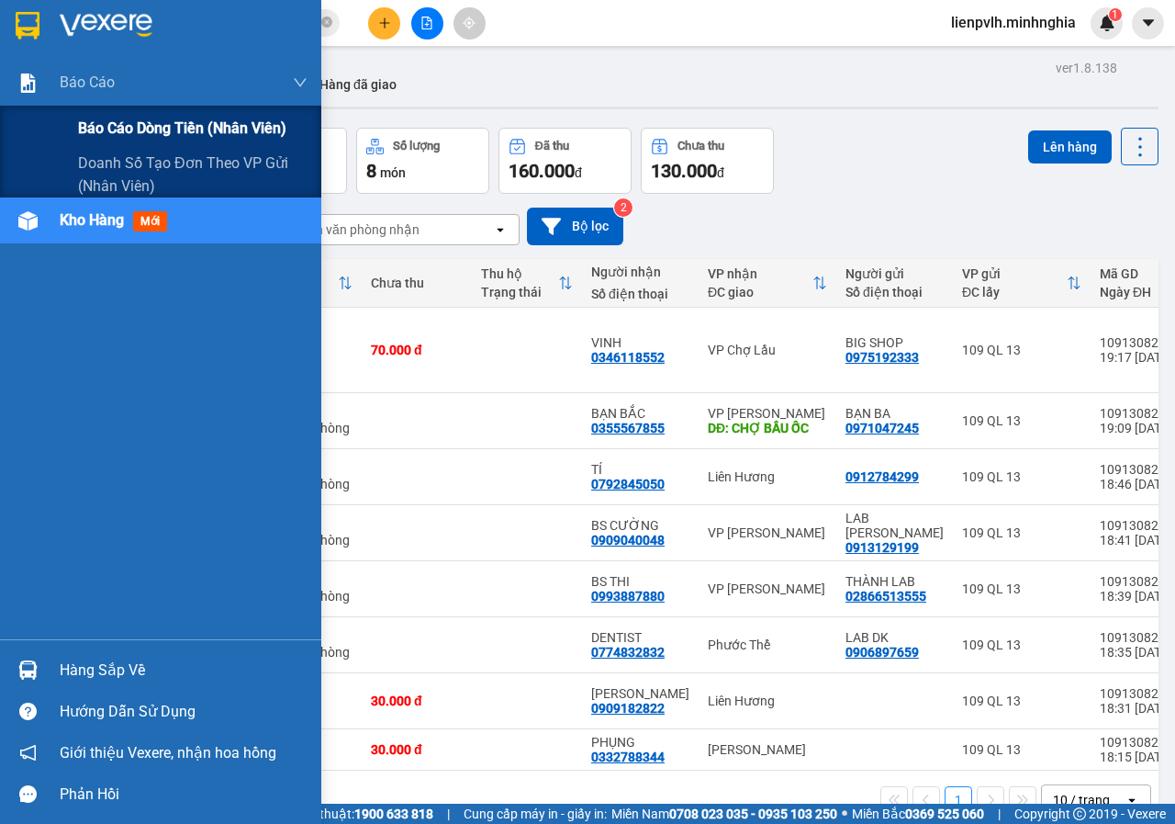
click at [122, 128] on span "Báo cáo dòng tiền (nhân viên)" at bounding box center [182, 128] width 208 height 23
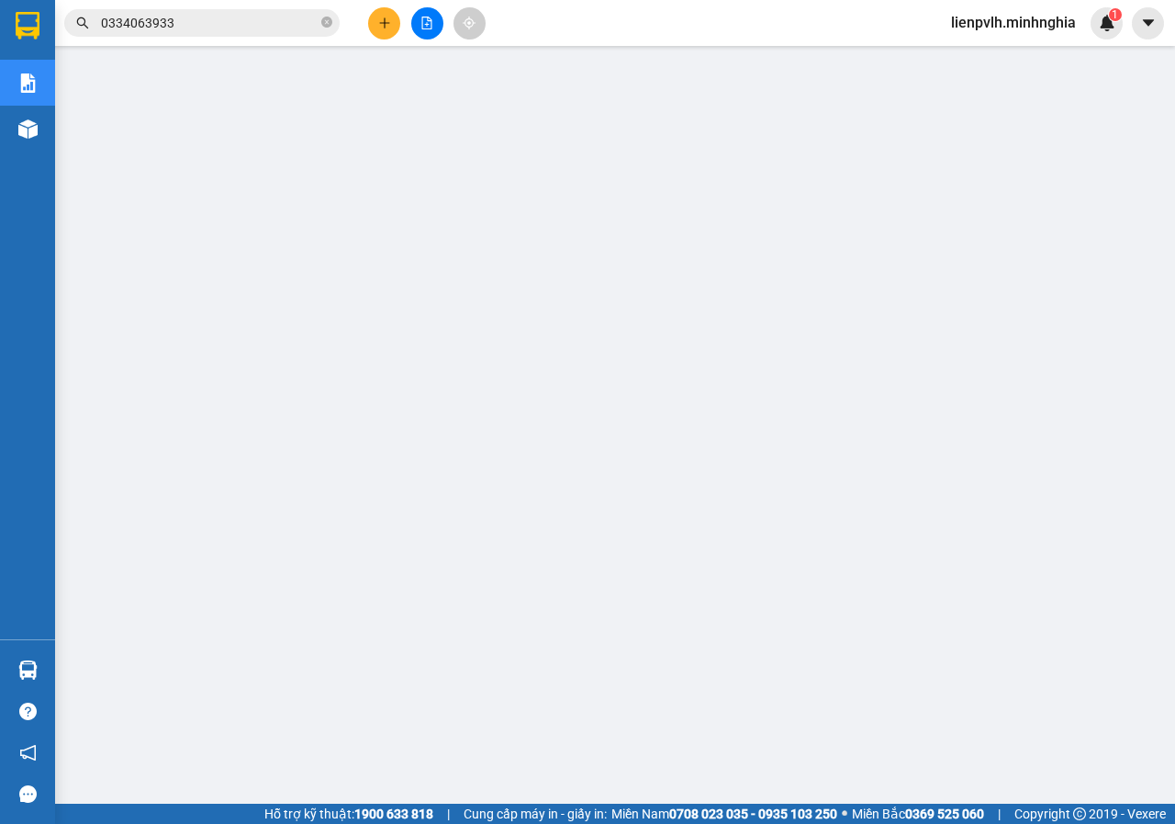
click at [391, 28] on div at bounding box center [427, 23] width 138 height 32
click at [390, 27] on icon "plus" at bounding box center [384, 23] width 13 height 13
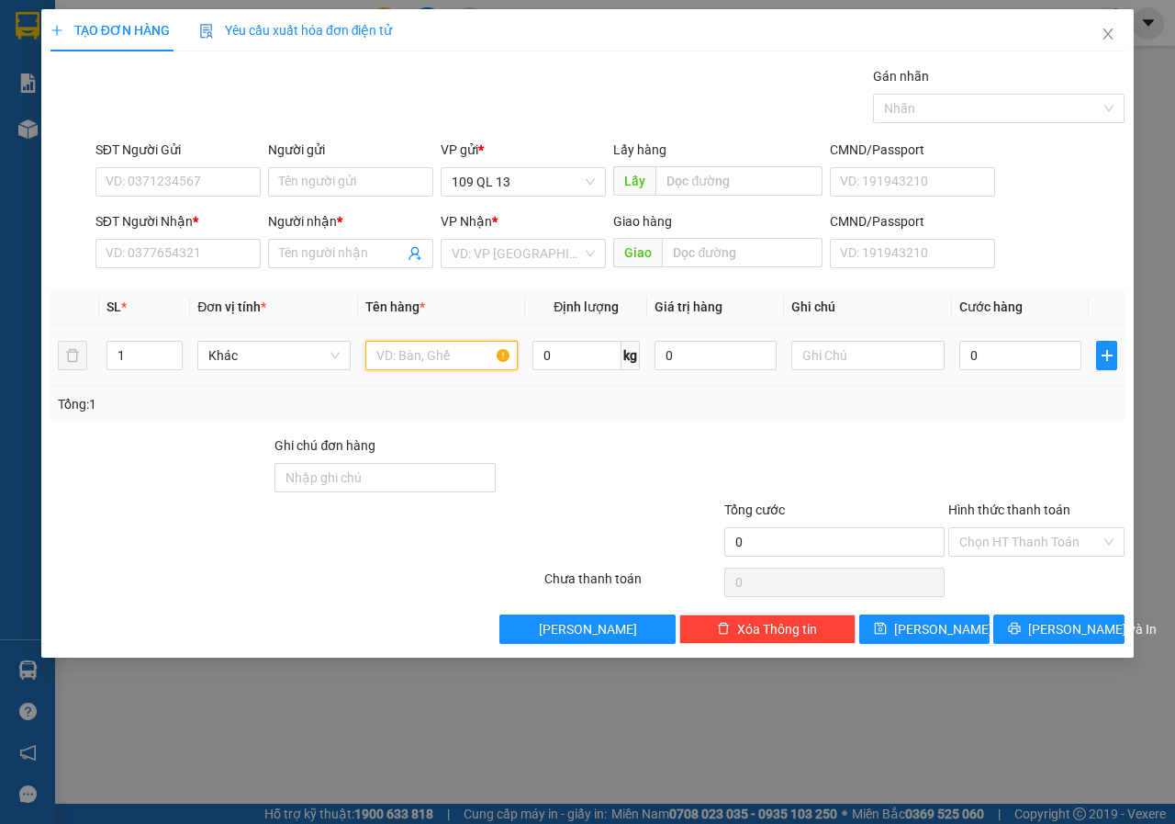
drag, startPoint x: 394, startPoint y: 342, endPoint x: 415, endPoint y: 342, distance: 21.1
click at [398, 342] on input "text" at bounding box center [441, 355] width 153 height 29
click at [848, 340] on div at bounding box center [867, 355] width 153 height 37
click at [862, 346] on input "text" at bounding box center [867, 355] width 153 height 29
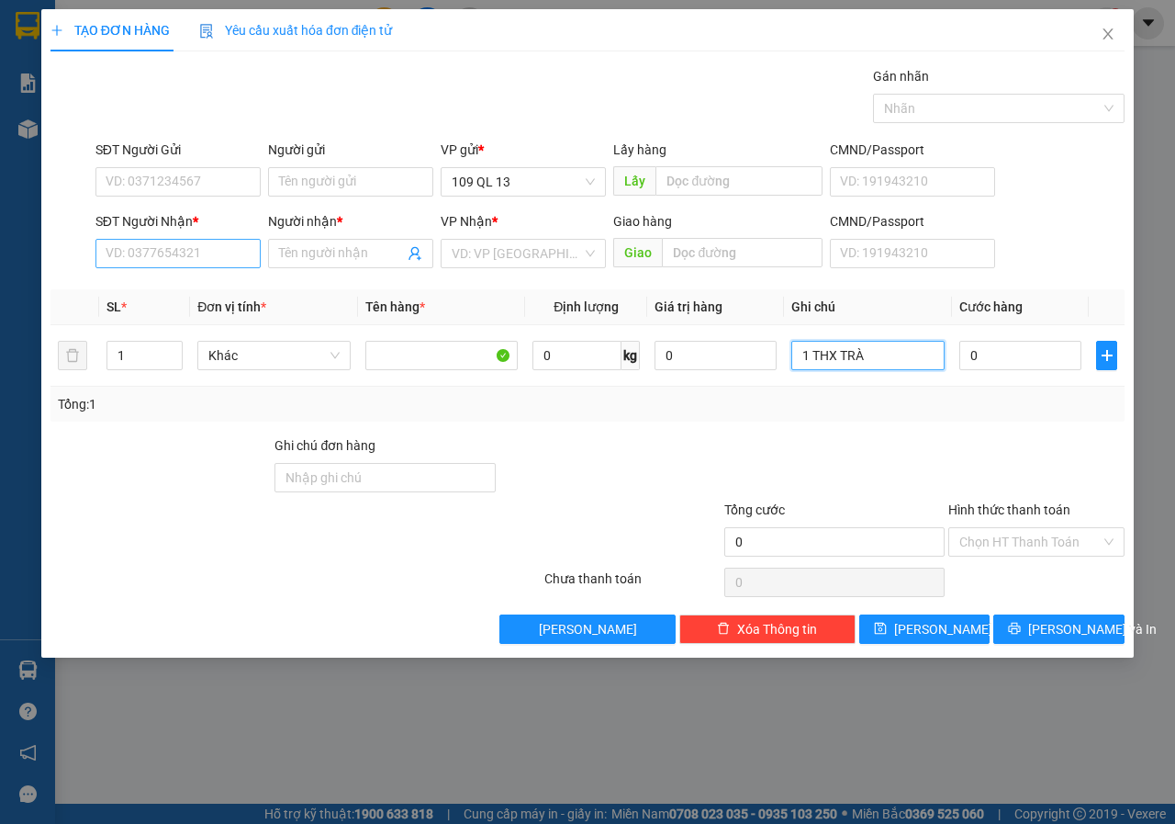
type input "1 THX TRÀ"
click at [197, 253] on input "SĐT Người Nhận *" at bounding box center [177, 253] width 165 height 29
click at [194, 250] on input "SĐT Người Nhận *" at bounding box center [177, 253] width 165 height 29
click at [193, 250] on input "SĐT Người Nhận *" at bounding box center [177, 253] width 165 height 29
type input "0854627828"
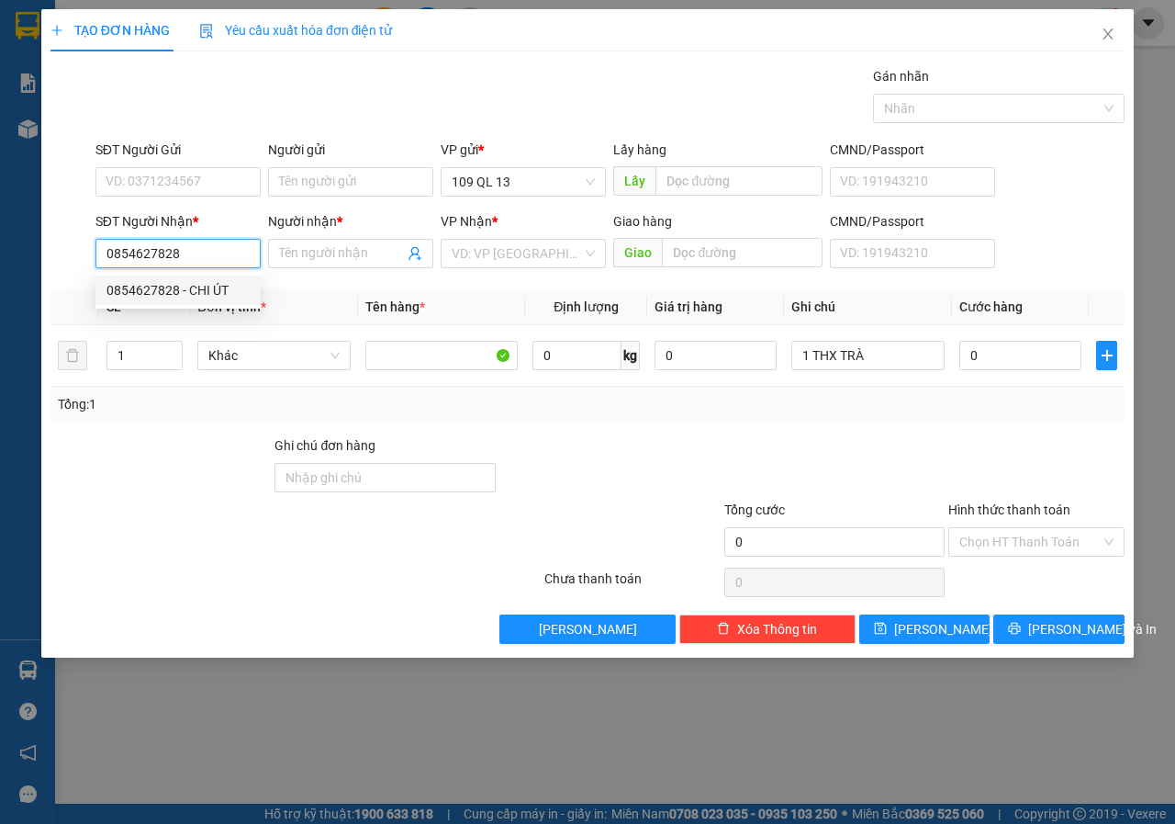
click at [237, 281] on div "0854627828 - CHI ÚT" at bounding box center [178, 290] width 143 height 20
type input "CHI ÚT"
type input "0854627828"
click at [239, 206] on form "SĐT Người Gửi VD: 0371234567 Người gửi Tên người gửi VP gửi * 109 QL 13 Lấy hàn…" at bounding box center [587, 208] width 1074 height 136
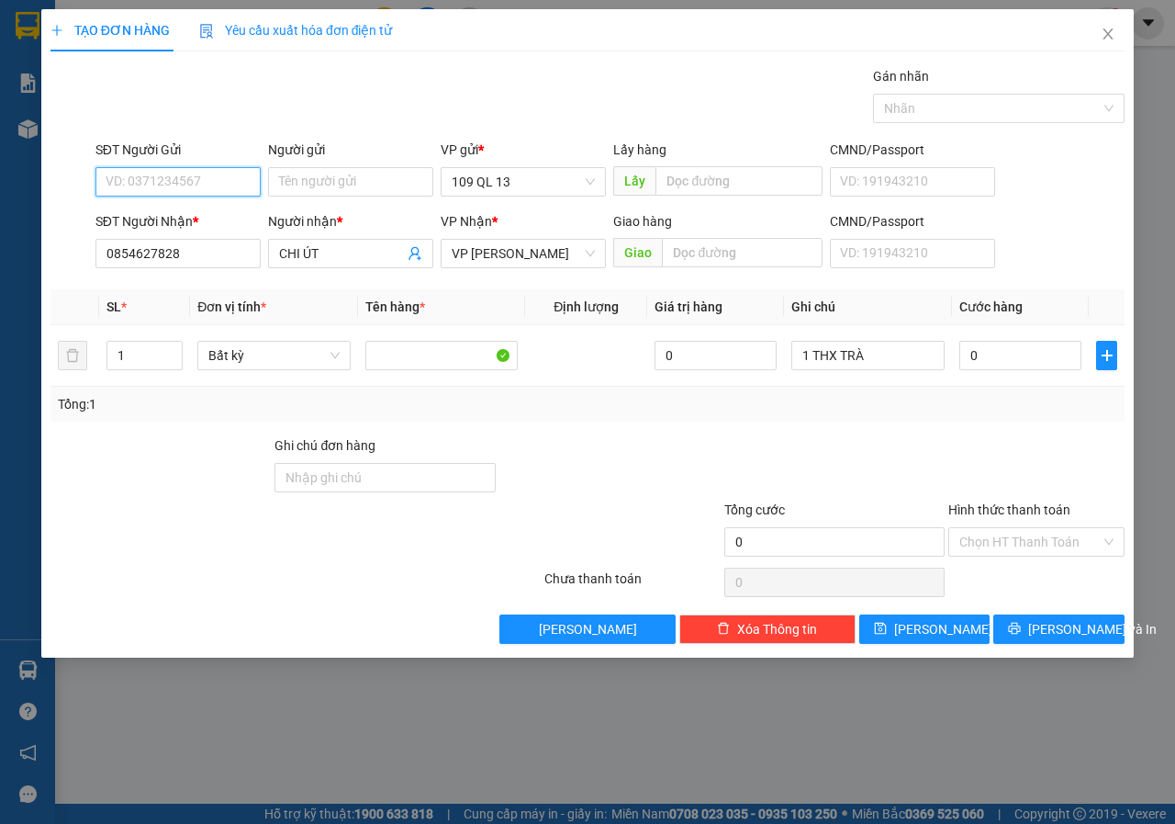
click at [241, 168] on input "SĐT Người Gửi" at bounding box center [177, 181] width 165 height 29
click at [200, 217] on div "0707915979 - CHI" at bounding box center [178, 218] width 143 height 20
type input "0707915979"
type input "CHI"
click at [1026, 364] on input "0" at bounding box center [1020, 355] width 122 height 29
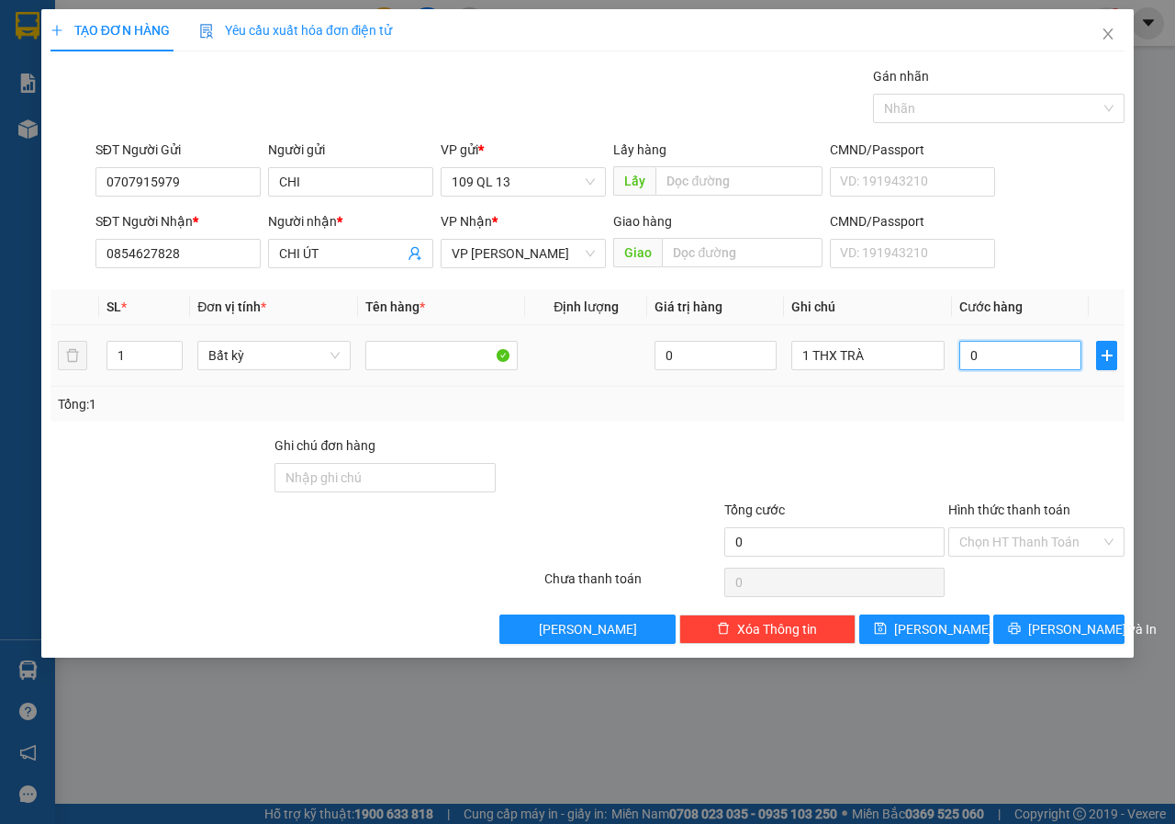
type input "3"
type input "30"
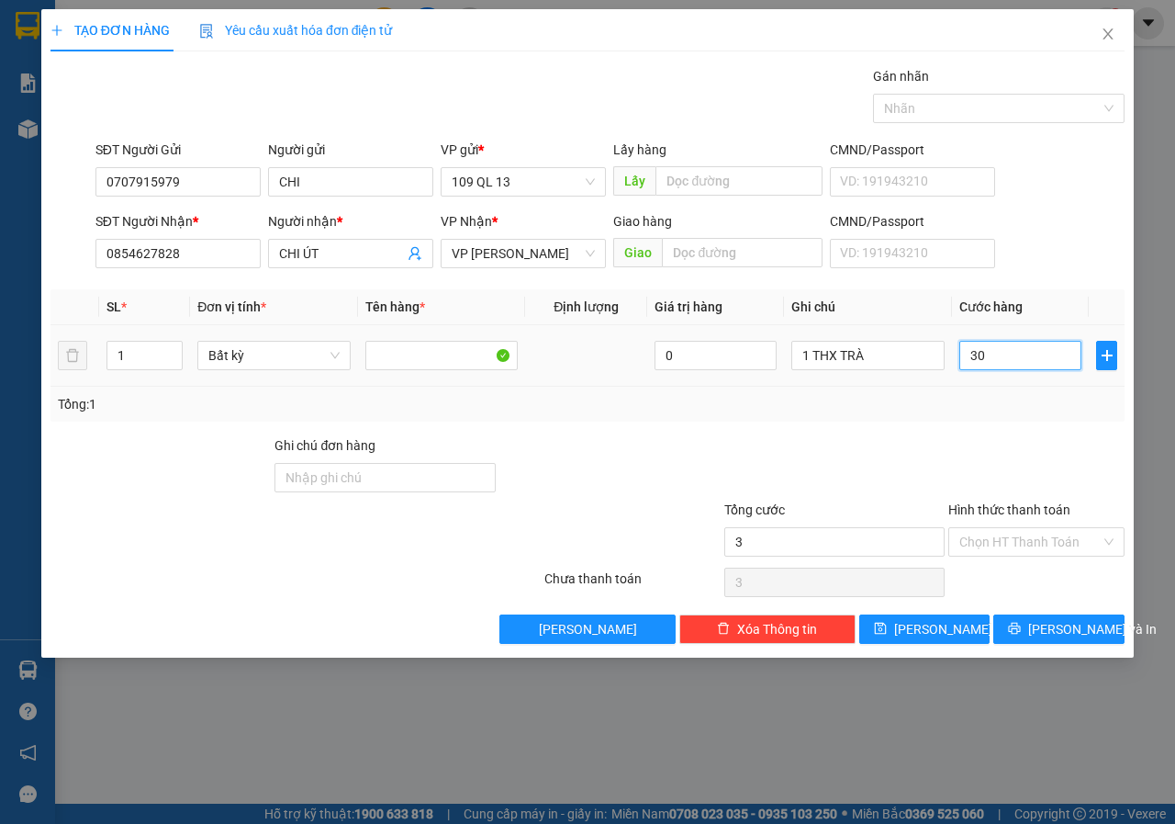
type input "30"
type input "30.000"
click at [1047, 539] on input "Hình thức thanh toán" at bounding box center [1029, 542] width 141 height 28
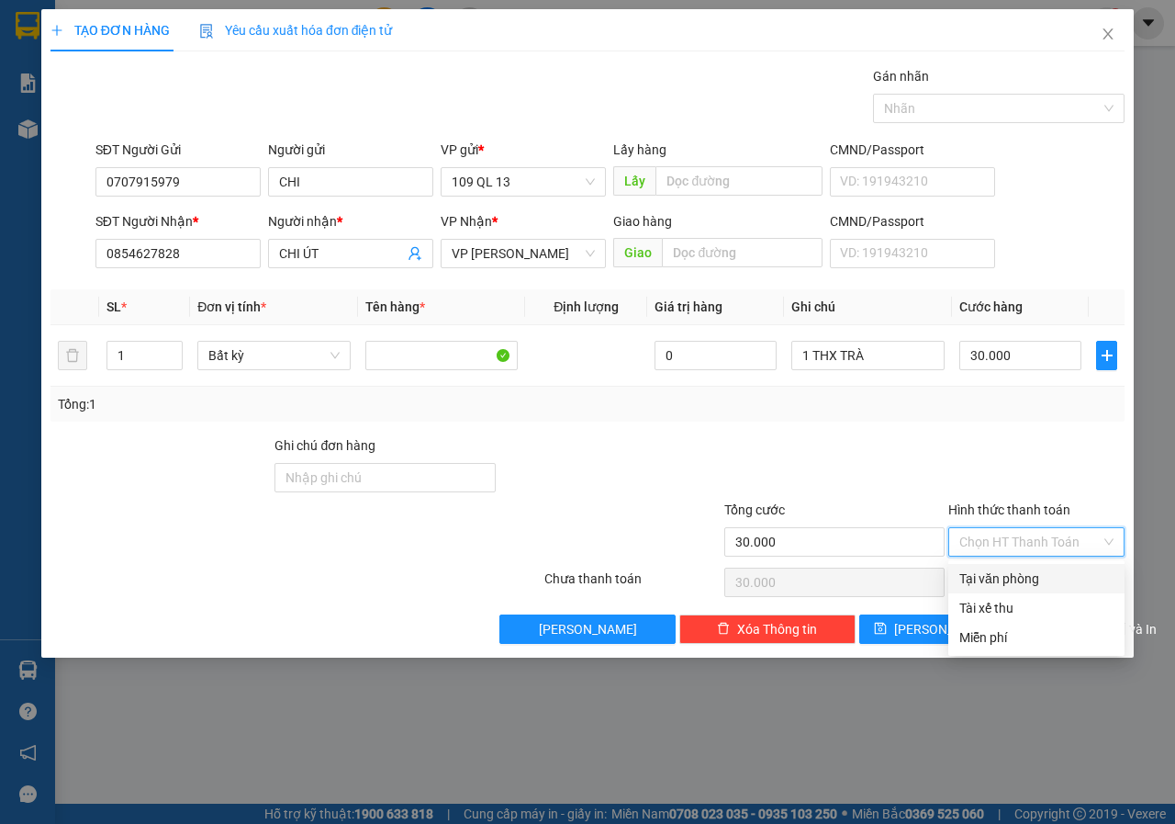
click at [1014, 571] on div "Tại văn phòng" at bounding box center [1036, 578] width 154 height 20
type input "0"
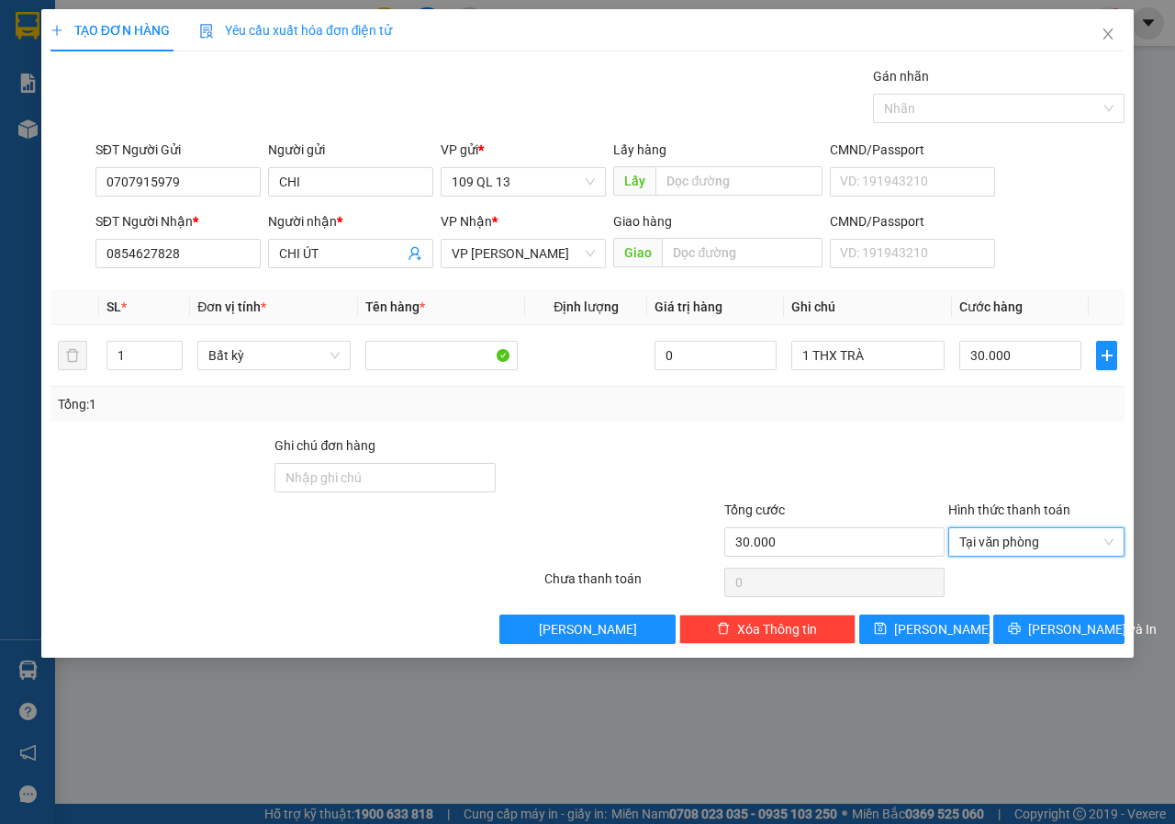
click at [1062, 644] on div "TẠO ĐƠN HÀNG Yêu cầu xuất hóa đơn điện tử Transit Pickup Surcharge Ids Transit …" at bounding box center [587, 333] width 1093 height 648
click at [1069, 623] on span "[PERSON_NAME] và In" at bounding box center [1092, 629] width 129 height 20
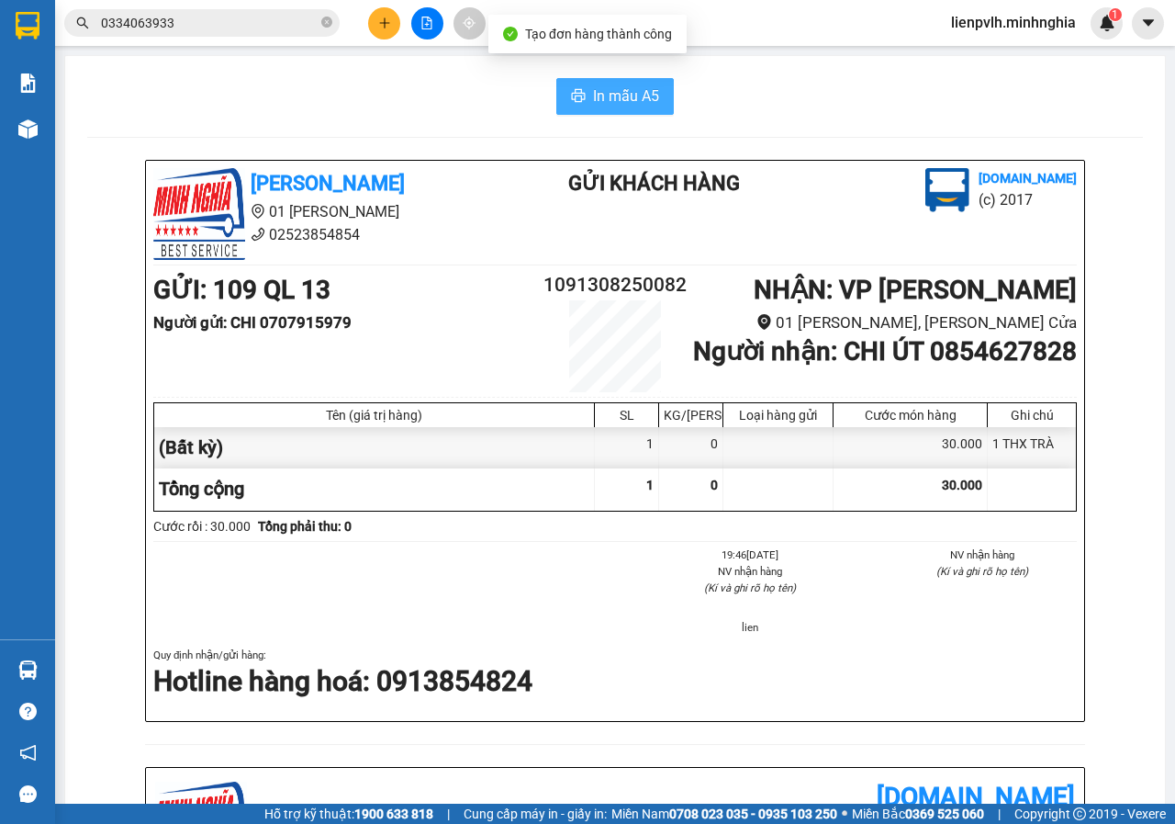
click at [601, 104] on span "In mẫu A5" at bounding box center [626, 95] width 66 height 23
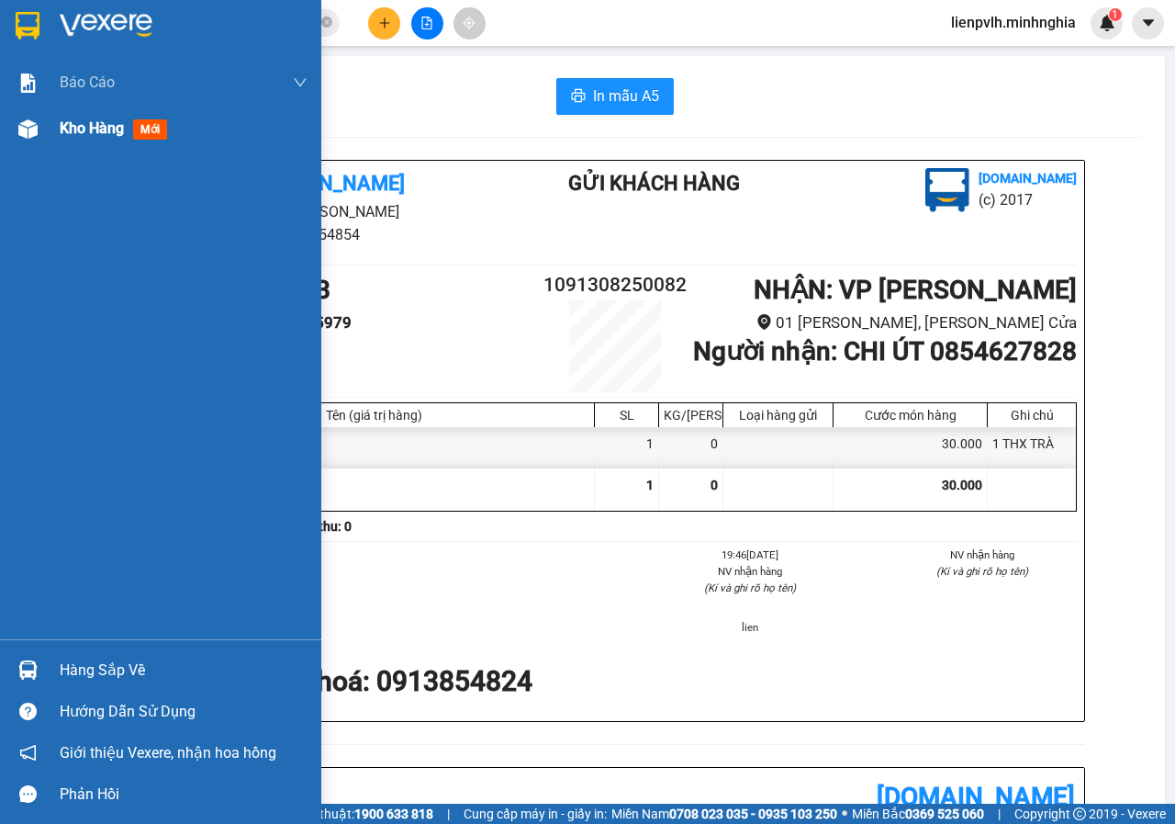
click at [20, 129] on img at bounding box center [27, 128] width 19 height 19
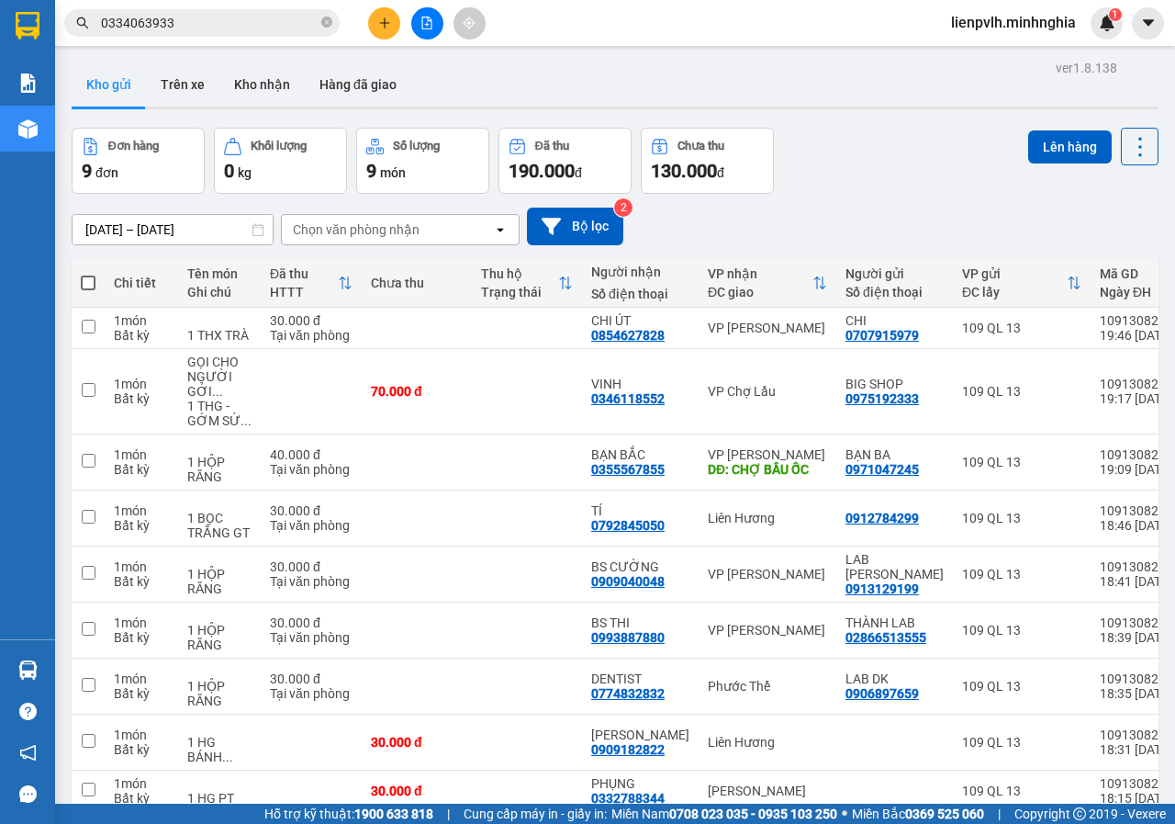
click at [94, 280] on span at bounding box center [88, 282] width 15 height 15
click at [88, 274] on input "checkbox" at bounding box center [88, 274] width 0 height 0
checkbox input "true"
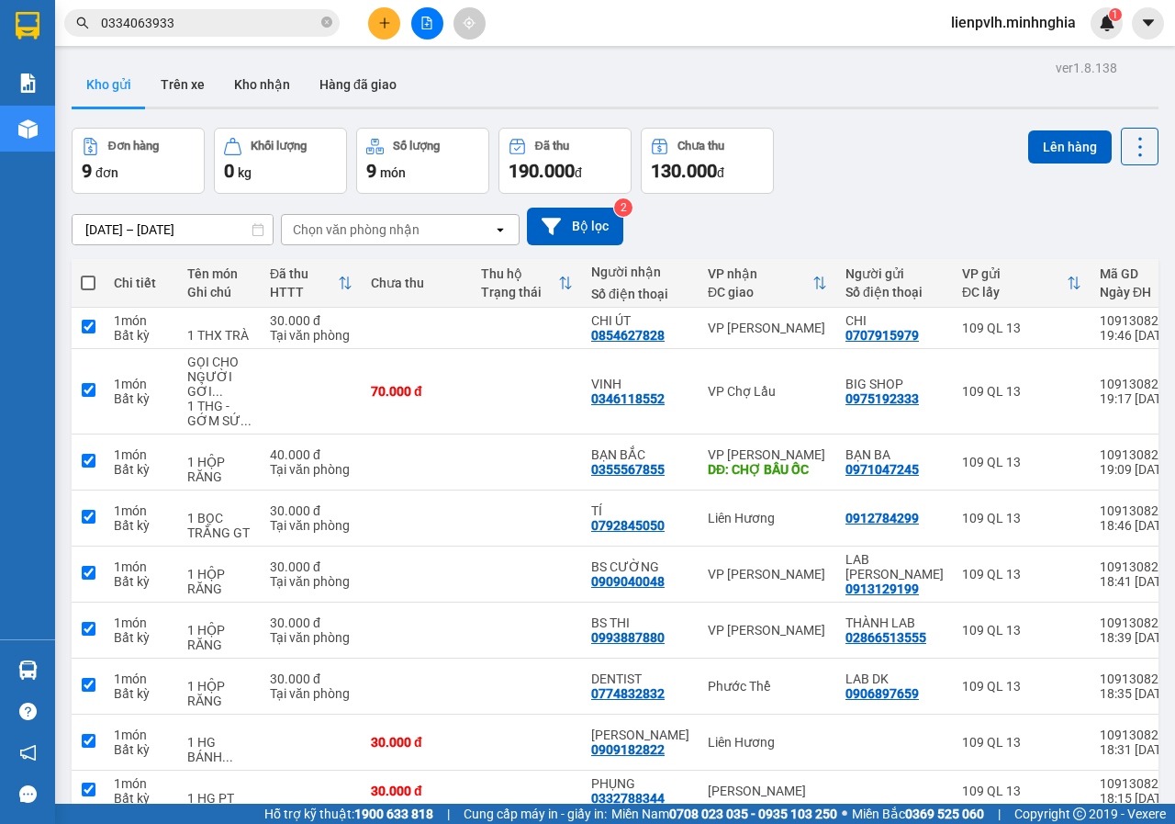
checkbox input "true"
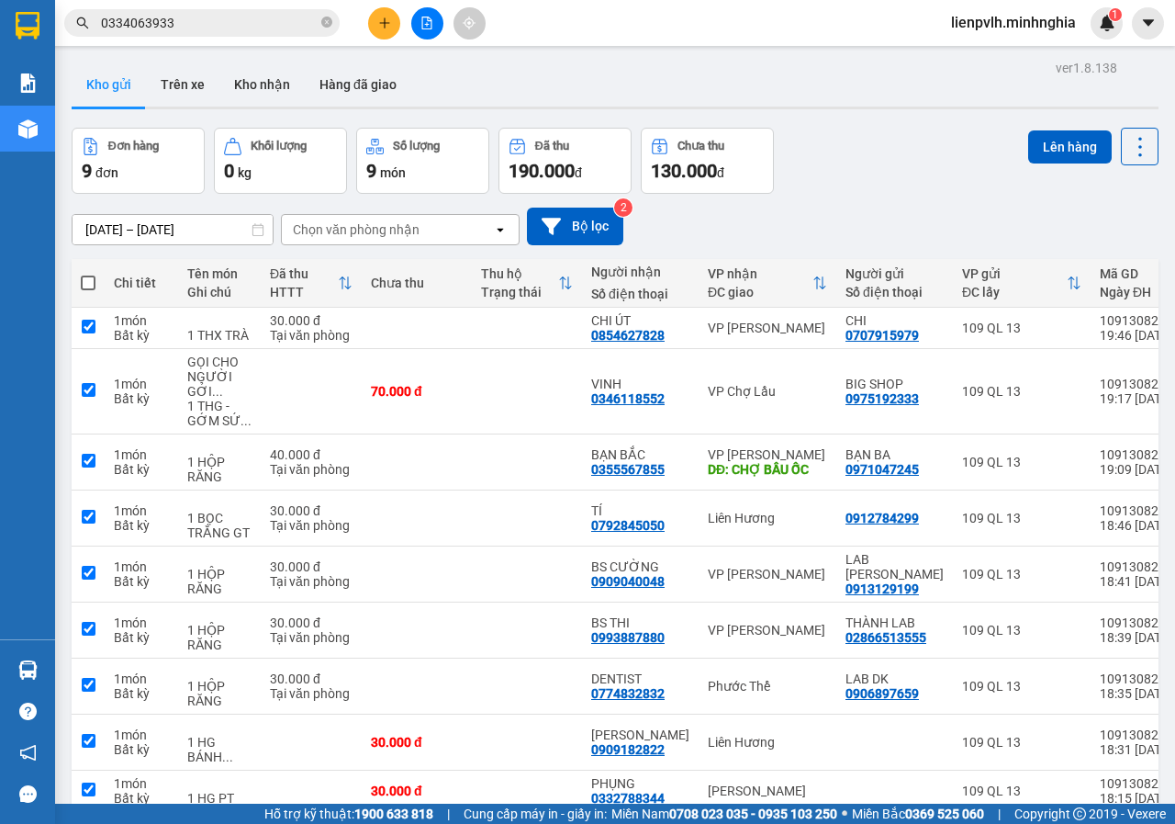
checkbox input "true"
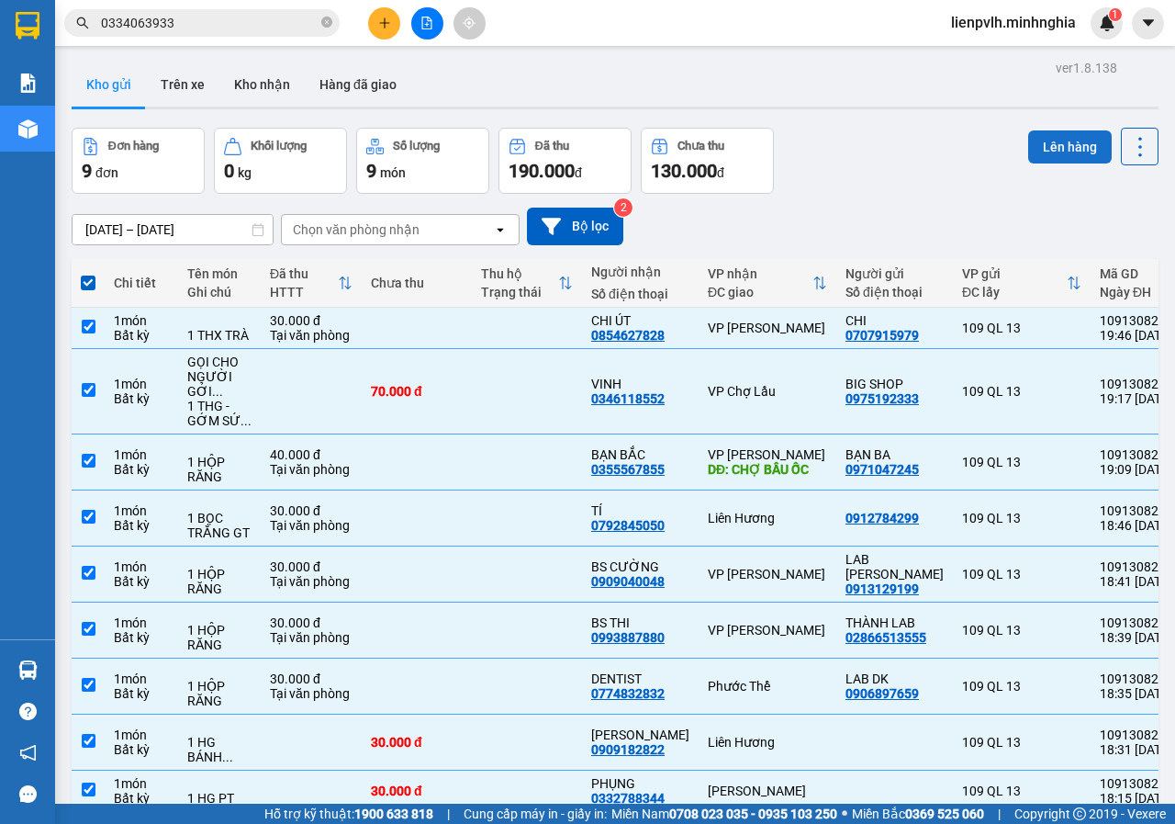
click at [1052, 135] on button "Lên hàng" at bounding box center [1070, 146] width 84 height 33
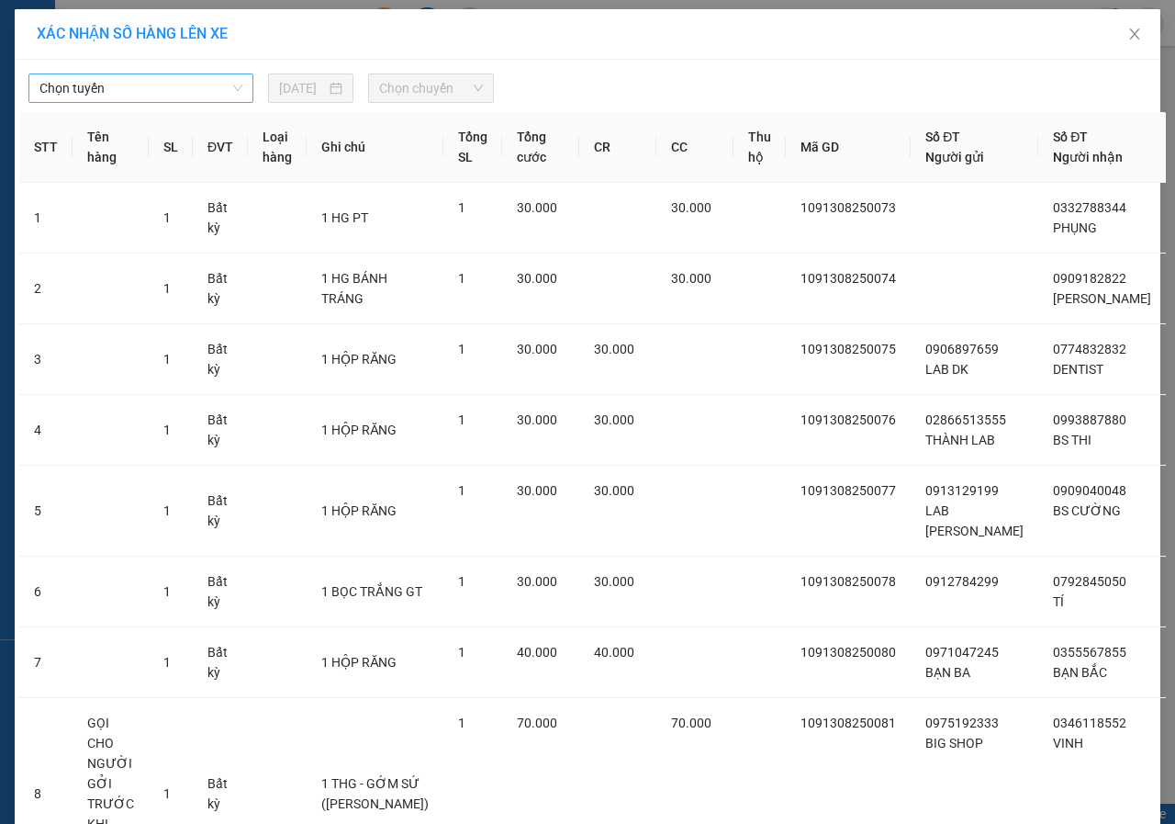
drag, startPoint x: 198, startPoint y: 85, endPoint x: 202, endPoint y: 99, distance: 14.3
click at [201, 84] on span "Chọn tuyến" at bounding box center [140, 88] width 203 height 28
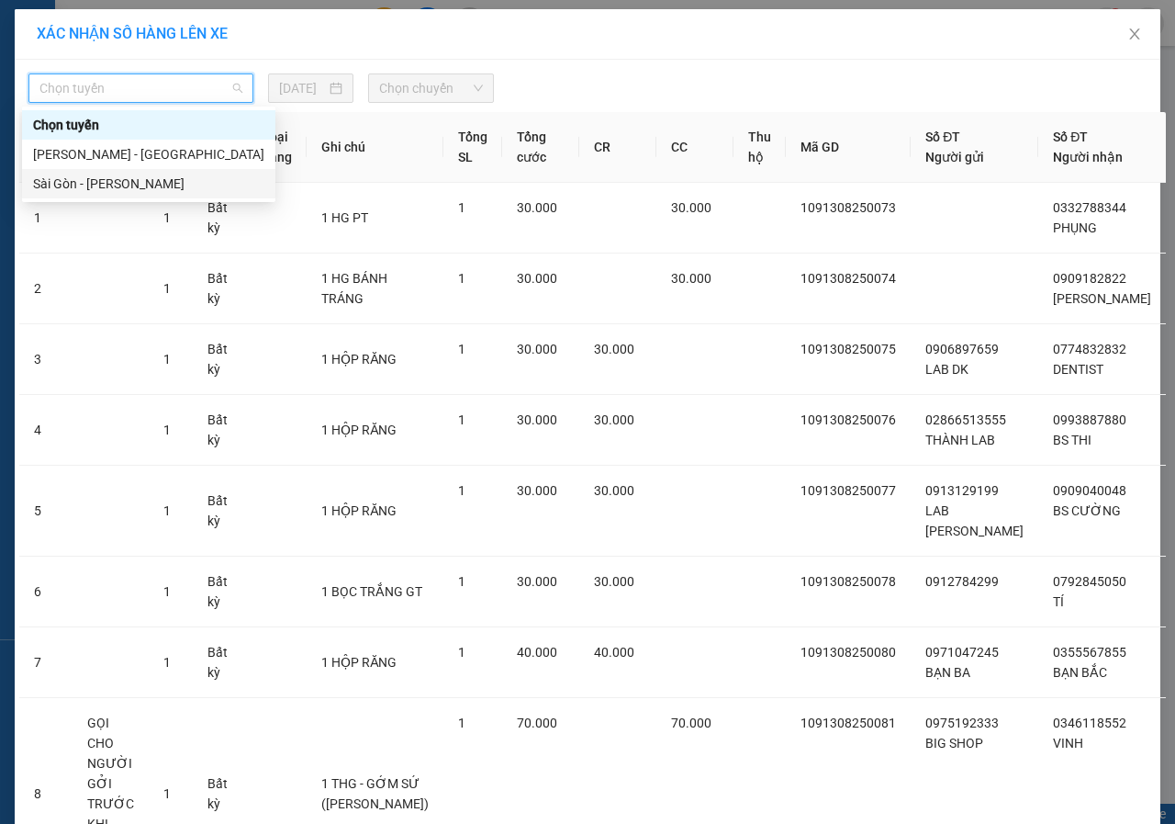
drag, startPoint x: 116, startPoint y: 183, endPoint x: 154, endPoint y: 171, distance: 40.4
click at [116, 184] on div "Sài Gòn - [PERSON_NAME]" at bounding box center [148, 184] width 231 height 20
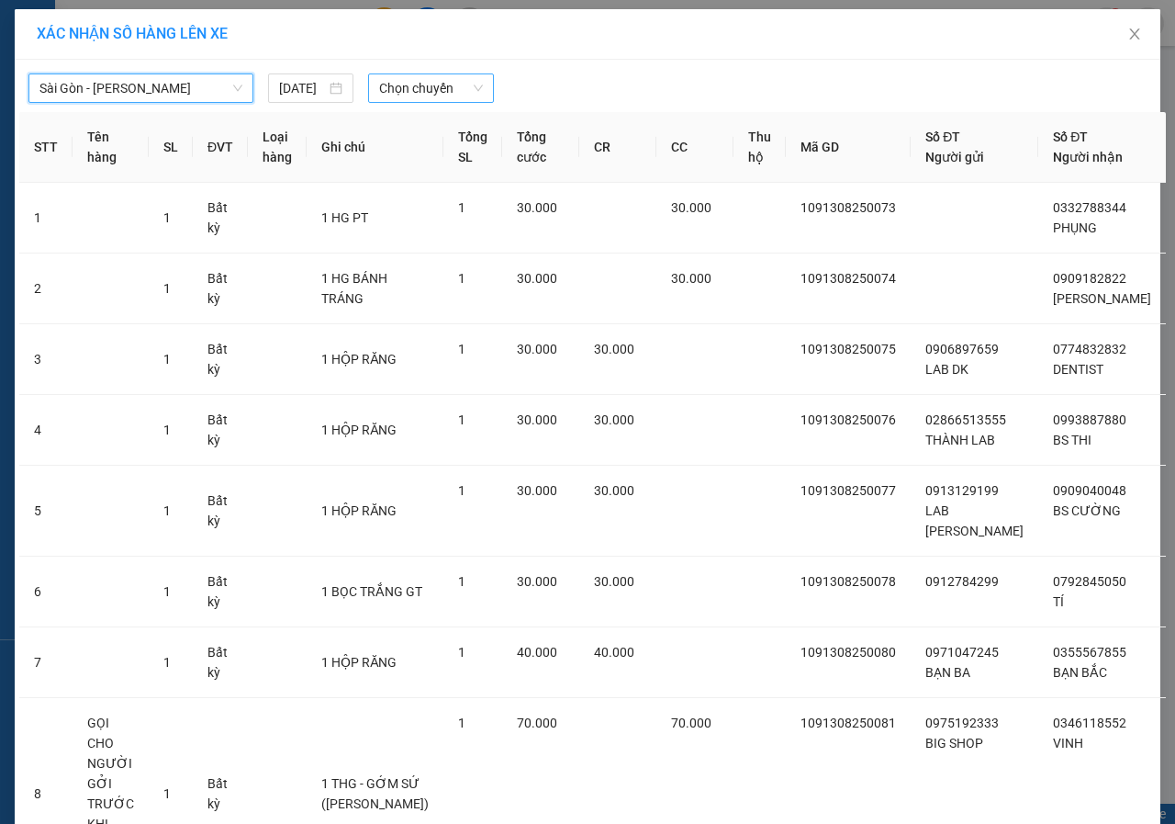
click at [379, 98] on span "Chọn chuyến" at bounding box center [430, 88] width 103 height 28
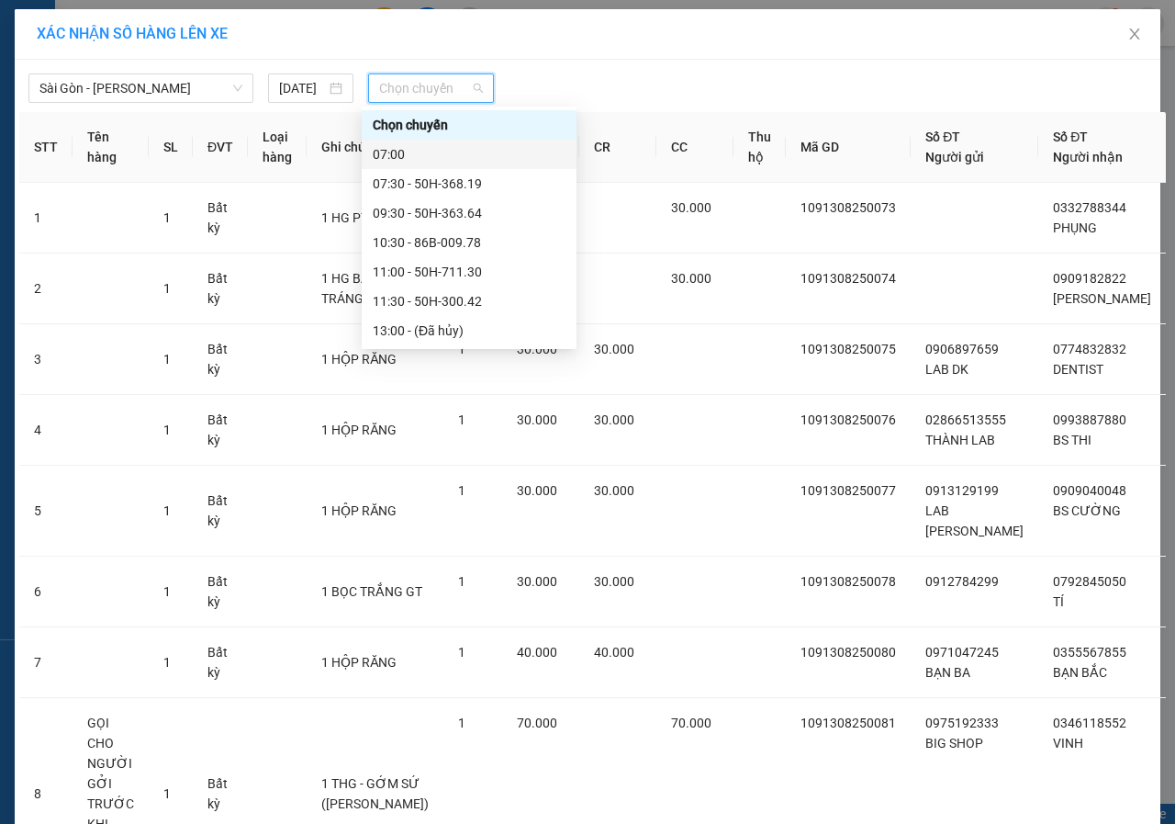
scroll to position [264, 0]
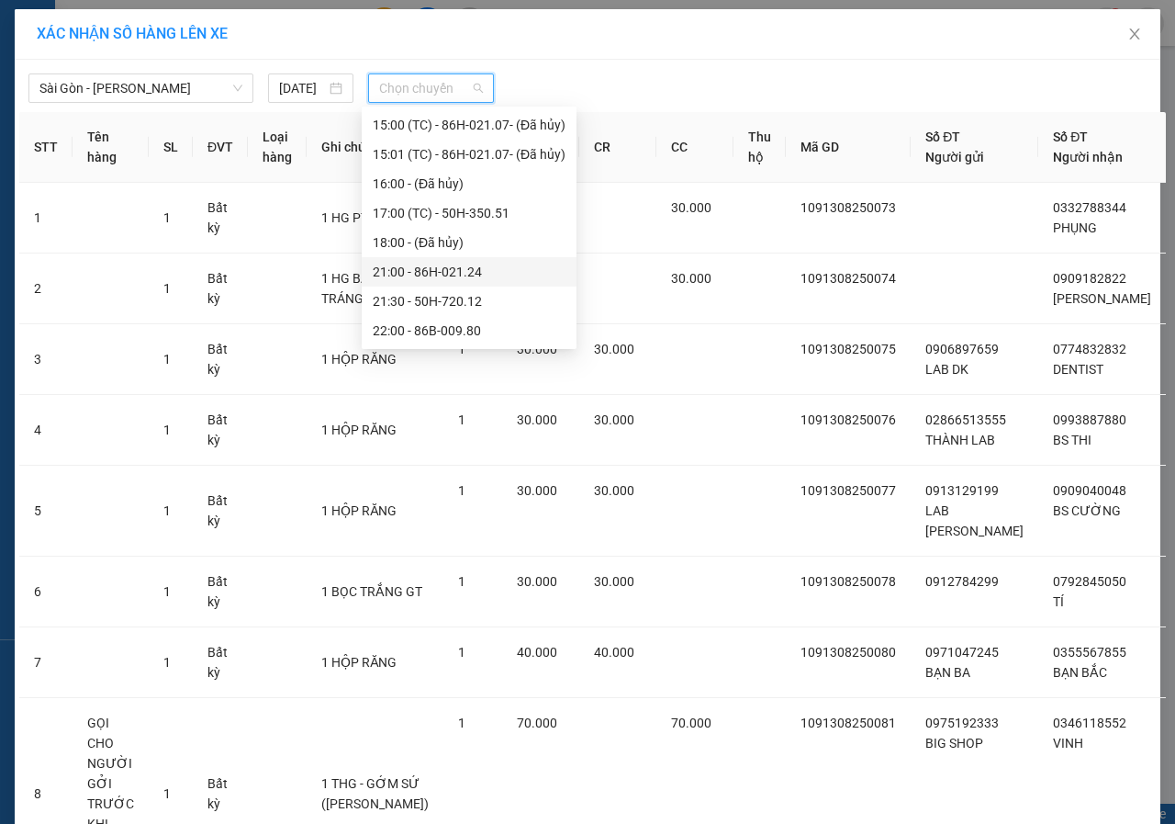
click at [431, 271] on div "21:00 - 86H-021.24" at bounding box center [469, 272] width 193 height 20
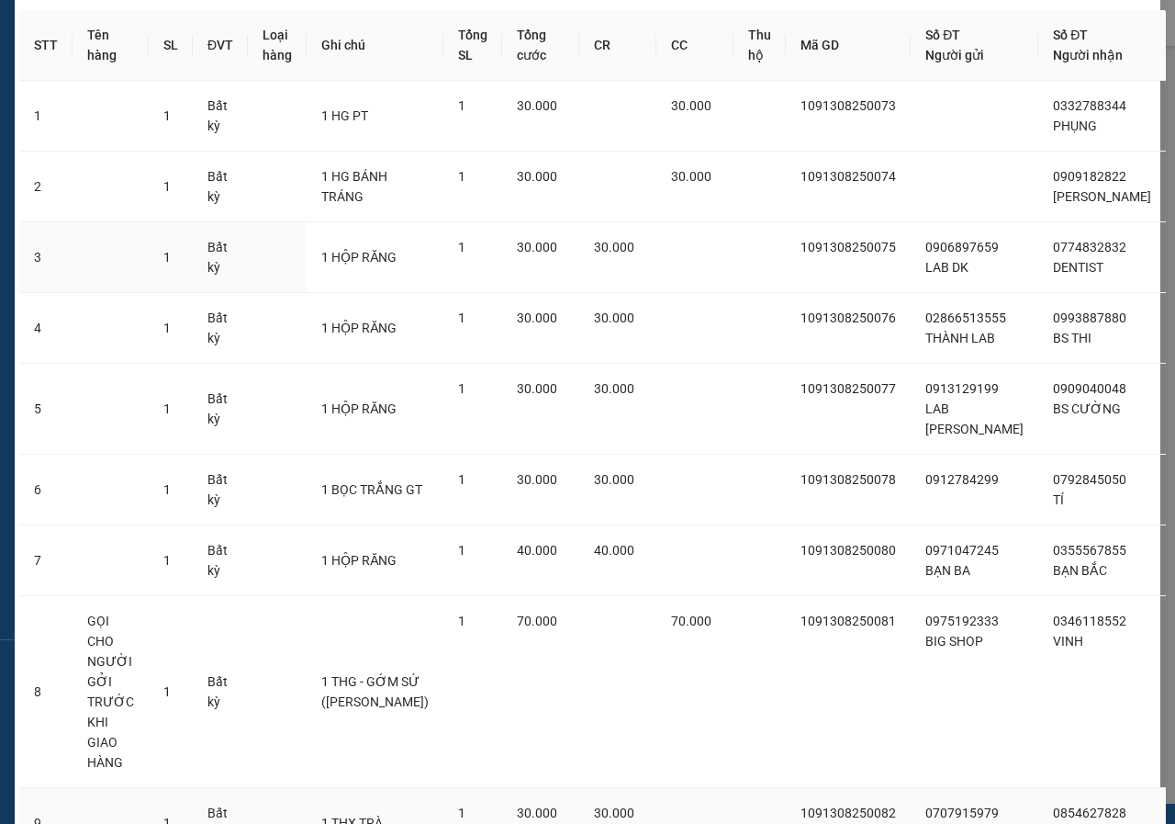
scroll to position [221, 0]
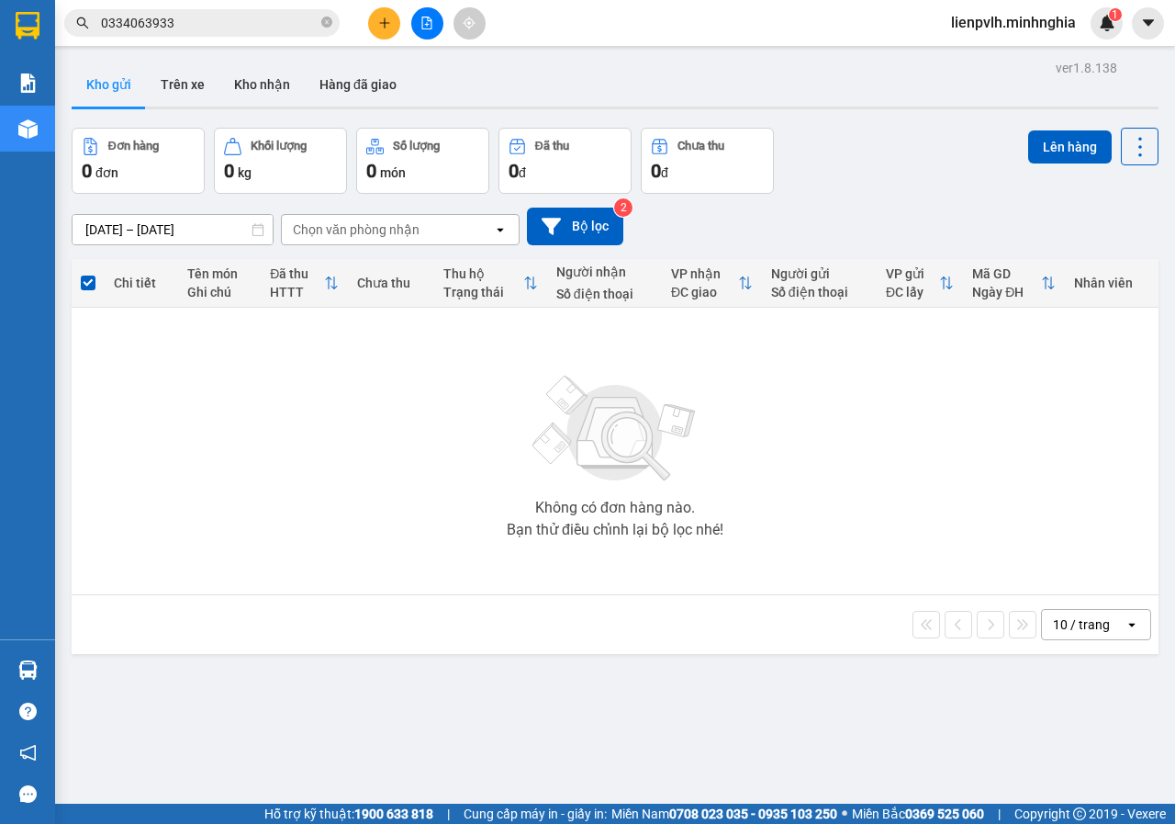
click at [405, 32] on div at bounding box center [427, 23] width 138 height 32
click at [398, 33] on div at bounding box center [427, 23] width 138 height 32
click at [392, 28] on button at bounding box center [384, 23] width 32 height 32
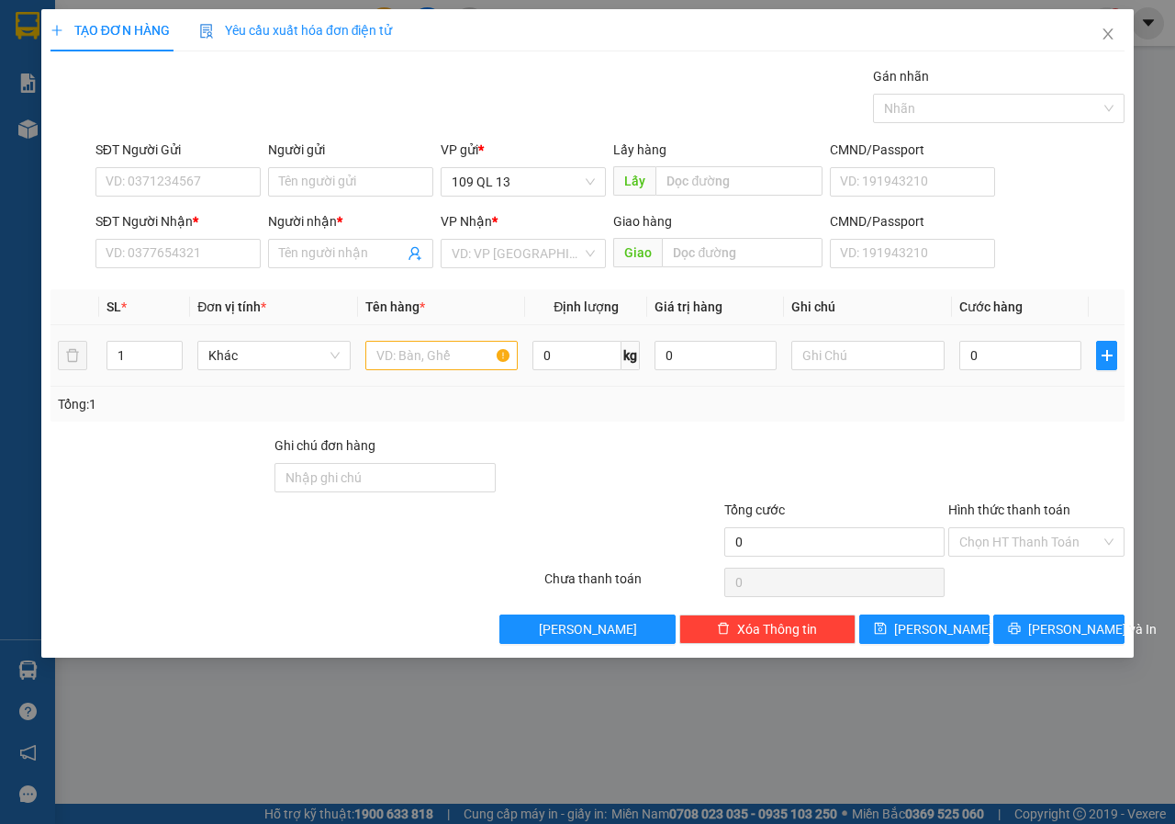
click at [414, 331] on td at bounding box center [442, 356] width 168 height 62
click at [423, 343] on input "text" at bounding box center [441, 355] width 153 height 29
click at [845, 339] on div at bounding box center [867, 355] width 153 height 37
click at [849, 372] on div at bounding box center [867, 355] width 153 height 37
click at [849, 364] on input "text" at bounding box center [867, 355] width 153 height 29
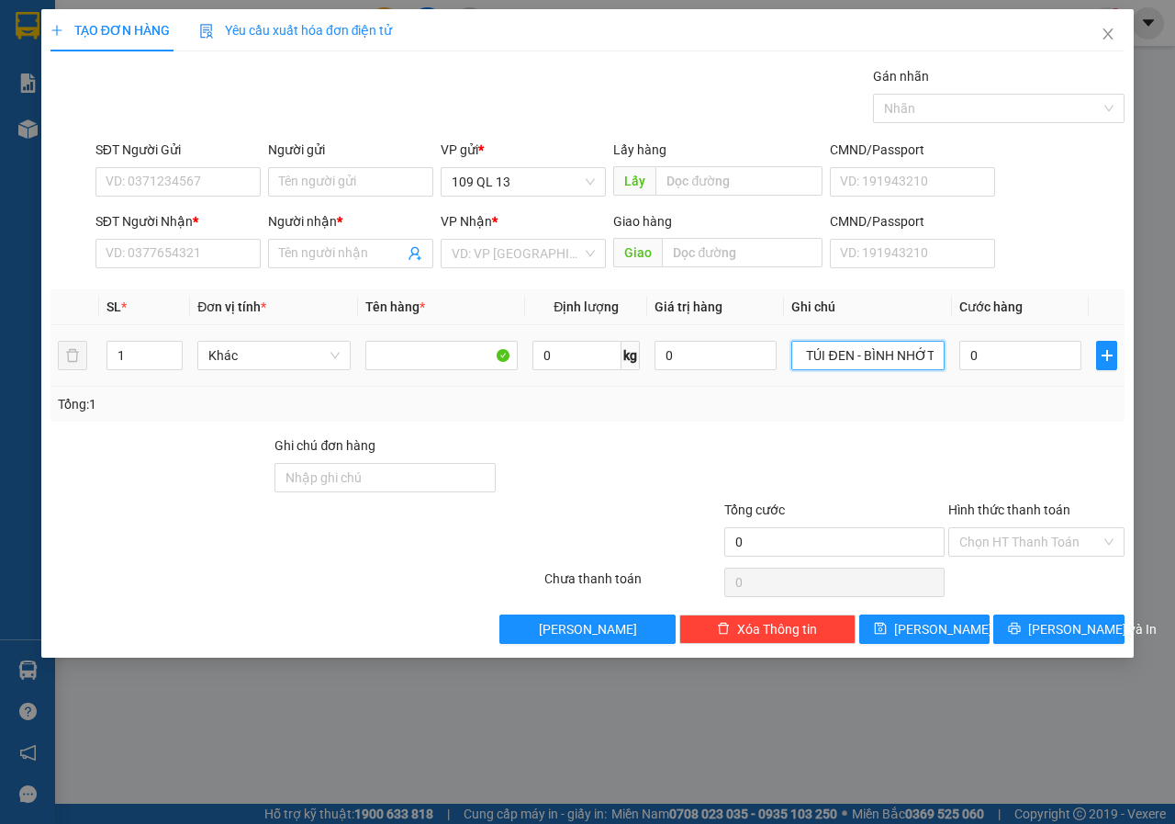
scroll to position [0, 7]
type input "1 TÚI ĐEN - BÌNH NHỚT"
click at [155, 240] on input "SĐT Người Nhận *" at bounding box center [177, 253] width 165 height 29
type input "0974408803"
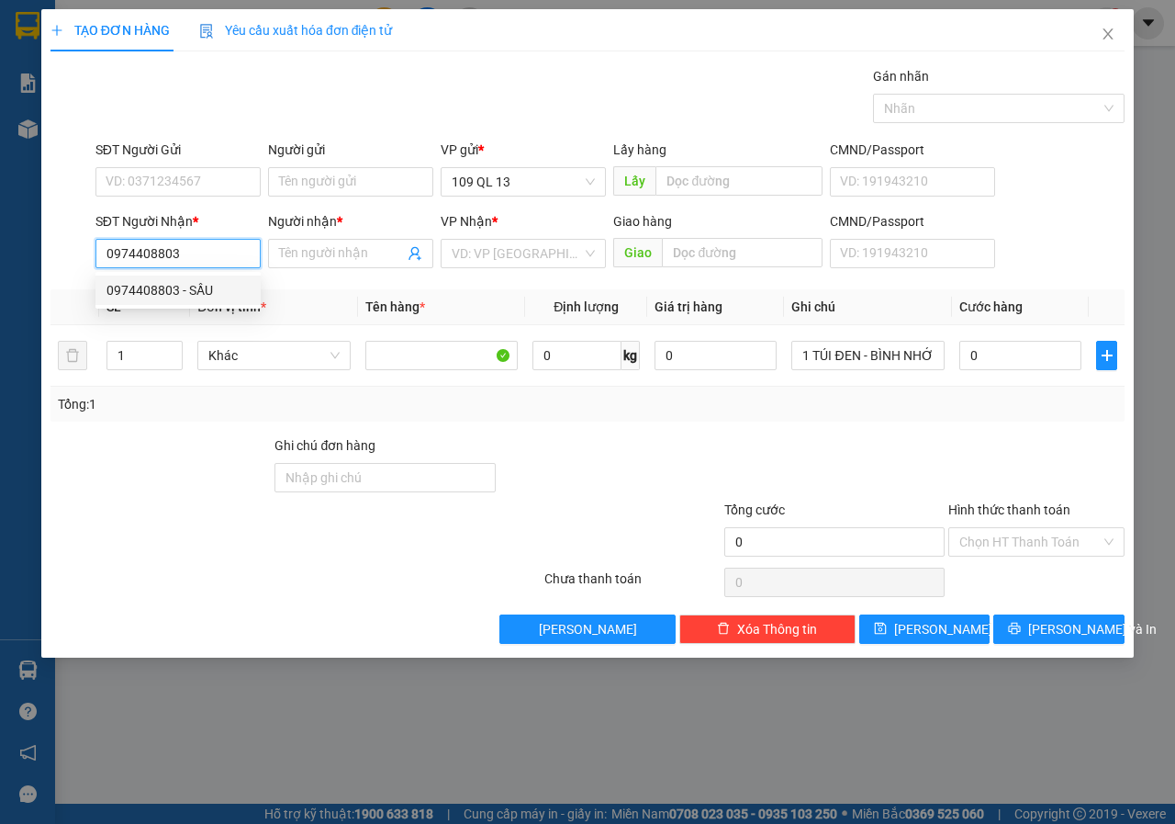
click at [222, 277] on div "0974408803 - SẦU" at bounding box center [177, 289] width 165 height 29
type input "SẦU"
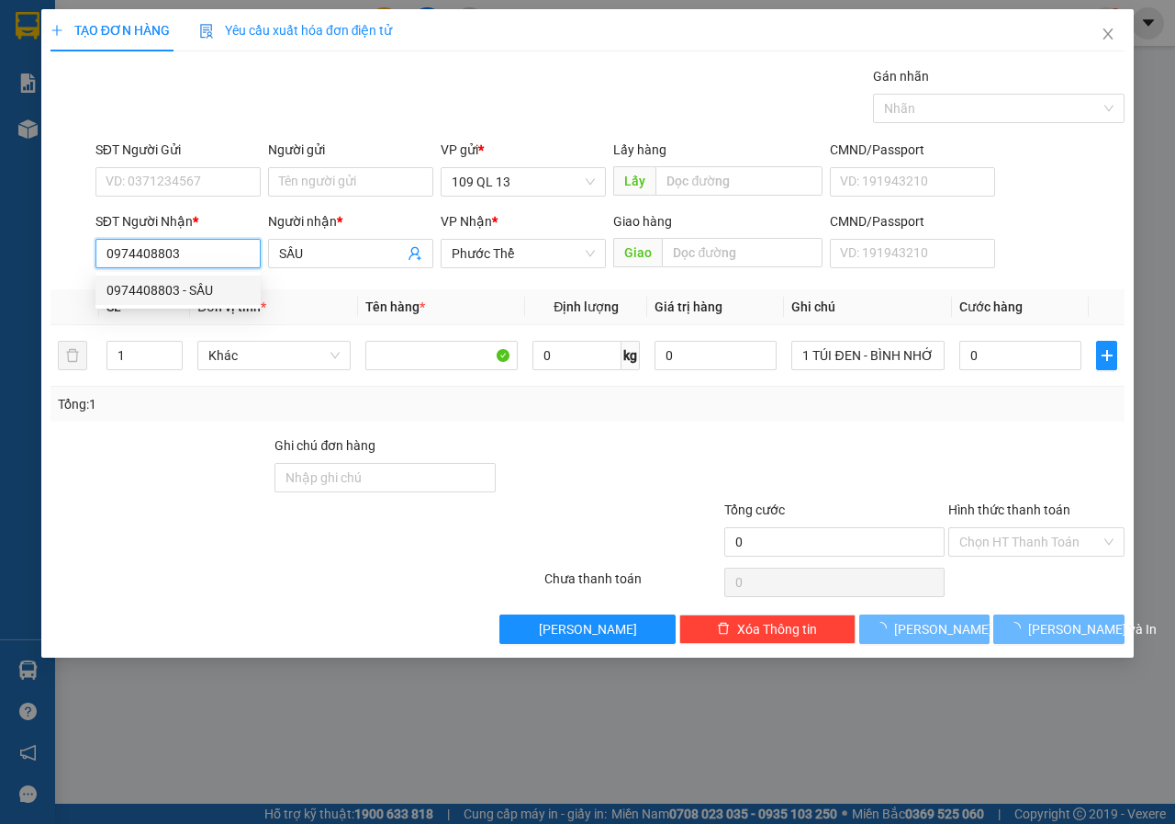
type input "0974408803"
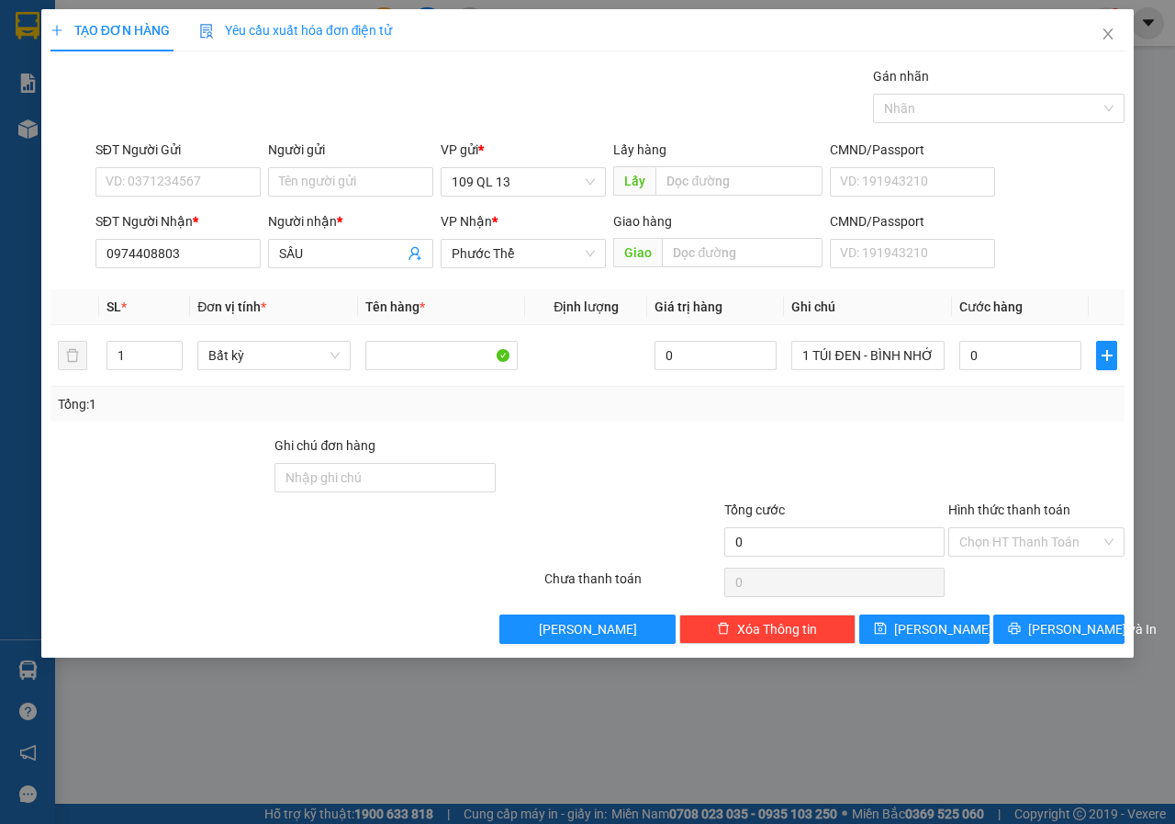
click at [216, 162] on div "SĐT Người Gửi" at bounding box center [177, 154] width 165 height 28
click at [216, 180] on input "SĐT Người Gửi" at bounding box center [177, 181] width 165 height 29
type input "0386286936"
click at [1034, 350] on input "0" at bounding box center [1020, 355] width 122 height 29
type input "3"
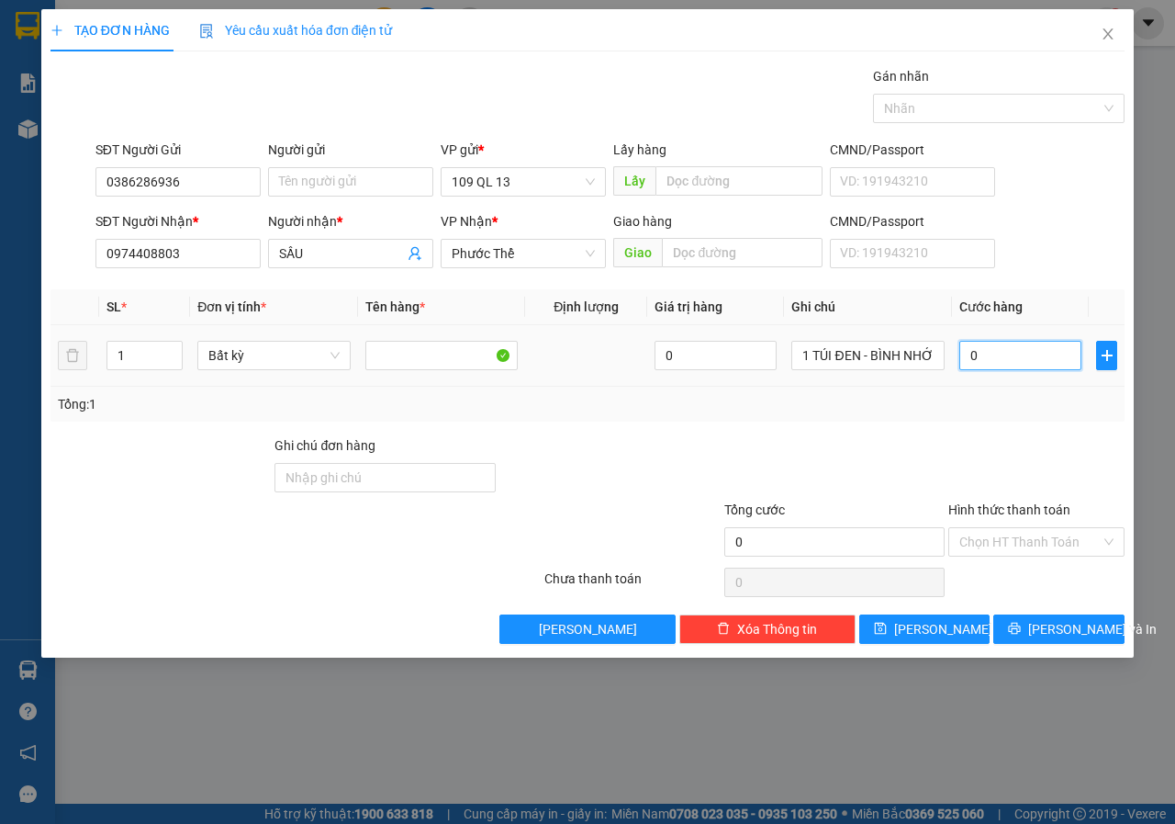
type input "3"
type input "30"
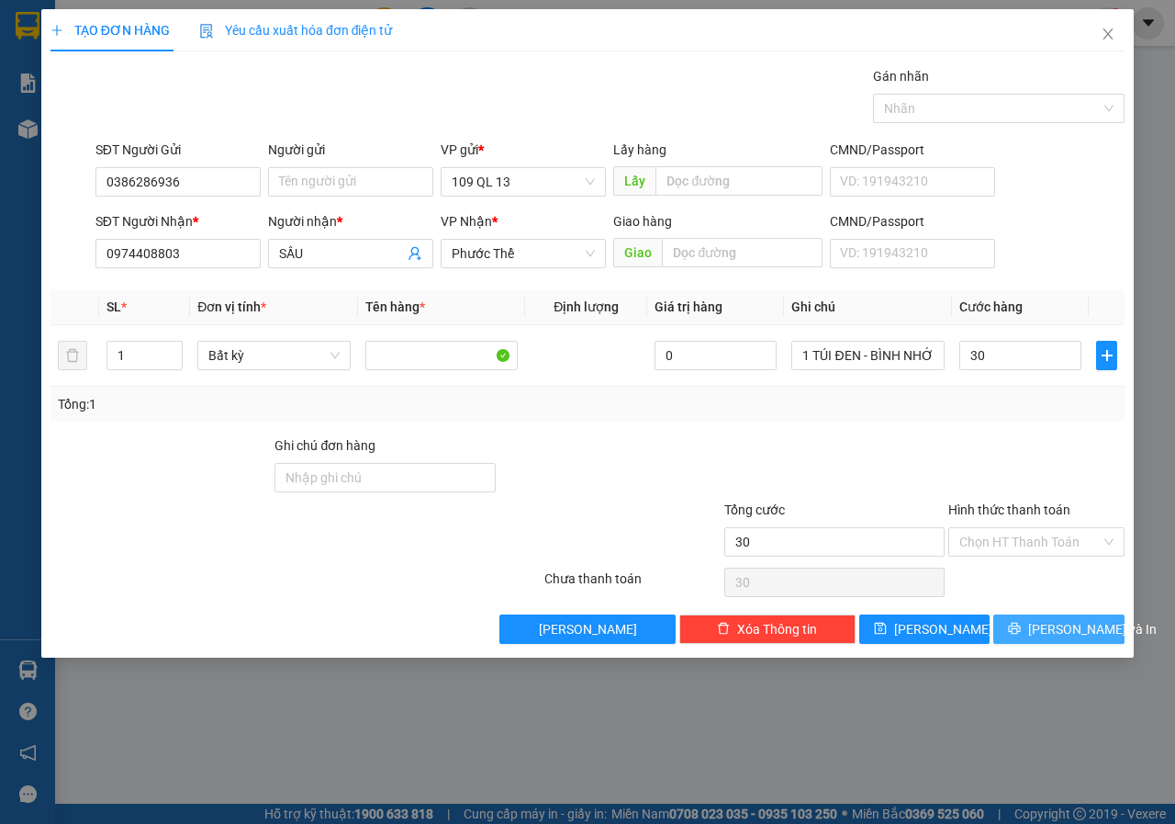
type input "30.000"
click at [1084, 641] on button "[PERSON_NAME] và In" at bounding box center [1058, 628] width 131 height 29
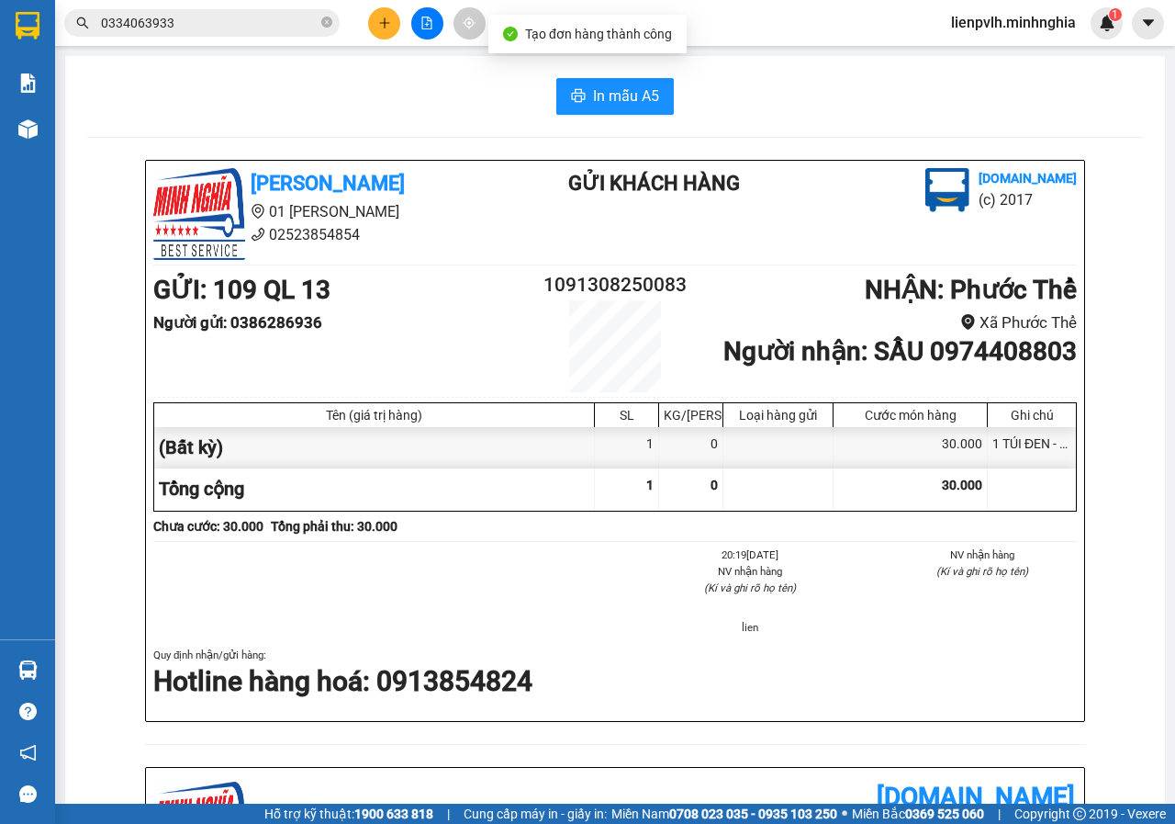
click at [593, 70] on div "In mẫu A5 Minh Nghĩa 01 Đinh Tiên Hoàng 02523854854 Gửi khách hàng Vexere.com (…" at bounding box center [615, 762] width 1100 height 1412
click at [594, 94] on span "In mẫu A5" at bounding box center [626, 95] width 66 height 23
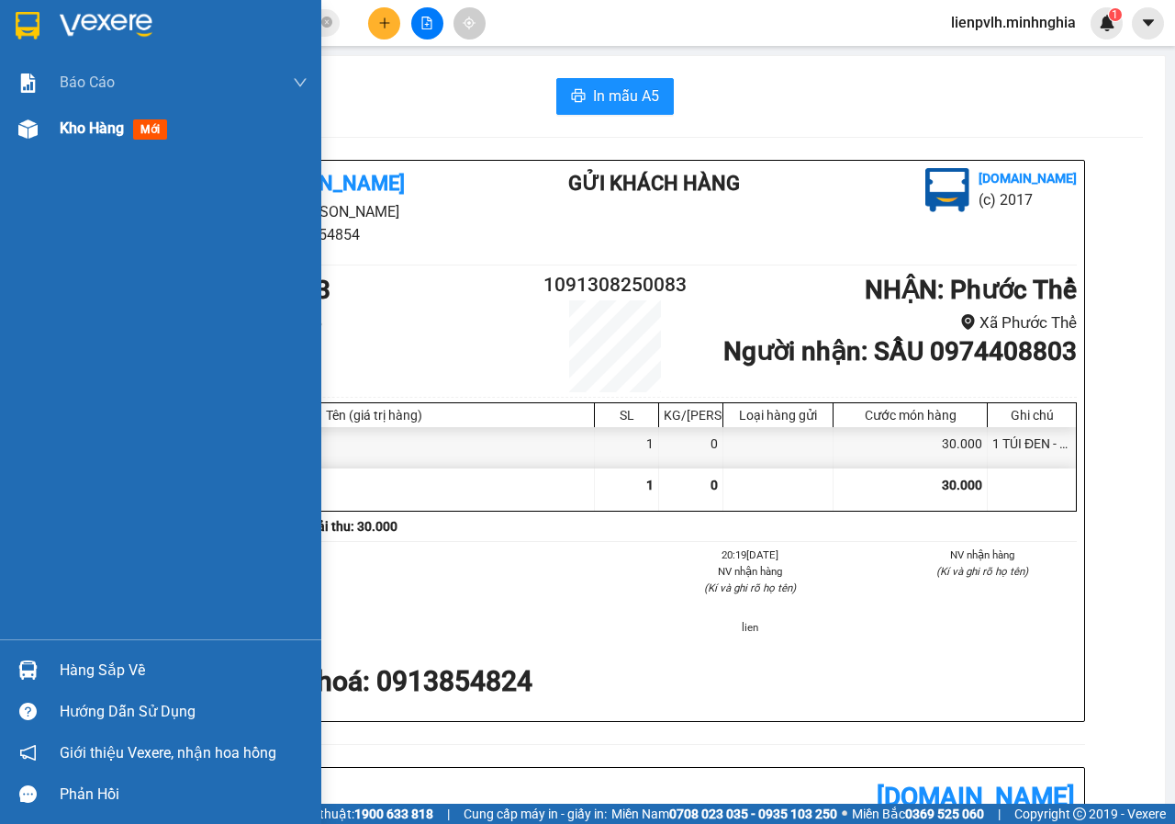
click at [28, 134] on img at bounding box center [27, 128] width 19 height 19
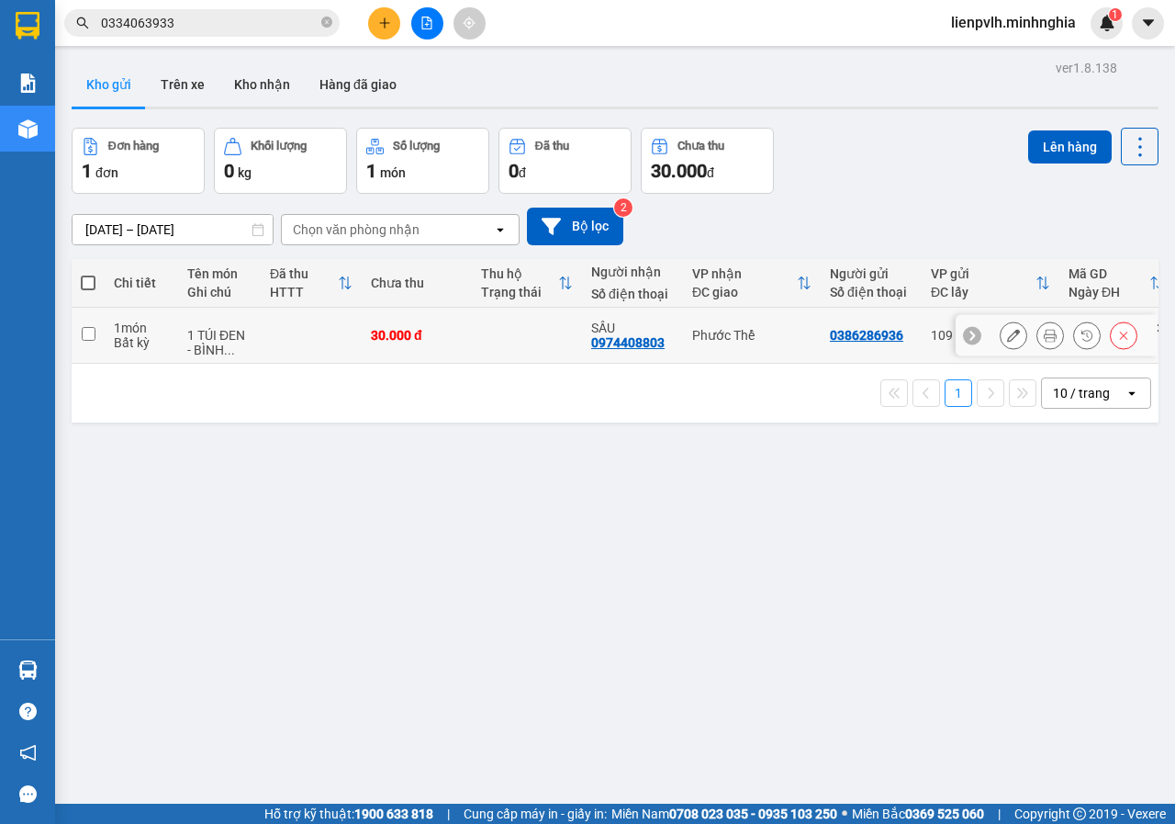
click at [757, 336] on div "Phước Thể" at bounding box center [751, 335] width 119 height 15
checkbox input "true"
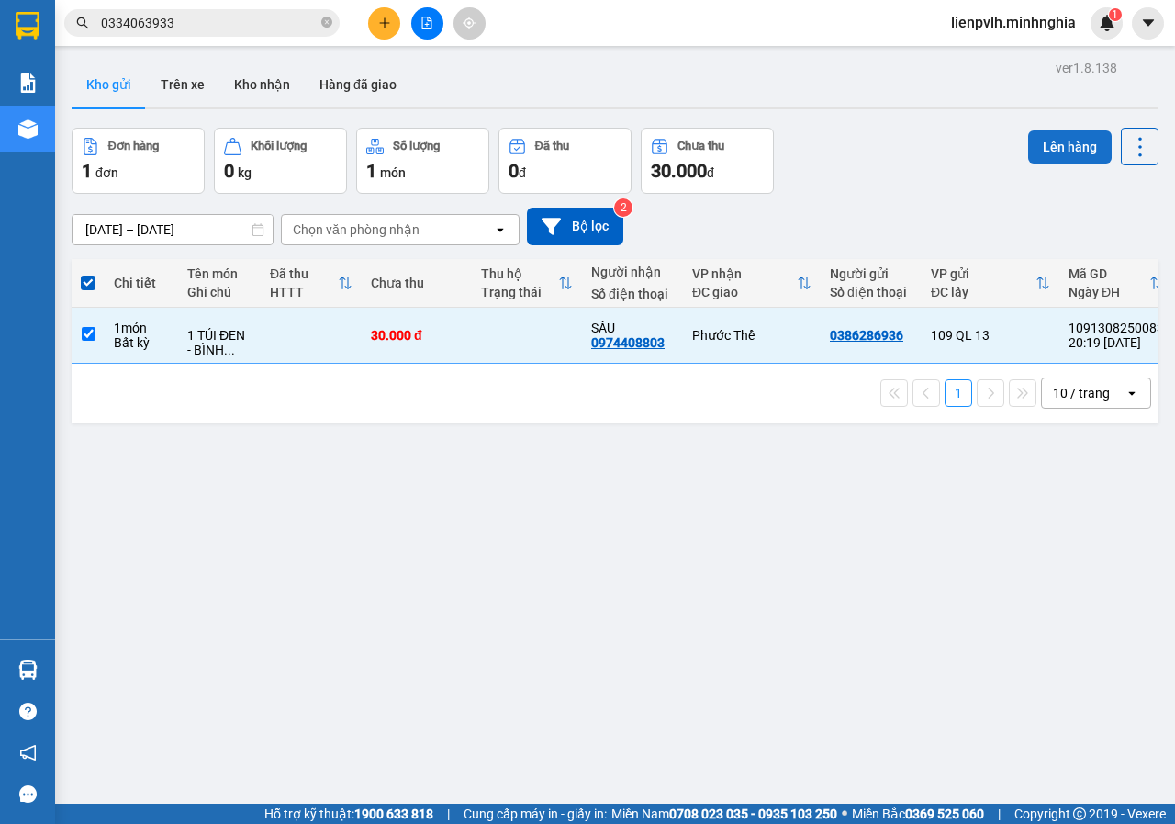
click at [1043, 154] on button "Lên hàng" at bounding box center [1070, 146] width 84 height 33
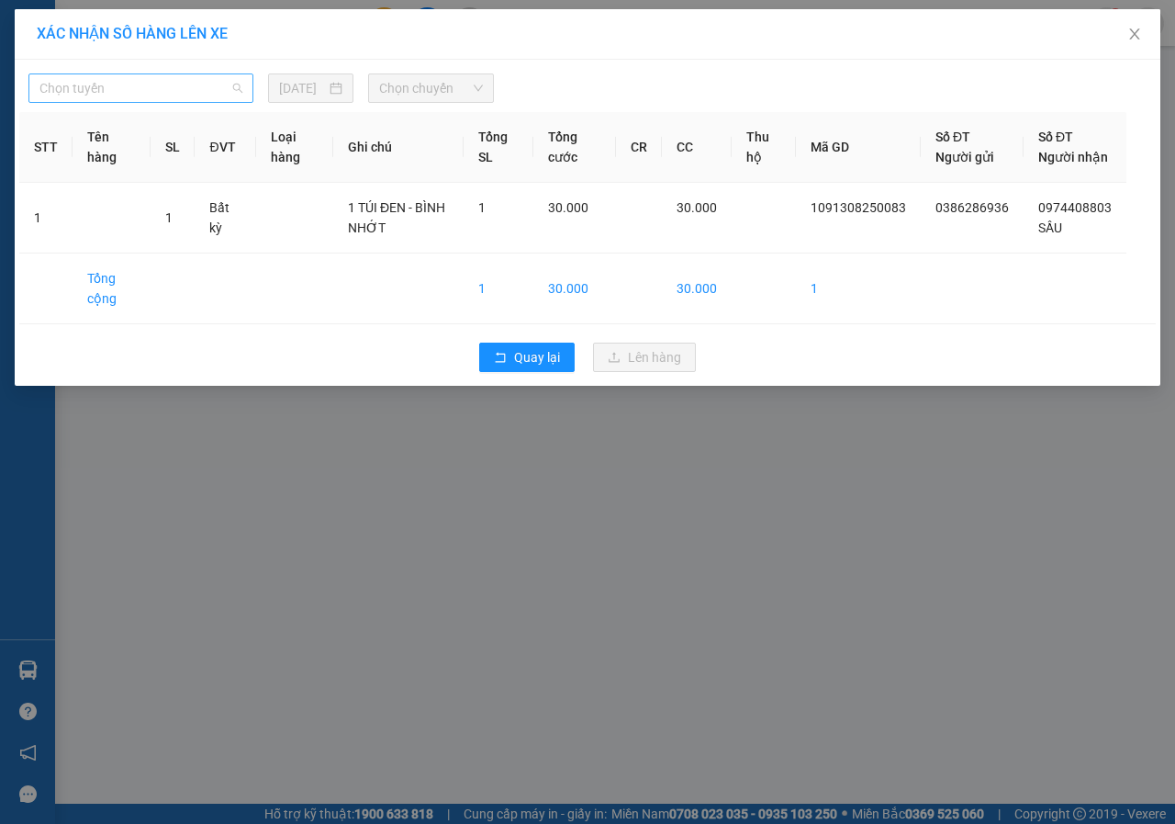
click at [144, 98] on span "Chọn tuyến" at bounding box center [140, 88] width 203 height 28
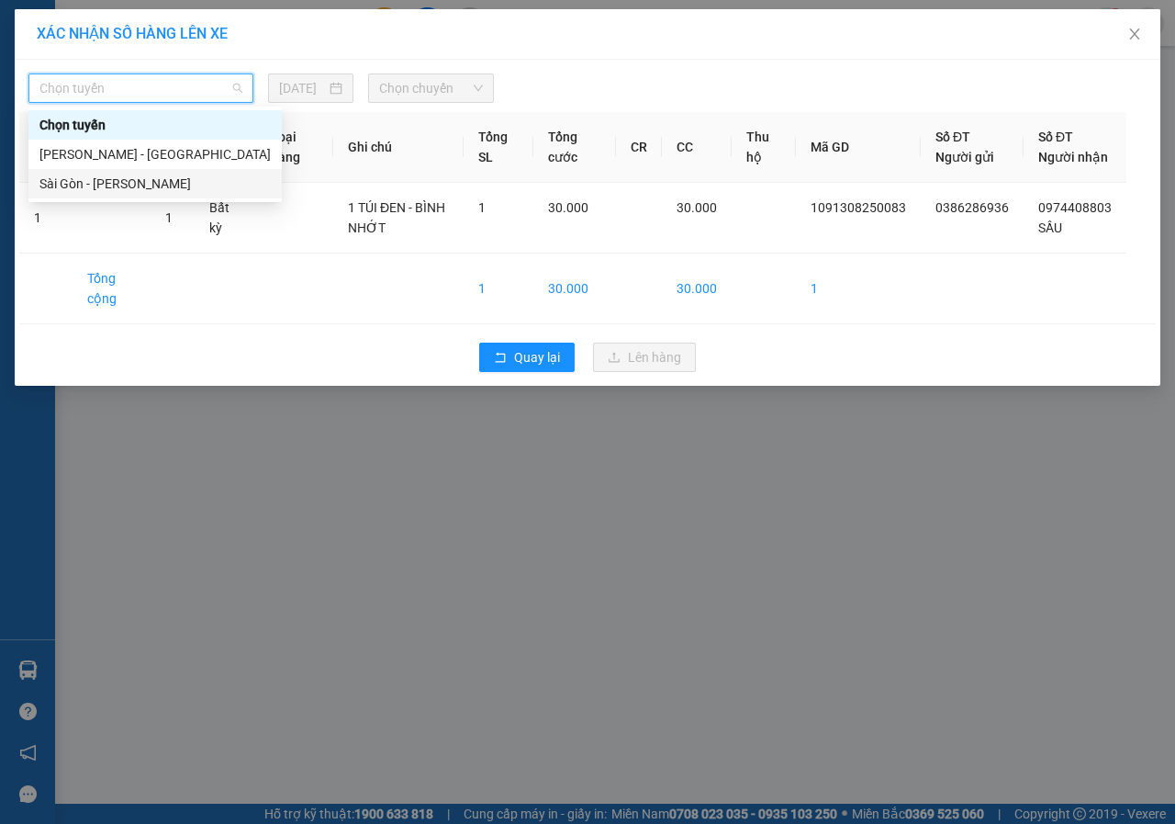
click at [136, 174] on div "Sài Gòn - [PERSON_NAME]" at bounding box center [154, 184] width 231 height 20
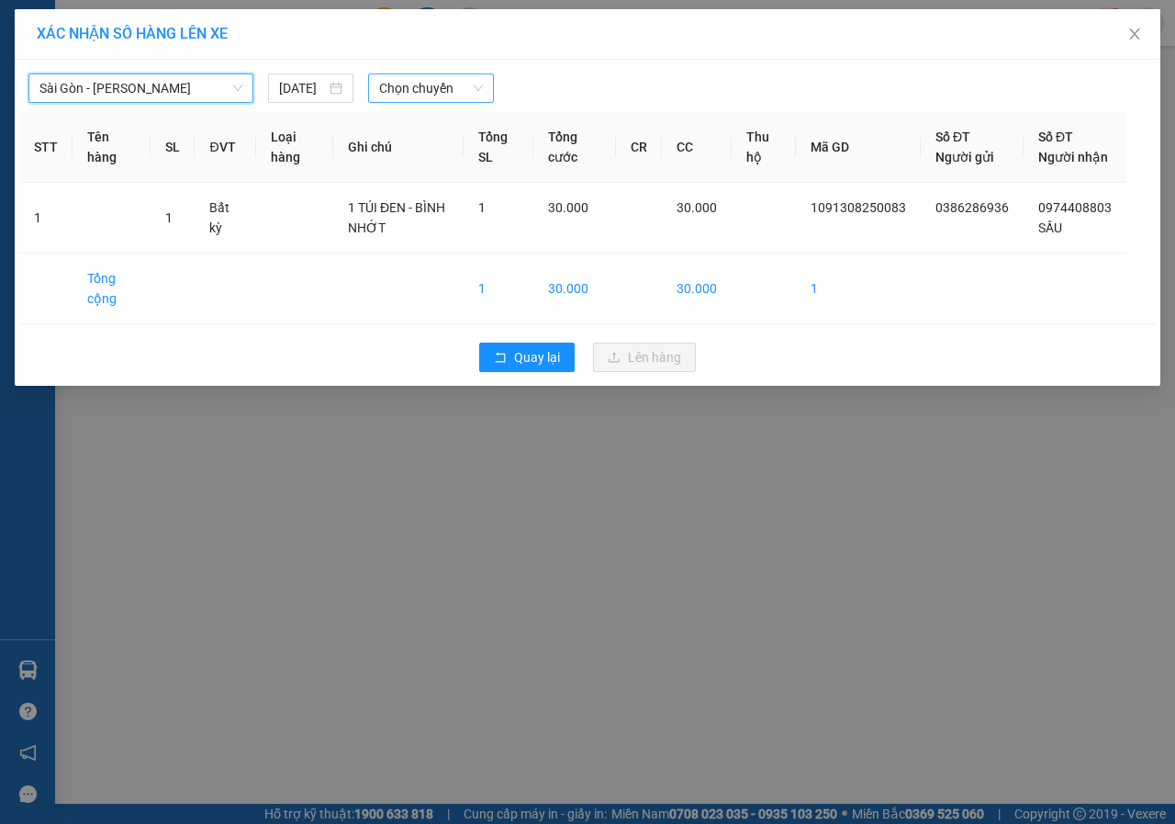
click at [421, 80] on span "Chọn chuyến" at bounding box center [430, 88] width 103 height 28
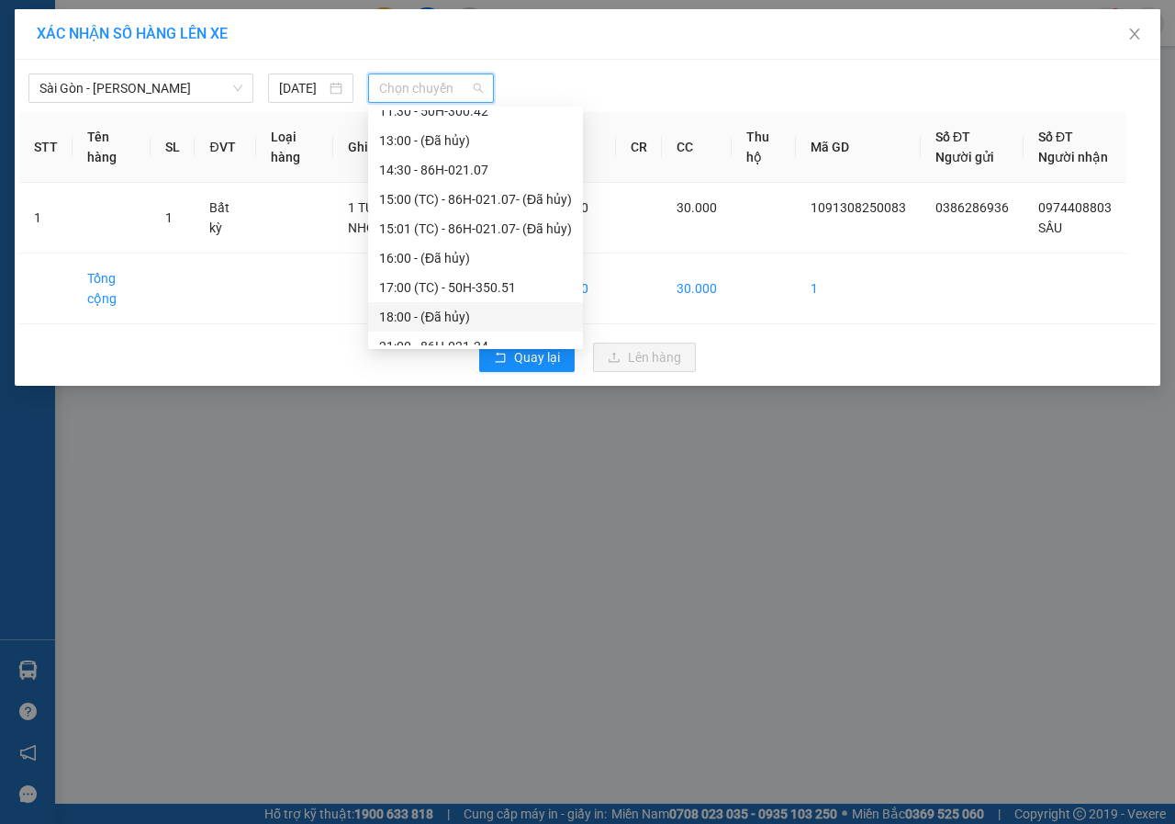
scroll to position [264, 0]
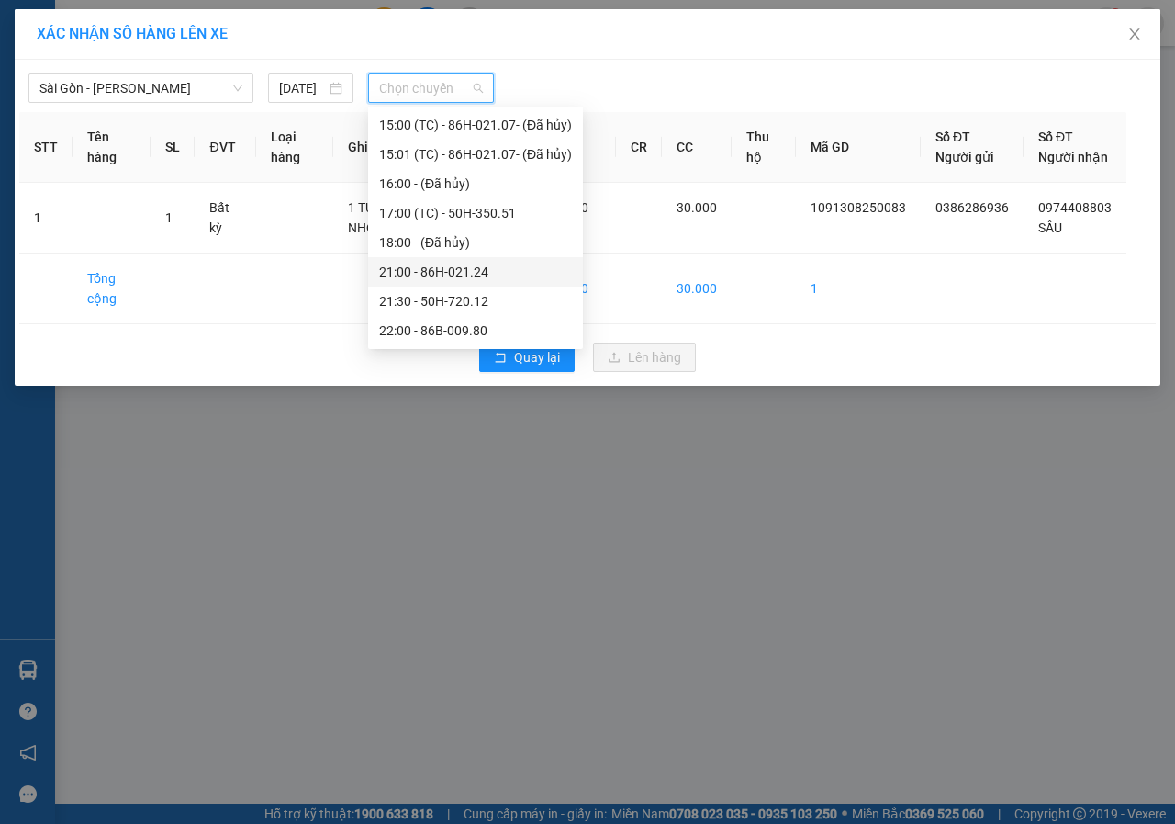
click at [495, 264] on div "21:00 - 86H-021.24" at bounding box center [475, 272] width 193 height 20
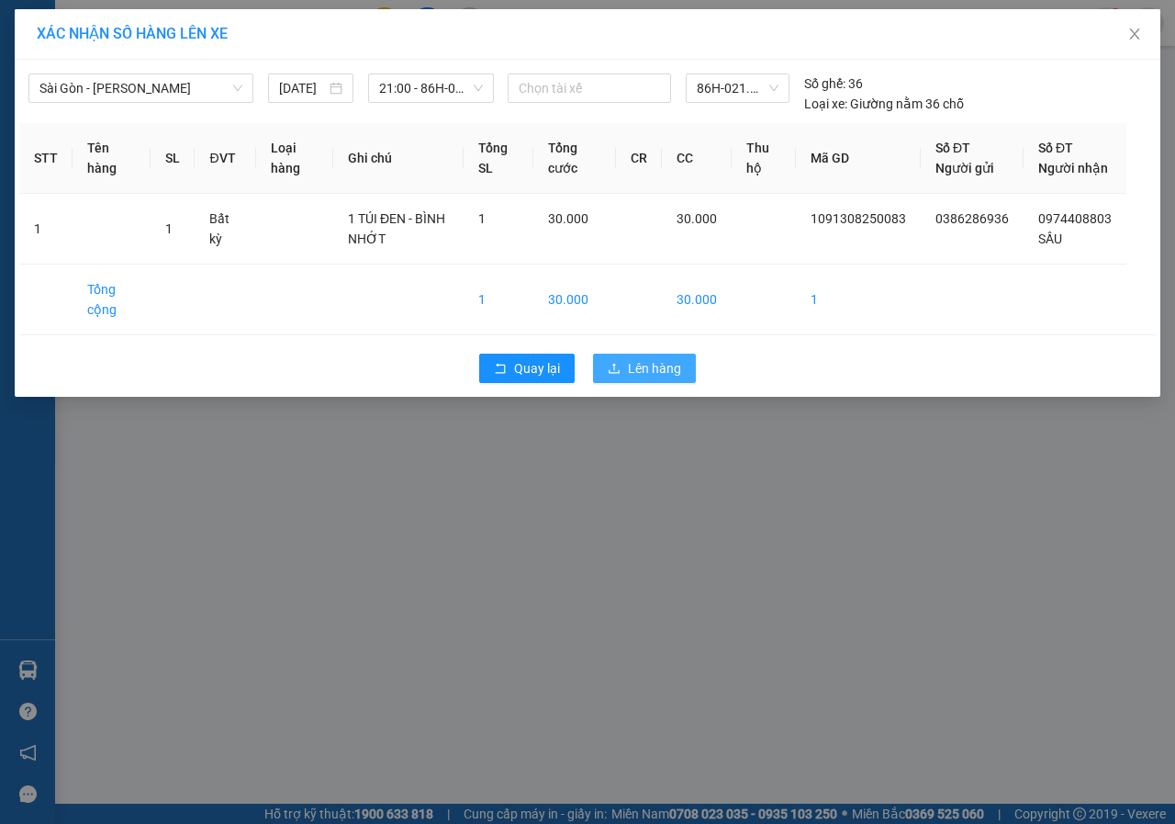
click at [634, 378] on span "Lên hàng" at bounding box center [654, 368] width 53 height 20
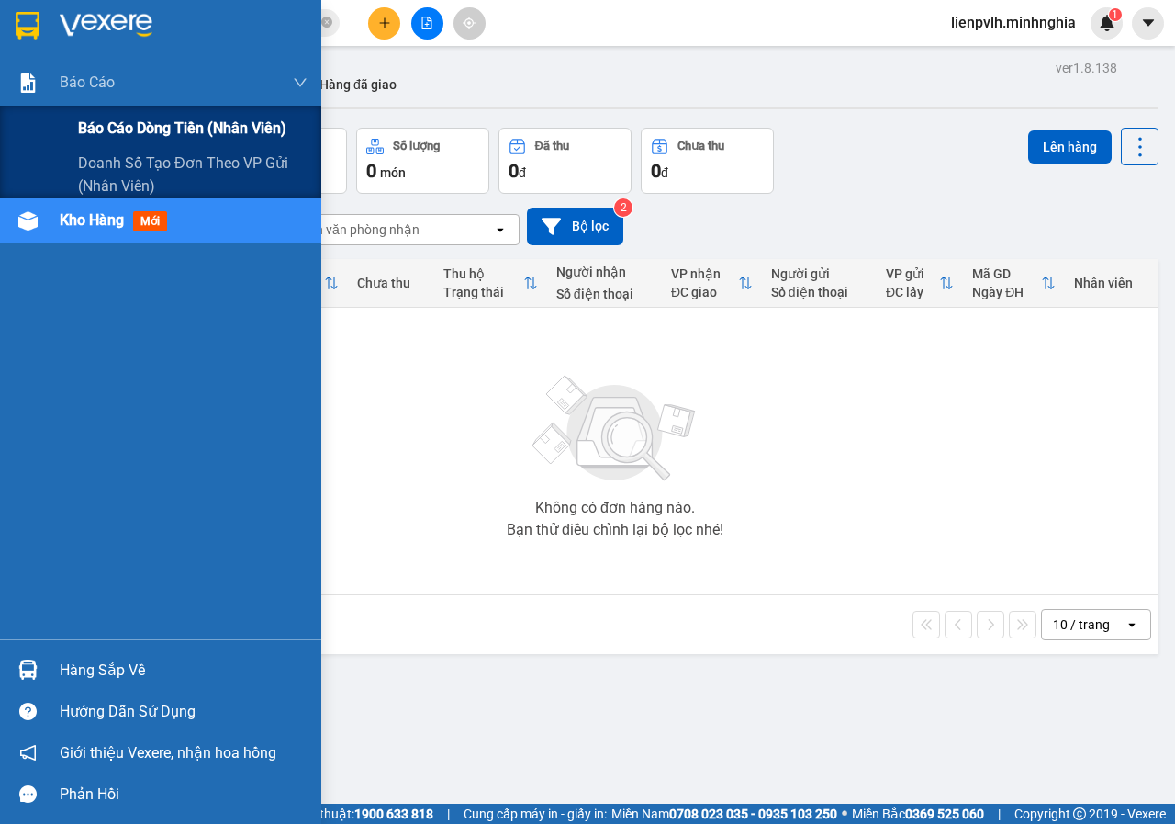
click at [95, 123] on span "Báo cáo dòng tiền (nhân viên)" at bounding box center [182, 128] width 208 height 23
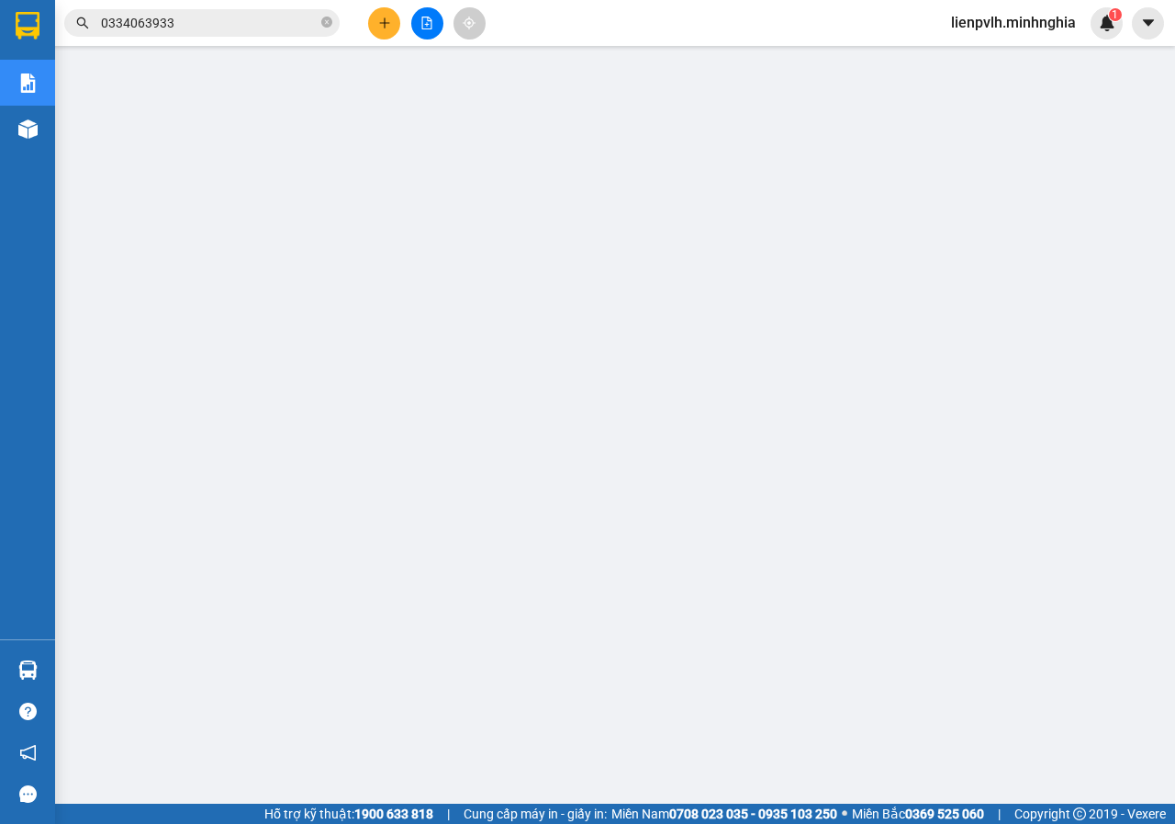
scroll to position [87, 0]
click at [379, 27] on button at bounding box center [384, 23] width 32 height 32
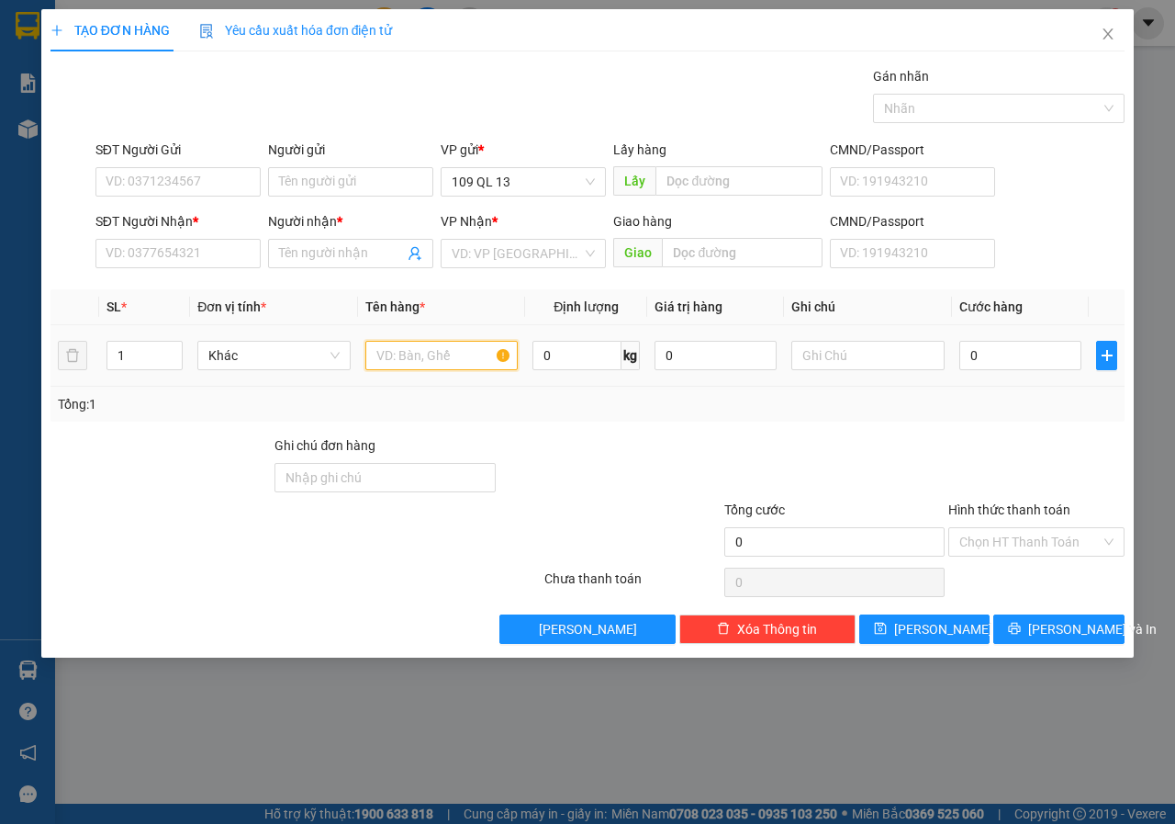
click at [448, 350] on input "text" at bounding box center [441, 355] width 153 height 29
click at [853, 349] on input "text" at bounding box center [867, 355] width 153 height 29
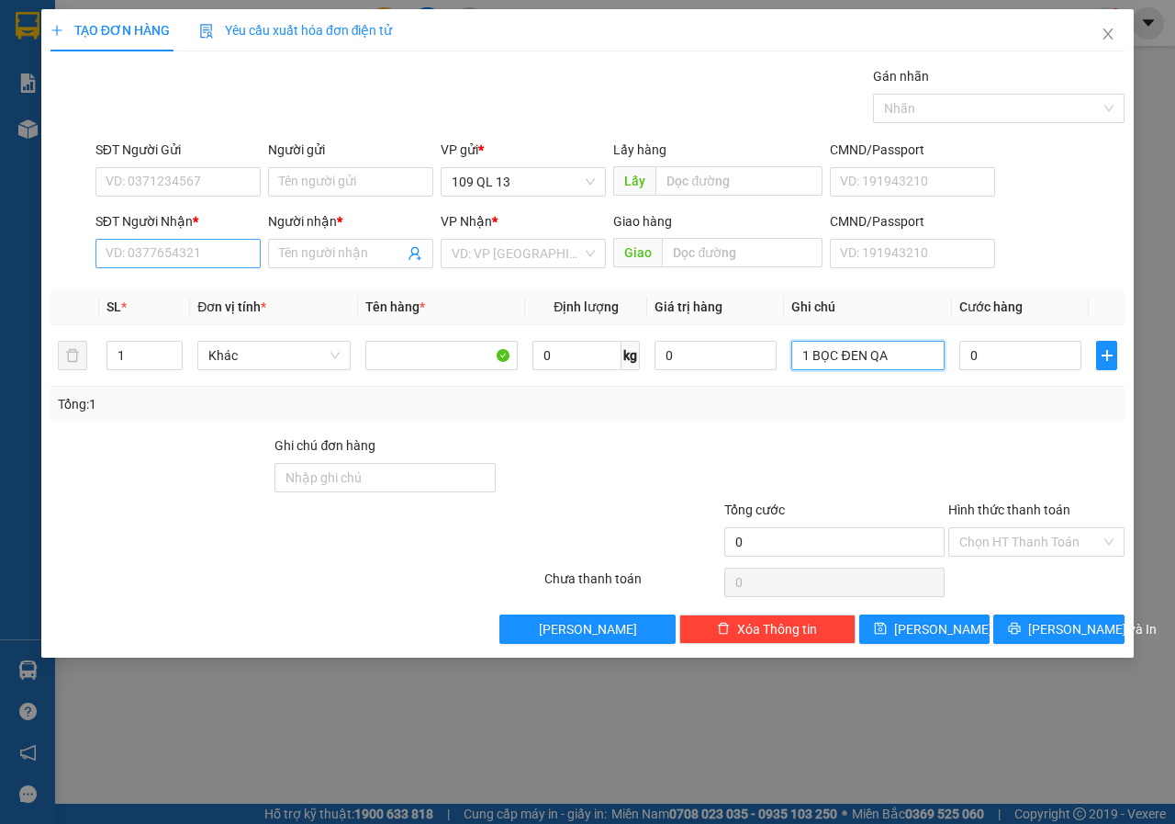
type input "1 BỌC ĐEN QA"
click at [185, 260] on input "SĐT Người Nhận *" at bounding box center [177, 253] width 165 height 29
click at [143, 289] on div "0877657377 - TRÂM" at bounding box center [178, 290] width 143 height 20
type input "0877657377"
type input "TRÂM"
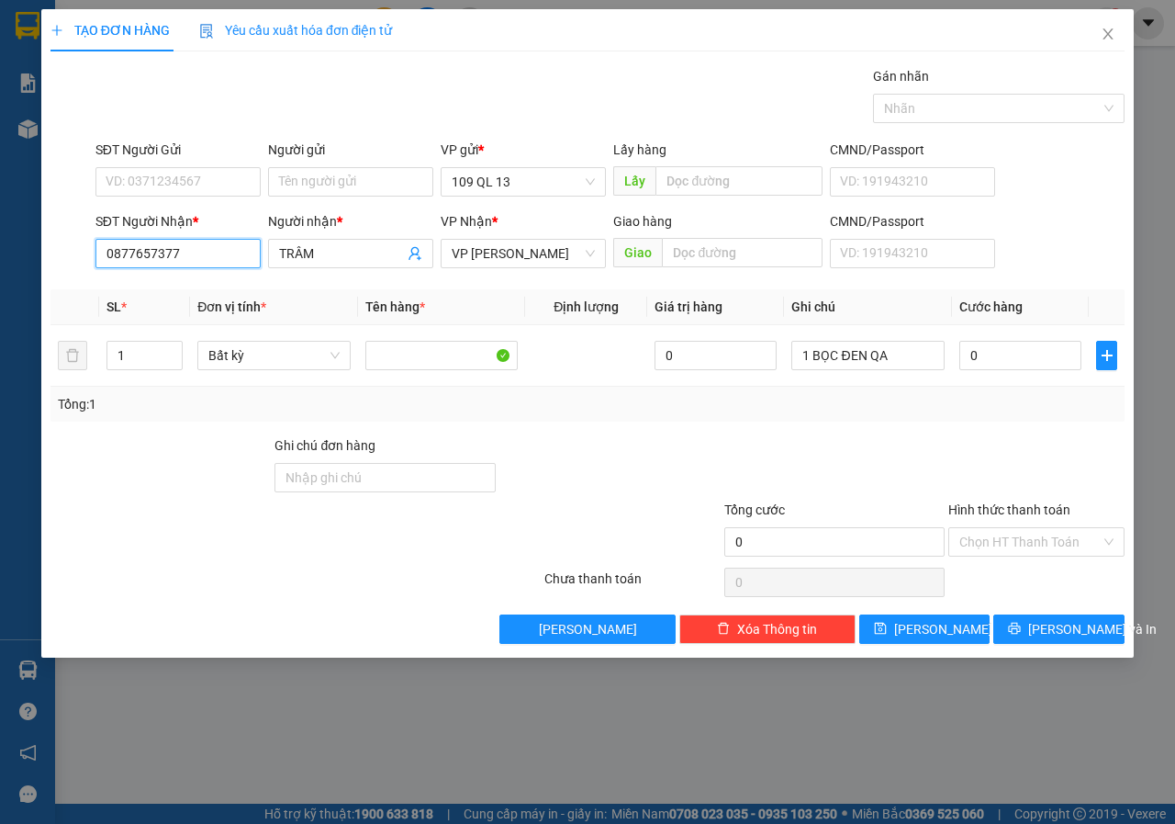
type input "0877657377"
click at [176, 216] on div "SĐT Người Nhận *" at bounding box center [177, 221] width 165 height 20
click at [176, 239] on input "0877657377" at bounding box center [177, 253] width 165 height 29
click at [188, 186] on input "SĐT Người Gửi" at bounding box center [177, 181] width 165 height 29
type input "0334982499"
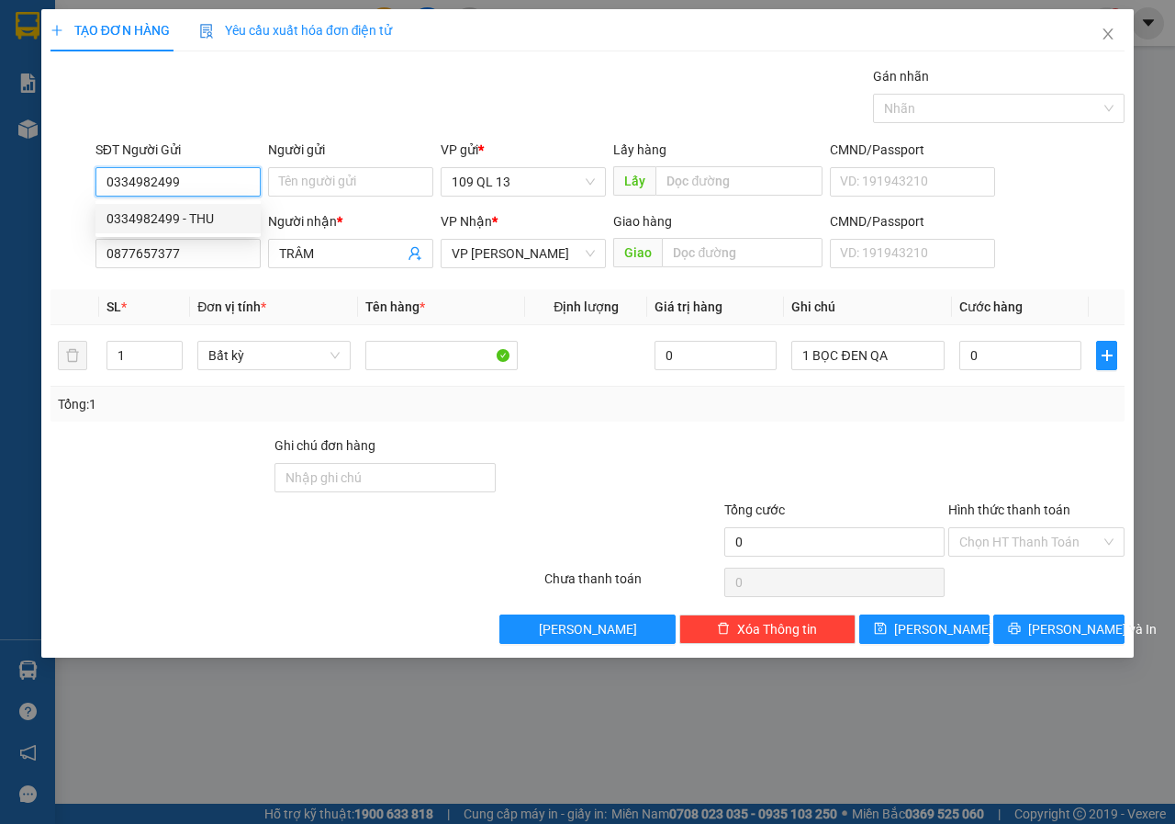
click at [228, 222] on div "0334982499 - THU" at bounding box center [178, 218] width 143 height 20
type input "THU"
type input "0334982499"
click at [1007, 374] on td "0" at bounding box center [1020, 356] width 137 height 62
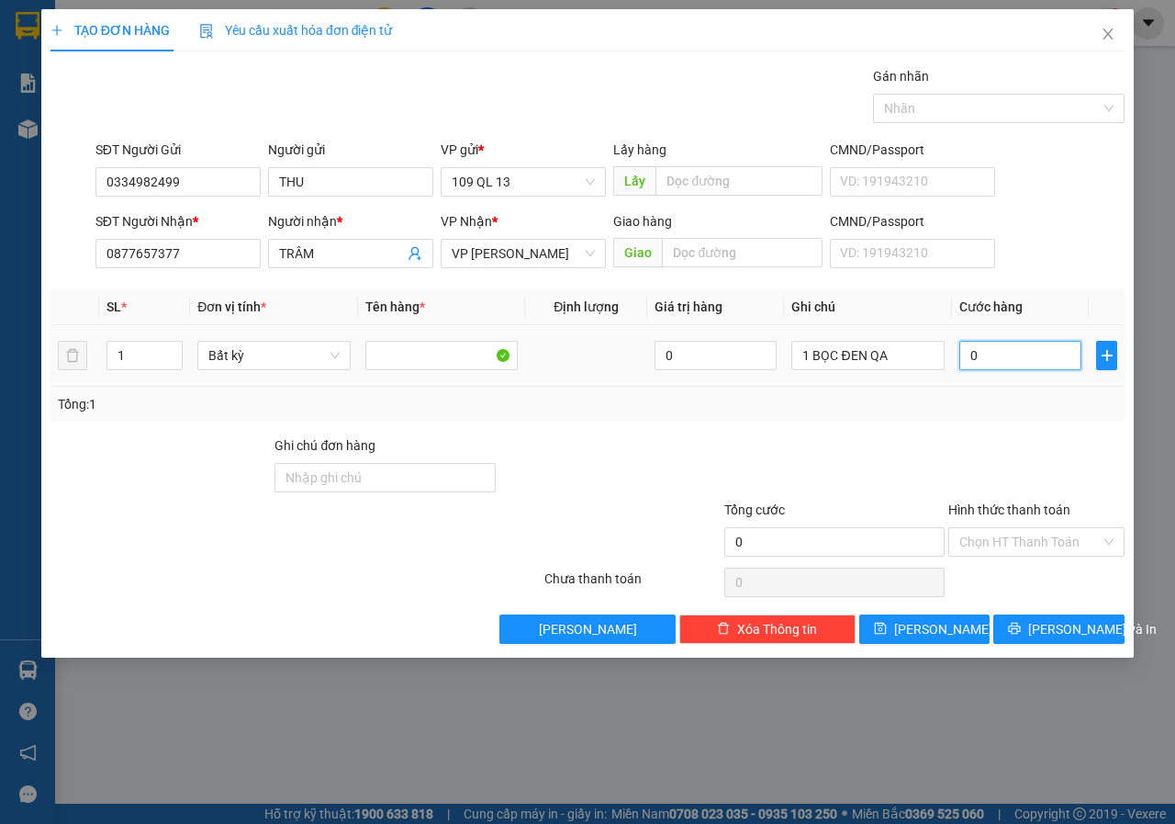
click at [1006, 346] on input "0" at bounding box center [1020, 355] width 122 height 29
type input "3"
type input "30"
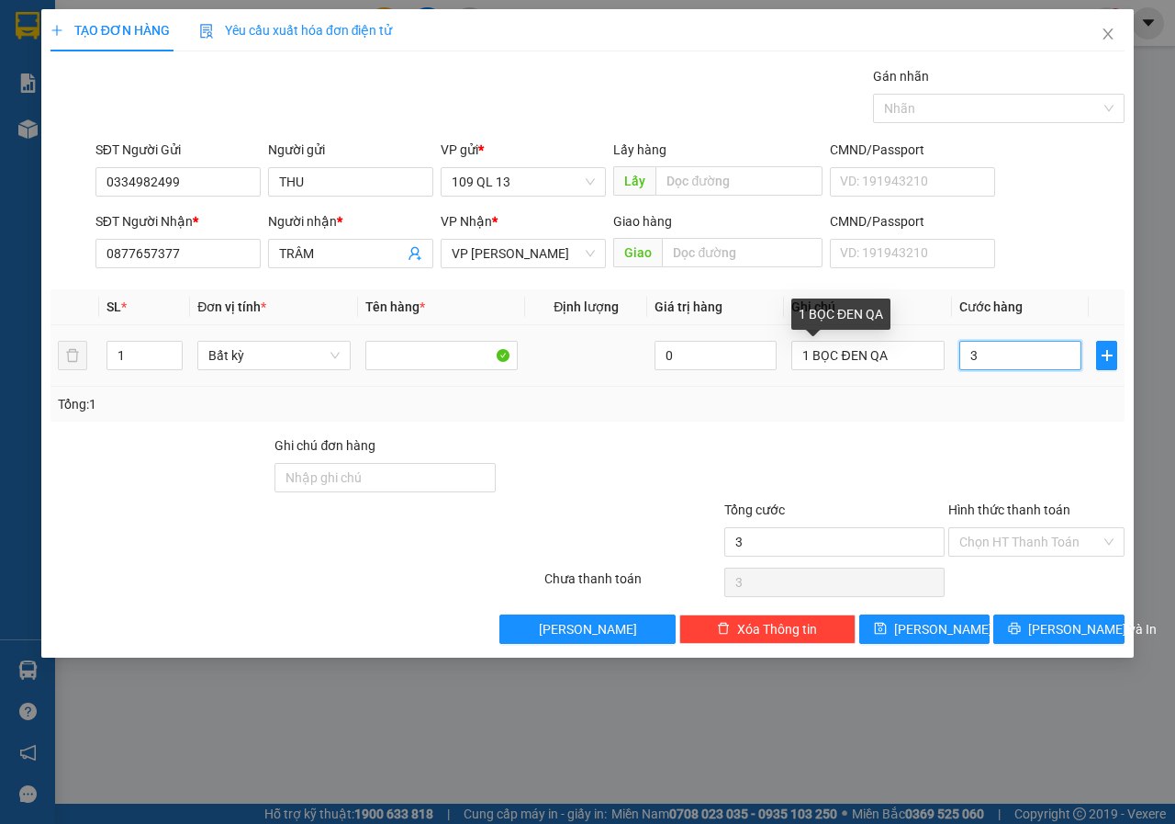
type input "30"
type input "30.000"
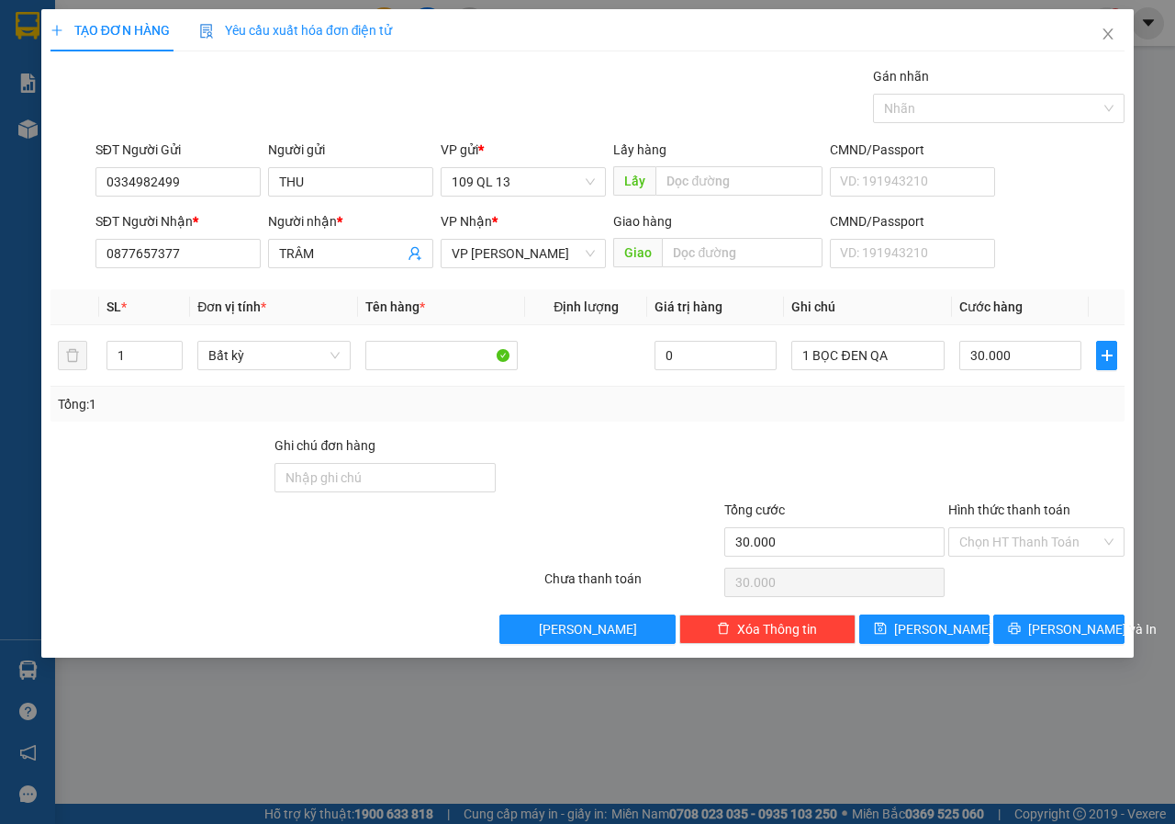
click at [1087, 255] on div "SĐT Người Nhận * 0877657377 Người nhận * TRÂM VP Nhận * VP Phan Rí Giao hàng Gi…" at bounding box center [610, 243] width 1037 height 64
click at [1054, 626] on span "[PERSON_NAME] và In" at bounding box center [1092, 629] width 129 height 20
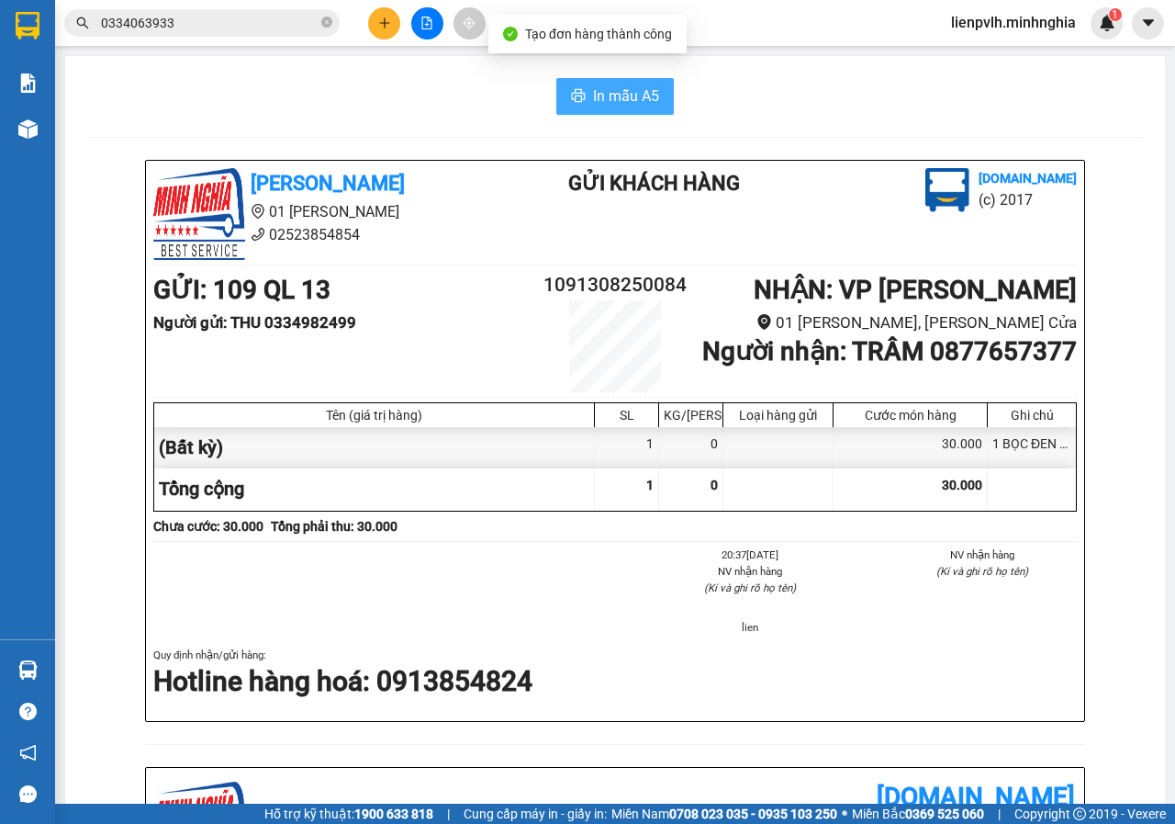
click at [609, 93] on span "In mẫu A5" at bounding box center [626, 95] width 66 height 23
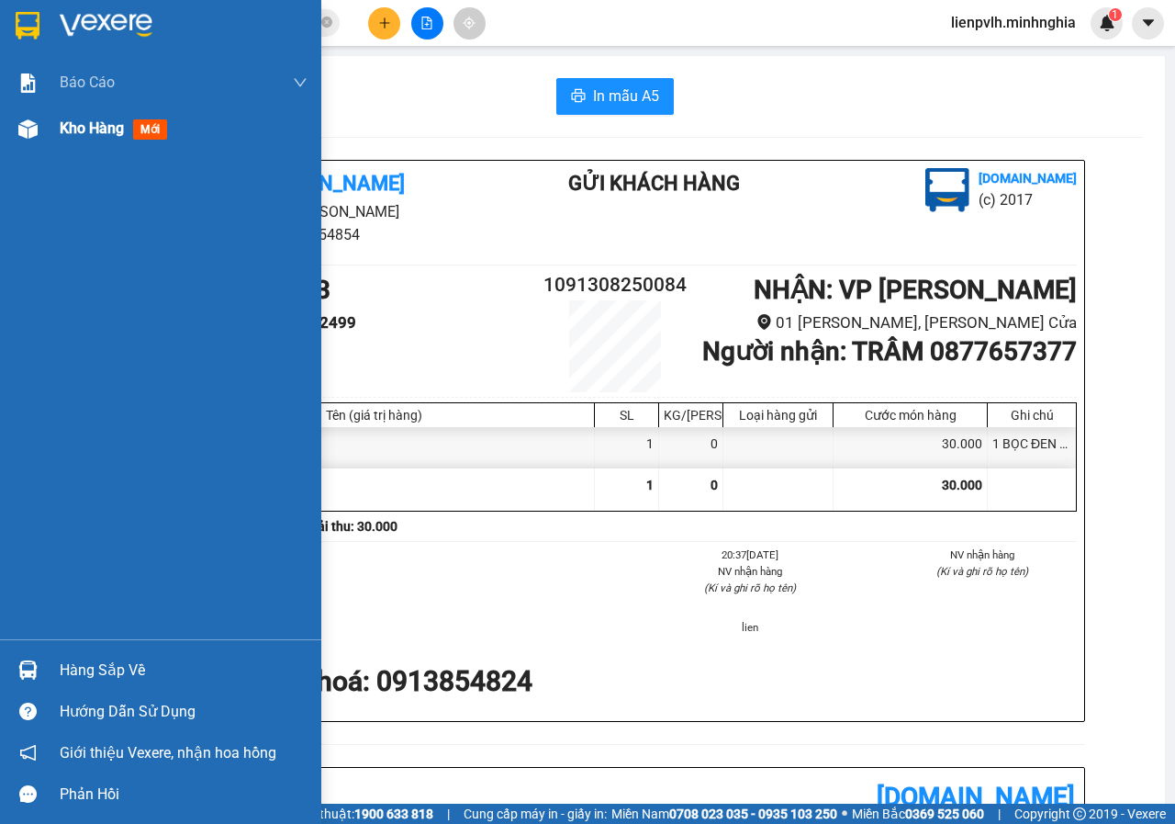
click at [23, 130] on img at bounding box center [27, 128] width 19 height 19
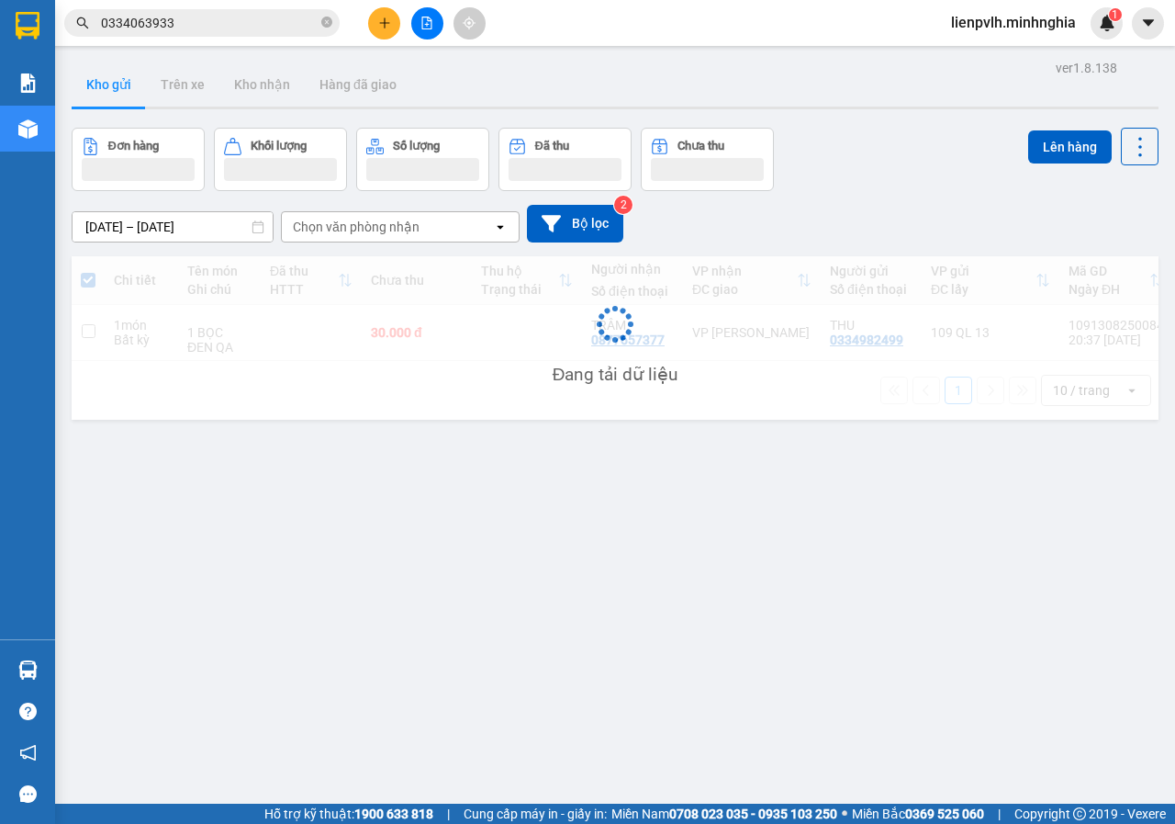
click at [739, 333] on div "VP [PERSON_NAME]" at bounding box center [751, 332] width 119 height 15
checkbox input "true"
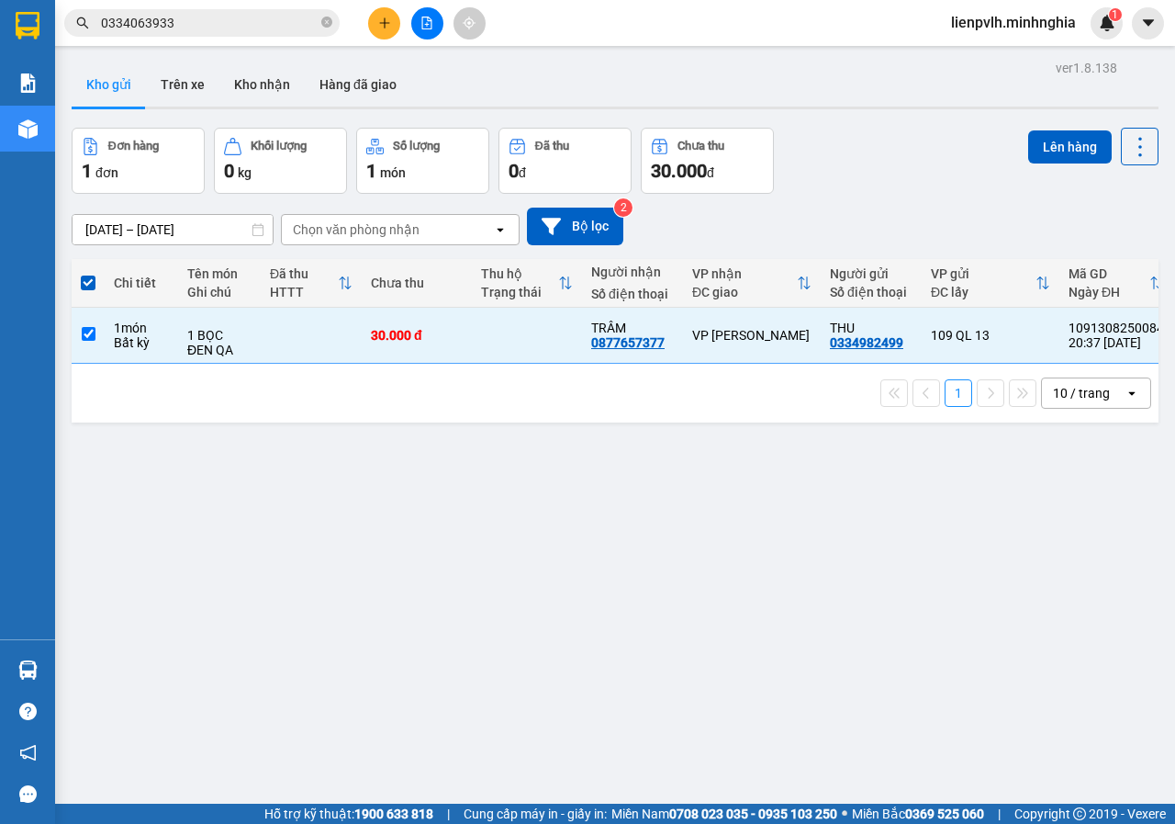
click at [1053, 125] on div "ver 1.8.138 Kho gửi Trên xe Kho nhận Hàng đã giao Đơn hàng 1 đơn Khối lượng 0 k…" at bounding box center [615, 467] width 1102 height 824
click at [1030, 163] on button "Lên hàng" at bounding box center [1070, 146] width 84 height 33
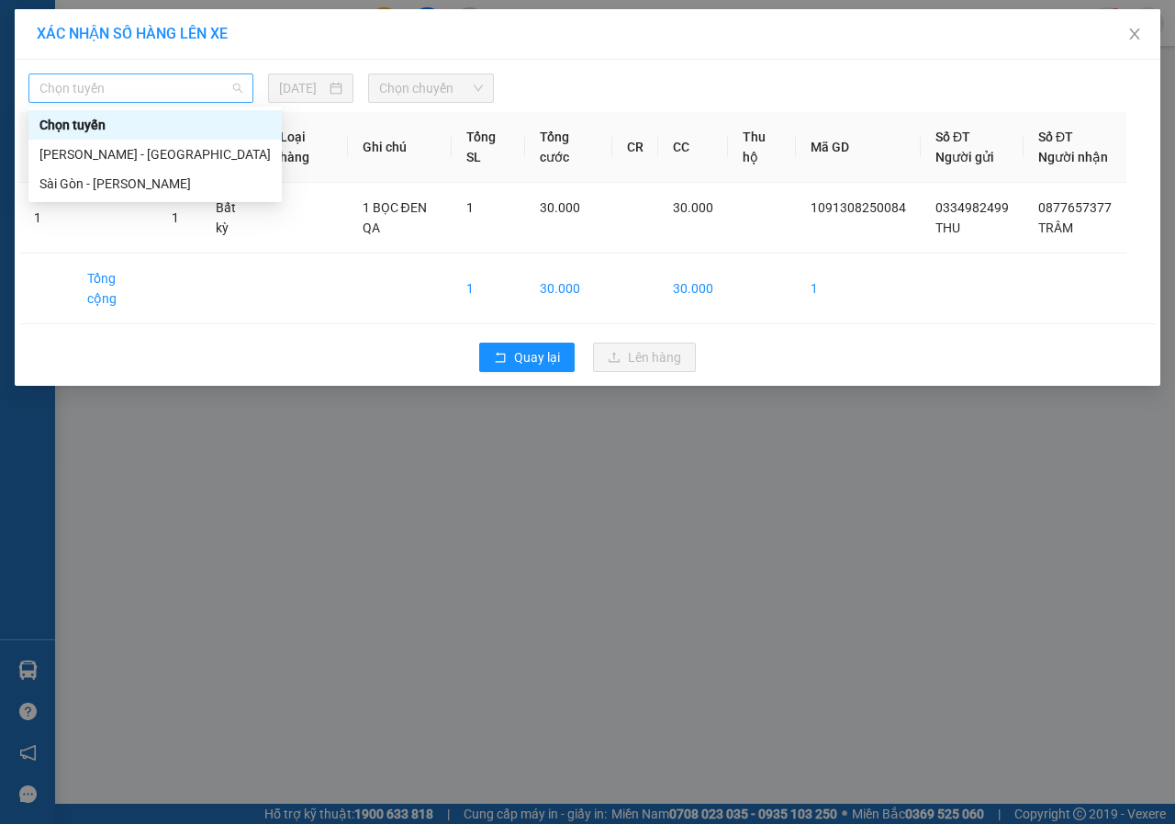
drag, startPoint x: 186, startPoint y: 87, endPoint x: 124, endPoint y: 139, distance: 80.9
click at [186, 86] on span "Chọn tuyến" at bounding box center [140, 88] width 203 height 28
click at [108, 179] on div "Sài Gòn - [PERSON_NAME]" at bounding box center [154, 184] width 231 height 20
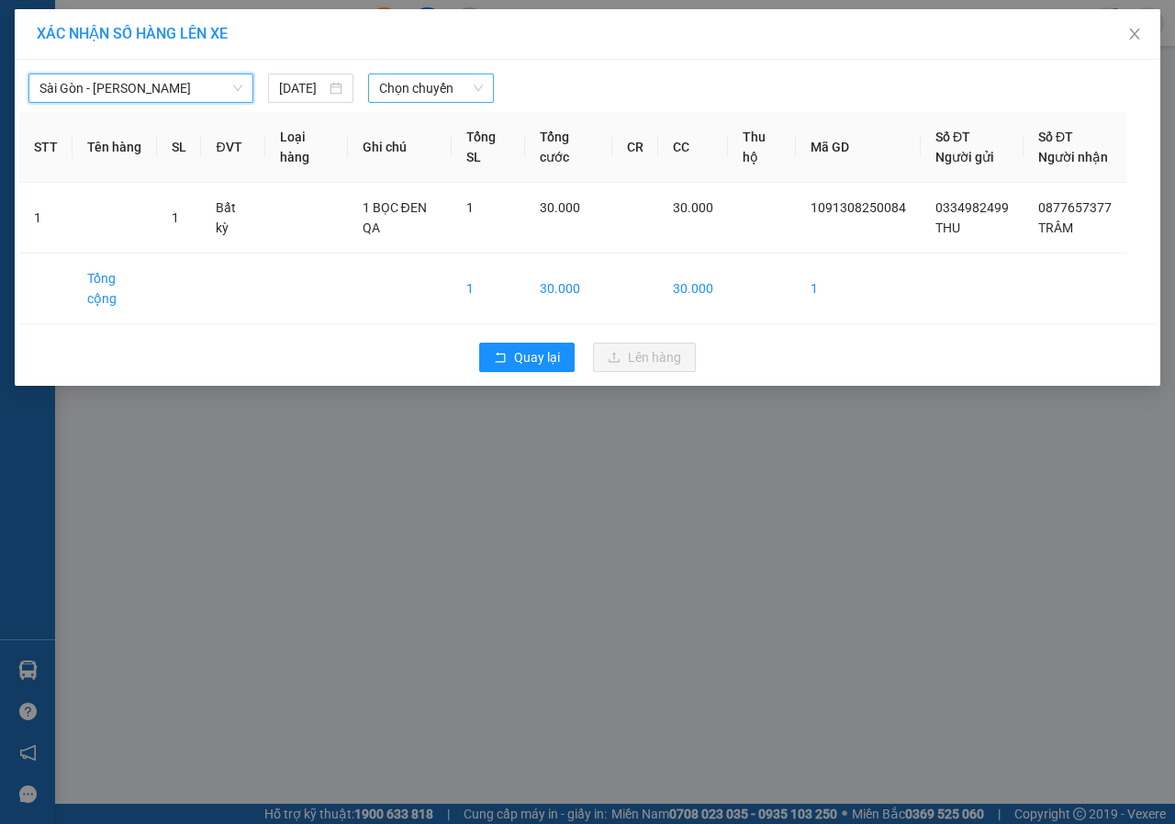
click at [429, 93] on span "Chọn chuyến" at bounding box center [430, 88] width 103 height 28
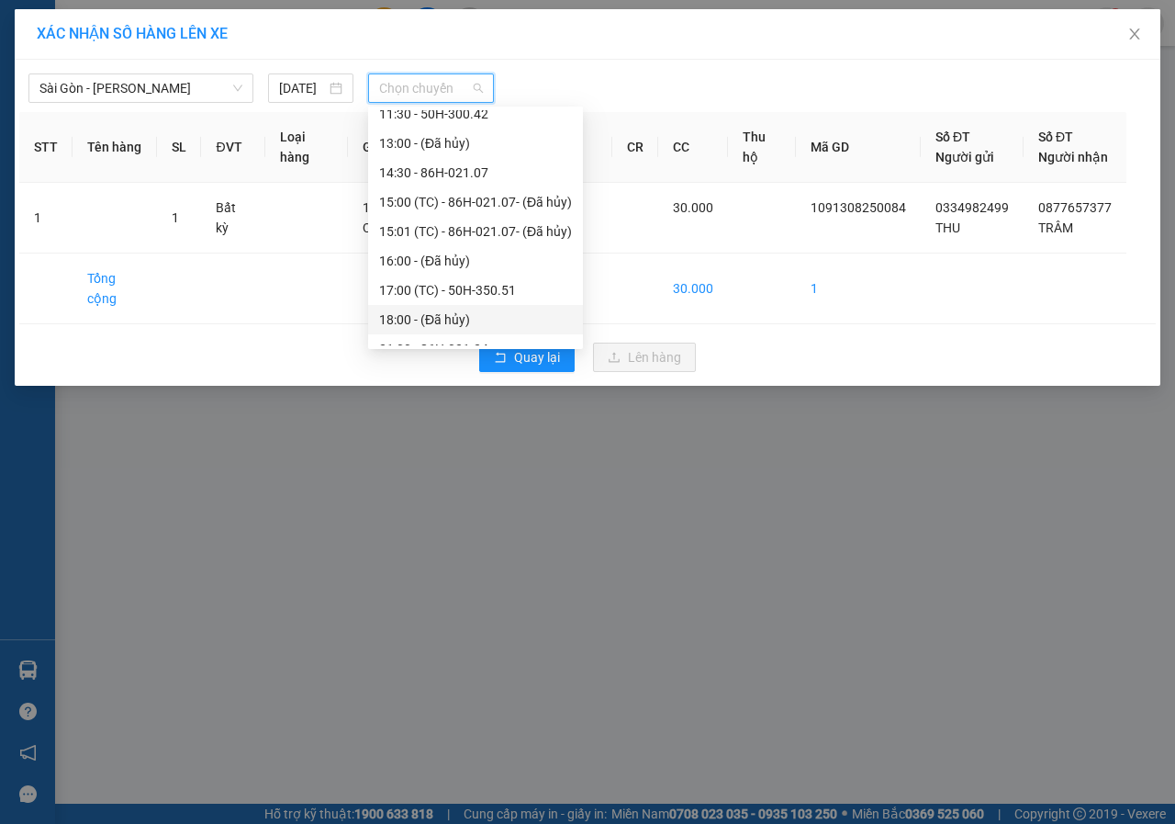
scroll to position [264, 0]
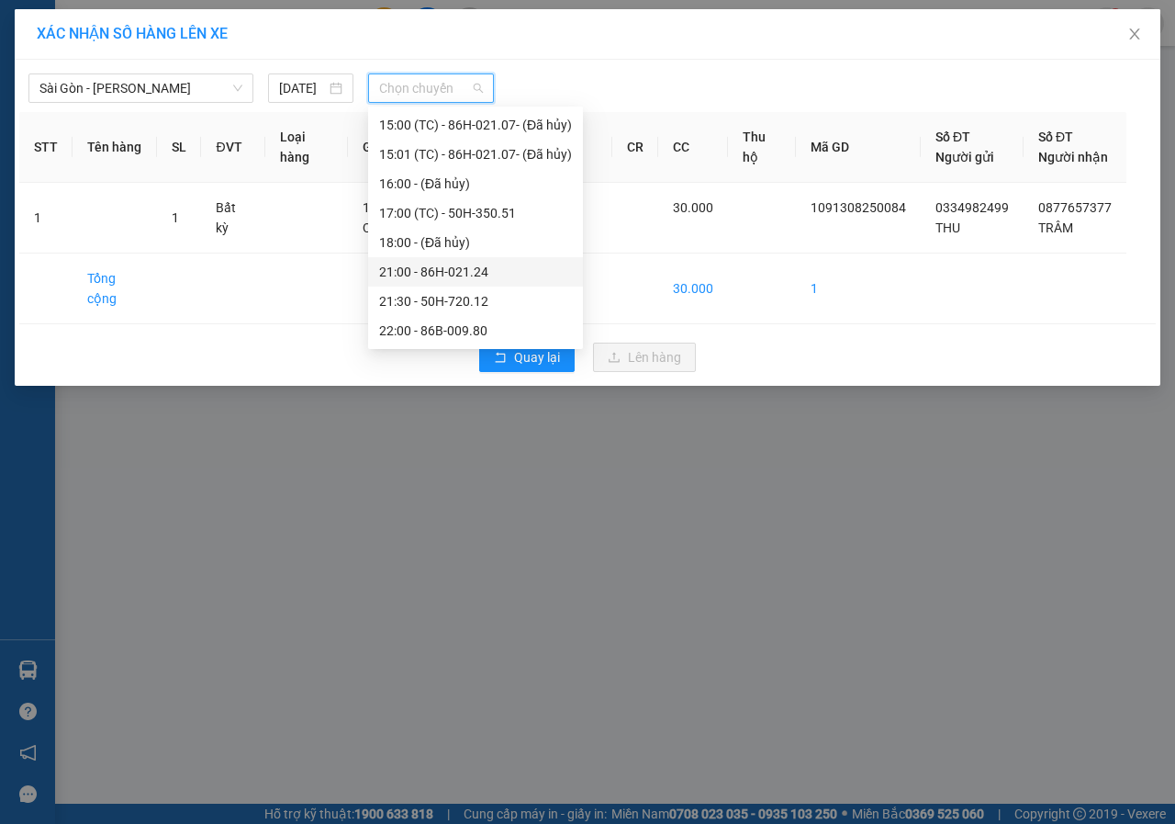
click at [418, 269] on div "21:00 - 86H-021.24" at bounding box center [475, 272] width 193 height 20
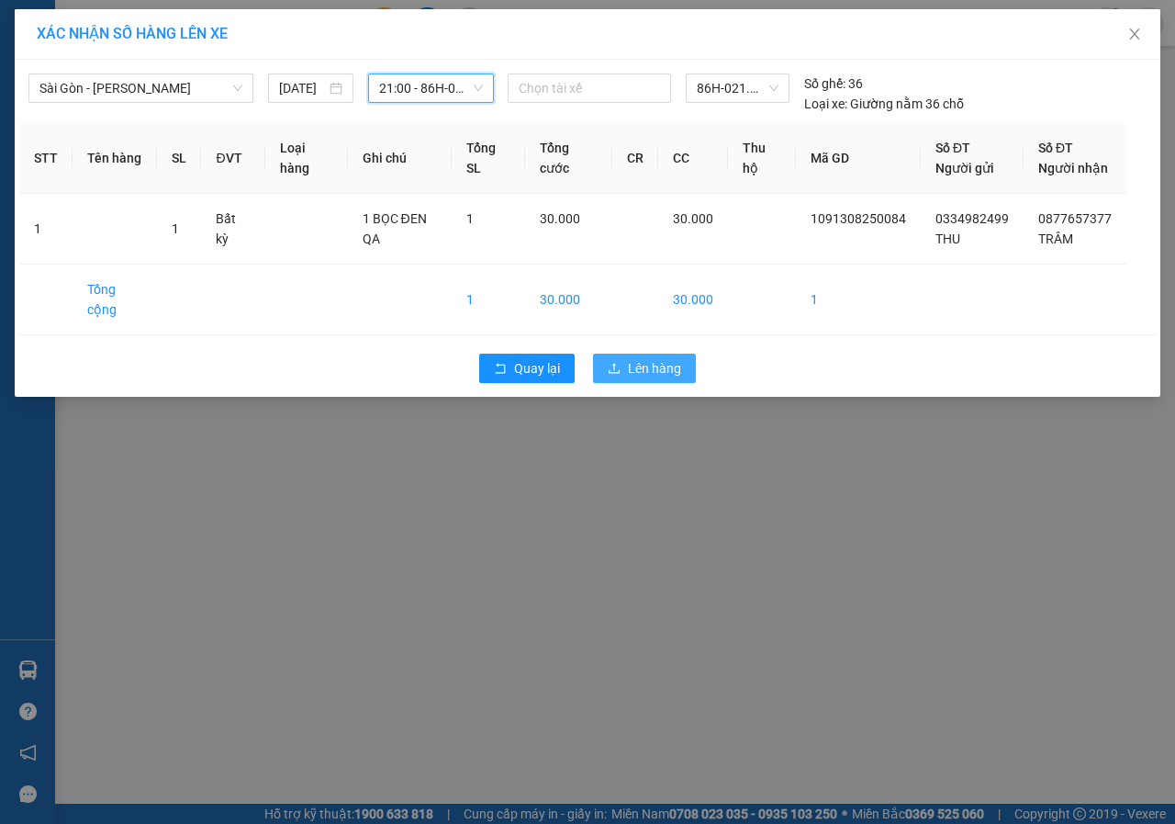
click at [655, 364] on span "Lên hàng" at bounding box center [654, 368] width 53 height 20
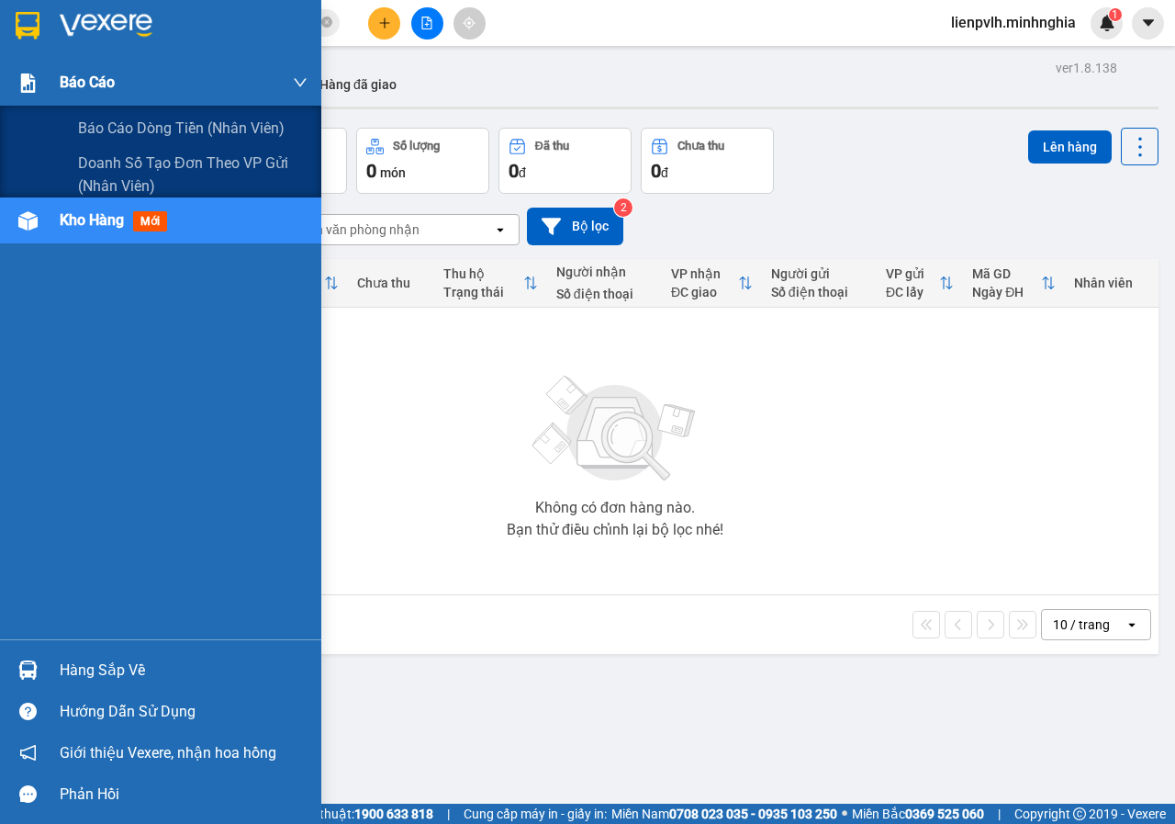
click at [139, 96] on div "Báo cáo" at bounding box center [184, 83] width 248 height 46
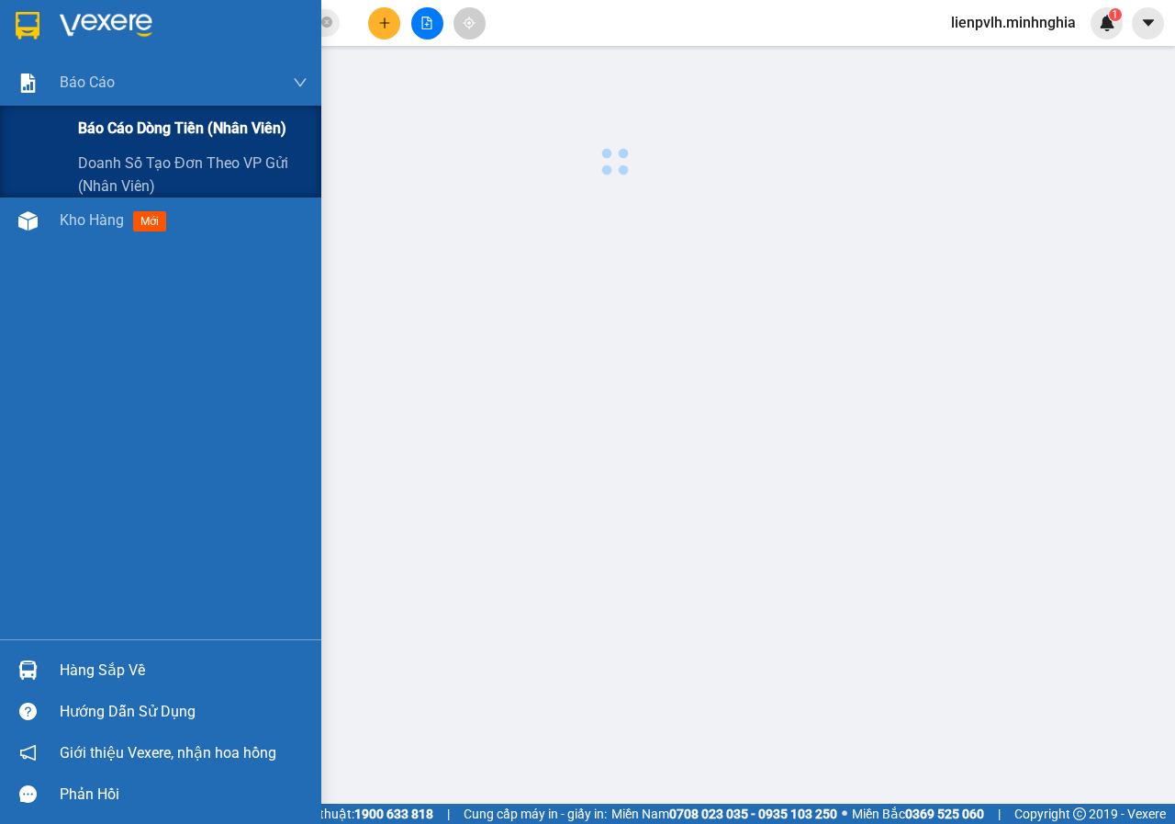
click at [140, 108] on div "Báo cáo dòng tiền (nhân viên)" at bounding box center [193, 129] width 230 height 46
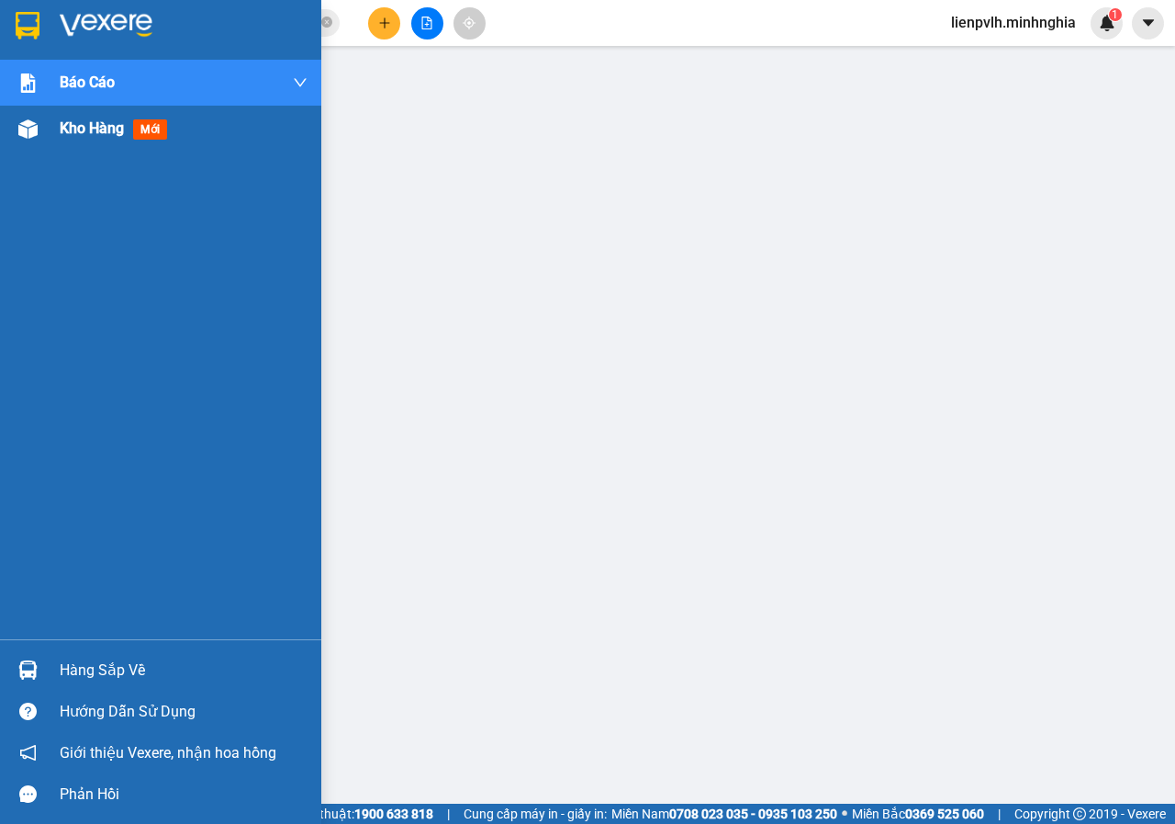
click at [128, 138] on div "Kho hàng mới" at bounding box center [117, 128] width 115 height 23
